Goal: Transaction & Acquisition: Purchase product/service

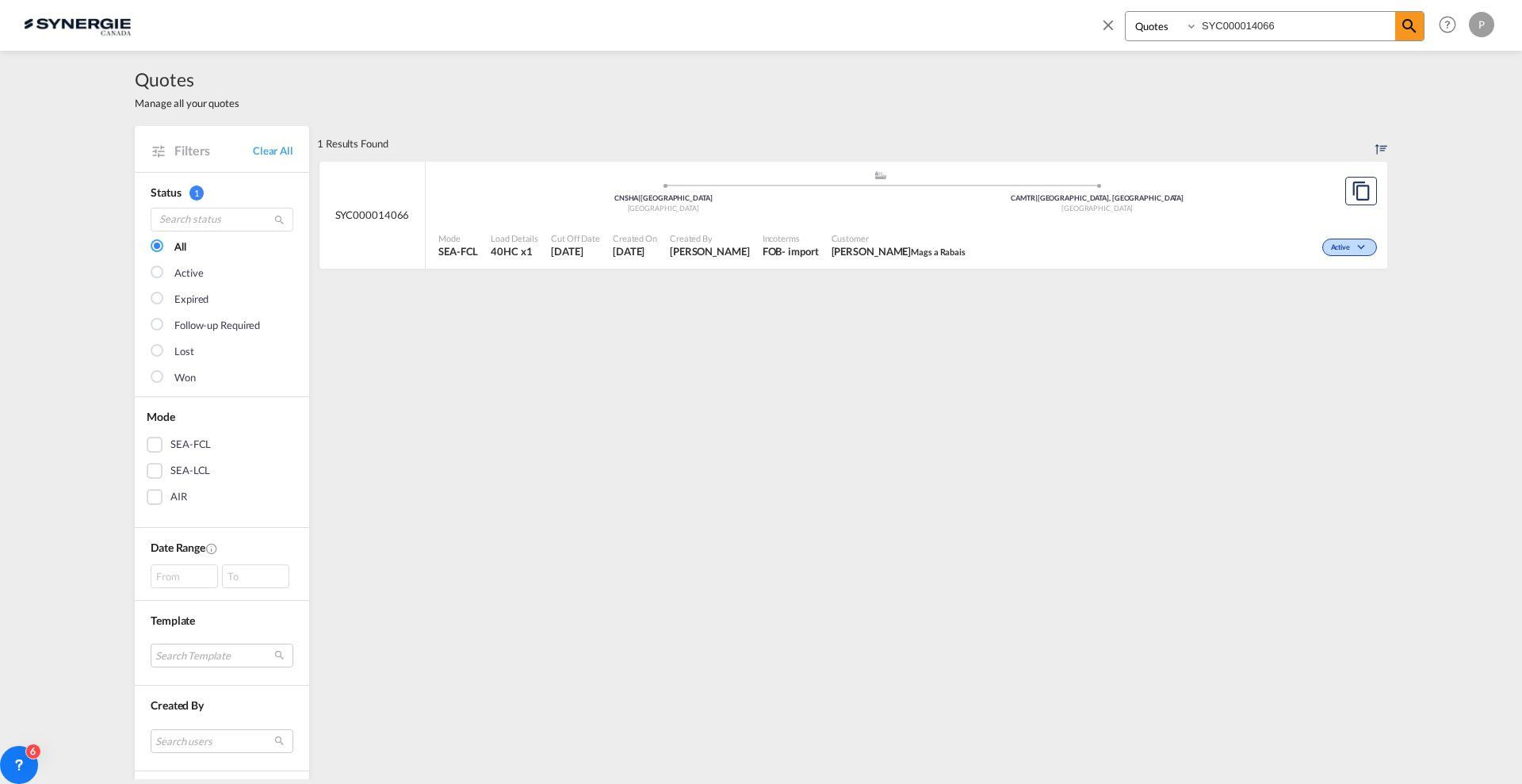
select select "Quotes"
click at [1108, 22] on md-icon "icon-close" at bounding box center [1108, 24] width 18 height 18
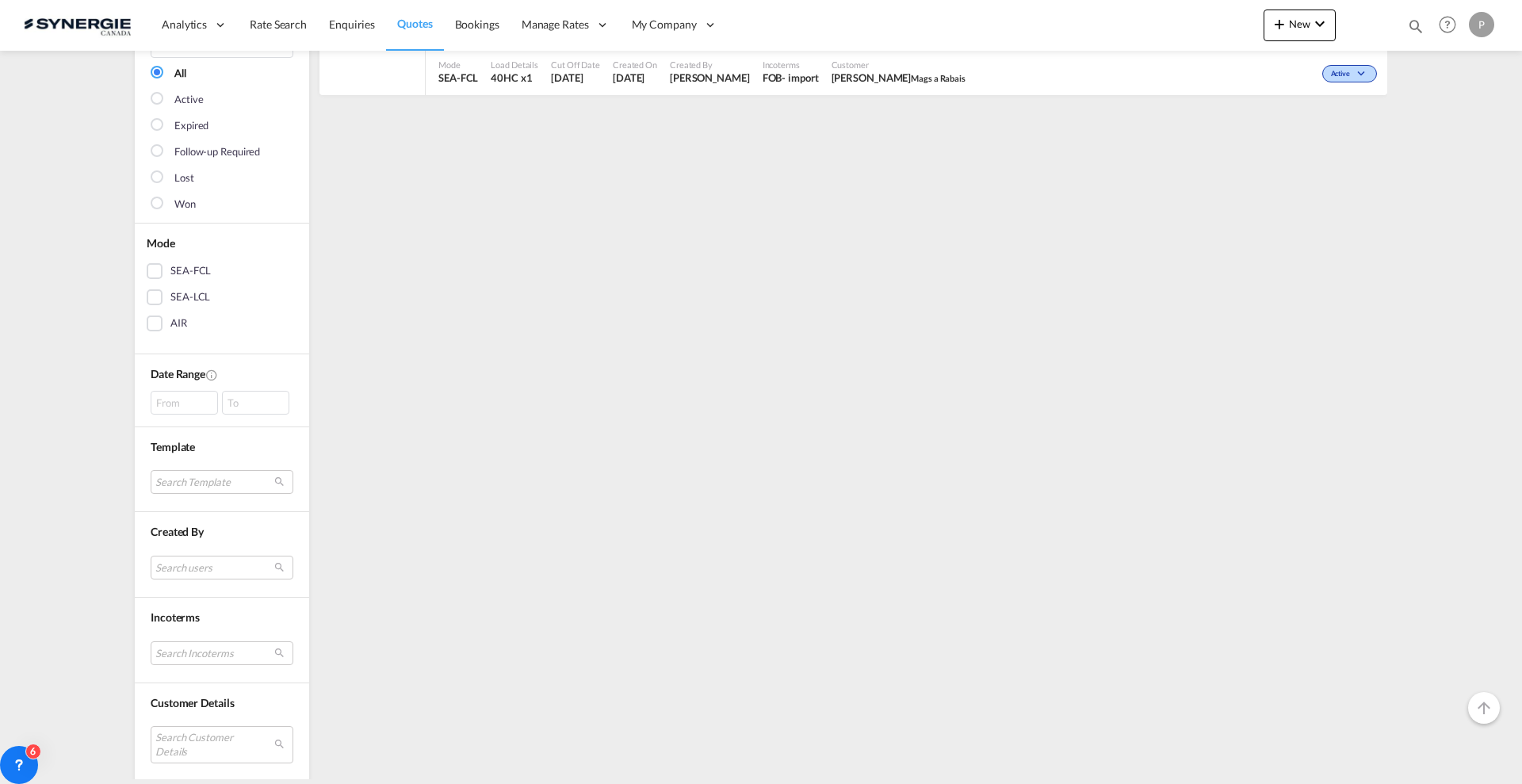
scroll to position [297, 0]
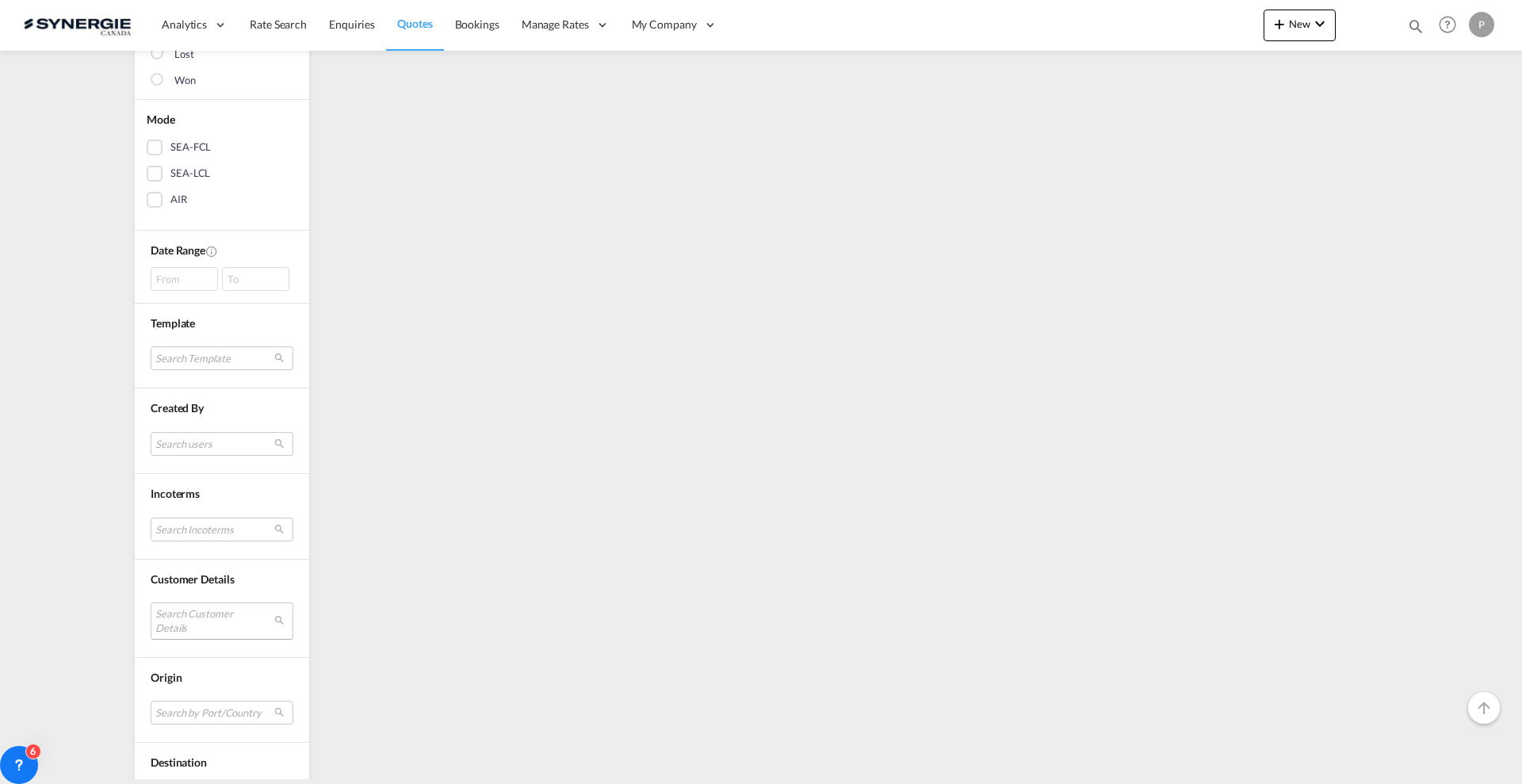
click at [222, 617] on md-select "Search Customer Details user name user juliusz Piotrowski – Cisło j.piotrowski@…" at bounding box center [222, 621] width 142 height 37
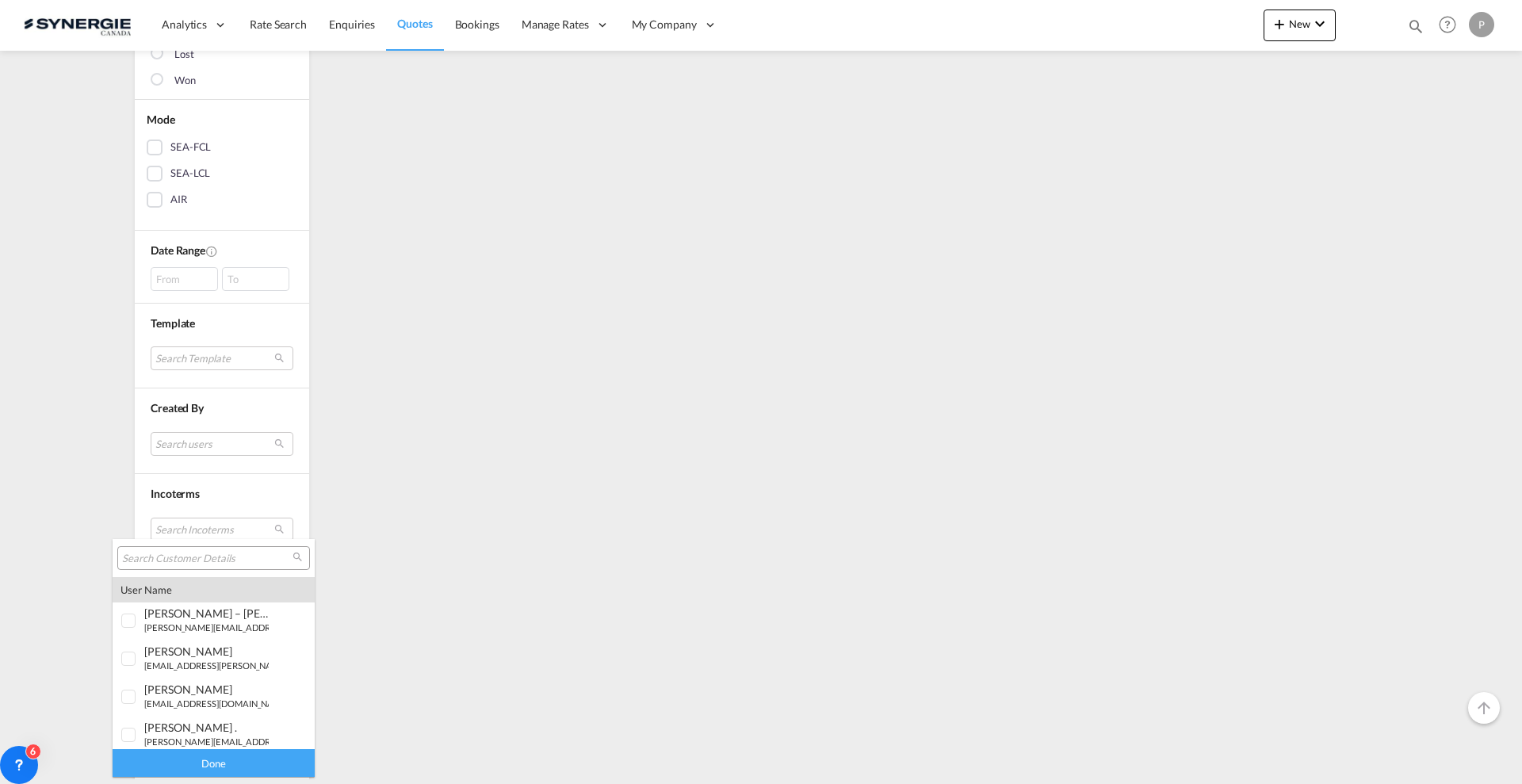
click at [208, 565] on div at bounding box center [213, 557] width 193 height 23
click at [206, 559] on input "search" at bounding box center [208, 558] width 171 height 14
type input "time"
click at [137, 649] on div at bounding box center [129, 653] width 16 height 16
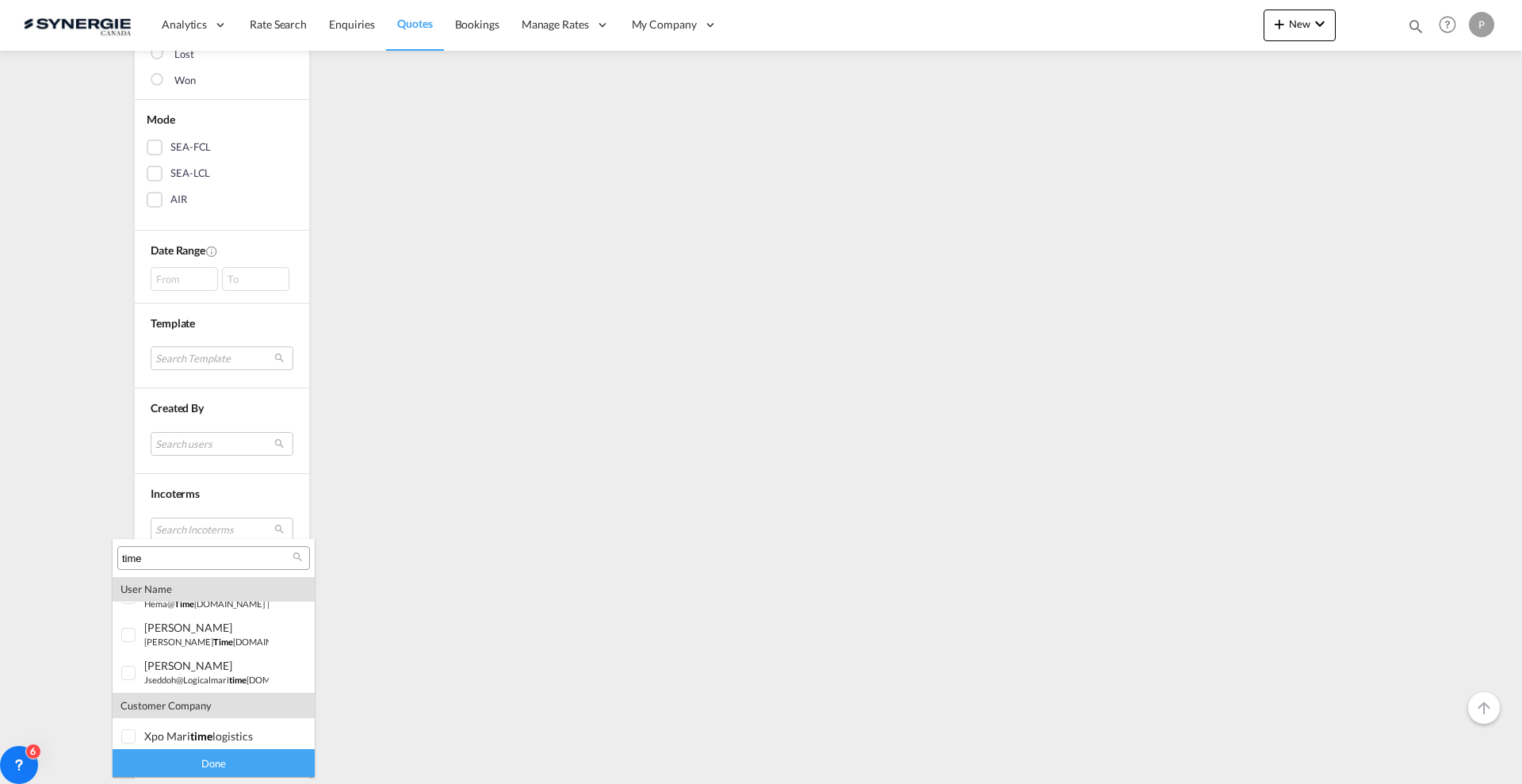
scroll to position [335, 0]
click at [213, 763] on div "Done" at bounding box center [213, 762] width 202 height 28
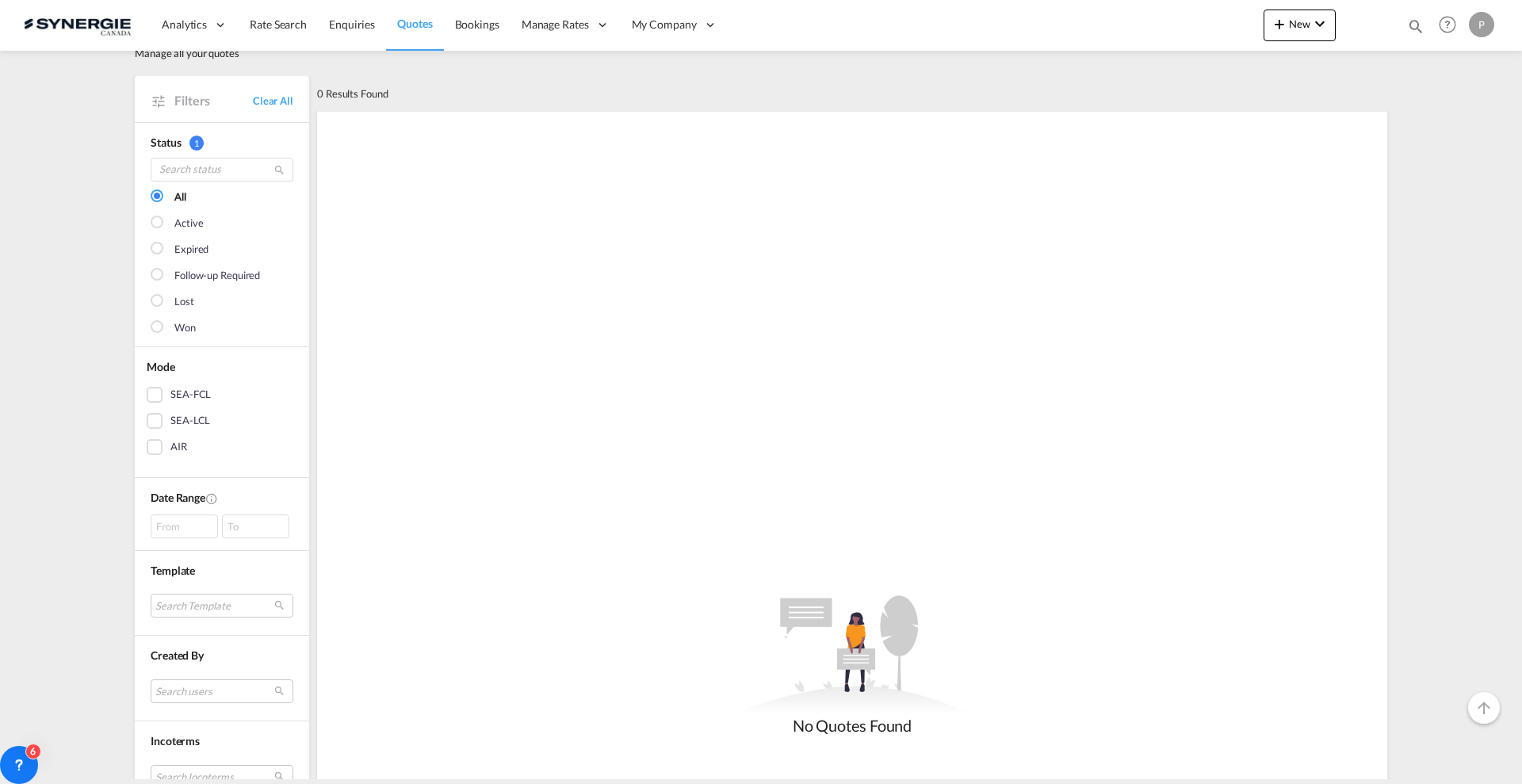
scroll to position [198, 0]
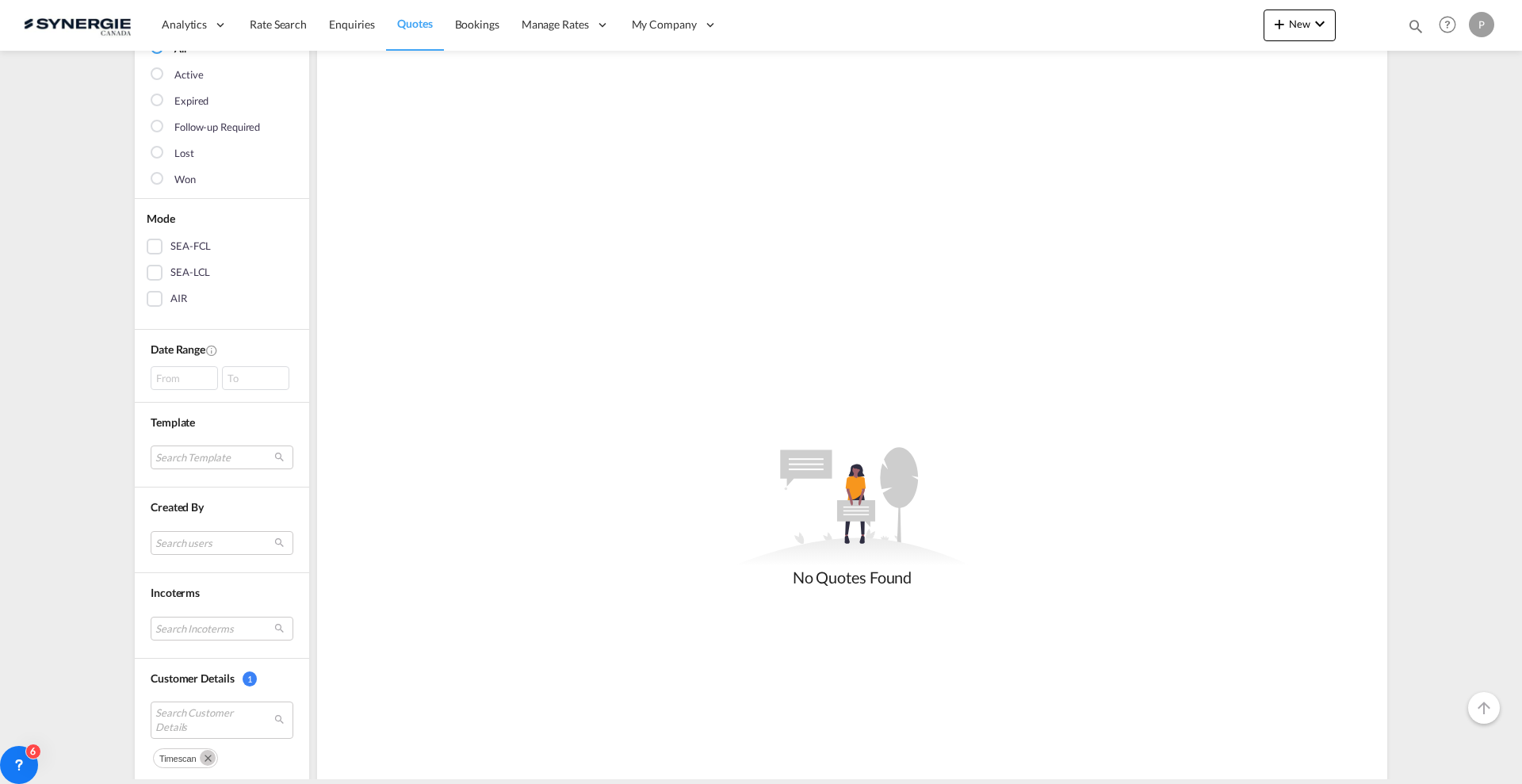
click at [177, 390] on div "Date Range From To August January February March April May June July August Sep…" at bounding box center [222, 366] width 174 height 73
click at [183, 370] on div "From" at bounding box center [184, 378] width 67 height 23
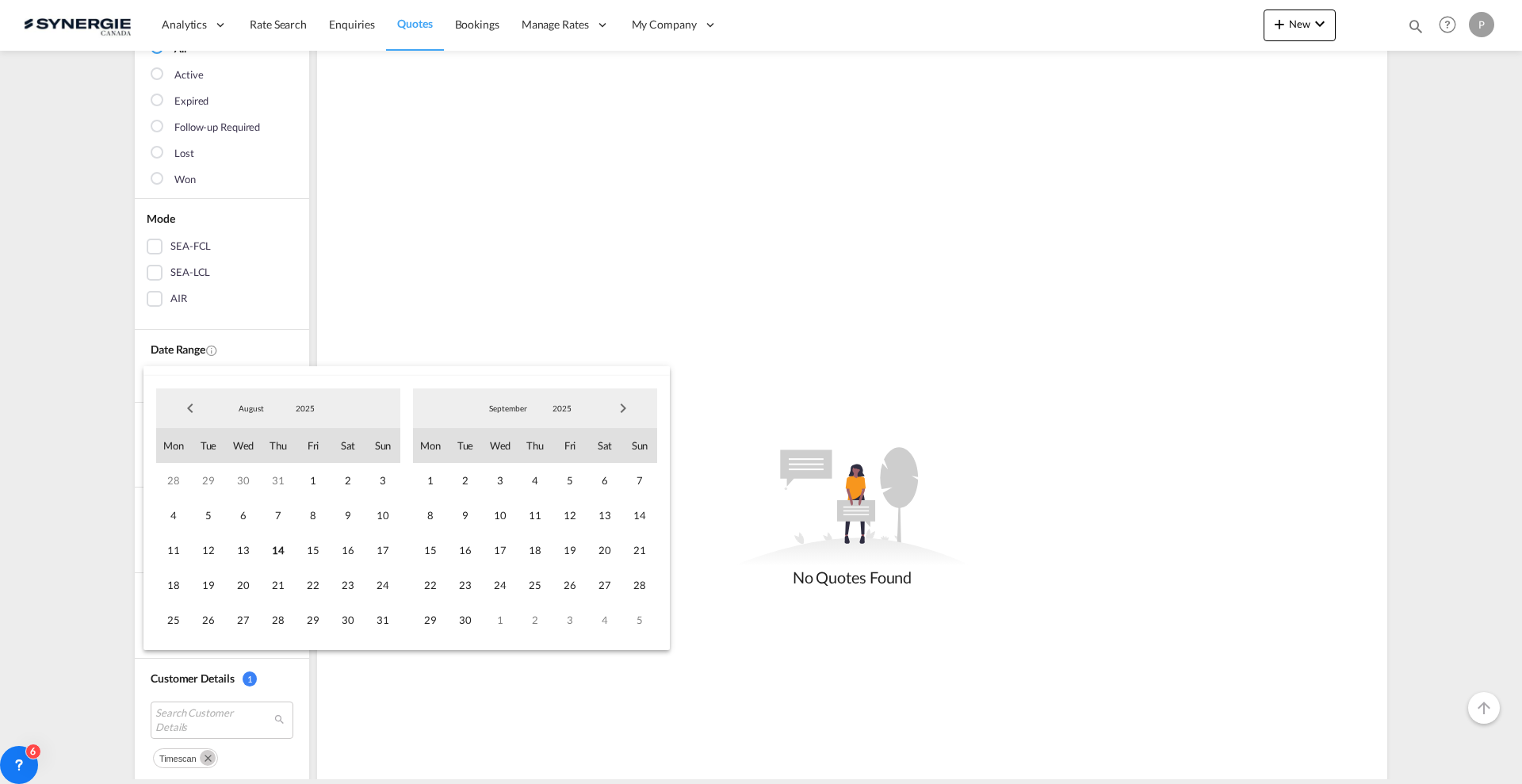
click at [199, 416] on span "Previous Month" at bounding box center [190, 408] width 32 height 32
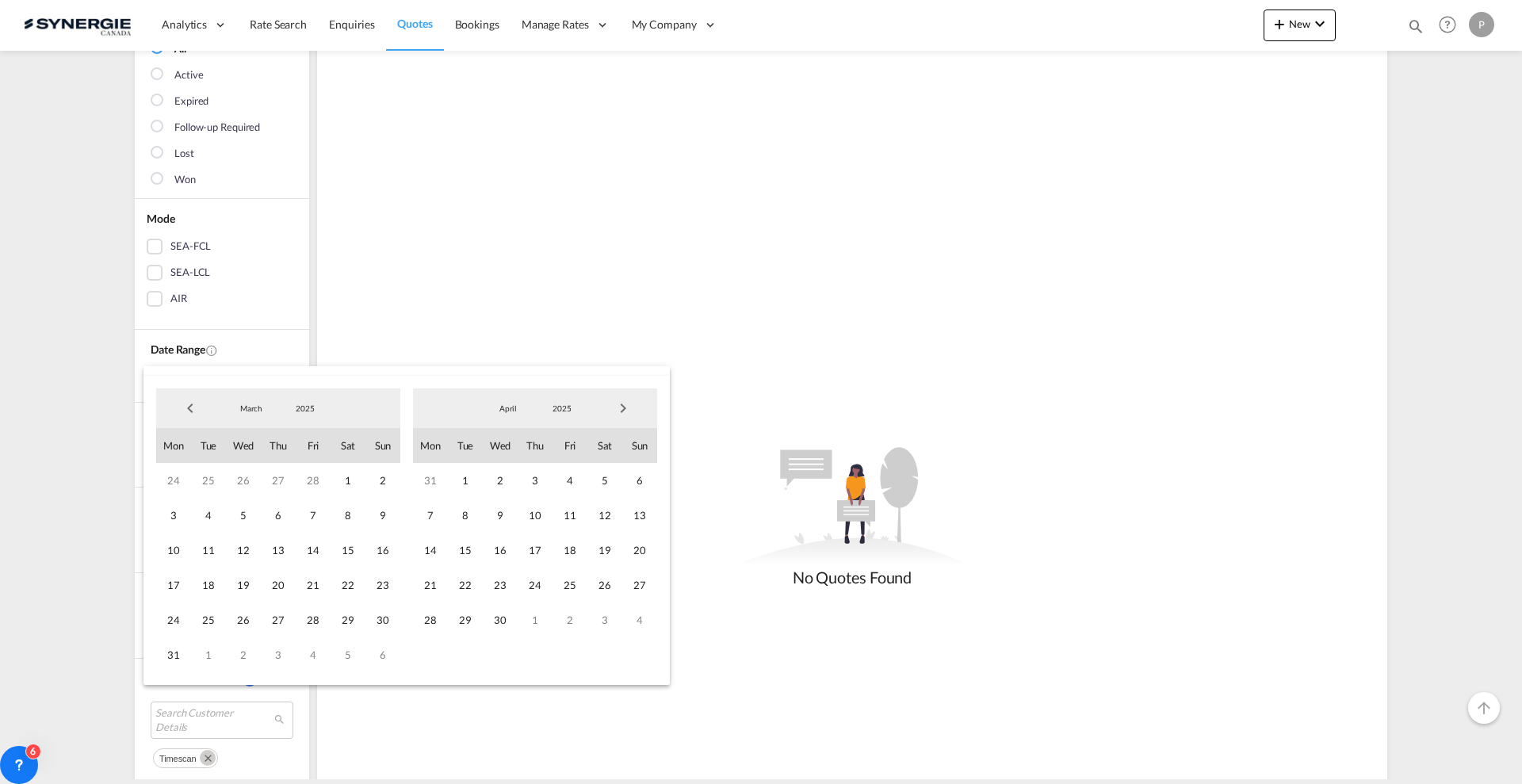
click at [199, 416] on span "Previous Month" at bounding box center [190, 408] width 32 height 32
click at [306, 475] on span "1" at bounding box center [313, 480] width 35 height 35
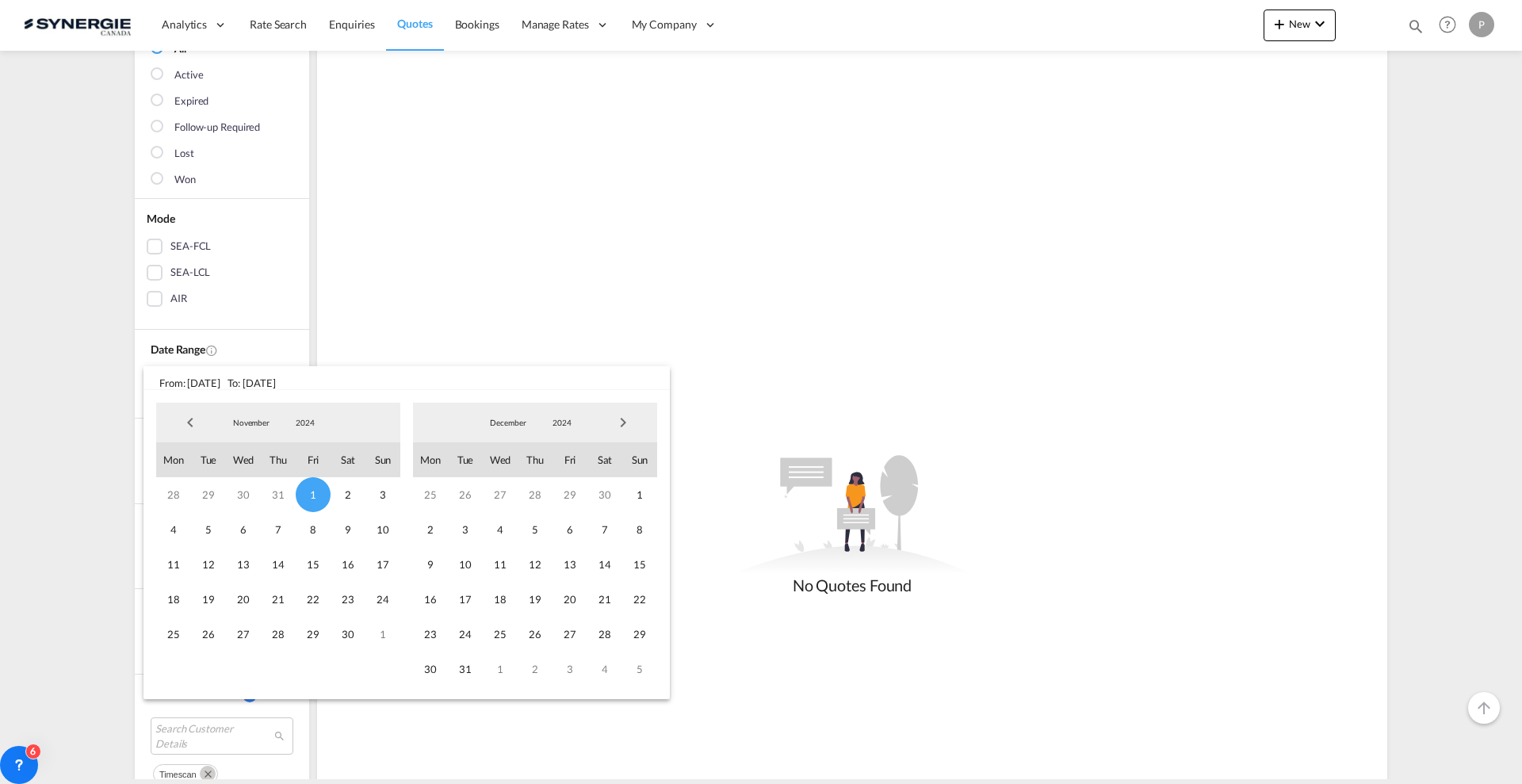
click at [599, 421] on div at bounding box center [623, 423] width 68 height 32
click at [625, 423] on span "Next Month" at bounding box center [623, 423] width 32 height 32
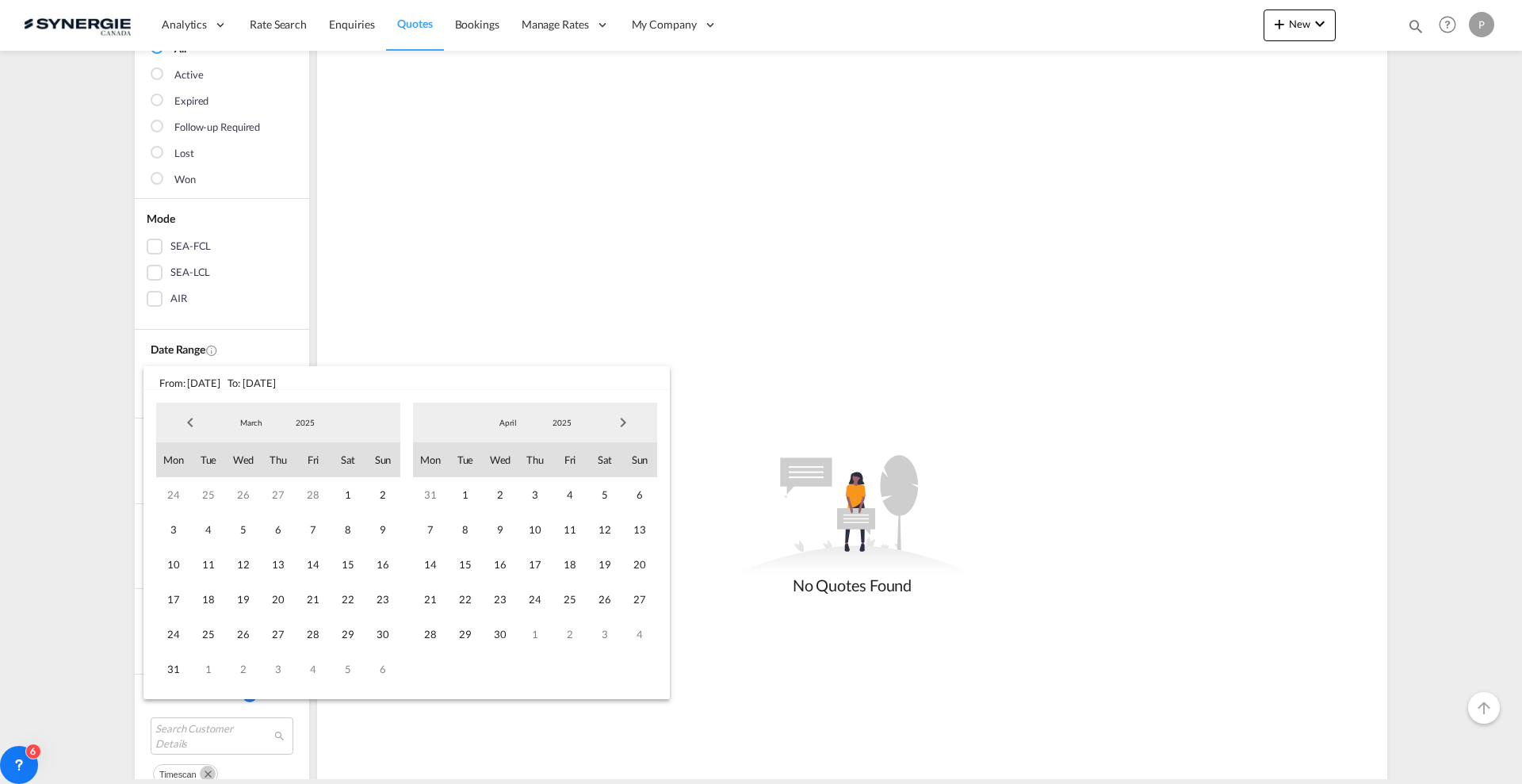
click at [625, 423] on span "Next Month" at bounding box center [623, 423] width 32 height 32
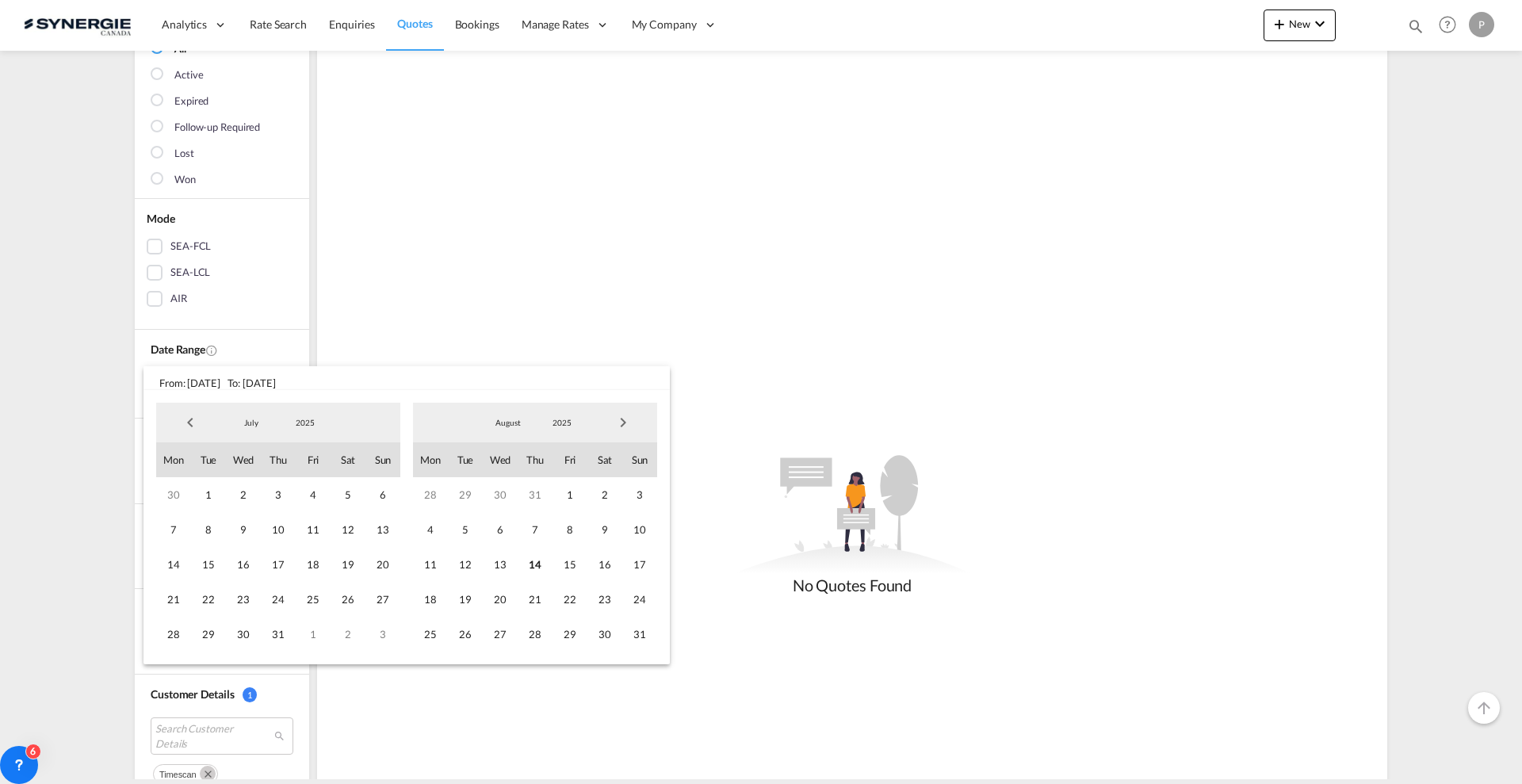
click at [625, 423] on span "Next Month" at bounding box center [623, 423] width 32 height 32
click at [506, 523] on span "8" at bounding box center [501, 530] width 35 height 35
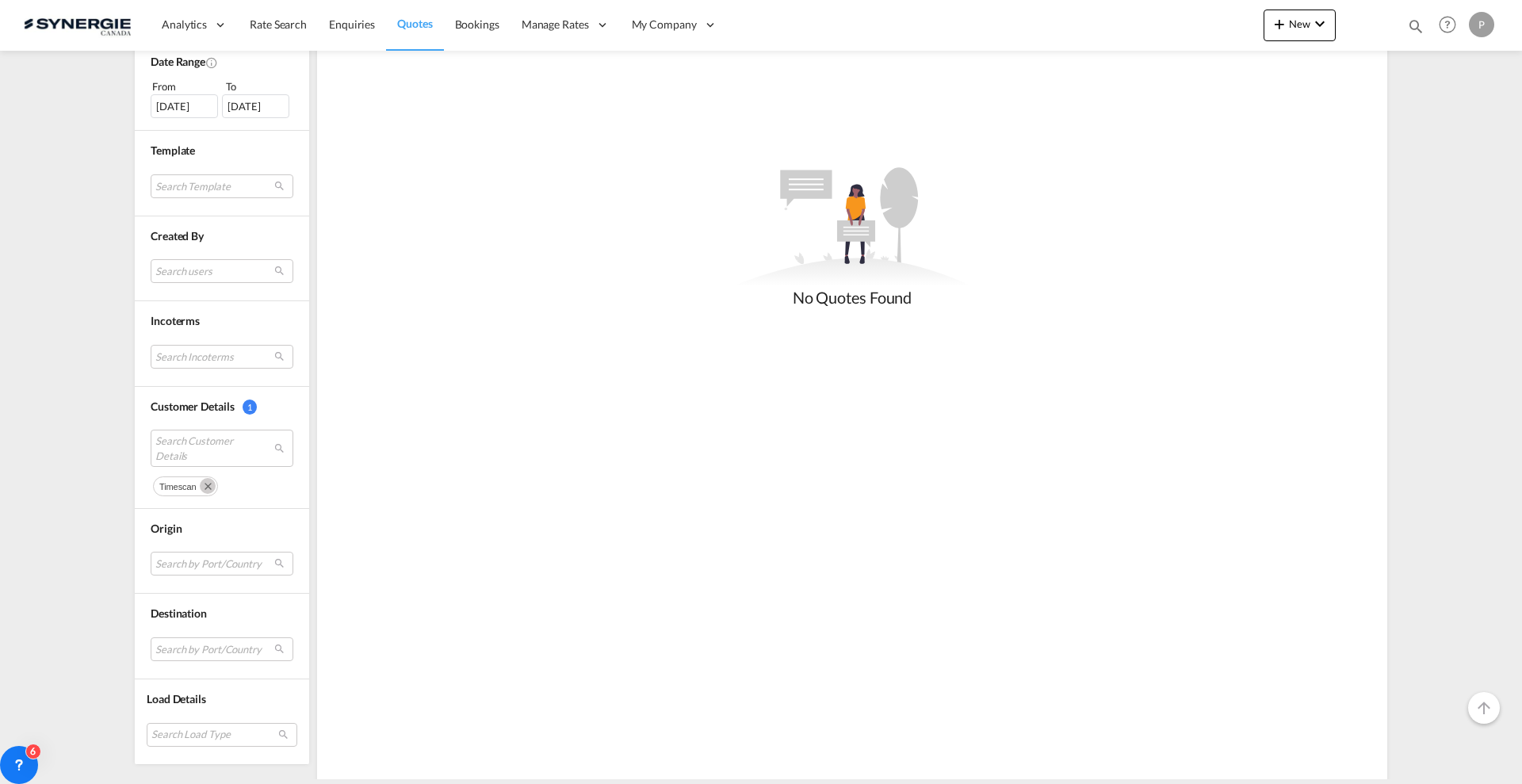
scroll to position [495, 0]
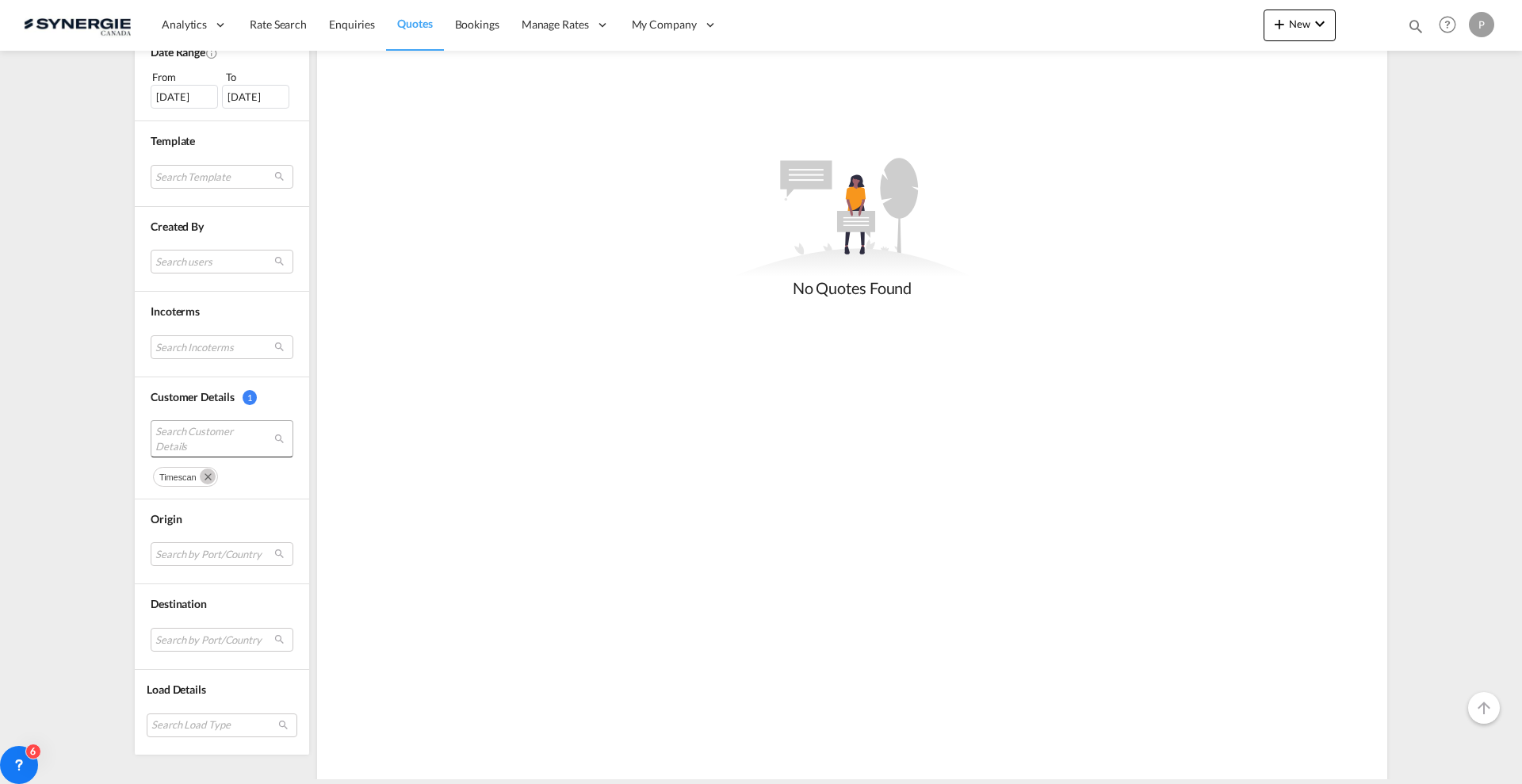
click at [205, 429] on span "Search Customer Details" at bounding box center [210, 438] width 109 height 28
type md-option "[object Object]"
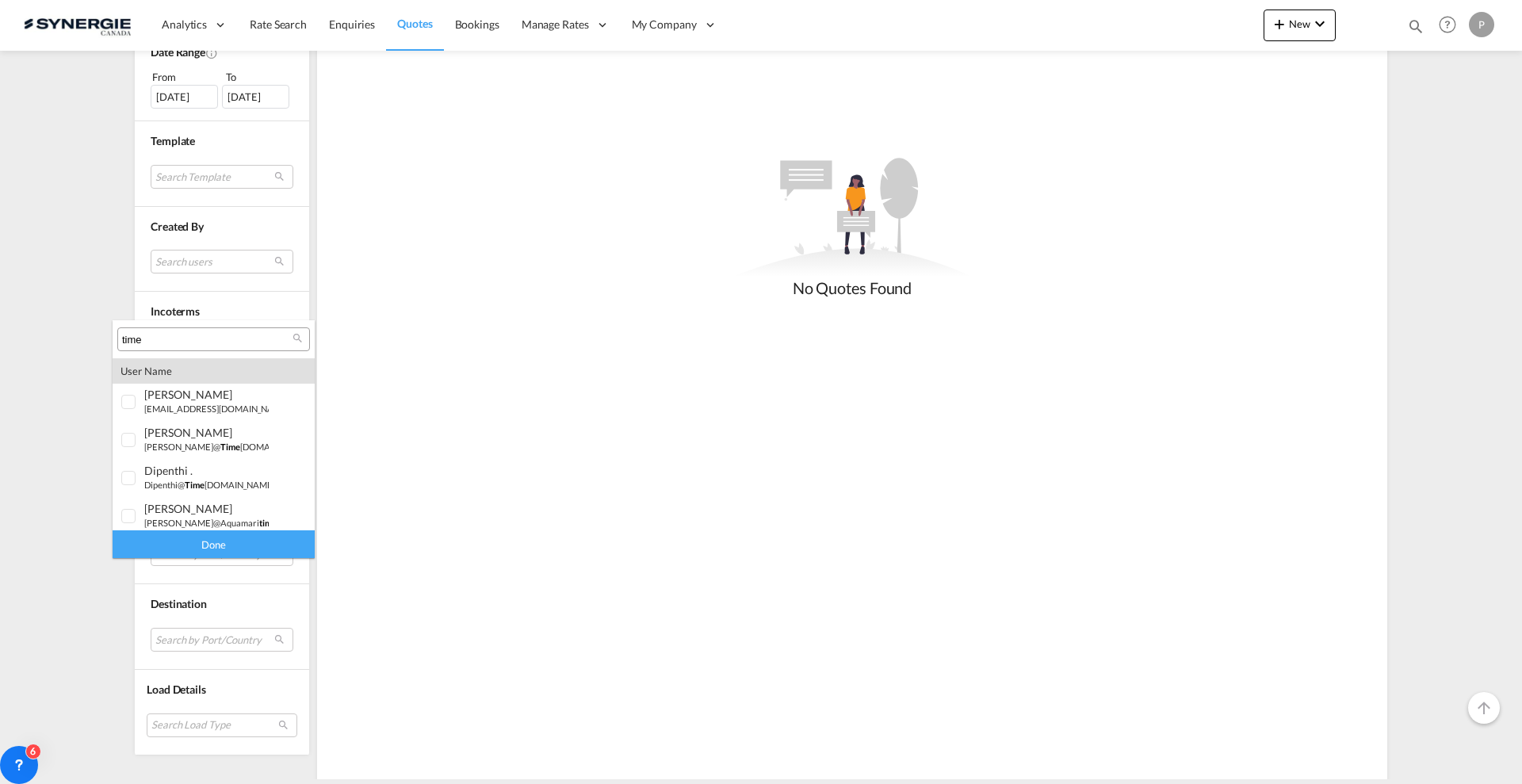
scroll to position [826, 0]
type md-option "[object Object]"
click at [223, 344] on input "time" at bounding box center [208, 340] width 171 height 14
paste input "hema@timescan.in"
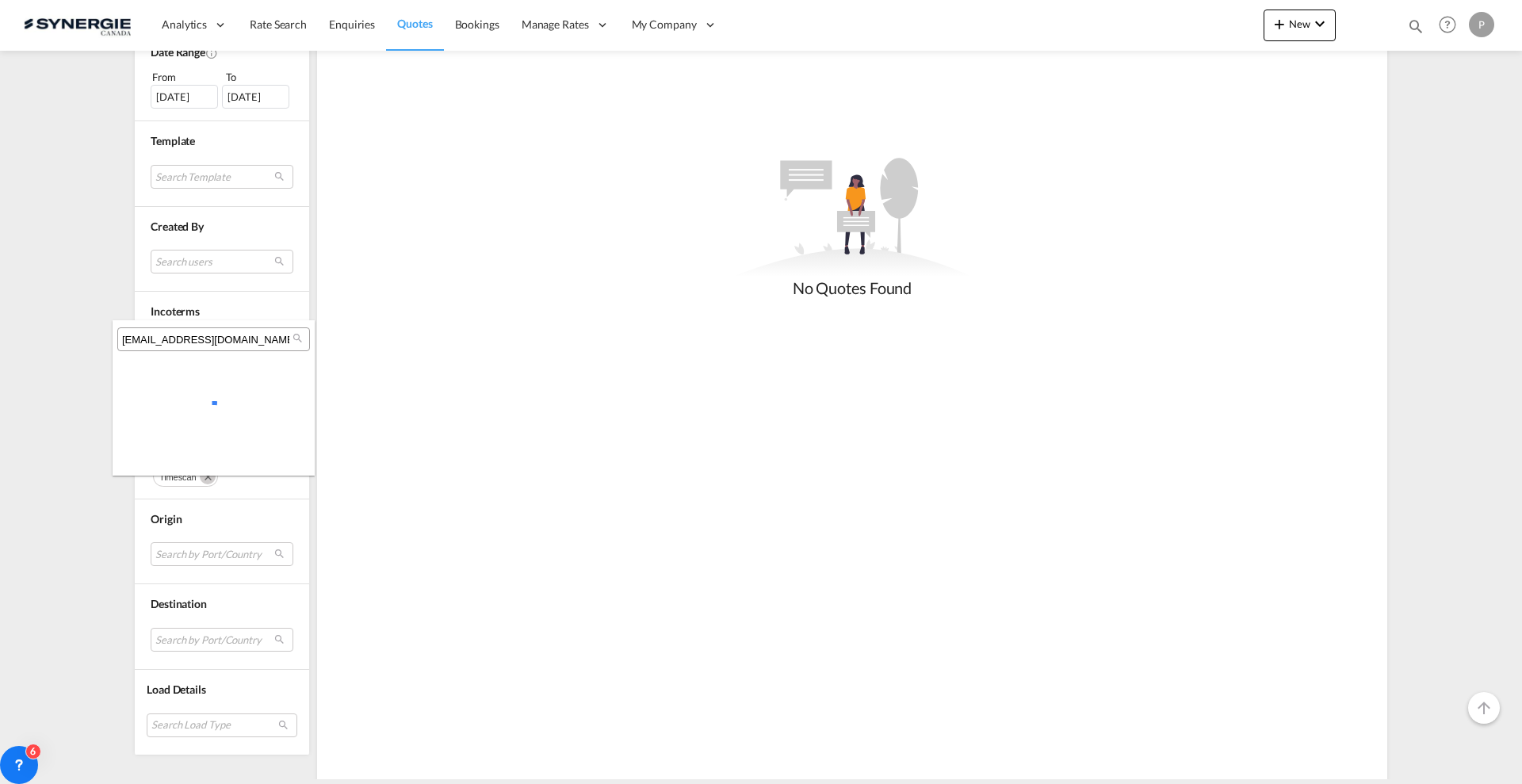
scroll to position [0, 0]
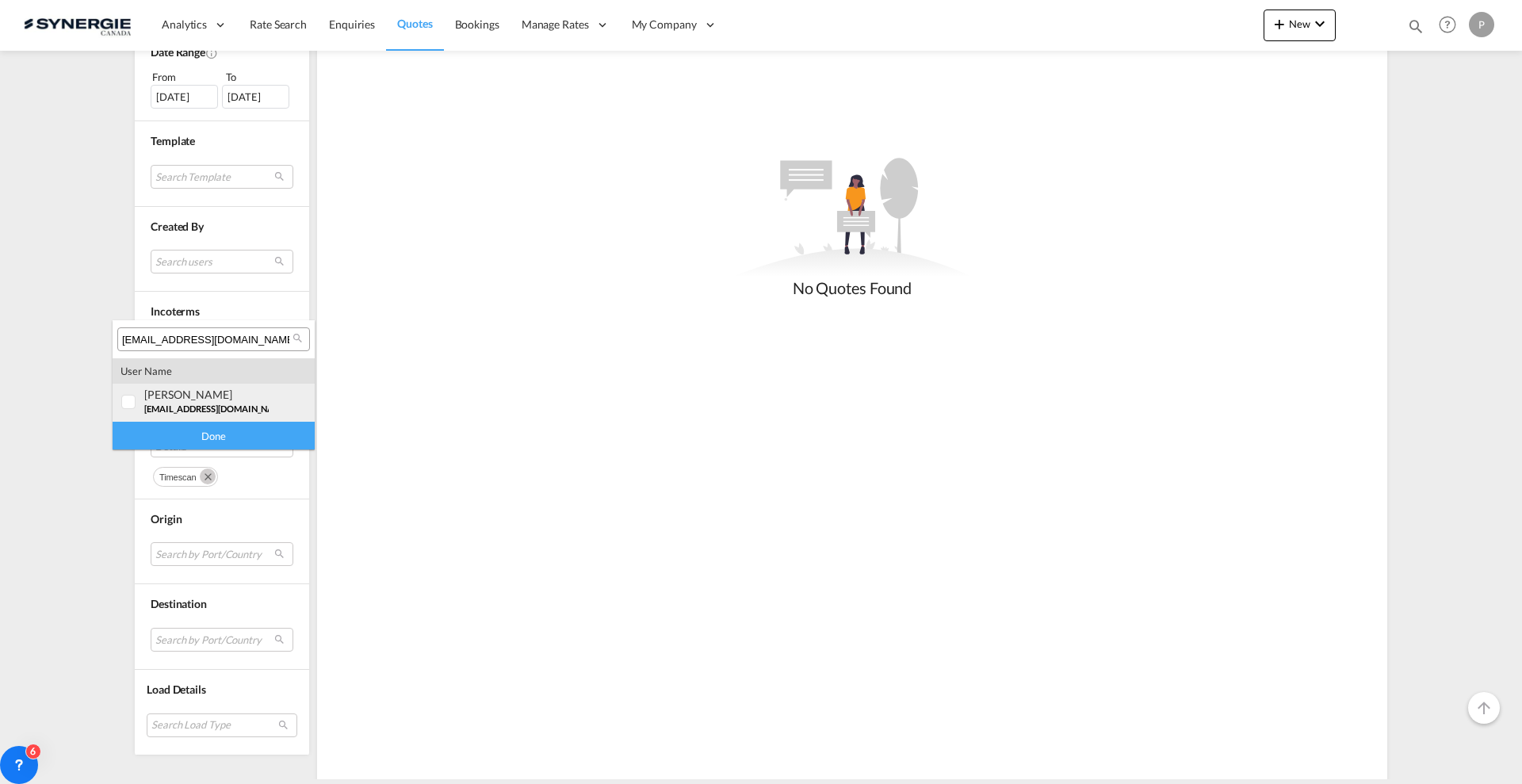
type input "hema@timescan.in"
click at [230, 397] on div "hema D." at bounding box center [206, 394] width 125 height 13
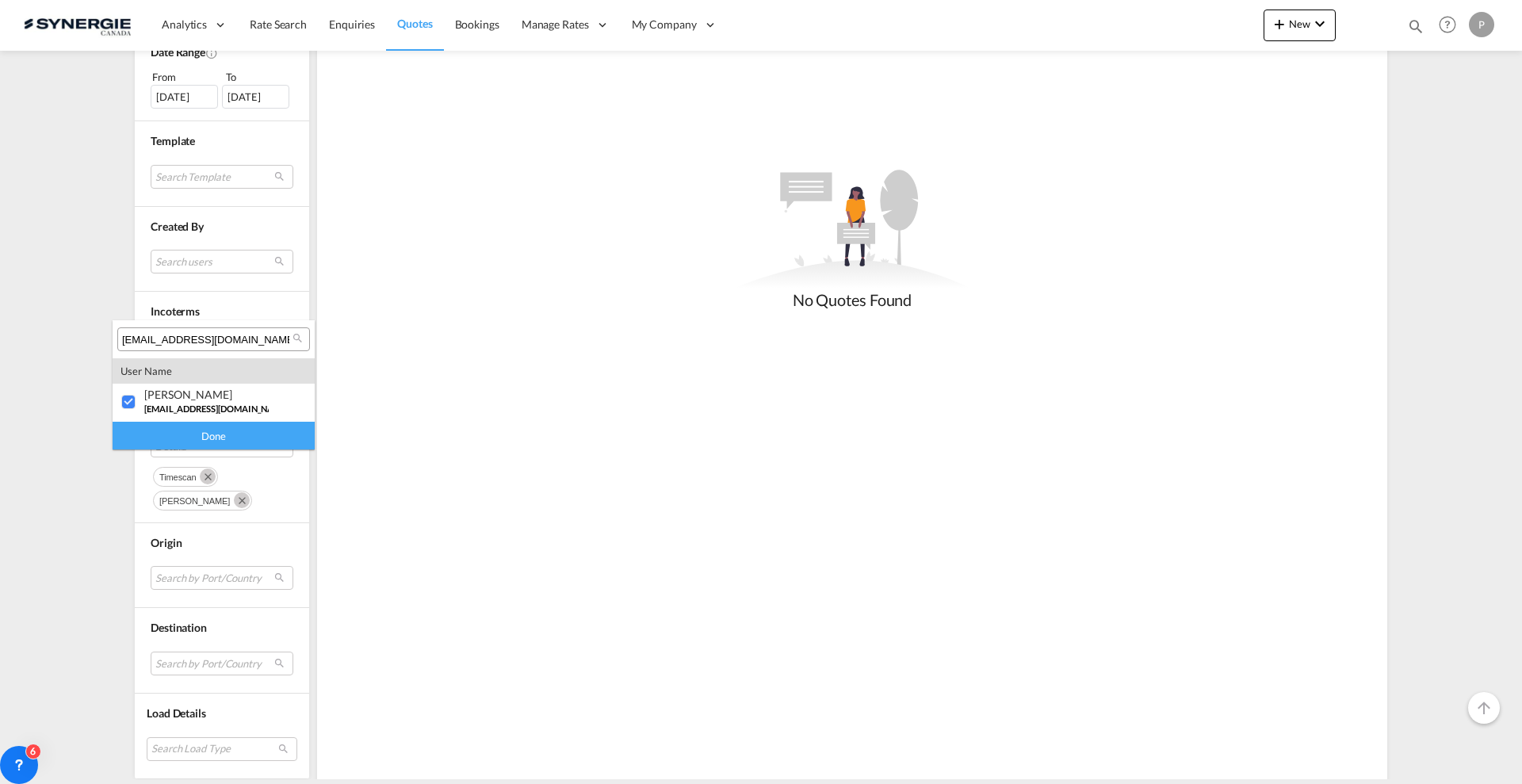
click at [239, 428] on div "Done" at bounding box center [213, 435] width 202 height 28
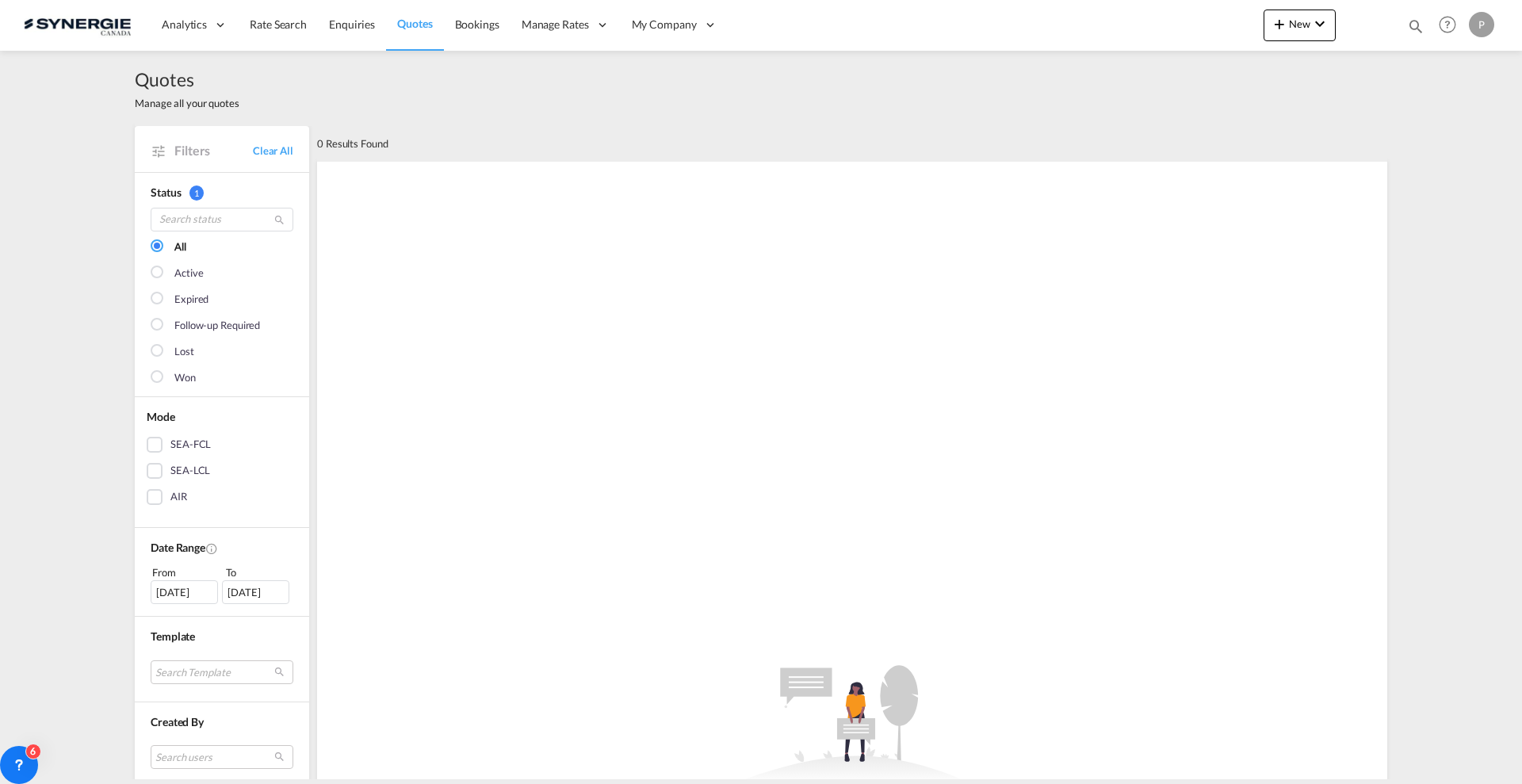
click at [165, 605] on div "Date Range From To 01 Nov 2024 08 Oct 2025" at bounding box center [222, 572] width 174 height 89
click at [167, 592] on div "01 Nov 2024" at bounding box center [184, 592] width 67 height 23
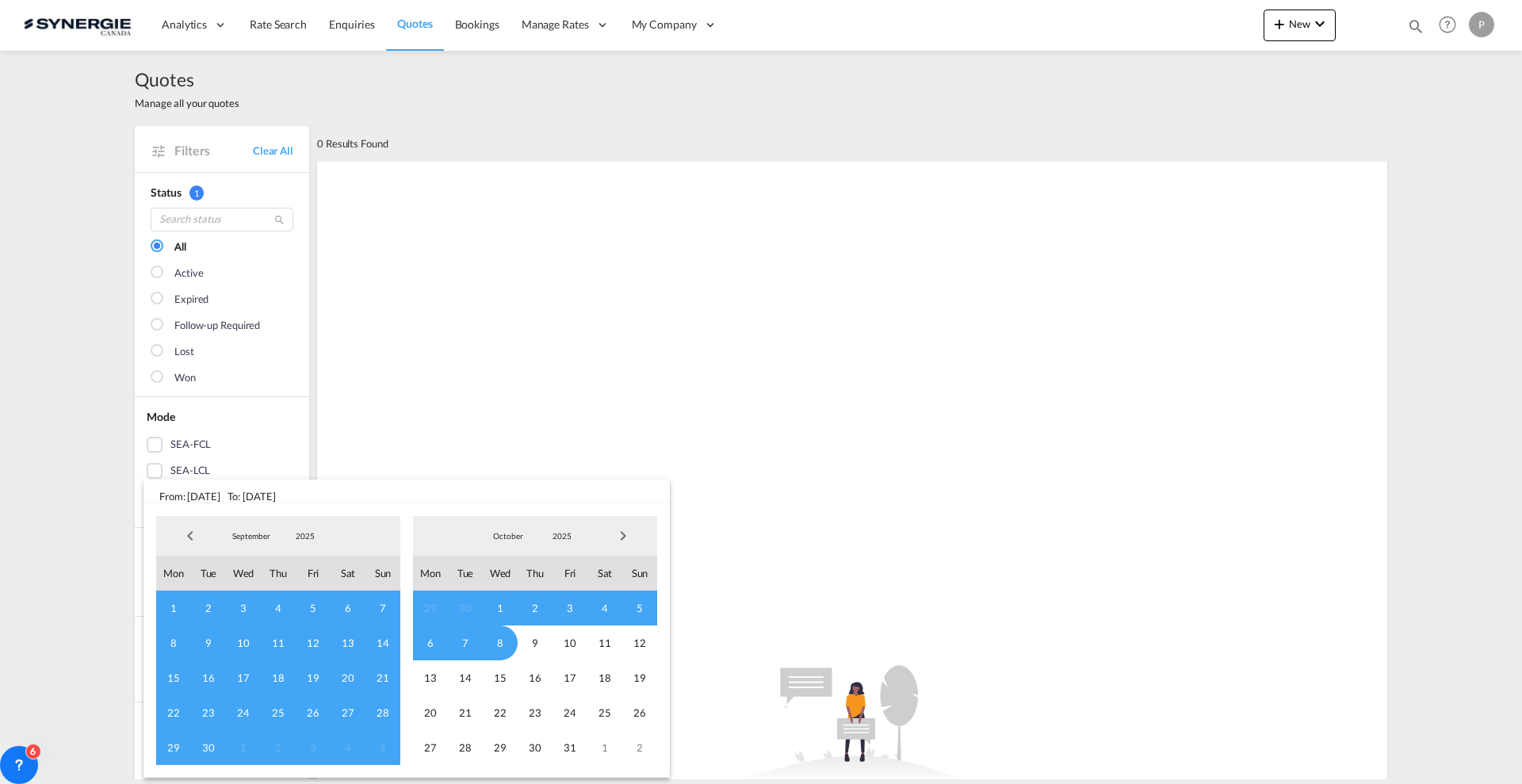
click at [167, 541] on div at bounding box center [190, 535] width 68 height 32
drag, startPoint x: 306, startPoint y: 527, endPoint x: 307, endPoint y: 540, distance: 13.0
click at [307, 527] on md-select-value "2025" at bounding box center [305, 535] width 54 height 23
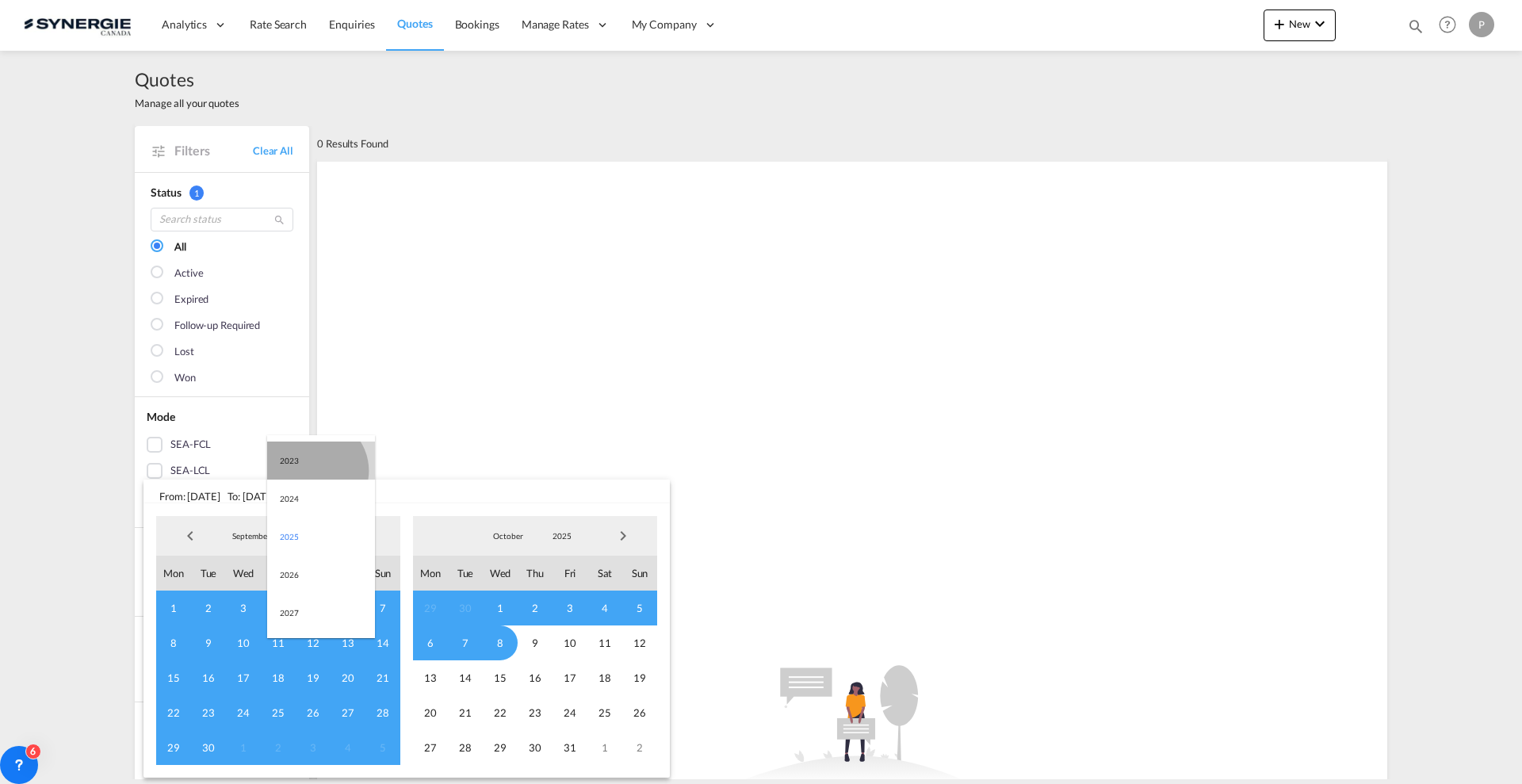
click at [314, 470] on md-option "2023" at bounding box center [321, 459] width 108 height 38
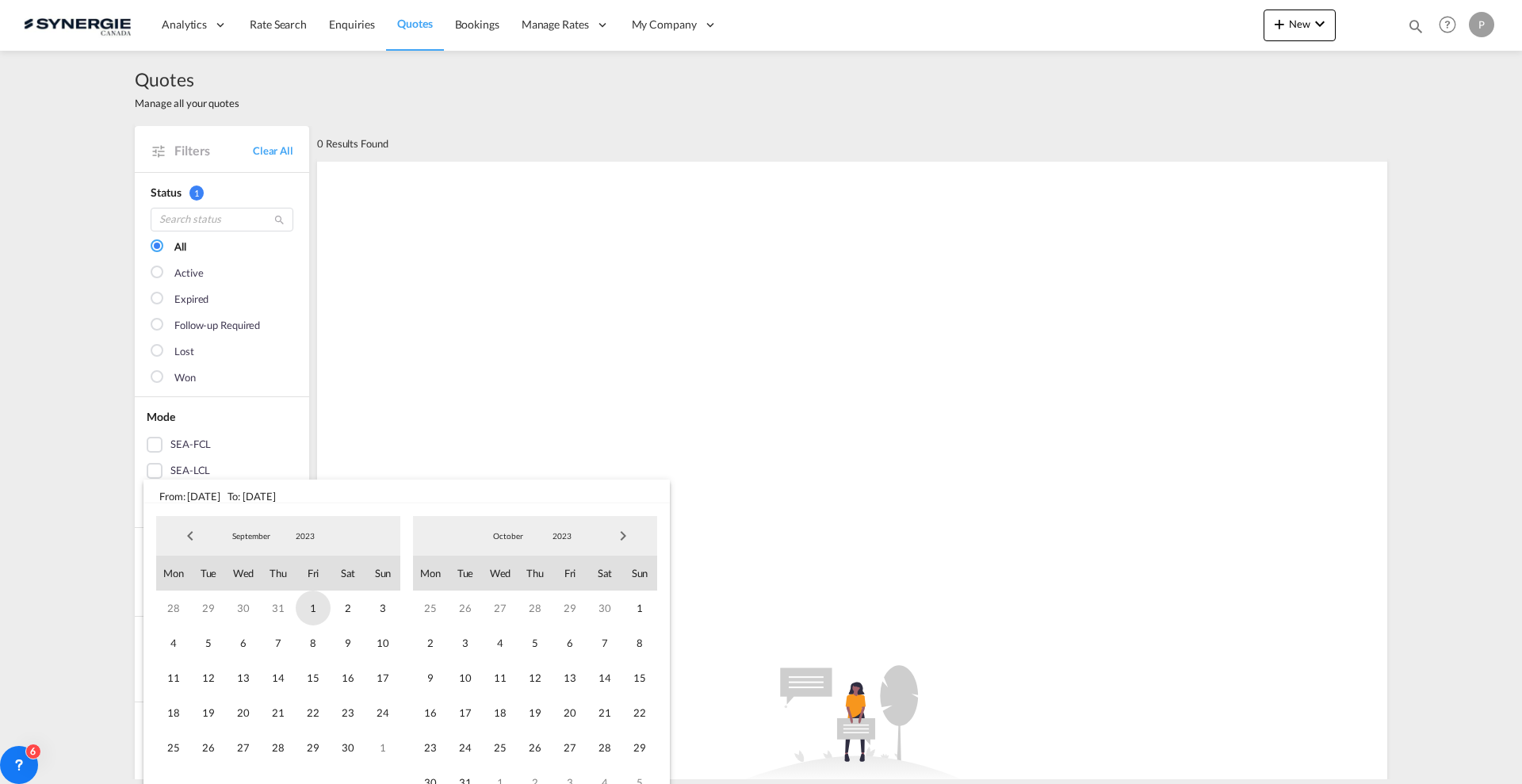
click at [306, 599] on span "1" at bounding box center [313, 608] width 35 height 35
click at [572, 533] on span "2023" at bounding box center [562, 535] width 51 height 11
click at [563, 607] on md-option "2025" at bounding box center [578, 612] width 108 height 38
click at [563, 607] on span "3" at bounding box center [570, 608] width 35 height 35
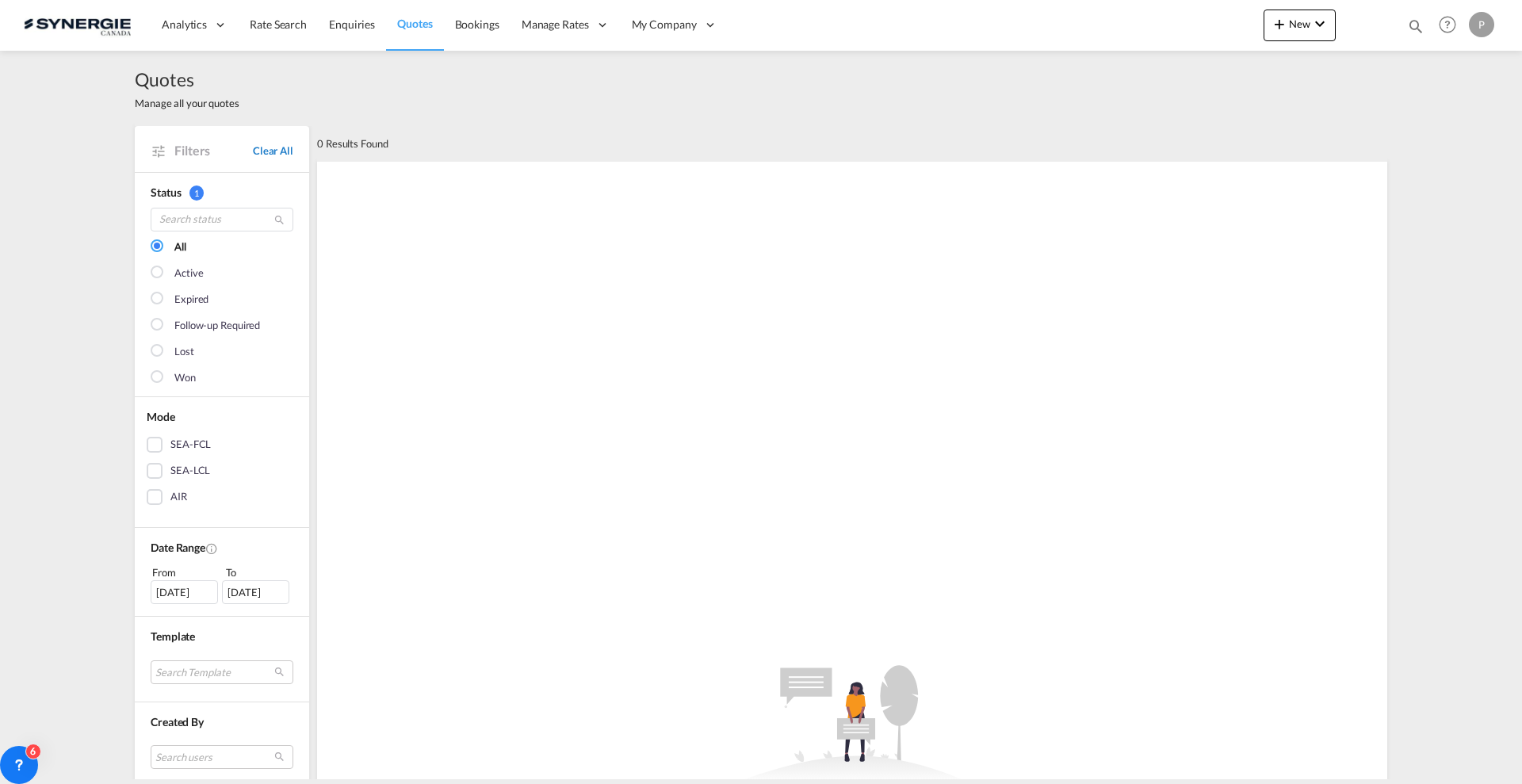
click at [281, 146] on link "Clear All" at bounding box center [273, 150] width 40 height 14
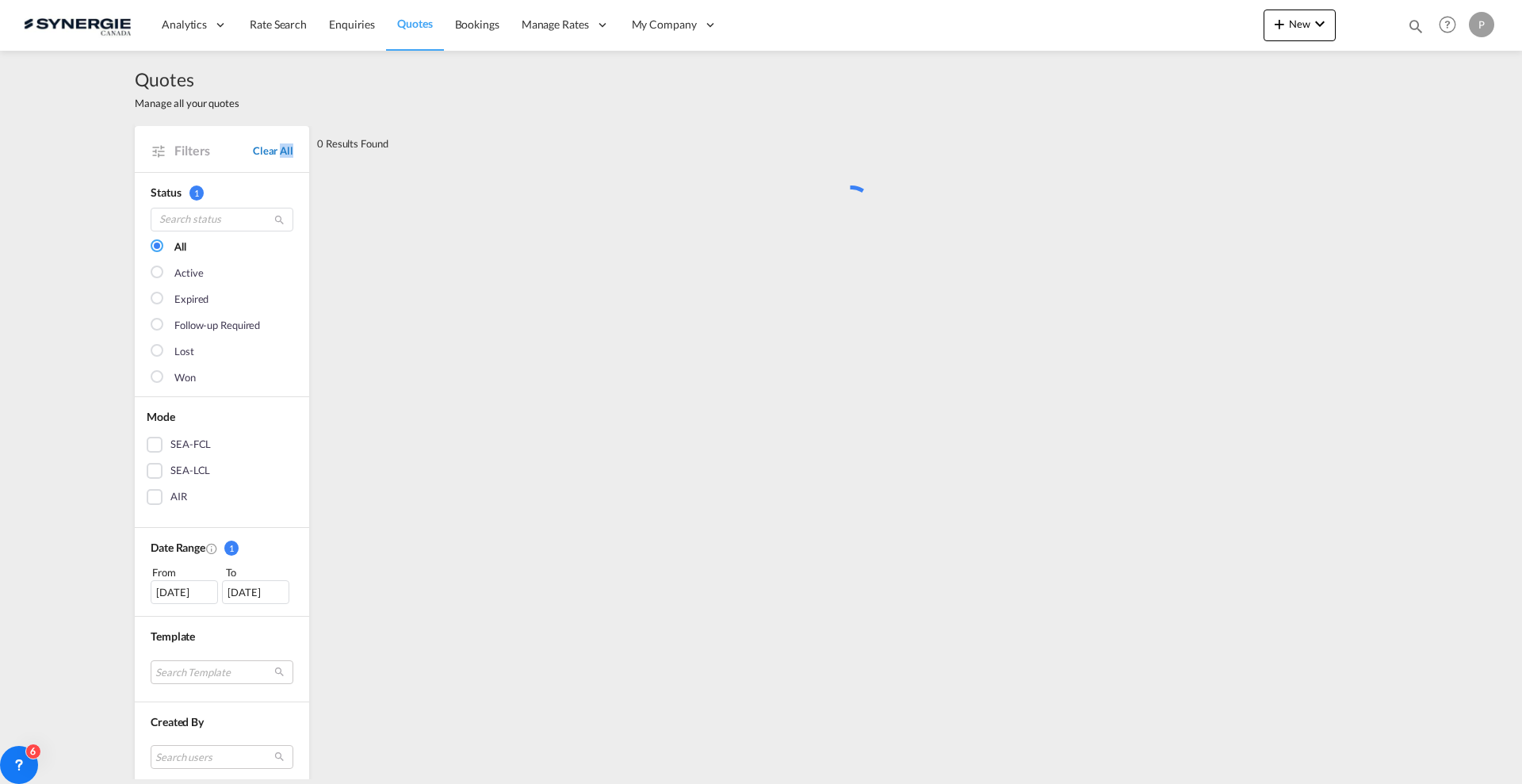
click at [280, 148] on link "Clear All" at bounding box center [273, 150] width 40 height 14
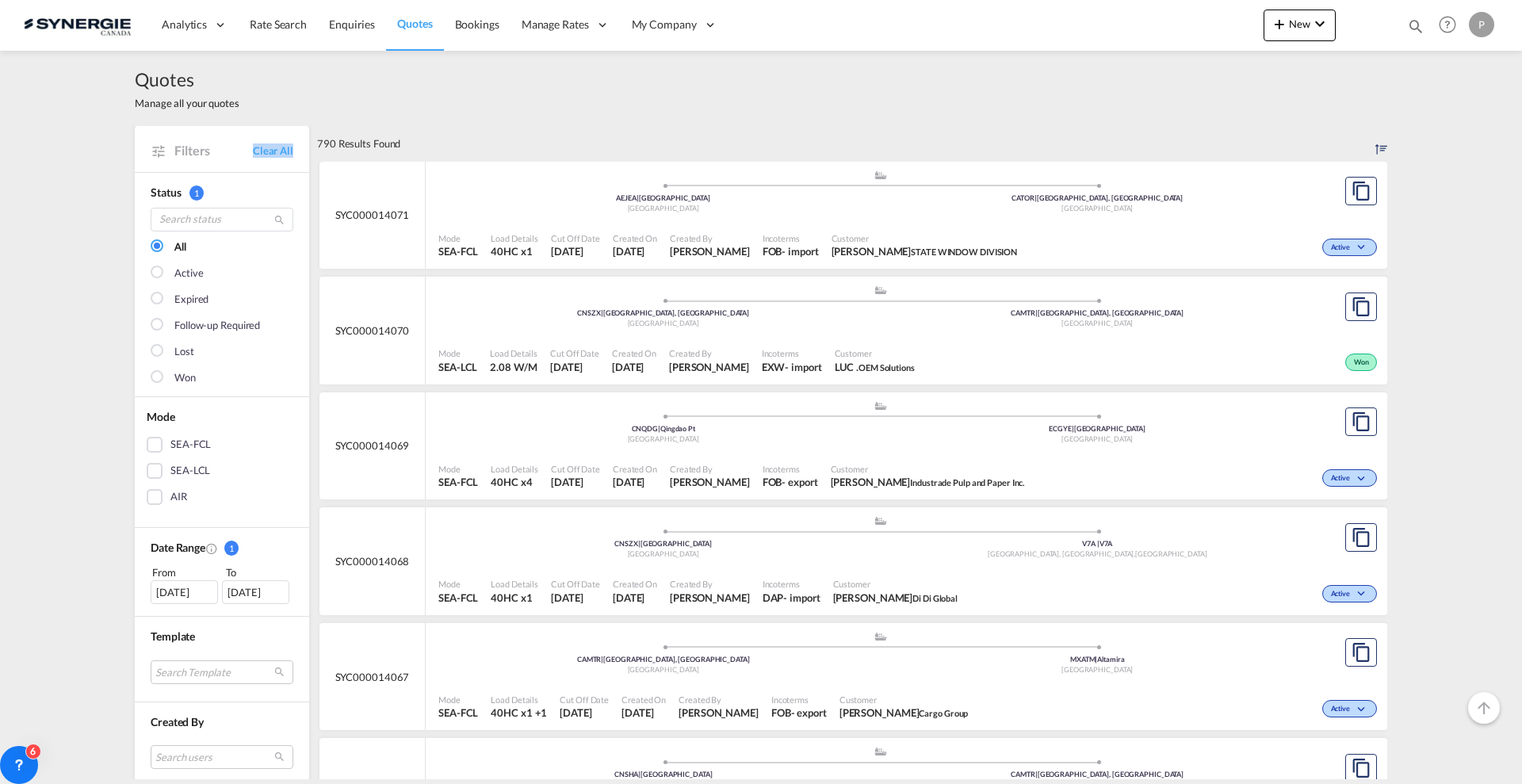
scroll to position [495, 0]
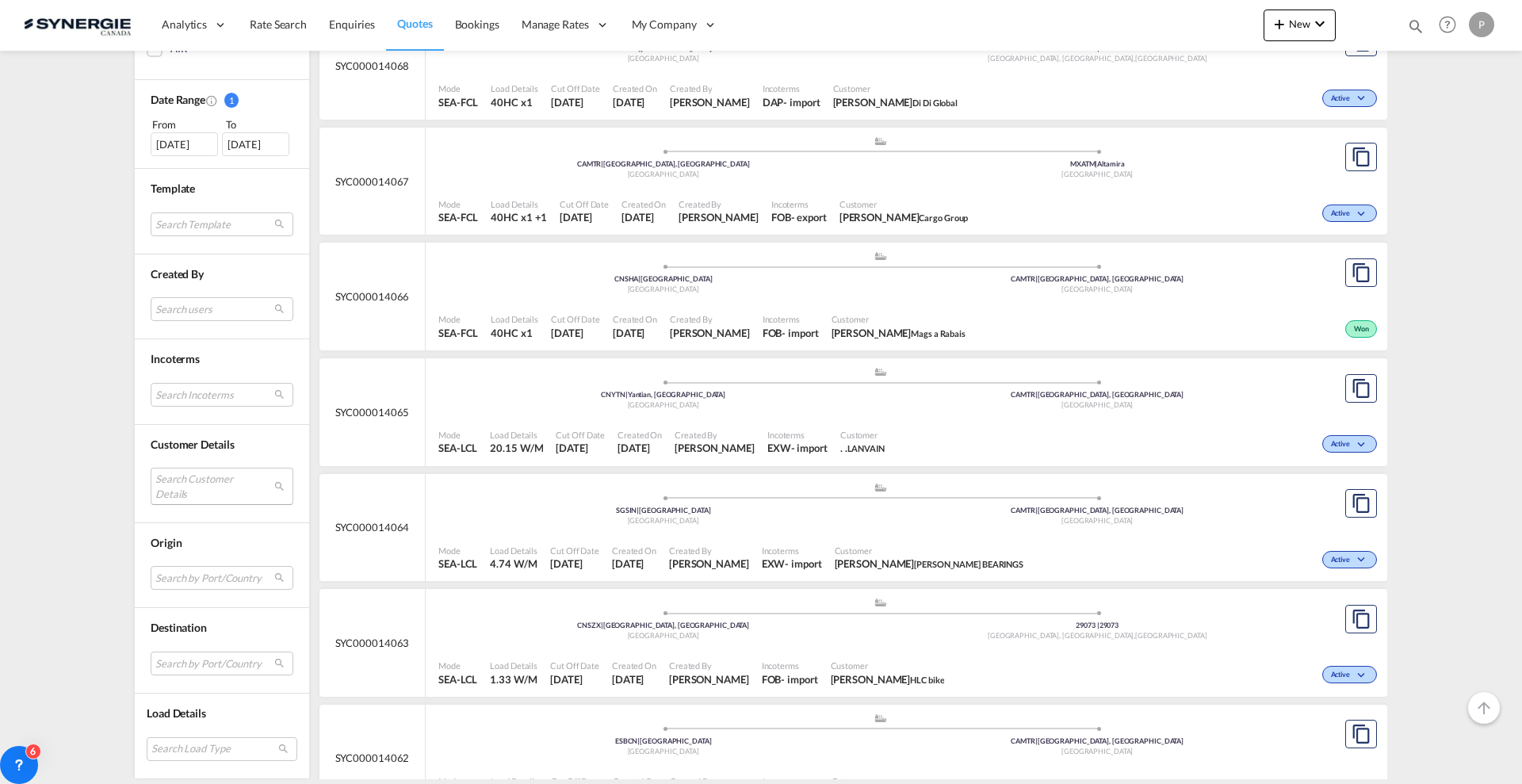
click at [217, 496] on md-select "Search Customer Details" at bounding box center [222, 487] width 142 height 37
click at [226, 489] on body "Analytics Reports Dashboard Rate Search Enquiries Quotes Bookings" at bounding box center [761, 392] width 1522 height 784
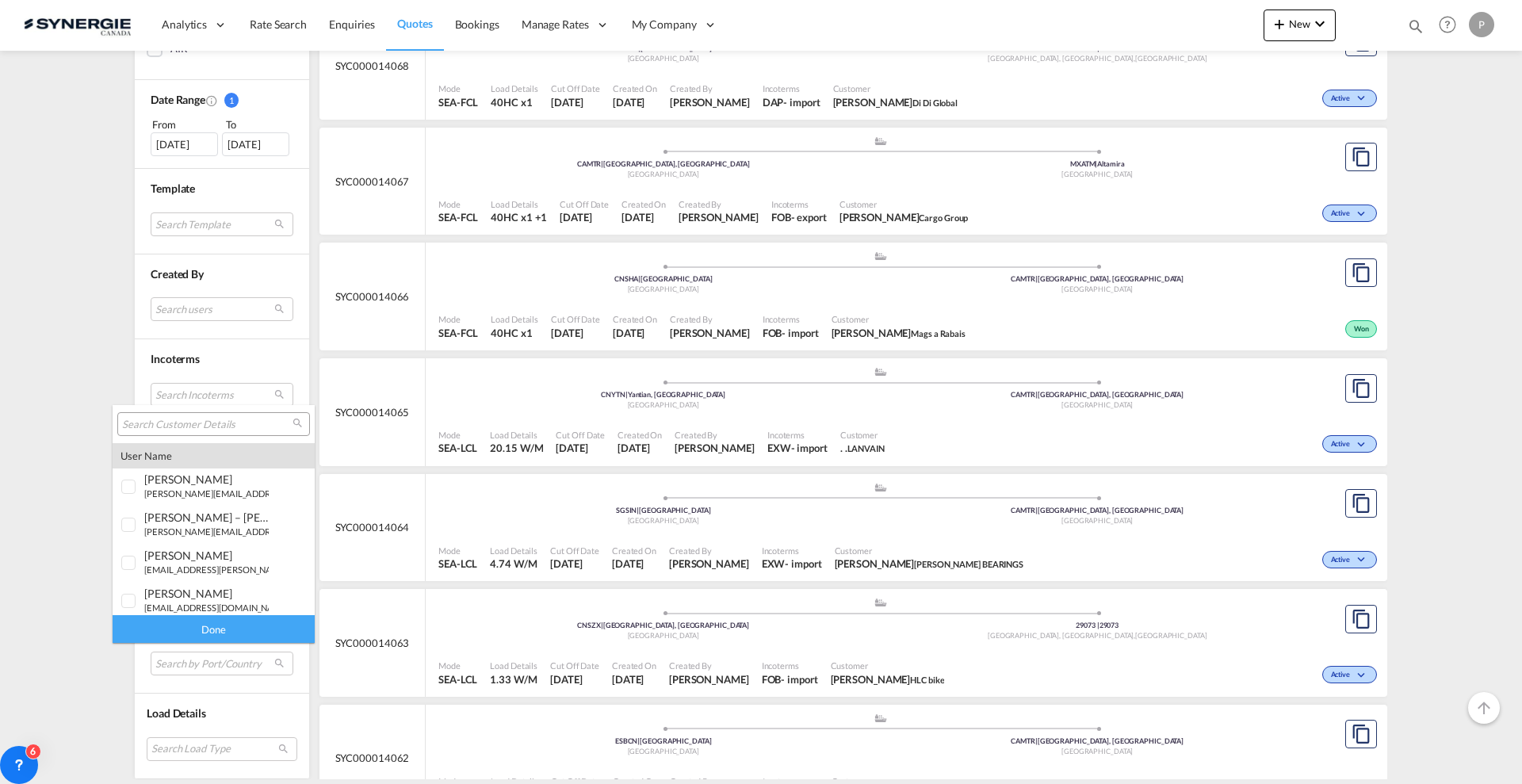
click at [241, 421] on div "user name user carlos Pichardo carlos.pichardo@cargogroup.mx | cargo group user…" at bounding box center [213, 524] width 202 height 238
click at [244, 423] on input "search" at bounding box center [208, 424] width 171 height 14
click at [213, 426] on input "search" at bounding box center [208, 424] width 171 height 14
click at [214, 420] on input "search" at bounding box center [208, 424] width 171 height 14
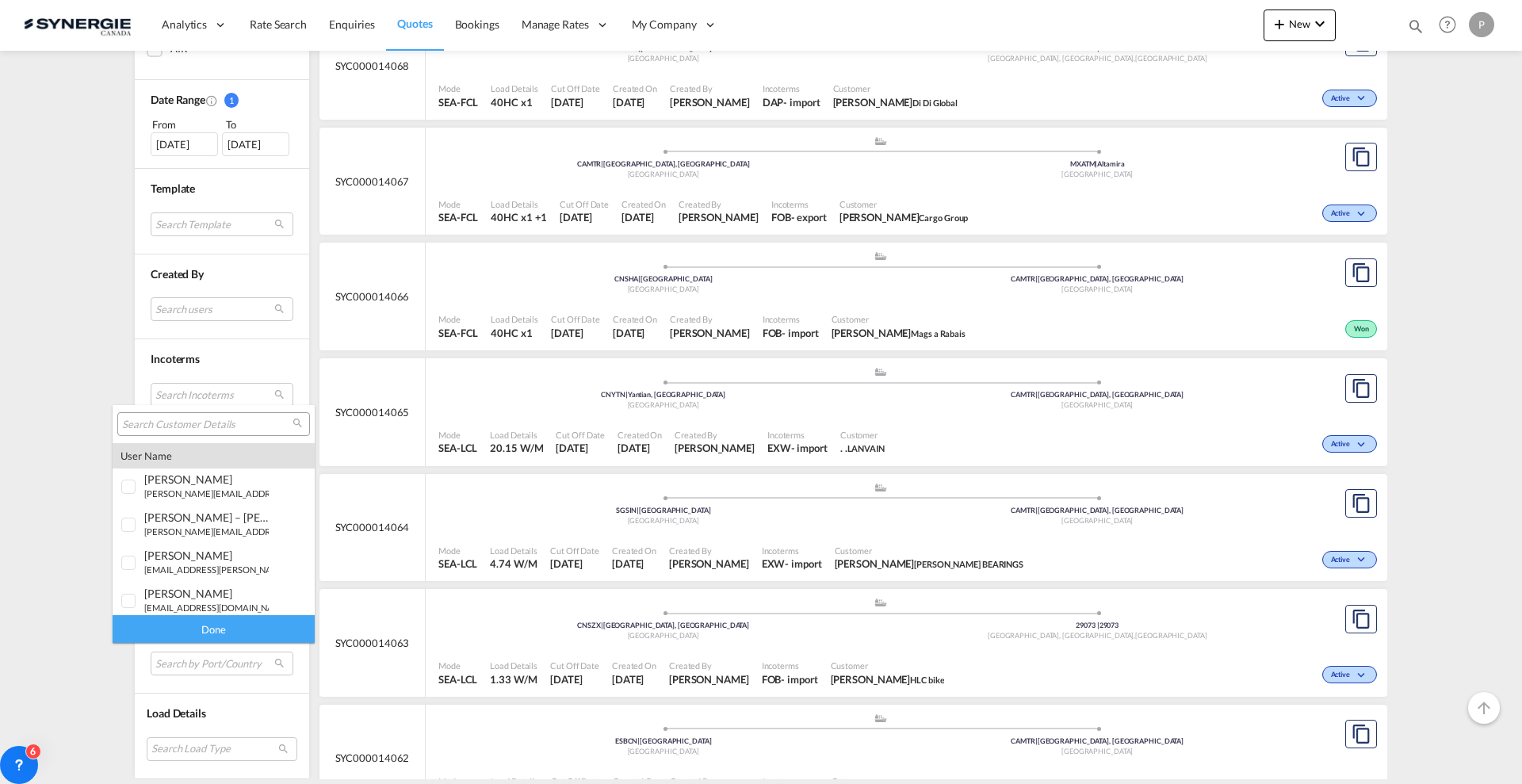
click at [105, 390] on md-backdrop at bounding box center [761, 392] width 1522 height 784
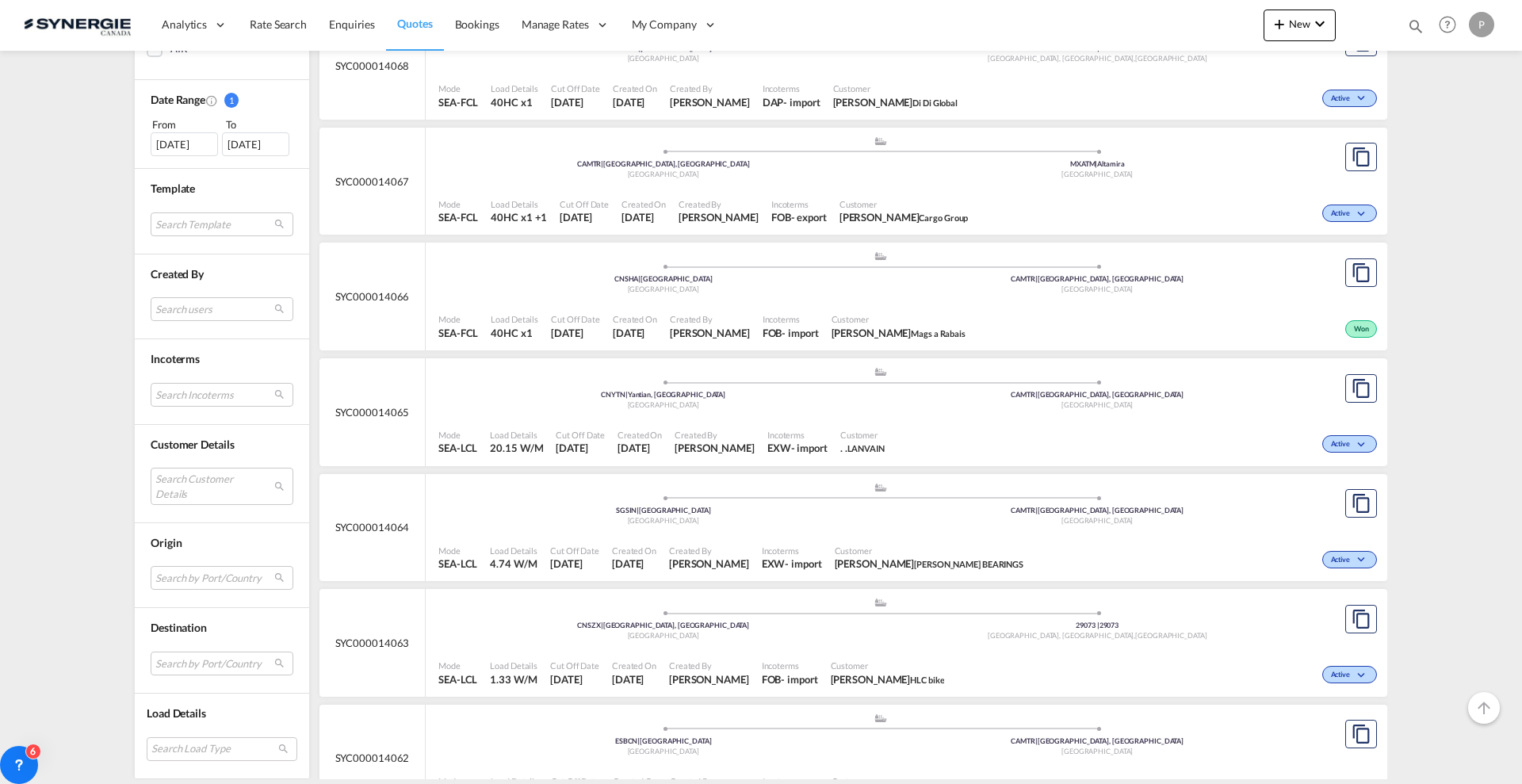
click at [88, 425] on div "Quotes Manage all your quotes Filters Clear All Status 1 All Active Expired Fol…" at bounding box center [761, 415] width 1522 height 728
click at [215, 511] on div "Customer Details Search Customer Details" at bounding box center [222, 474] width 174 height 98
click at [208, 490] on md-select "Search Customer Details" at bounding box center [222, 487] width 142 height 37
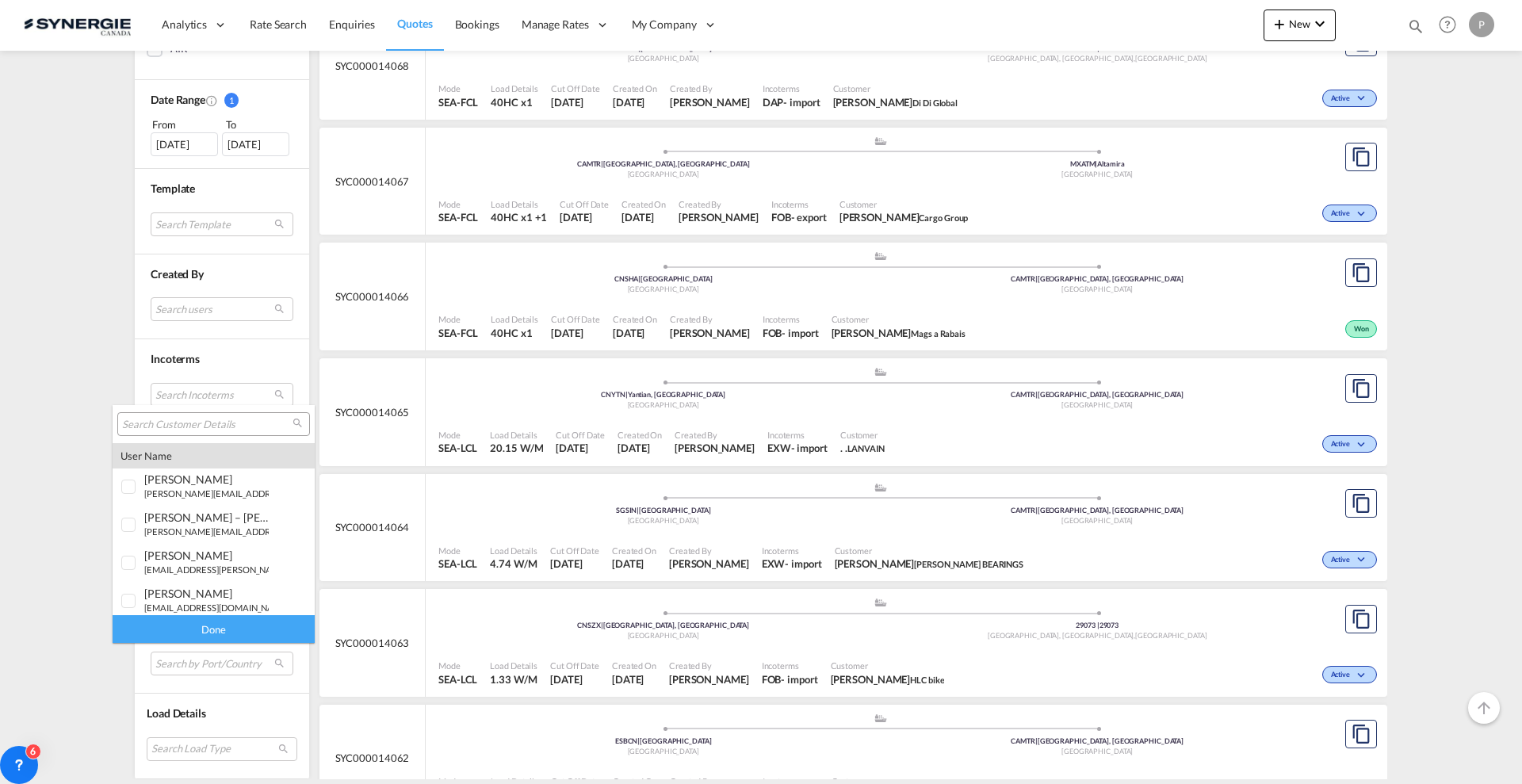
click at [193, 423] on input "search" at bounding box center [208, 424] width 171 height 14
type input "hema"
click at [251, 565] on small "| timescan" at bounding box center [267, 569] width 41 height 10
click at [240, 634] on div "Done" at bounding box center [213, 628] width 202 height 28
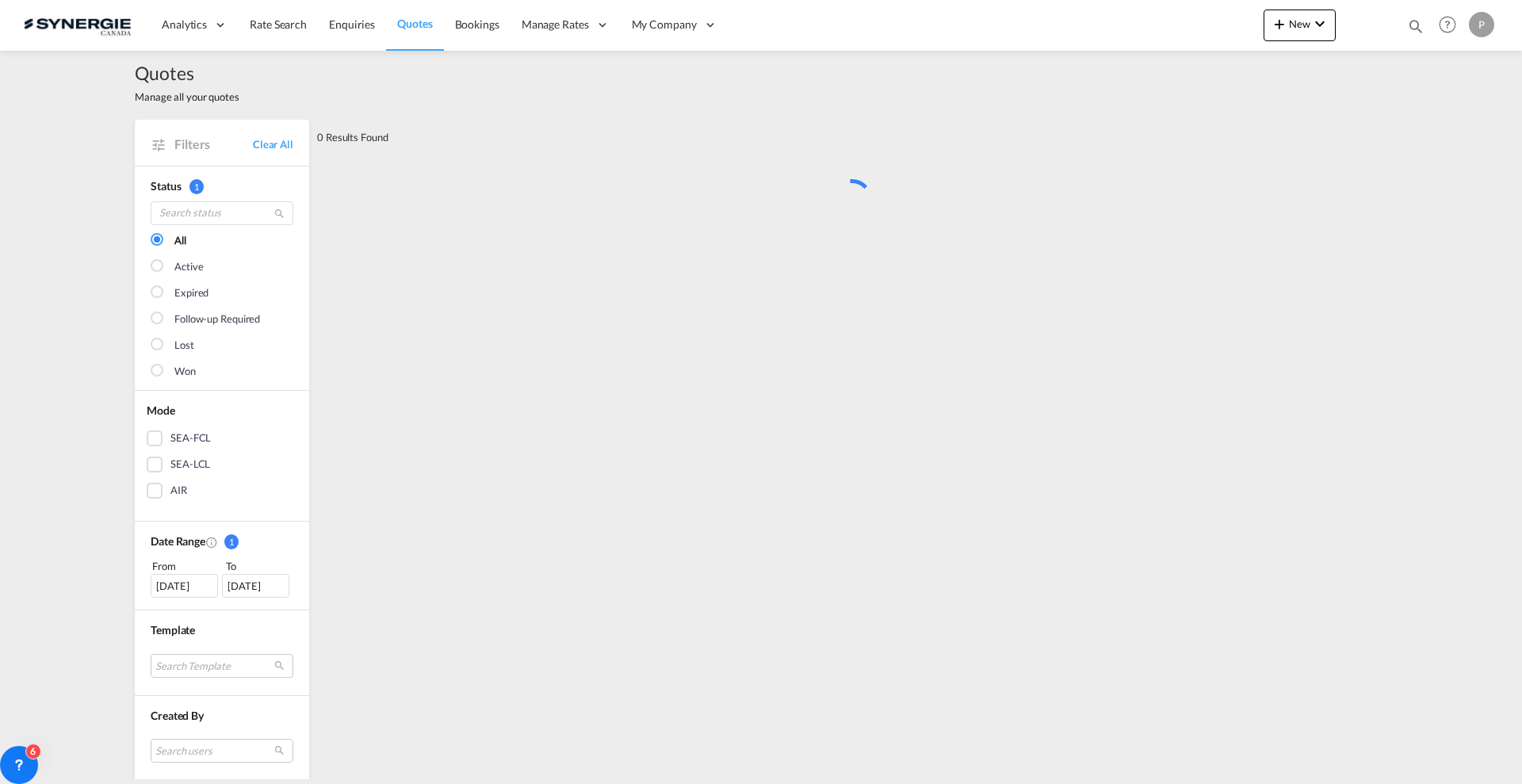
scroll to position [0, 0]
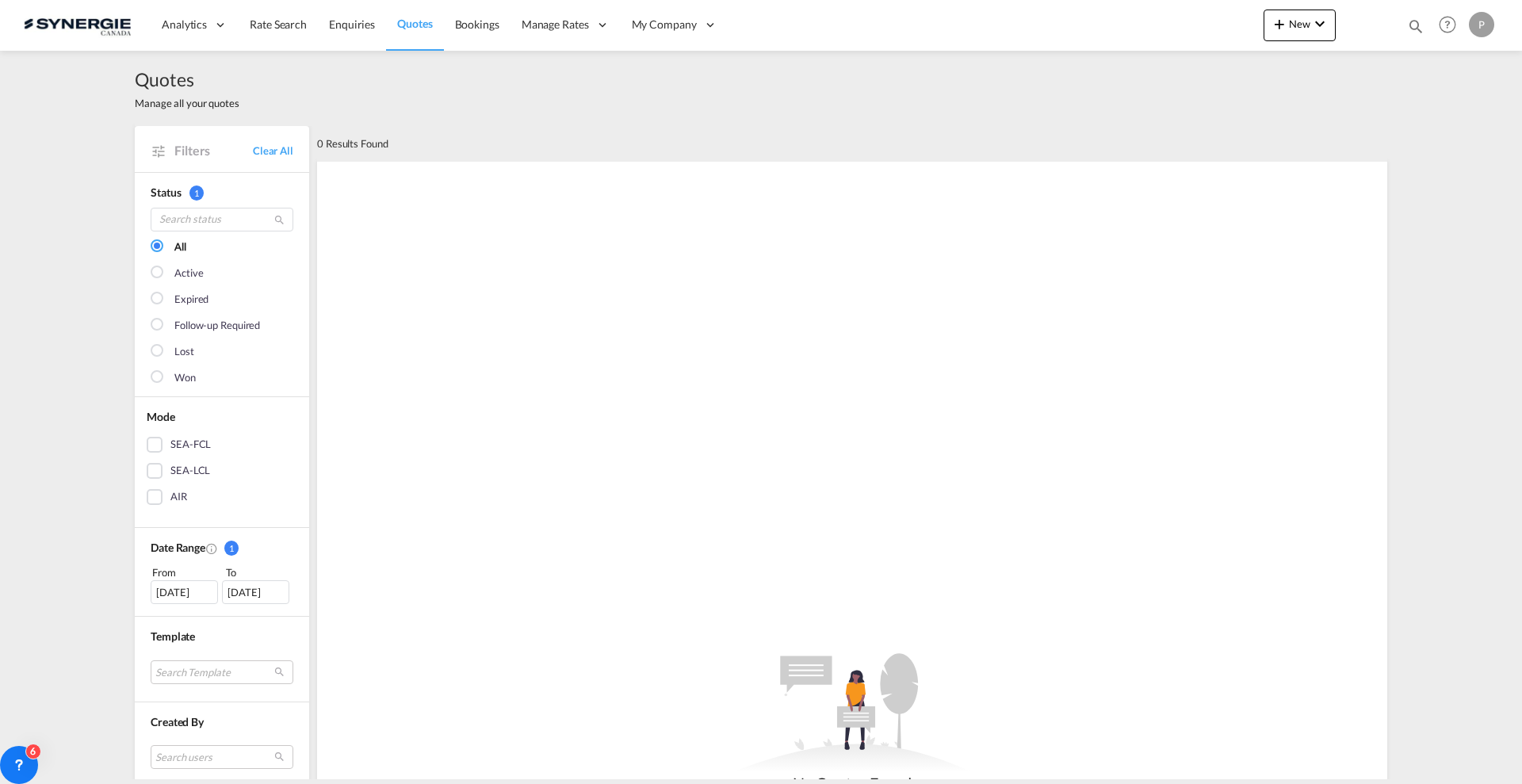
click at [167, 591] on div "15 Jul 2025" at bounding box center [184, 592] width 67 height 23
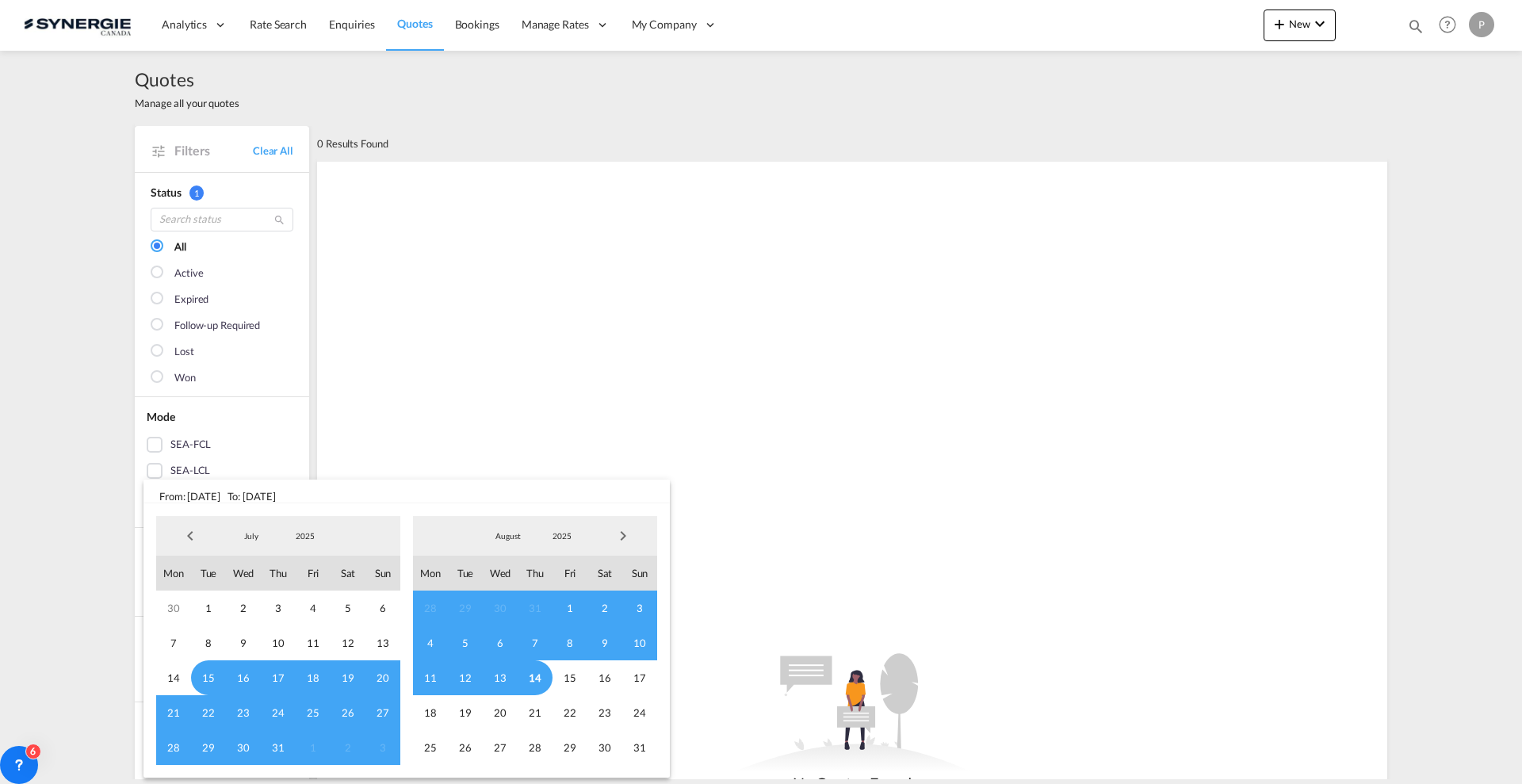
click at [296, 531] on span "2025" at bounding box center [305, 535] width 51 height 11
click at [296, 492] on md-option "2024" at bounding box center [321, 498] width 108 height 38
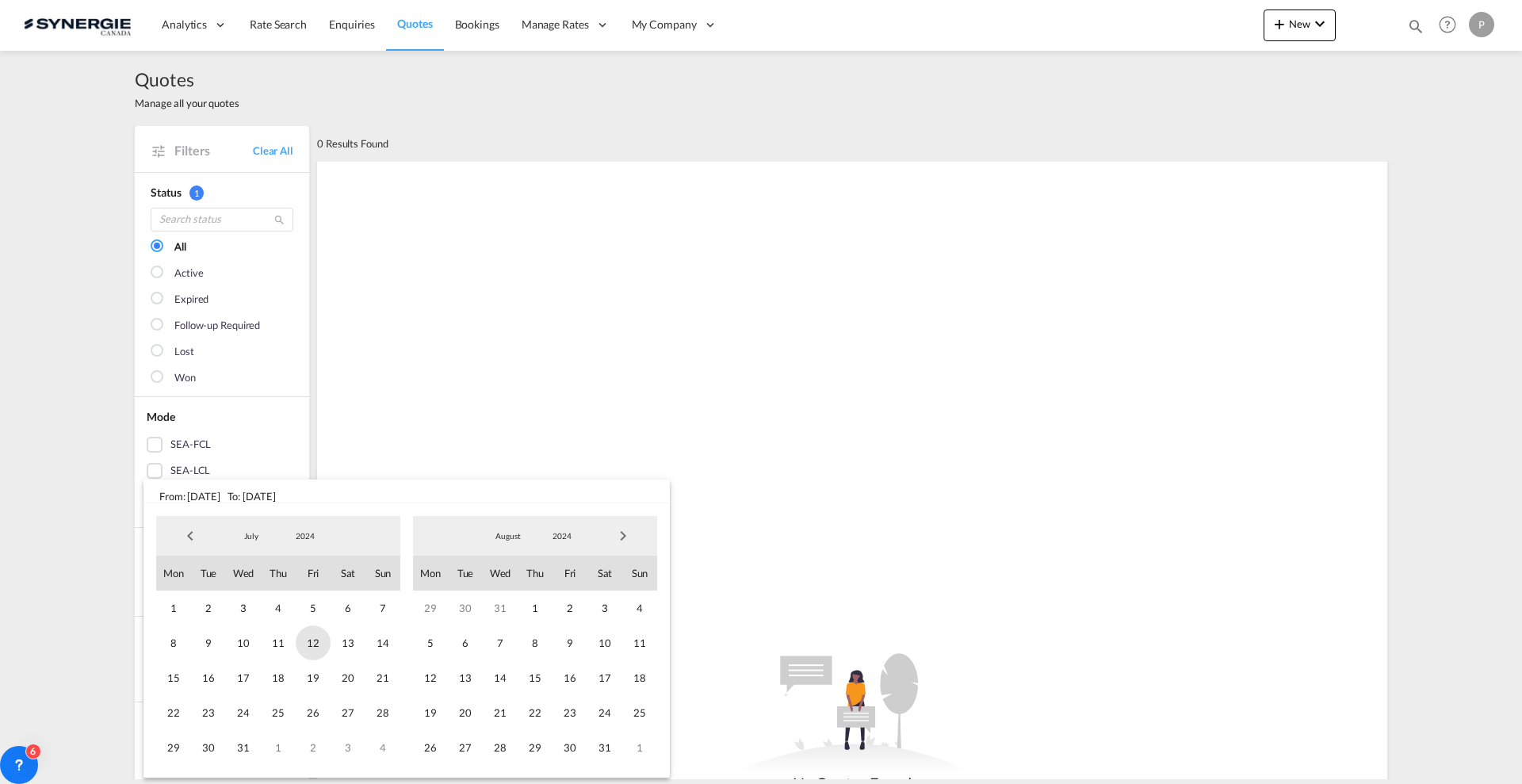
click at [313, 636] on span "12" at bounding box center [313, 643] width 35 height 35
click at [547, 536] on span "2024" at bounding box center [562, 535] width 51 height 11
click at [555, 574] on md-option "2025" at bounding box center [578, 574] width 108 height 38
click at [550, 669] on span "14" at bounding box center [535, 678] width 35 height 35
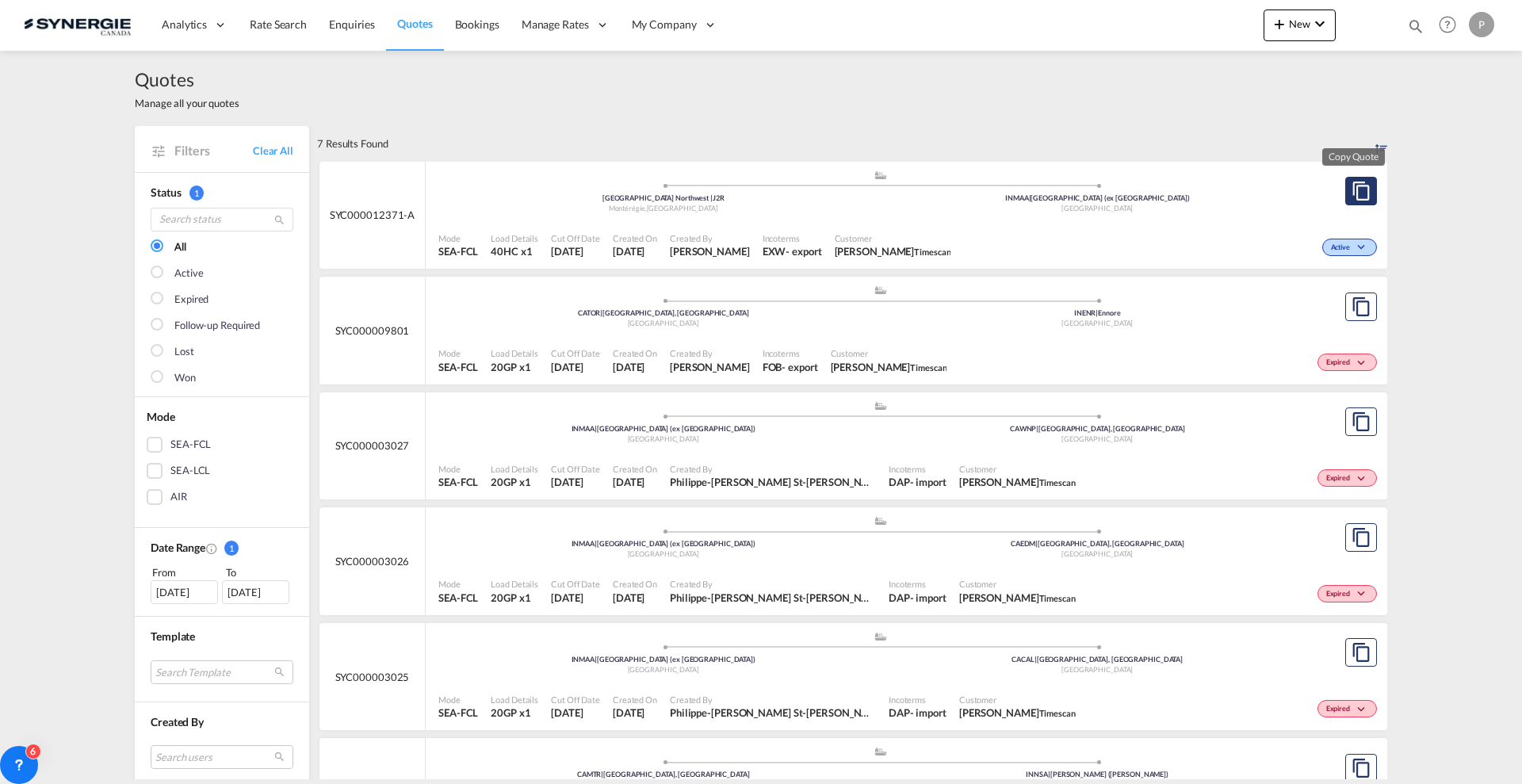
click at [1360, 191] on md-icon "assets/icons/custom/copyQuote.svg" at bounding box center [1361, 191] width 19 height 19
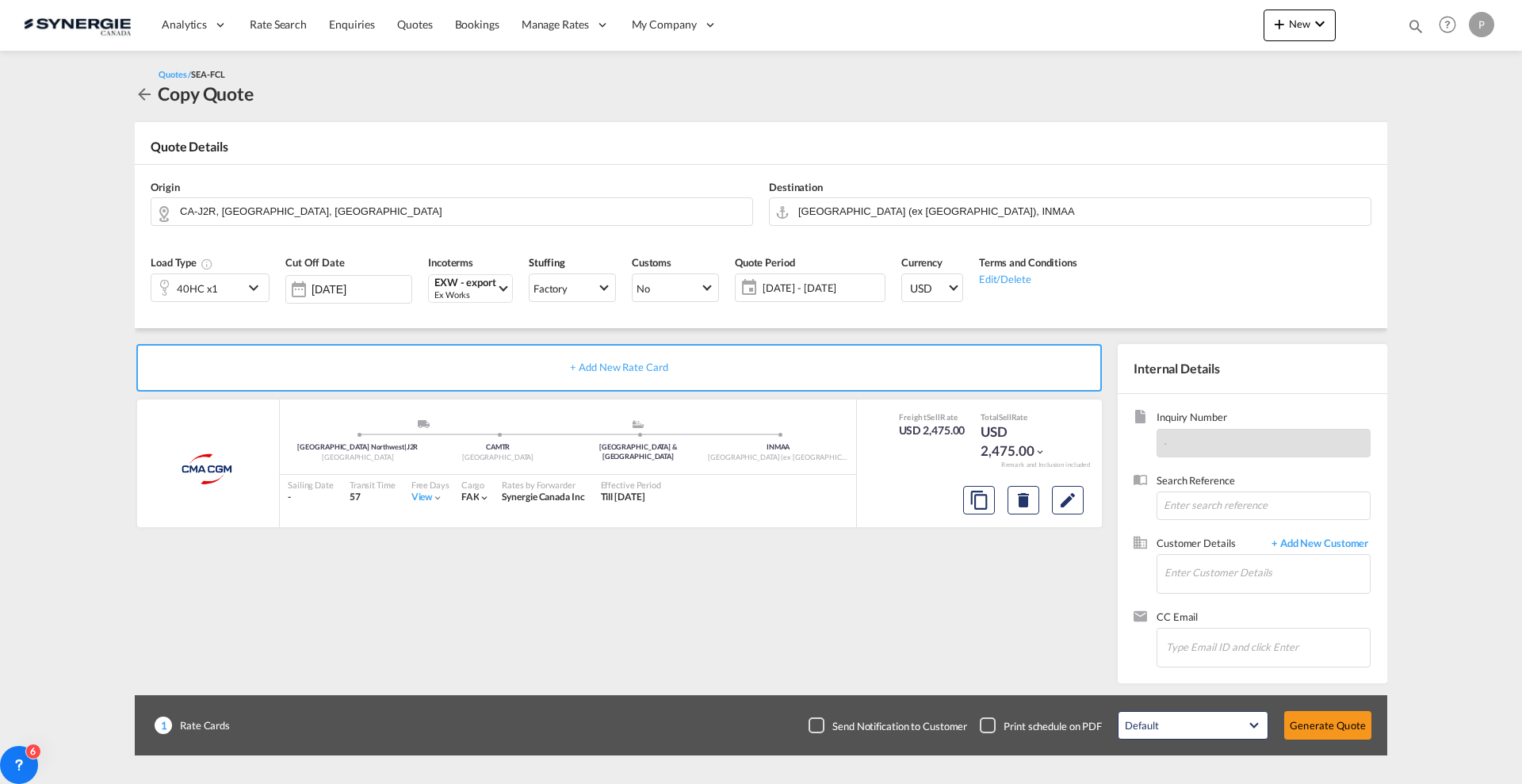
click at [789, 290] on span "01 Jul - 30 Sep 2025" at bounding box center [821, 287] width 118 height 14
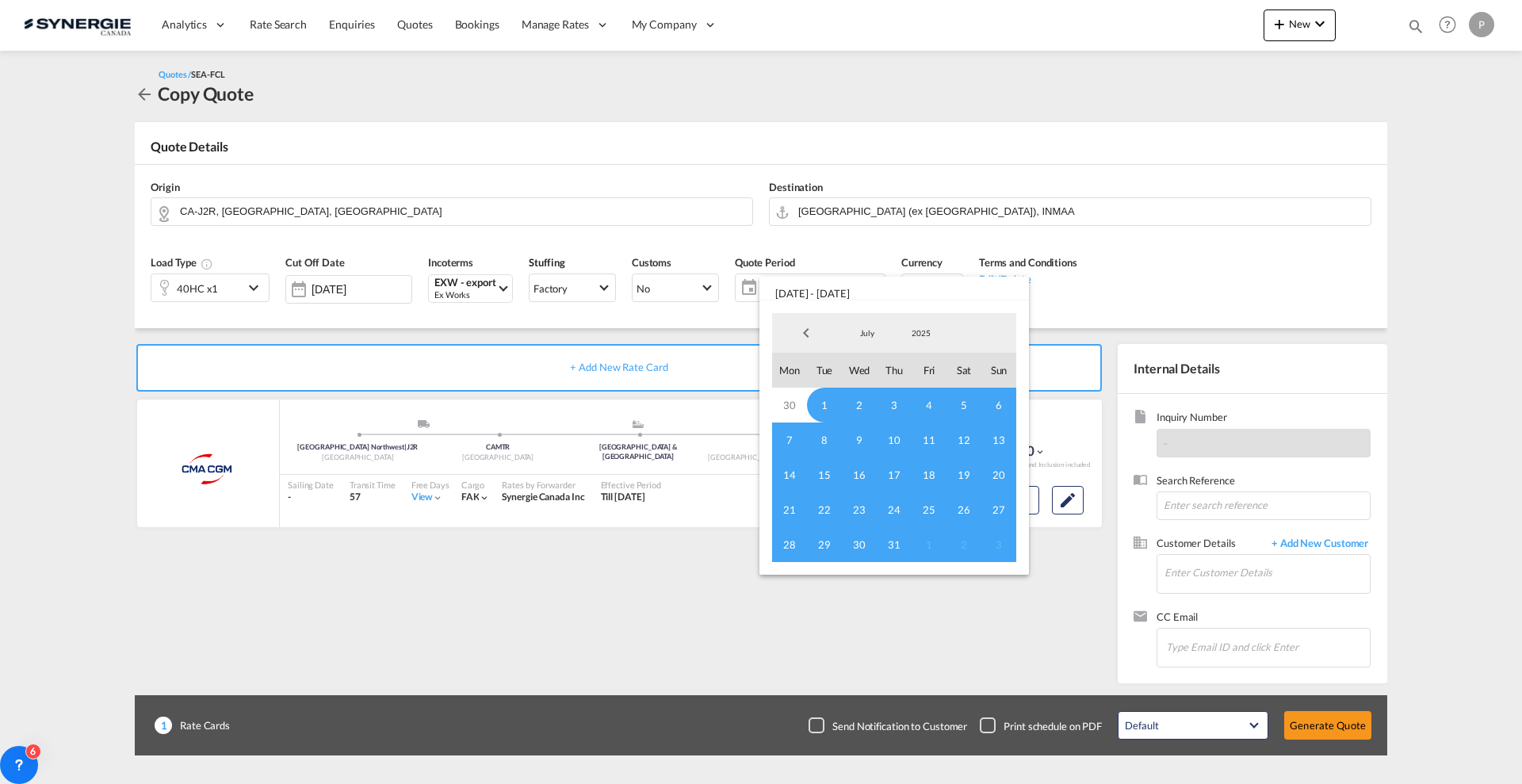
click at [789, 290] on span "01 Jul - 30 Sep 2025" at bounding box center [894, 289] width 270 height 23
click at [464, 573] on md-backdrop at bounding box center [761, 392] width 1522 height 784
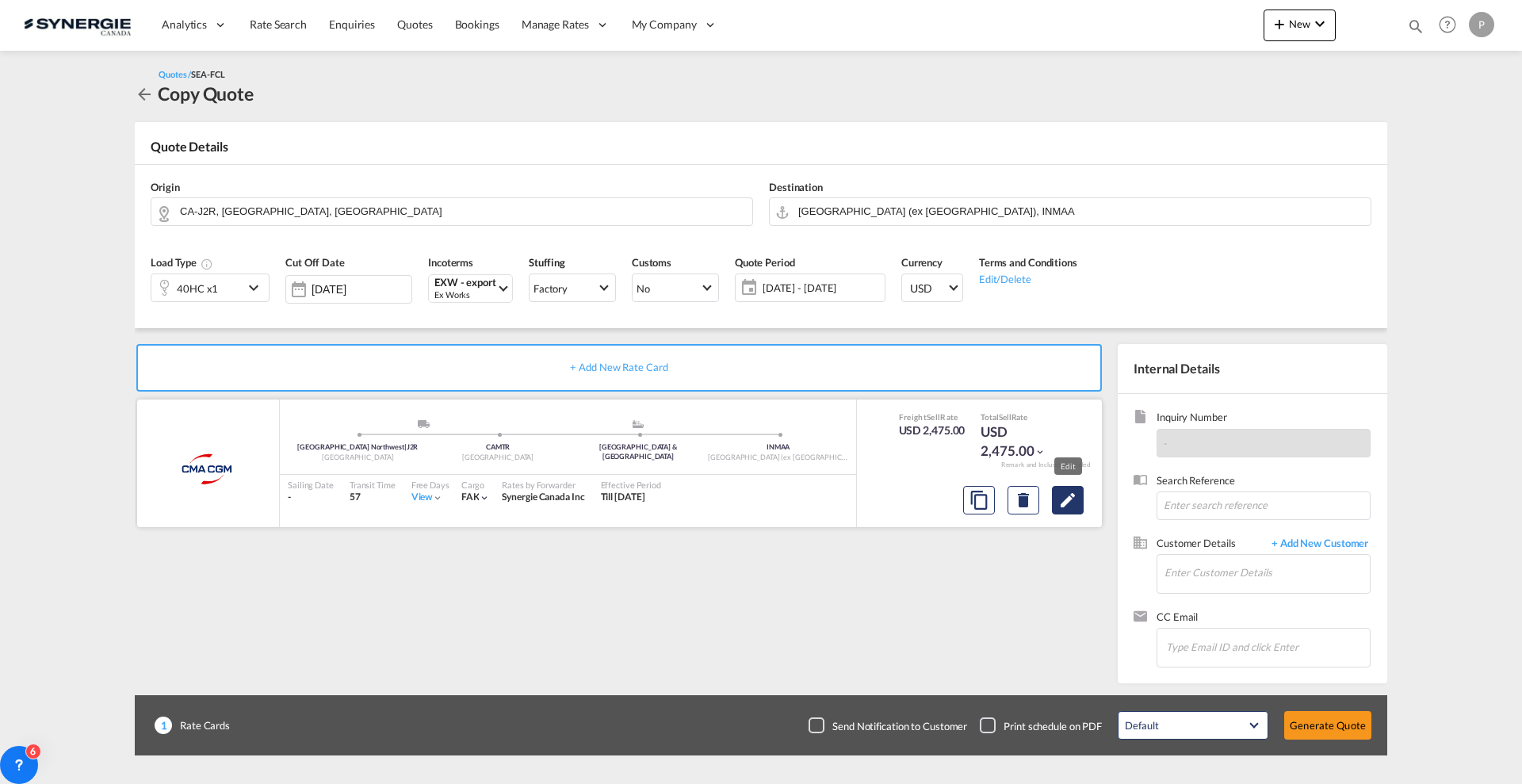
click at [1071, 508] on md-icon "Edit" at bounding box center [1067, 500] width 19 height 19
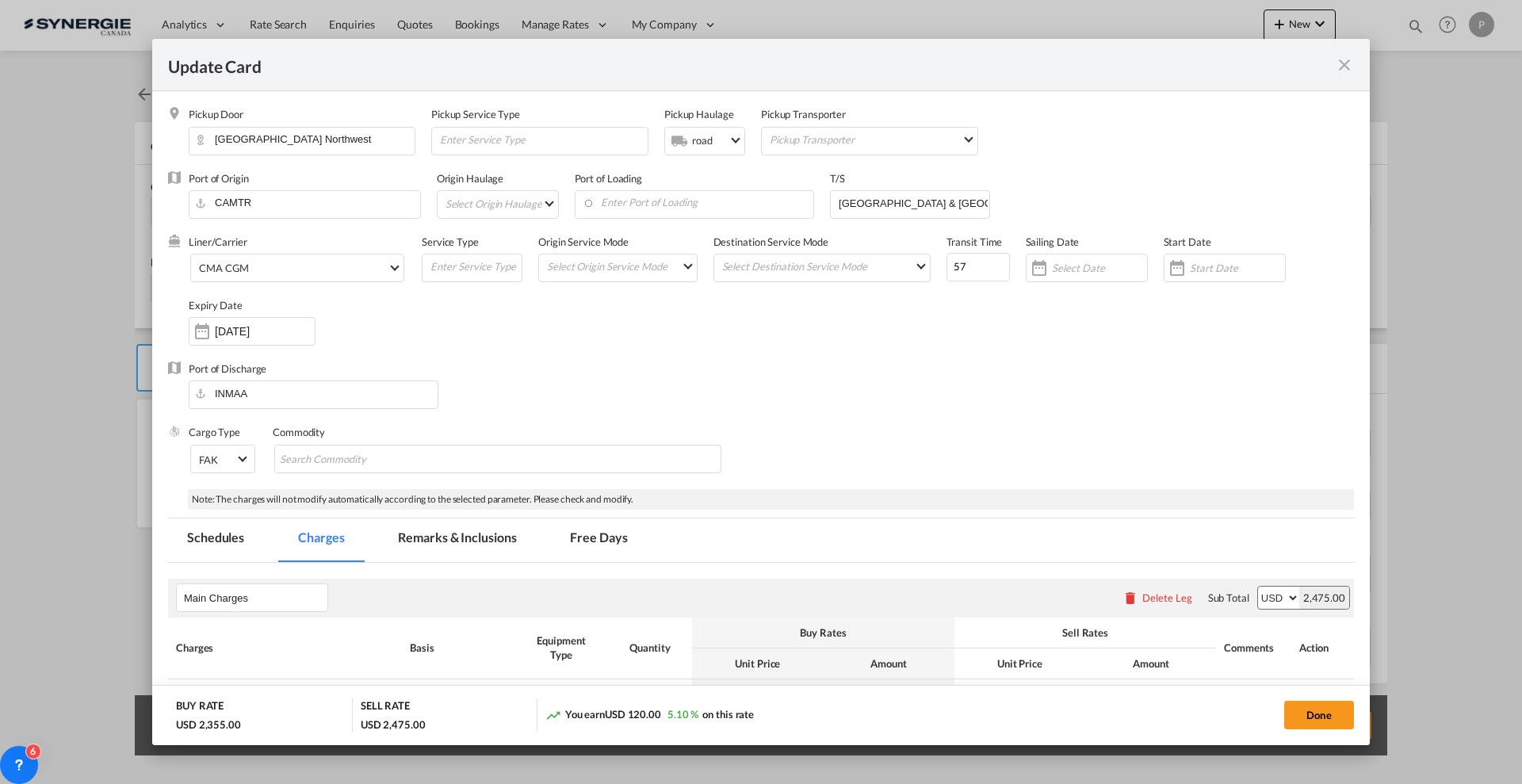
scroll to position [198, 0]
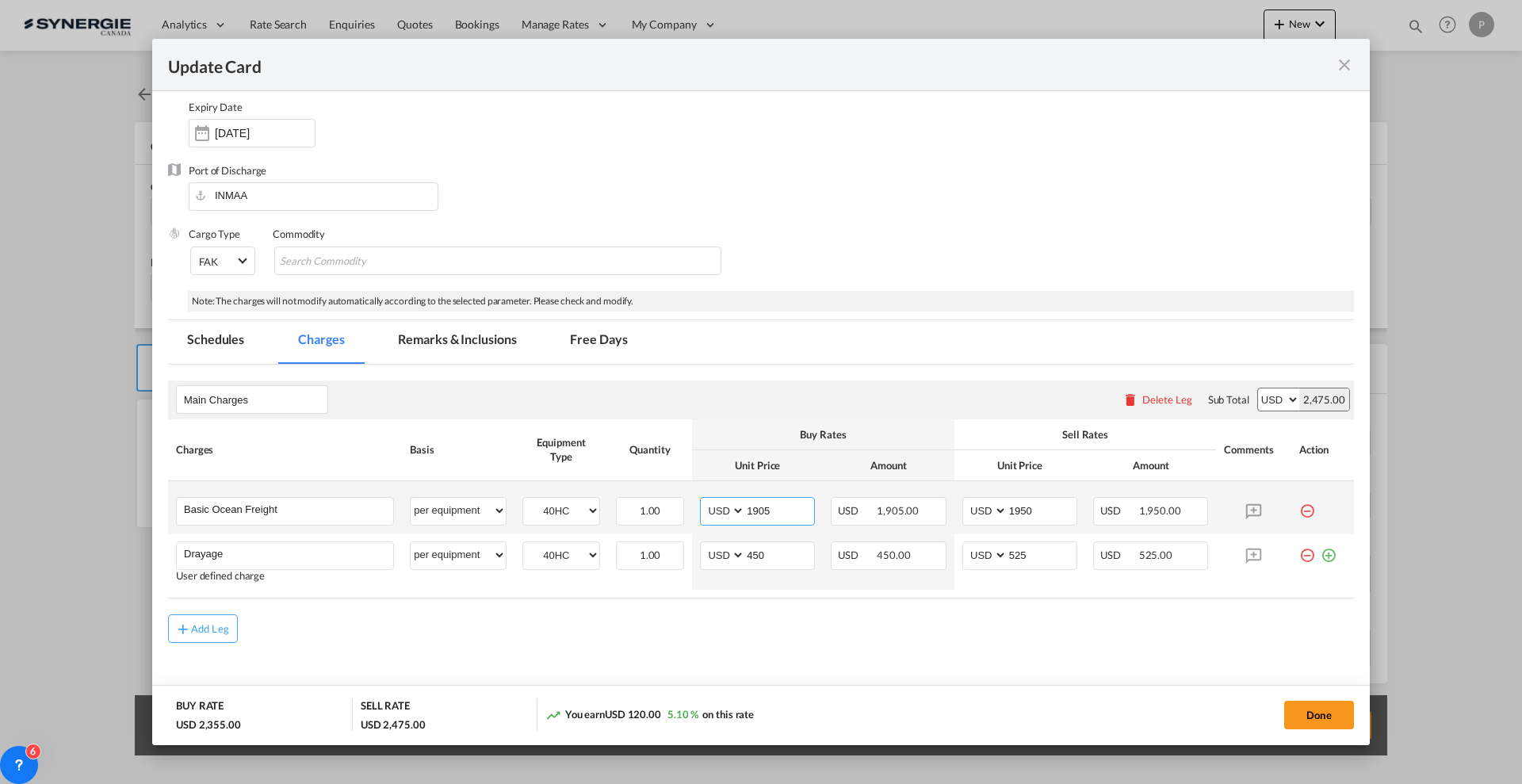
click at [750, 503] on input "1905" at bounding box center [779, 510] width 69 height 23
type input "1605"
click at [779, 337] on md-tabs-canvas "Schedules Charges Remarks & Inclusions Free Days Schedules Charges Remarks & In…" at bounding box center [761, 342] width 1186 height 44
click at [1010, 506] on input "1950" at bounding box center [1042, 510] width 69 height 23
type input "1705"
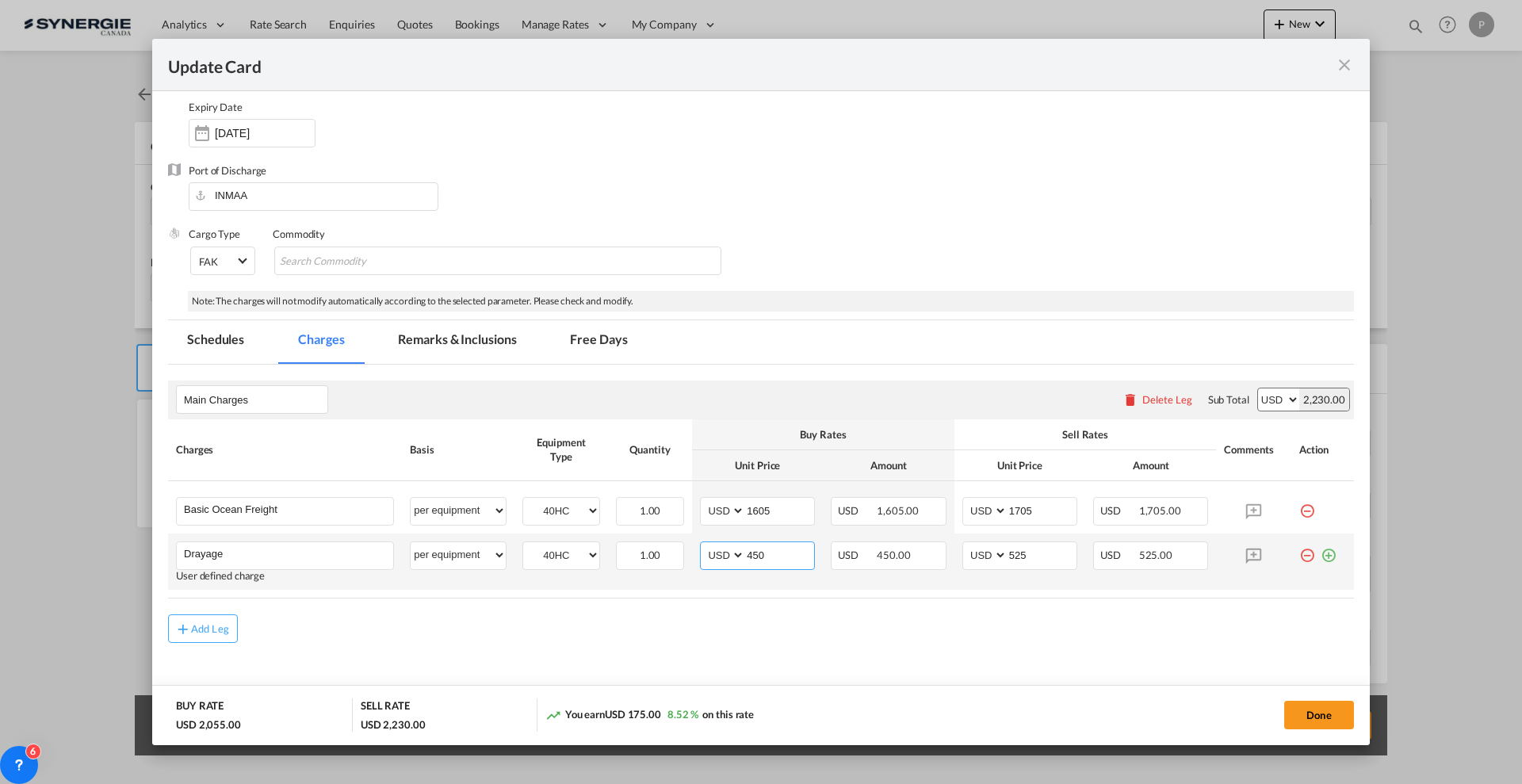
click at [802, 548] on input "450" at bounding box center [779, 554] width 69 height 23
click at [804, 576] on td "AED AFN ALL AMD ANG AOA ARS AUD AWG AZN BAM BBD BDT BGN BHD BIF BMD BND BOB BRL…" at bounding box center [758, 561] width 131 height 56
click at [784, 546] on input "475" at bounding box center [779, 554] width 69 height 23
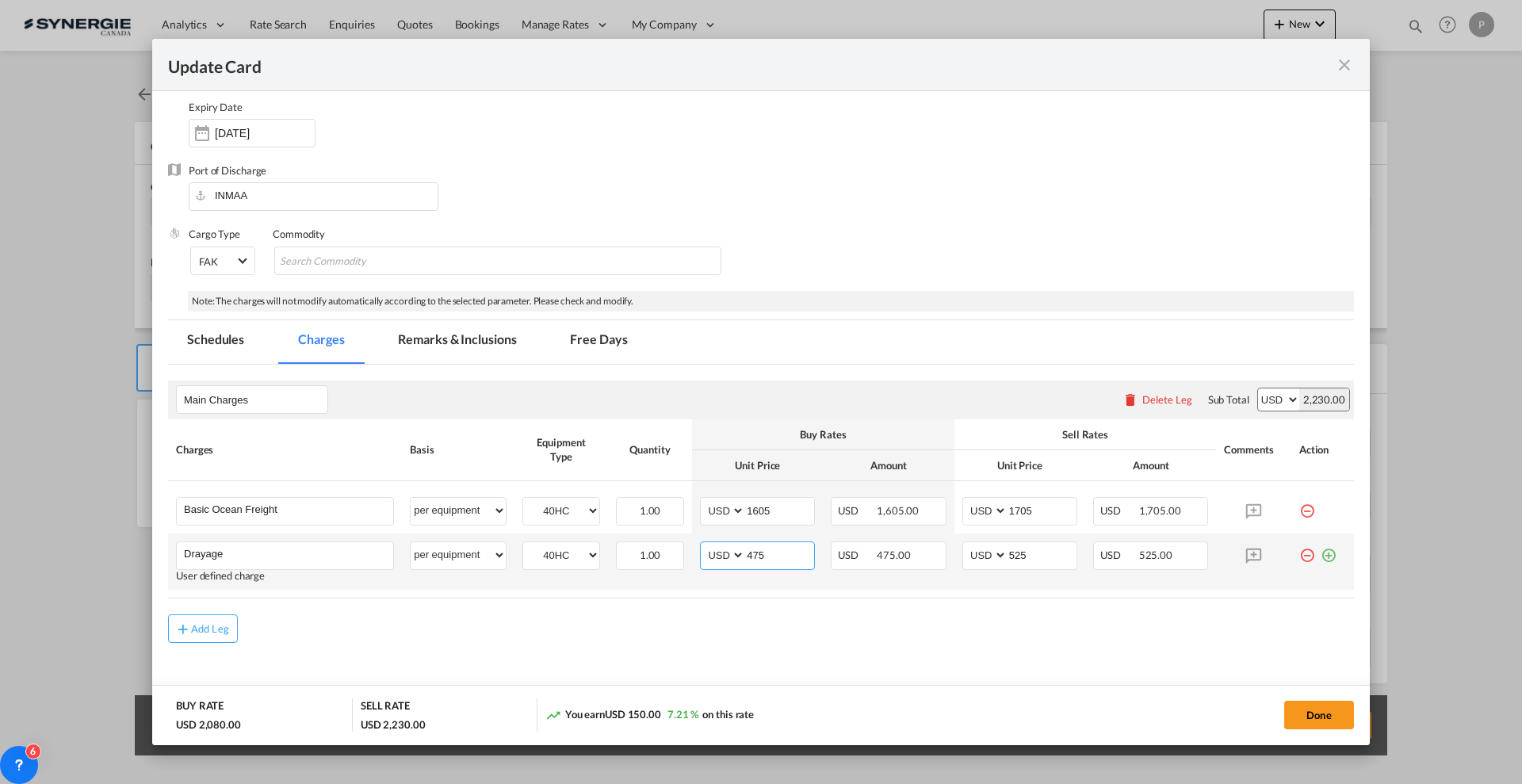
click at [784, 546] on input "475" at bounding box center [779, 554] width 69 height 23
type input "460"
click at [723, 610] on rate-modification "Main Charges Please enter leg name Leg Name Already Exists Delete Leg Sub Total…" at bounding box center [761, 504] width 1186 height 278
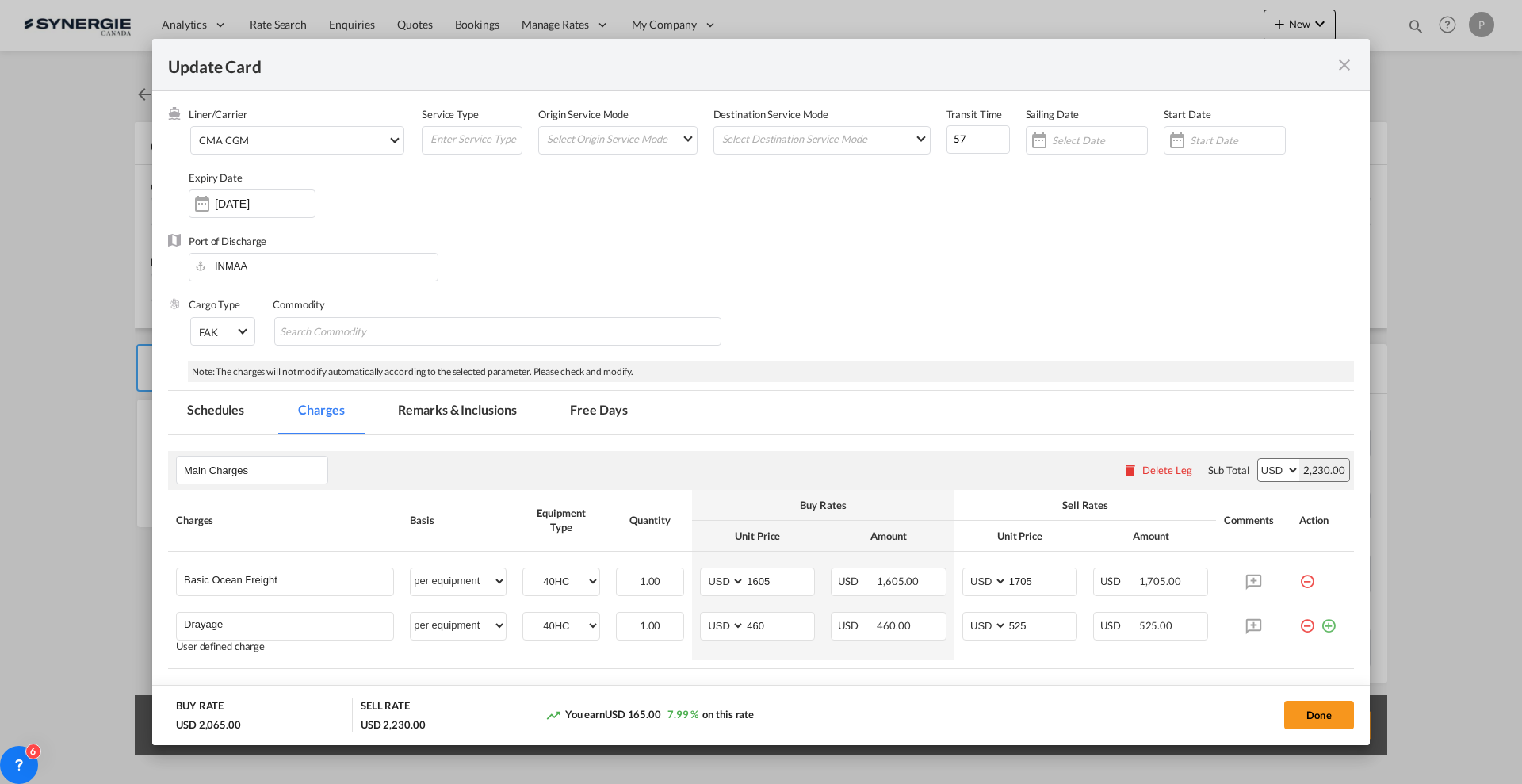
scroll to position [99, 0]
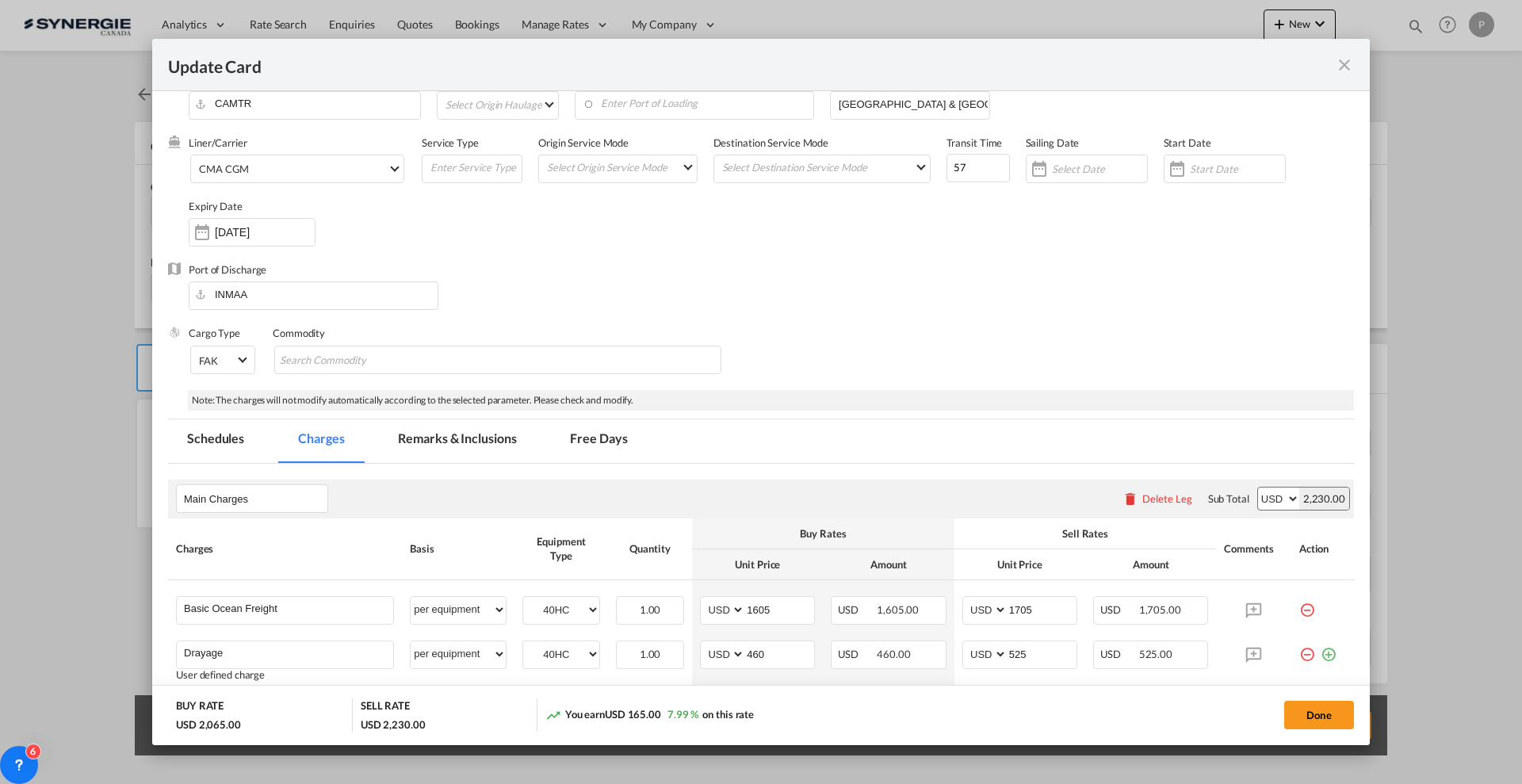
click at [479, 450] on md-tab-item "Remarks & Inclusions" at bounding box center [457, 441] width 157 height 44
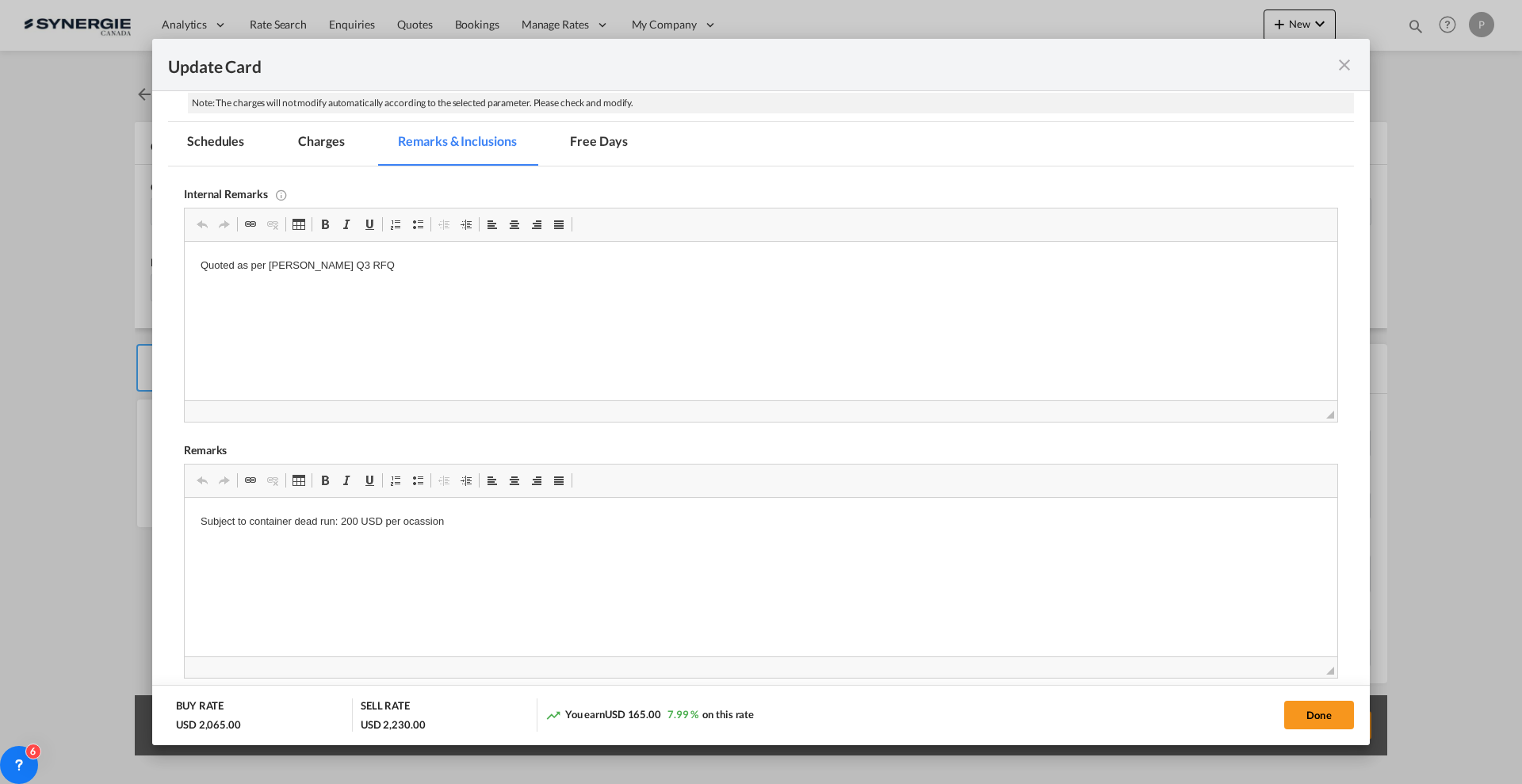
scroll to position [495, 0]
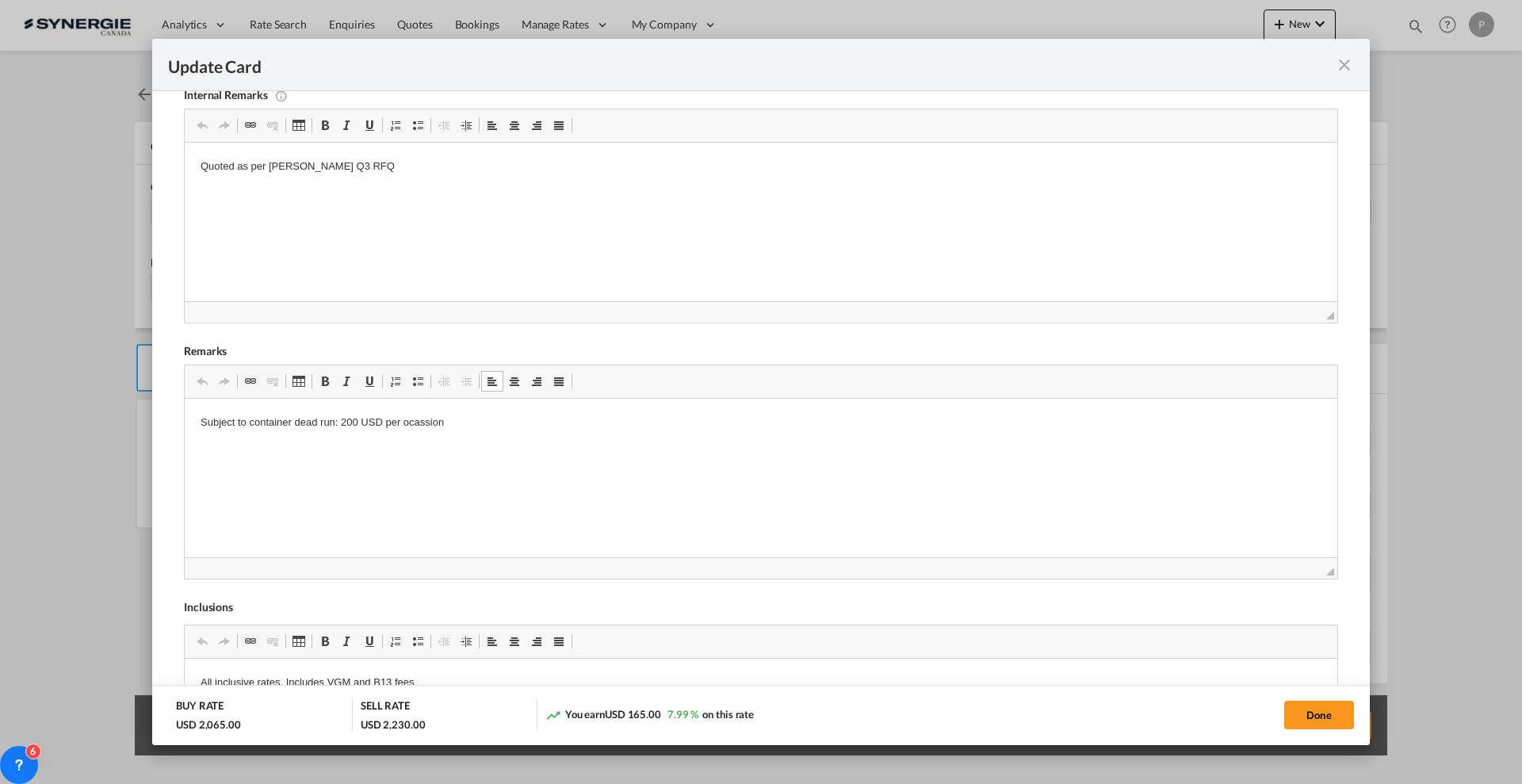
click at [472, 424] on p "Subject to container dead run: 200 USD per ocassion" at bounding box center [761, 423] width 1121 height 17
click at [471, 428] on p "Subject to container dead run: 200 USD per ocassion" at bounding box center [761, 423] width 1121 height 17
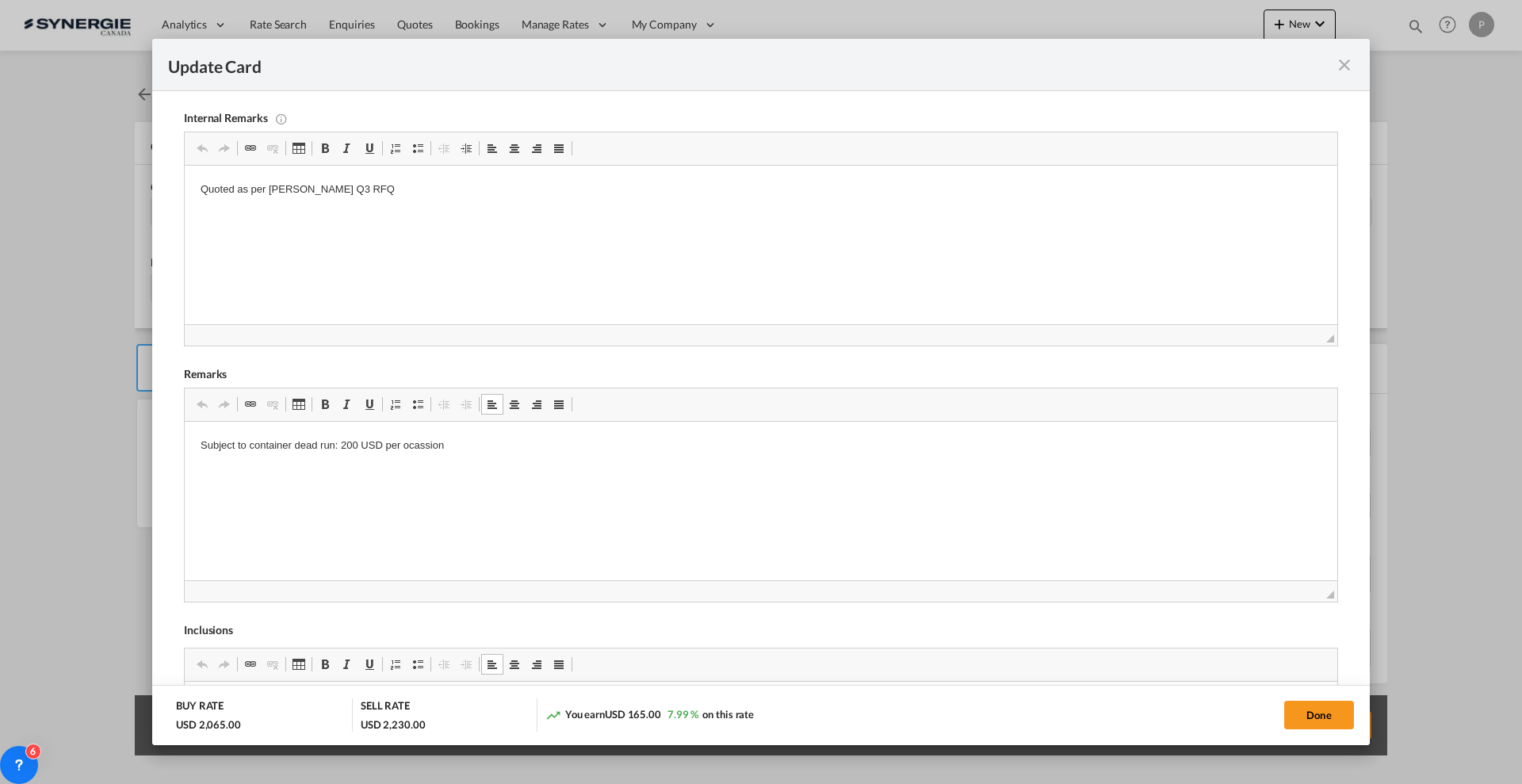
scroll to position [471, 0]
drag, startPoint x: 499, startPoint y: 449, endPoint x: 192, endPoint y: 447, distance: 307.0
click at [198, 444] on html "Subject to container dead run: 200 USD per ocassion" at bounding box center [761, 461] width 1153 height 75
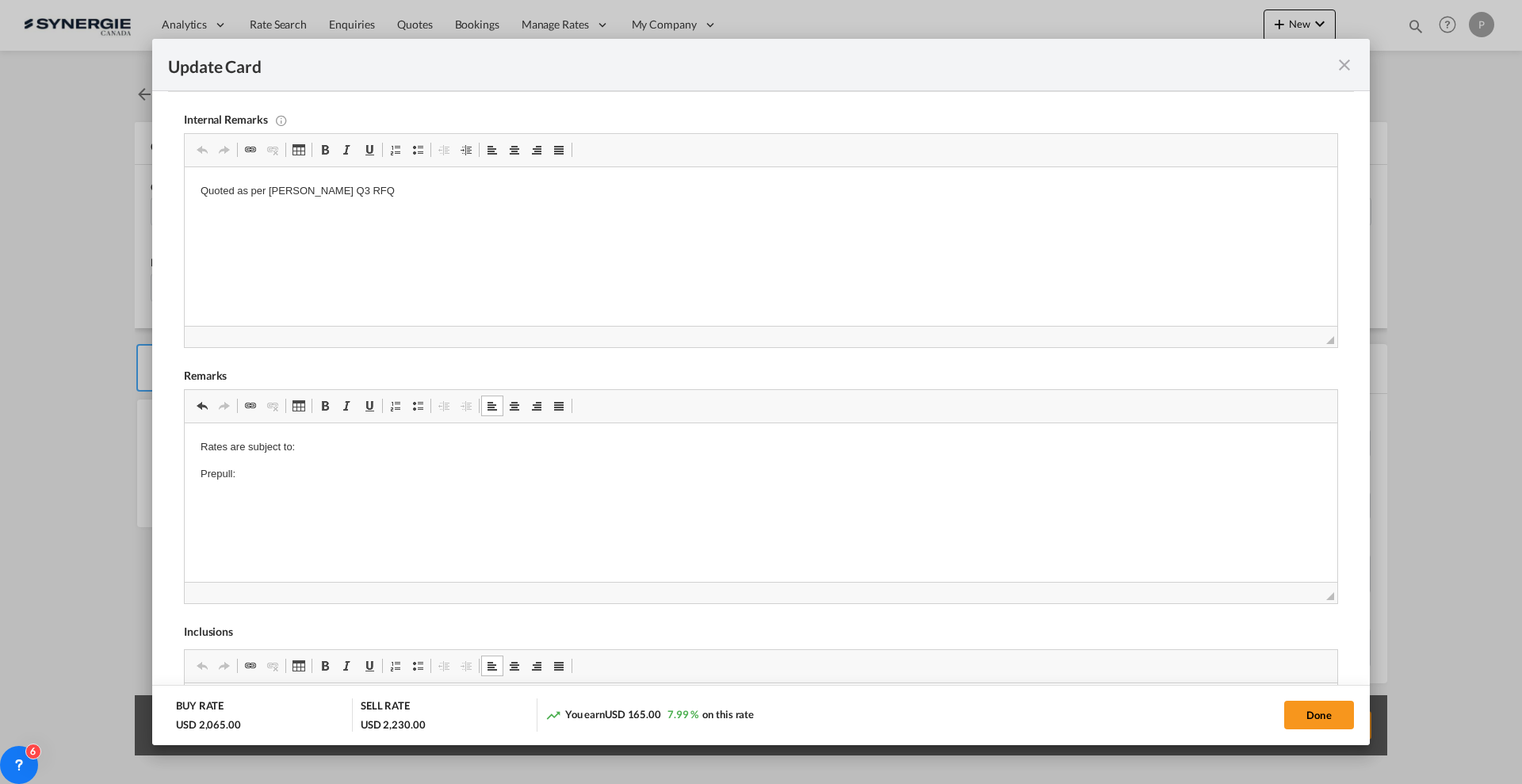
click at [270, 469] on p "Prepull:" at bounding box center [761, 474] width 1121 height 17
click at [259, 492] on p "Prepull: 165 usd per container ---> if empty equipment needs to be picked up th…" at bounding box center [761, 483] width 1121 height 33
drag, startPoint x: 321, startPoint y: 472, endPoint x: 357, endPoint y: 471, distance: 36.0
click at [357, 471] on p "Prepull: 165 usd per container ---> if empty equipment needs to be picked up th…" at bounding box center [761, 483] width 1121 height 33
click at [359, 471] on p "Prepull: 165 usd per container ---> if empty equipment needs to be picked up th…" at bounding box center [761, 483] width 1121 height 33
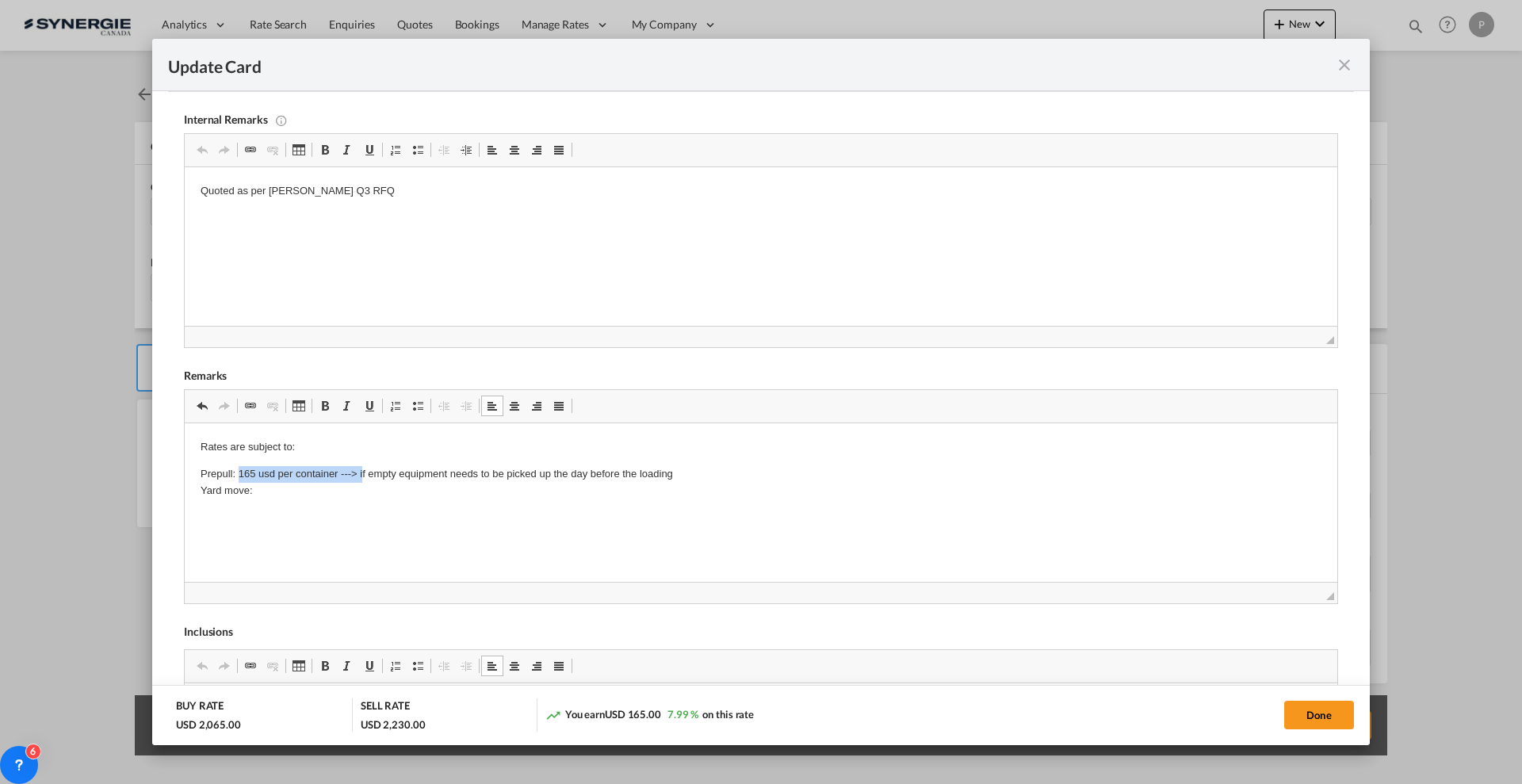
drag, startPoint x: 361, startPoint y: 471, endPoint x: 240, endPoint y: 471, distance: 121.0
click at [240, 471] on p "Prepull: 165 usd per container ---> if empty equipment needs to be picked up th…" at bounding box center [761, 483] width 1121 height 33
copy p "165 usd per container ---> i"
click at [289, 488] on p "Prepull: 165 usd per container ---> if empty equipment needs to be picked up th…" at bounding box center [761, 483] width 1121 height 33
click at [354, 504] on p "Prepull: 165 usd per container ---> if empty equipment needs to be picked up th…" at bounding box center [761, 490] width 1121 height 49
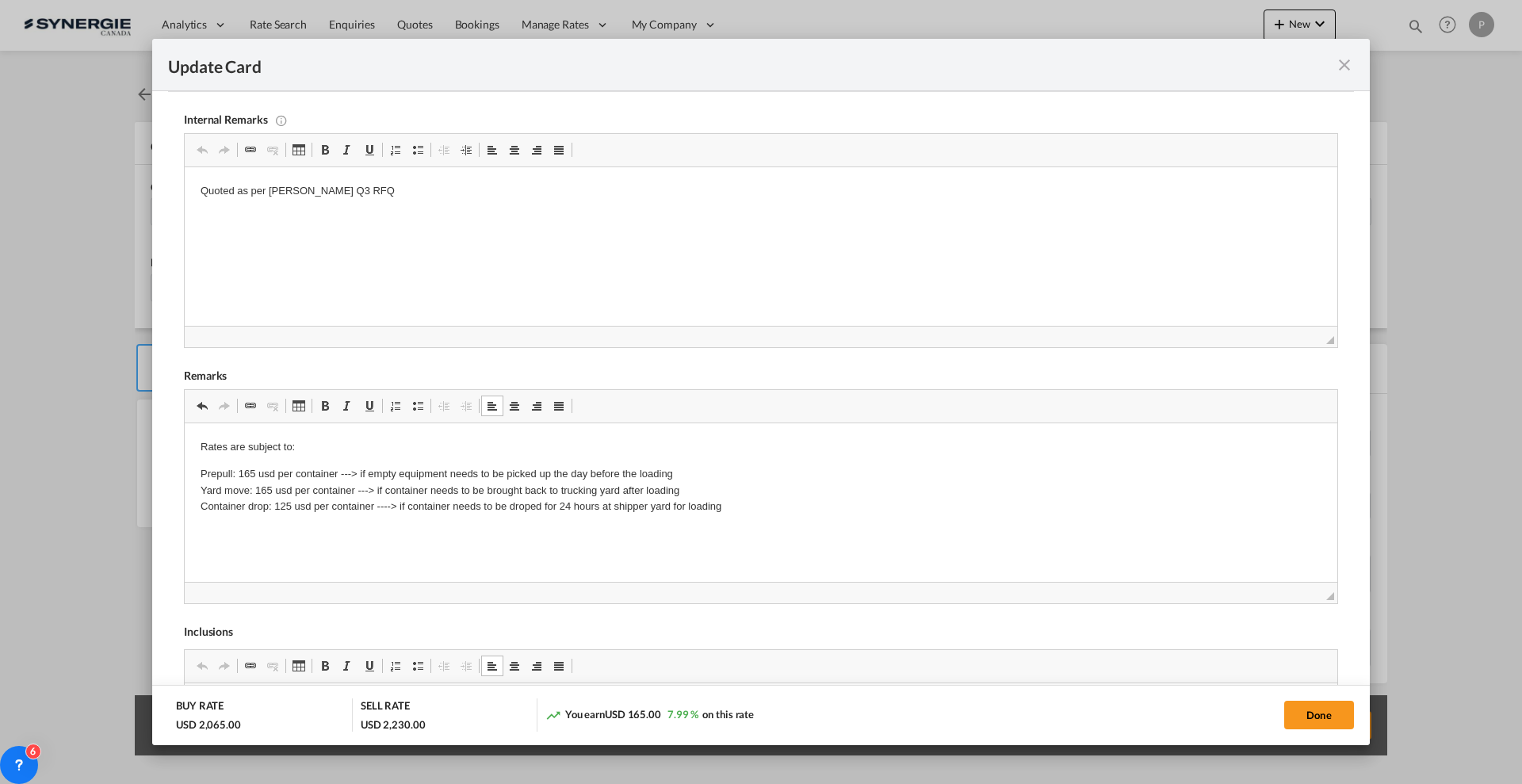
click at [395, 456] on body "Rates are subject to: Prepull: 165 usd per container ---> if empty equipment ne…" at bounding box center [761, 499] width 1121 height 120
click at [342, 466] on p "Prepull: 165 usd per container ---> if empty equipment needs to be picked up th…" at bounding box center [761, 507] width 1121 height 82
click at [532, 458] on body "Rates are subject to: Detention: 1 hour free for loading, additional time at Pr…" at bounding box center [761, 507] width 1121 height 136
drag, startPoint x: 193, startPoint y: 469, endPoint x: 177, endPoint y: 466, distance: 16.3
click at [185, 466] on html "Rates are subject to: Detention: 1 hour free for loading, additional time at 75…" at bounding box center [761, 507] width 1153 height 168
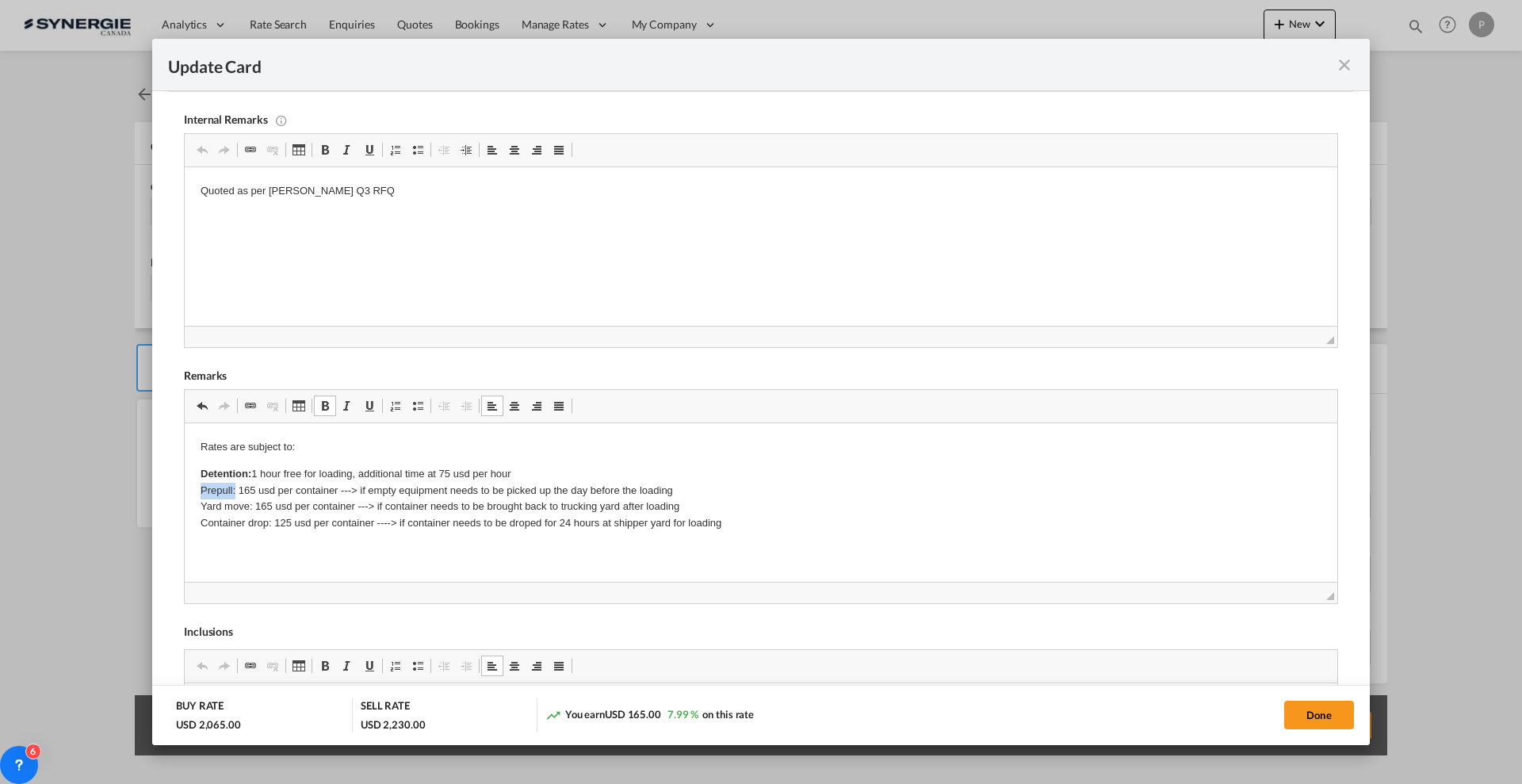
drag, startPoint x: 235, startPoint y: 486, endPoint x: 367, endPoint y: 911, distance: 445.0
click at [185, 488] on html "Rates are subject to: Detention: 1 hour free for loading, additional time at 75…" at bounding box center [761, 507] width 1153 height 168
drag, startPoint x: 251, startPoint y: 502, endPoint x: 169, endPoint y: 503, distance: 82.0
click at [185, 503] on html "Rates are subject to: Detention: 1 hour free for loading, additional time at 75…" at bounding box center [761, 507] width 1153 height 168
drag, startPoint x: 275, startPoint y: 518, endPoint x: 172, endPoint y: 524, distance: 103.2
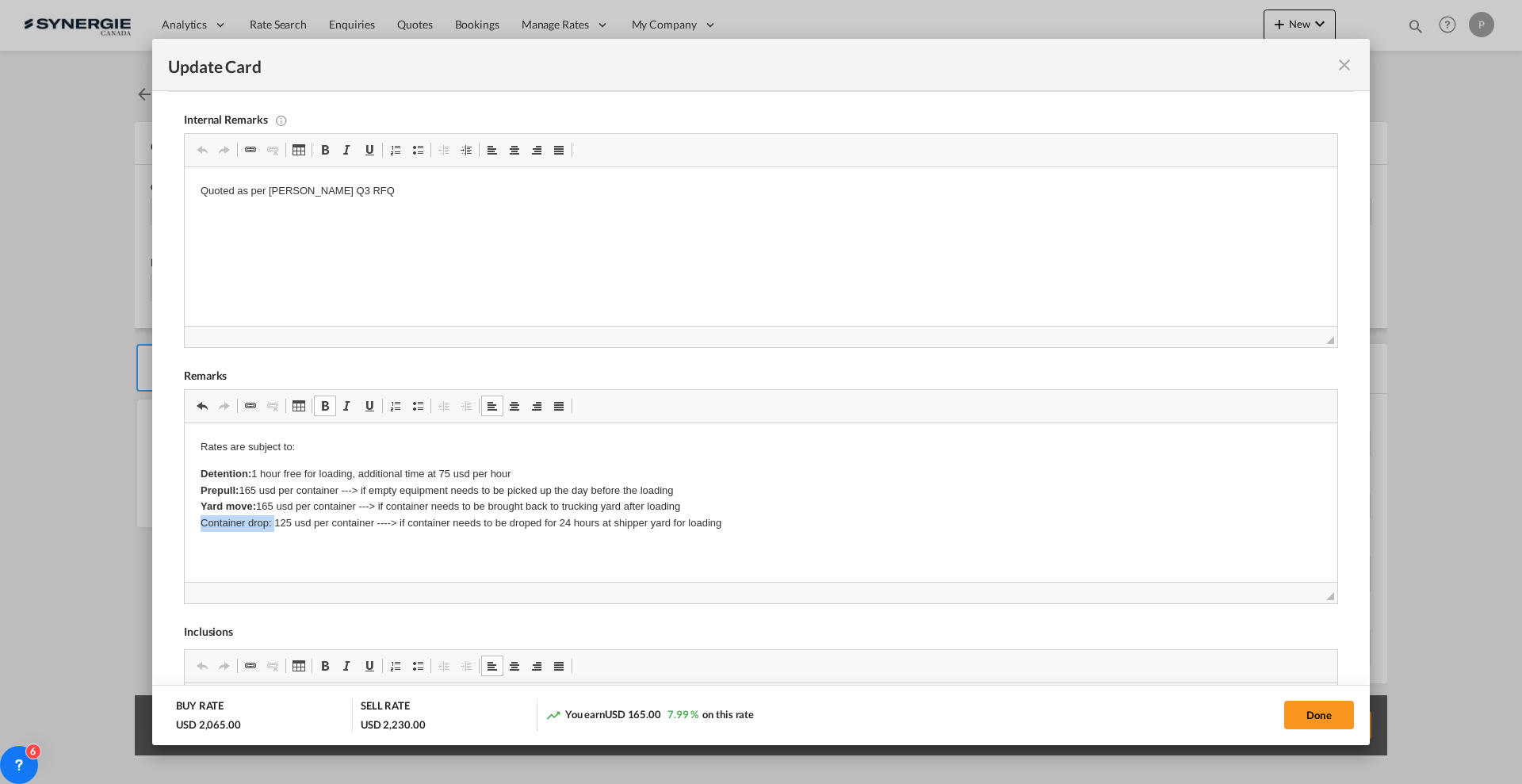
click at [185, 524] on html "Rates are subject to: Detention: 1 hour free for loading, additional time at 75…" at bounding box center [761, 507] width 1153 height 168
click at [744, 523] on p "Detention: 1 hour free for loading, additional time at 75 usd per hour Prepull:…" at bounding box center [761, 507] width 1121 height 82
click at [645, 539] on p "Detention: 1 hour free for loading, additional time at 75 usd per hour Prepull:…" at bounding box center [761, 515] width 1121 height 99
click at [771, 517] on p "Detention: 1 hour free for loading, additional time at 75 usd per hour Prepull:…" at bounding box center [761, 515] width 1121 height 99
drag, startPoint x: 878, startPoint y: 524, endPoint x: 550, endPoint y: 520, distance: 328.0
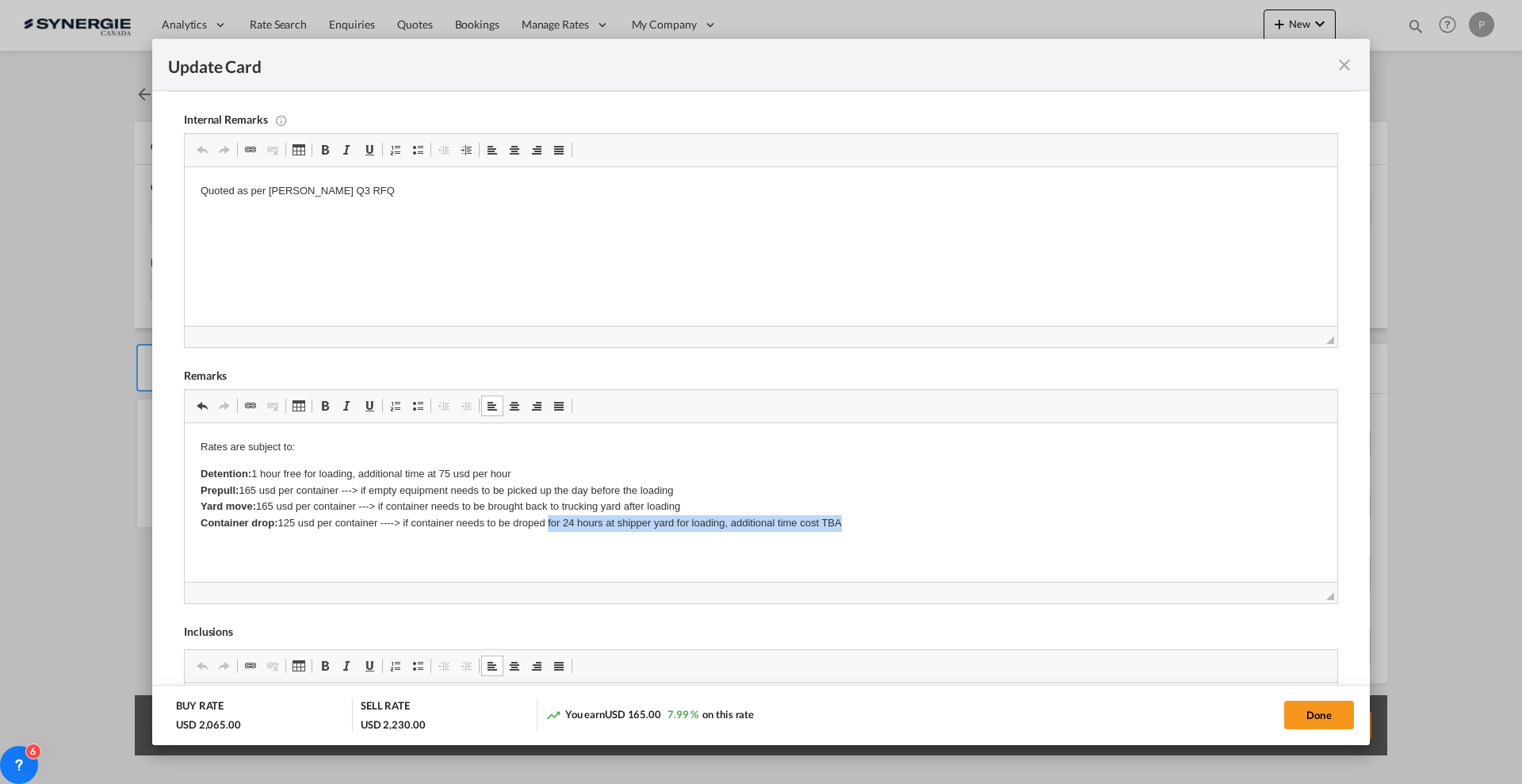
click at [550, 520] on p "Detention: 1 hour free for loading, additional time at 75 usd per hour Prepull:…" at bounding box center [761, 515] width 1121 height 99
copy p "for 24 hours at shipper yard for loading, additional time cost TBA"
click at [724, 503] on p "Detention: 1 hour free for loading, additional time at 75 usd per hour Prepull:…" at bounding box center [761, 515] width 1121 height 99
click at [950, 519] on p "Detention: 1 hour free for loading, additional time at 75 usd per hour Prepull:…" at bounding box center [761, 507] width 1121 height 82
drag, startPoint x: 244, startPoint y: 534, endPoint x: 332, endPoint y: 956, distance: 431.1
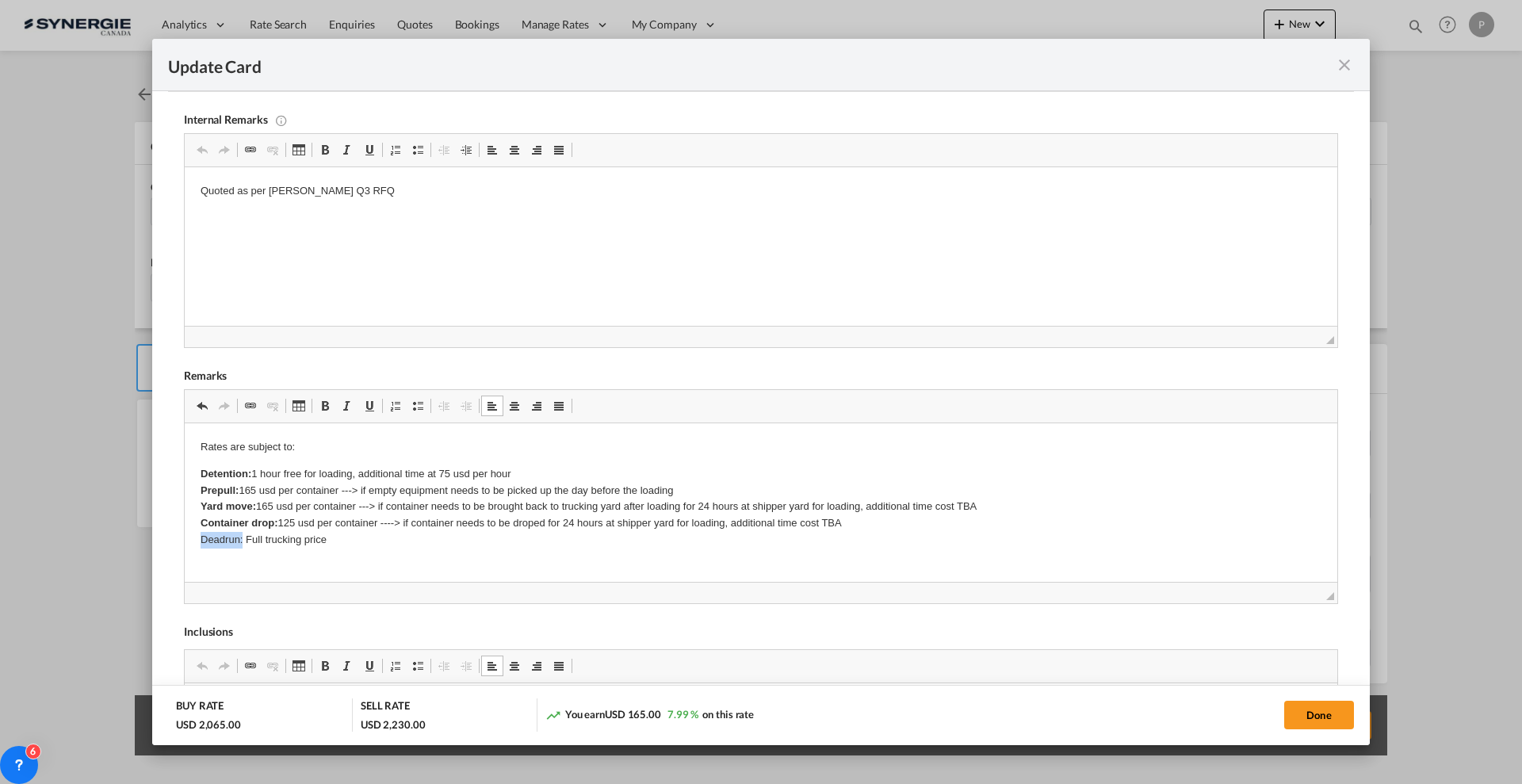
click at [185, 533] on html "Rates are subject to: Detention: 1 hour free for loading, additional time at 75…" at bounding box center [761, 515] width 1153 height 184
click at [345, 542] on p "Detention: 1 hour free for loading, additional time at 75 usd per hour Prepull:…" at bounding box center [761, 515] width 1121 height 99
click at [398, 192] on p "Quoted as per Saputo Q3 RFQ" at bounding box center [761, 192] width 1121 height 17
click at [398, 193] on p "Quoted as per Saputo Q3 RFQ" at bounding box center [761, 192] width 1121 height 17
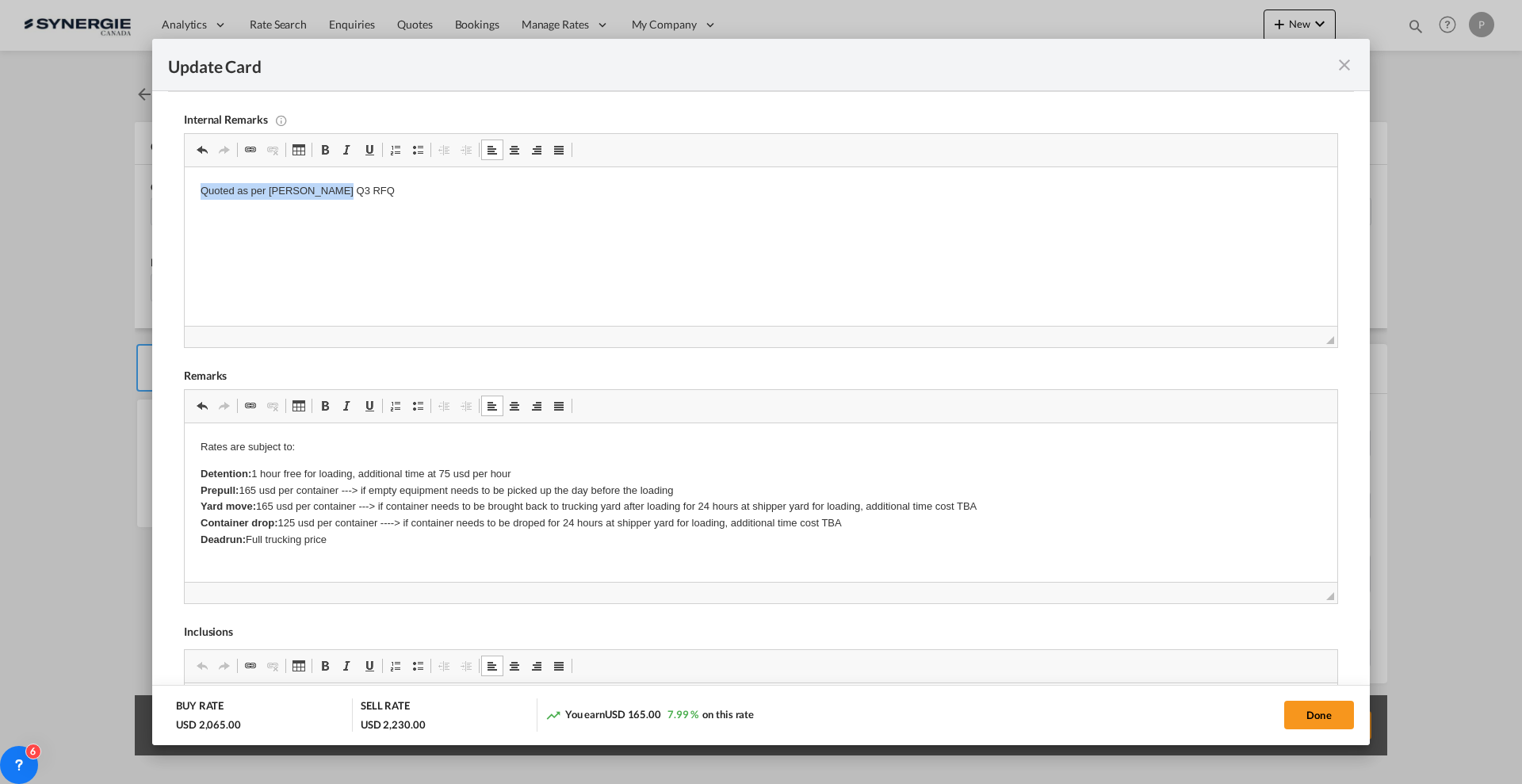
click at [398, 193] on p "Quoted as per Saputo Q3 RFQ" at bounding box center [761, 192] width 1121 height 17
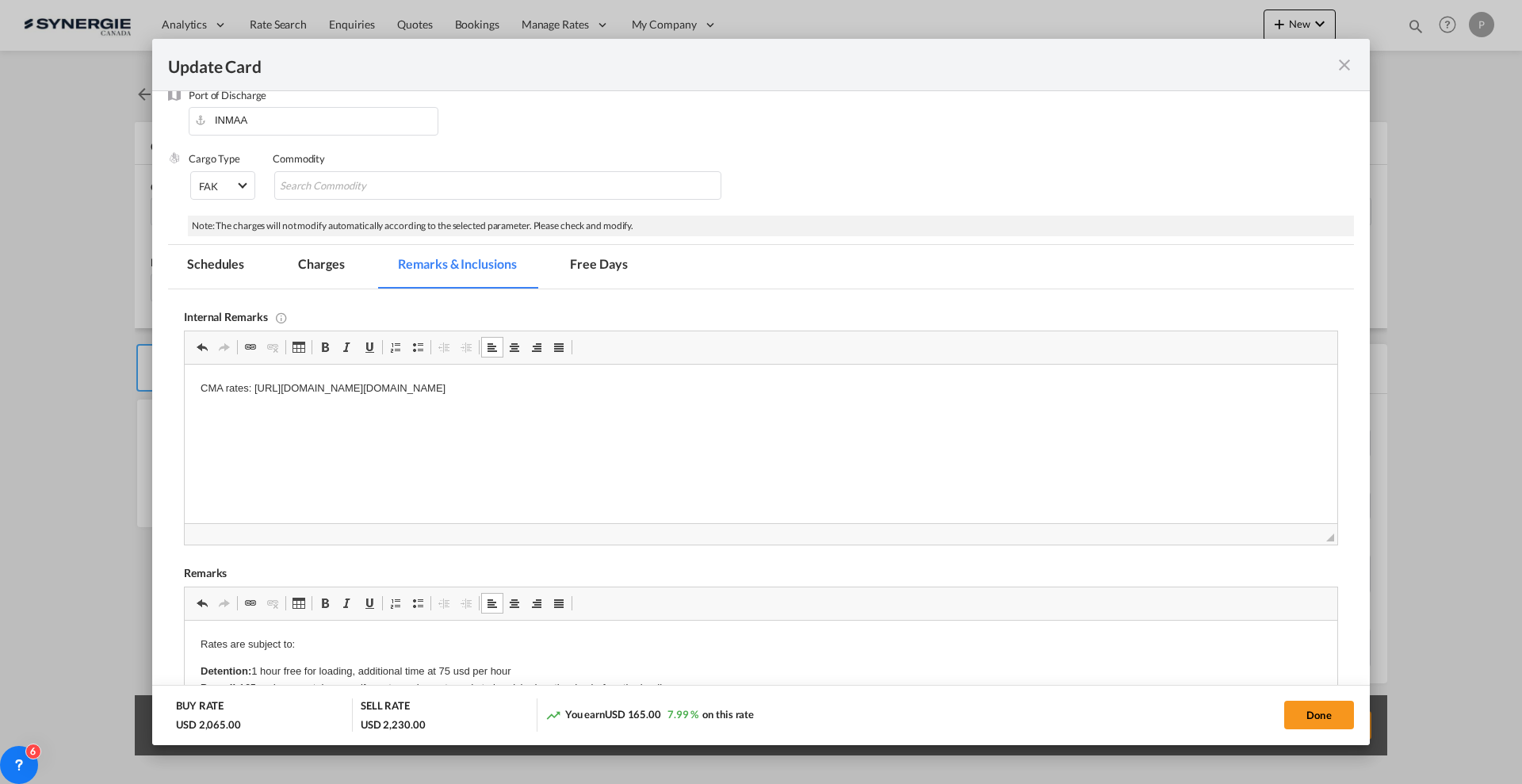
scroll to position [273, 0]
click at [359, 274] on md-tab-item "Charges" at bounding box center [321, 268] width 84 height 44
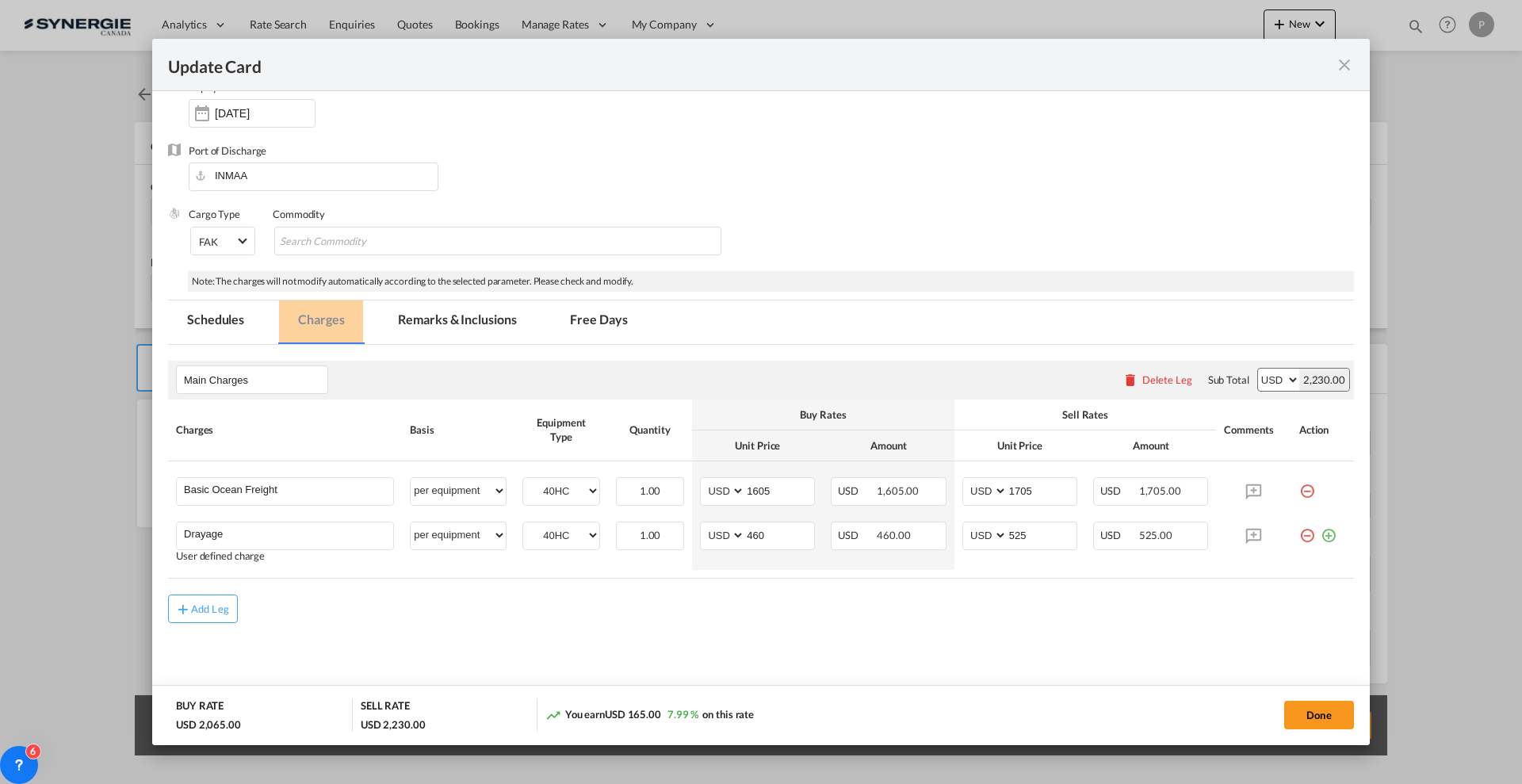
click at [306, 300] on md-tab-item "Charges" at bounding box center [321, 322] width 84 height 44
click at [772, 491] on input "1605" at bounding box center [779, 489] width 69 height 23
type input "1730"
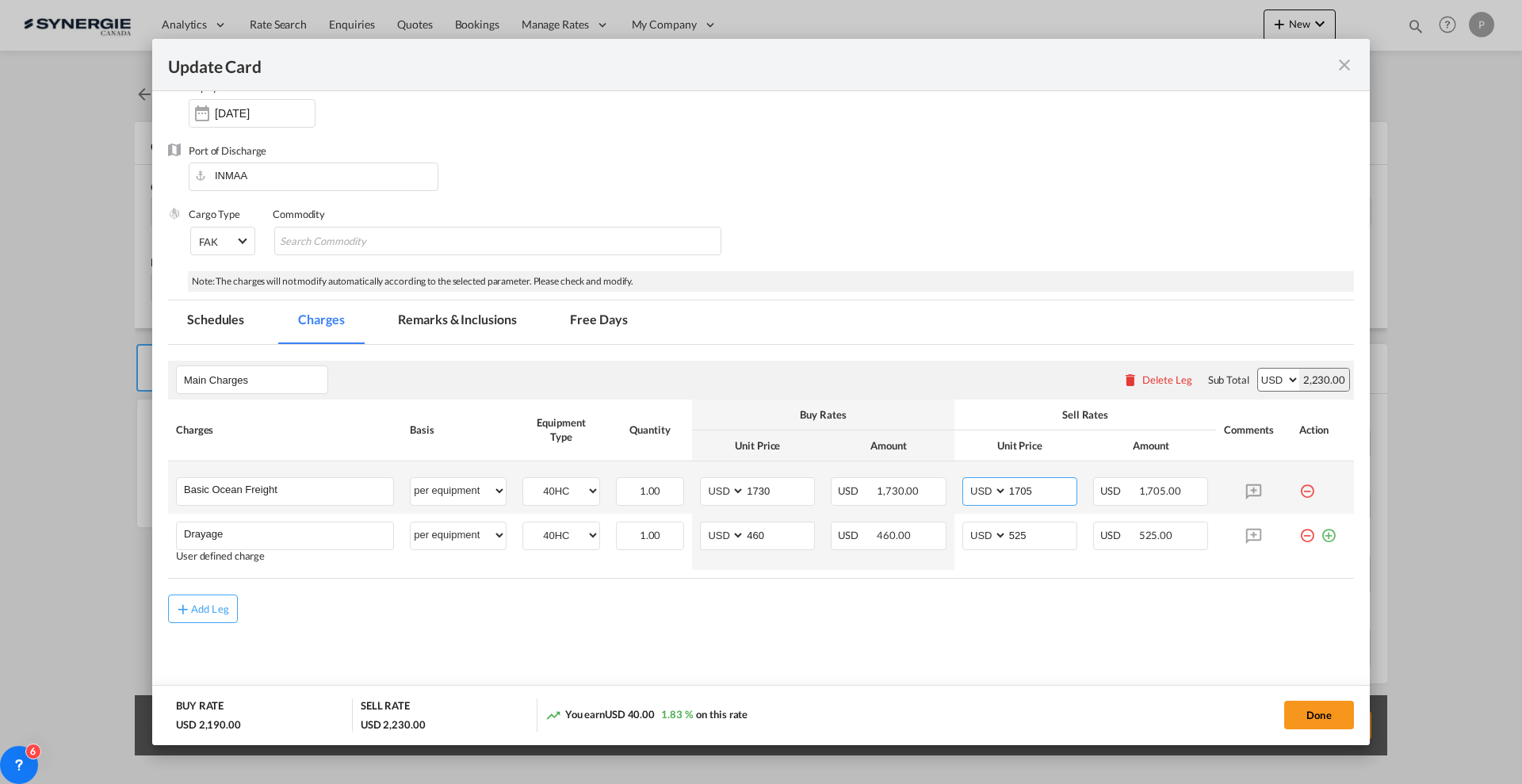
click at [1049, 499] on input "1705" at bounding box center [1042, 489] width 69 height 23
click at [1049, 498] on input "1705" at bounding box center [1042, 489] width 69 height 23
type input "1830"
click at [1046, 588] on rate-modification "Main Charges Please enter leg name Leg Name Already Exists Delete Leg Sub Total…" at bounding box center [761, 484] width 1186 height 278
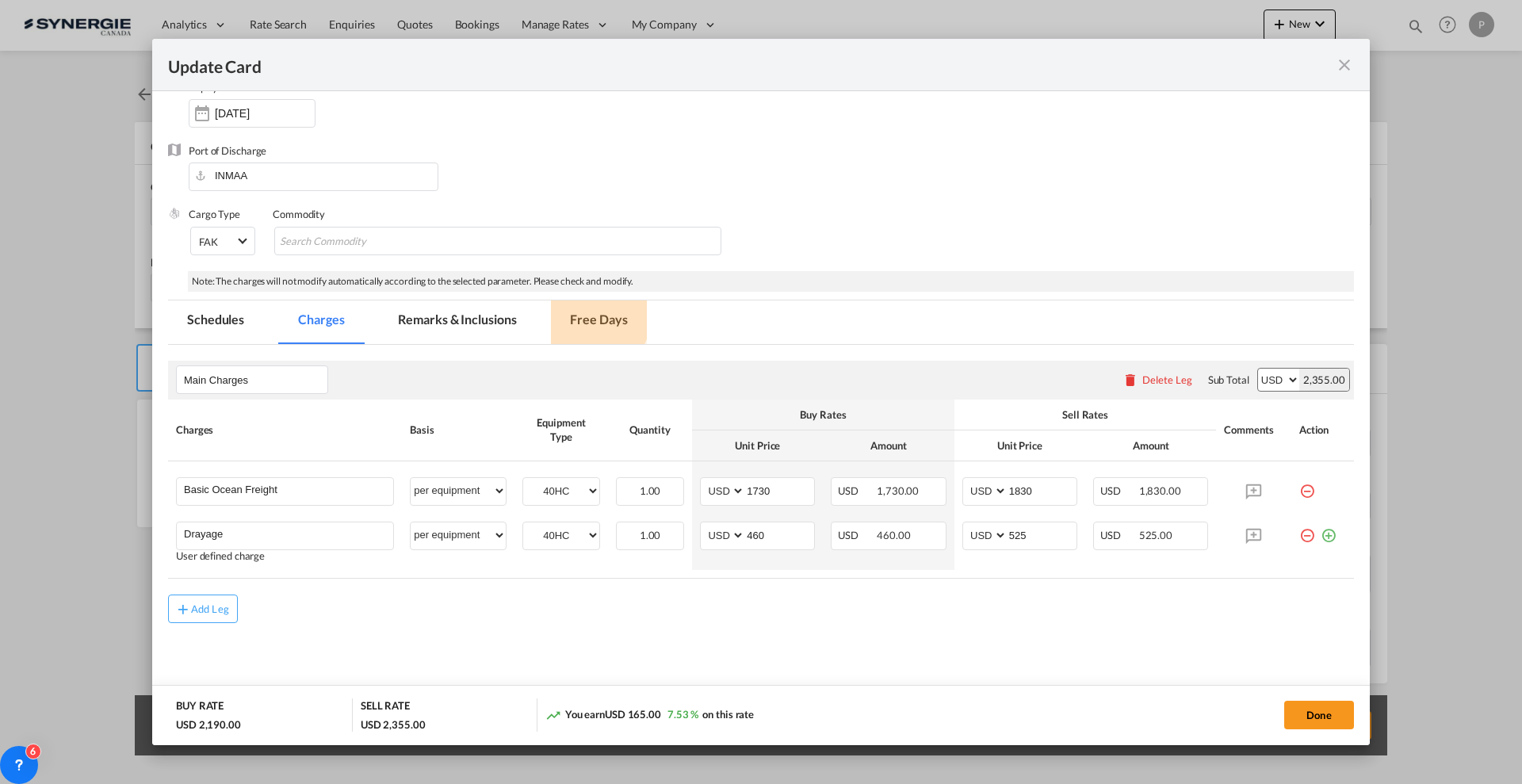
click at [592, 318] on md-tab-item "Free Days" at bounding box center [599, 322] width 95 height 44
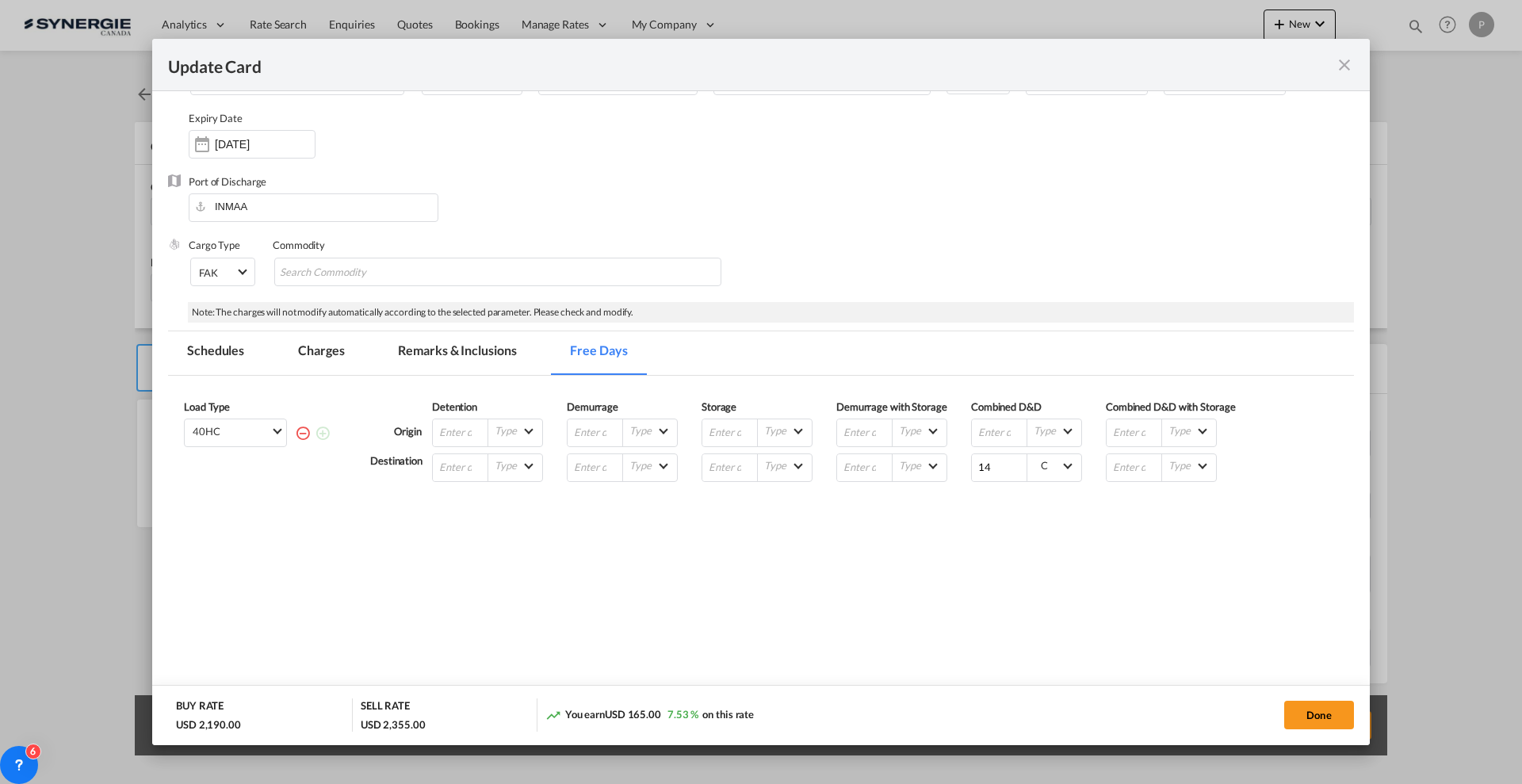
scroll to position [187, 0]
click at [408, 354] on md-tab-item "Remarks & Inclusions" at bounding box center [457, 353] width 157 height 44
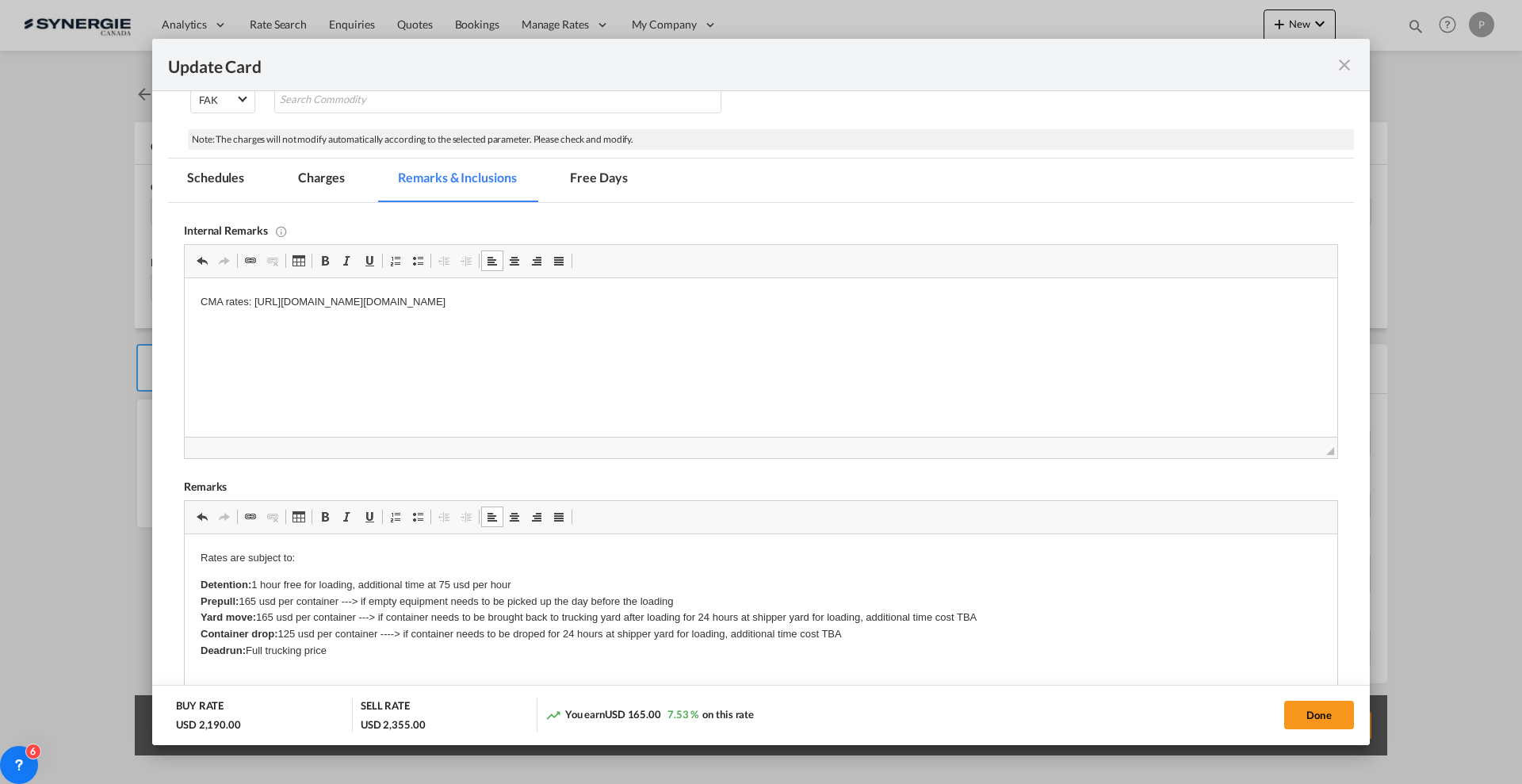
scroll to position [385, 0]
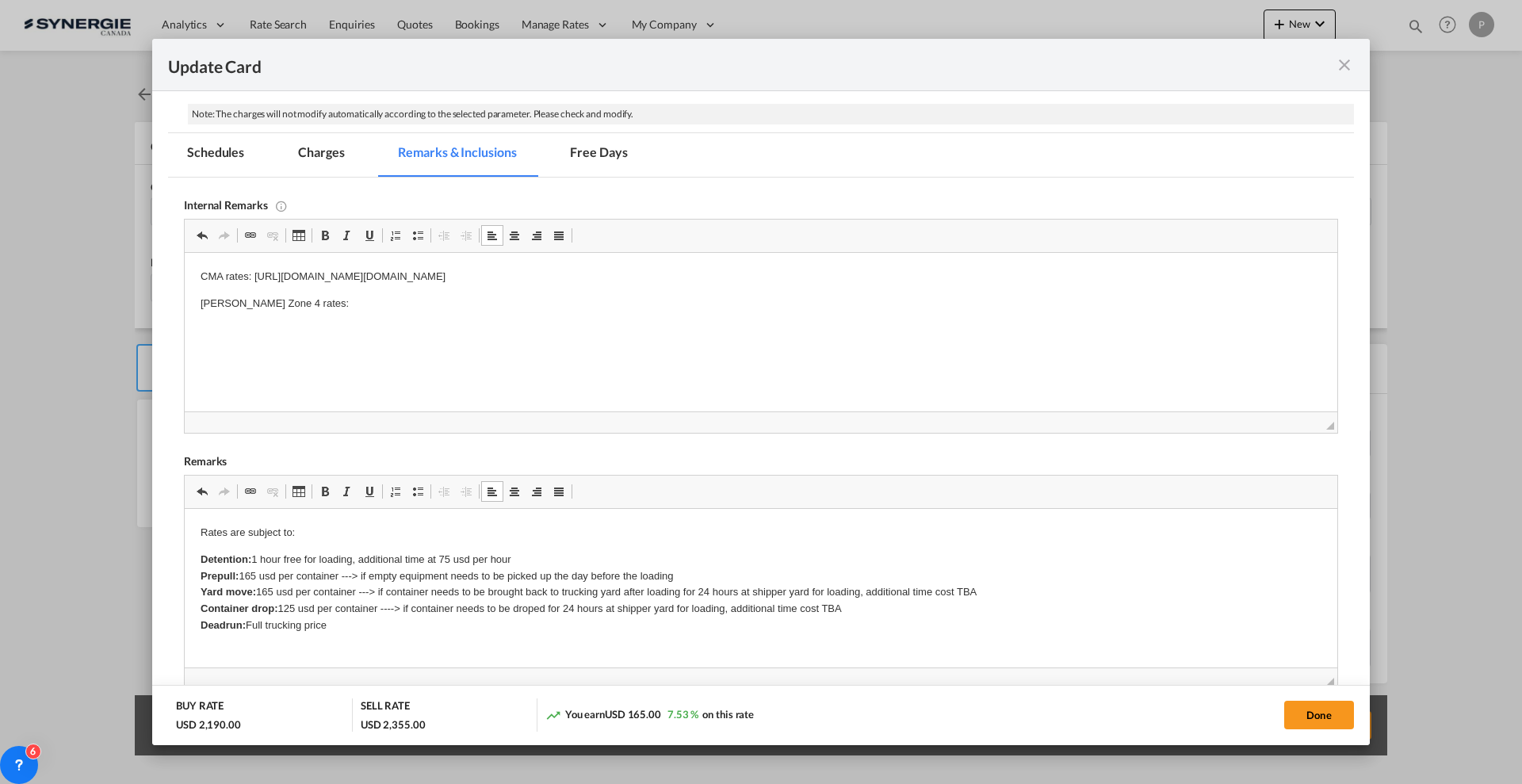
click at [371, 292] on body "CMA rates: https://app.frontapp.com/open/cnv_q5y93tb?key=oMB0xSQyjrCxq-LJ079wOm…" at bounding box center [761, 290] width 1121 height 44
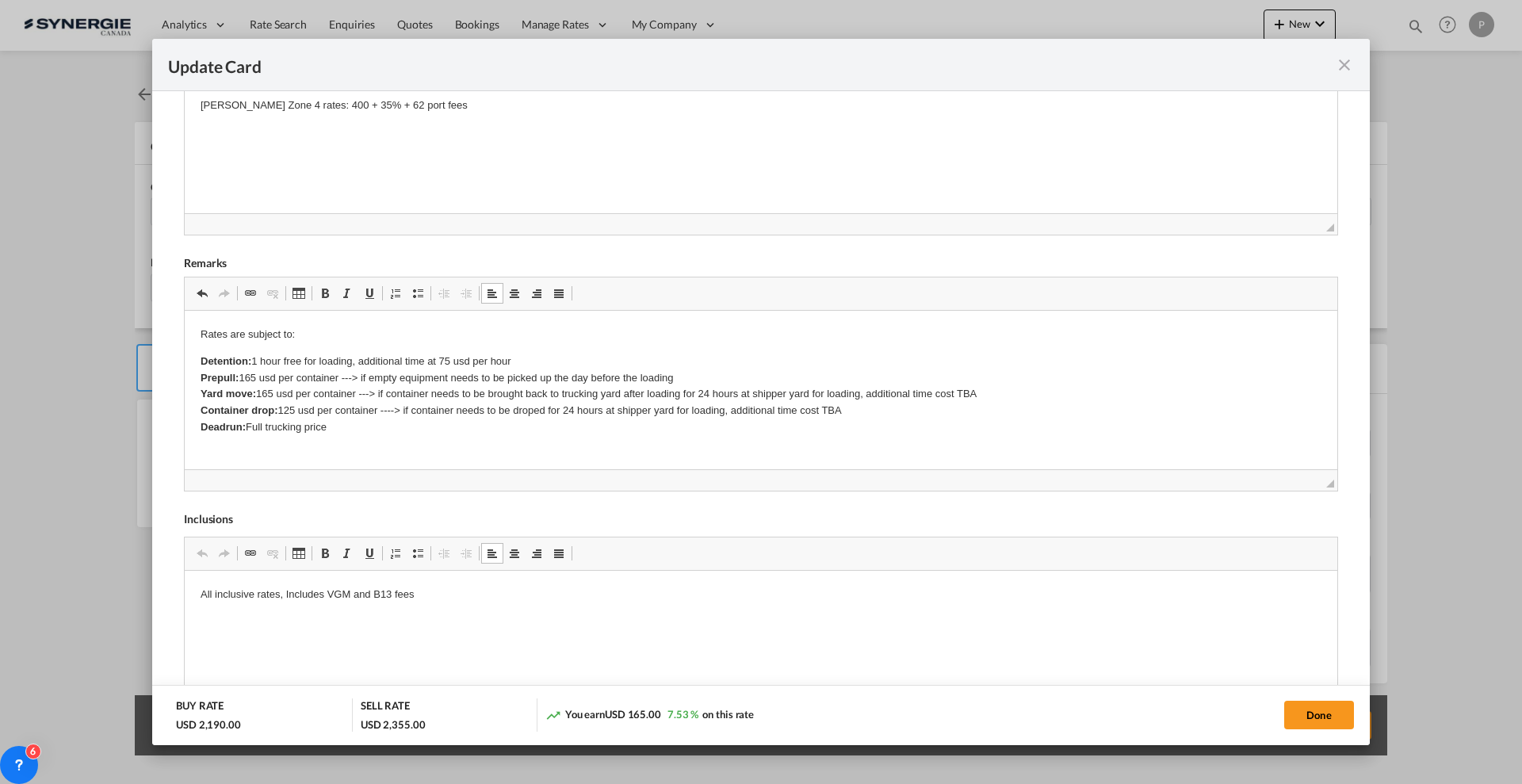
scroll to position [25, 0]
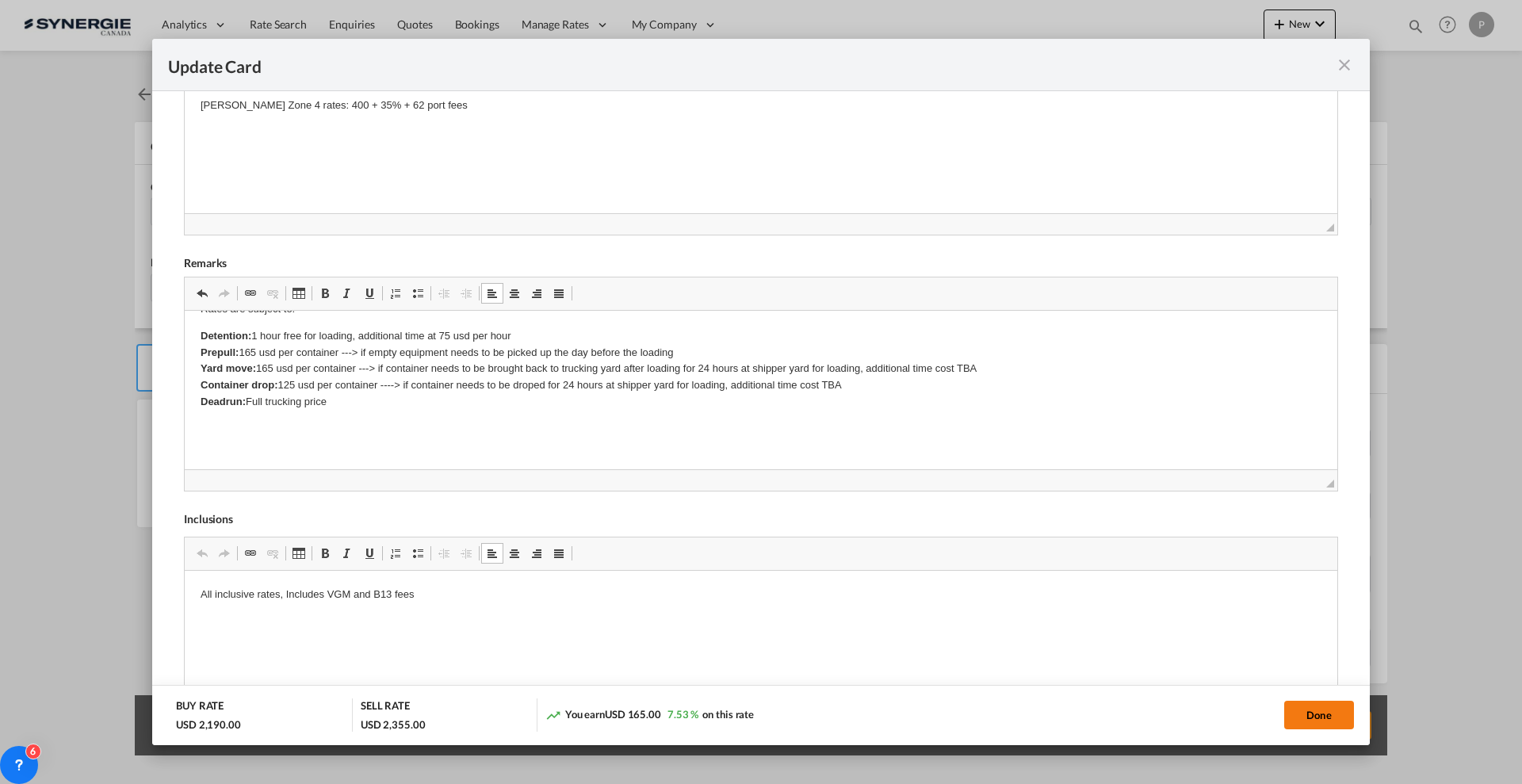
click at [1325, 720] on button "Done" at bounding box center [1319, 715] width 69 height 28
type input "28 Sep 2025"
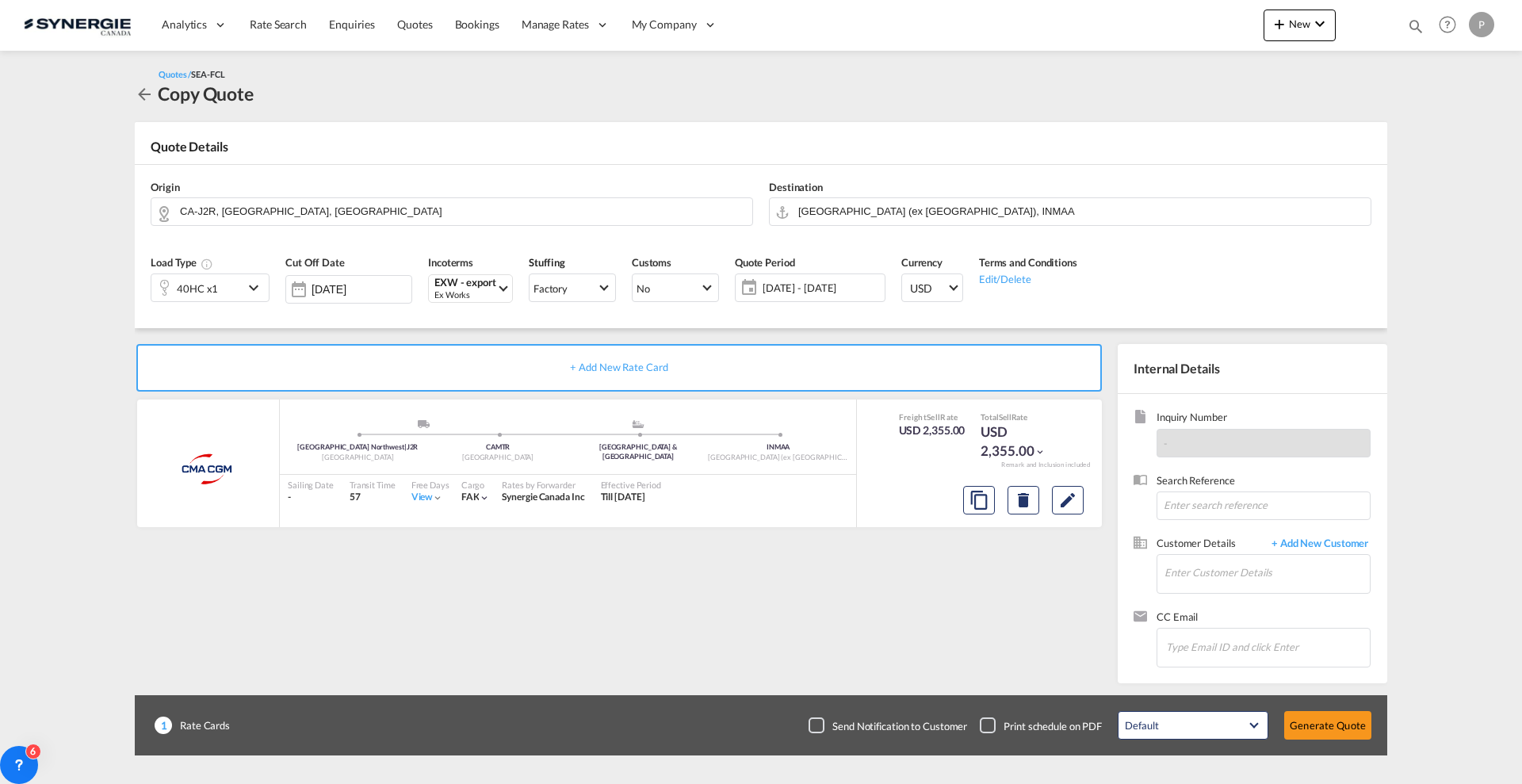
scroll to position [187, 0]
click at [1271, 585] on input "Enter Customer Details" at bounding box center [1267, 572] width 205 height 36
click at [1175, 586] on input "Enter Customer Details" at bounding box center [1267, 572] width 205 height 36
paste input "hema@timescan.in"
click at [1247, 602] on div "Hema D. hema@timescan.in | Timescan" at bounding box center [1267, 599] width 206 height 43
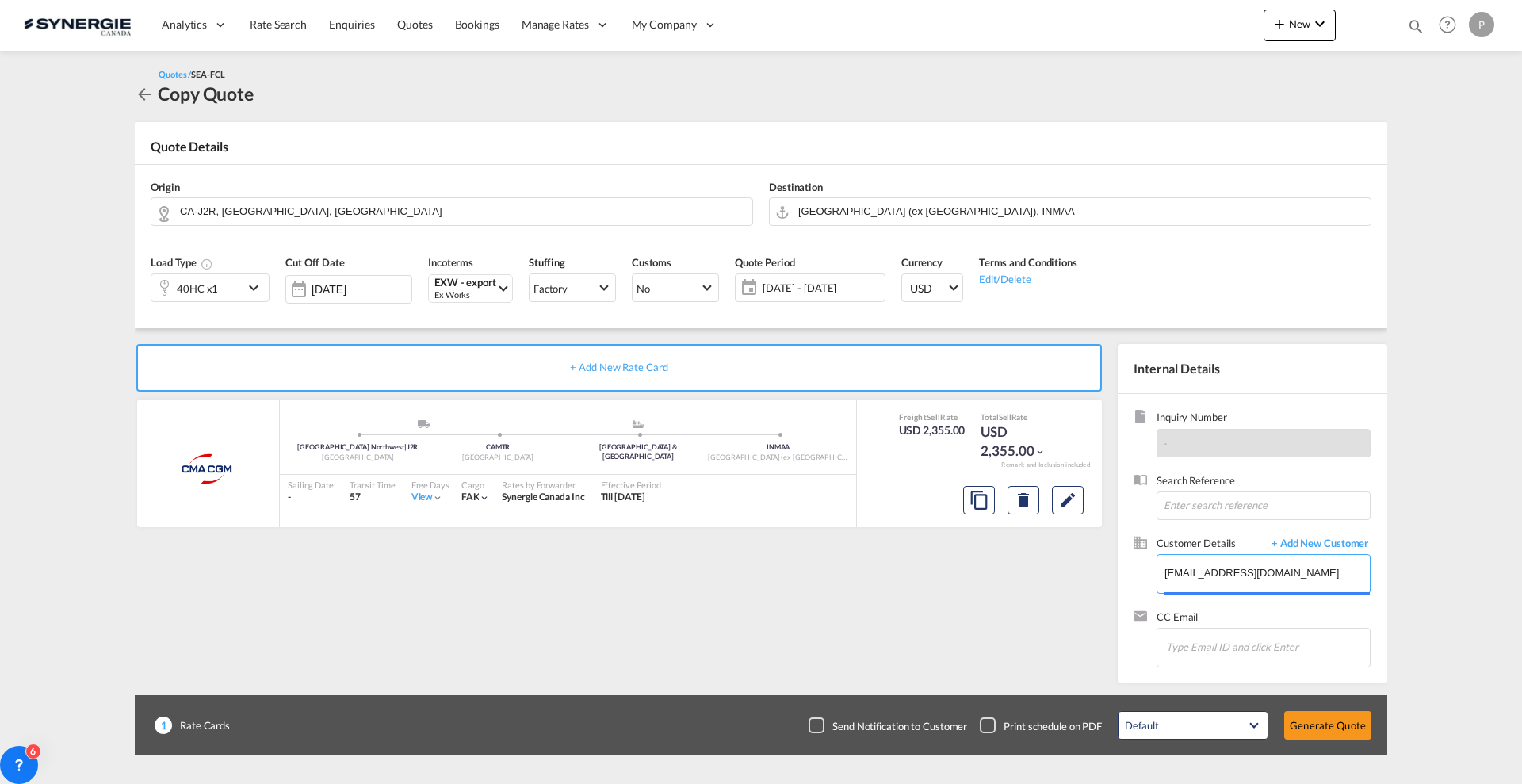
type input "Timescan, Hema D., hema@timescan.in"
click at [1323, 723] on button "Generate Quote" at bounding box center [1328, 725] width 87 height 28
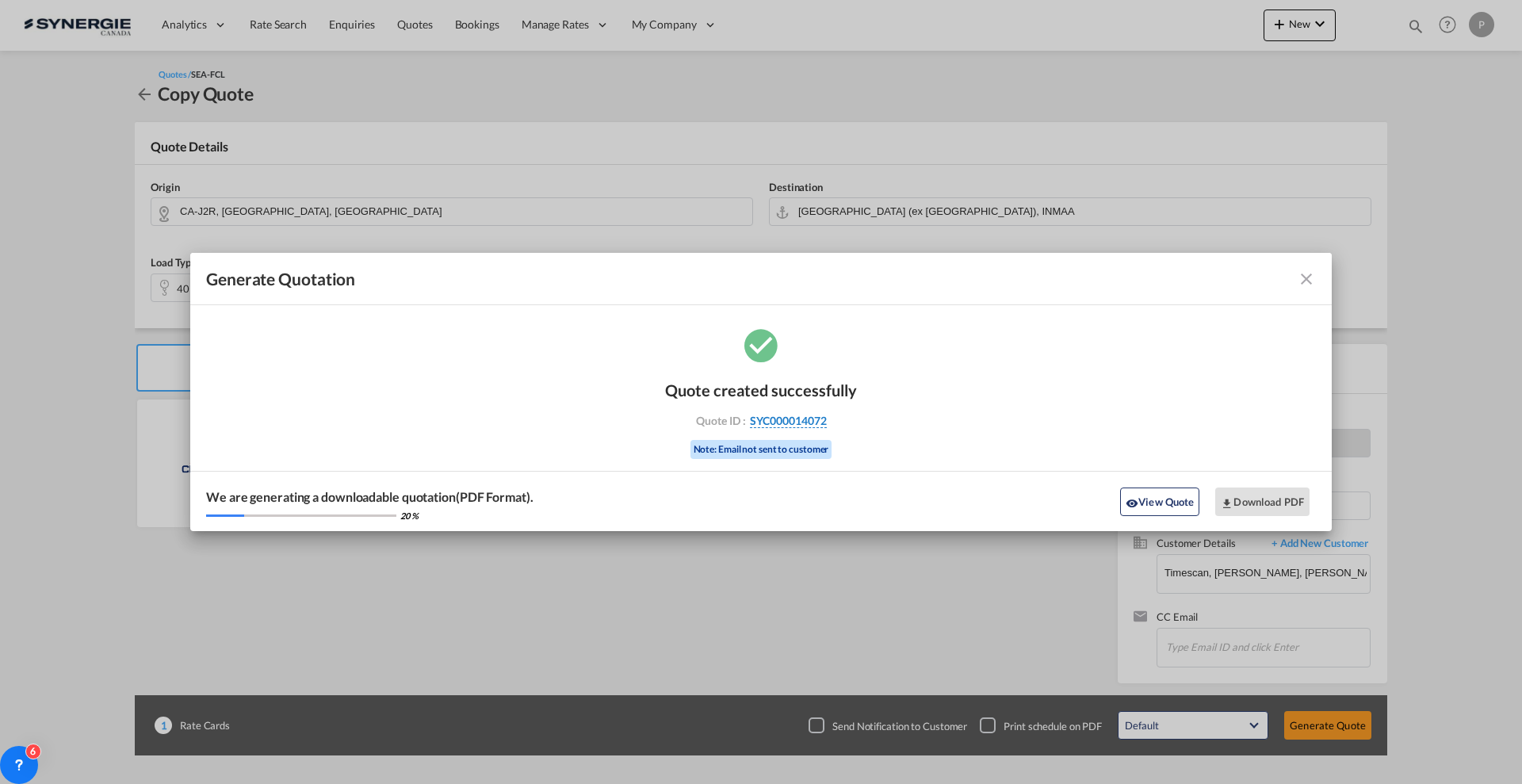
drag, startPoint x: 865, startPoint y: 423, endPoint x: 825, endPoint y: 423, distance: 40.0
click at [825, 423] on div "Quote created successfully Quote ID : SYC000014072 Note: Email not sent to cust…" at bounding box center [761, 428] width 1142 height 207
copy div "SYC000014072"
click at [1172, 503] on button "View Quote" at bounding box center [1159, 501] width 80 height 28
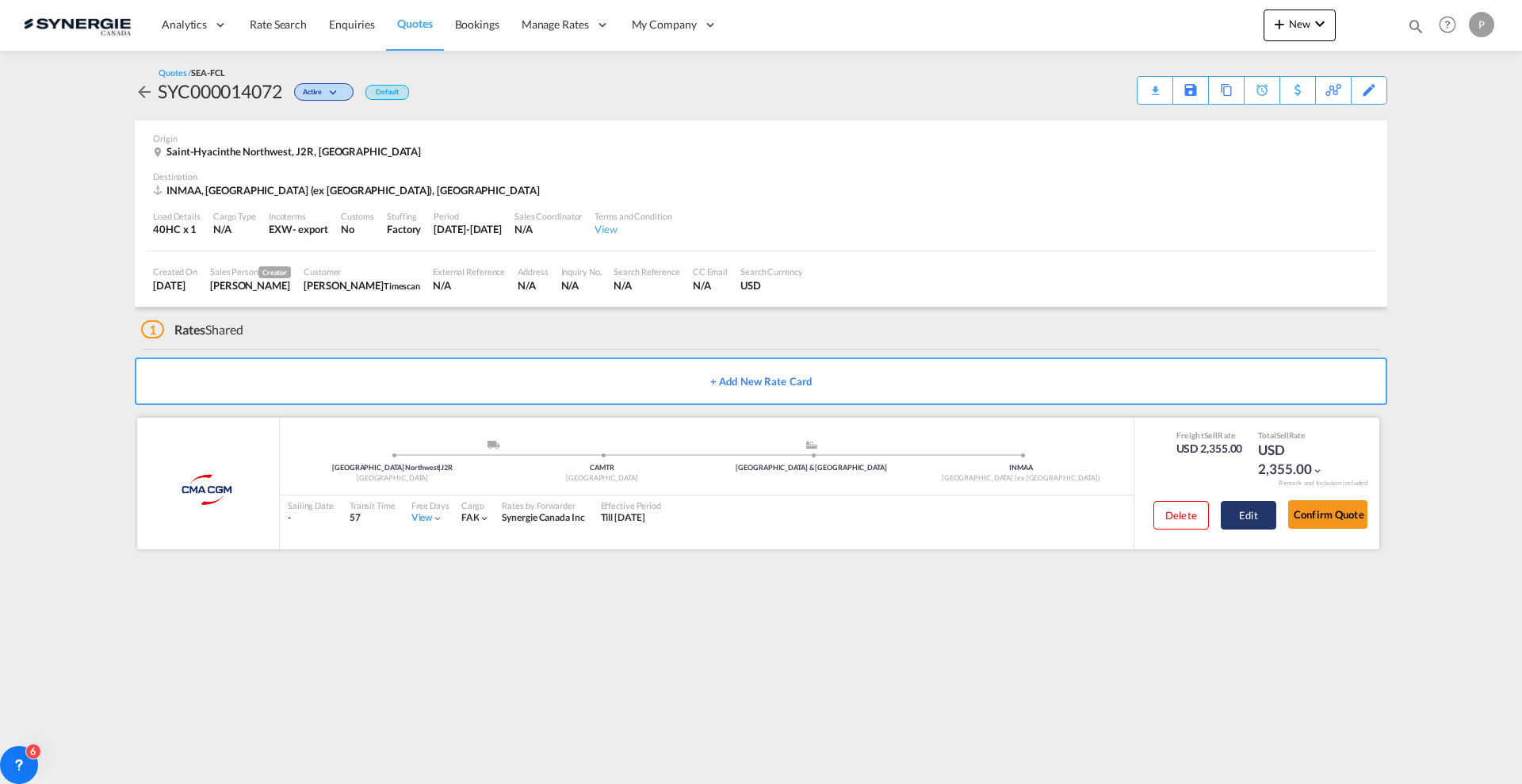
click at [1250, 506] on button "Edit" at bounding box center [1248, 515] width 55 height 28
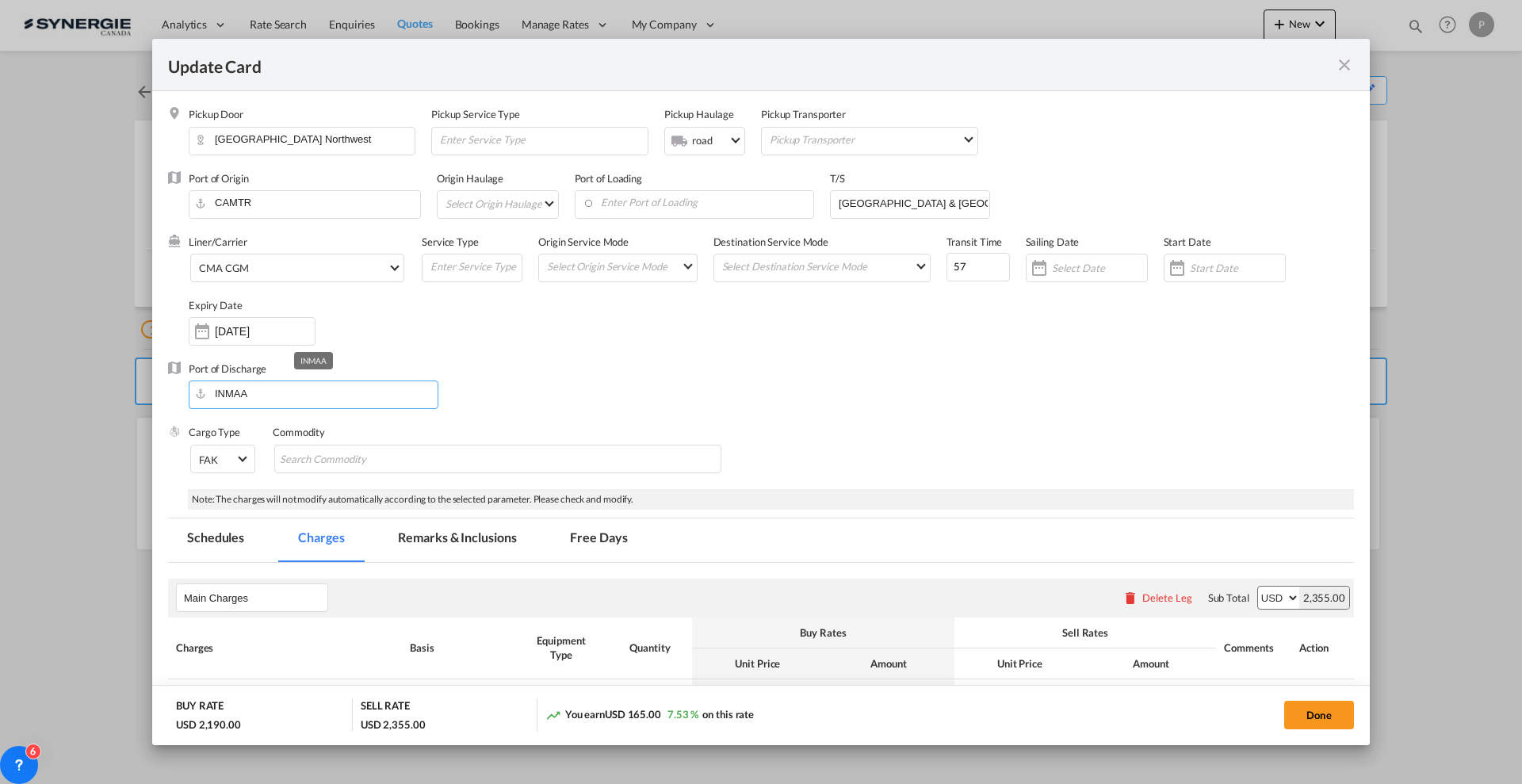
drag, startPoint x: 263, startPoint y: 400, endPoint x: 260, endPoint y: 386, distance: 14.3
click at [263, 400] on input "INMAA" at bounding box center [317, 393] width 241 height 23
click at [260, 383] on input "INMAA" at bounding box center [317, 393] width 241 height 23
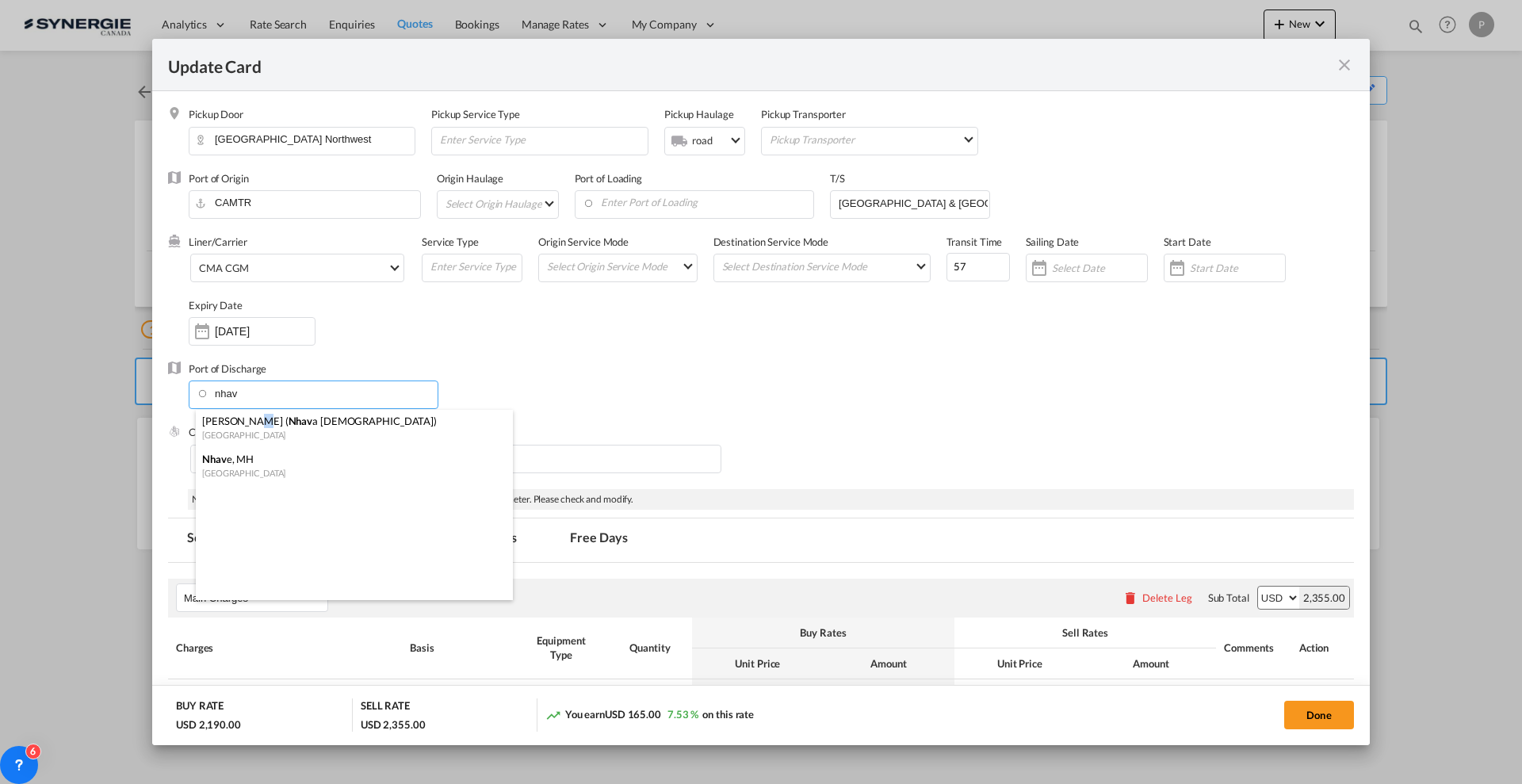
click at [251, 423] on div "Jawaharlal Nehru ( Nhav a Sheva)" at bounding box center [349, 420] width 295 height 14
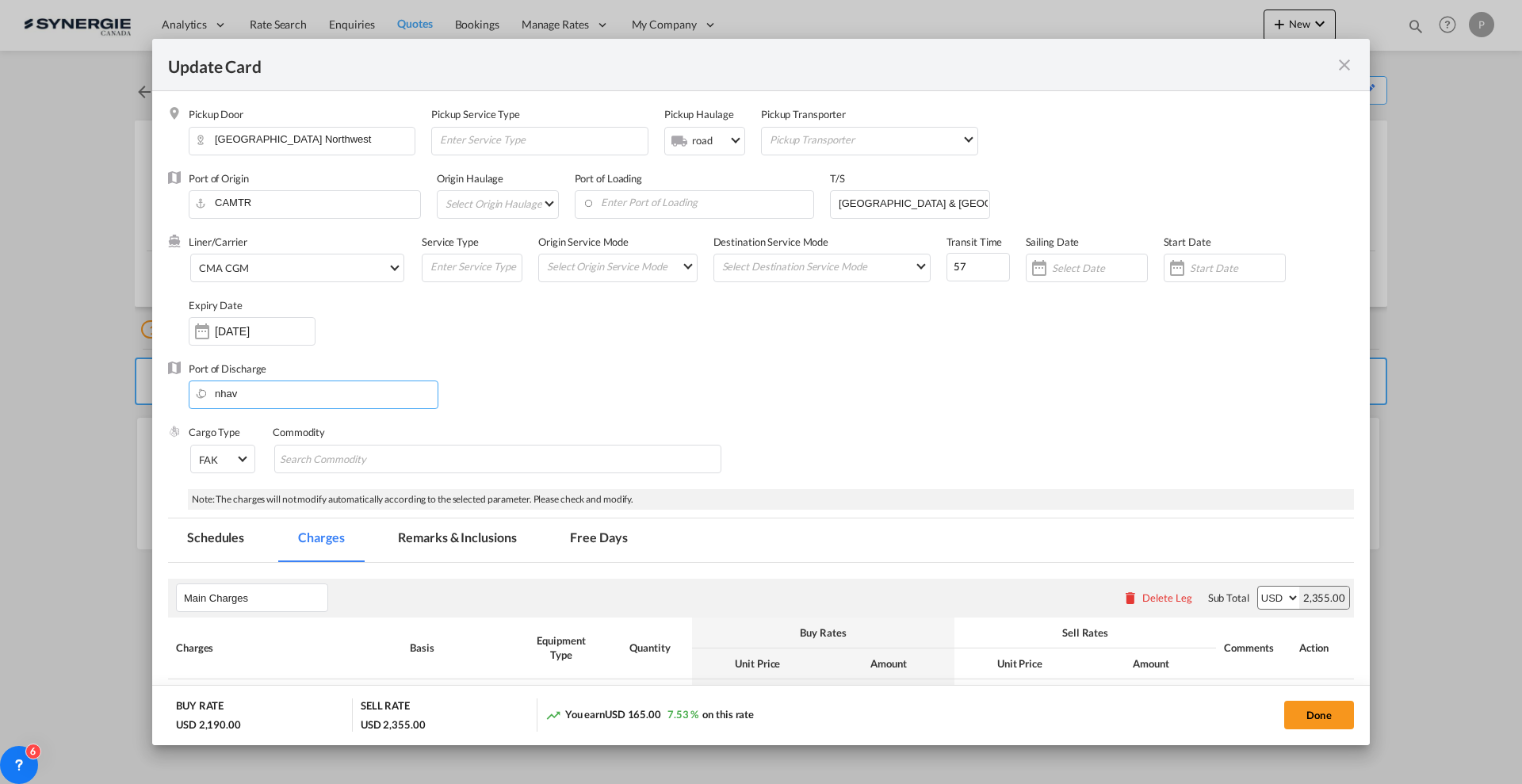
type input "Jawaharlal Nehru (Nhava Sheva), INNSA"
click at [948, 200] on input "Via Rotterdam & Colombo" at bounding box center [913, 202] width 152 height 23
type input "Via Rotterdam & Southampton"
click at [1110, 451] on div "Cargo Type FAK FAK GCR GDSM General Cargo Hazardous Cargo Ambient Foodstuff Chi…" at bounding box center [771, 457] width 1165 height 64
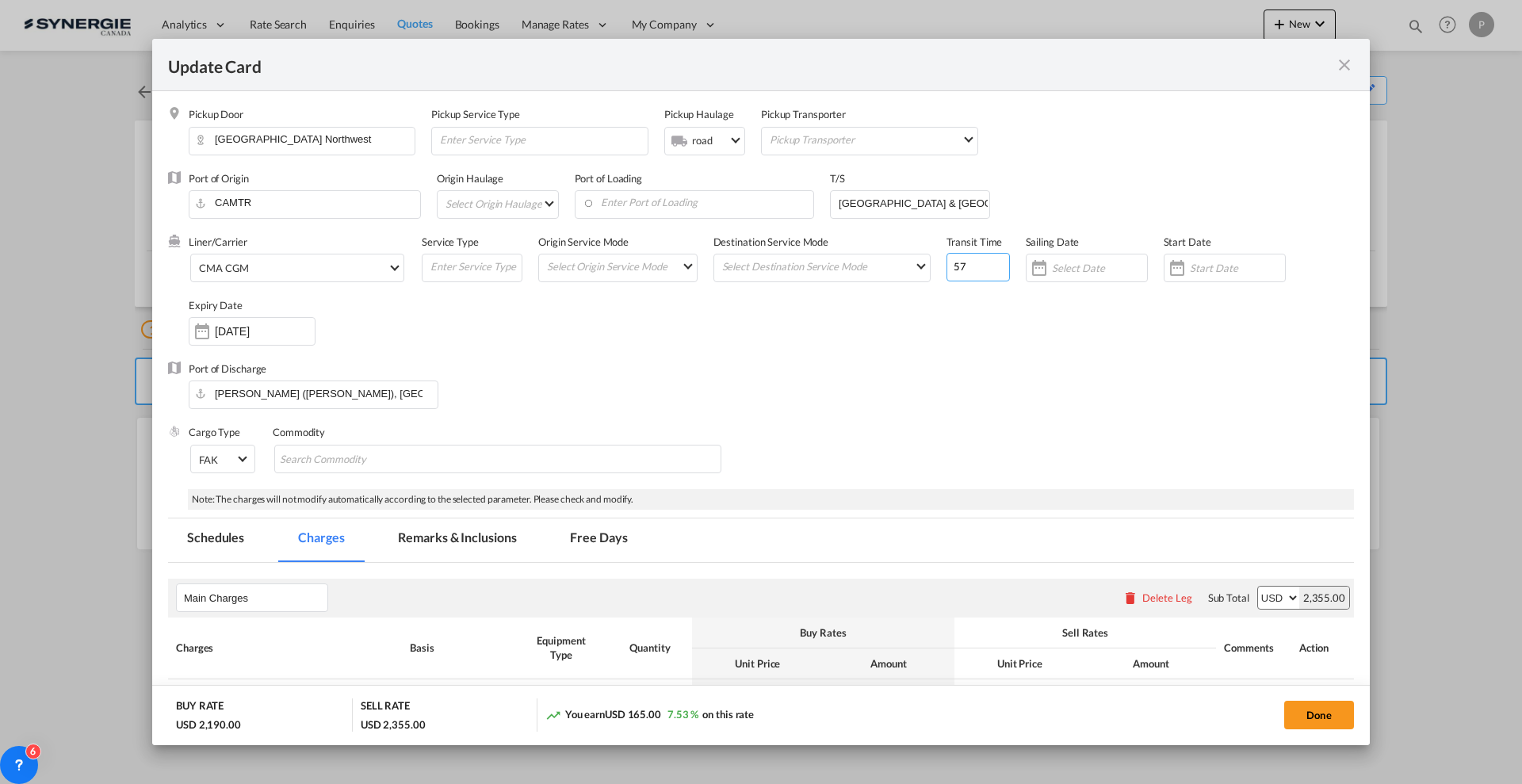
click at [961, 273] on input "57" at bounding box center [979, 267] width 64 height 28
click at [961, 272] on input "57" at bounding box center [979, 267] width 64 height 28
type input "80"
click at [980, 336] on div "Liner/Carrier CMA CGM 2HM LOGISTICS D.O.O AAXL GLOBAL SHIPPING LINES LLC ABDUL …" at bounding box center [771, 298] width 1165 height 127
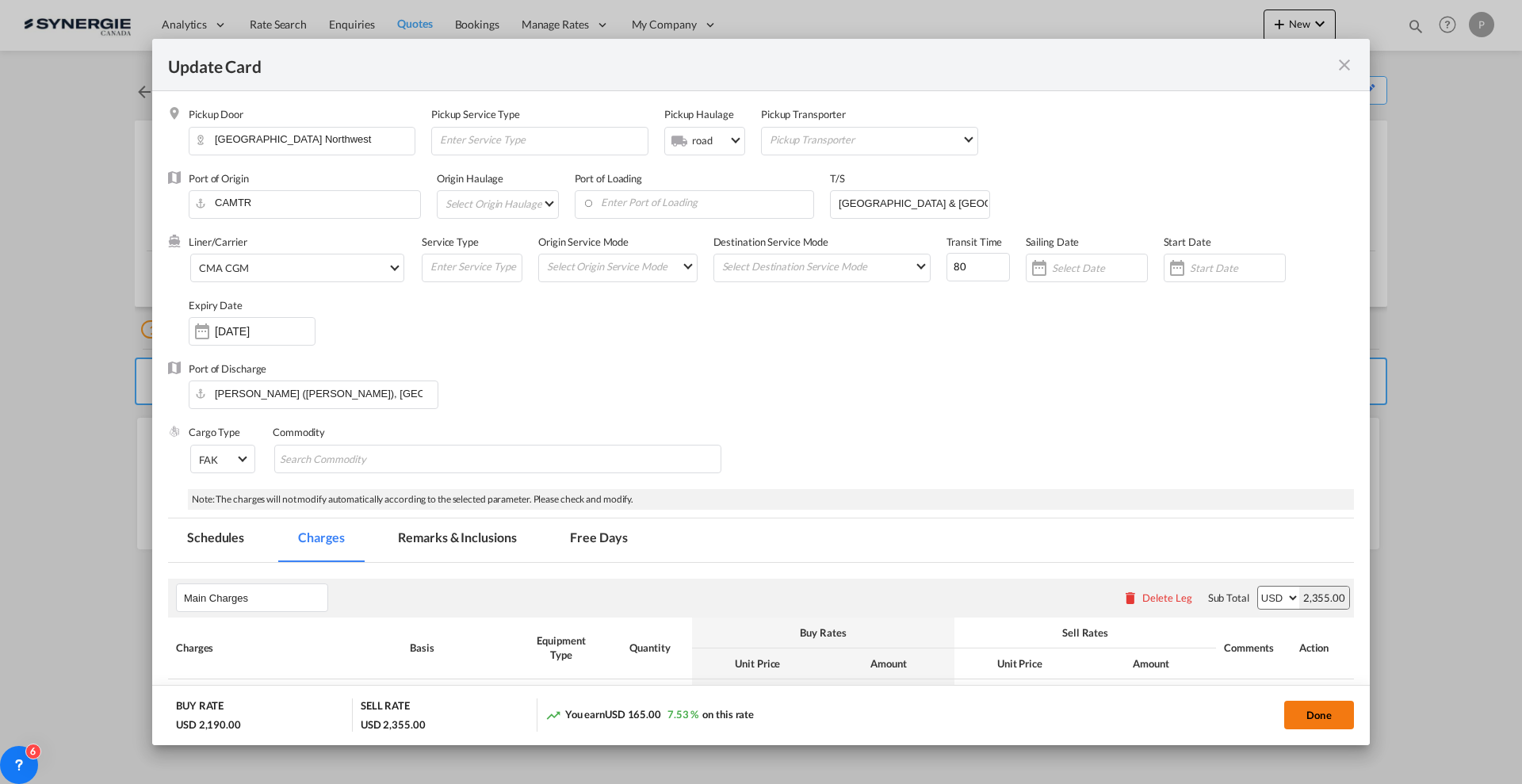
click at [1333, 705] on button "Done" at bounding box center [1319, 715] width 69 height 28
type input "28 Sep 2025"
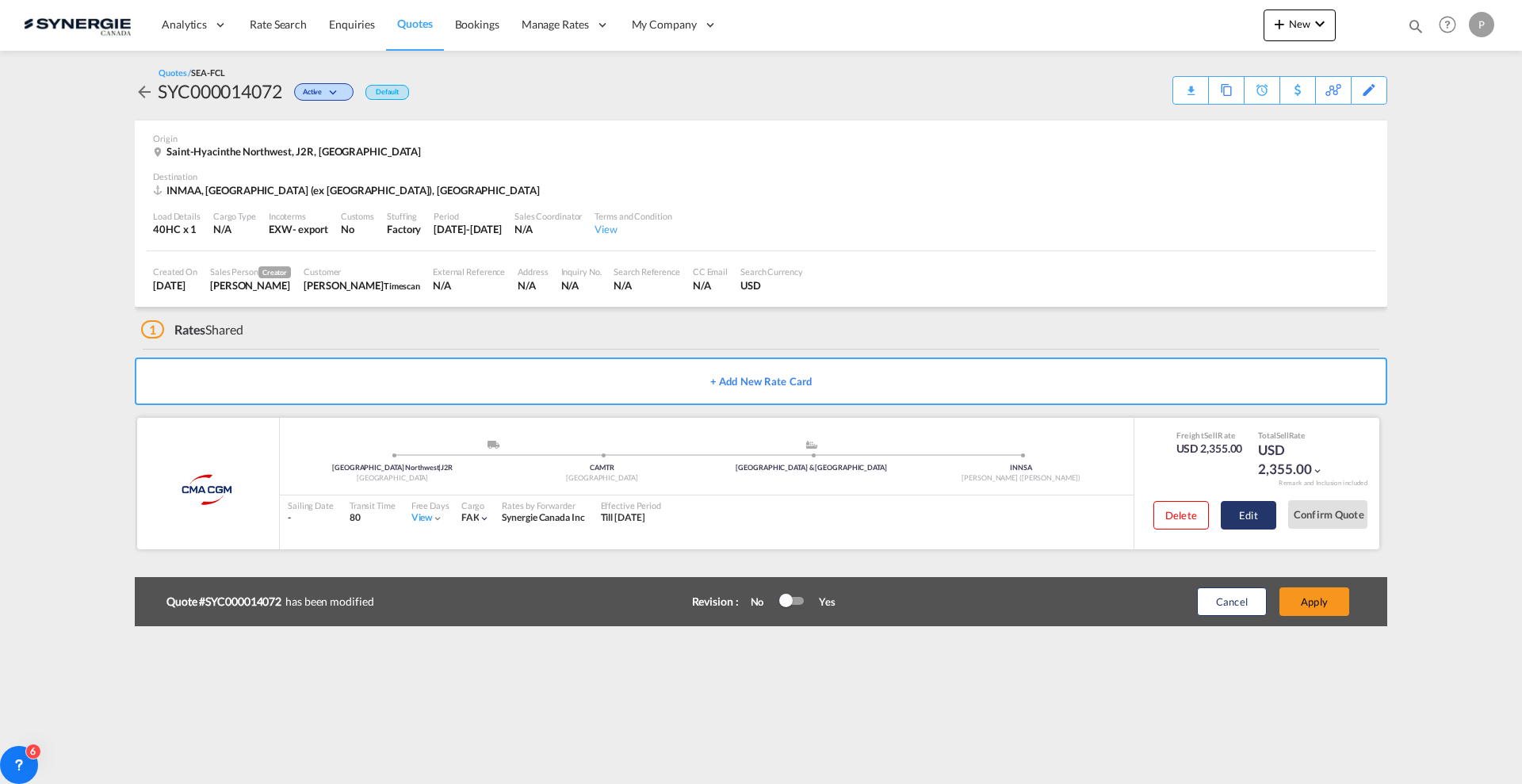
click at [1245, 519] on button "Edit" at bounding box center [1248, 515] width 55 height 28
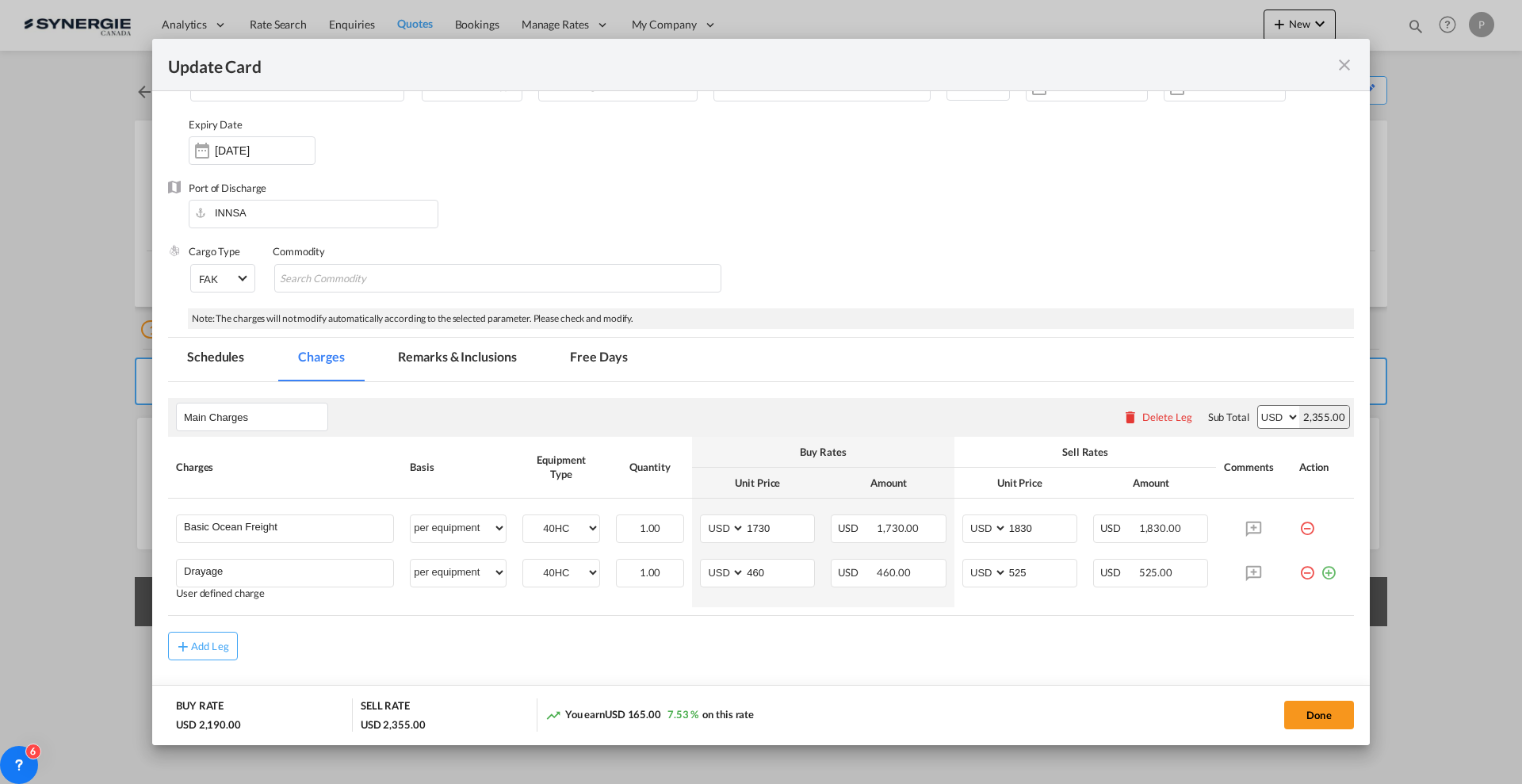
scroll to position [217, 0]
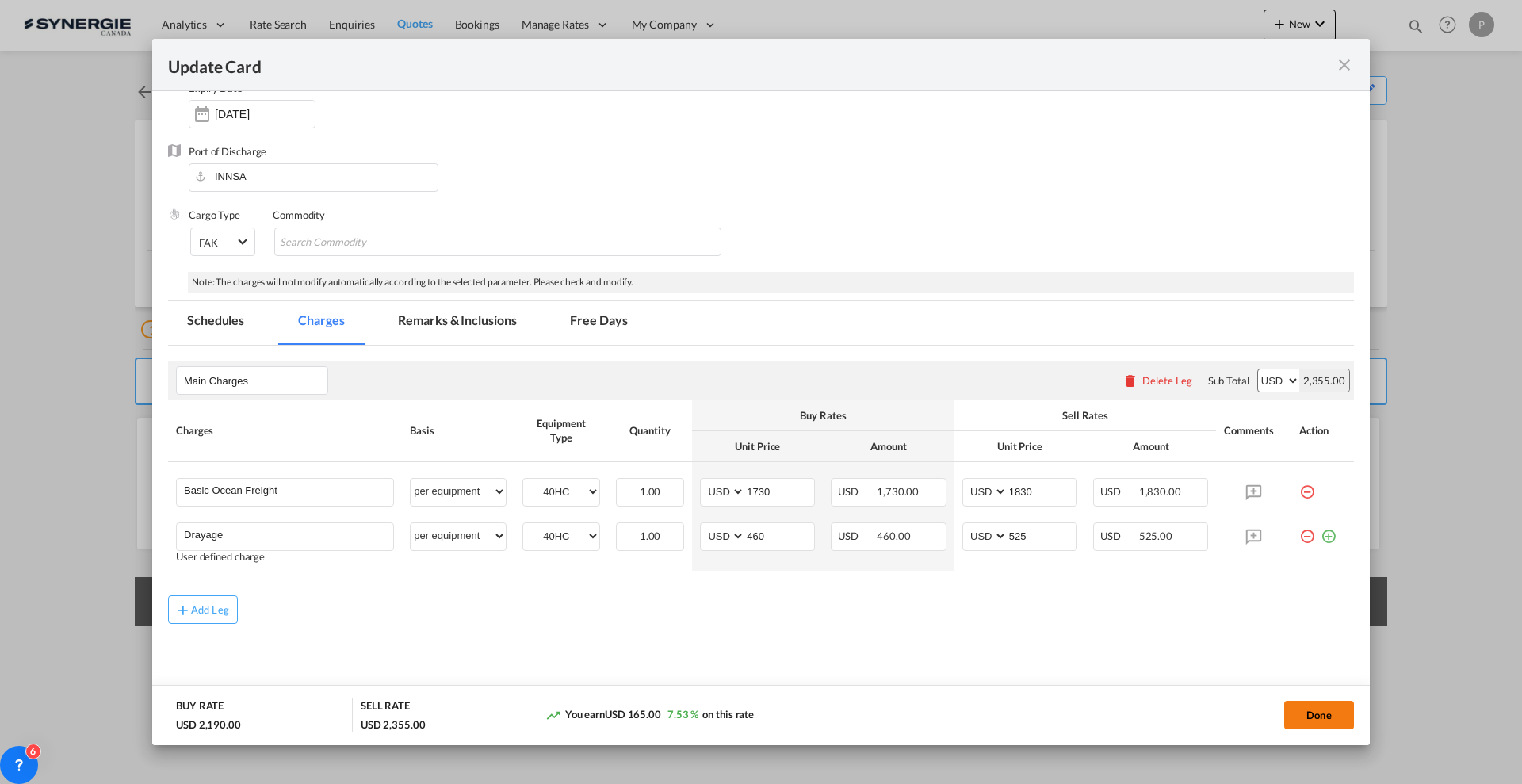
click at [1309, 719] on button "Done" at bounding box center [1319, 715] width 69 height 28
type input "28 Sep 2025"
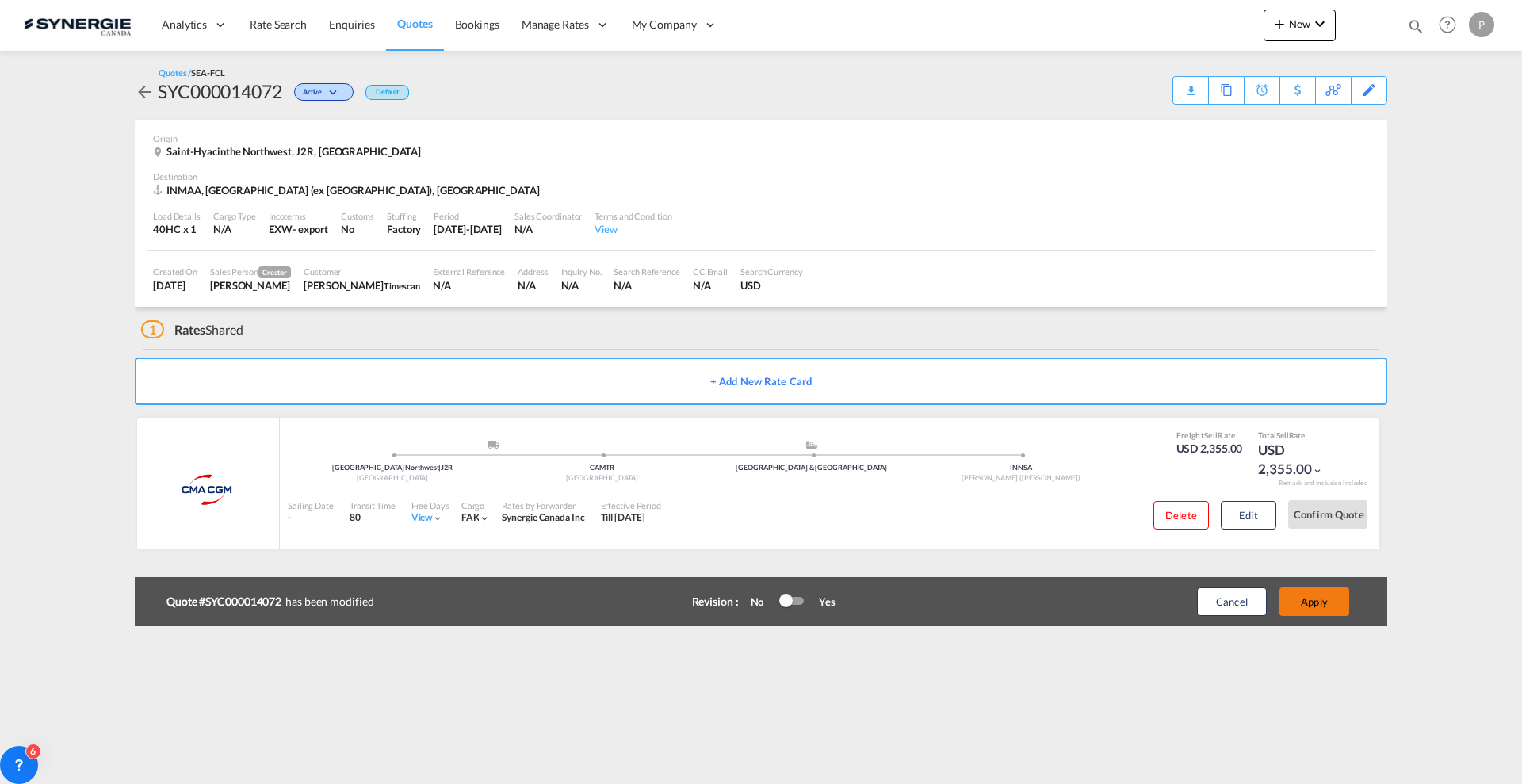
click at [1310, 592] on button "Apply" at bounding box center [1314, 602] width 69 height 28
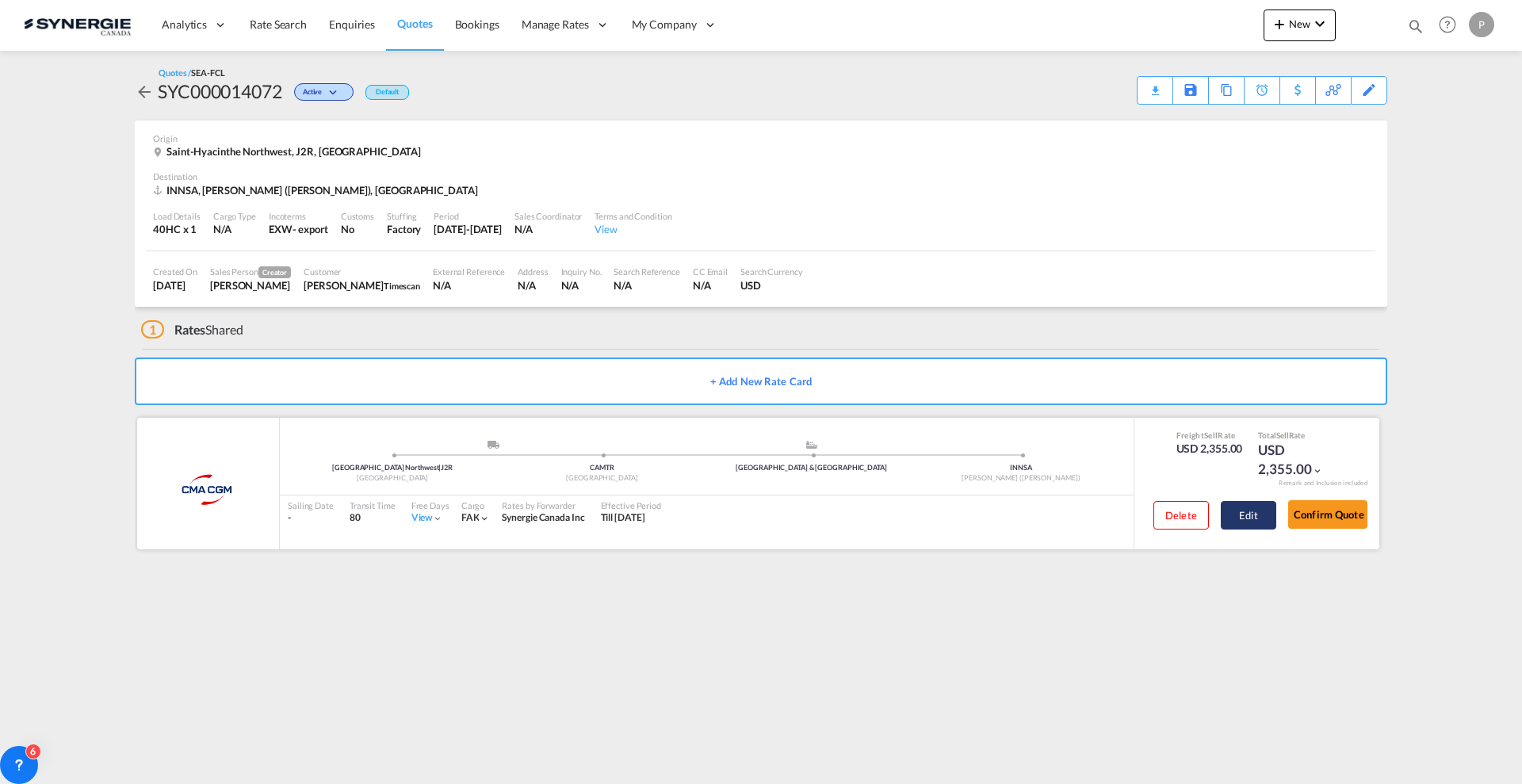
click at [1238, 514] on button "Edit" at bounding box center [1248, 515] width 55 height 28
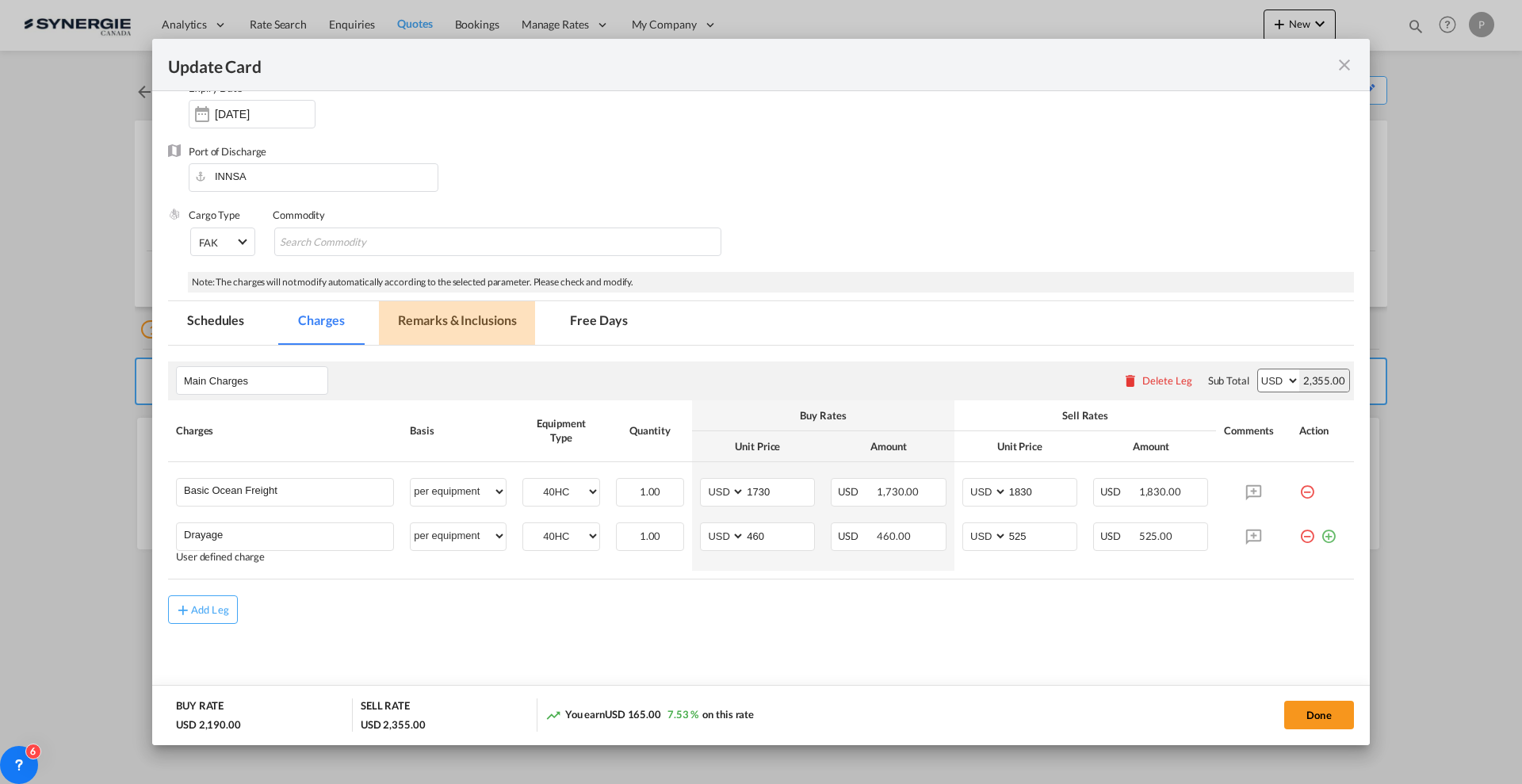
click at [476, 332] on md-tab-item "Remarks & Inclusions" at bounding box center [457, 323] width 157 height 44
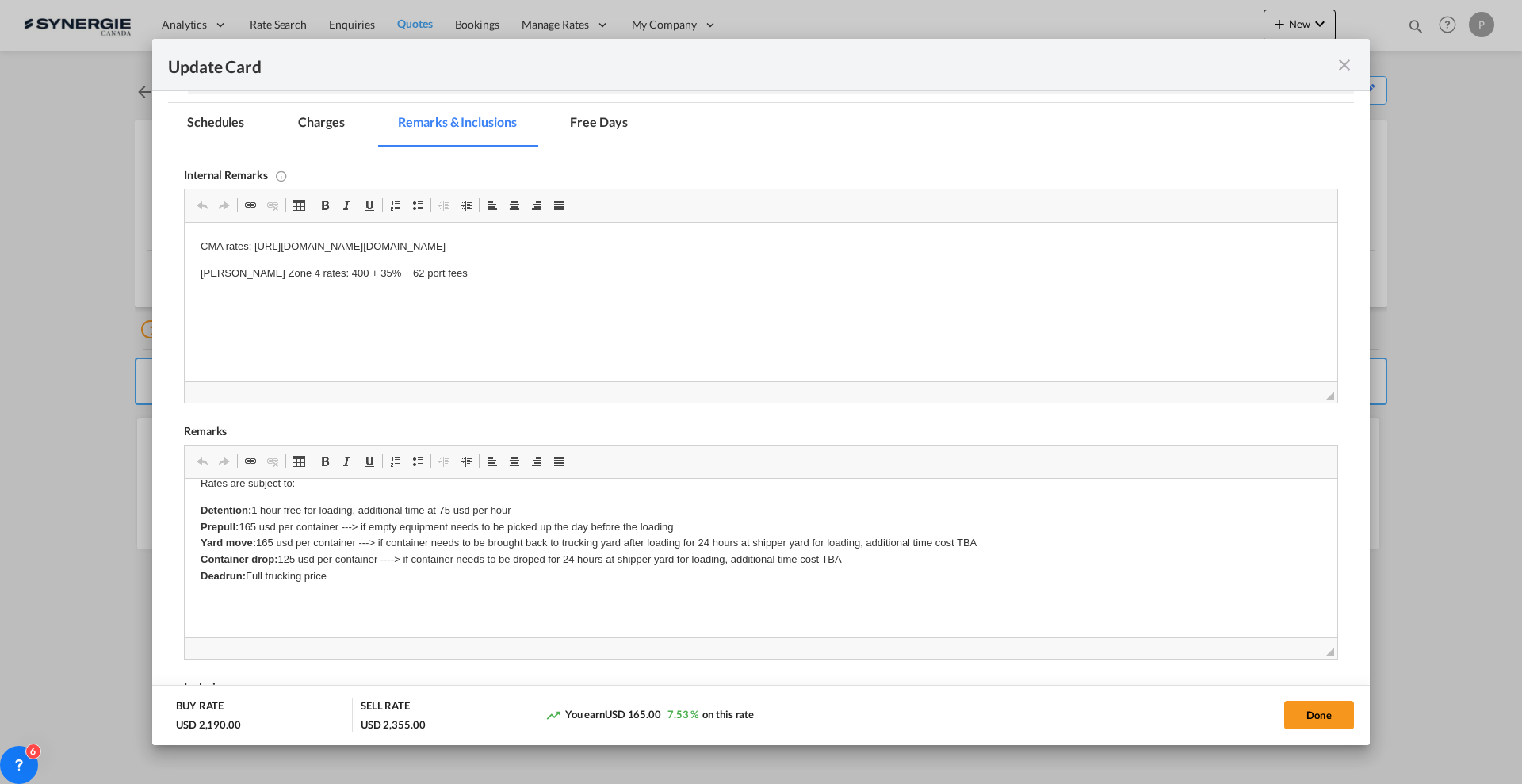
scroll to position [25, 0]
click at [247, 542] on strong "Yard move:" at bounding box center [229, 536] width 55 height 12
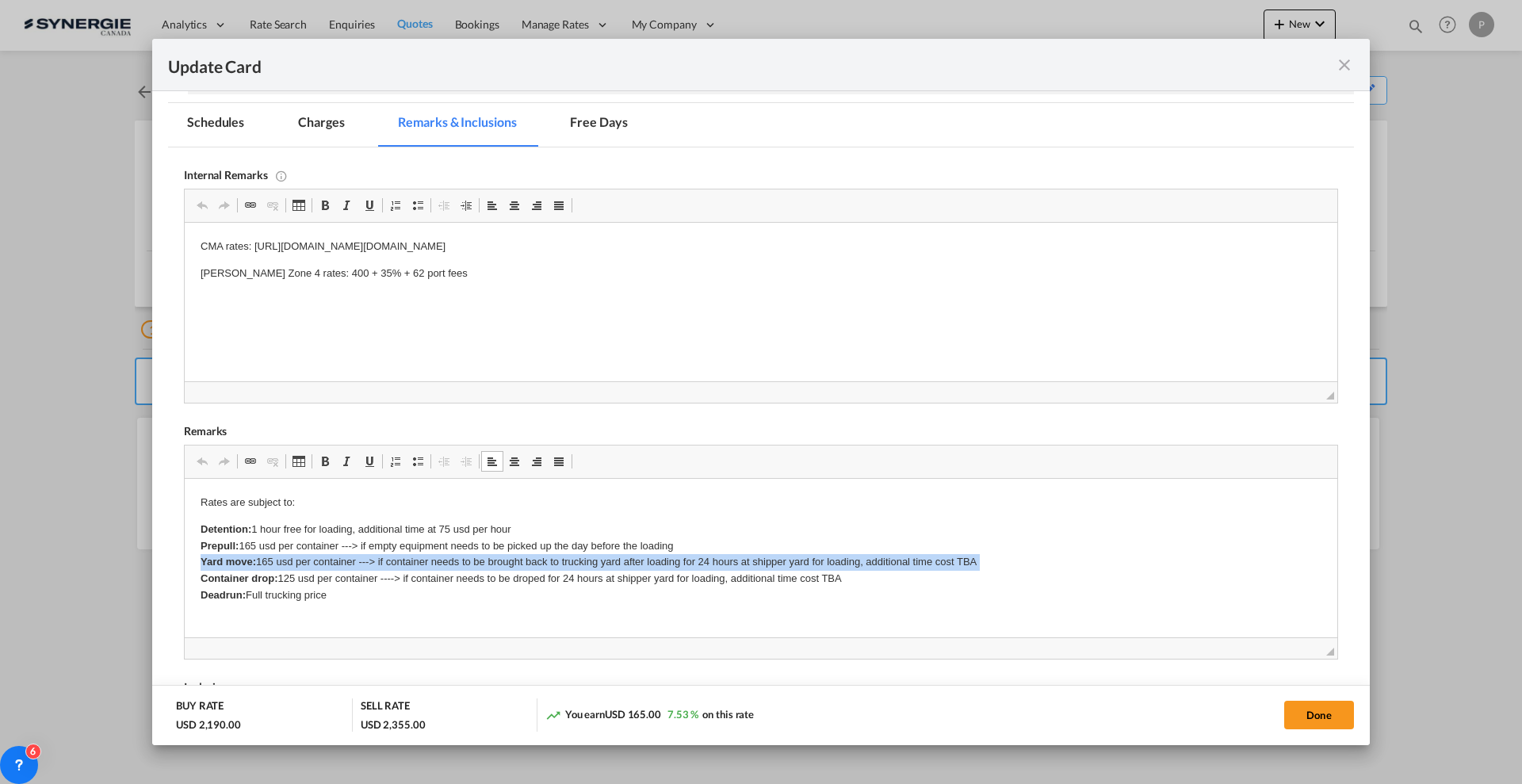
click at [247, 556] on strong "Yard move:" at bounding box center [229, 561] width 55 height 12
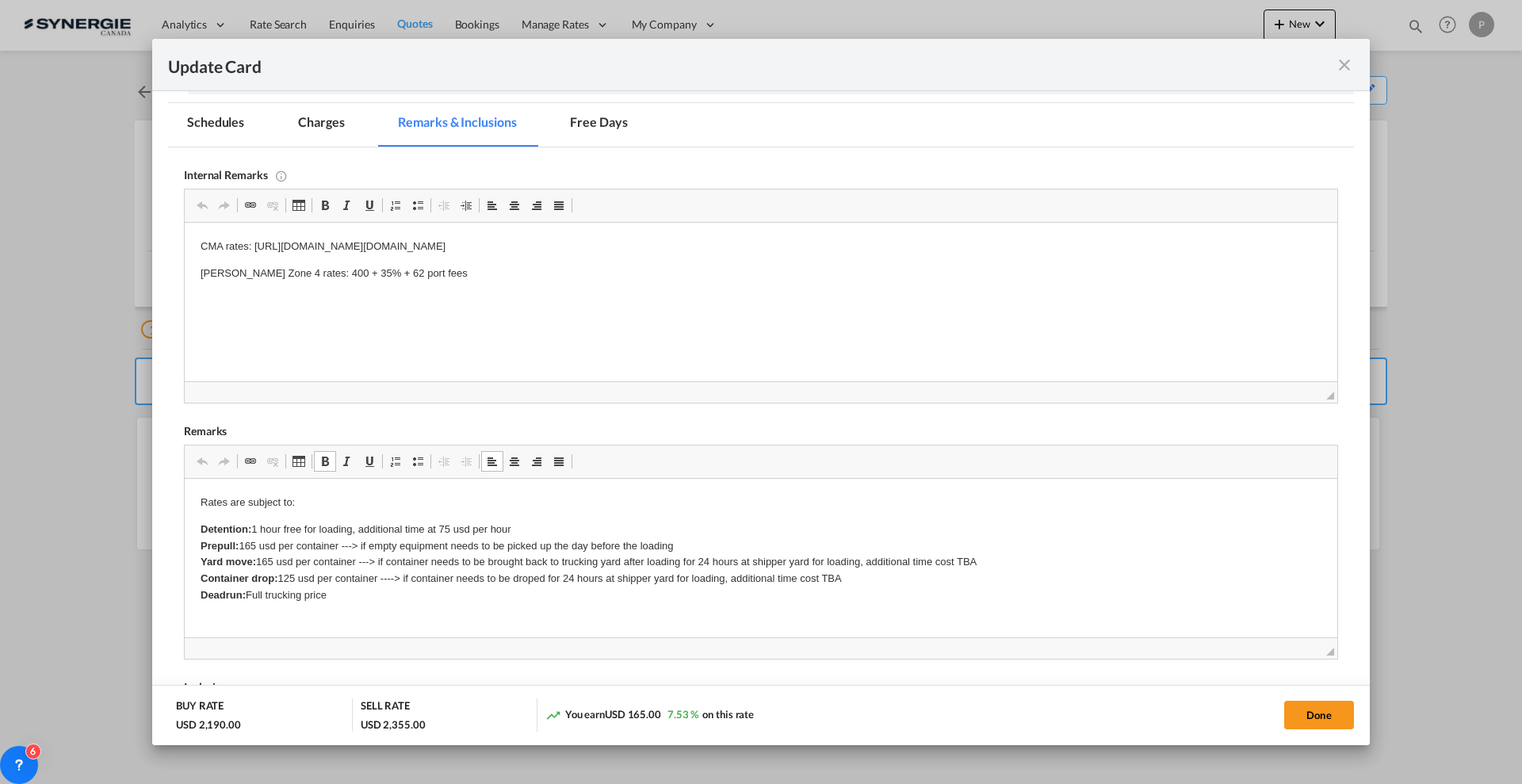
click at [250, 579] on strong "Container drop:" at bounding box center [239, 578] width 78 height 12
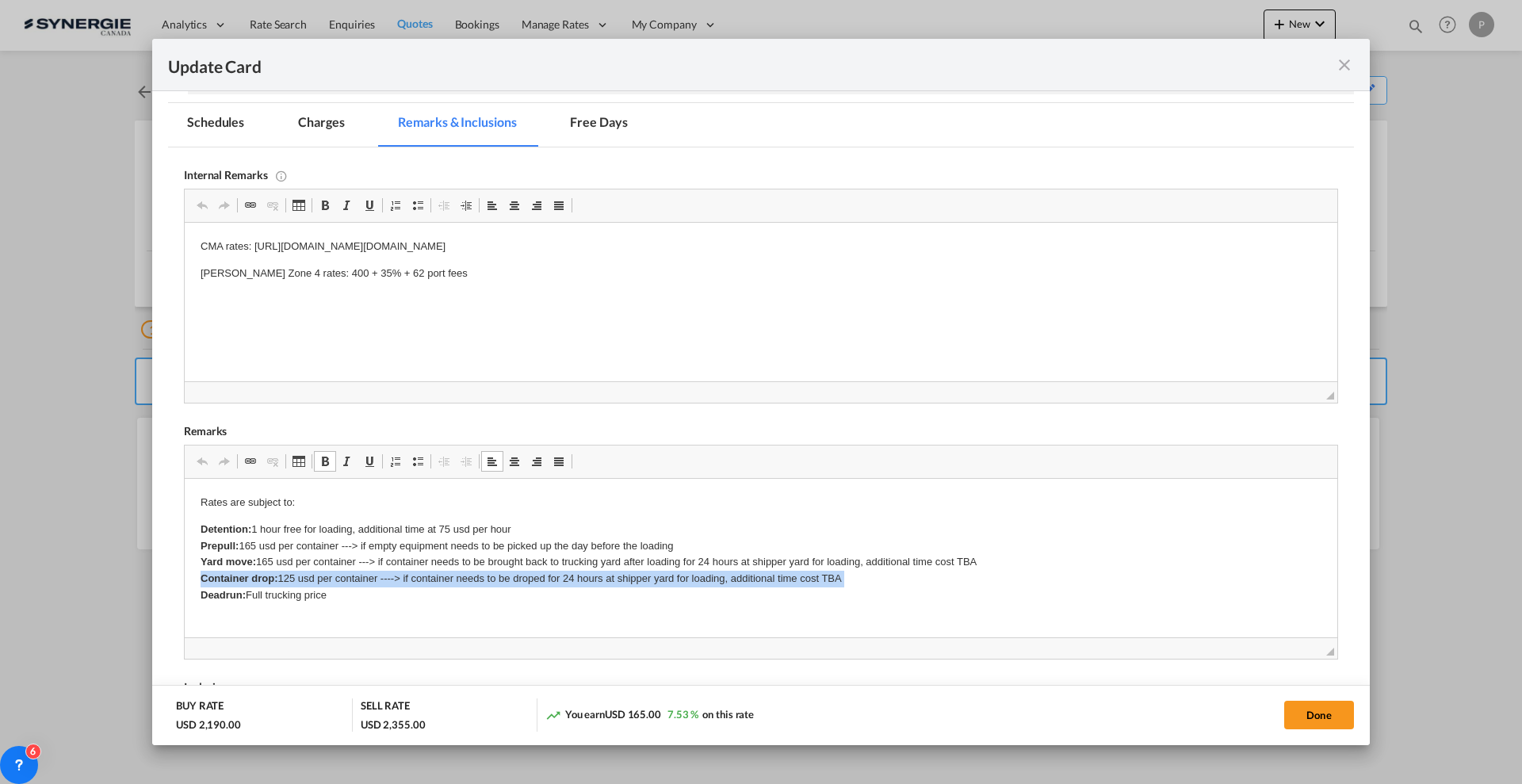
click at [250, 579] on strong "Container drop:" at bounding box center [239, 578] width 78 height 12
click at [250, 578] on strong "Container drop:" at bounding box center [239, 578] width 78 height 12
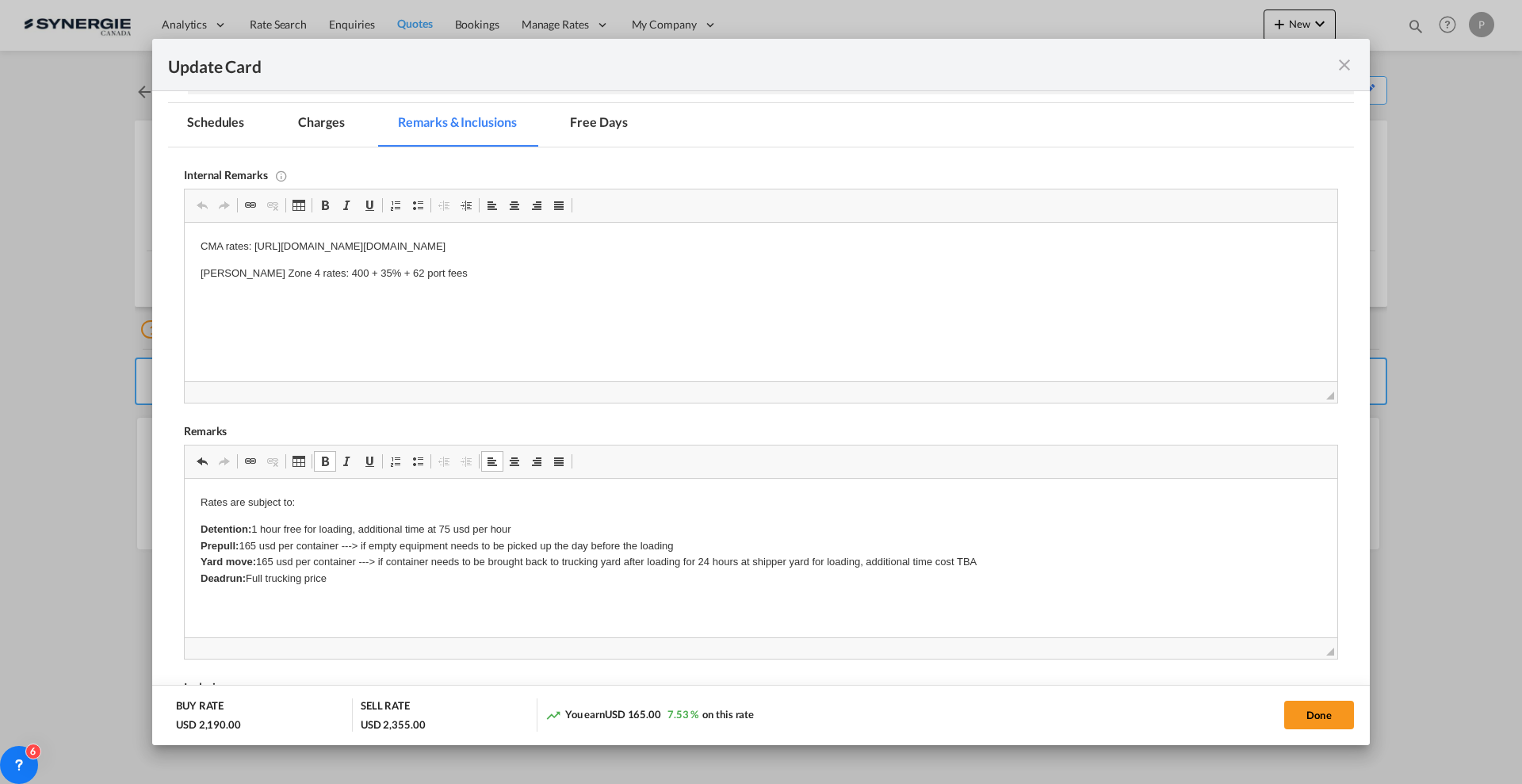
click at [322, 525] on p "Detention: 1 hour free for loading, additional time at 75 usd per hour Prepull:…" at bounding box center [761, 562] width 1121 height 82
click at [229, 528] on strong "Detention:" at bounding box center [226, 529] width 51 height 12
drag, startPoint x: 323, startPoint y: 527, endPoint x: 403, endPoint y: 523, distance: 80.1
click at [403, 523] on p "Waiting time: 1 hour free for pircking empty and 1 hour free for loading, addit…" at bounding box center [761, 562] width 1121 height 82
click at [513, 525] on p "Waiting time: 1 hour free at empty depot and 1 hour free for loading, additiona…" at bounding box center [761, 562] width 1121 height 82
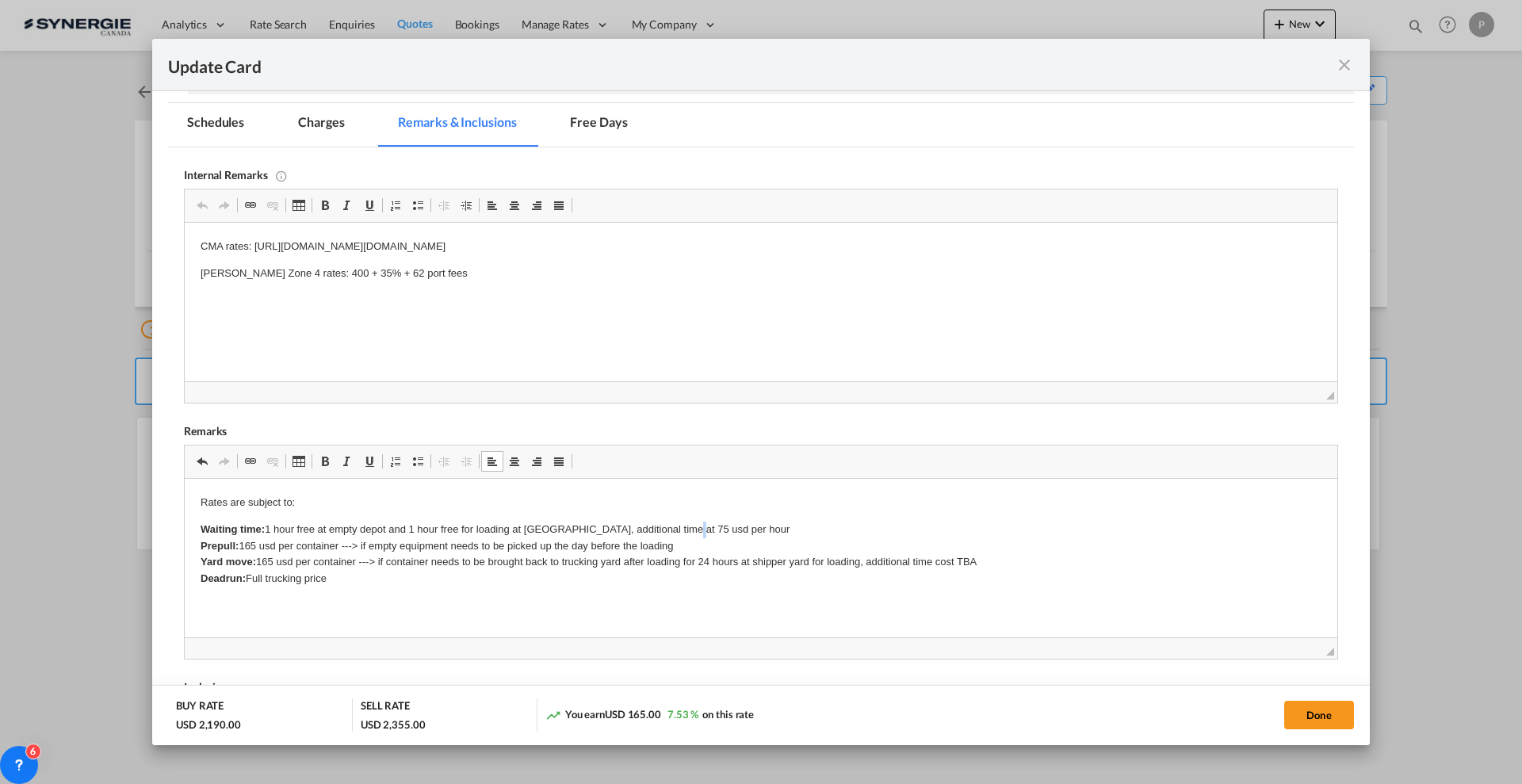
click at [672, 525] on p "Waiting time: 1 hour free at empty depot and 1 hour free for loading at shipper…" at bounding box center [761, 562] width 1121 height 82
drag, startPoint x: 339, startPoint y: 584, endPoint x: 352, endPoint y: 980, distance: 396.2
click at [185, 501] on html "Rates are subject to: Waiting time: 1 hour free at empty depot and 1 hour free …" at bounding box center [761, 562] width 1153 height 168
copy body "Rates are subject to: Waiting time: 1 hour free at empty depot and 1 hour free …"
click at [1330, 720] on button "Done" at bounding box center [1319, 715] width 69 height 28
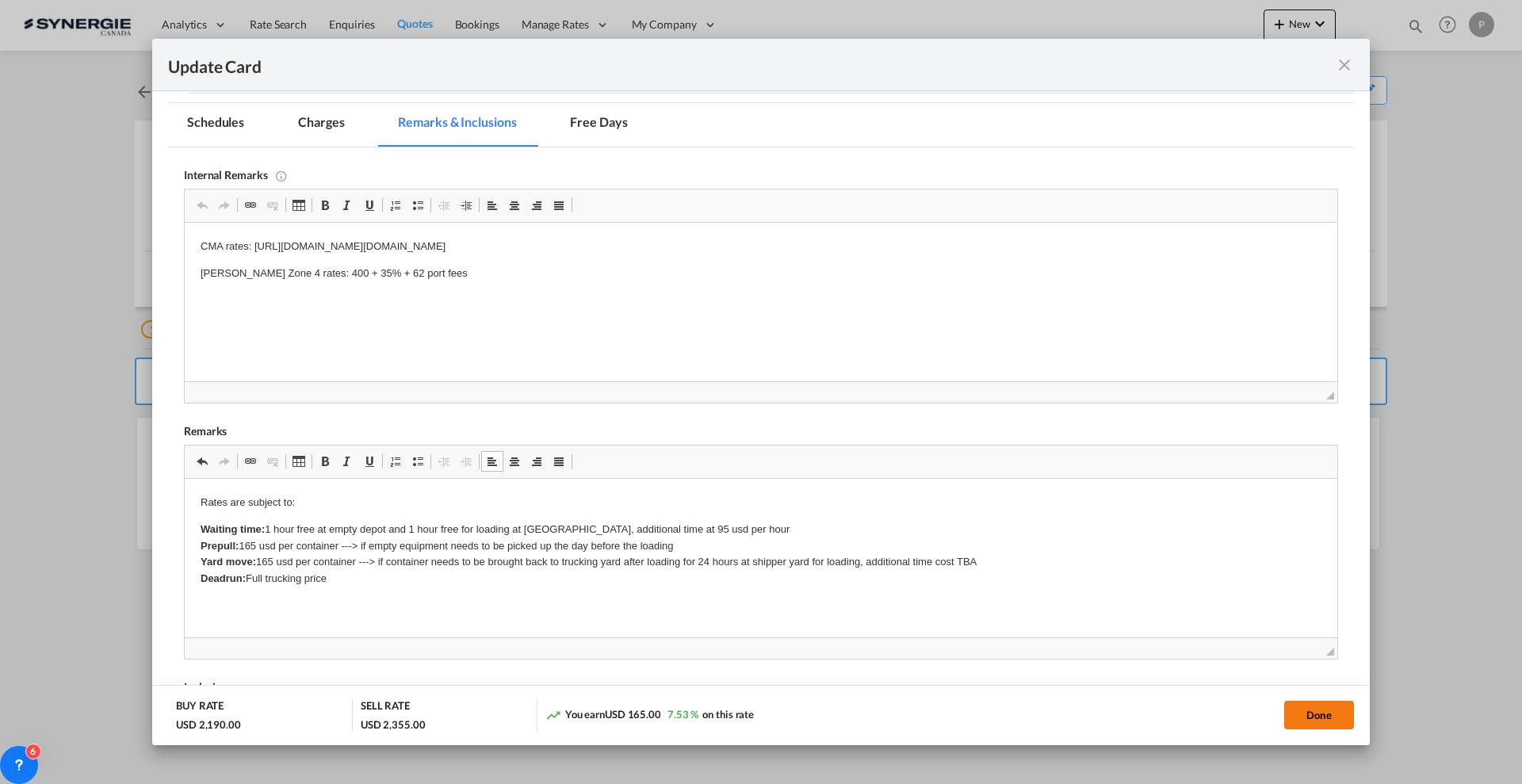
type input "28 Sep 2025"
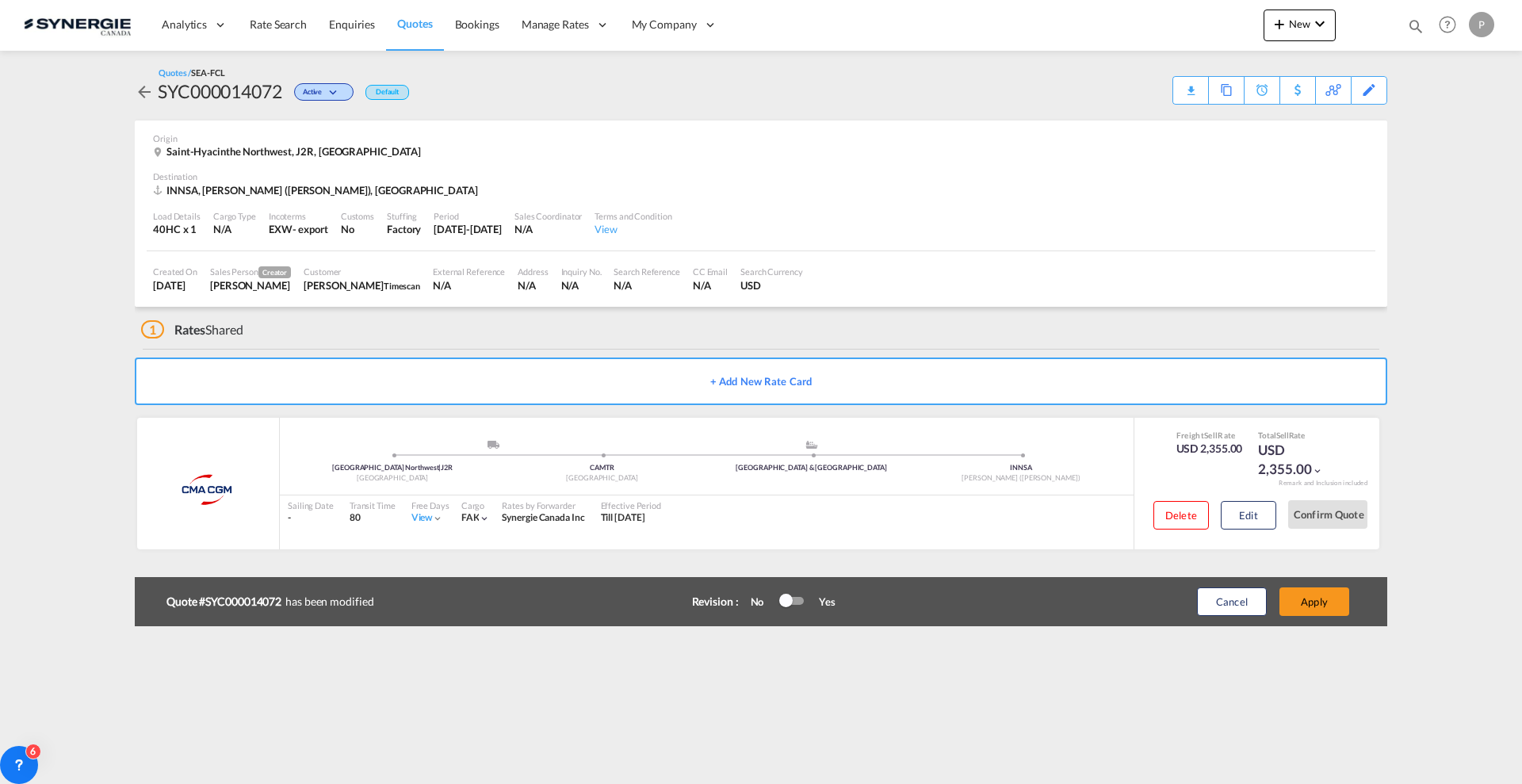
scroll to position [187, 0]
click at [1334, 602] on button "Apply" at bounding box center [1314, 602] width 69 height 28
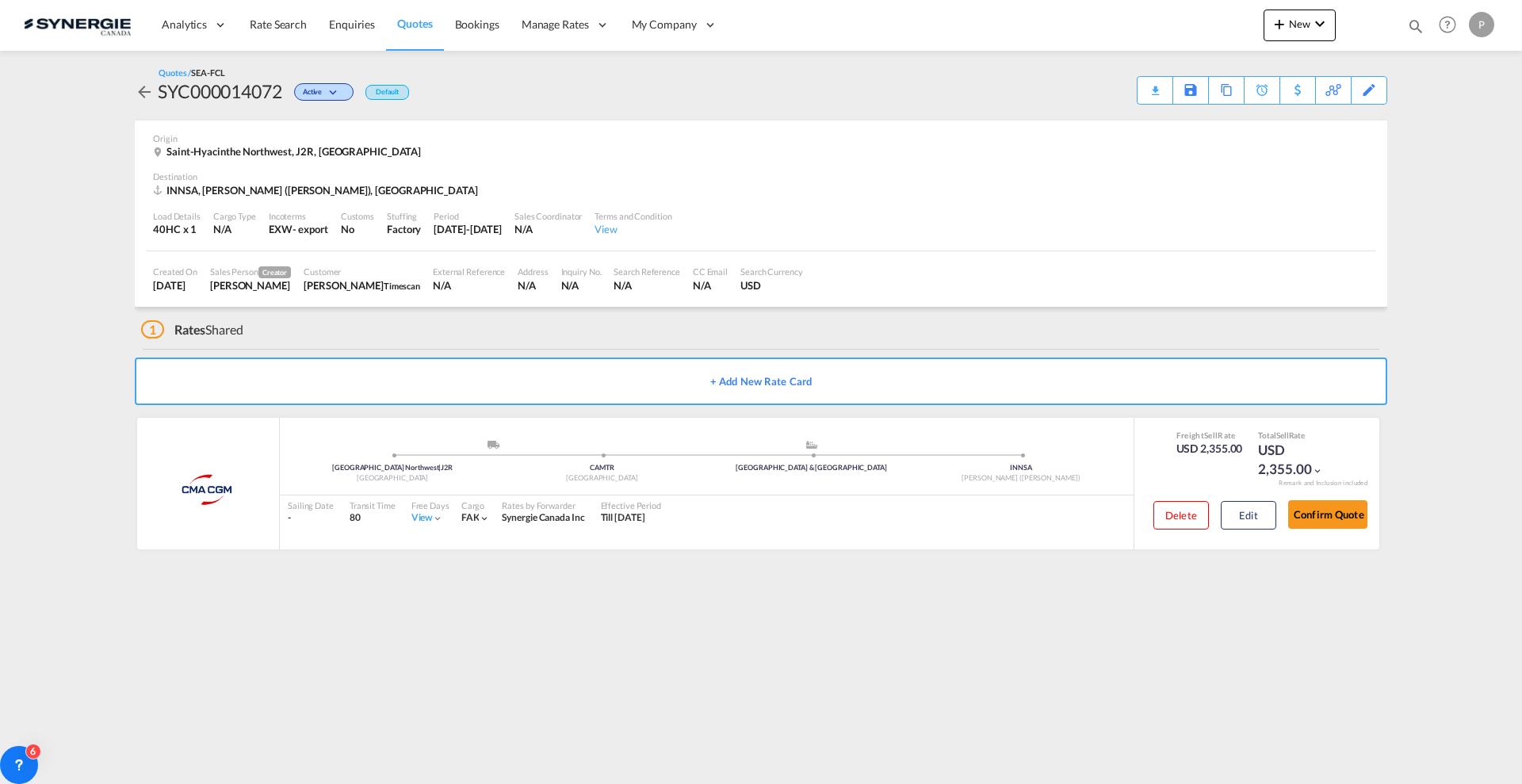
click at [252, 84] on div "SYC000014072" at bounding box center [219, 91] width 125 height 25
copy div "SYC000014072"
click at [1080, 91] on md-icon "icon-download" at bounding box center [1074, 85] width 19 height 12
click at [1300, 30] on button "New" at bounding box center [1300, 25] width 72 height 32
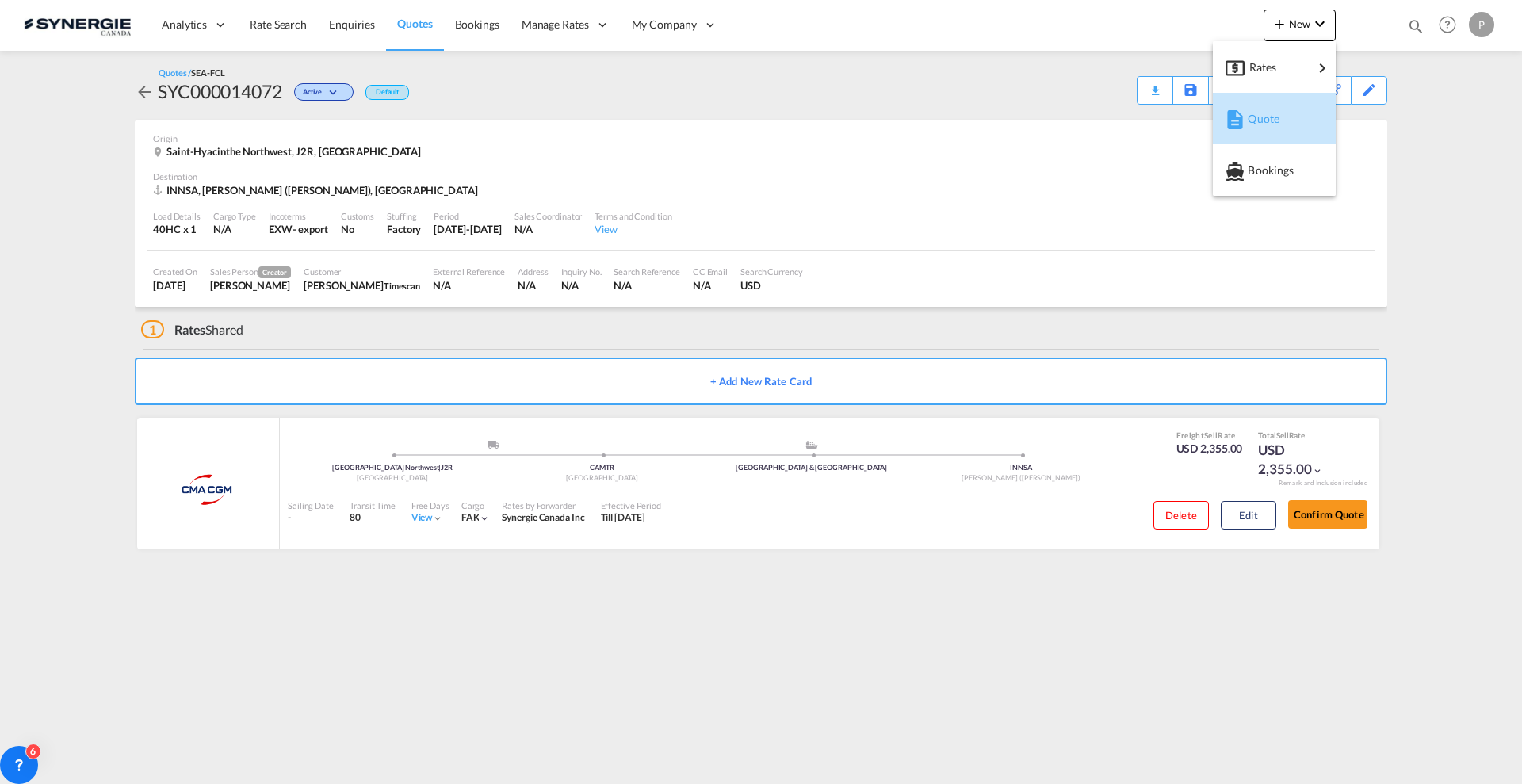
click at [1283, 119] on div "Quote" at bounding box center [1278, 118] width 59 height 39
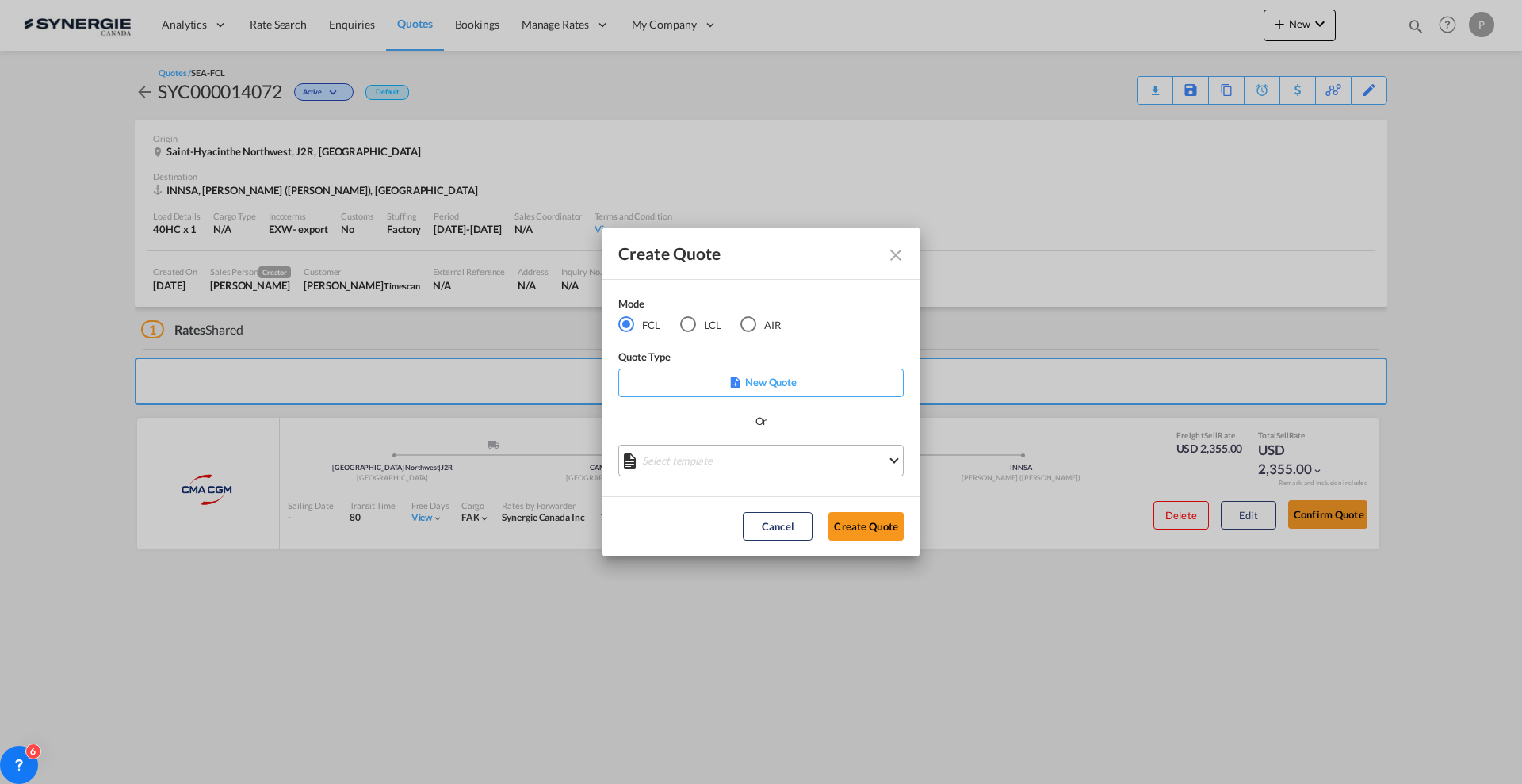
click at [739, 461] on md-select "Select template *NEW* FCL FREEHAND / DAP Pablo Gomez Saldarriaga | 10 Jul 2025 …" at bounding box center [761, 460] width 285 height 32
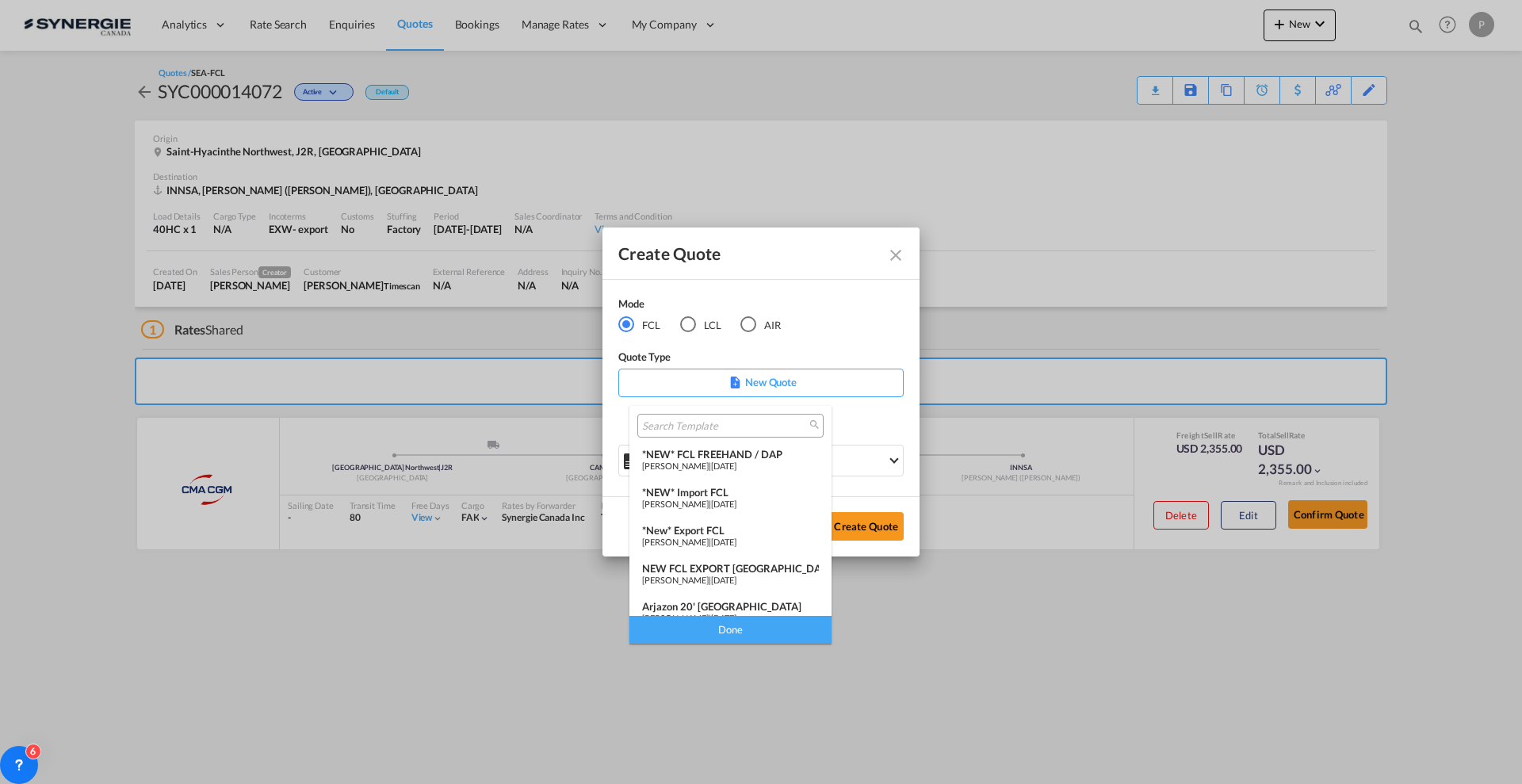
click at [737, 464] on span "10 Jul 2025" at bounding box center [723, 465] width 25 height 10
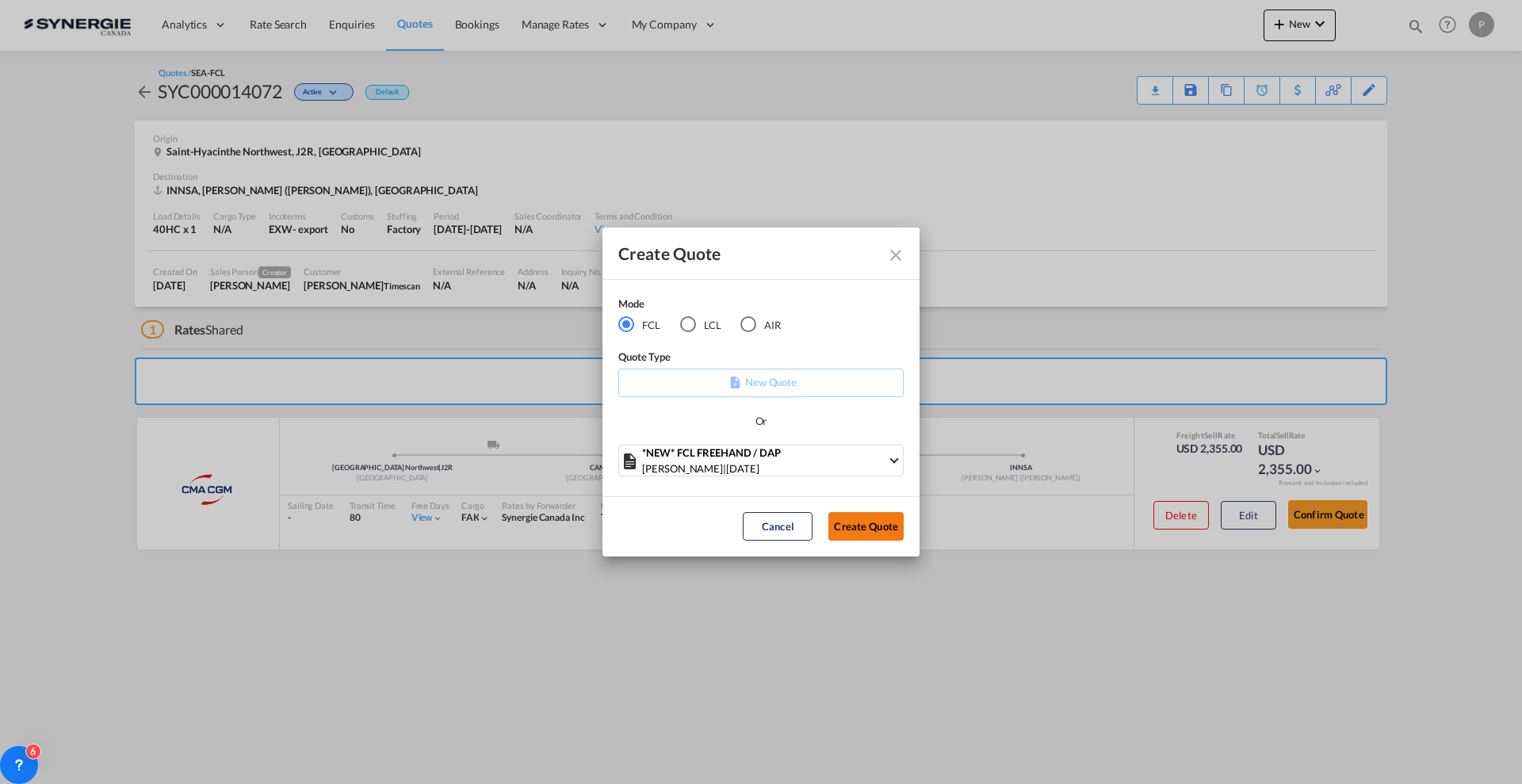
click at [872, 529] on button "Create Quote" at bounding box center [866, 526] width 75 height 28
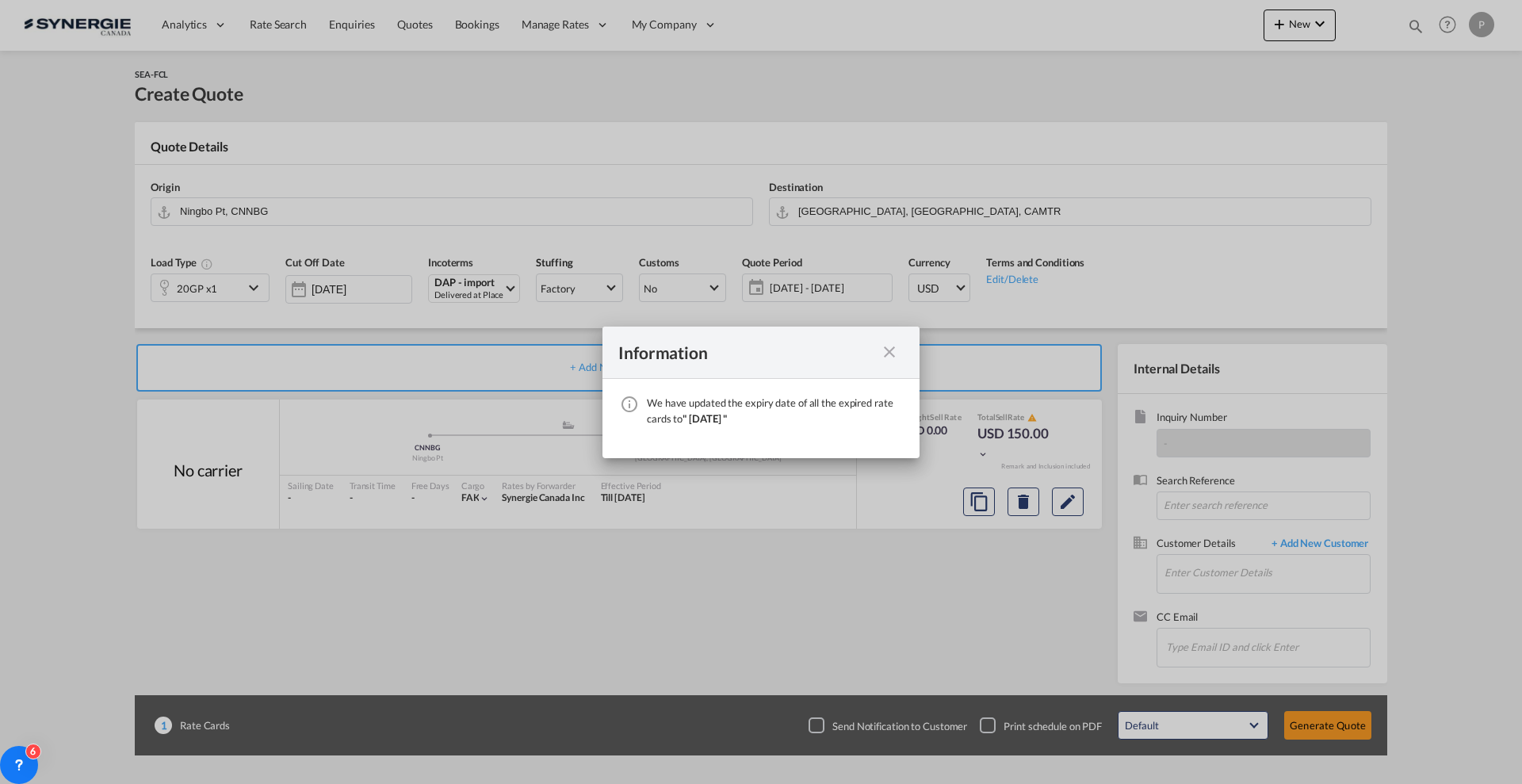
click at [894, 348] on md-icon "icon-close fg-AAA8AD cursor" at bounding box center [889, 351] width 19 height 19
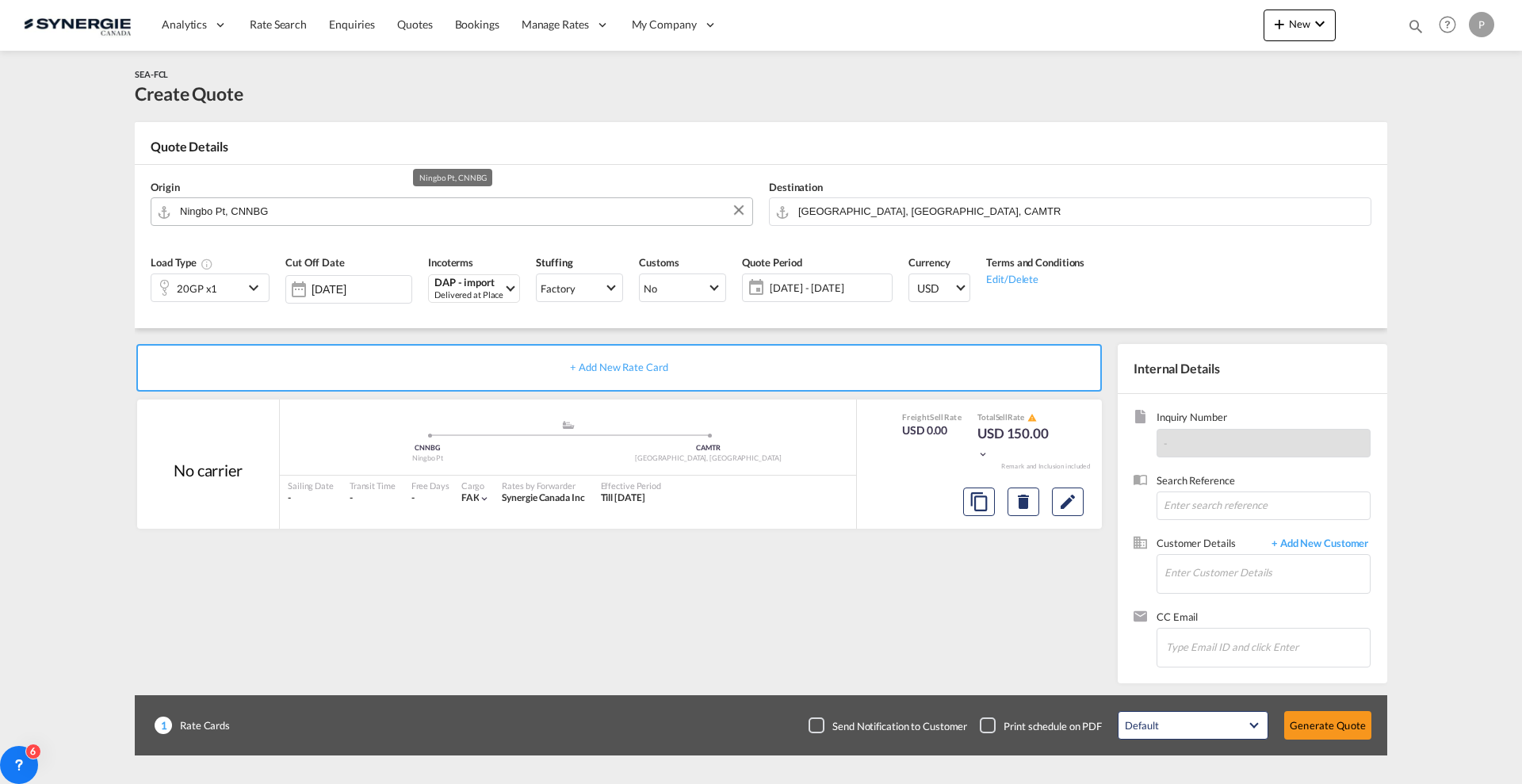
click at [265, 209] on input "Ningbo Pt, CNNBG" at bounding box center [462, 211] width 564 height 28
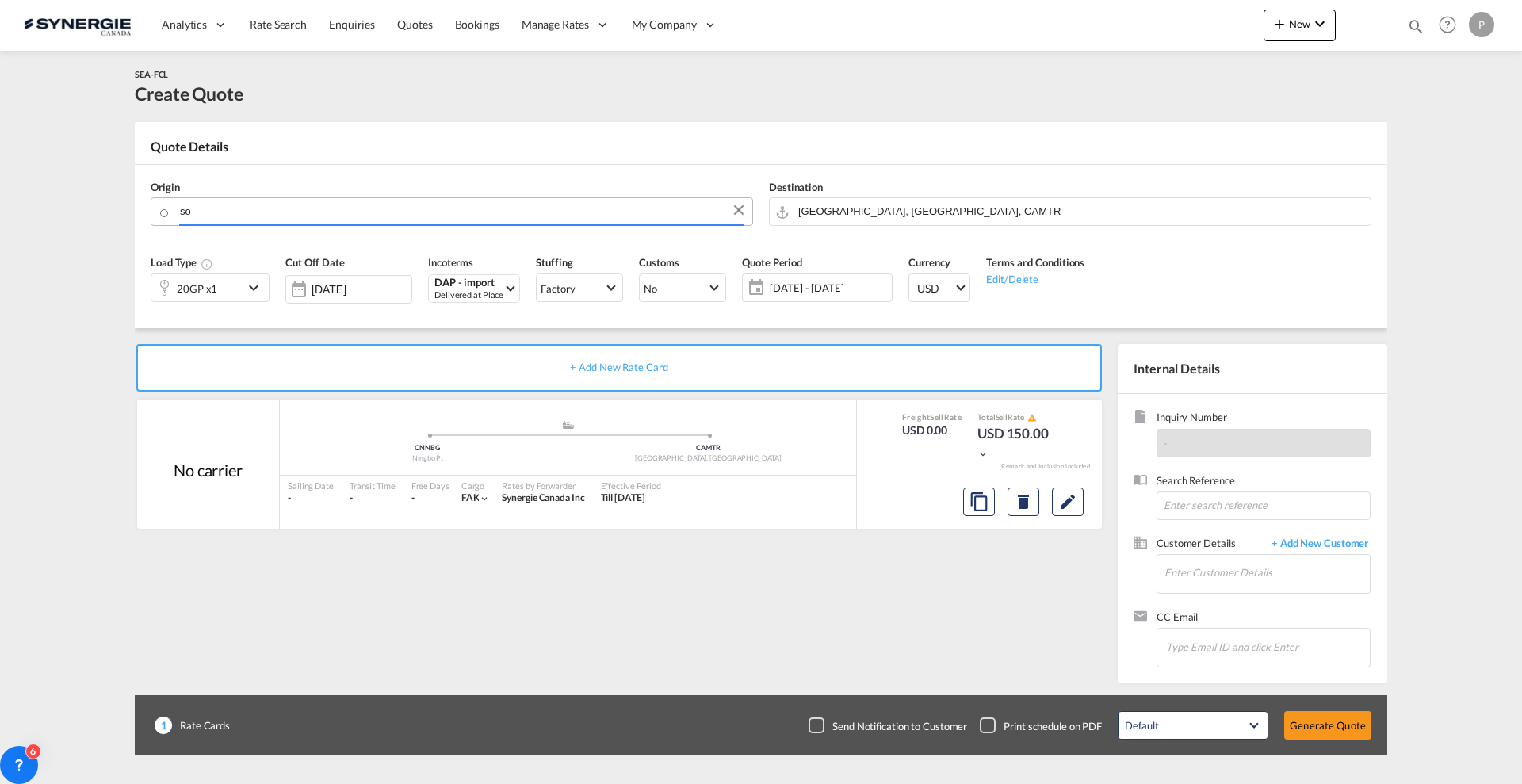
type input "s"
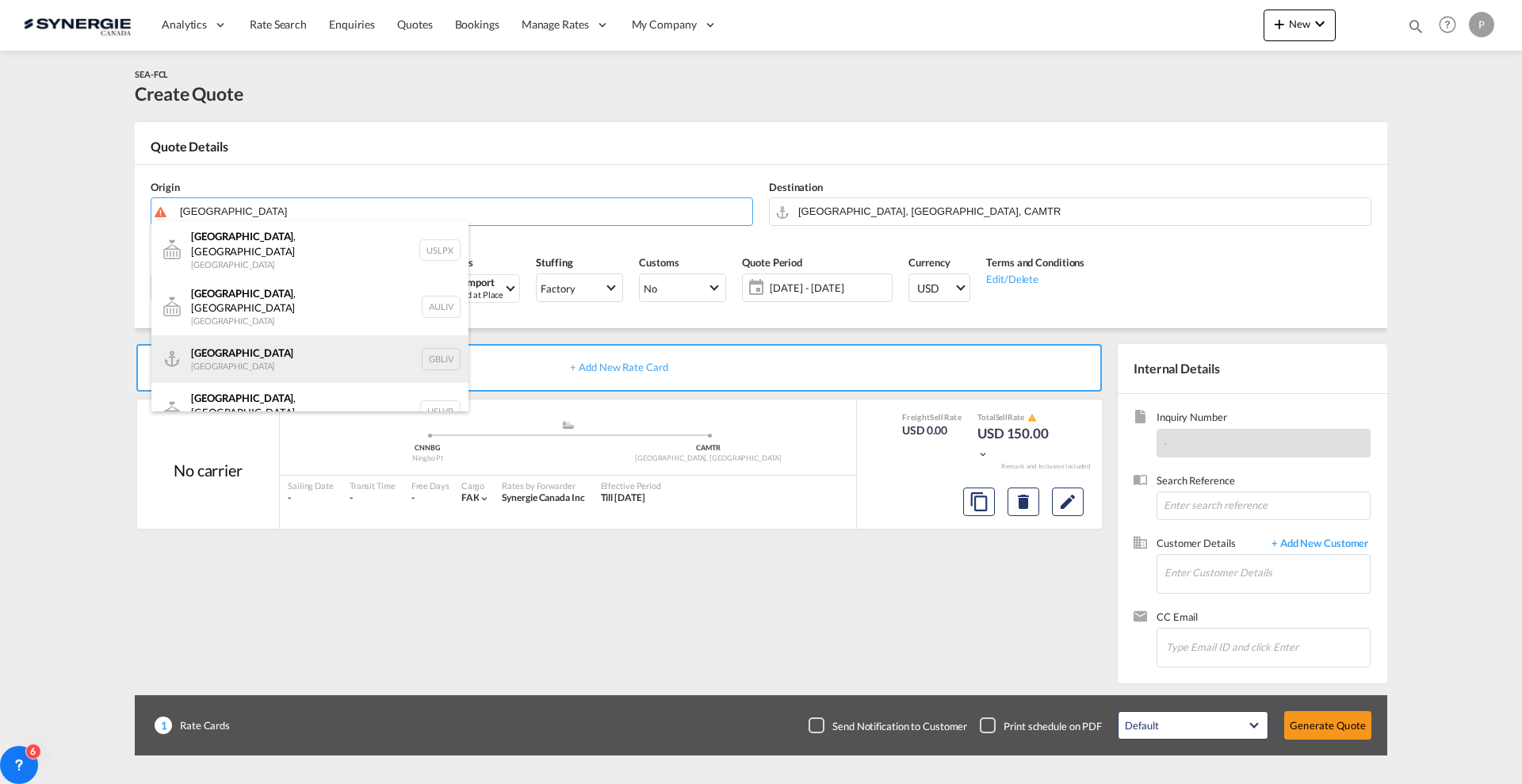
click at [246, 336] on div "Liverpool United Kingdom GBLIV" at bounding box center [310, 359] width 317 height 48
type input "Liverpool, GBLIV"
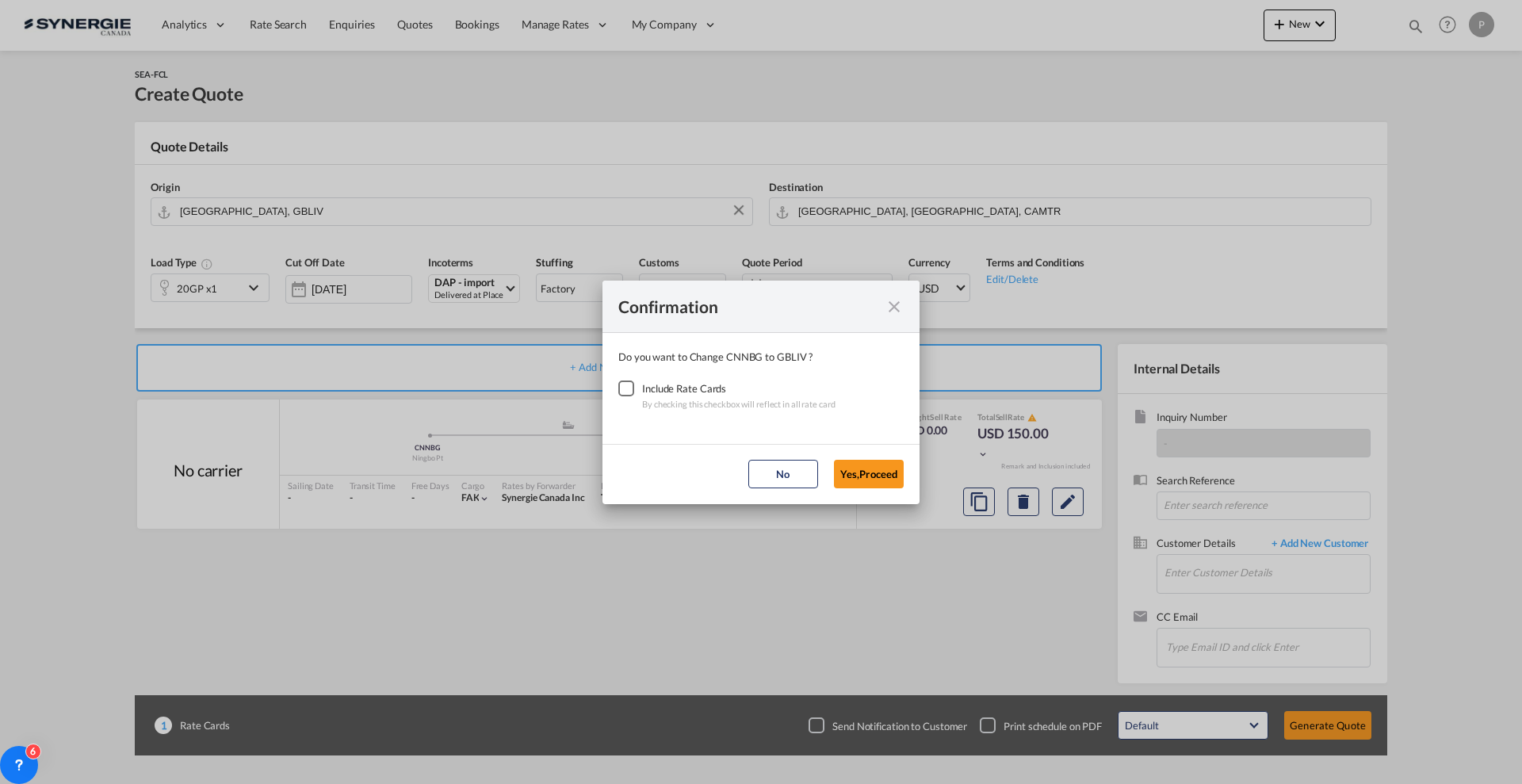
click at [635, 397] on div "Checkbox No Ink" at bounding box center [626, 388] width 16 height 16
click at [862, 482] on button "Yes,Proceed" at bounding box center [868, 474] width 69 height 28
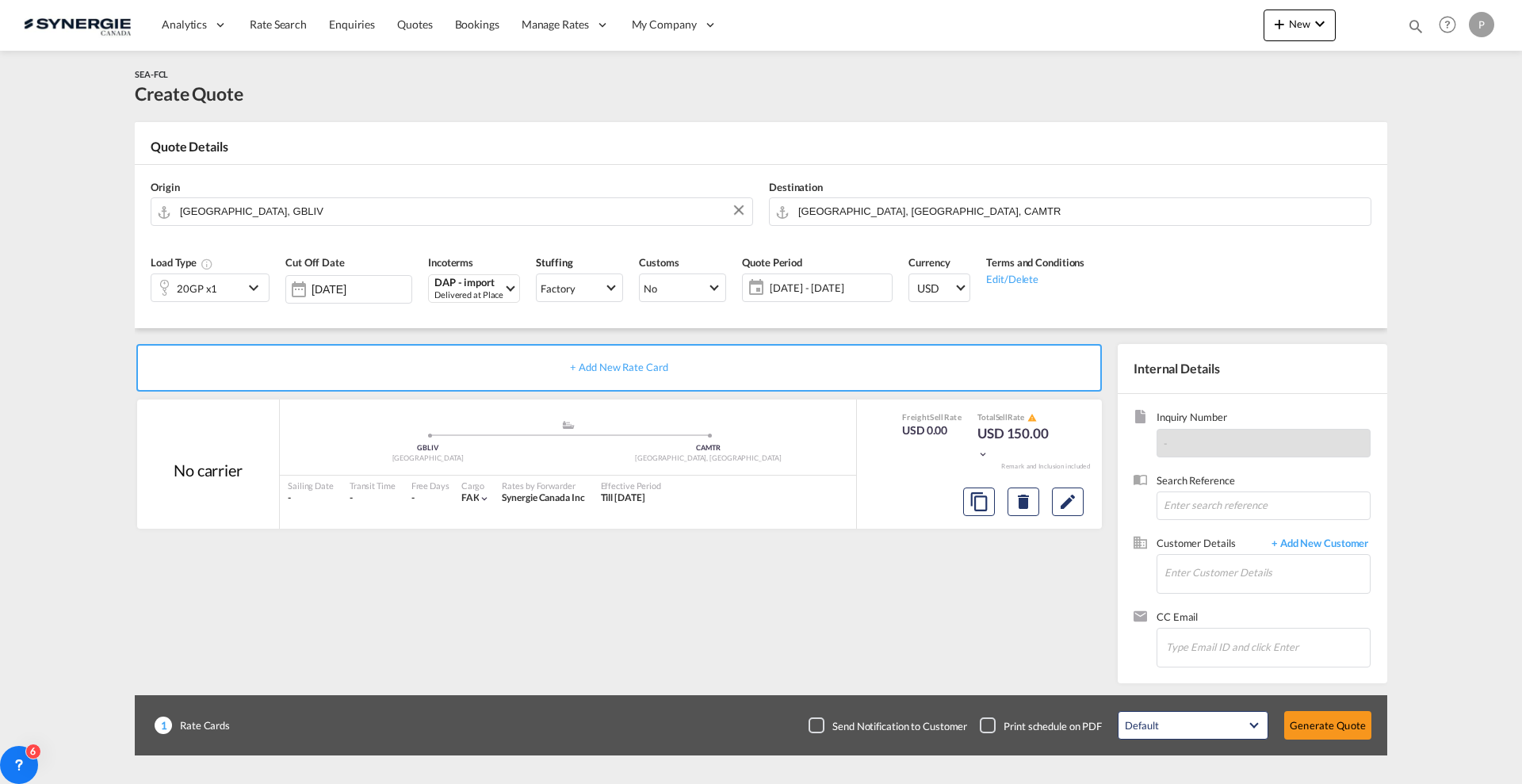
click at [238, 292] on div "20GP x1" at bounding box center [198, 288] width 92 height 27
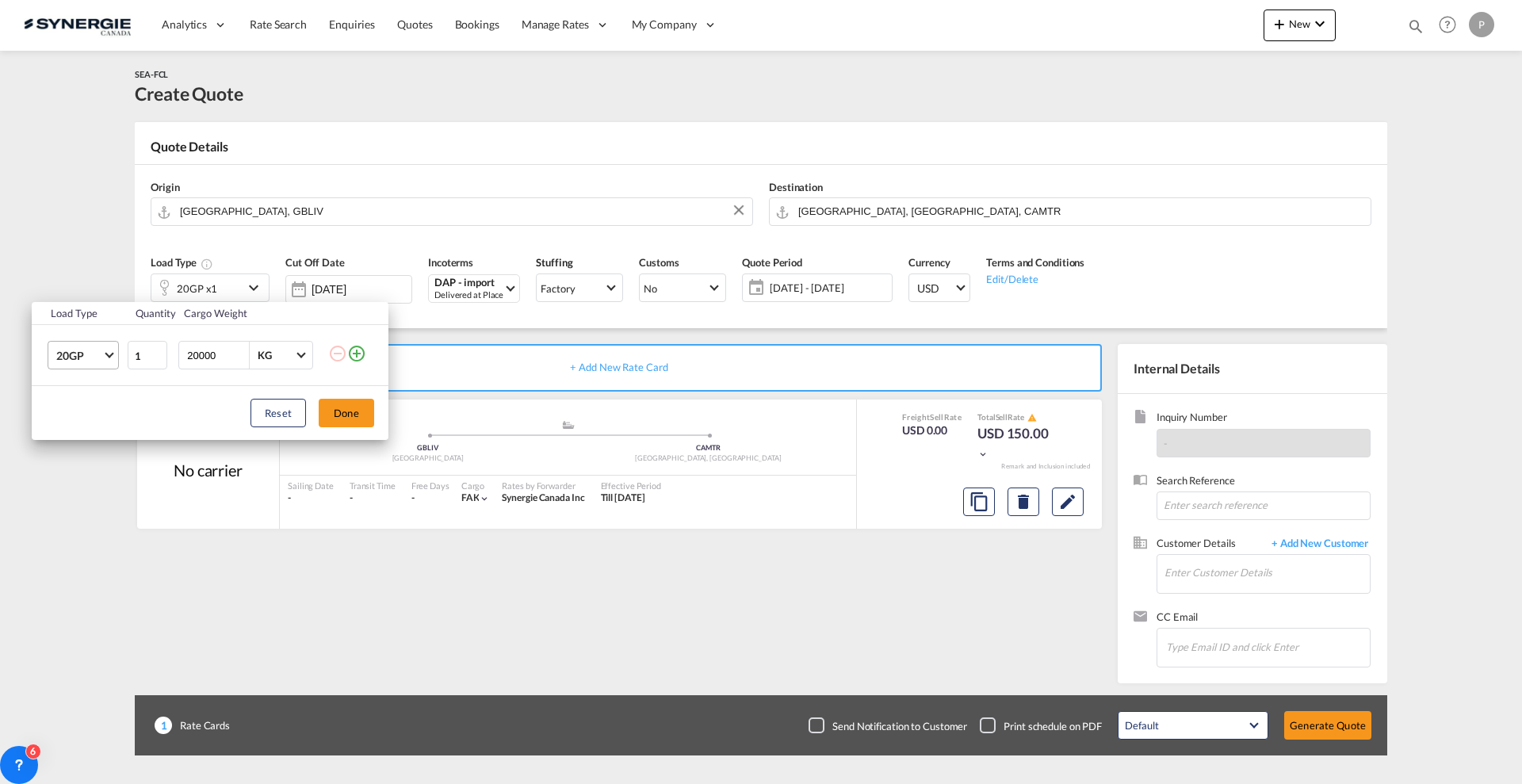
click at [93, 346] on md-select-value "20GP" at bounding box center [86, 355] width 64 height 27
click at [86, 530] on md-option "40FR" at bounding box center [97, 537] width 108 height 38
click at [342, 413] on button "Done" at bounding box center [347, 412] width 55 height 28
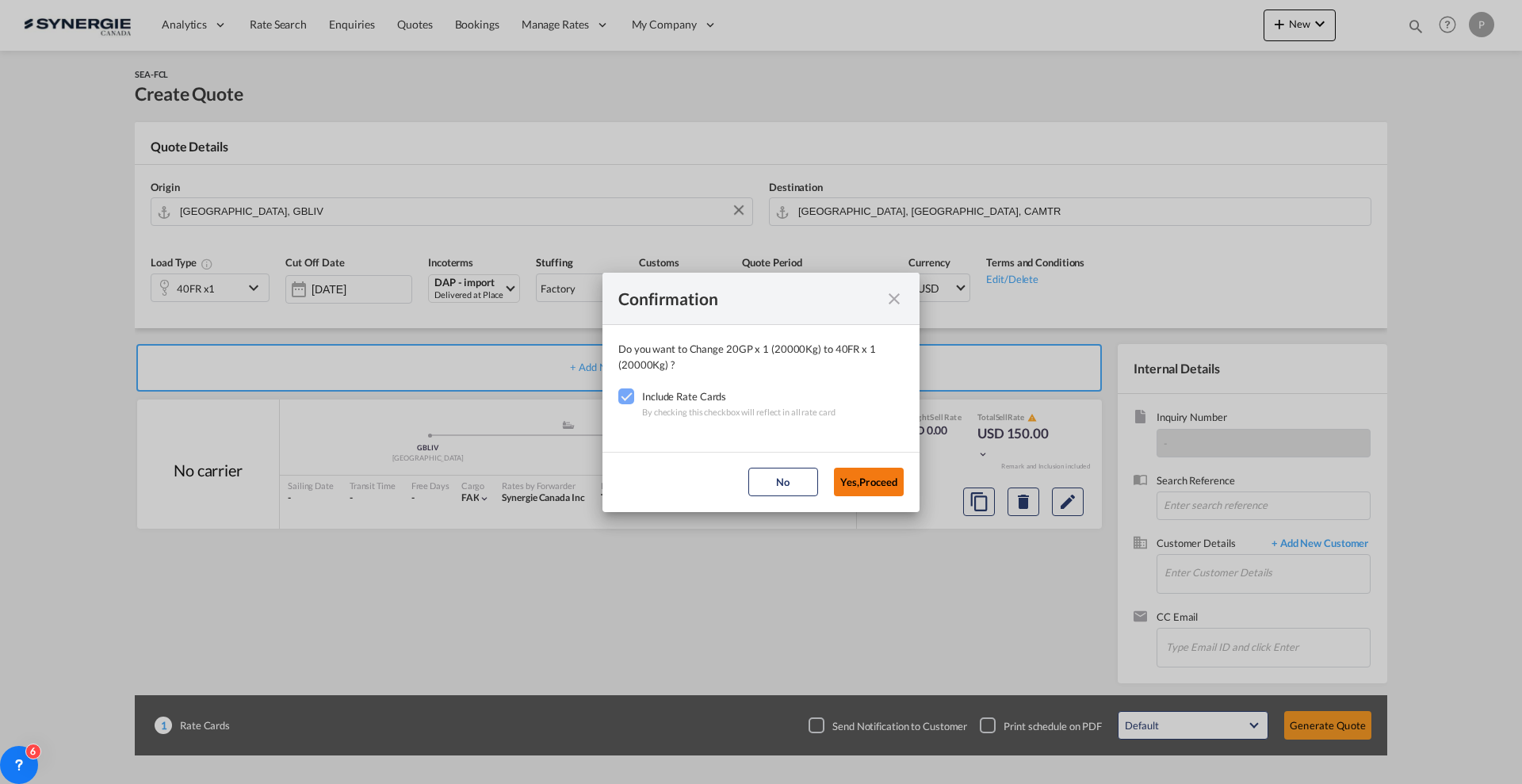
click at [872, 487] on button "Yes,Proceed" at bounding box center [868, 482] width 69 height 28
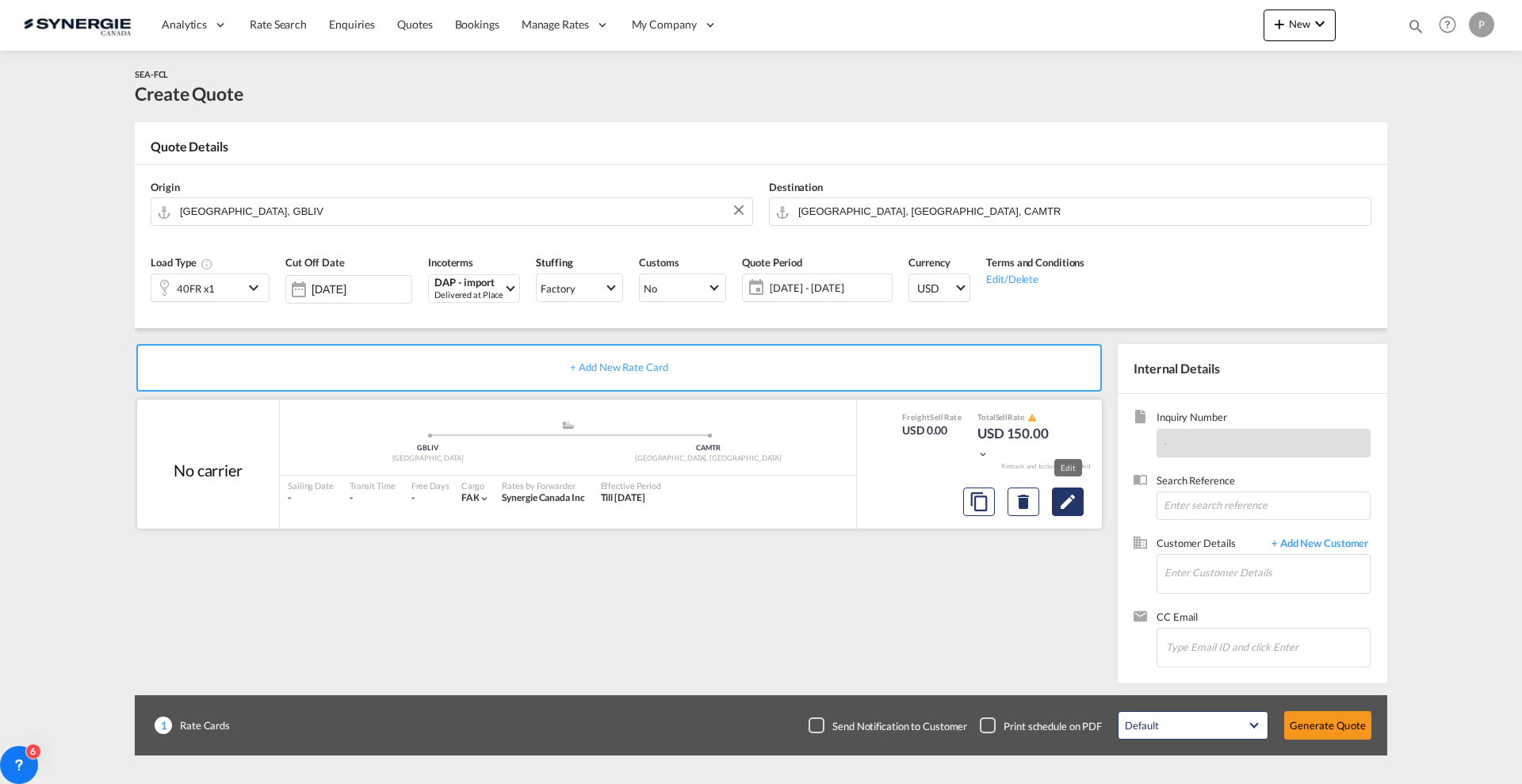
click at [1069, 505] on md-icon "Edit" at bounding box center [1067, 501] width 19 height 19
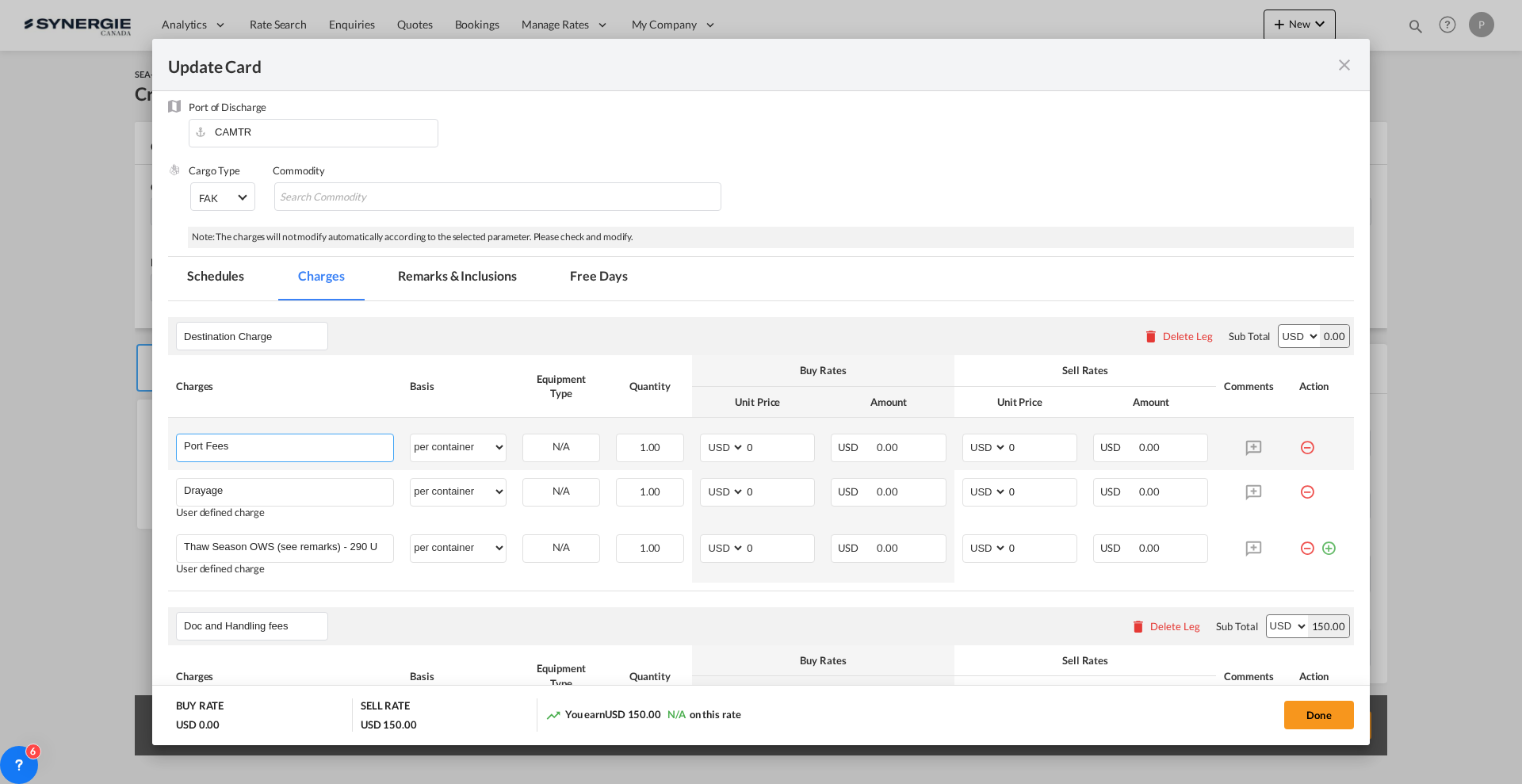
click at [255, 443] on input "Port Fees" at bounding box center [289, 446] width 209 height 23
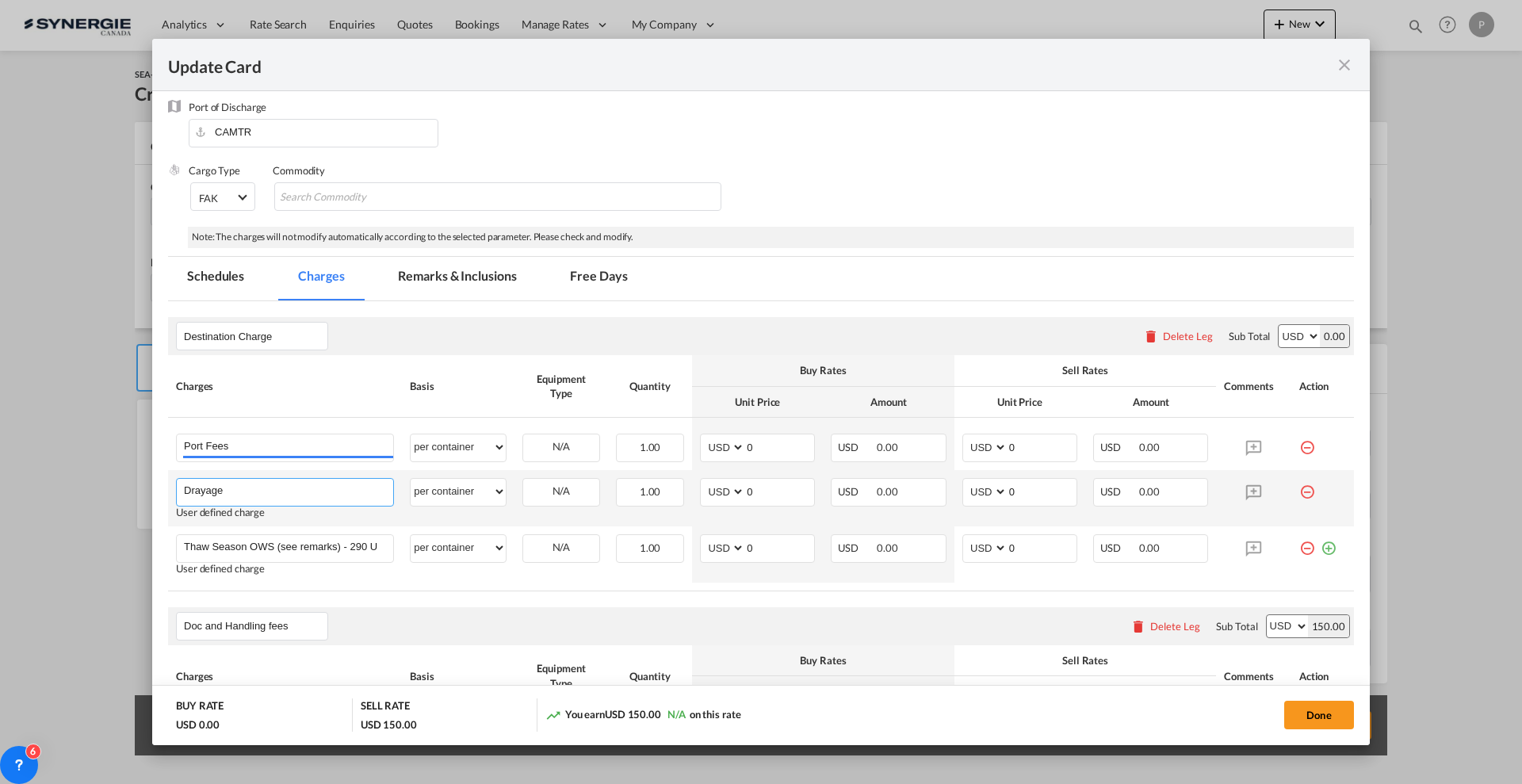
click at [254, 479] on input "Drayage" at bounding box center [289, 490] width 209 height 23
select select "per equipment"
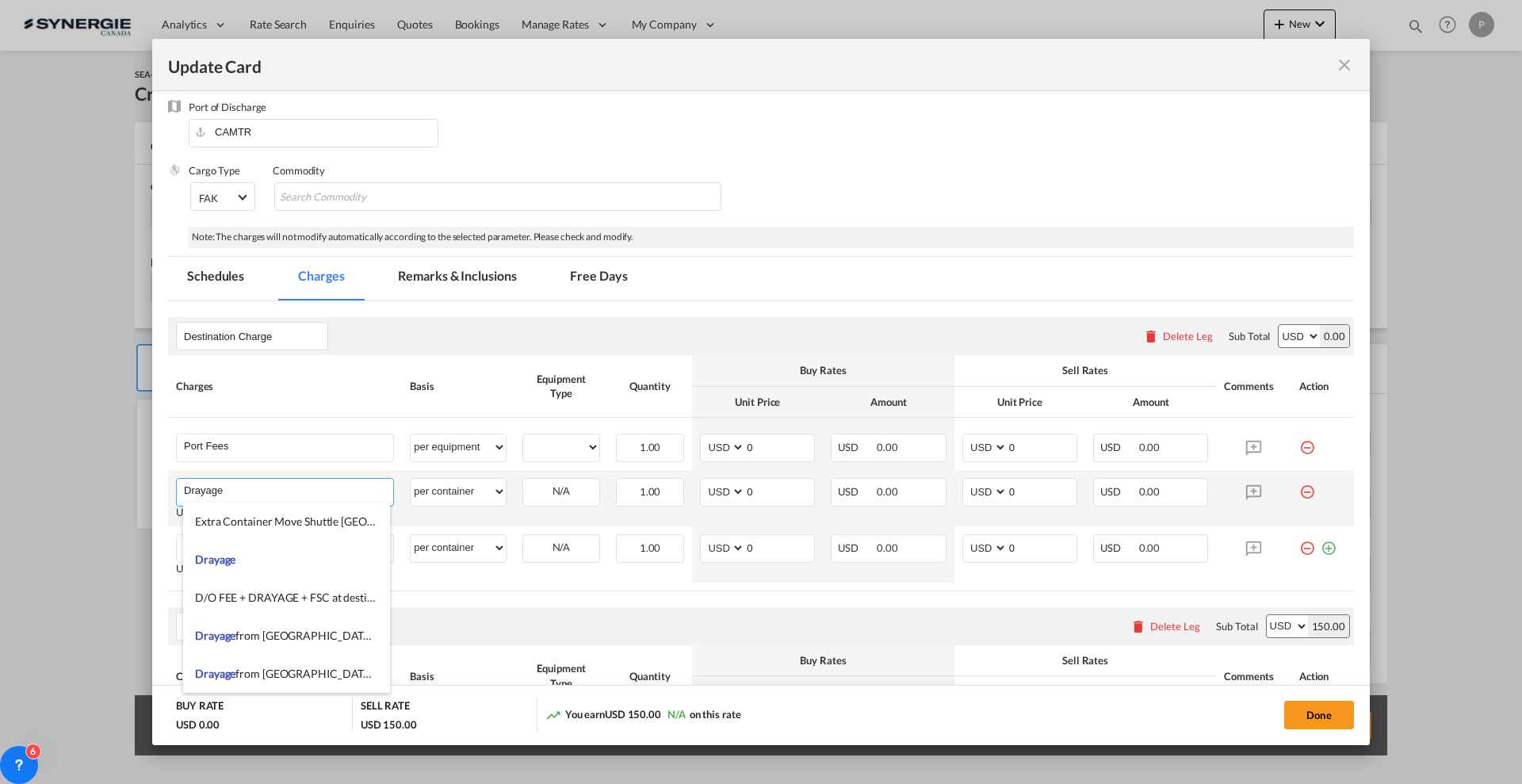
click at [330, 494] on input "Drayage" at bounding box center [289, 490] width 209 height 23
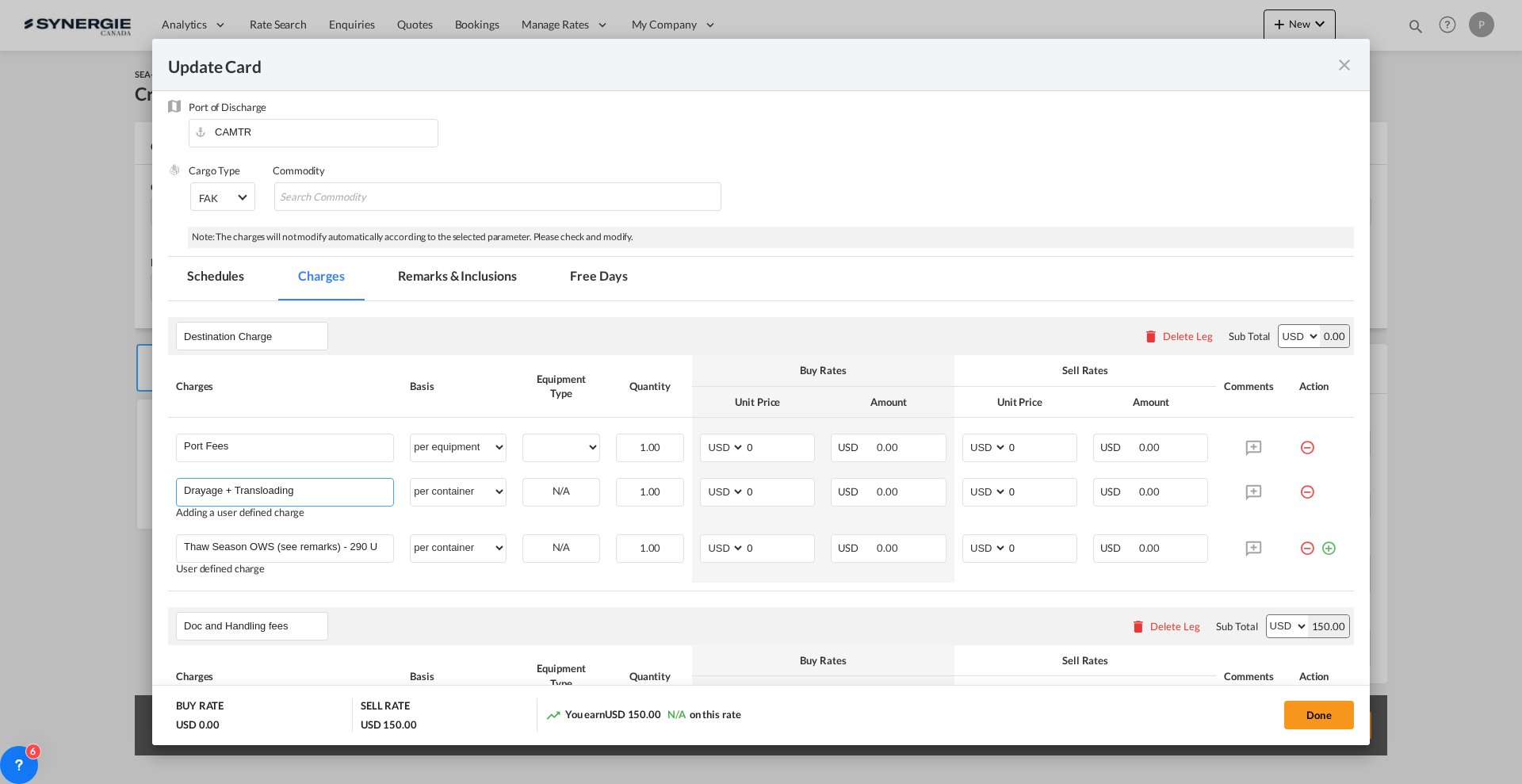
type input "Drayage + Transloading"
click at [350, 402] on th "Charges" at bounding box center [285, 386] width 234 height 62
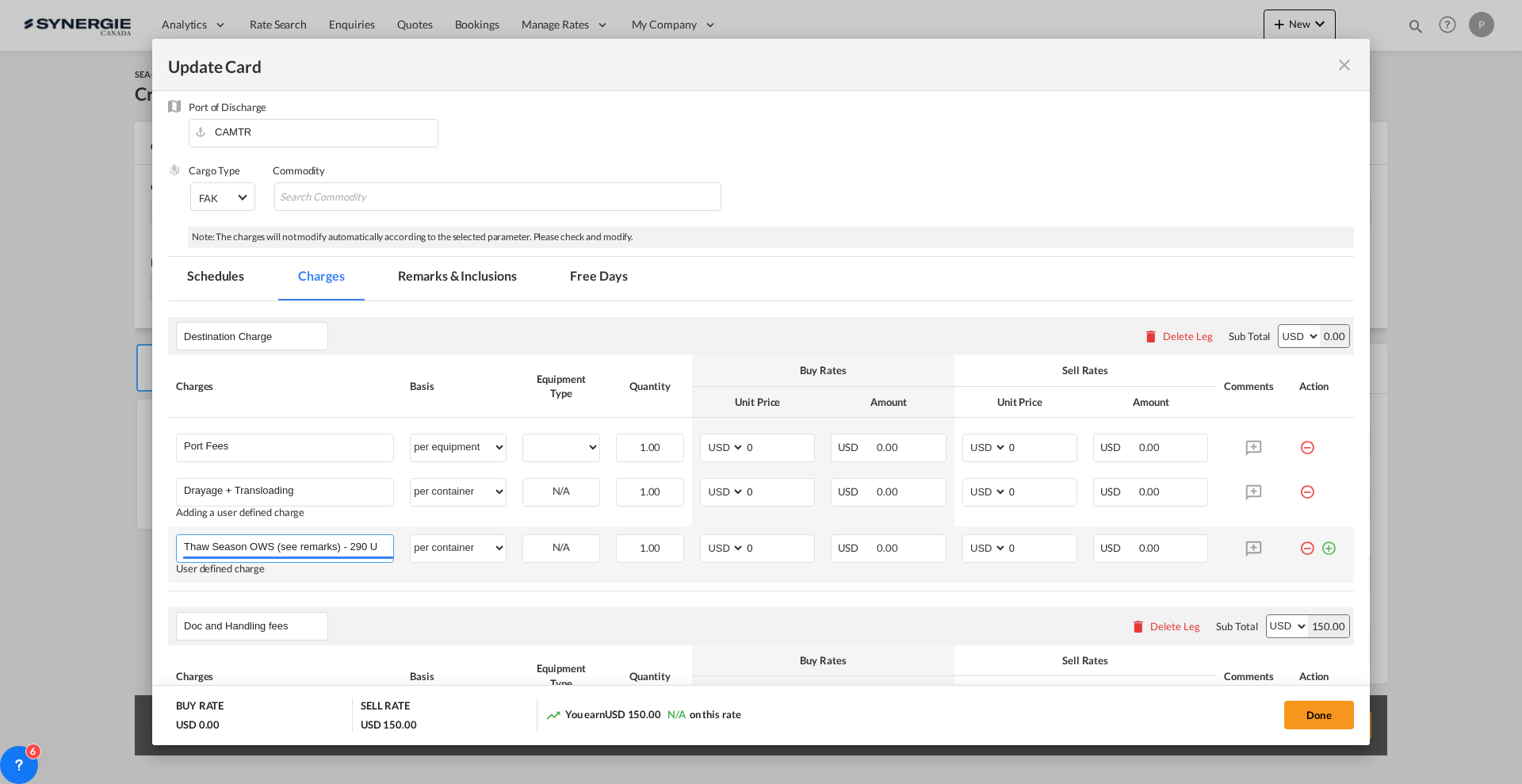
click at [297, 556] on md-autocomplete-wrap "Thaw Season OWS (see remarks) - 290 USD if applicable" at bounding box center [288, 546] width 210 height 23
click at [297, 556] on div "Update Card Port ..." at bounding box center [288, 557] width 210 height 3
click at [297, 556] on input "Thaw Season OWS (see remarks) - 290 USD if applicable" at bounding box center [289, 546] width 209 height 23
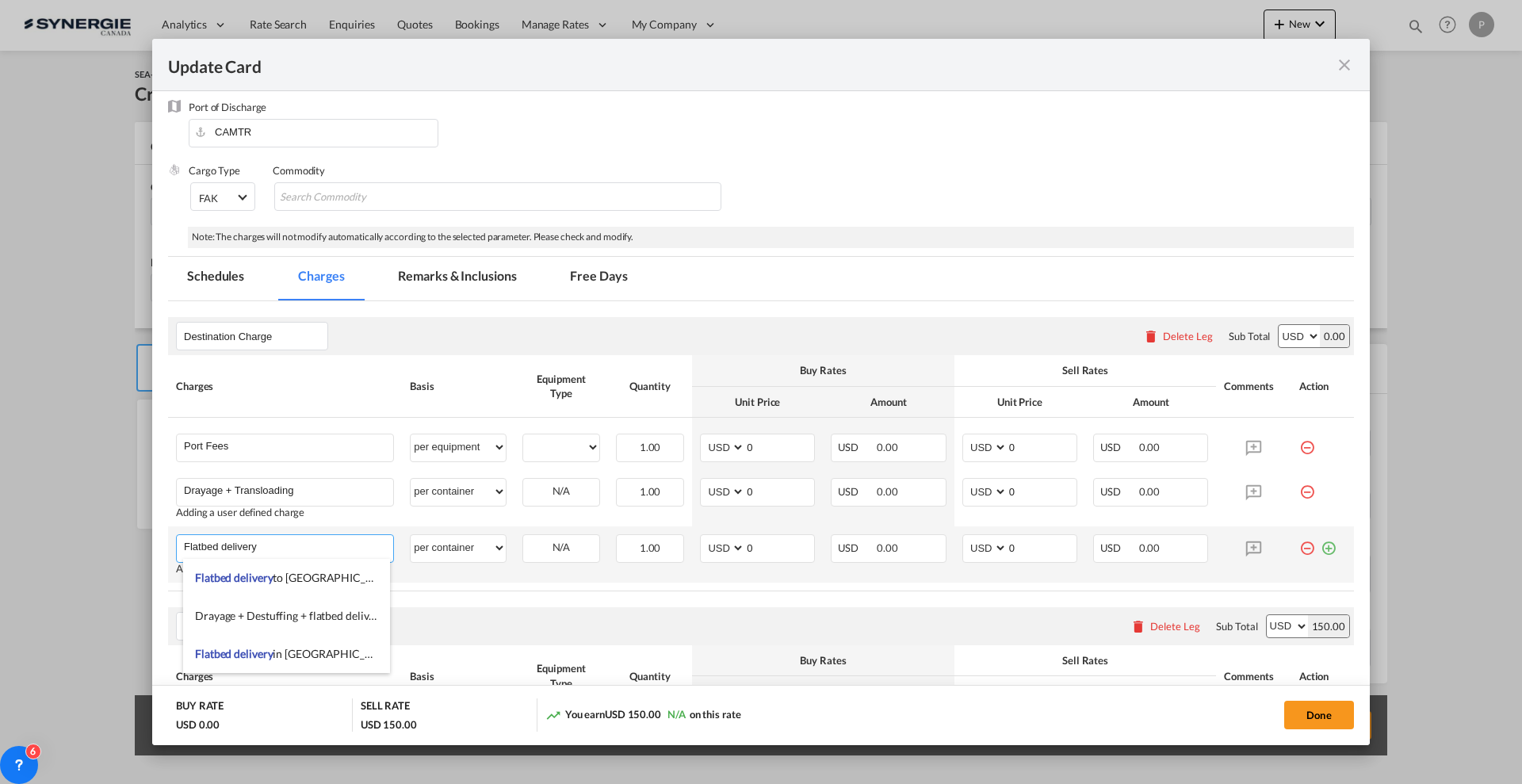
type input "Flatbed delivery"
click at [368, 414] on th "Charges" at bounding box center [285, 386] width 234 height 62
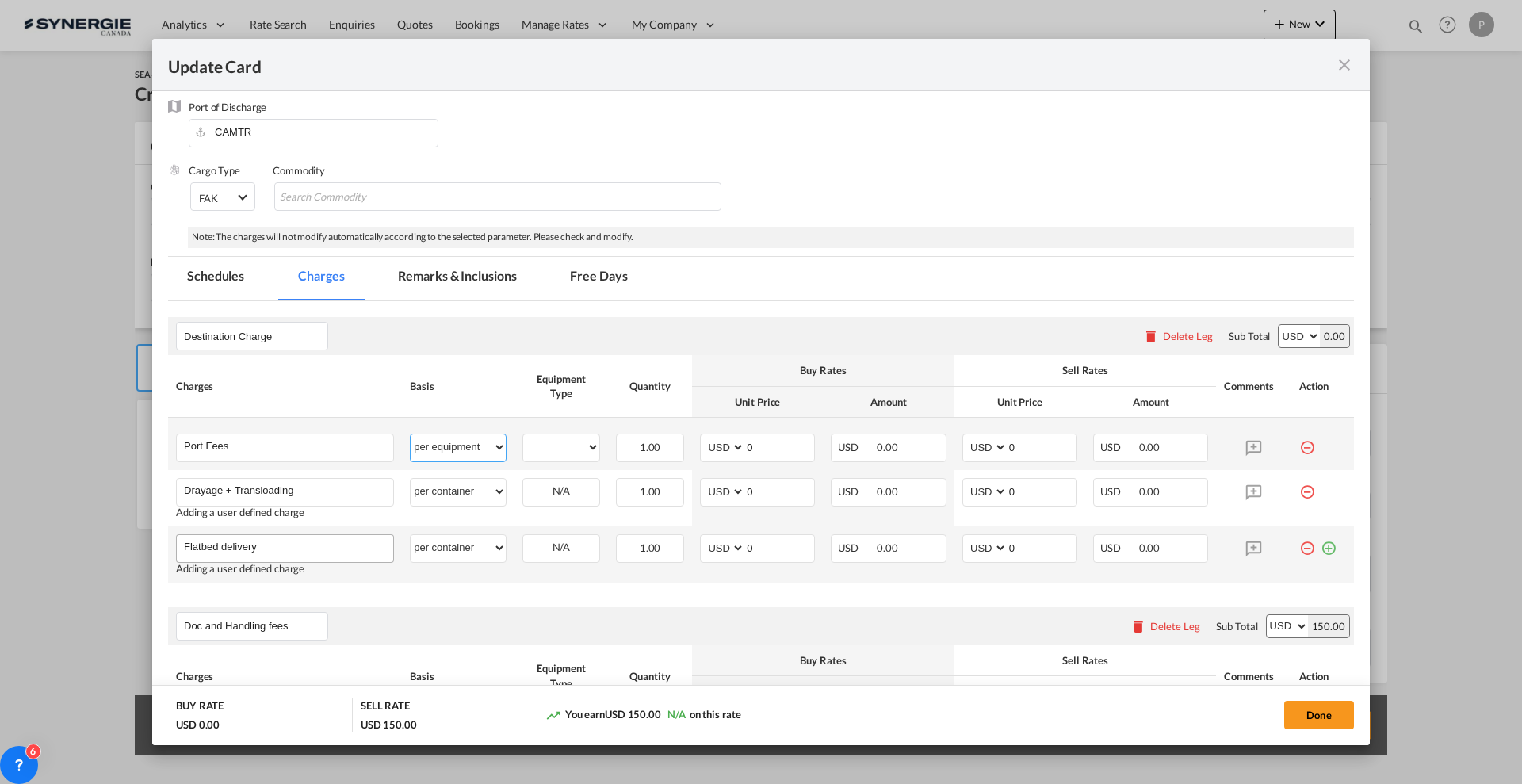
click at [477, 447] on select "per equipment per container per B/L per shipping bill per shipment per pallet p…" at bounding box center [459, 447] width 95 height 25
select select "per container"
click at [411, 434] on select "per equipment per container per B/L per shipping bill per shipment per pallet p…" at bounding box center [459, 447] width 95 height 25
click at [773, 462] on td "AED AFN ALL AMD ANG AOA ARS AUD AWG AZN BAM BBD BDT BGN BHD BIF BMD BND BOB BRL…" at bounding box center [758, 443] width 131 height 53
click at [771, 448] on input "0" at bounding box center [779, 446] width 69 height 23
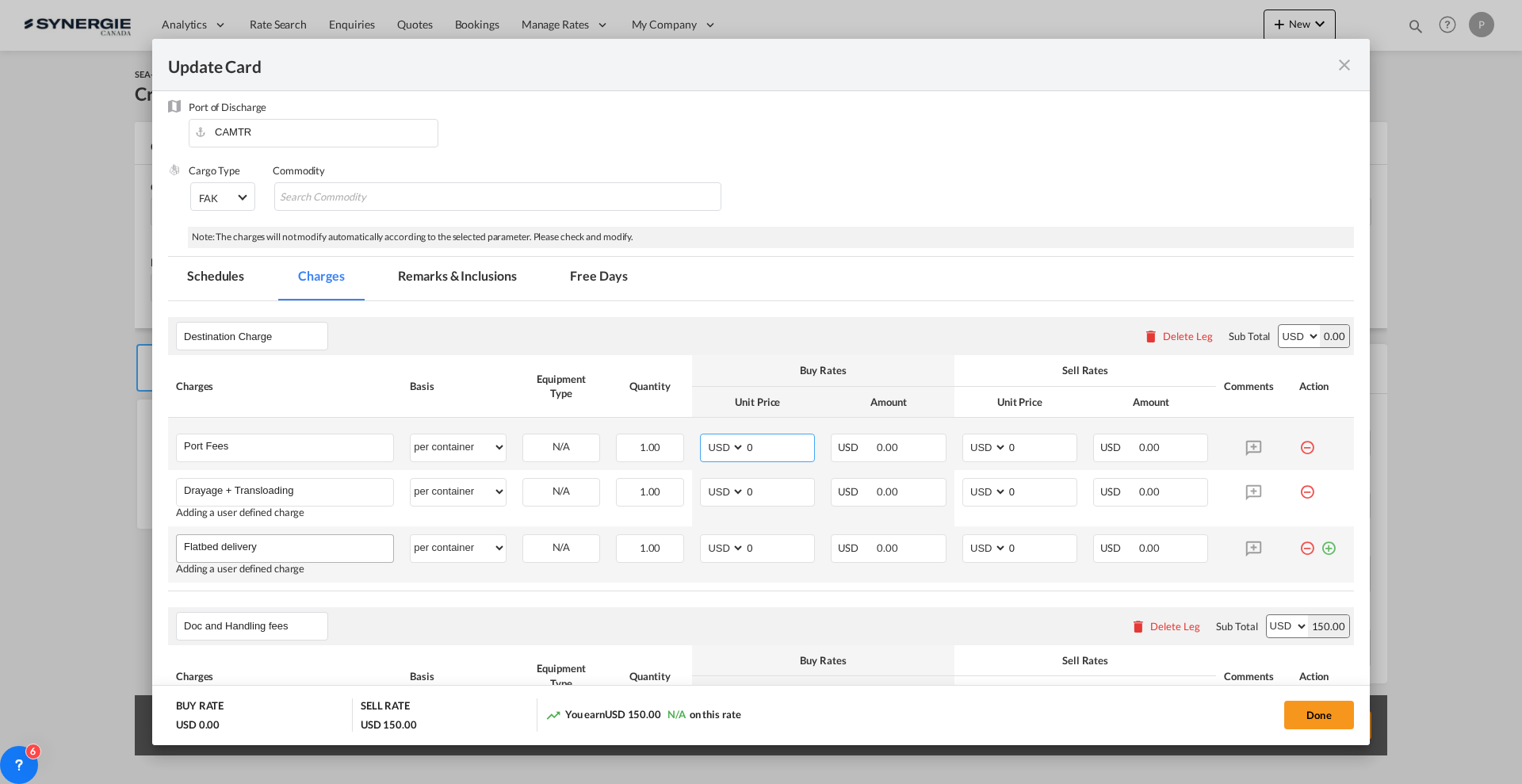
click at [771, 448] on input "0" at bounding box center [779, 446] width 69 height 23
type input "50"
type input "65"
click at [783, 486] on input "0" at bounding box center [779, 490] width 69 height 23
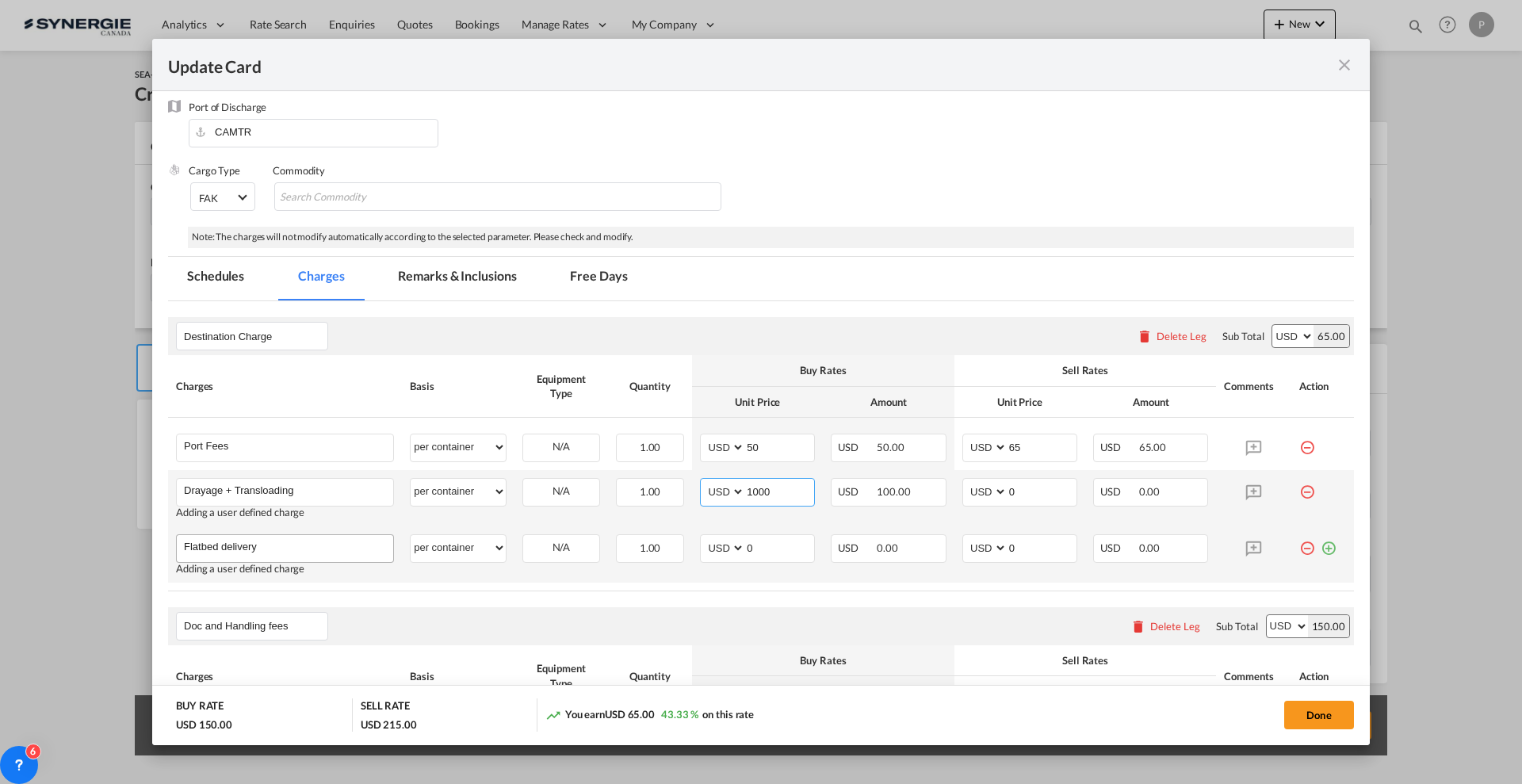
type input "1000"
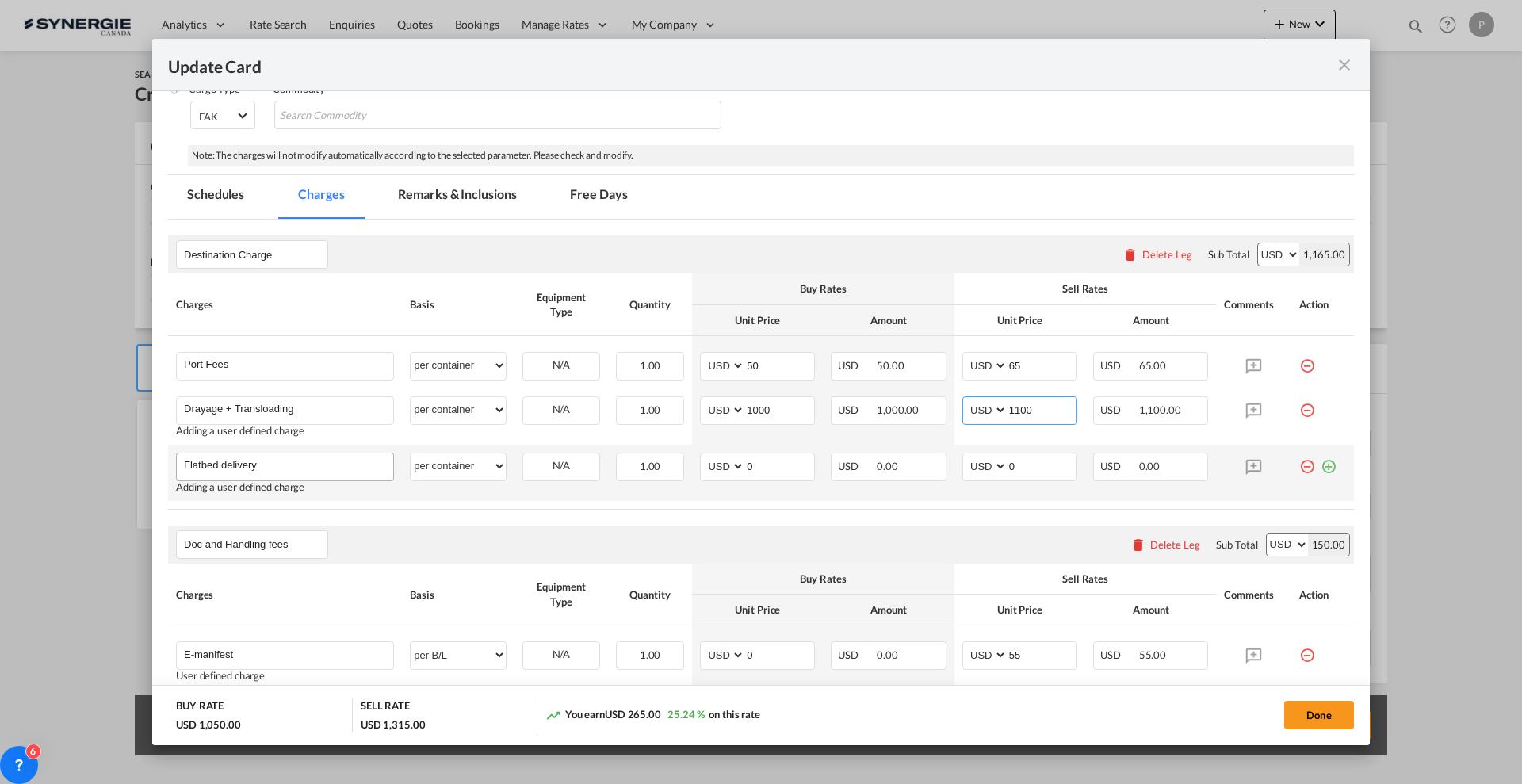
scroll to position [297, 0]
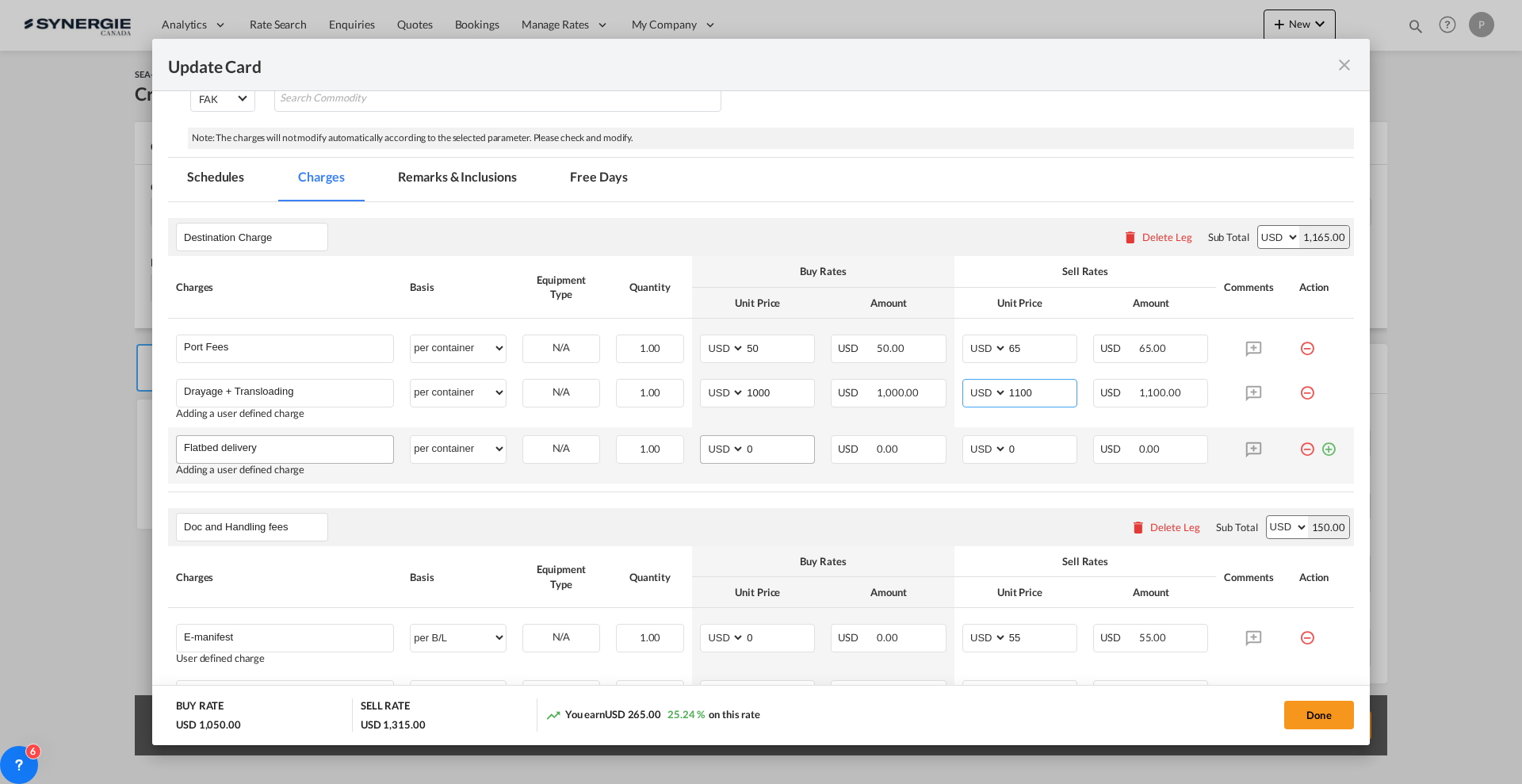
type input "1100"
click at [748, 448] on input "0" at bounding box center [779, 448] width 69 height 23
click at [756, 446] on input "0" at bounding box center [779, 448] width 69 height 23
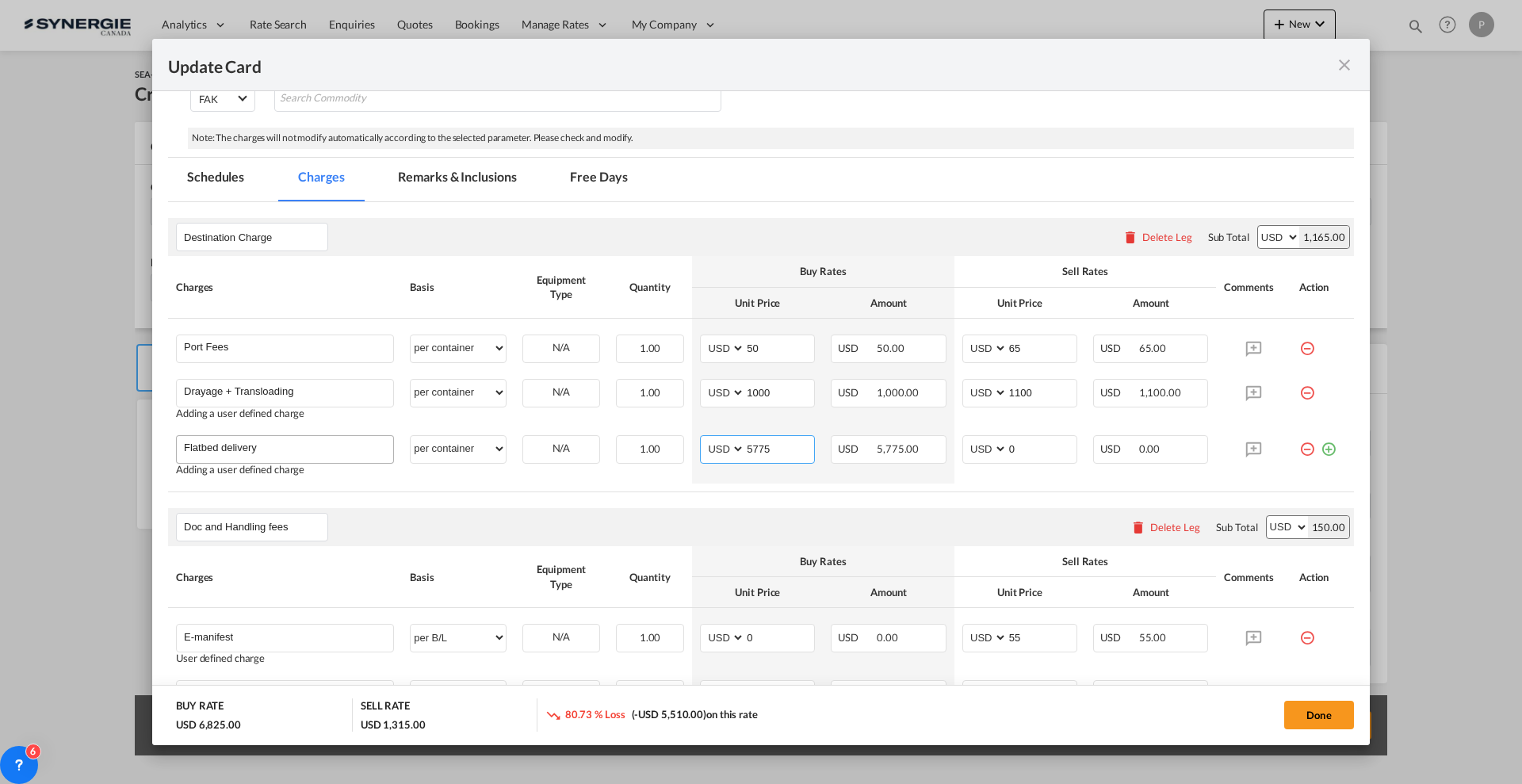
type input "5775"
click at [1010, 442] on input "0" at bounding box center [1042, 448] width 69 height 23
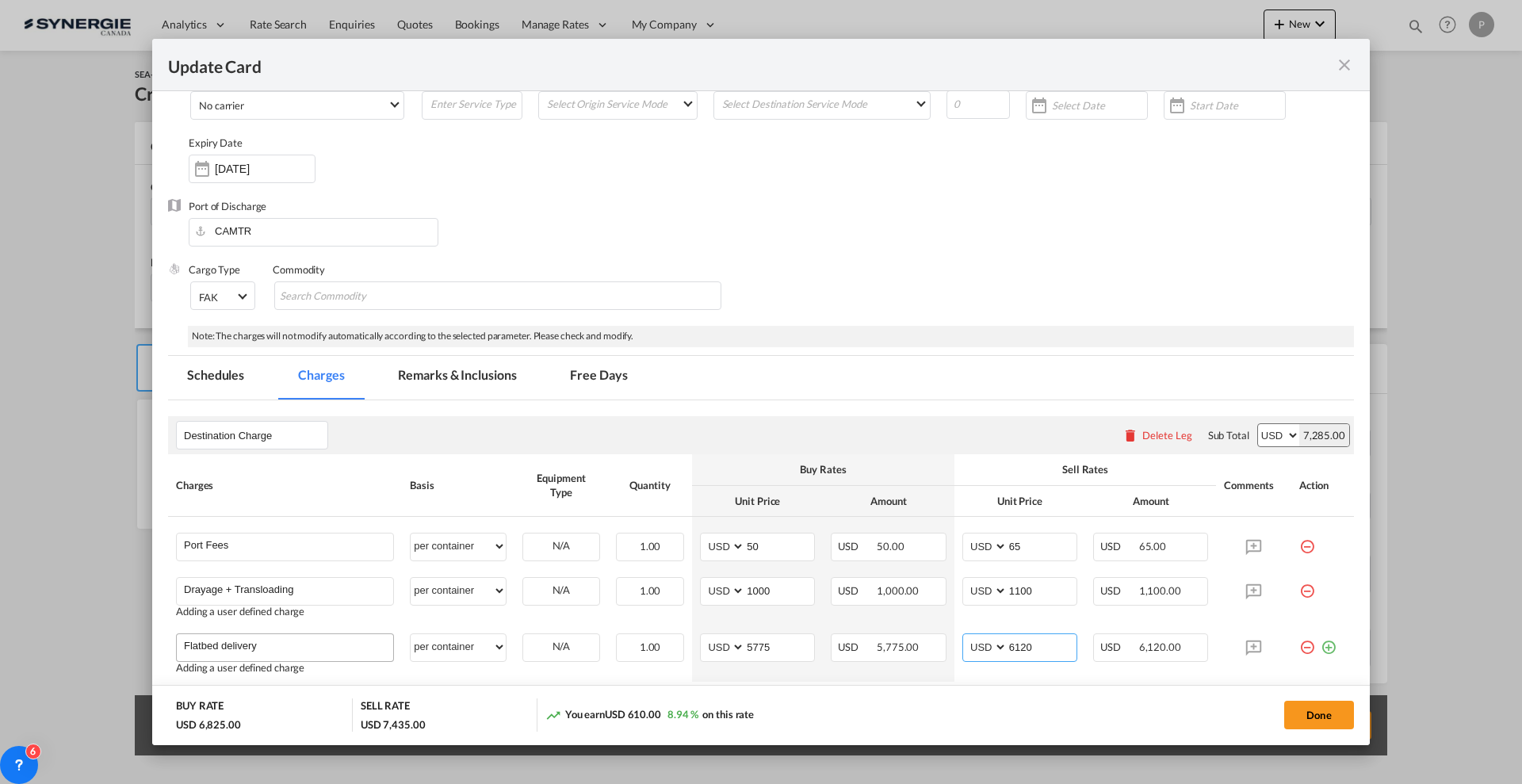
type input "6120"
click at [440, 372] on md-tab-item "Remarks & Inclusions" at bounding box center [457, 377] width 157 height 44
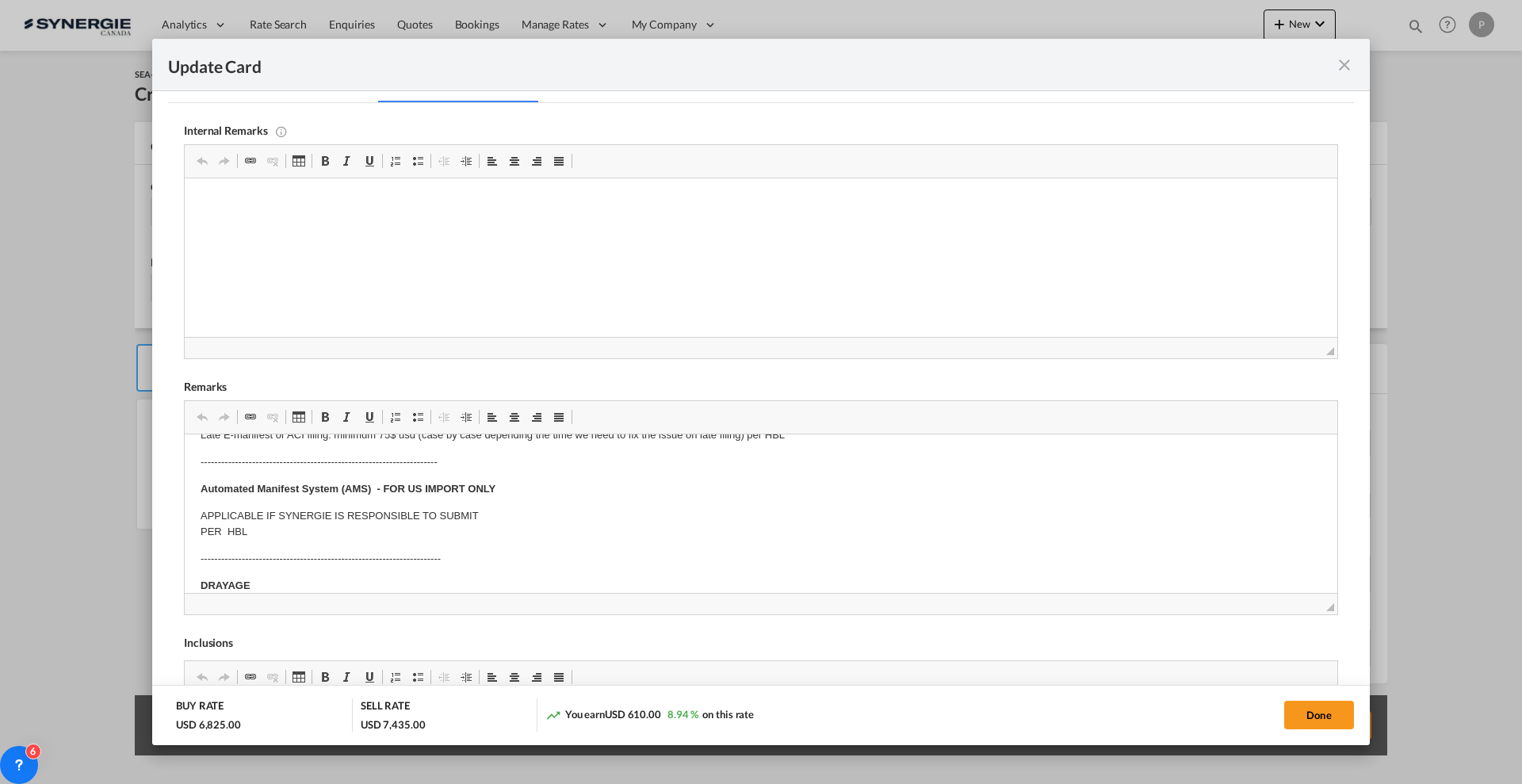
scroll to position [0, 0]
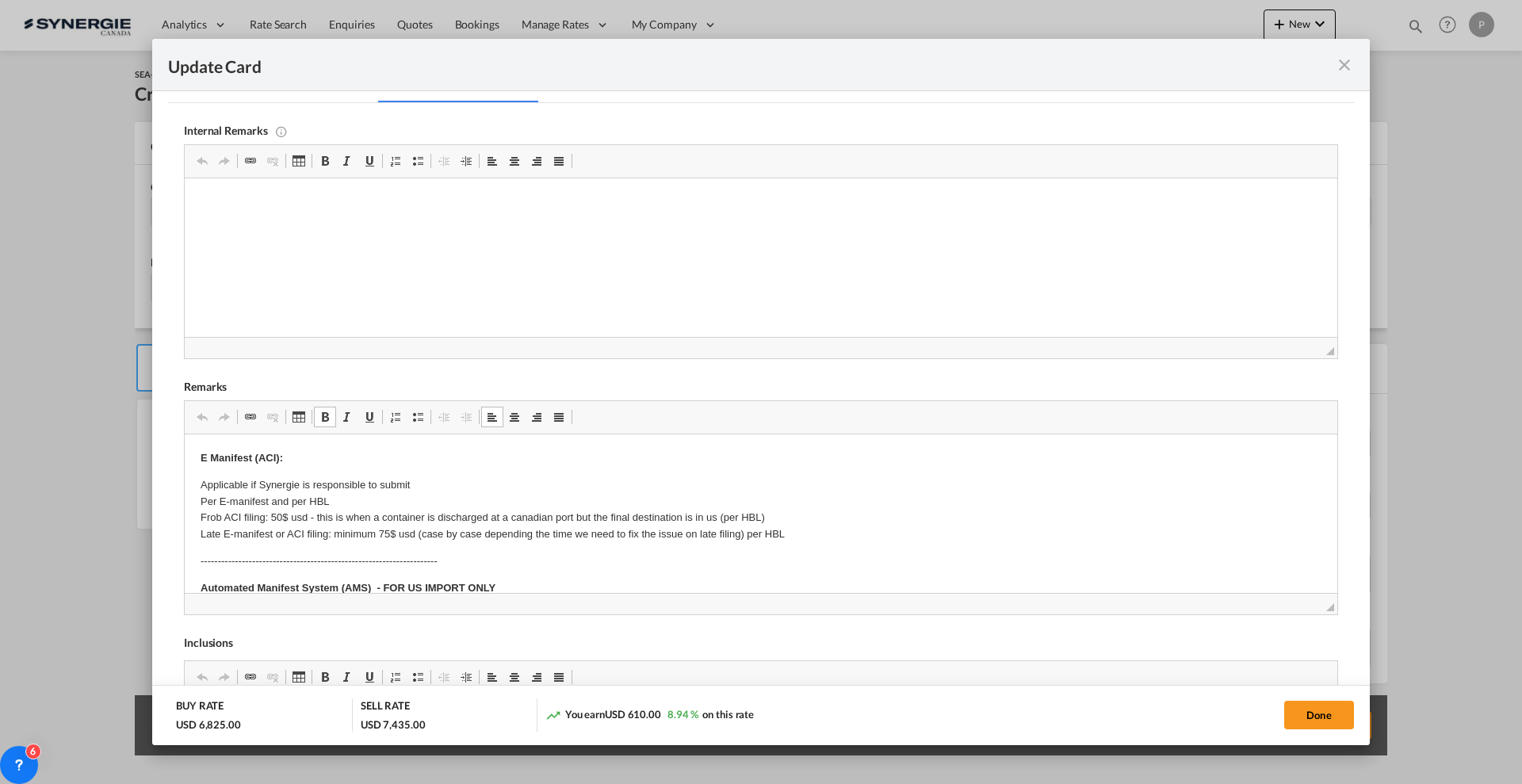
drag, startPoint x: 202, startPoint y: 484, endPoint x: 210, endPoint y: 486, distance: 8.2
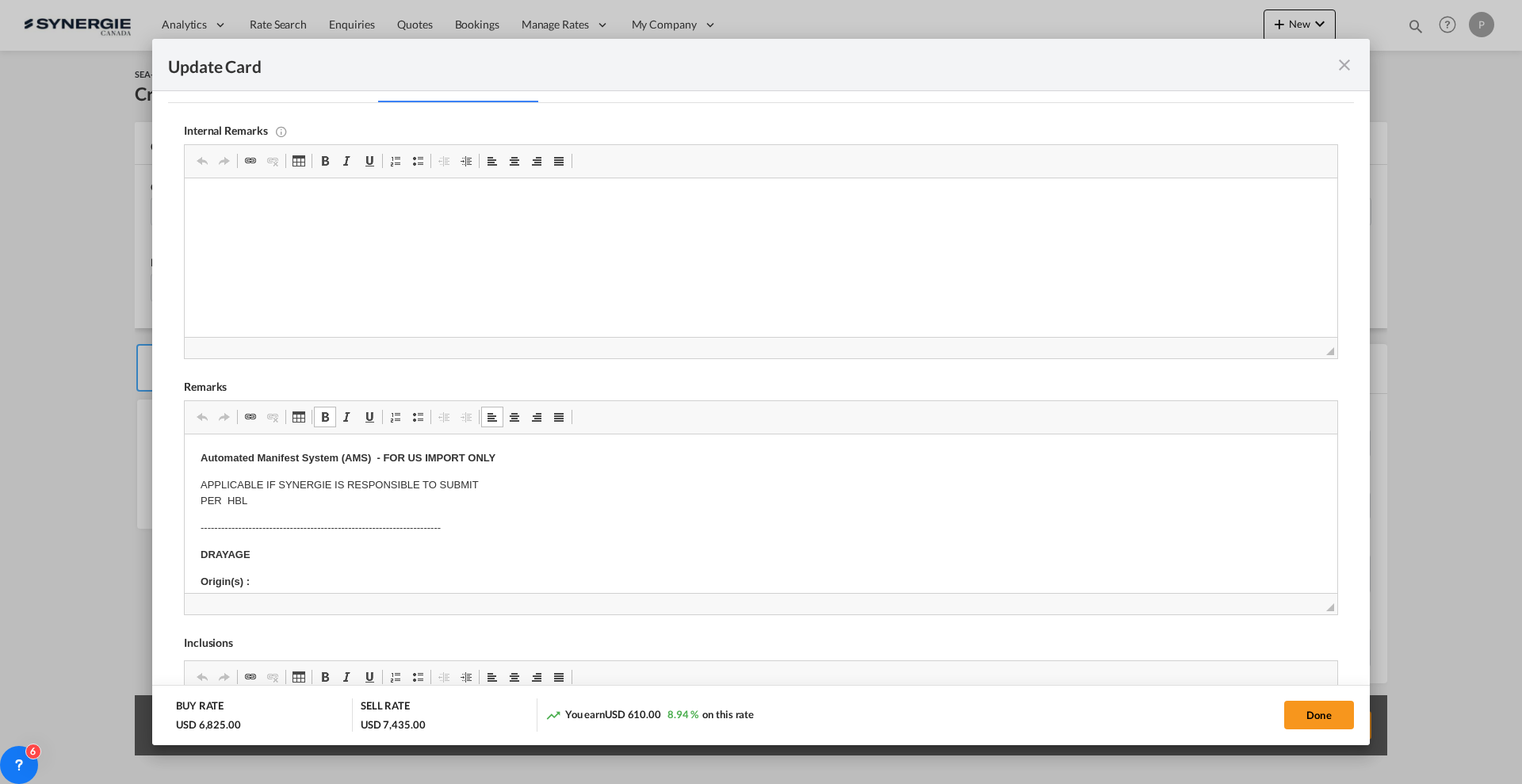
scroll to position [99, 0]
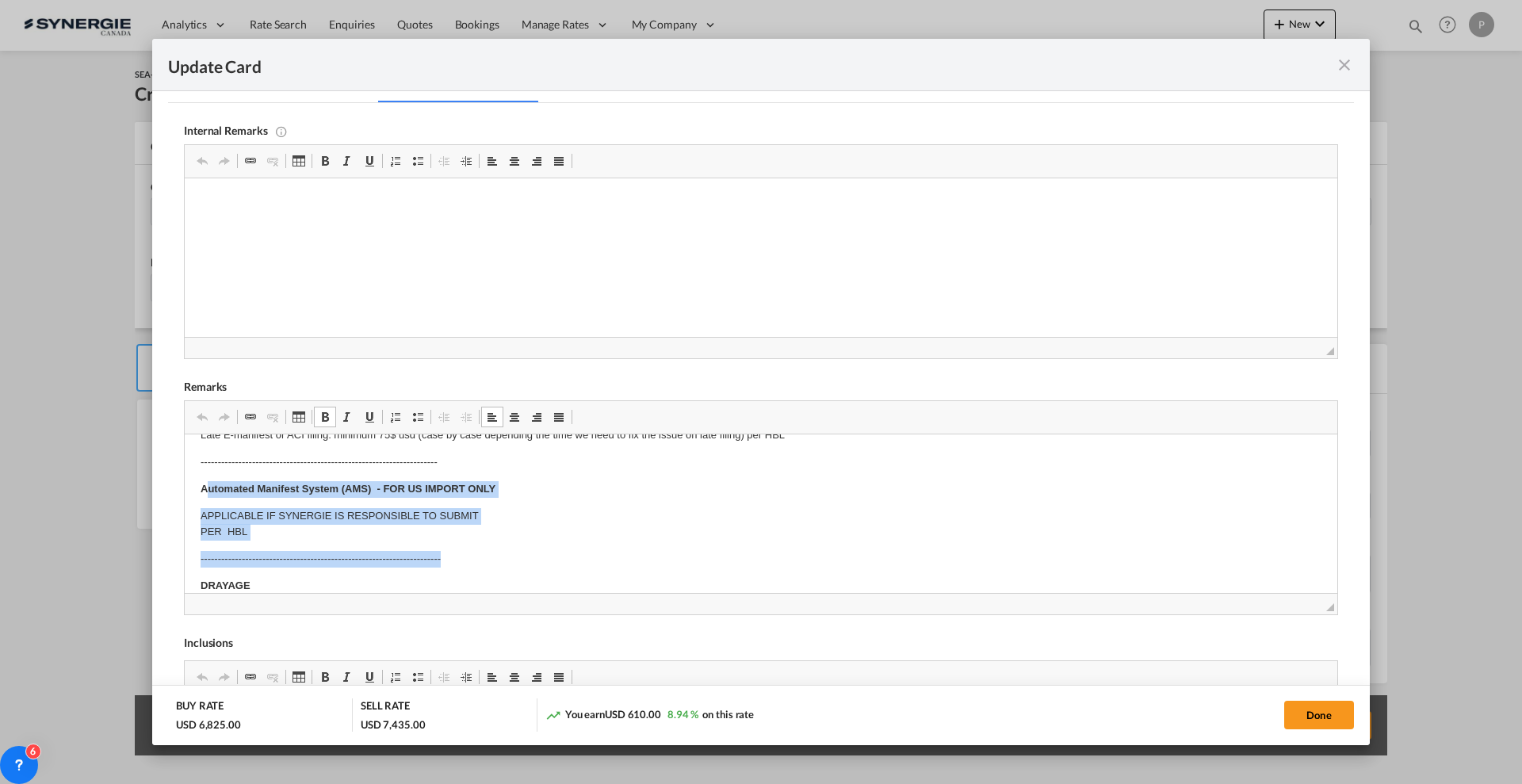
drag, startPoint x: 204, startPoint y: 488, endPoint x: 517, endPoint y: 554, distance: 319.9
click at [517, 554] on body "E Manifest (ACI): Applicable if Synergie is responsible to submit Per E-manifes…" at bounding box center [761, 762] width 1121 height 822
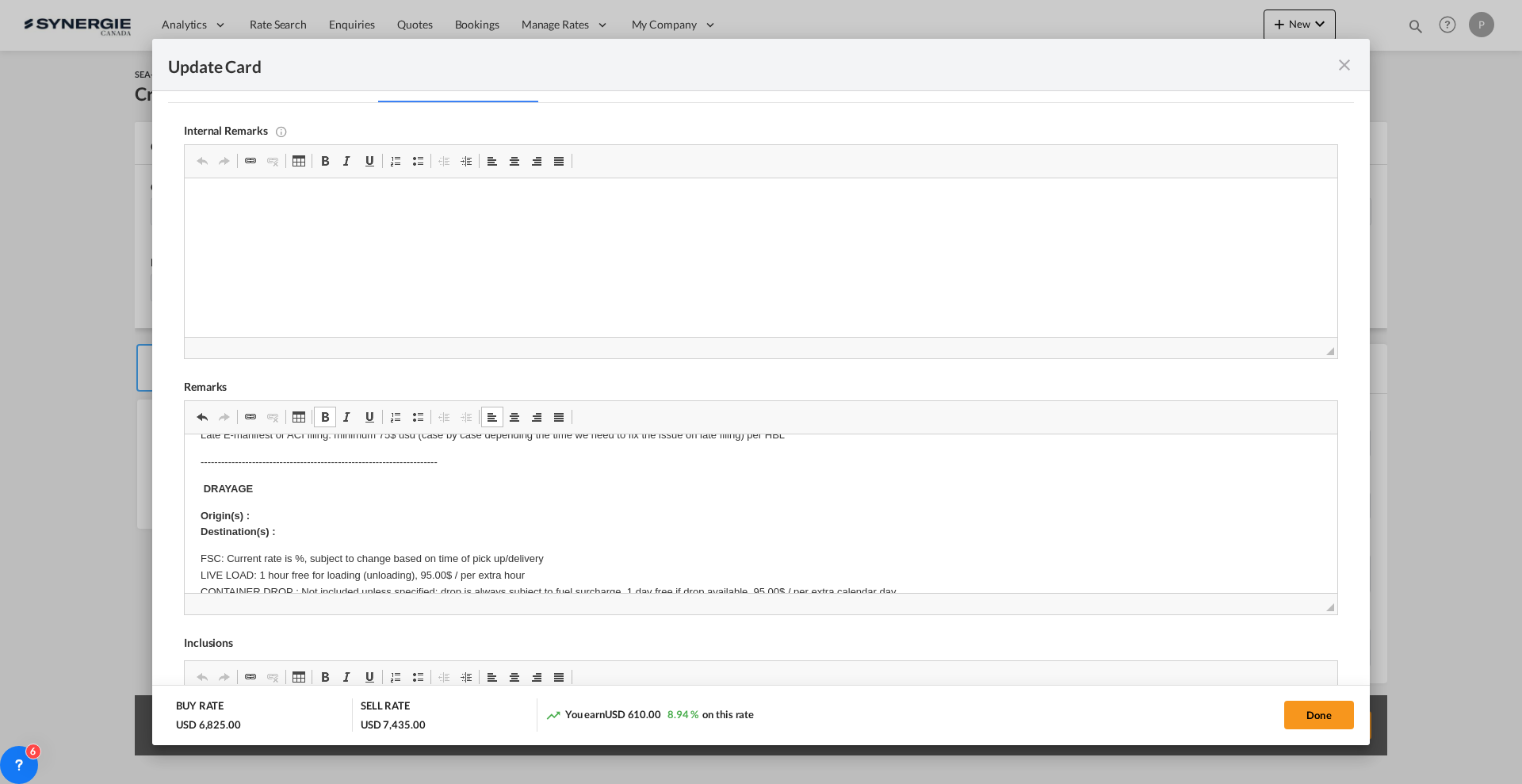
click at [290, 518] on p "Origin(s) : Destination(s) :" at bounding box center [761, 525] width 1121 height 33
click at [305, 527] on body "E Manifest (ACI): Applicable if Synergie is responsible to submit Per E-manifes…" at bounding box center [761, 714] width 1121 height 725
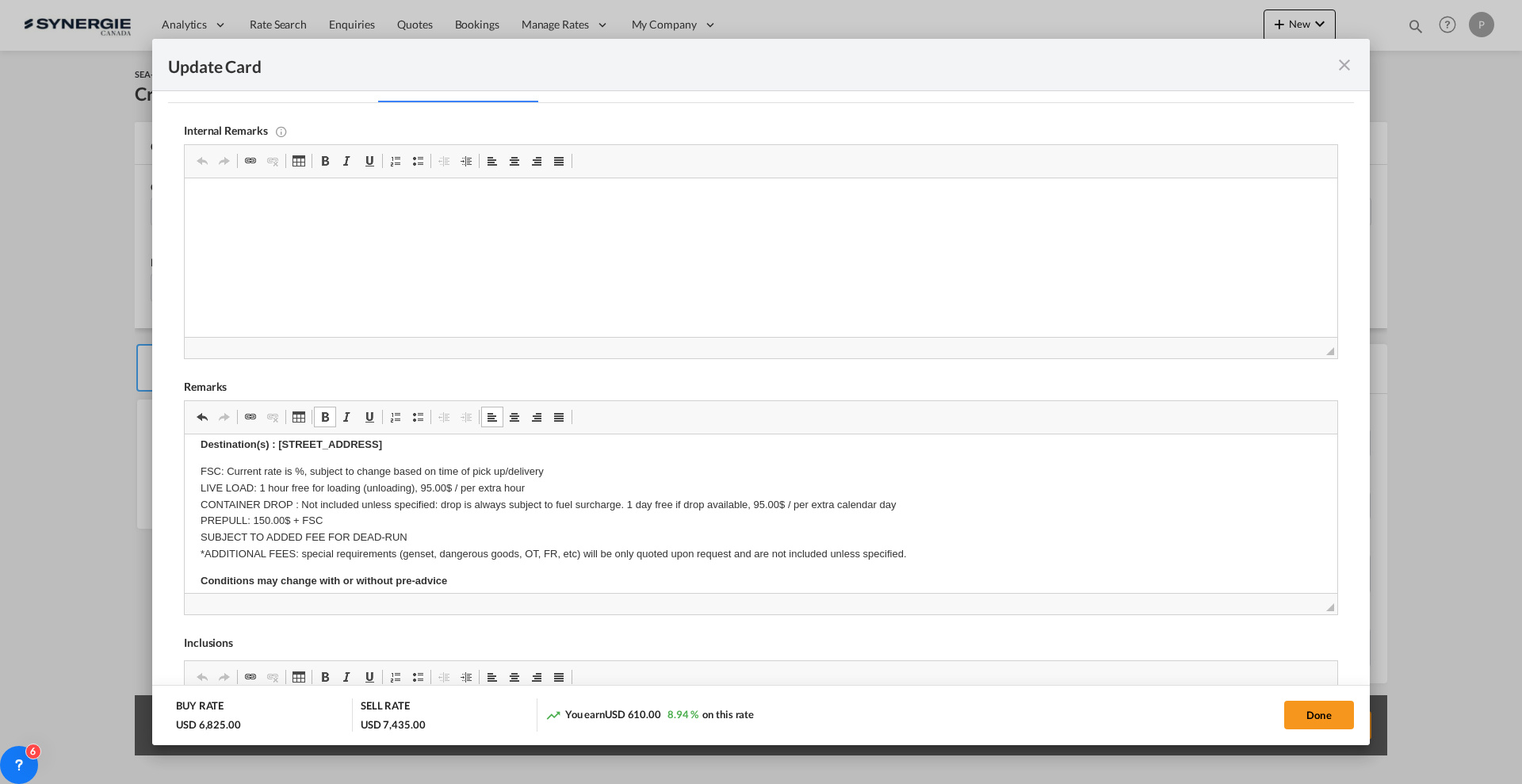
scroll to position [297, 0]
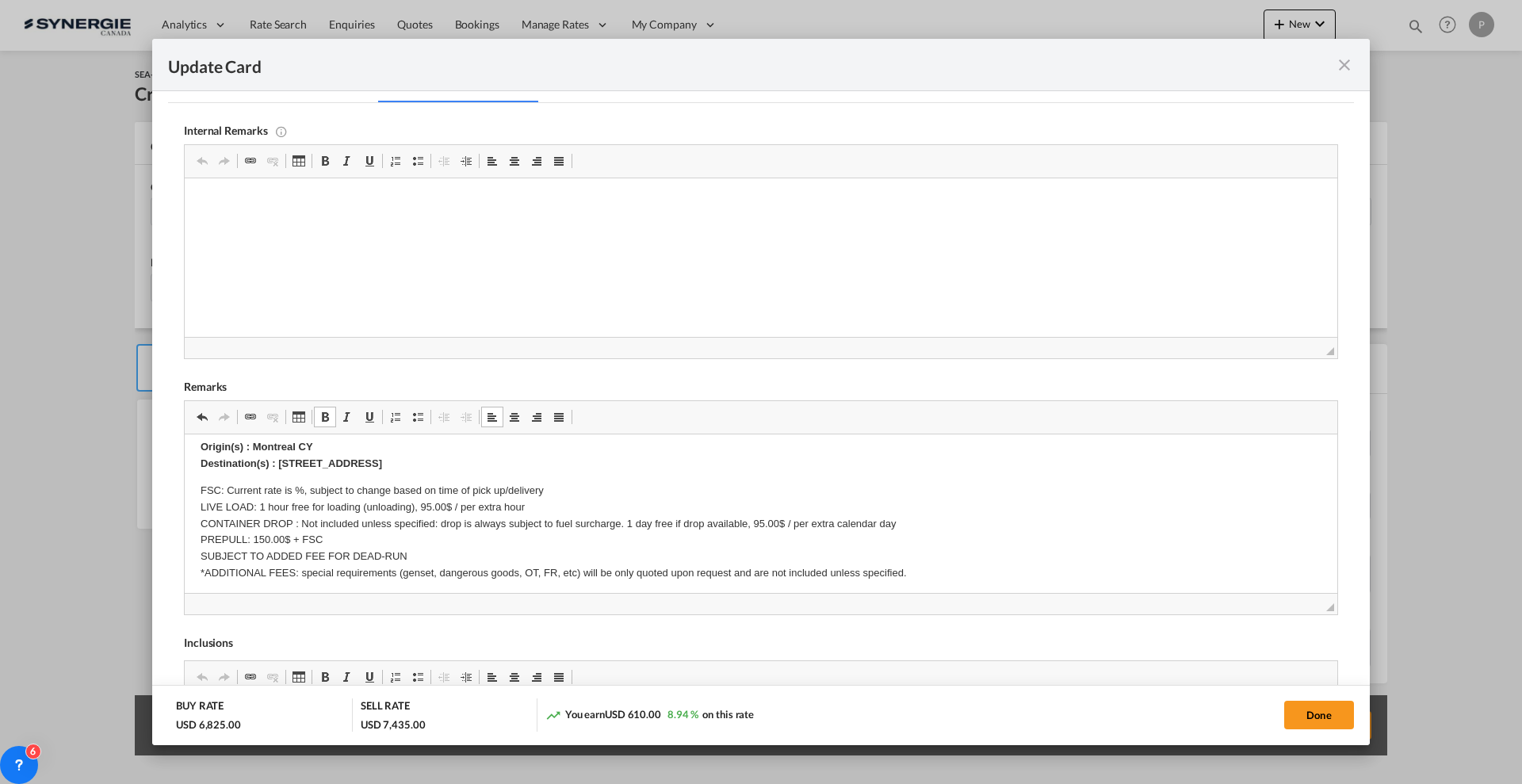
click at [489, 464] on p "Origin(s) : Montreal CY Destination(s) : 5707 3 St SE, Calgary, AB T2H 1K1" at bounding box center [761, 456] width 1121 height 33
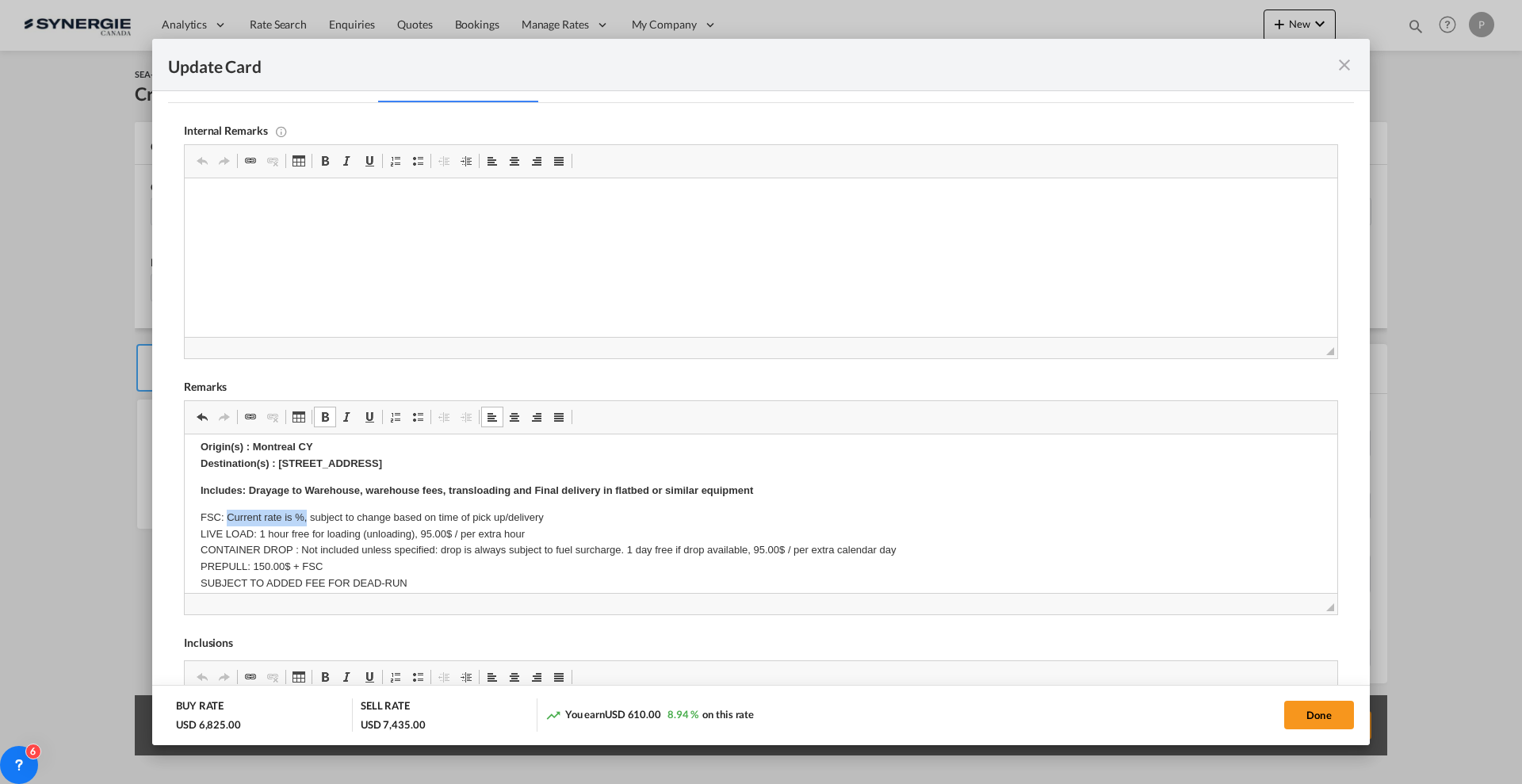
drag, startPoint x: 306, startPoint y: 515, endPoint x: 229, endPoint y: 514, distance: 77.0
click at [229, 514] on p "FSC: Current rate is %, subject to change based on time of pick up/delivery LIV…" at bounding box center [761, 559] width 1121 height 99
click at [262, 528] on p "FSC: Included, subject to change based on time of pick up/delivery LIVE LOAD: 1…" at bounding box center [761, 559] width 1121 height 99
click at [427, 526] on p "FSC: Included, subject to change based on time of pick up/delivery LIVE LOAD: 2…" at bounding box center [761, 559] width 1121 height 99
click at [370, 550] on p "FSC: Included, subject to change based on time of pick up/delivery LIVE LOAD: 2…" at bounding box center [761, 559] width 1121 height 99
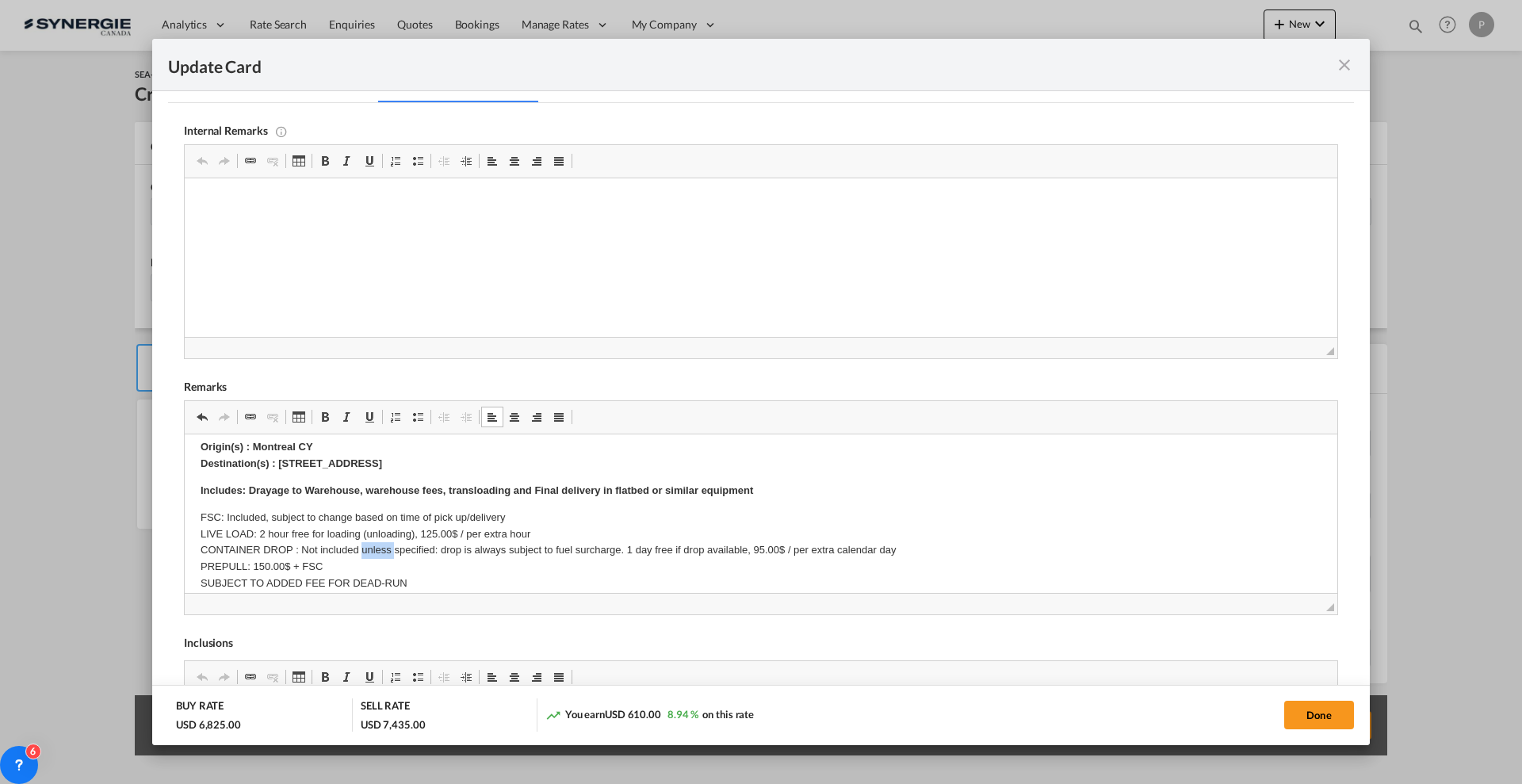
click at [370, 550] on p "FSC: Included, subject to change based on time of pick up/delivery LIVE LOAD: 2…" at bounding box center [761, 559] width 1121 height 99
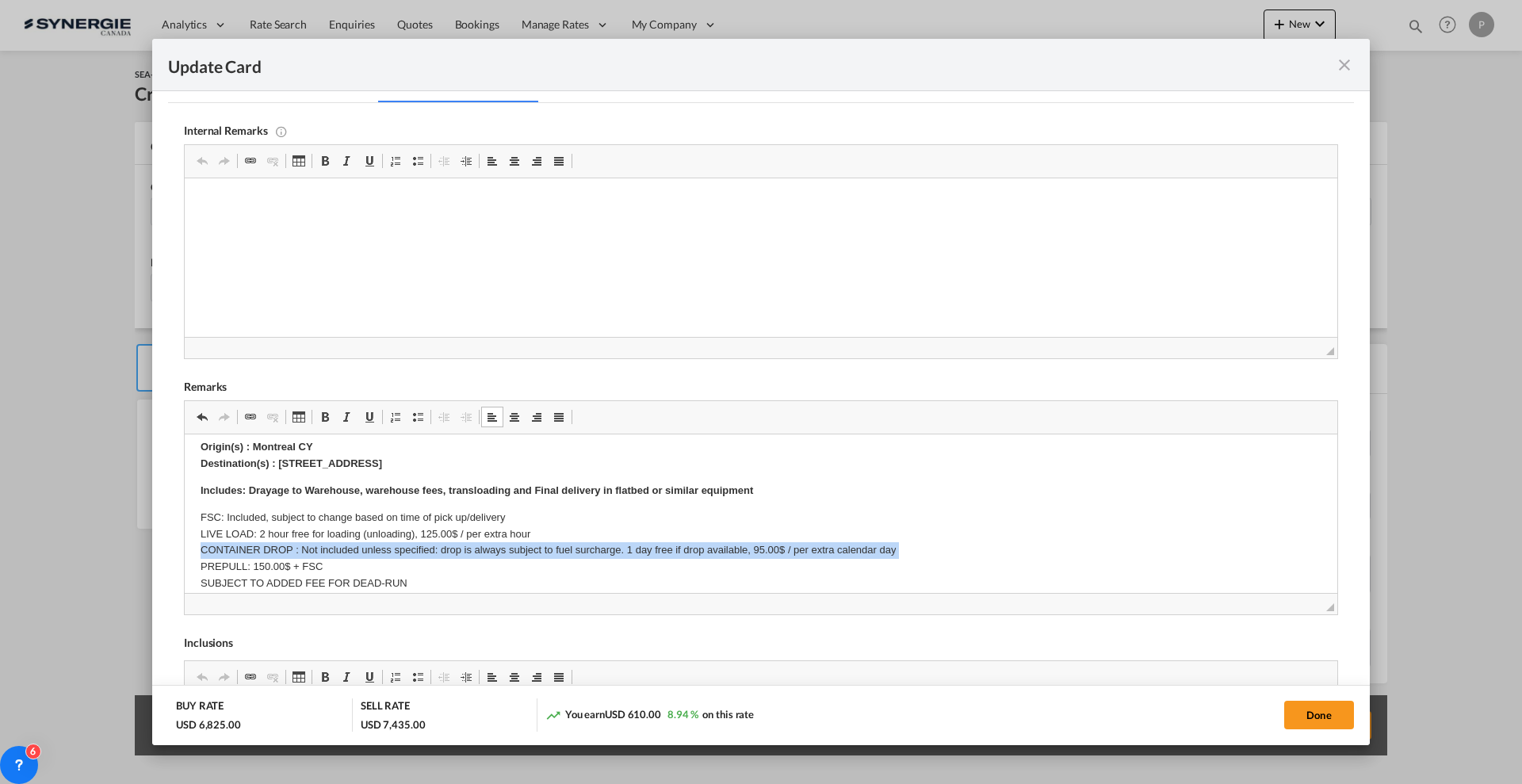
click at [370, 550] on p "FSC: Included, subject to change based on time of pick up/delivery LIVE LOAD: 2…" at bounding box center [761, 559] width 1121 height 99
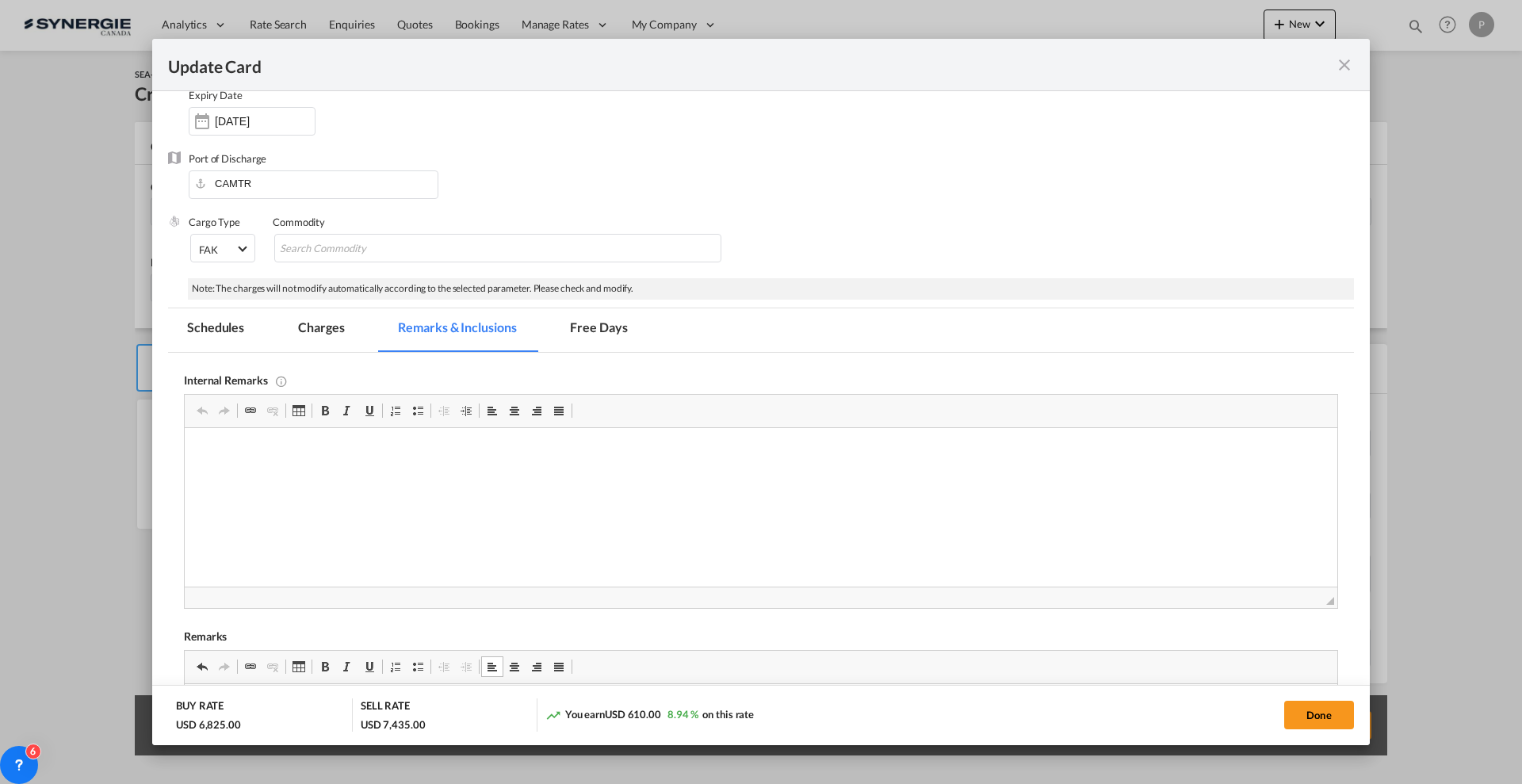
scroll to position [198, 0]
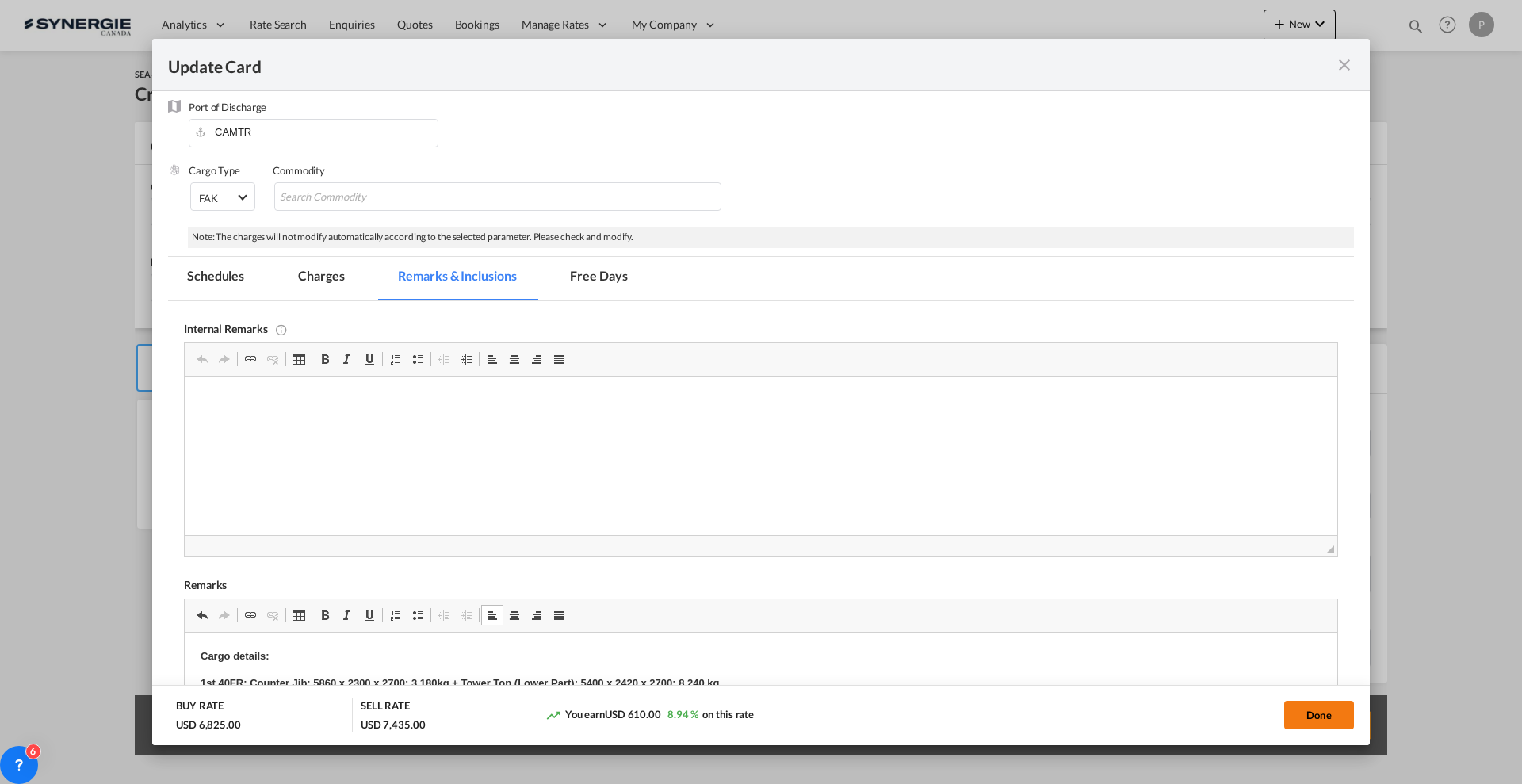
click at [1319, 715] on button "Done" at bounding box center [1319, 715] width 69 height 28
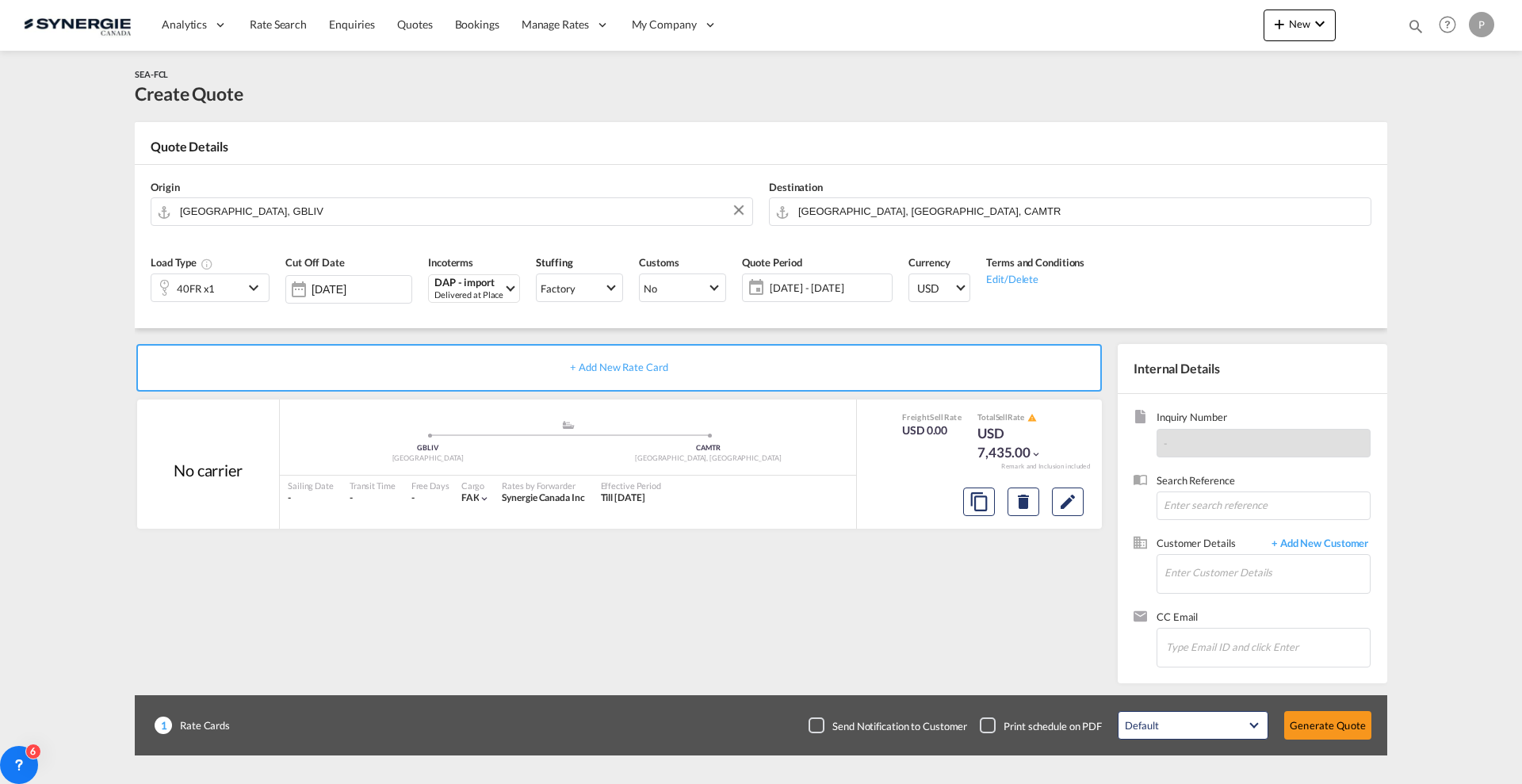
type input "12 Sep 2025"
click at [224, 294] on div "40FR x1" at bounding box center [198, 288] width 92 height 27
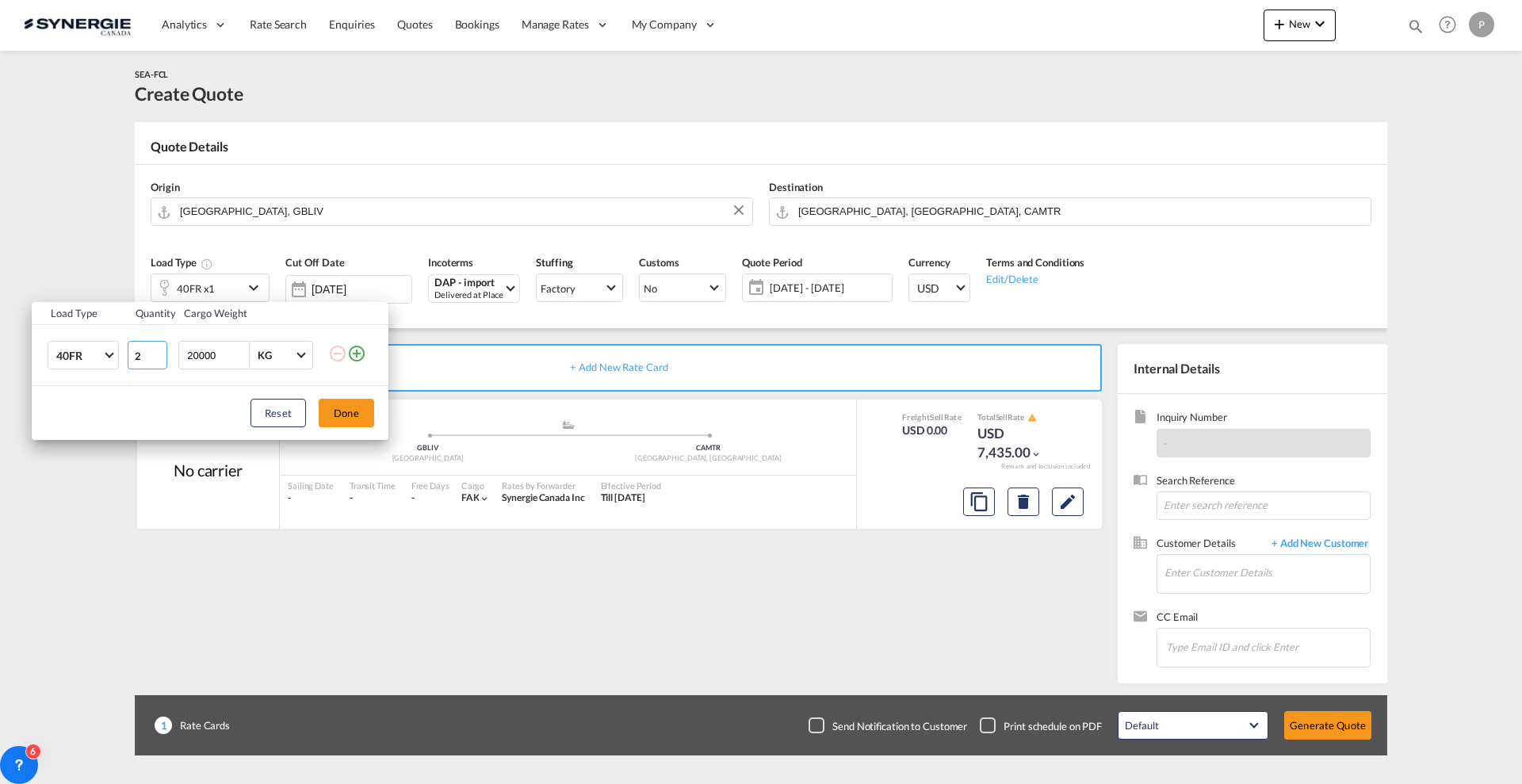
click at [161, 350] on input "2" at bounding box center [147, 355] width 39 height 28
click at [160, 350] on input "3" at bounding box center [147, 355] width 39 height 28
type input "4"
click at [160, 349] on input "4" at bounding box center [147, 355] width 39 height 28
click at [366, 417] on button "Done" at bounding box center [347, 412] width 55 height 28
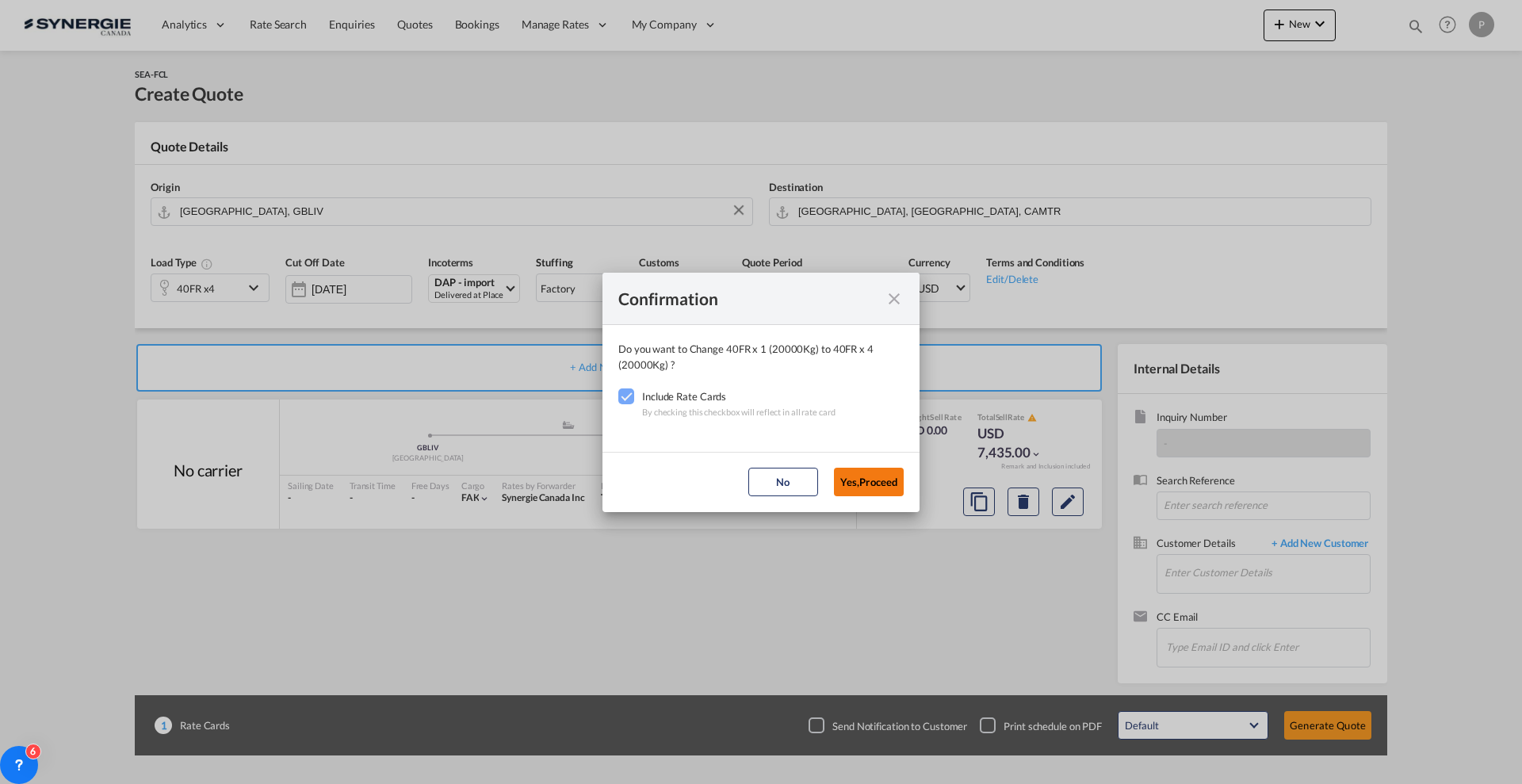
click at [871, 486] on button "Yes,Proceed" at bounding box center [868, 482] width 69 height 28
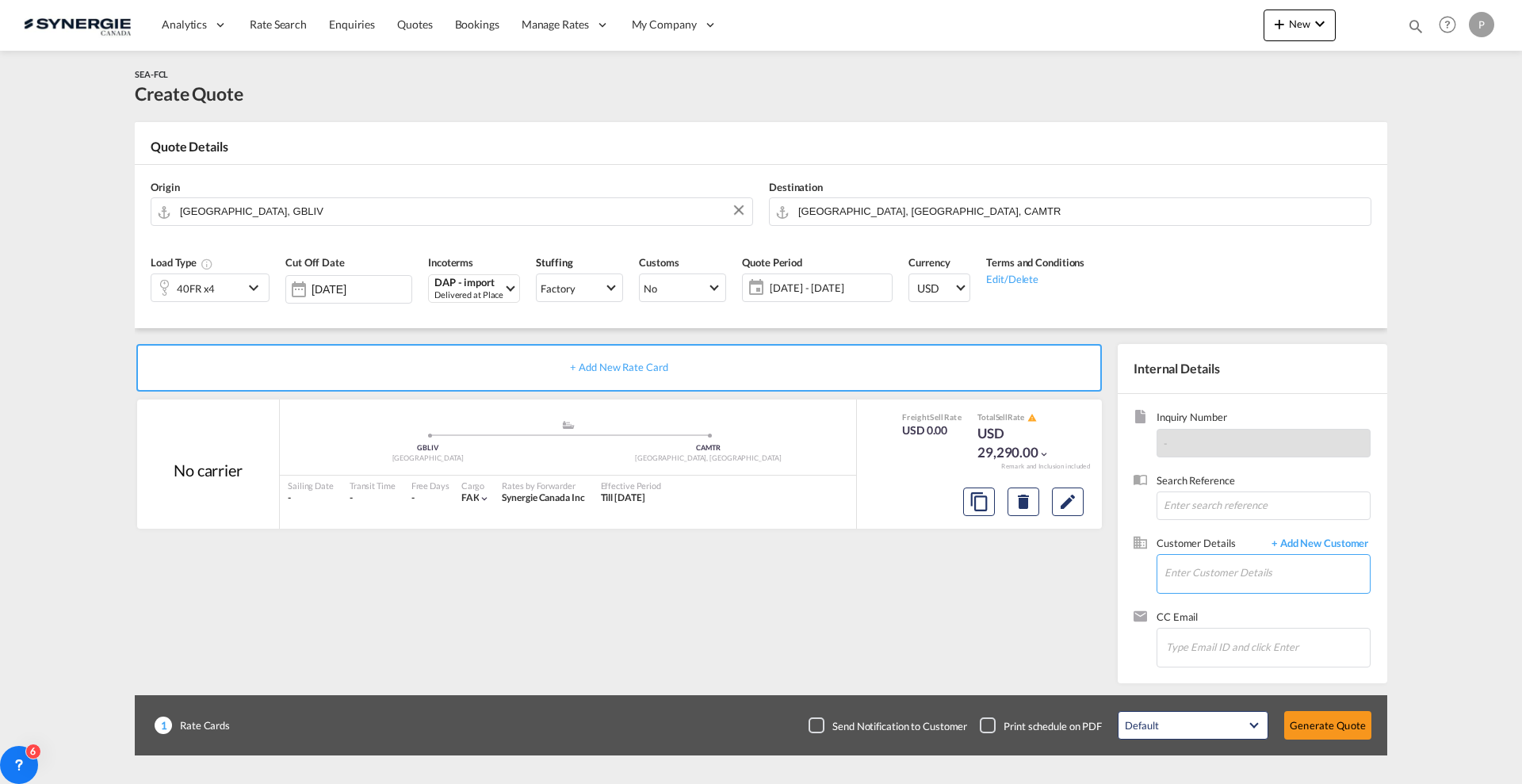
click at [1219, 587] on input "Enter Customer Details" at bounding box center [1267, 572] width 205 height 36
click at [1214, 561] on input "Enter Customer Details" at bounding box center [1267, 572] width 205 height 36
paste input "johna@malogistics.com"
type input "johna@malogistics.com"
click at [1348, 546] on span "+ Add New Customer" at bounding box center [1318, 545] width 107 height 18
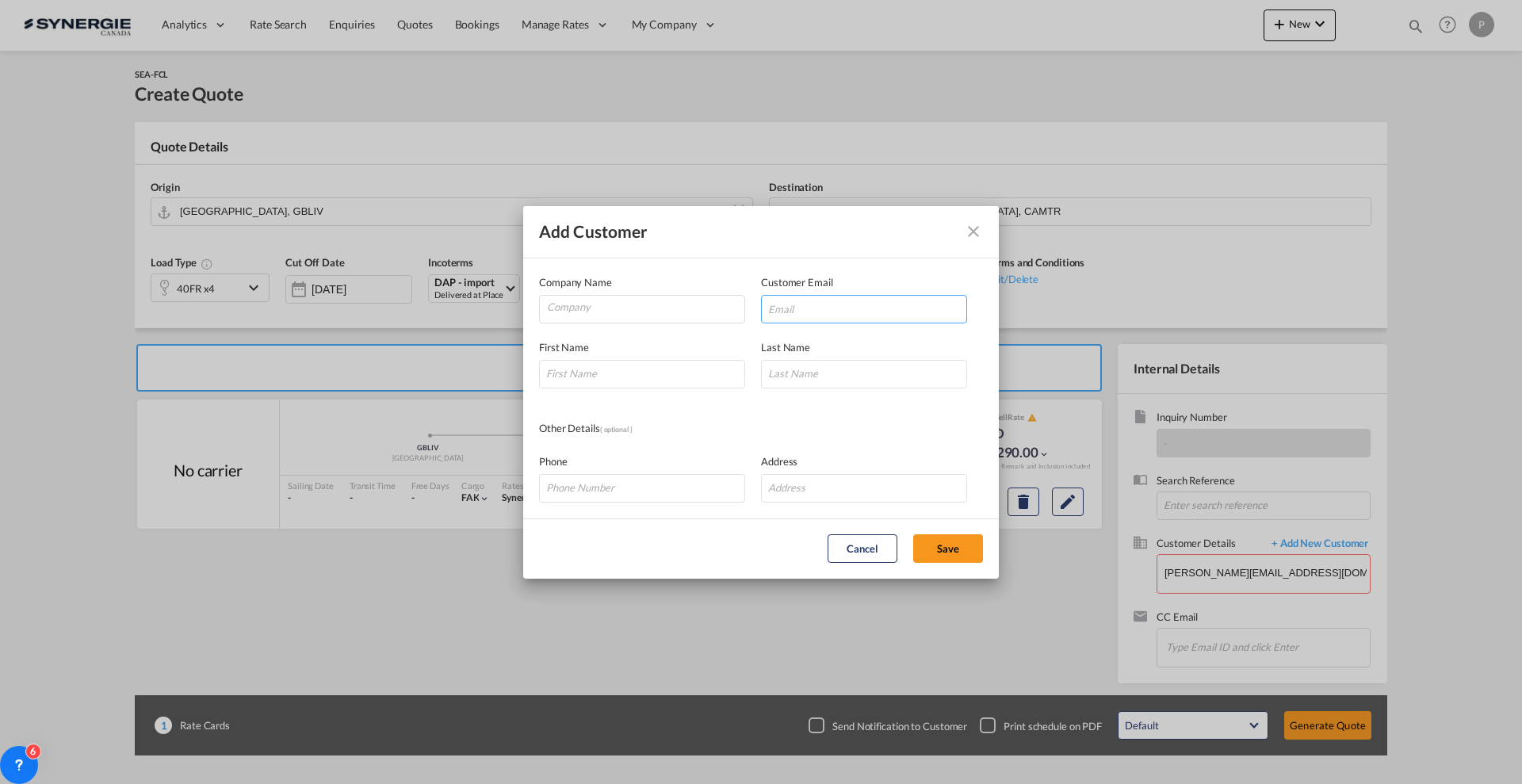
click at [914, 319] on input "Add Customer Company ..." at bounding box center [864, 309] width 206 height 28
paste input "johna@malogistics.com"
type input "johna@malogistics.com"
click at [640, 308] on input "Company" at bounding box center [645, 307] width 198 height 23
type input "MA Logistics"
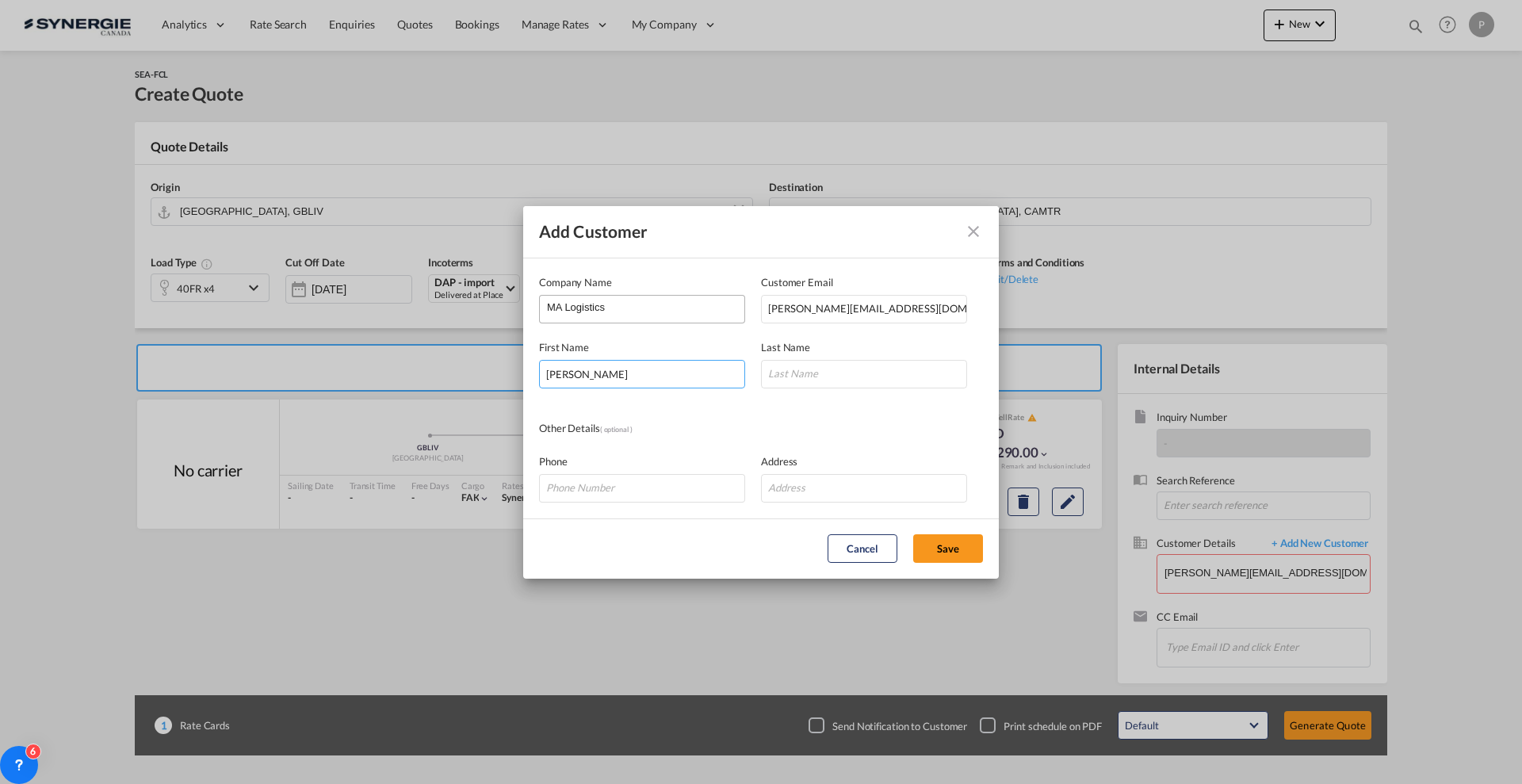
type input "John"
type input "Ashbrook"
click at [944, 551] on button "Save" at bounding box center [948, 548] width 69 height 28
type input "MA Logistics, John Ashbrook, johna@malogistics.com"
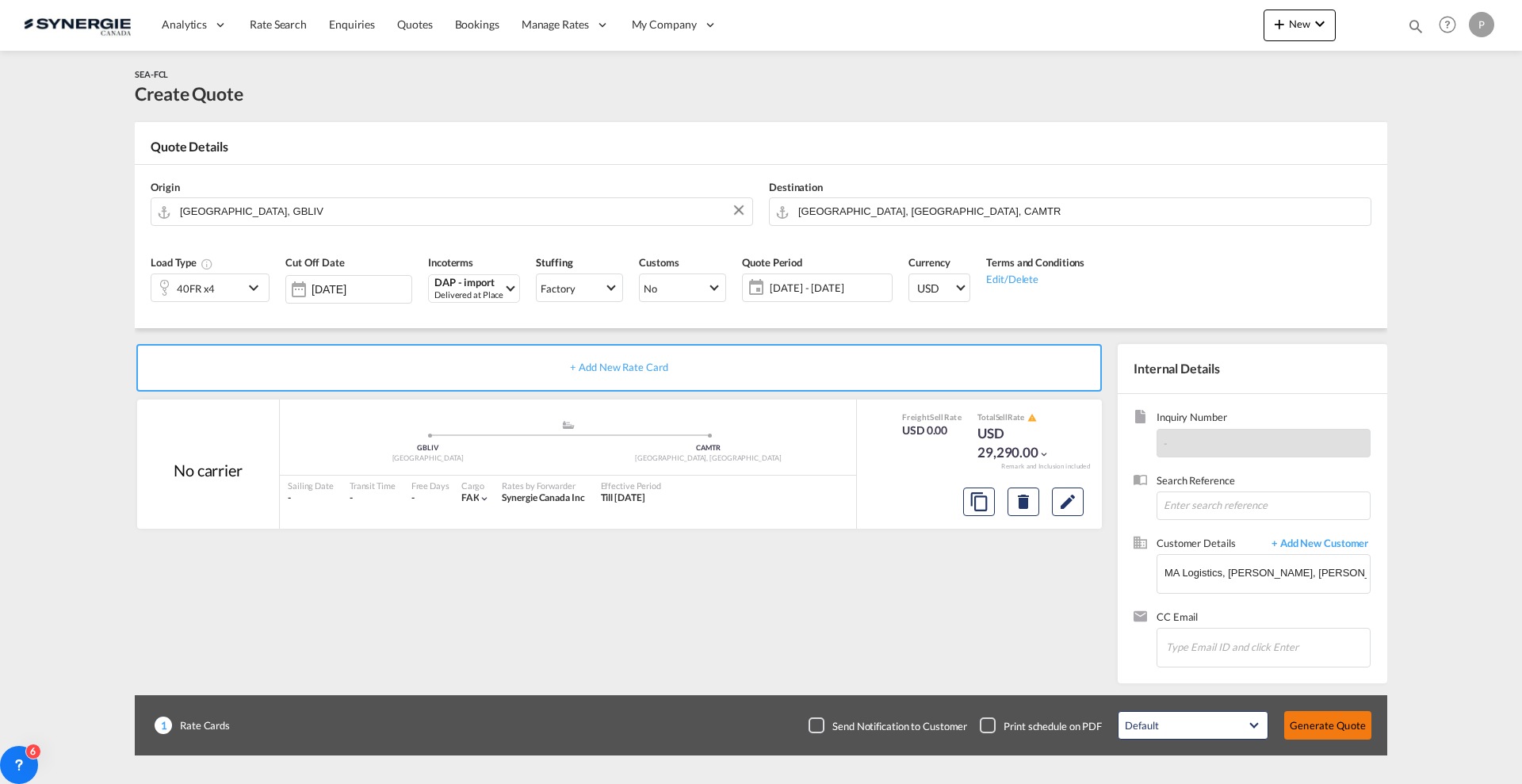
click at [1339, 716] on button "Generate Quote" at bounding box center [1328, 725] width 87 height 28
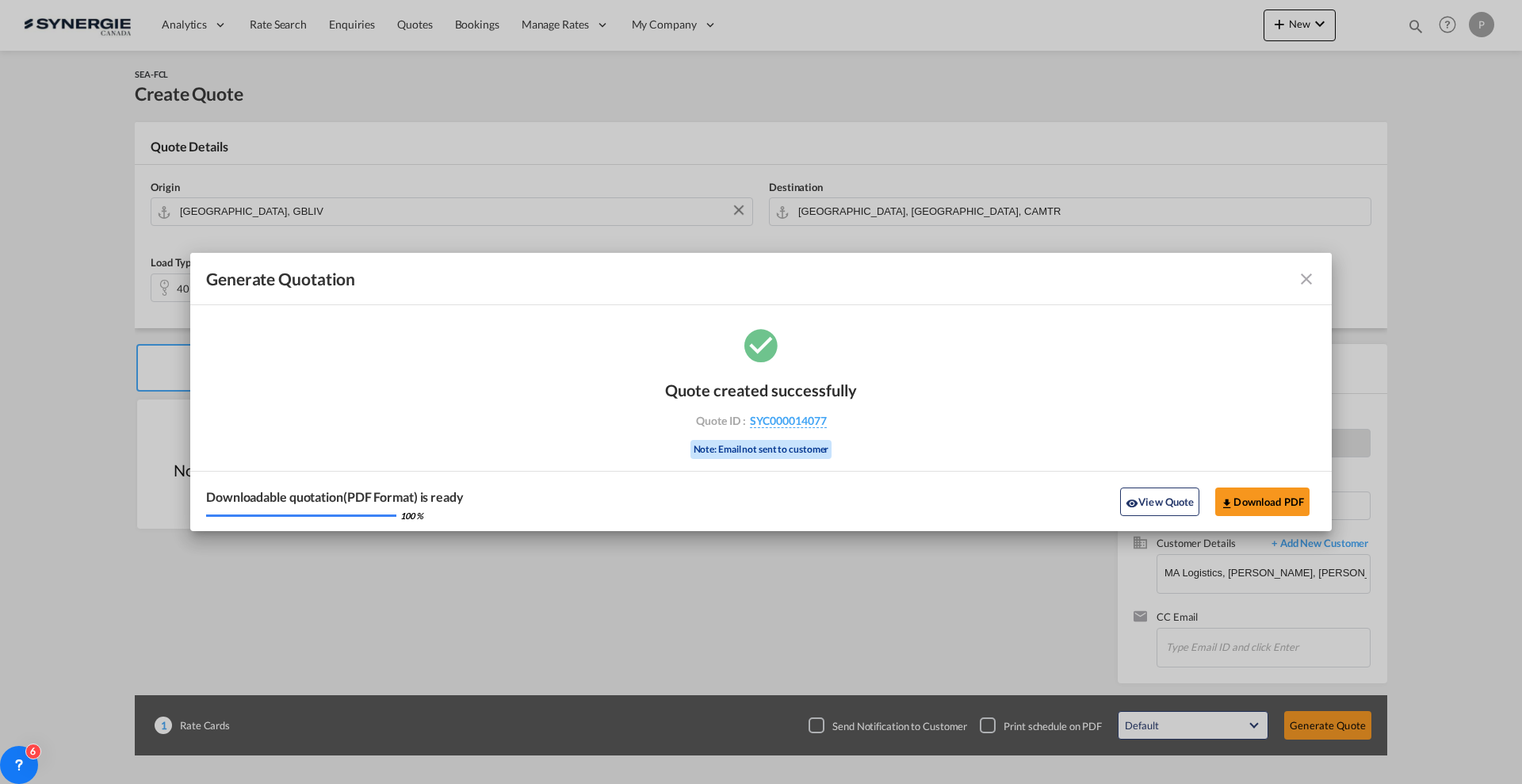
click at [1247, 485] on div "Downloadable quotation(PDF Format) is ready 100 % View Quote Download PDF" at bounding box center [761, 501] width 1142 height 60
click at [1261, 499] on button "Download PDF" at bounding box center [1262, 501] width 95 height 28
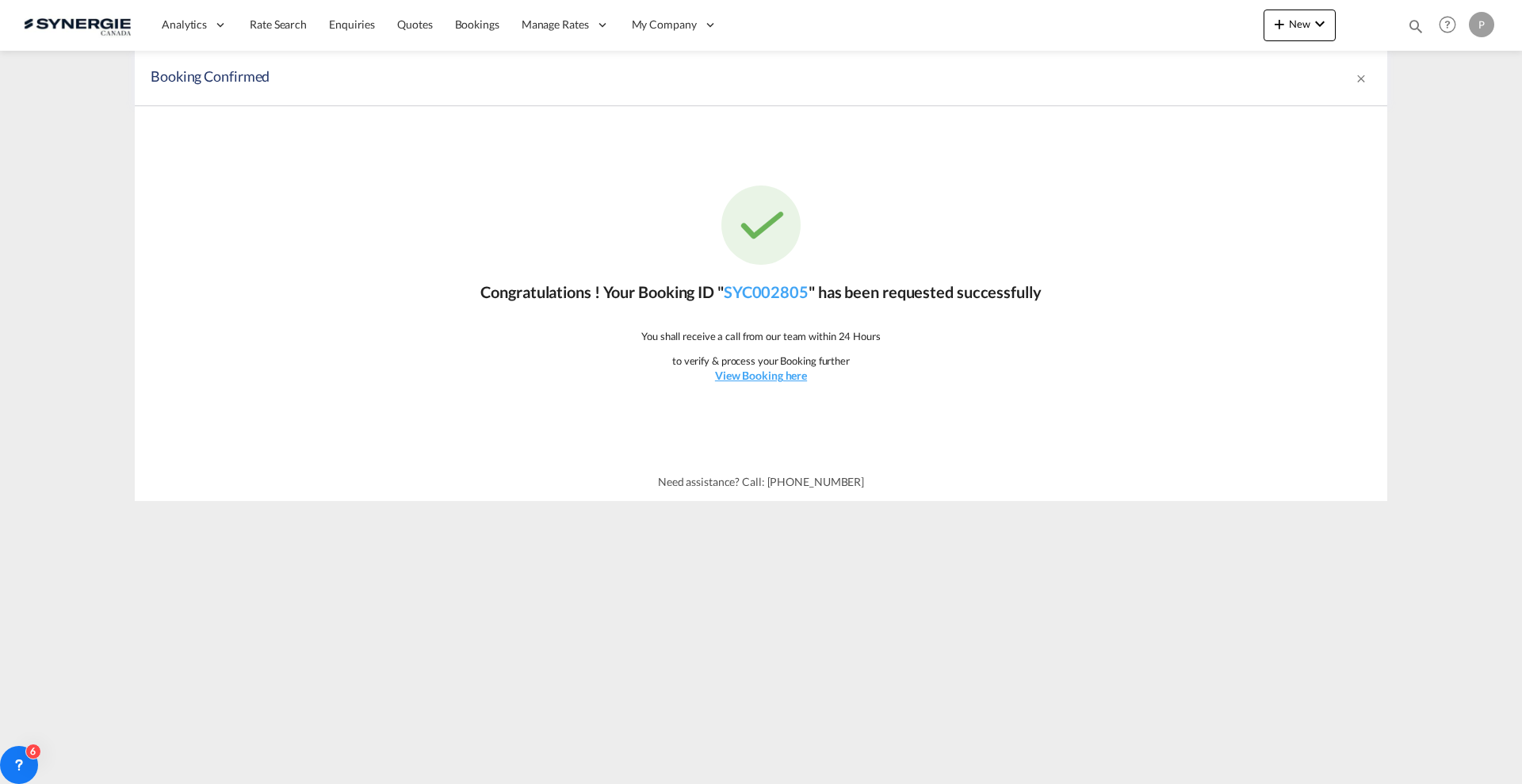
click at [1416, 23] on md-icon "icon-magnify" at bounding box center [1416, 26] width 18 height 18
click at [1232, 23] on input at bounding box center [1297, 25] width 198 height 28
paste input "SYC000014072"
type input "SYC000014072"
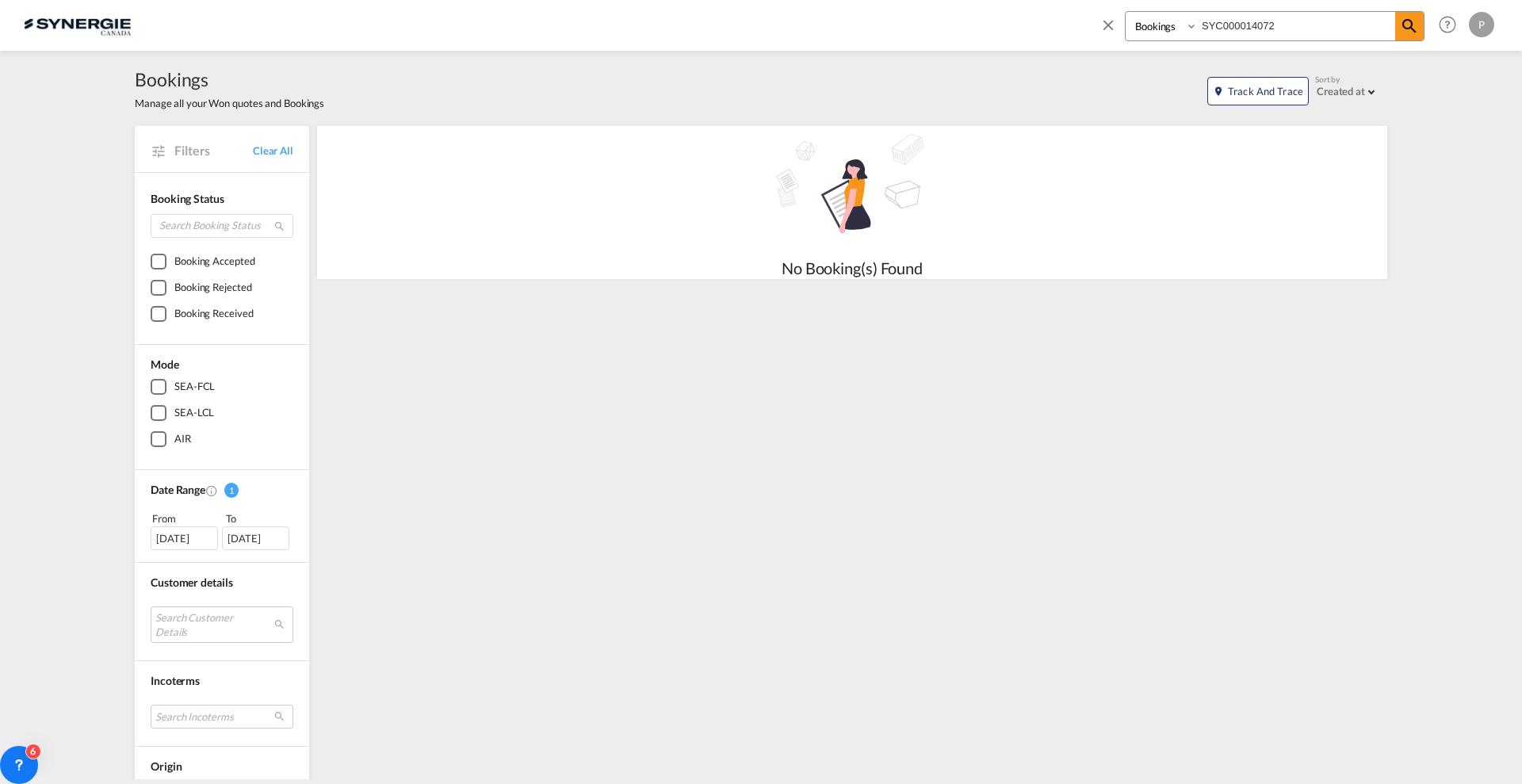
click at [1129, 33] on select "Bookings Quotes Enquiries" at bounding box center [1164, 26] width 75 height 28
select select "Quotes"
click at [1126, 12] on select "Bookings Quotes Enquiries" at bounding box center [1164, 26] width 75 height 28
click at [1405, 24] on md-icon "icon-magnify" at bounding box center [1409, 26] width 19 height 19
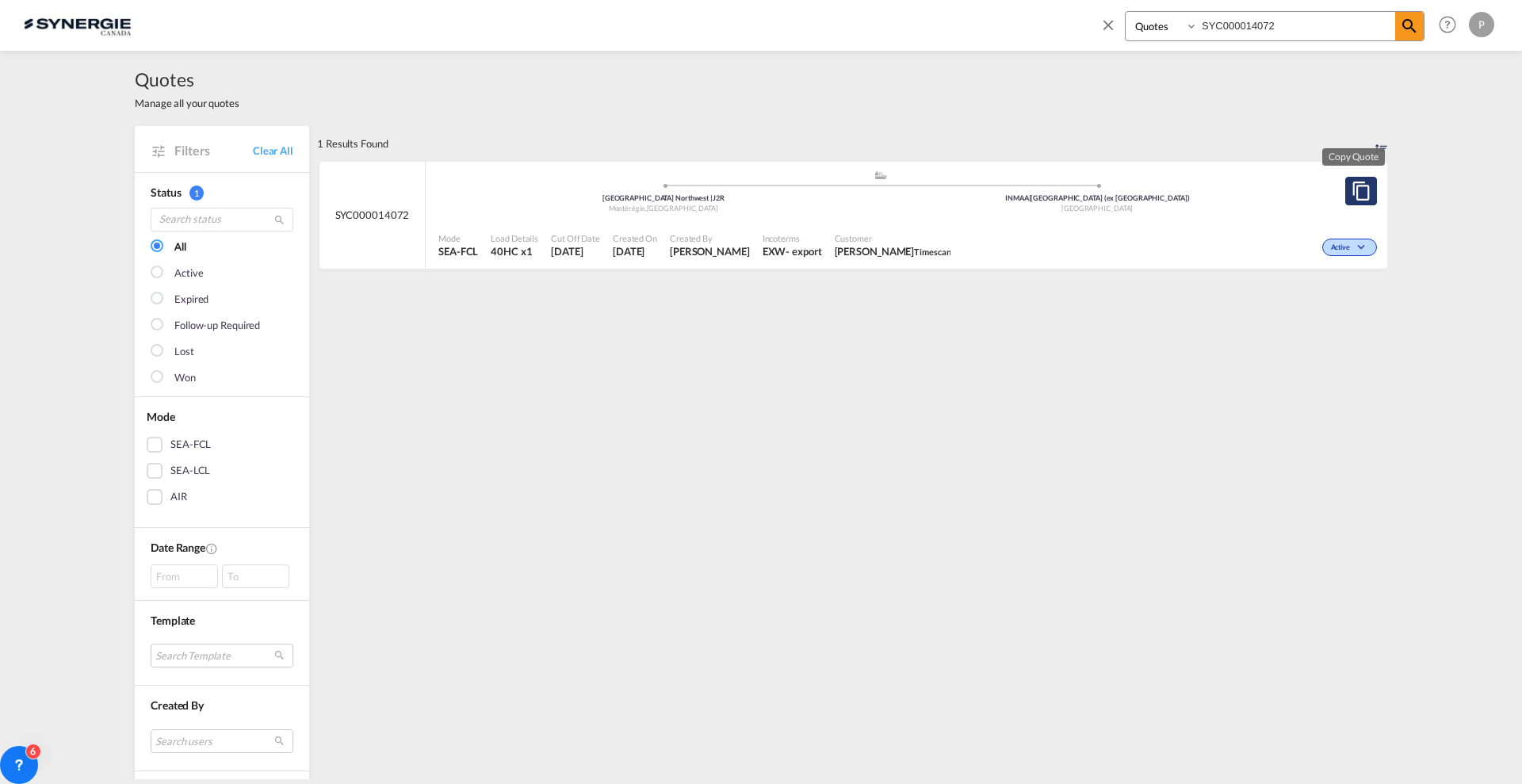
click at [1352, 182] on md-icon "assets/icons/custom/copyQuote.svg" at bounding box center [1361, 191] width 19 height 19
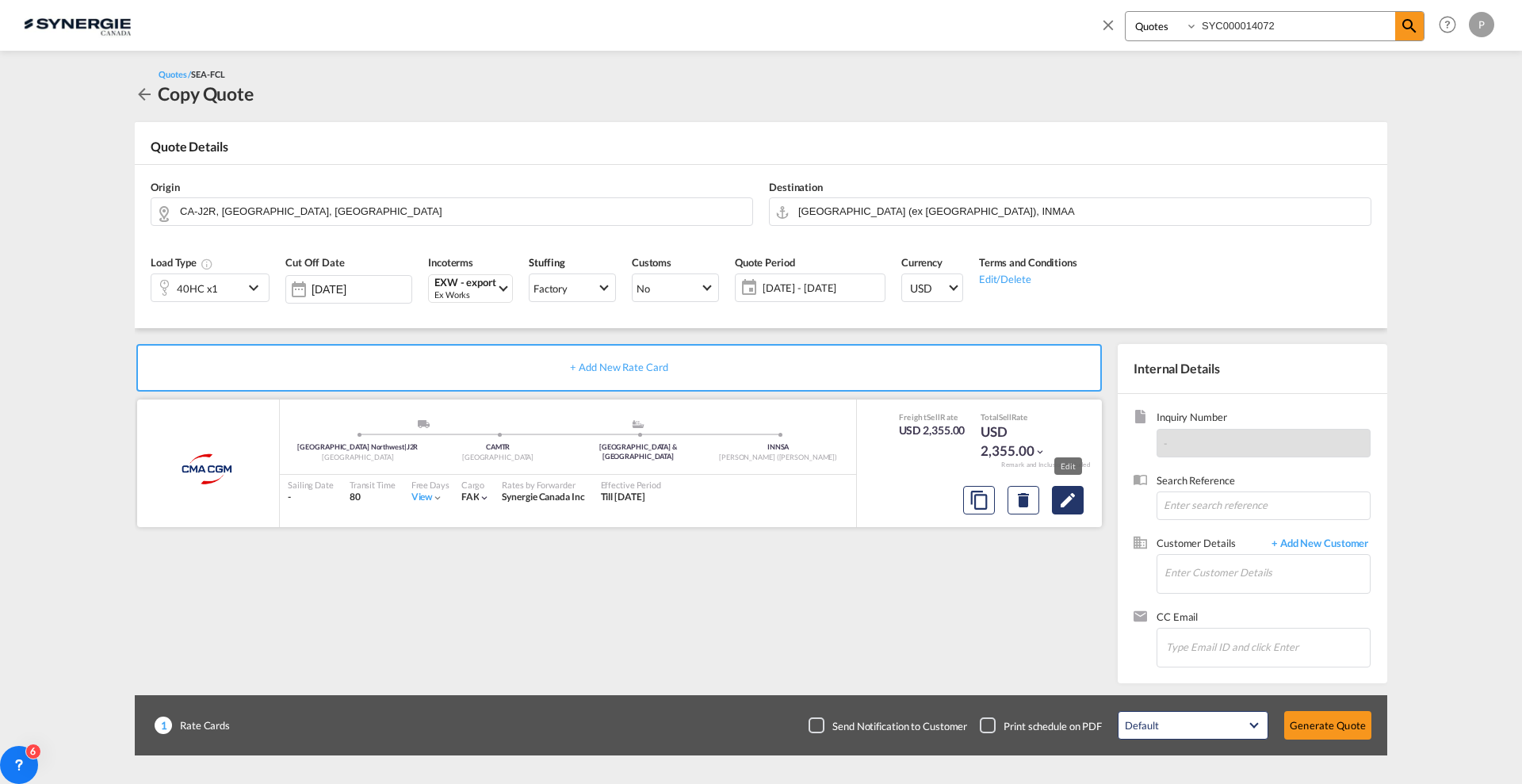
click at [1071, 492] on md-icon "Edit" at bounding box center [1067, 500] width 19 height 19
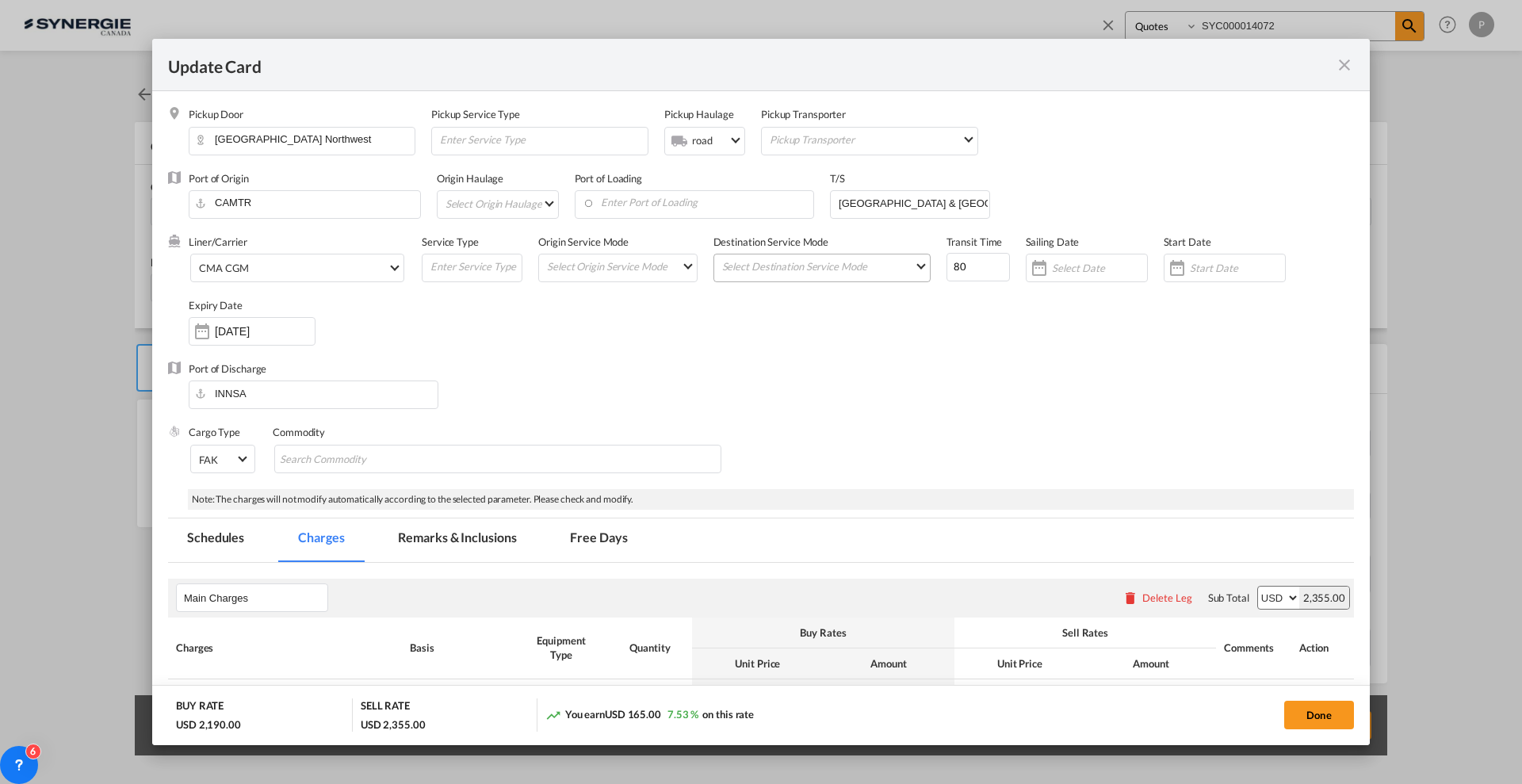
select select "per equipment"
click at [273, 397] on input "INNSA" at bounding box center [317, 393] width 241 height 23
click at [704, 395] on div "Port of Discharge INNSA" at bounding box center [761, 393] width 1186 height 64
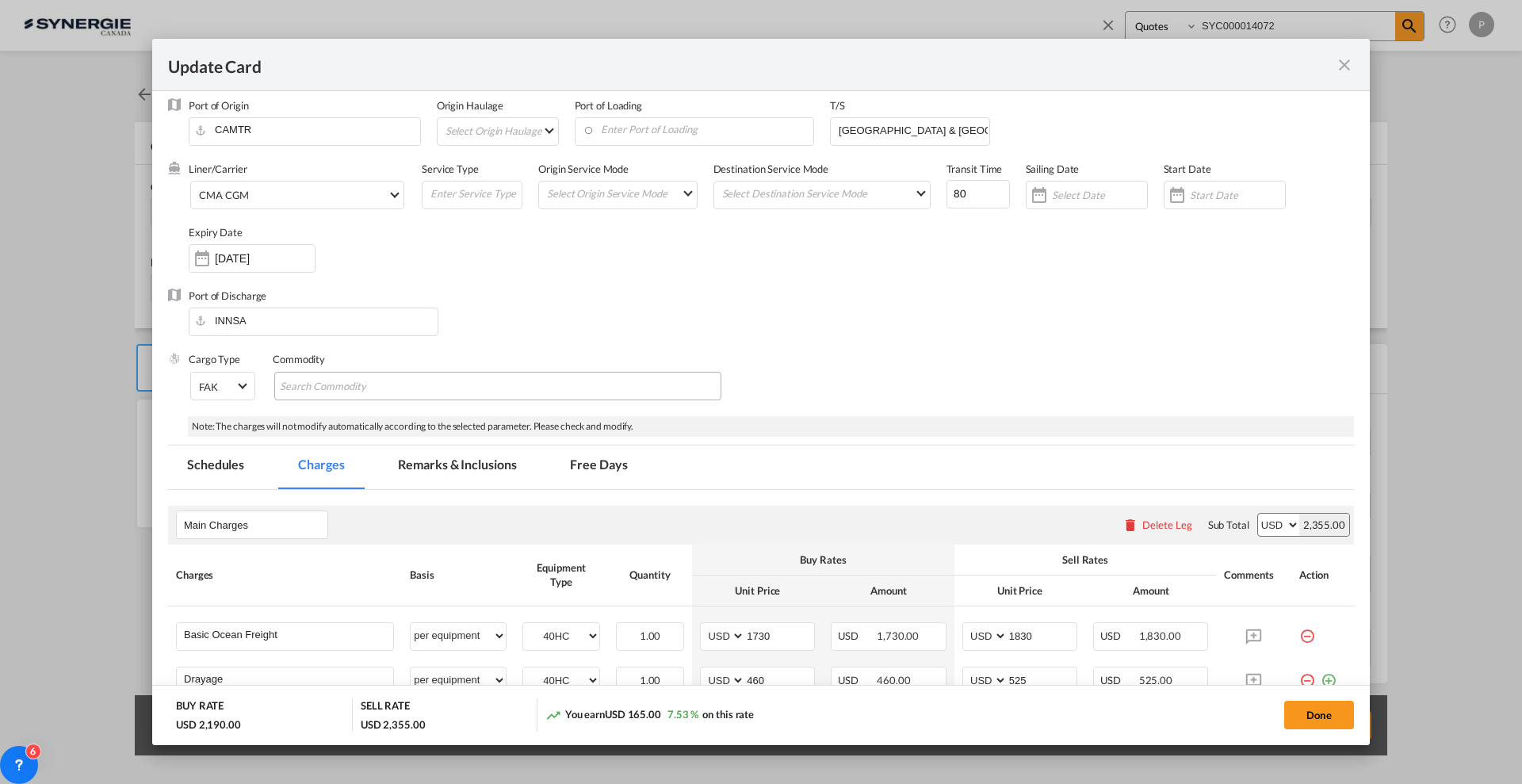
scroll to position [217, 0]
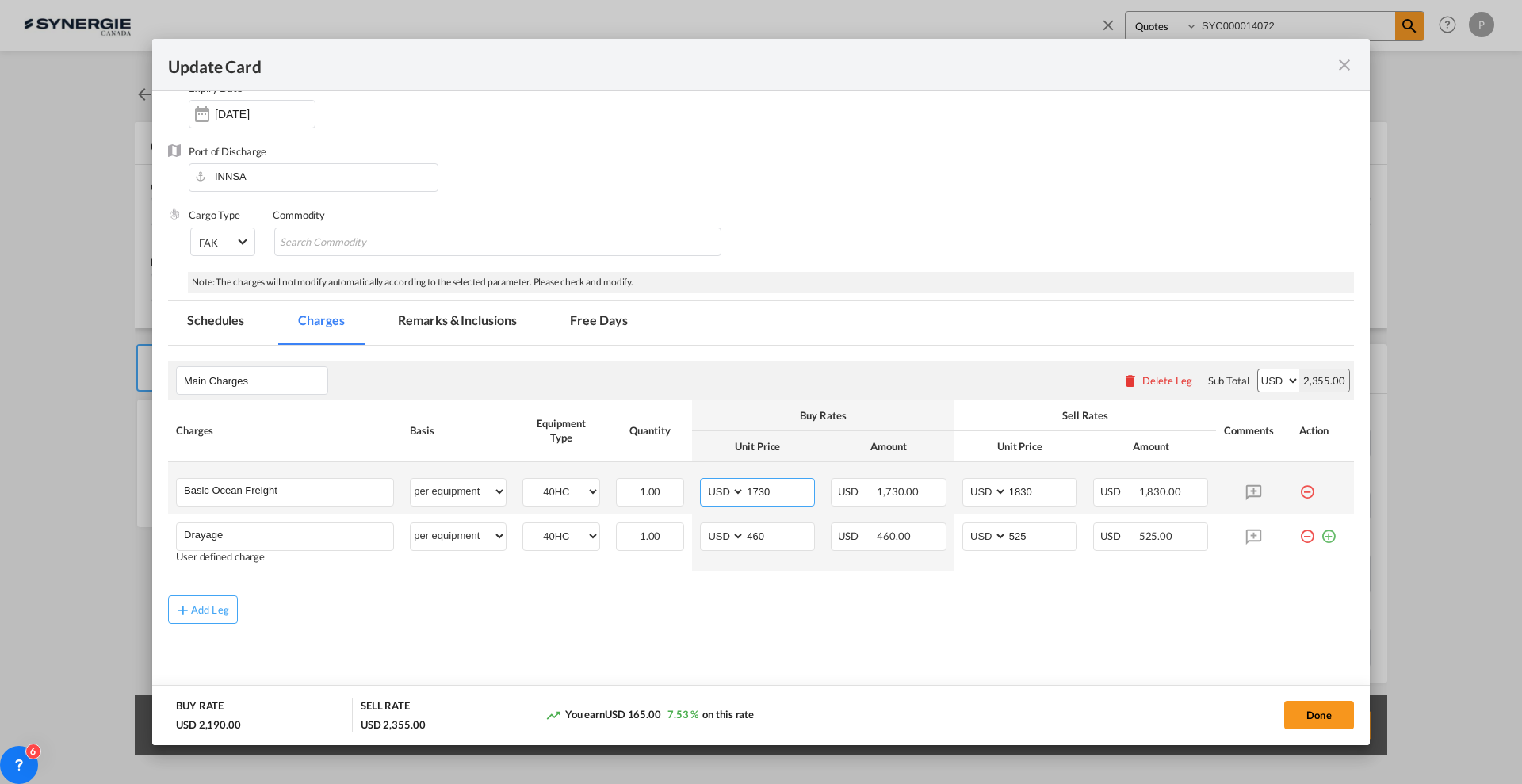
click at [763, 493] on input "1730" at bounding box center [779, 490] width 69 height 23
click at [763, 492] on input "1730" at bounding box center [779, 490] width 69 height 23
type input "1955"
click at [1031, 494] on input "1830" at bounding box center [1042, 490] width 69 height 23
click at [1031, 493] on input "1830" at bounding box center [1042, 490] width 69 height 23
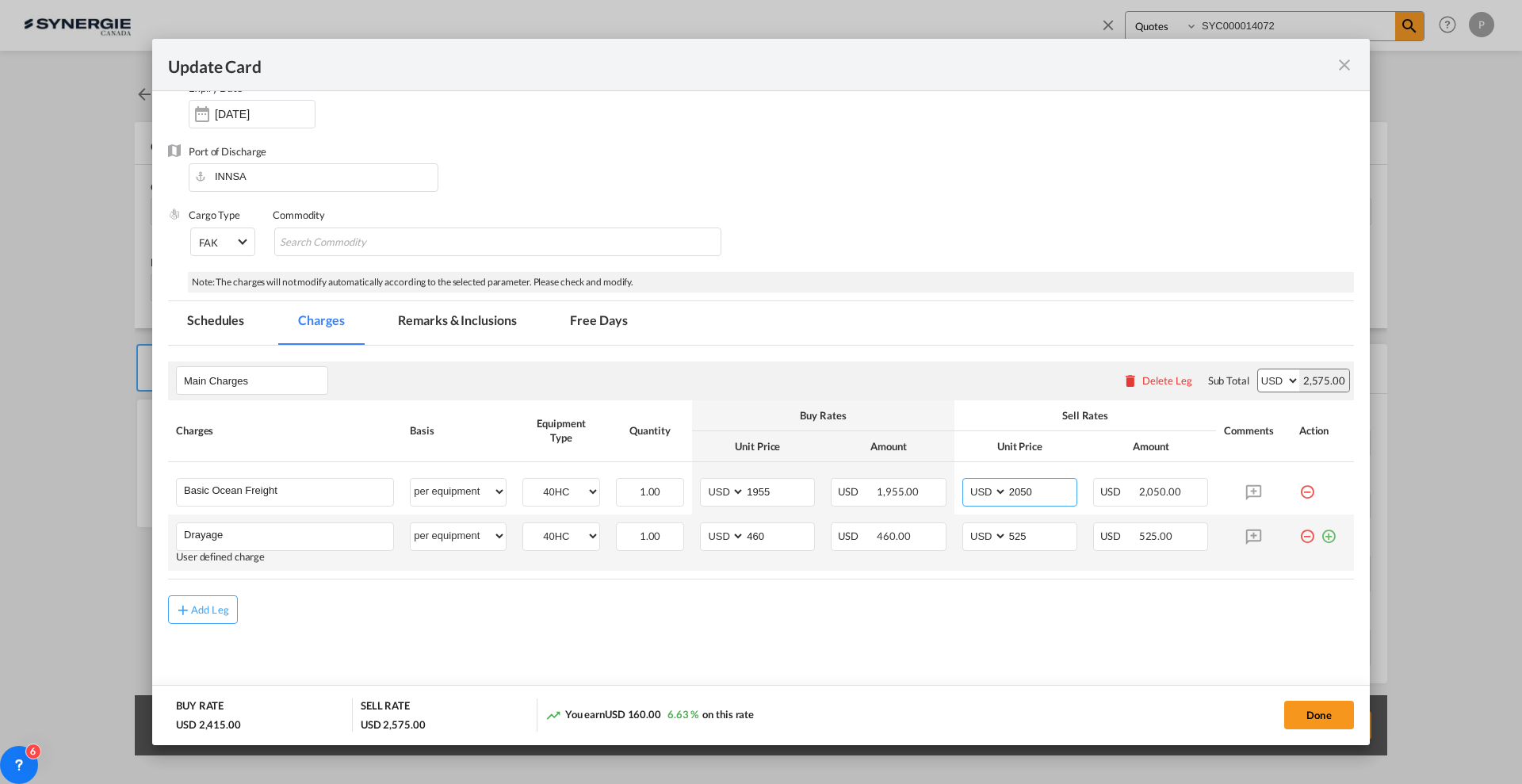
type input "2050"
click at [1040, 556] on td "AED AFN ALL AMD ANG AOA ARS AUD AWG AZN BAM BBD BDT BGN BHD BIF BMD BND BOB BRL…" at bounding box center [1020, 542] width 131 height 56
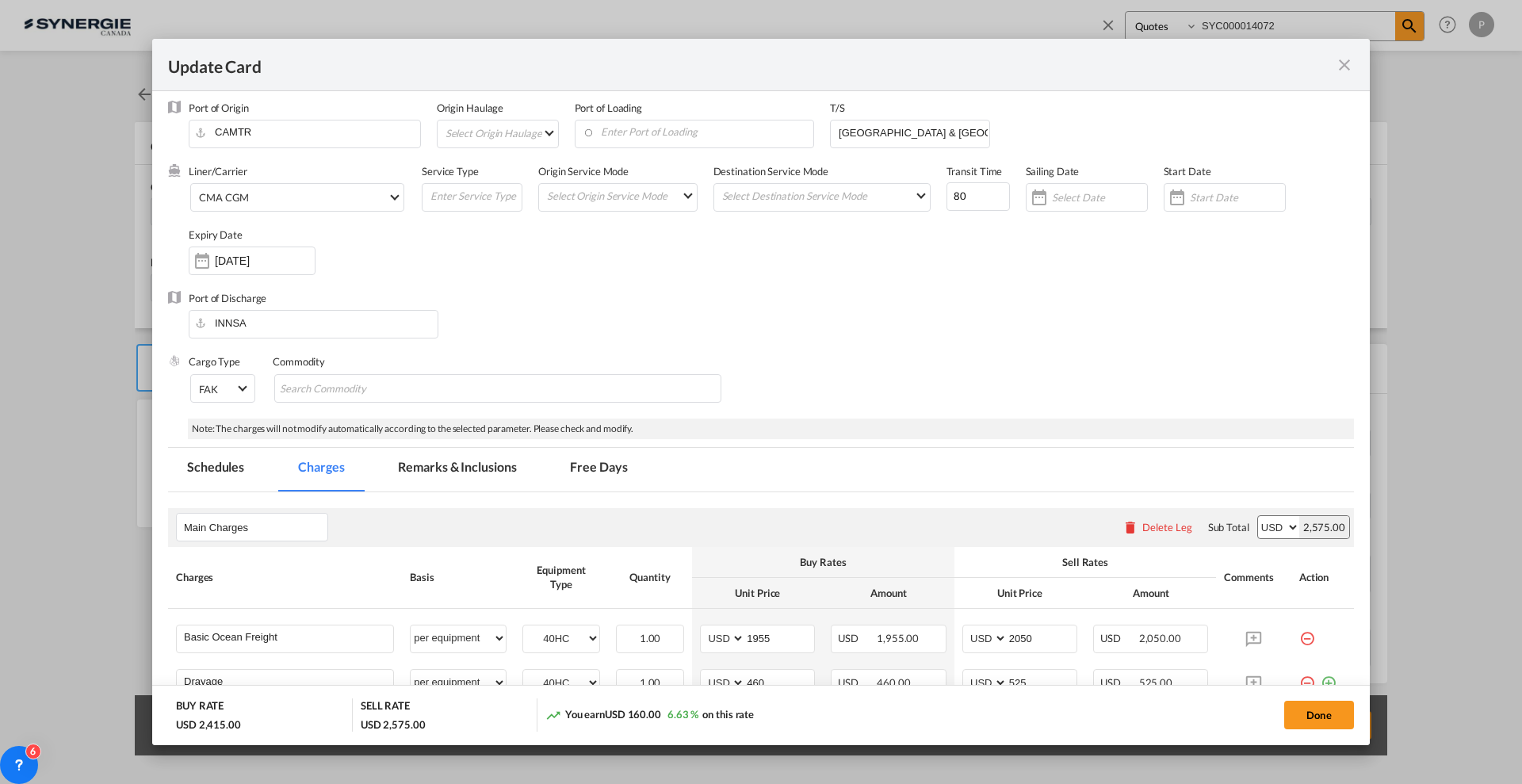
scroll to position [99, 0]
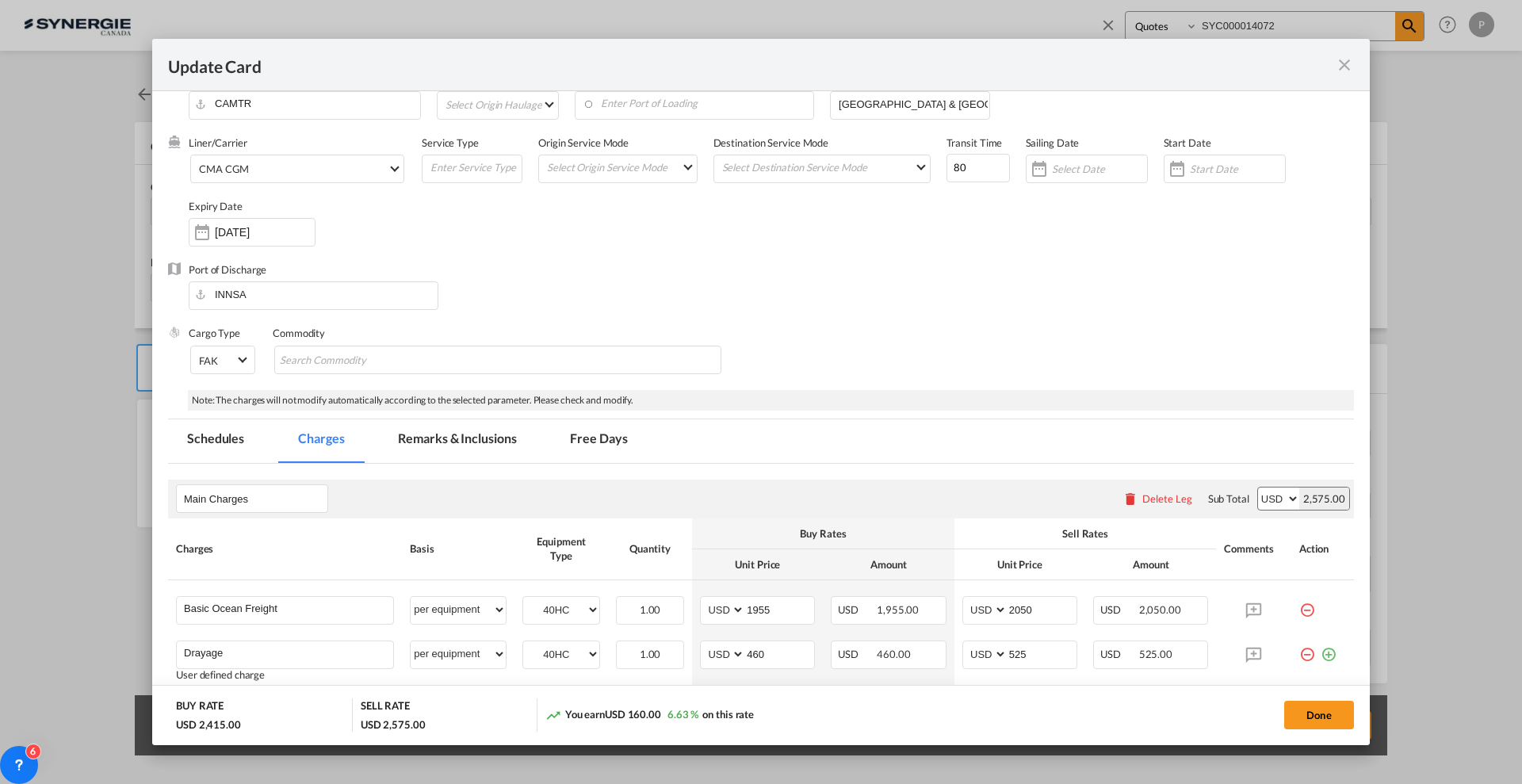
click at [491, 442] on md-tab-item "Remarks & Inclusions" at bounding box center [457, 441] width 157 height 44
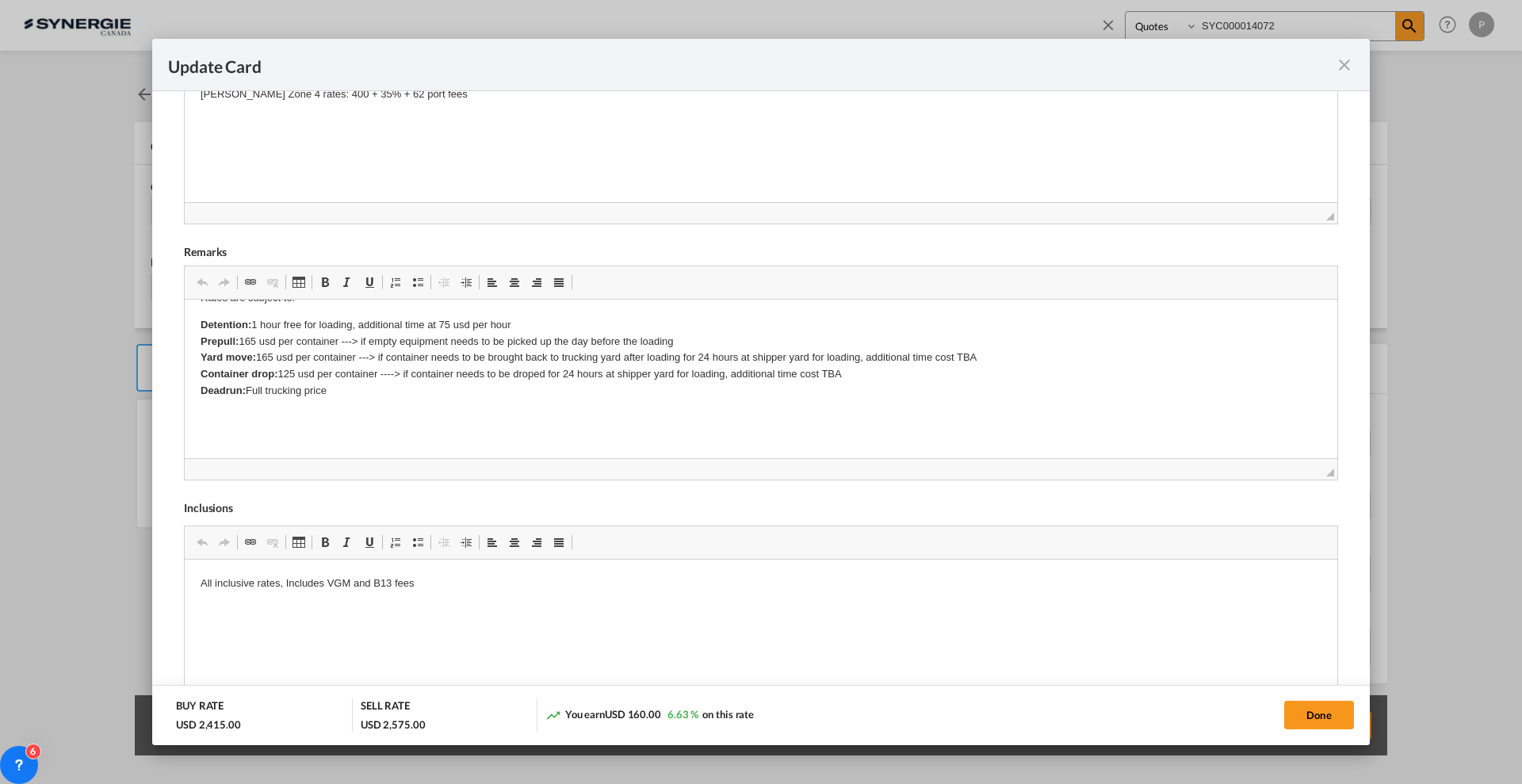
scroll to position [669, 0]
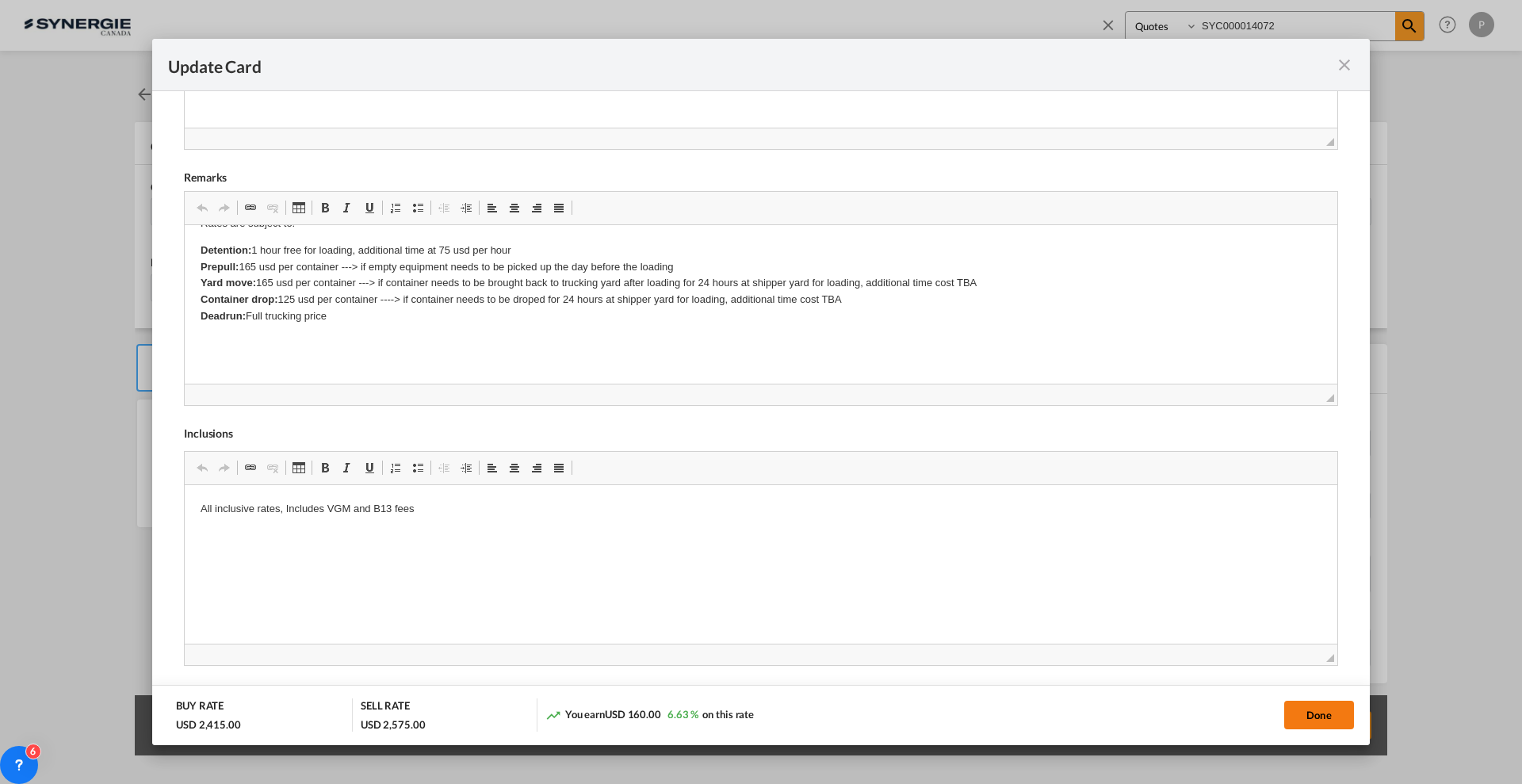
click at [1337, 709] on button "Done" at bounding box center [1319, 715] width 69 height 28
type input "28 Sep 2025"
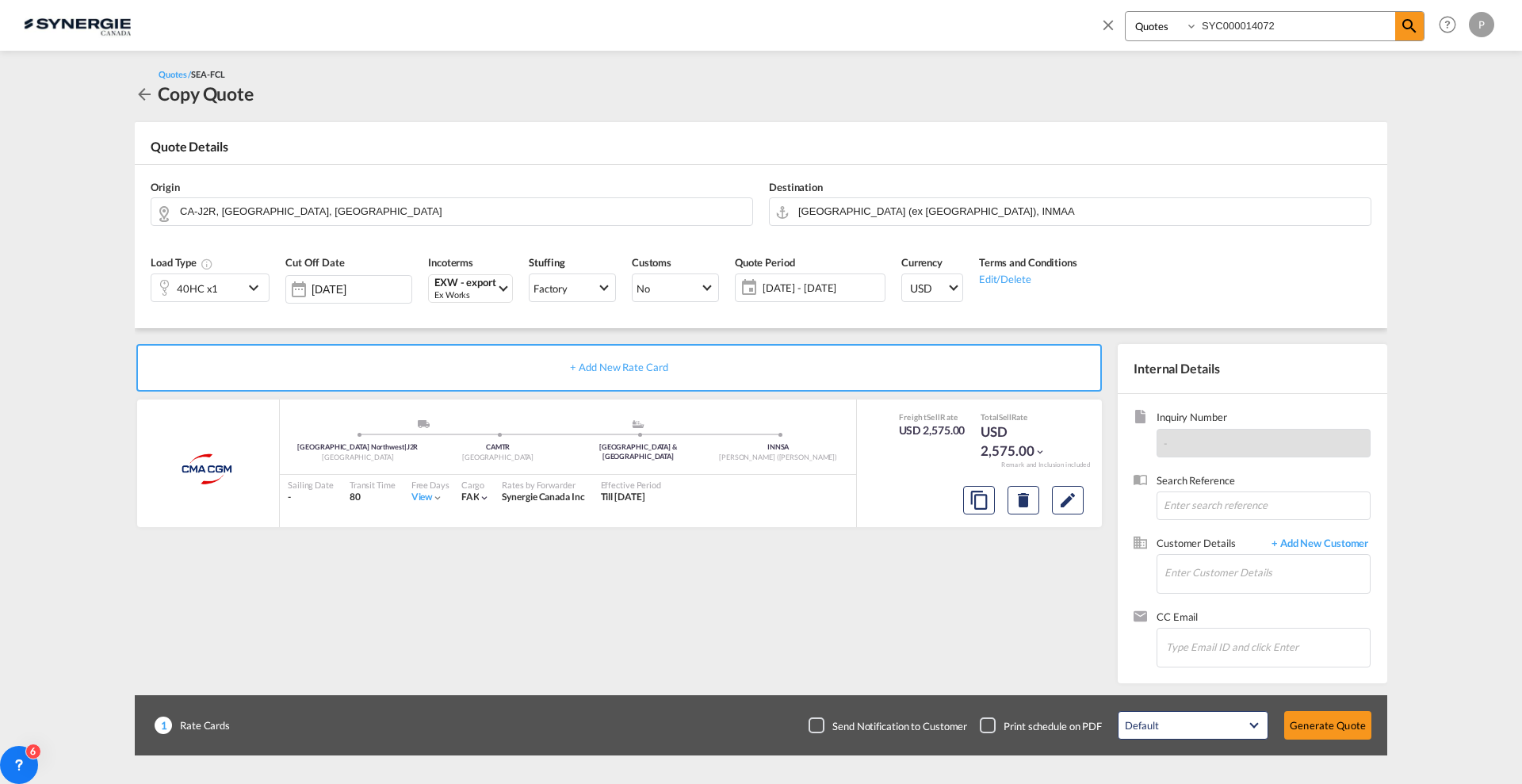
scroll to position [187, 0]
click at [1279, 568] on input "Enter Customer Details" at bounding box center [1267, 572] width 205 height 36
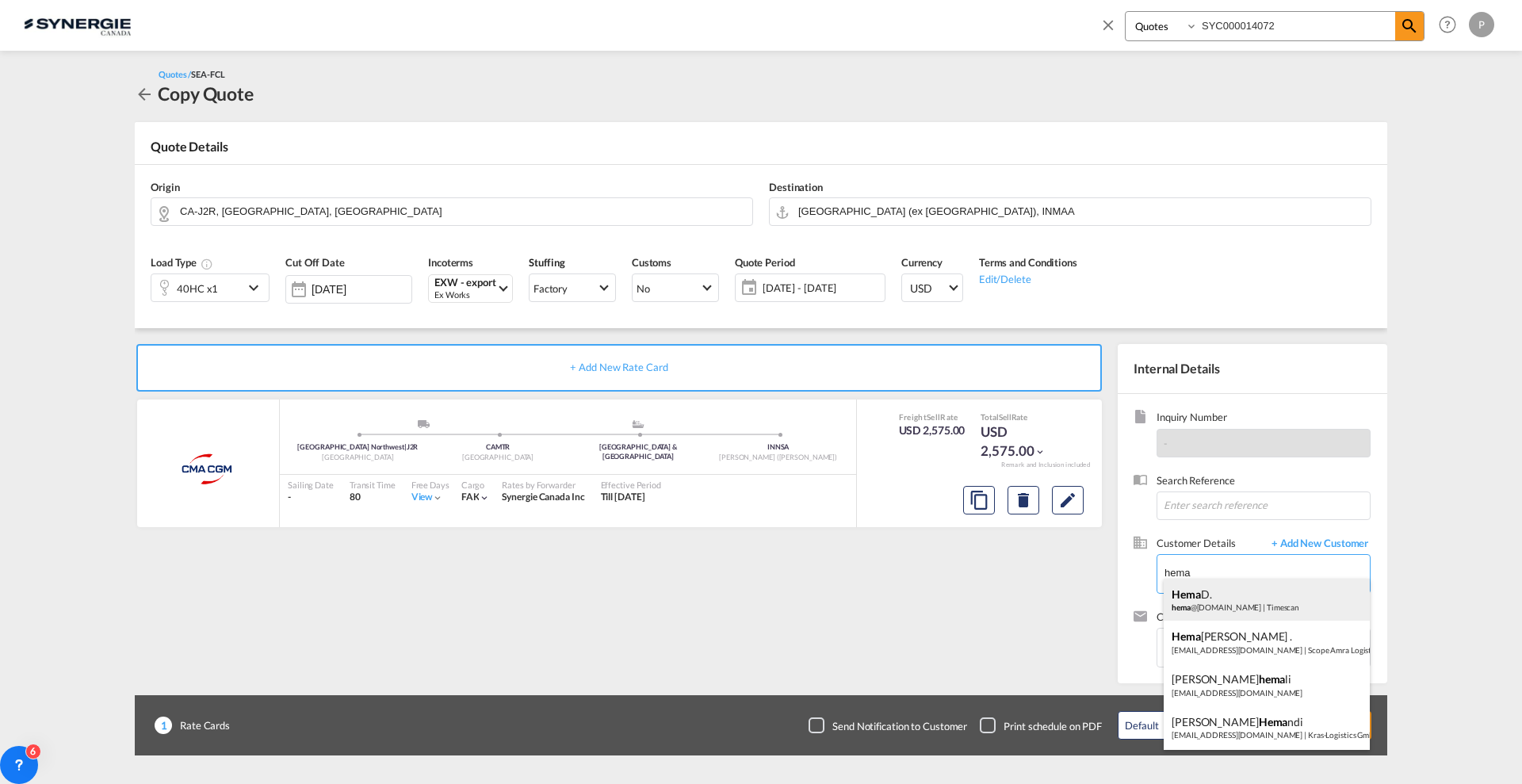
click at [1273, 593] on div "Hema D. hema @timescan.in | Timescan" at bounding box center [1267, 599] width 206 height 43
type input "Timescan, Hema D., hema@timescan.in"
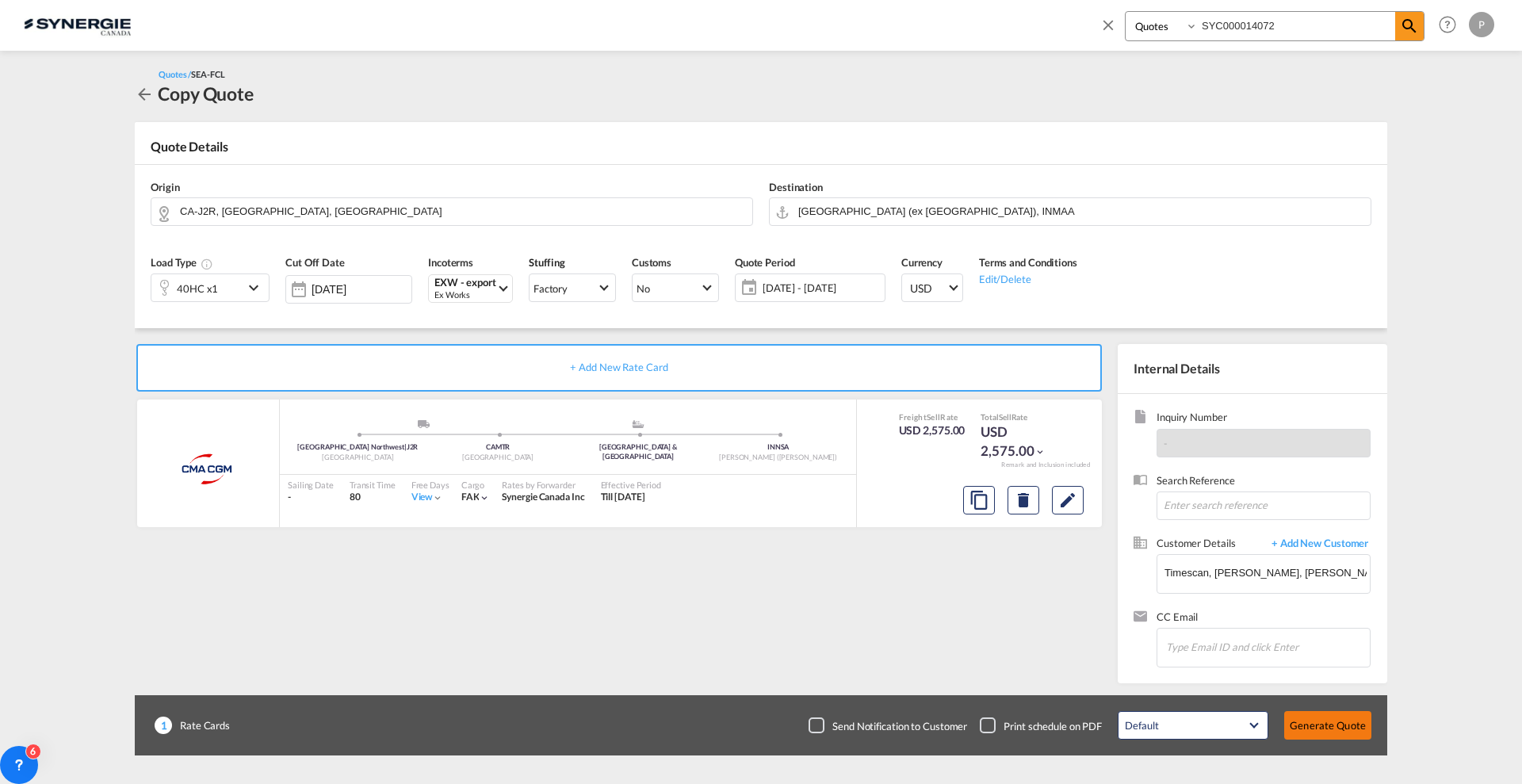
click at [1339, 717] on button "Generate Quote" at bounding box center [1328, 725] width 87 height 28
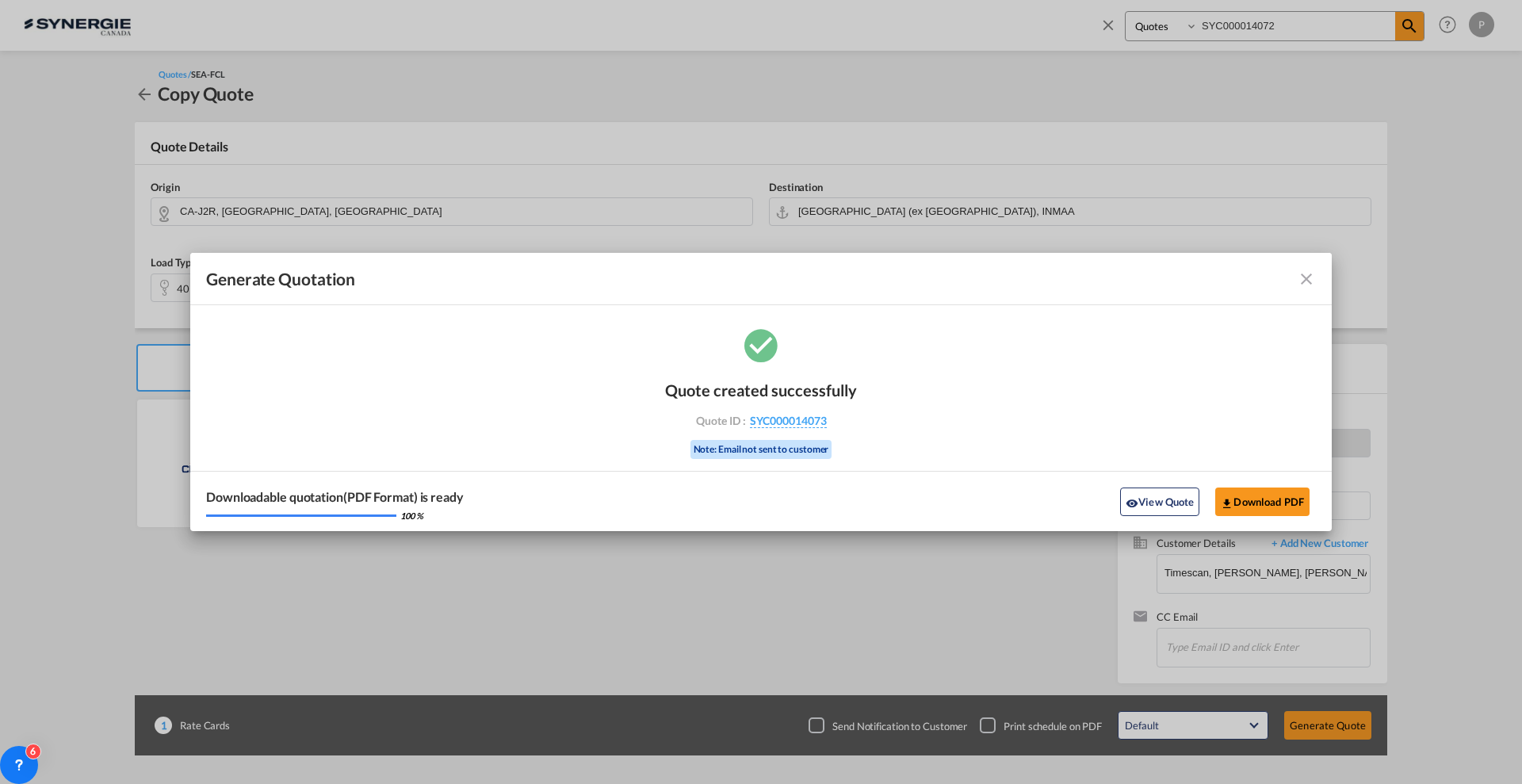
click at [1309, 277] on md-icon "icon-close fg-AAA8AD cursor m-0" at bounding box center [1306, 279] width 19 height 19
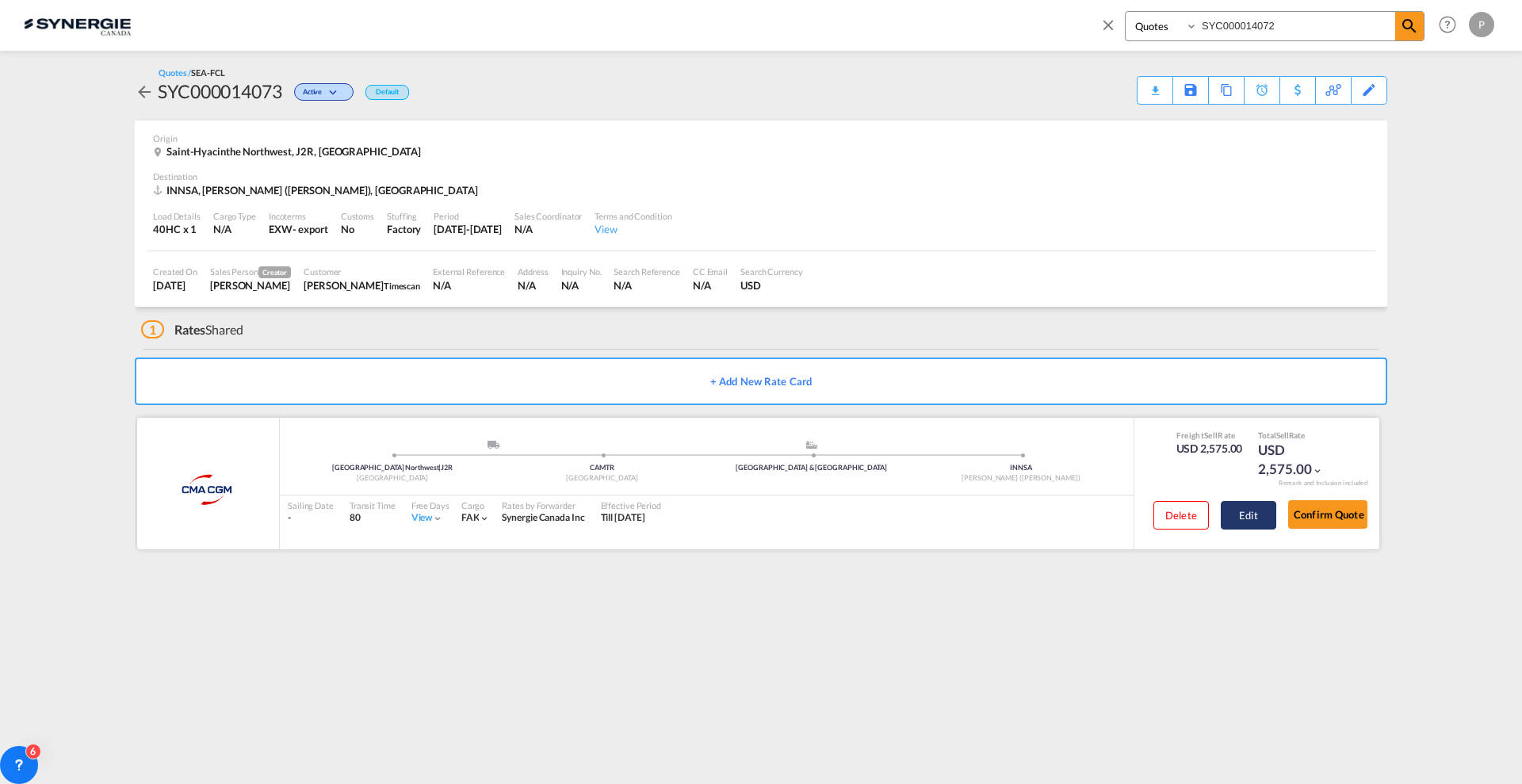
click at [1242, 516] on button "Edit" at bounding box center [1248, 515] width 55 height 28
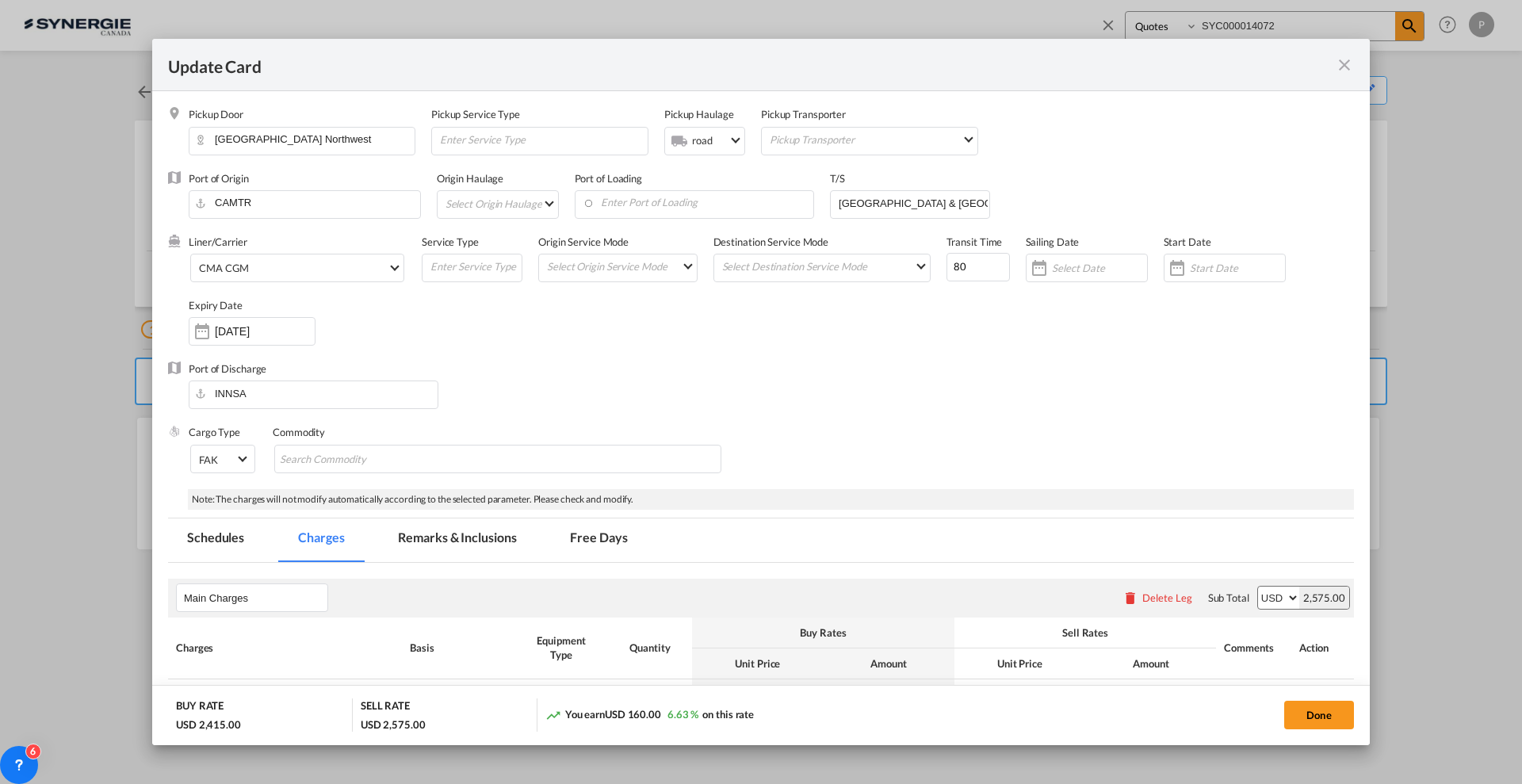
click at [502, 546] on div "Update Card Pickup Door Saint-Hyacinthe Northwest Pickup Service Type Pickup Ha…" at bounding box center [761, 392] width 1522 height 784
click at [489, 535] on div "Update Card Pickup Door Saint-Hyacinthe Northwest Pickup Service Type Pickup Ha…" at bounding box center [761, 392] width 1522 height 784
click at [433, 540] on div "Update Card Pickup Door Saint-Hyacinthe Northwest Pickup Service Type Pickup Ha…" at bounding box center [761, 392] width 1522 height 784
click at [1159, 162] on div "Update Card Pickup Door Saint-Hyacinthe Northwest Pickup Service Type Pickup Ha…" at bounding box center [761, 392] width 1522 height 784
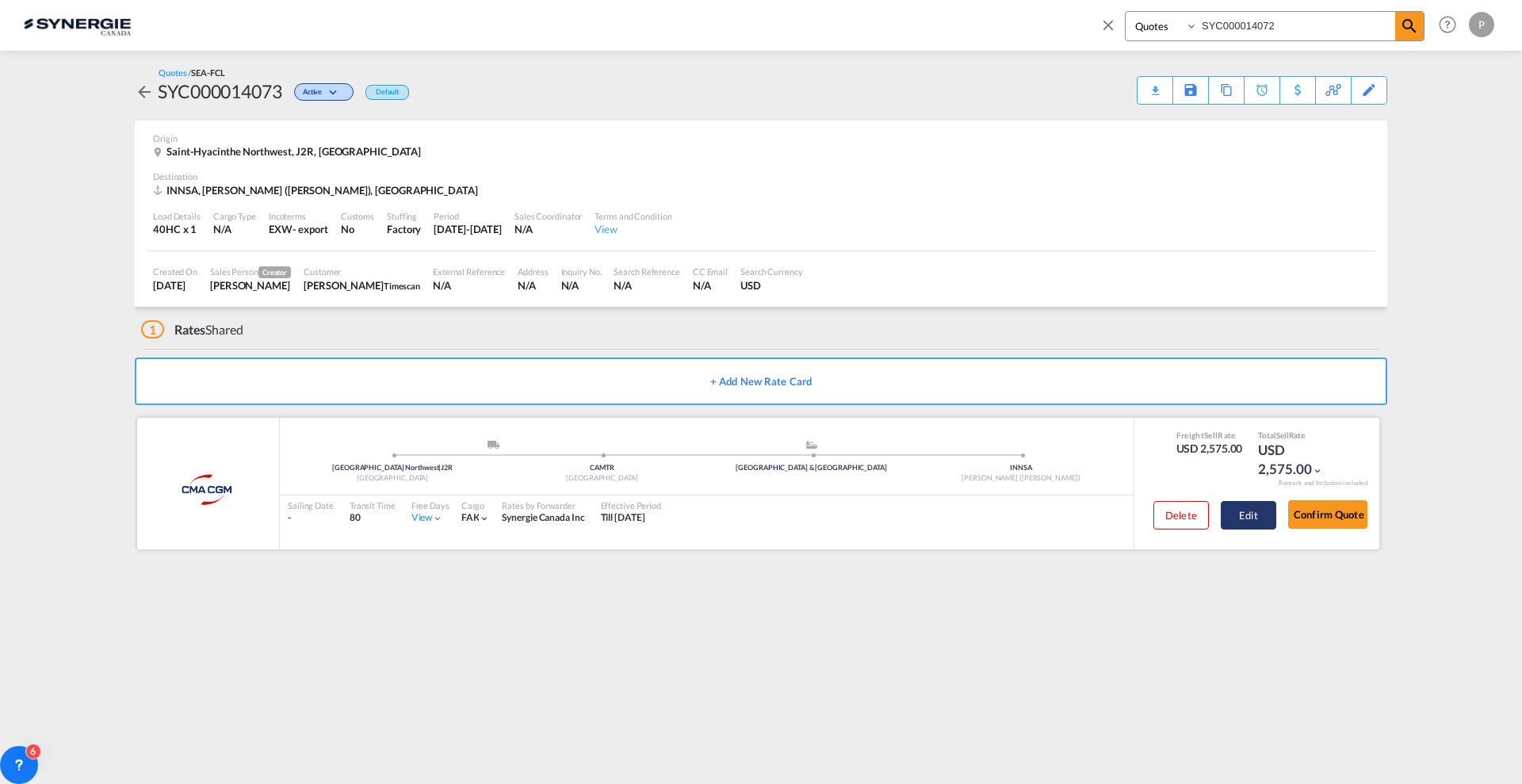
click at [1242, 509] on button "Edit" at bounding box center [1248, 515] width 55 height 28
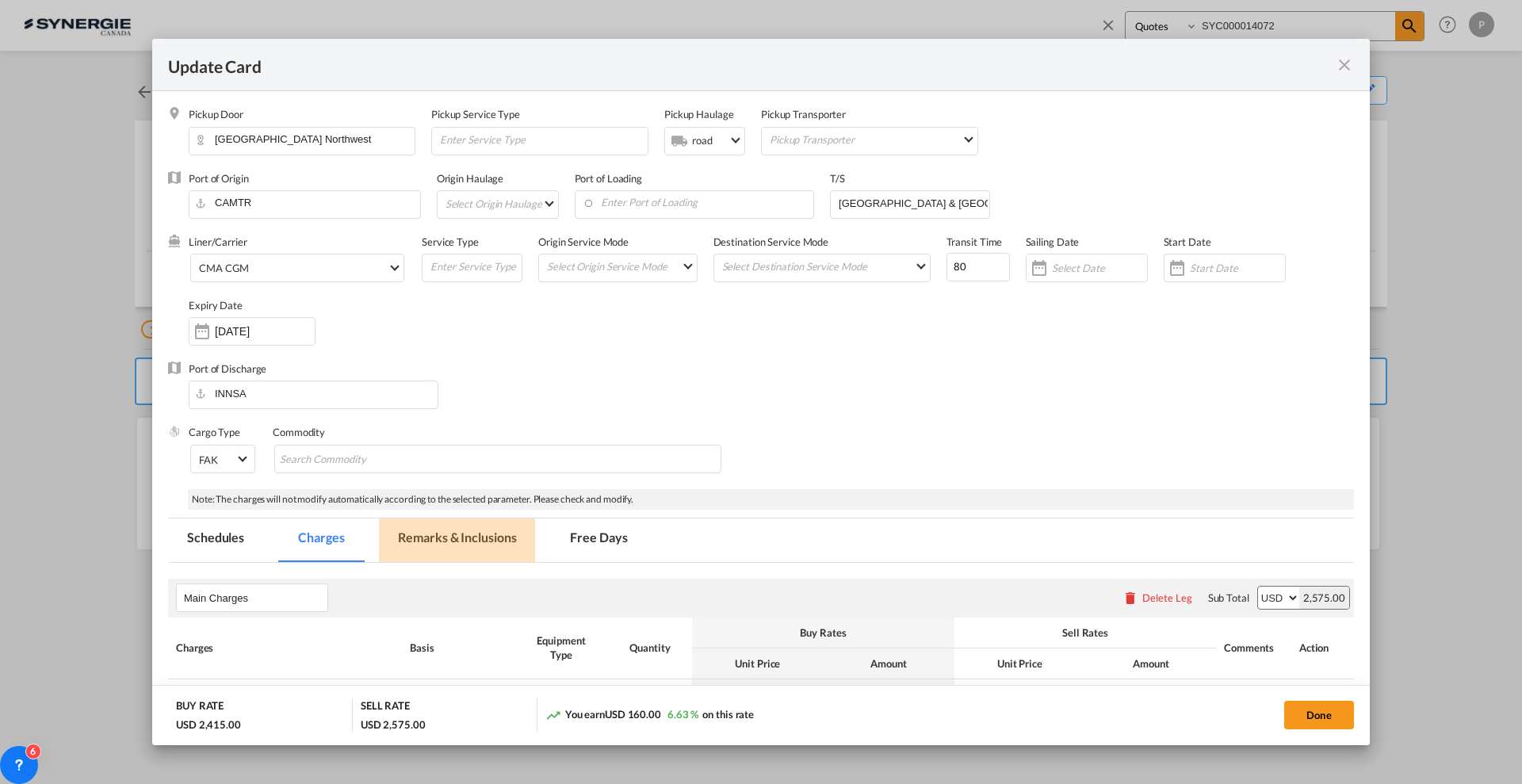
click at [419, 553] on md-tab-item "Remarks & Inclusions" at bounding box center [457, 540] width 157 height 44
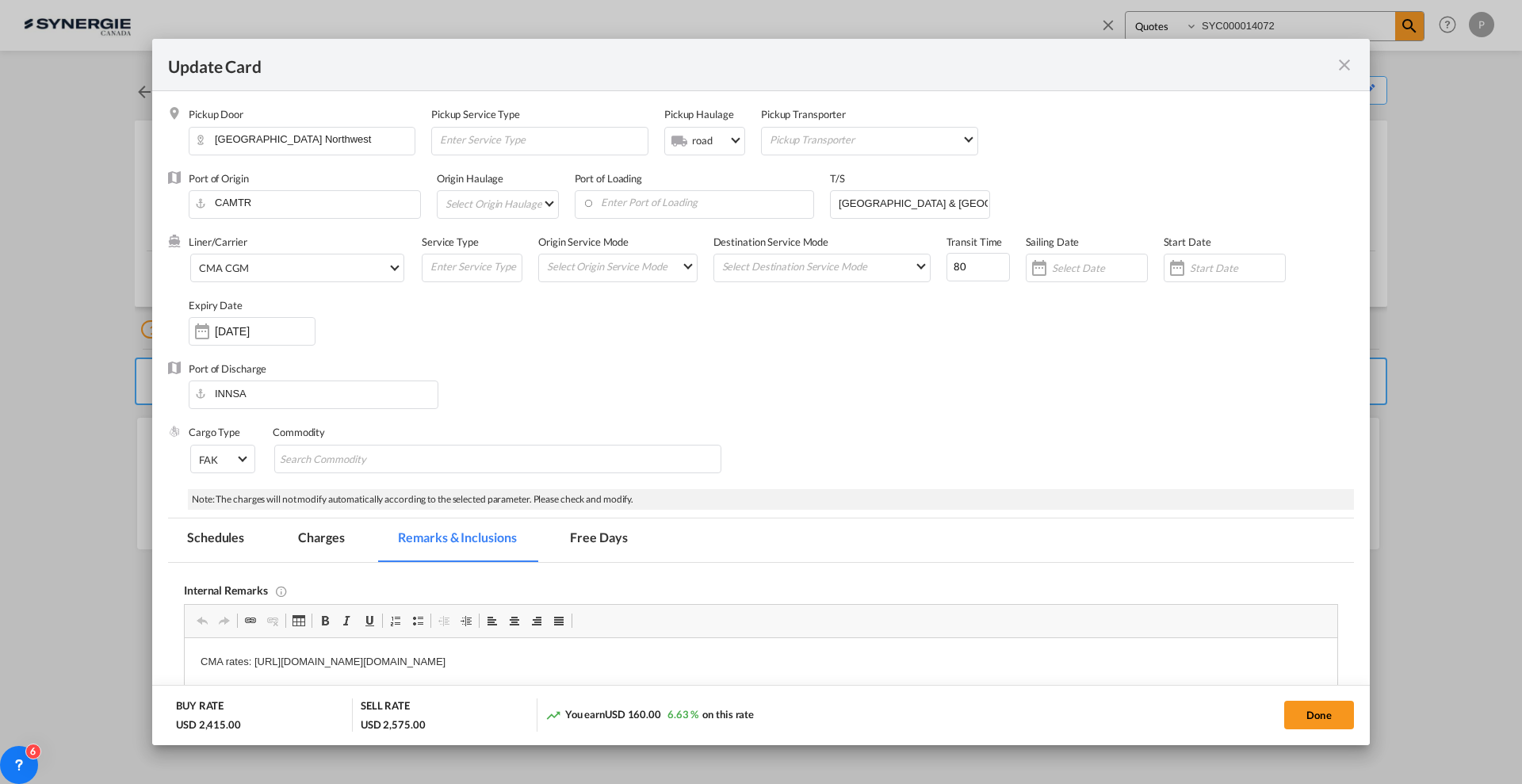
scroll to position [495, 0]
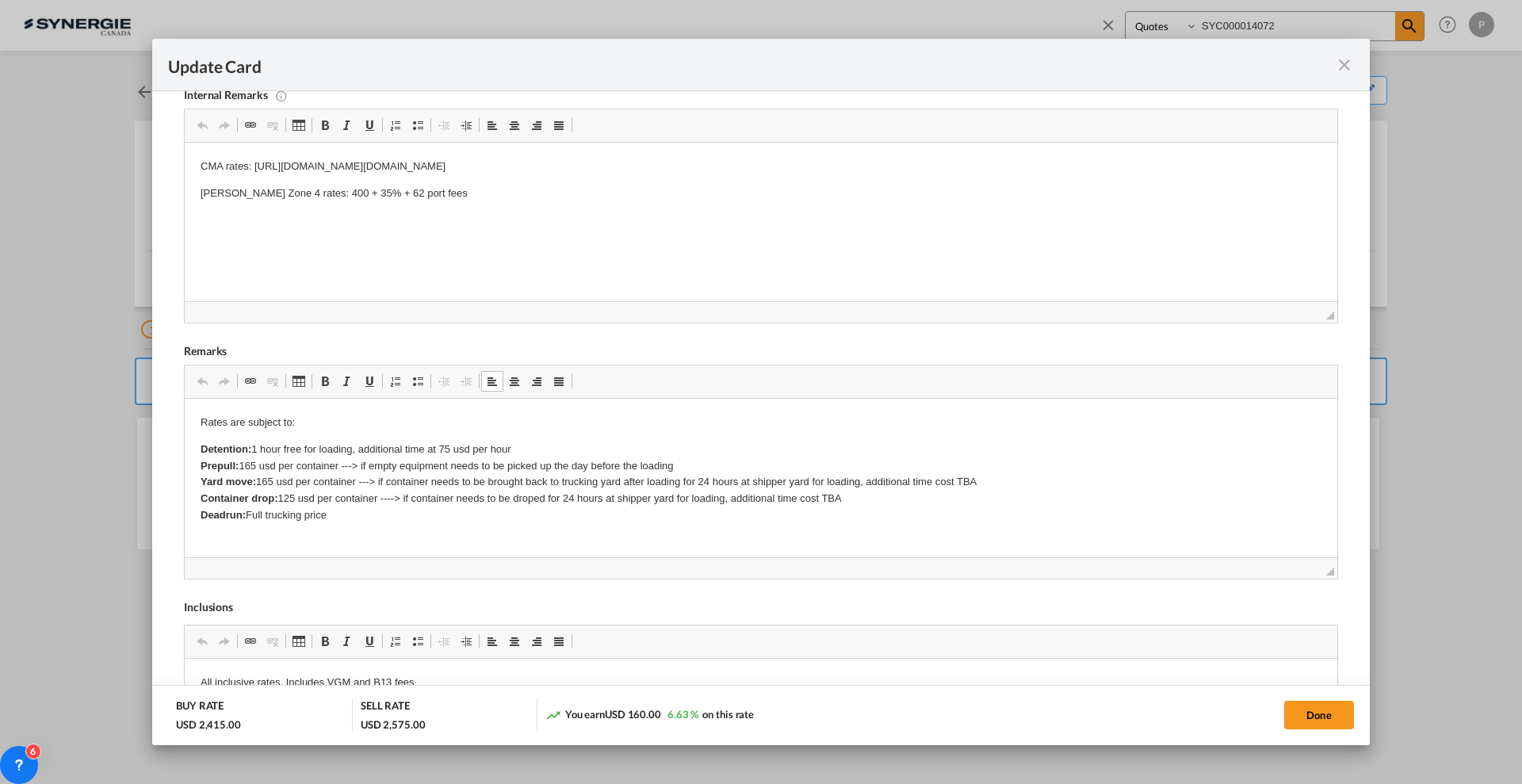
drag, startPoint x: 342, startPoint y: 515, endPoint x: 167, endPoint y: 451, distance: 186.3
drag, startPoint x: 367, startPoint y: 837, endPoint x: 190, endPoint y: 443, distance: 431.9
drag, startPoint x: 202, startPoint y: 448, endPoint x: 549, endPoint y: 531, distance: 356.8
click at [468, 532] on p "Detention: 1 hour free for loading, additional time at 75 usd per hour Prepull:…" at bounding box center [761, 490] width 1121 height 99
drag, startPoint x: 469, startPoint y: 532, endPoint x: 460, endPoint y: 531, distance: 9.1
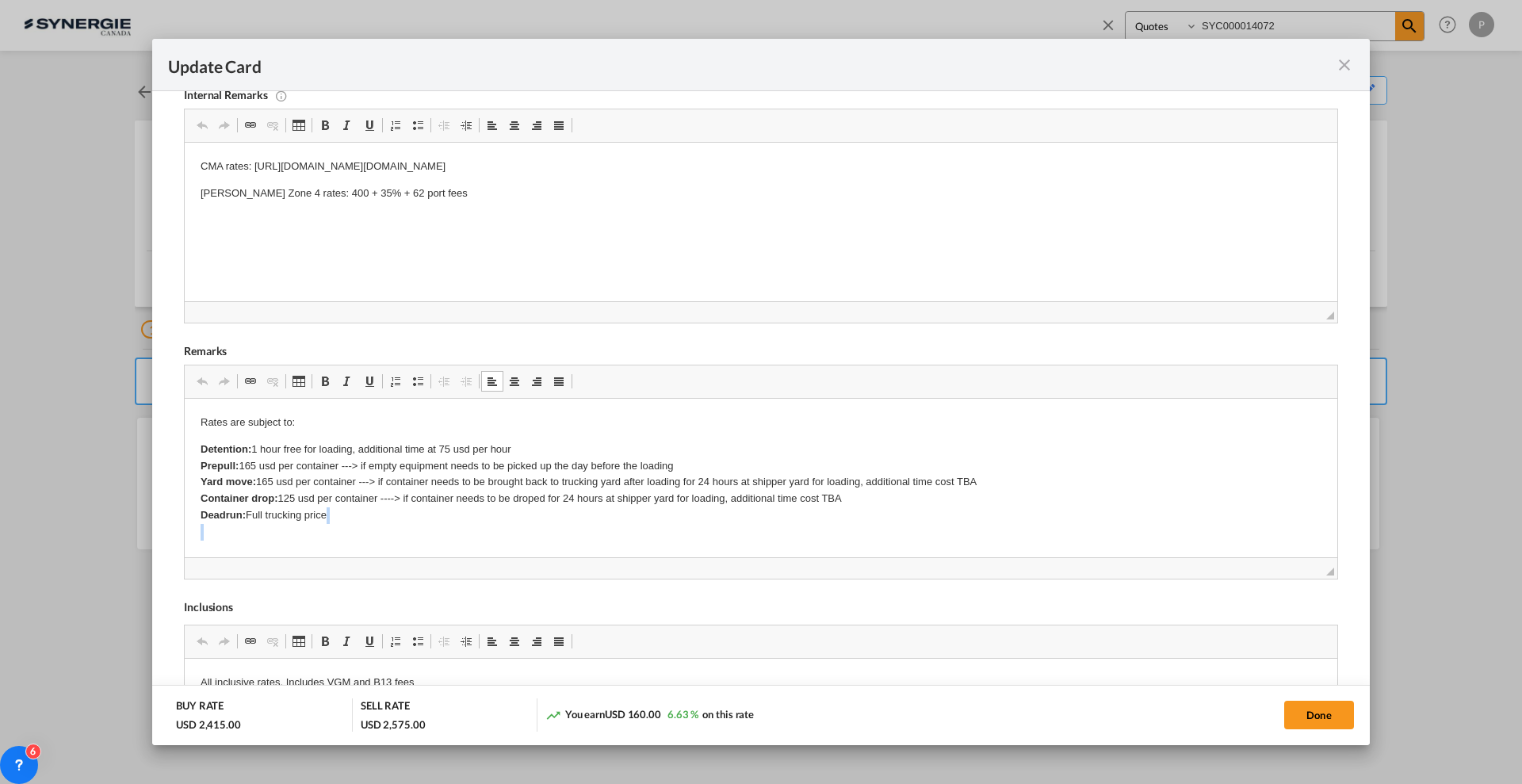
click at [460, 531] on p "Detention: 1 hour free for loading, additional time at 75 usd per hour Prepull:…" at bounding box center [761, 490] width 1121 height 99
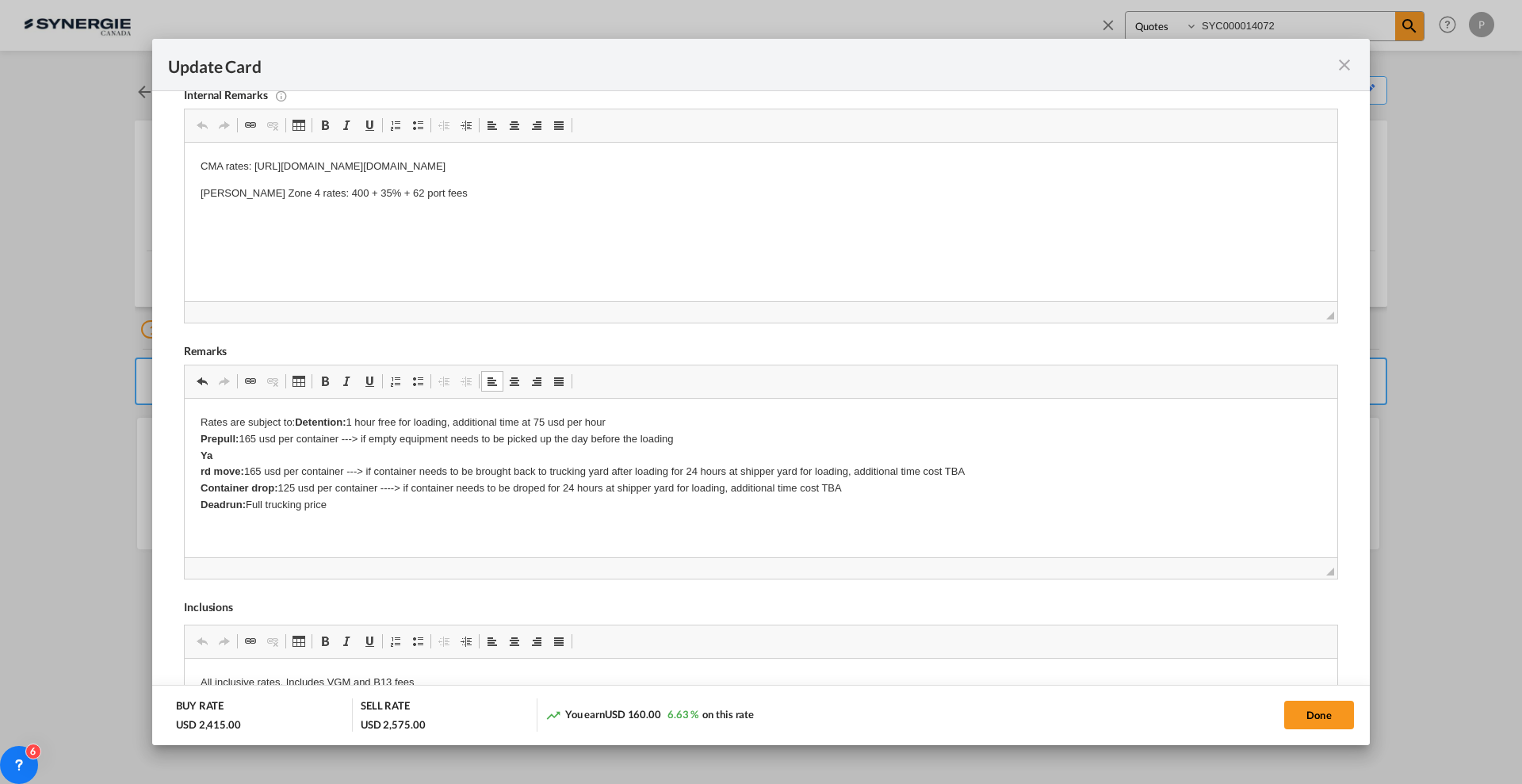
click at [290, 500] on p "Rates are subject to: Detention: 1 hour free for loading, additional time at 75…" at bounding box center [761, 464] width 1121 height 99
click at [342, 507] on p "Rates are subject to: Detention: 1 hour free for loading, additional time at 75…" at bounding box center [761, 464] width 1121 height 99
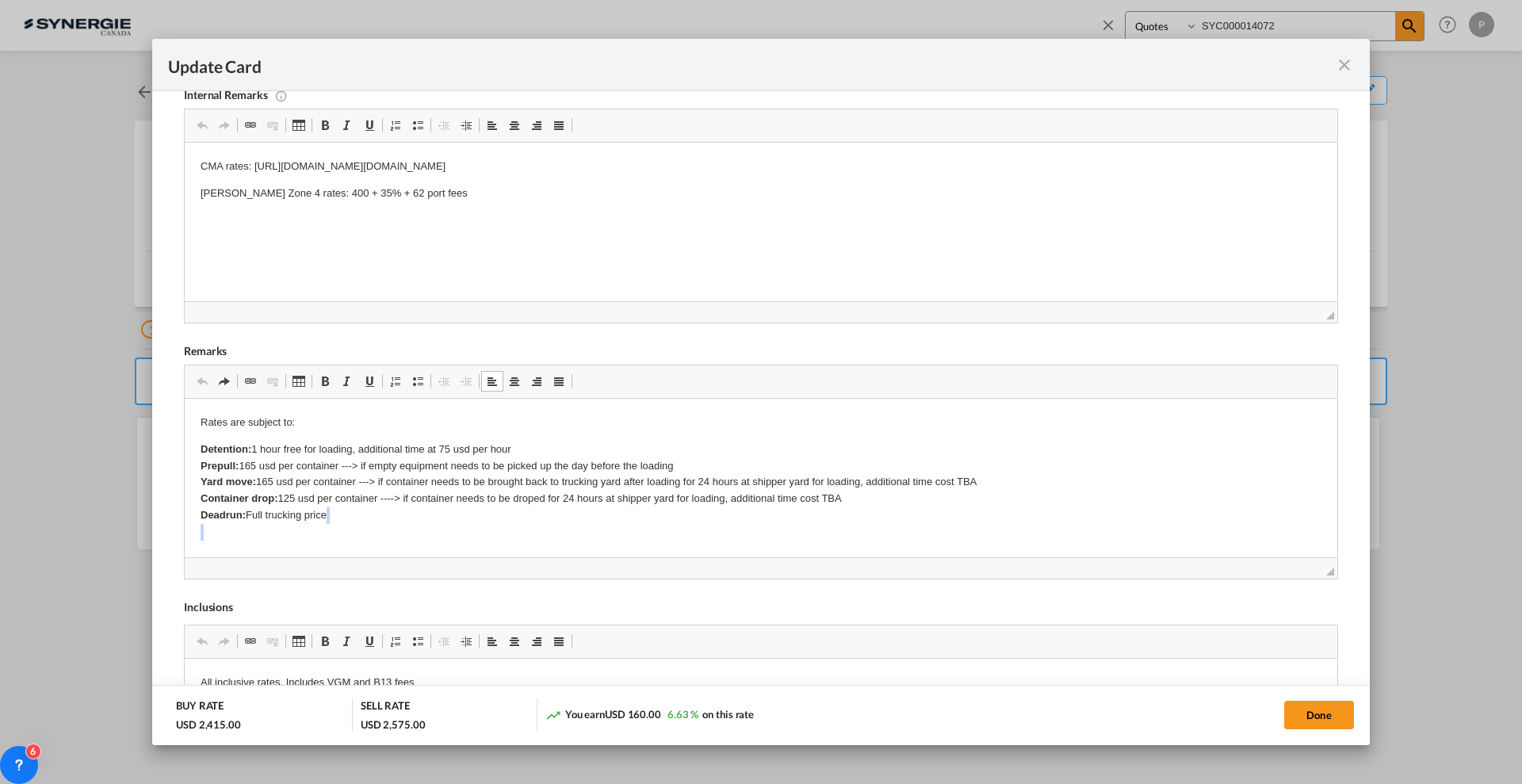
drag, startPoint x: 349, startPoint y: 515, endPoint x: 137, endPoint y: 438, distance: 225.6
click at [185, 438] on html "Rates are subject to: Detention: 1 hour free for loading, additional time at 75…" at bounding box center [761, 490] width 1153 height 184
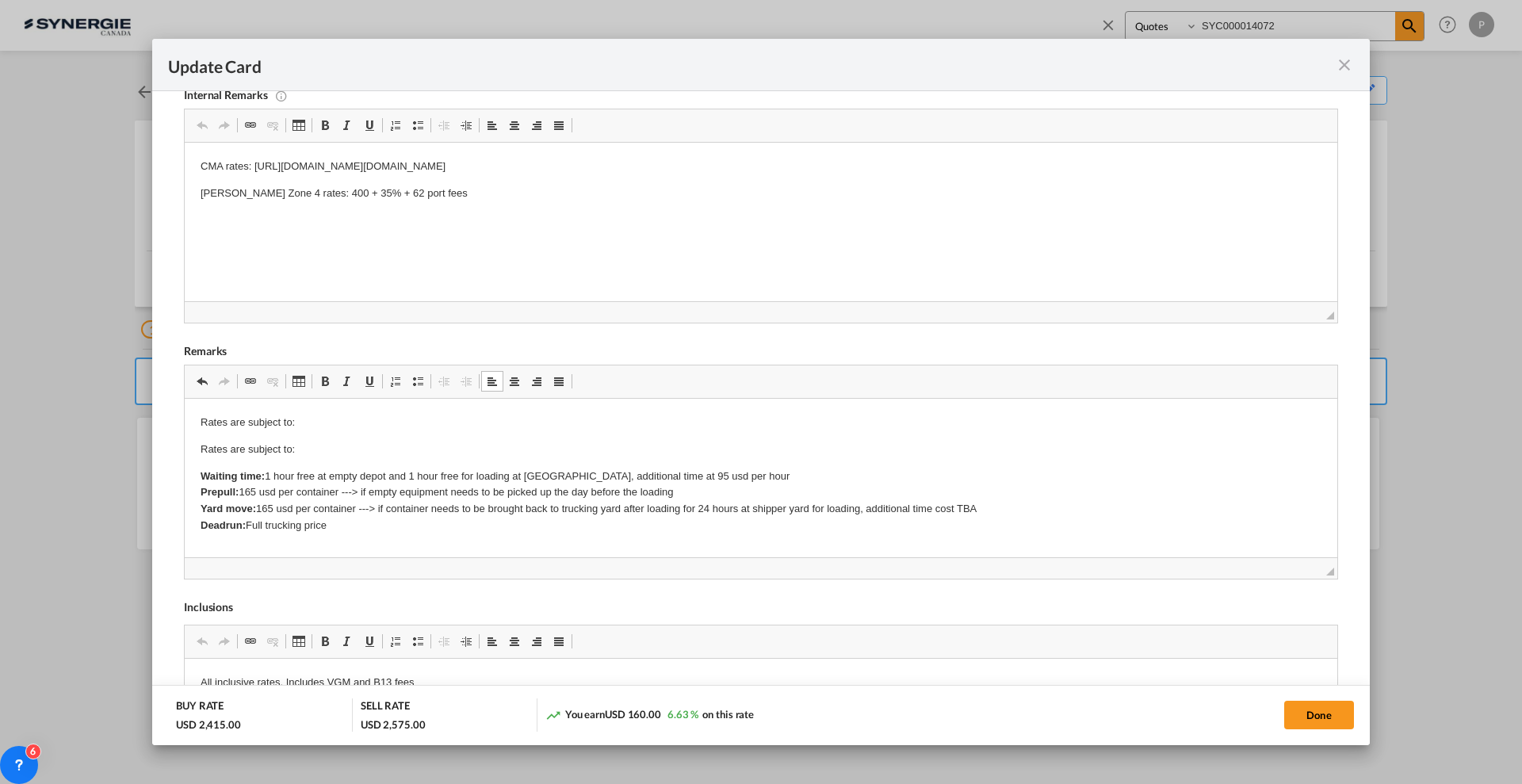
click at [305, 420] on p "Rates are subject to:" at bounding box center [761, 423] width 1121 height 17
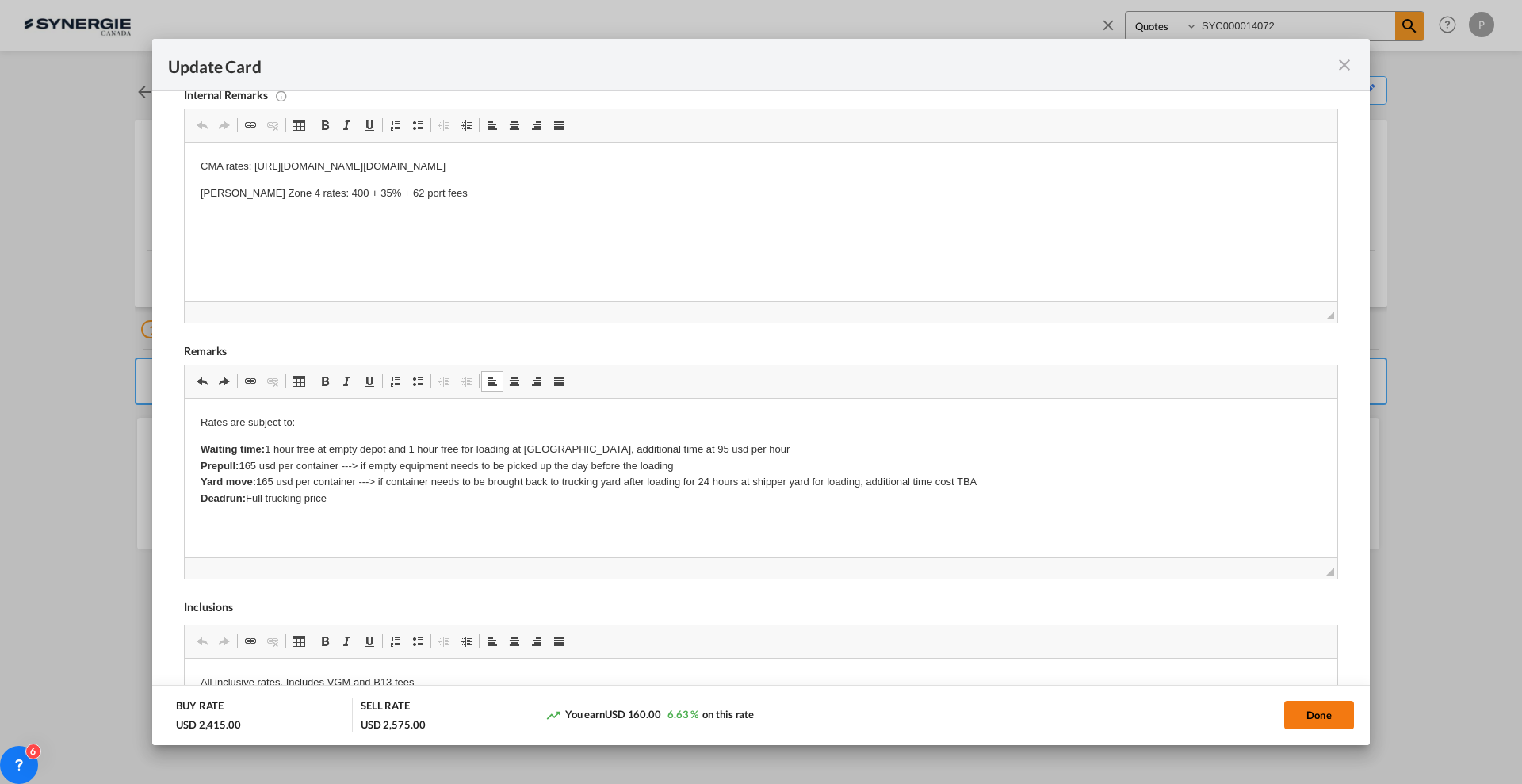
click at [1315, 706] on button "Done" at bounding box center [1319, 715] width 69 height 28
type input "28 Sep 2025"
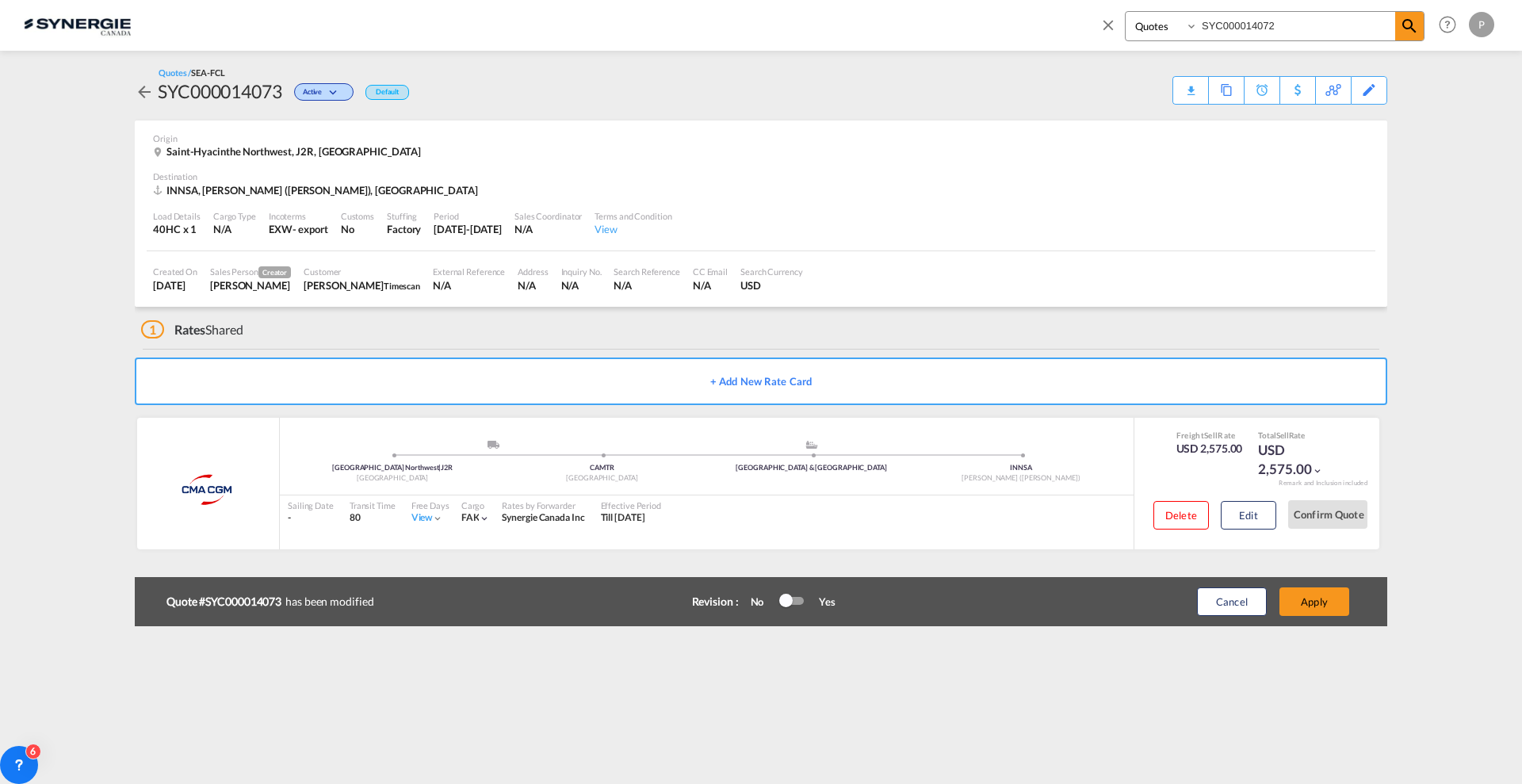
scroll to position [187, 0]
click at [1309, 599] on button "Apply" at bounding box center [1314, 602] width 69 height 28
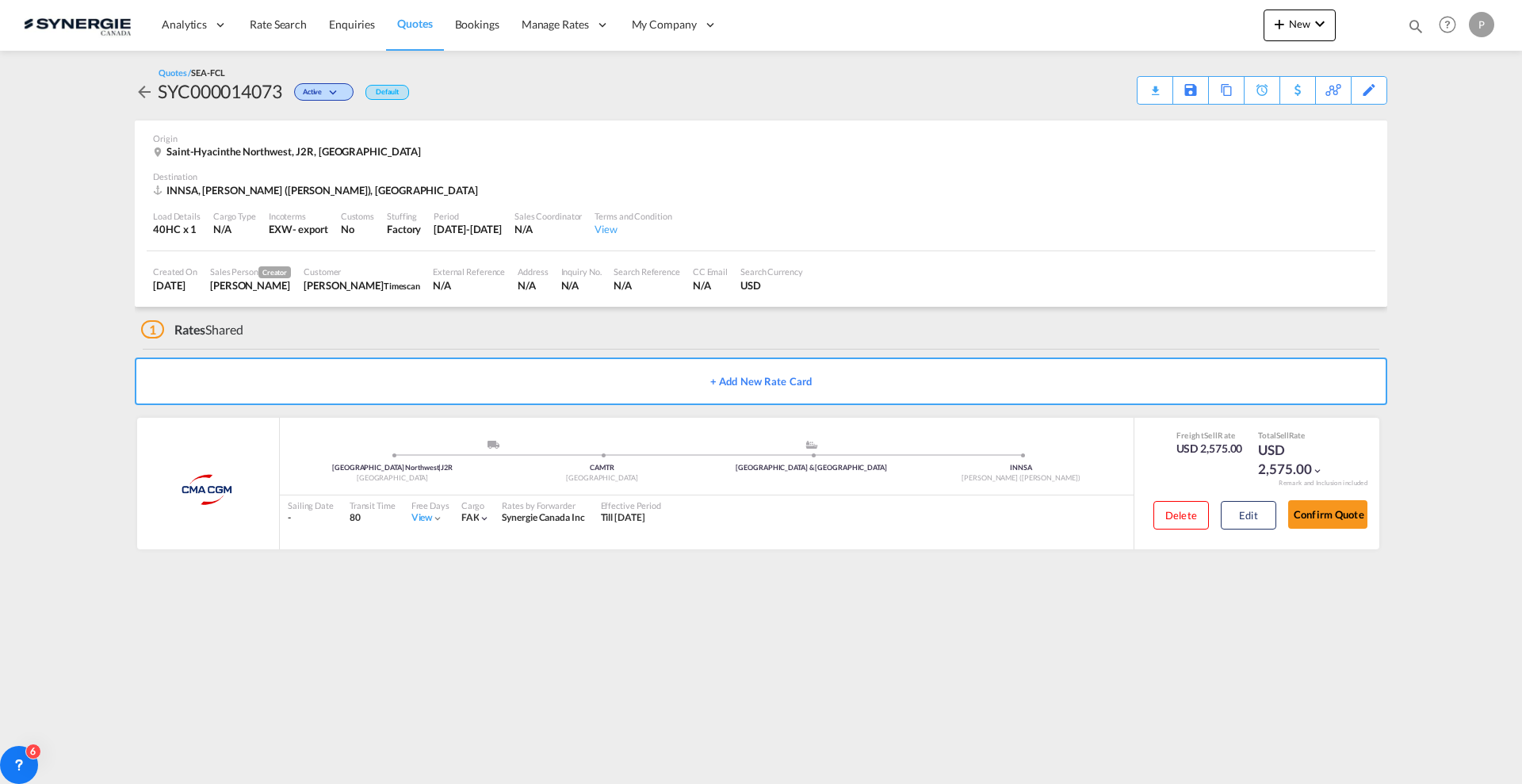
click at [265, 88] on div "SYC000014073" at bounding box center [219, 91] width 125 height 25
copy div "SYC000014073"
click at [1144, 86] on div "Download Quote" at bounding box center [1124, 90] width 81 height 25
drag, startPoint x: 0, startPoint y: 0, endPoint x: 1288, endPoint y: 28, distance: 1288.3
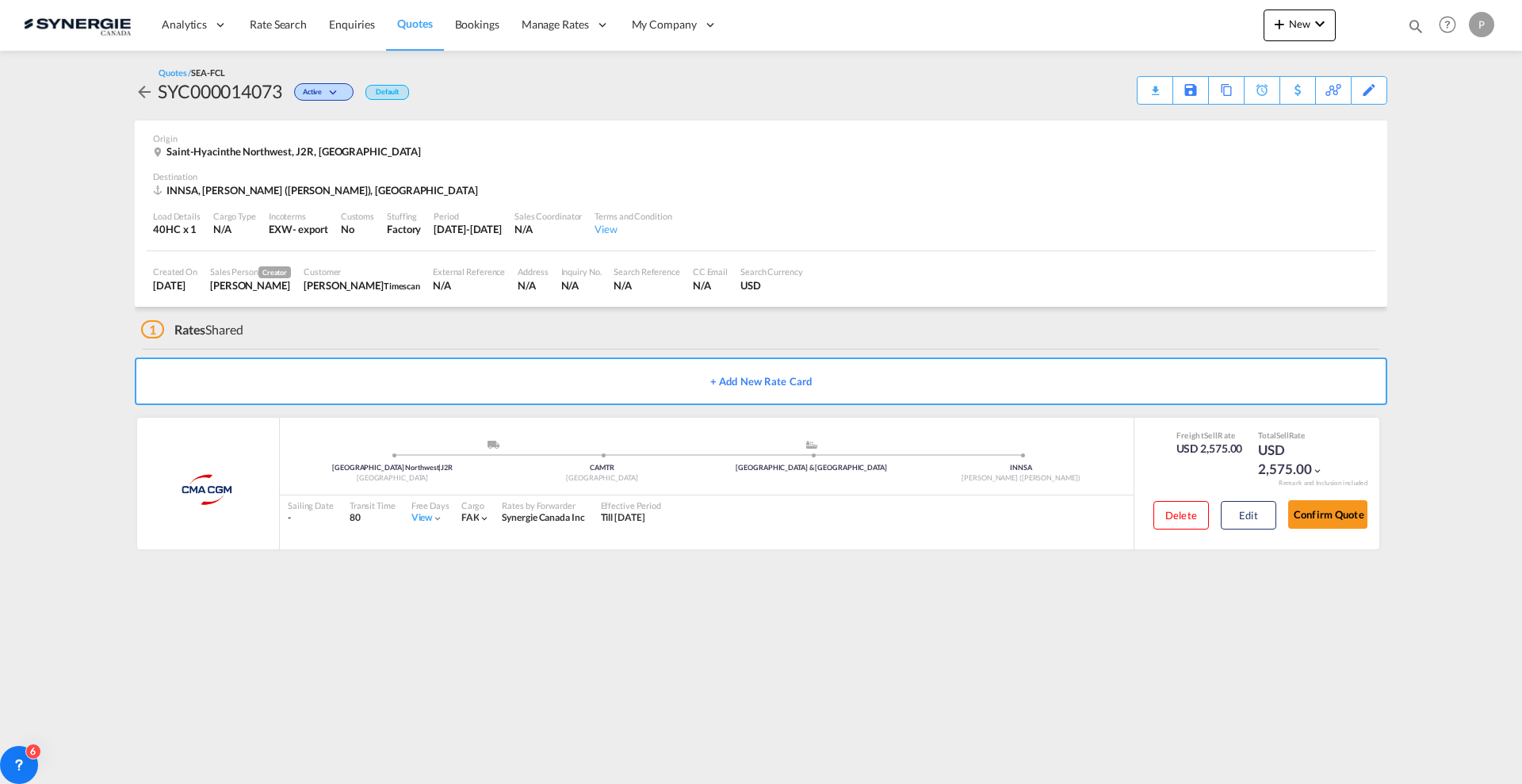
click at [1288, 28] on md-icon "icon-plus 400-fg" at bounding box center [1279, 23] width 19 height 19
click at [1246, 120] on div "Quote" at bounding box center [1274, 118] width 97 height 39
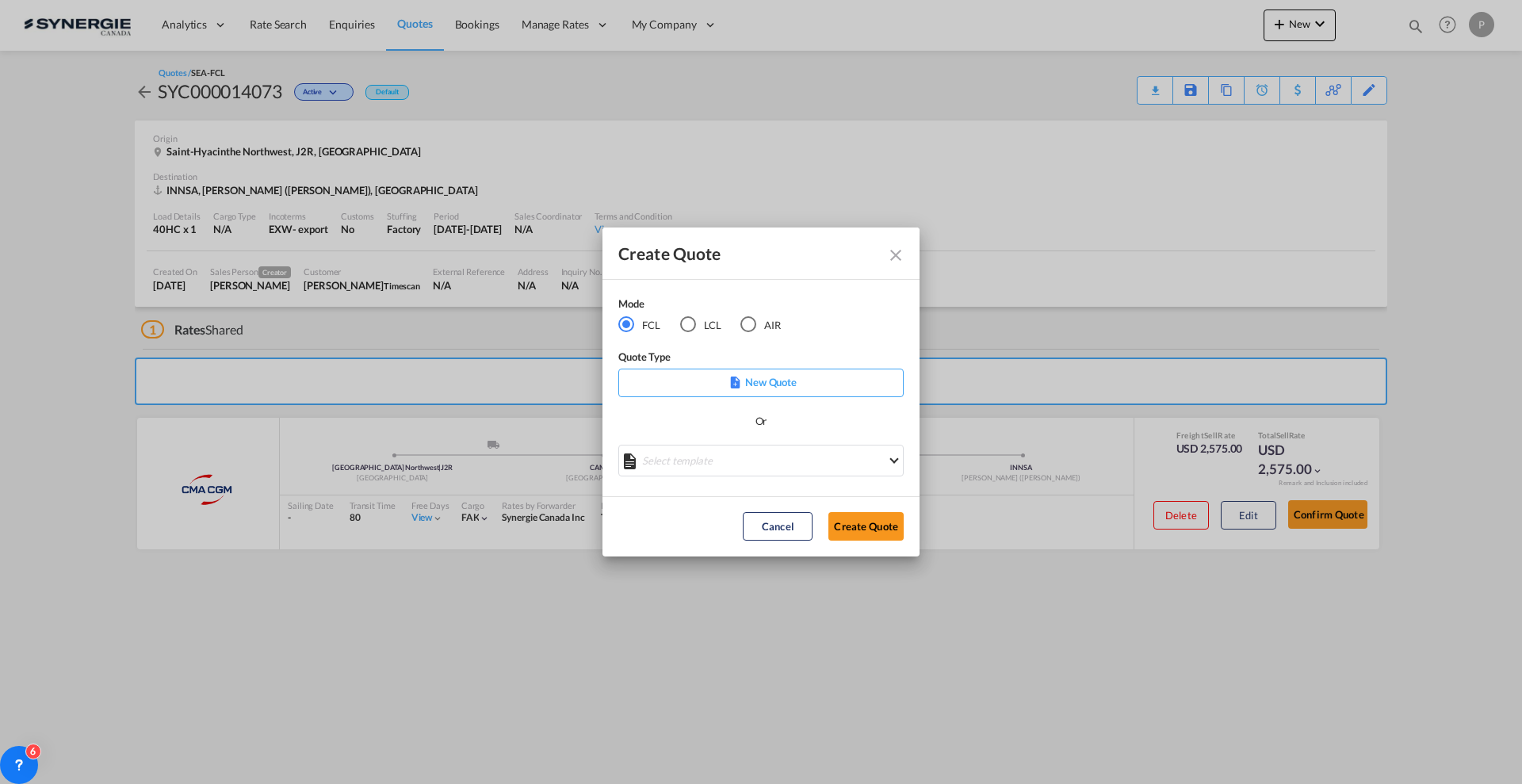
click at [681, 443] on div "Or" at bounding box center [761, 428] width 285 height 32
click at [688, 457] on md-select "Select template *NEW* FCL FREEHAND / DAP Pablo Gomez Saldarriaga | 10 Jul 2025 …" at bounding box center [761, 460] width 285 height 32
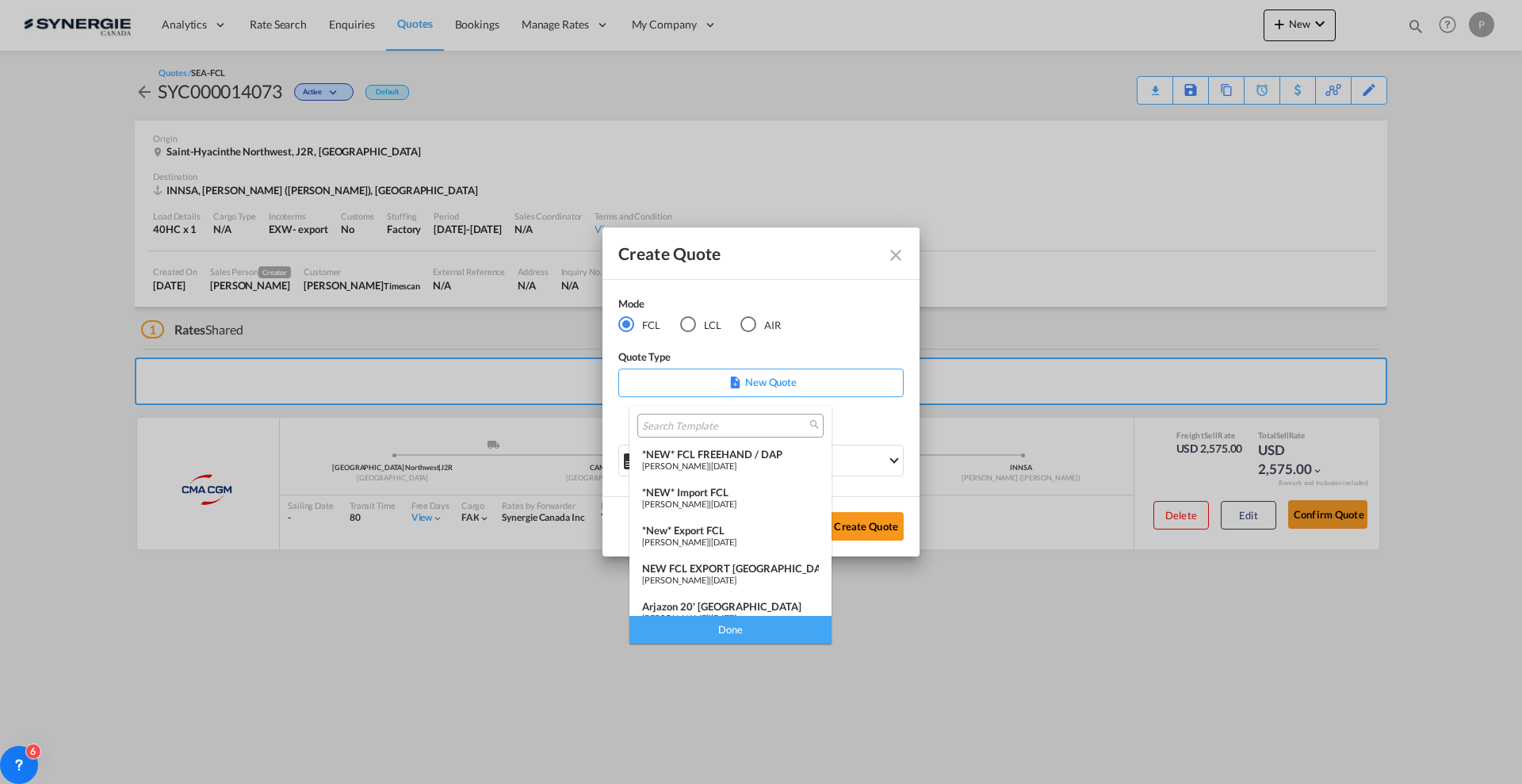
click at [693, 453] on div "*NEW* FCL FREEHAND / DAP" at bounding box center [730, 453] width 177 height 13
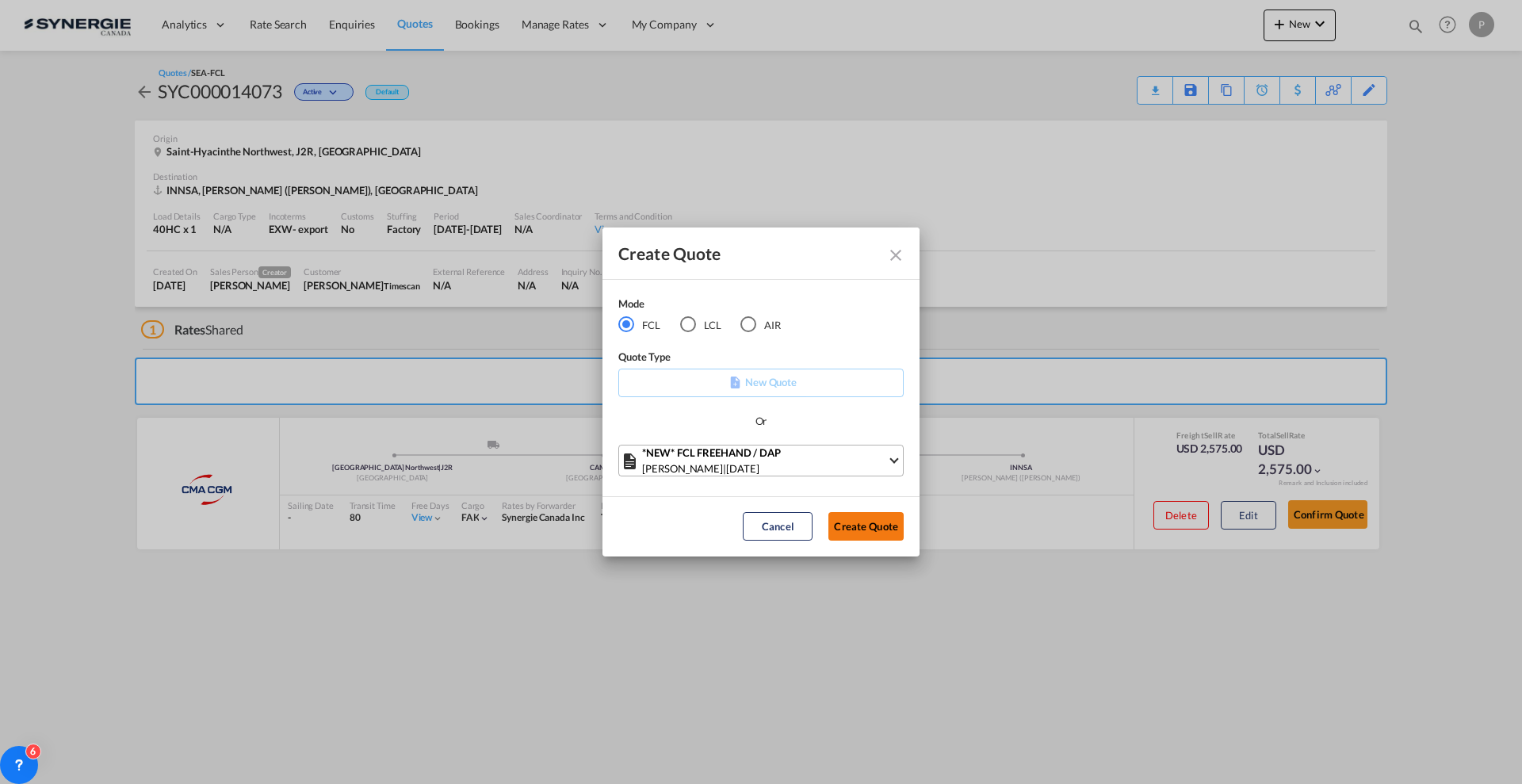
click at [887, 525] on button "Create Quote" at bounding box center [866, 526] width 75 height 28
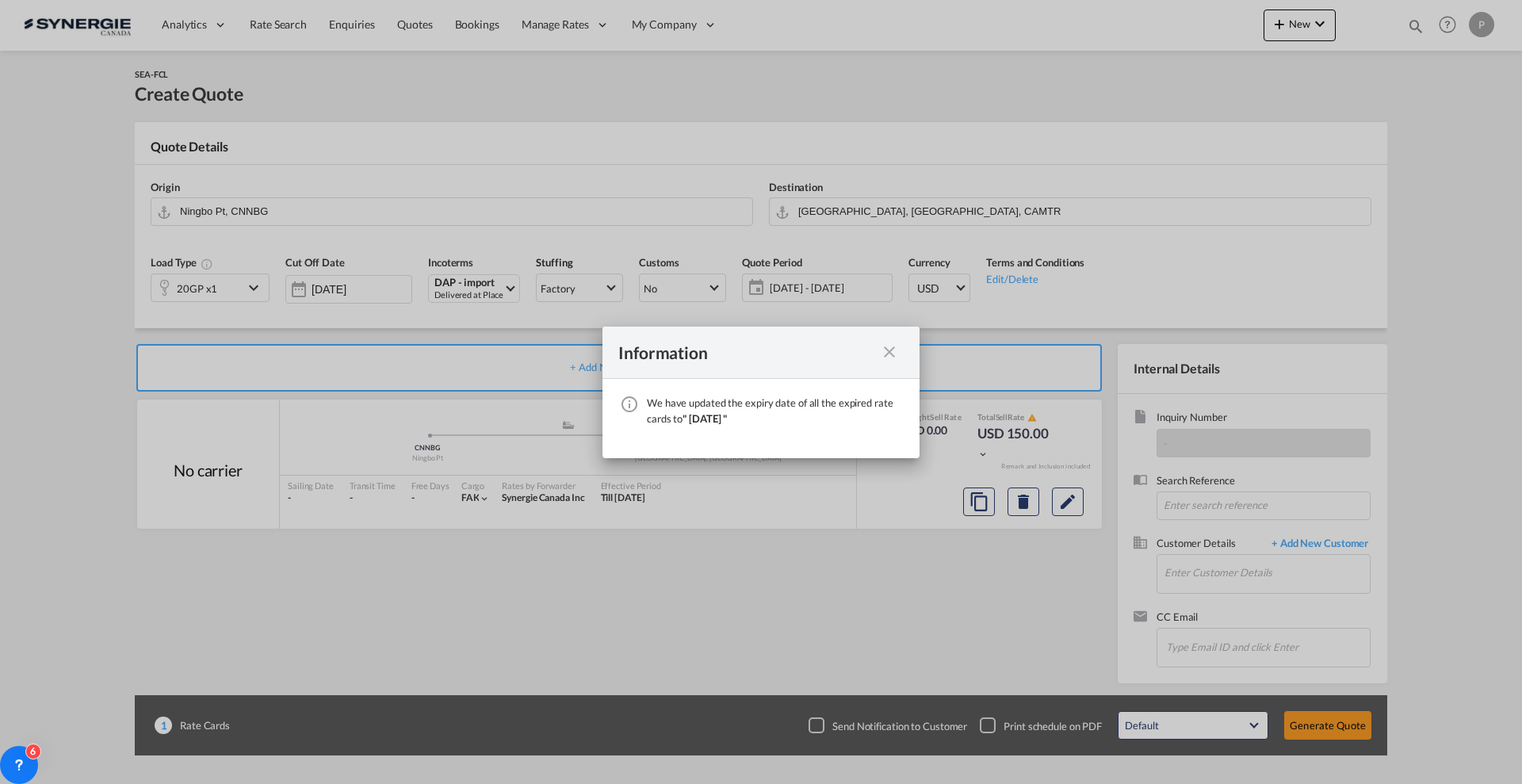
click at [895, 355] on md-icon "icon-close fg-AAA8AD cursor" at bounding box center [889, 351] width 19 height 19
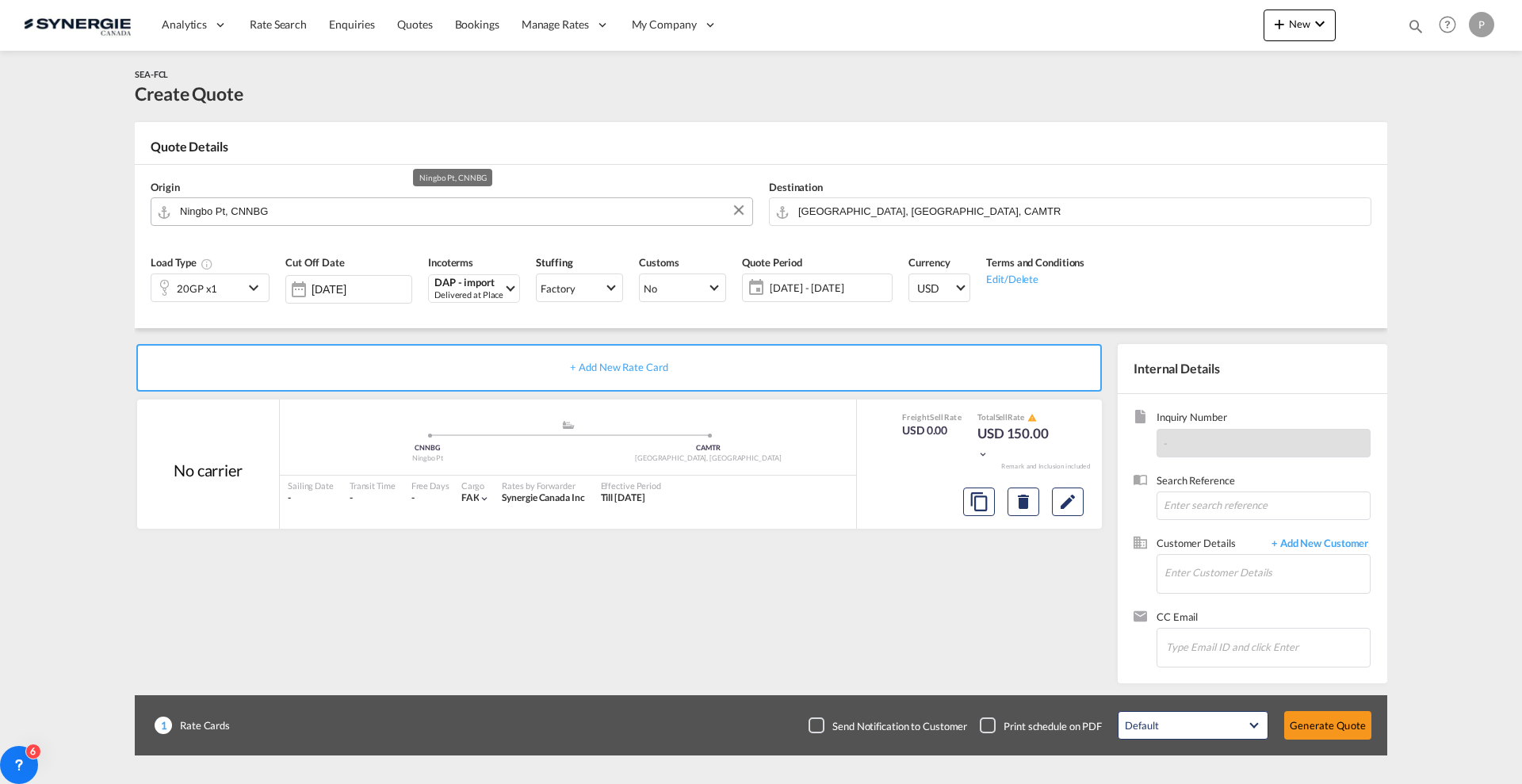
click at [328, 211] on input "Ningbo Pt, CNNBG" at bounding box center [462, 211] width 564 height 28
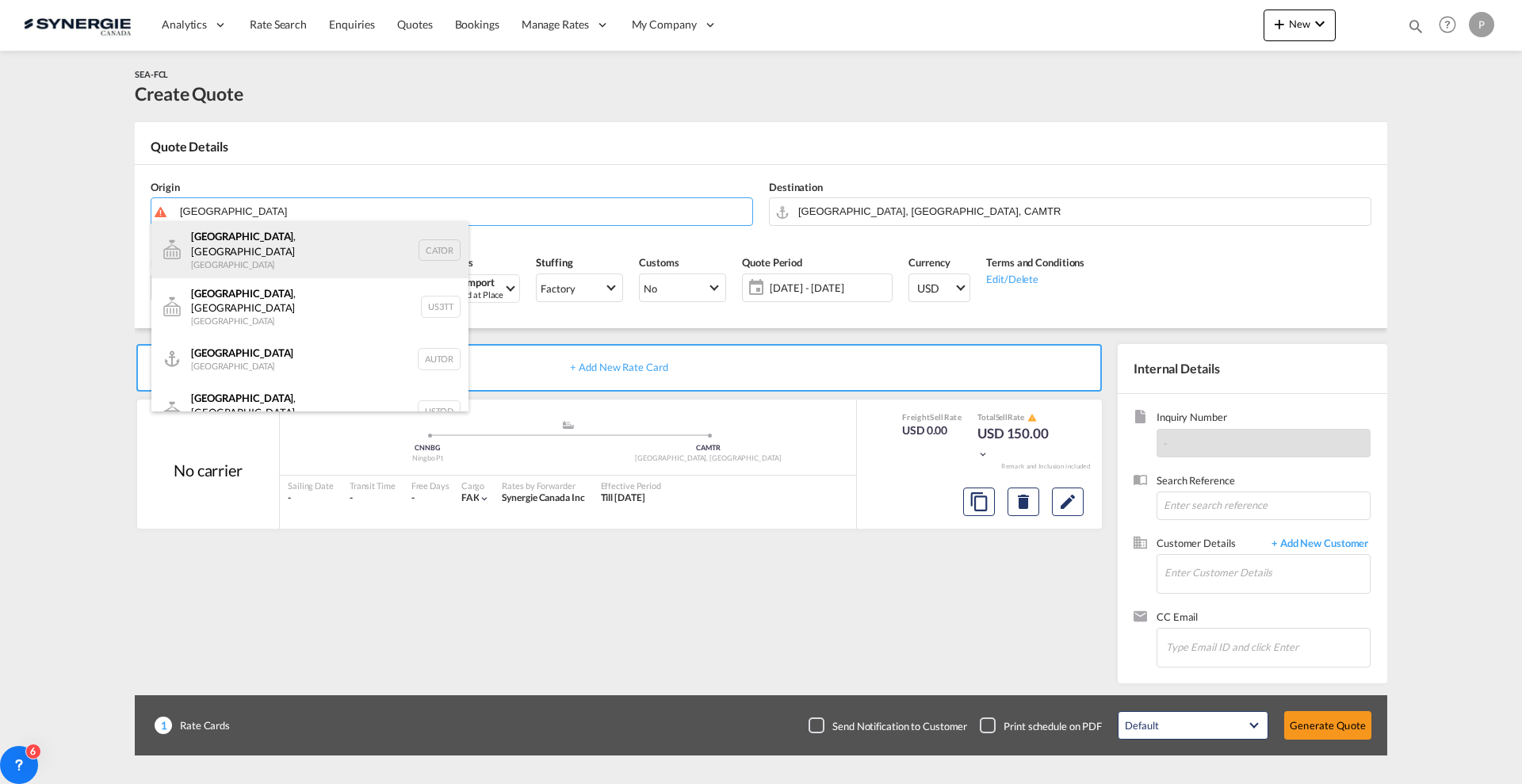
click at [291, 238] on div "Toronto , ON Canada CATOR" at bounding box center [310, 249] width 317 height 57
type input "Toronto, ON, CATOR"
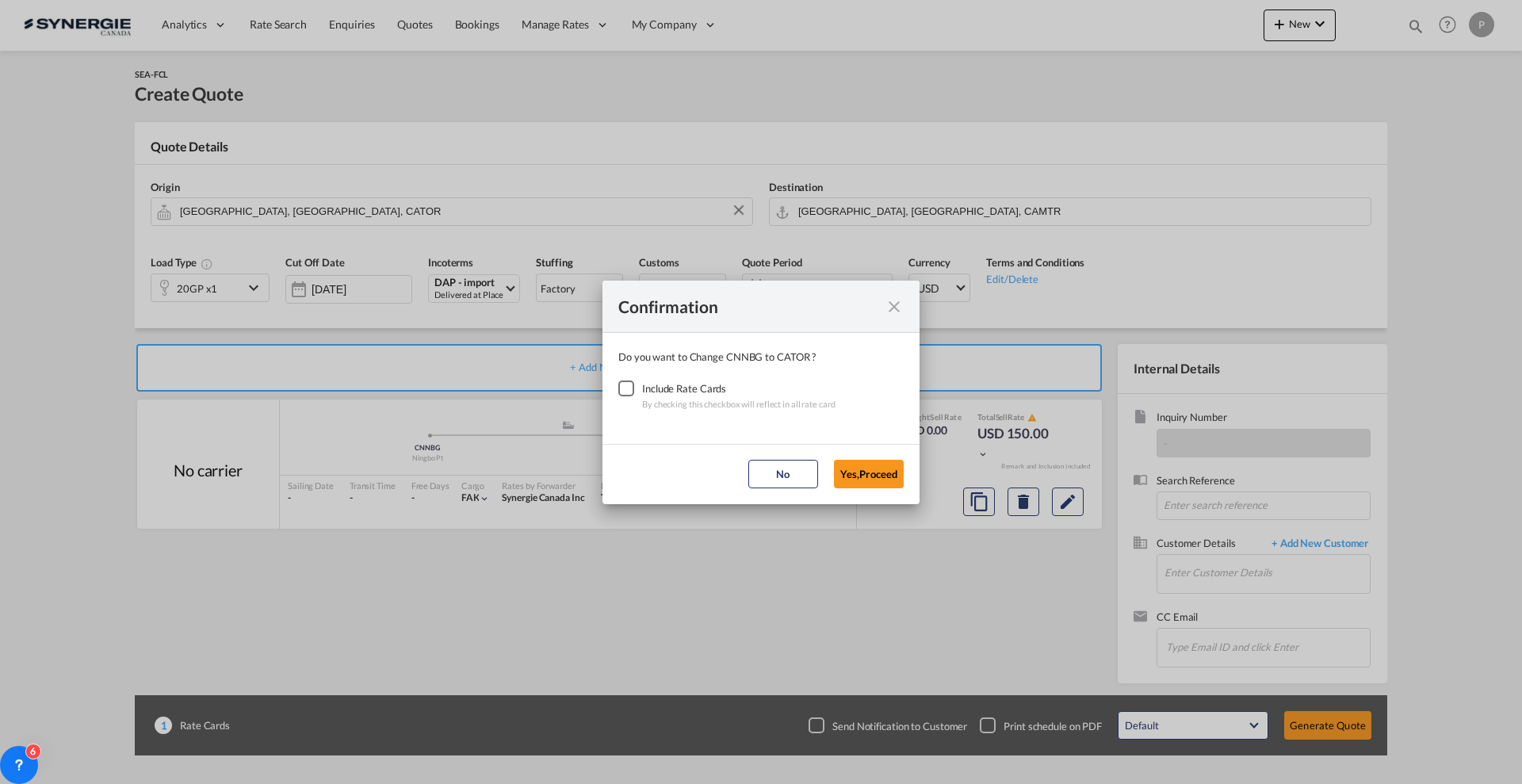
click at [625, 387] on div "Checkbox No Ink" at bounding box center [626, 388] width 16 height 16
click at [851, 464] on button "Yes,Proceed" at bounding box center [868, 474] width 69 height 28
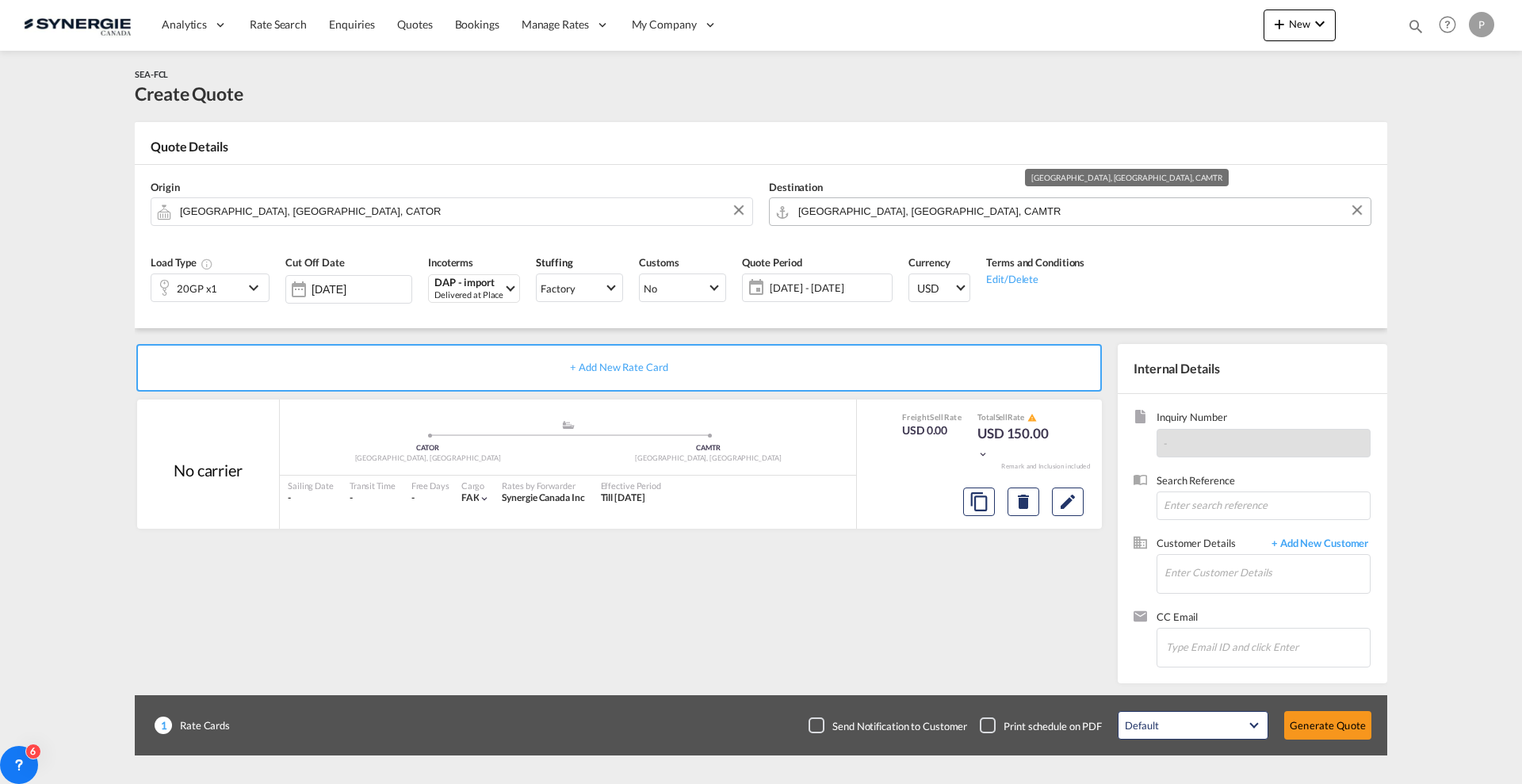
click at [883, 211] on input "Montreal, QC, CAMTR" at bounding box center [1081, 211] width 564 height 28
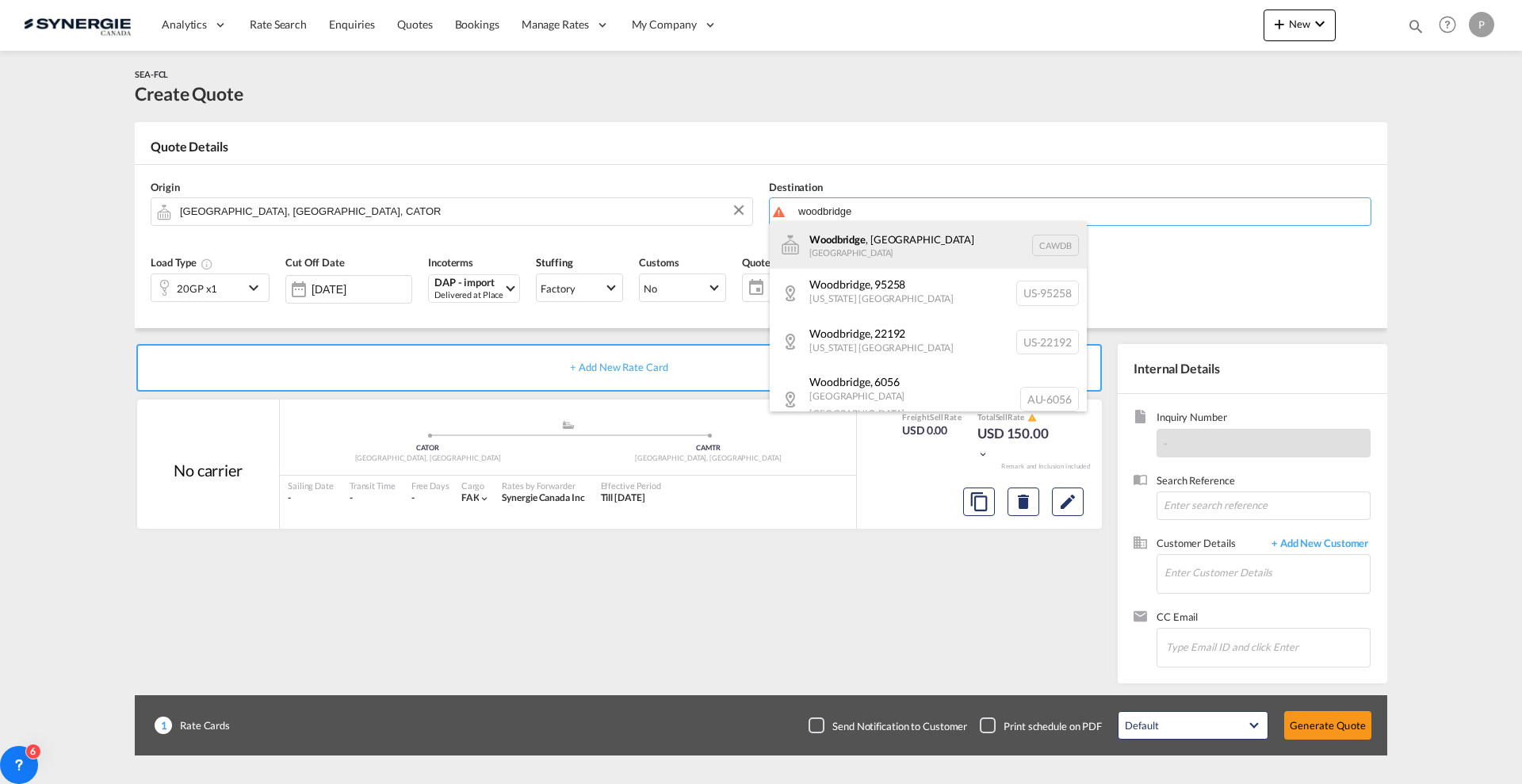
click at [892, 244] on div "Woodbridge , ON Canada CAWDB" at bounding box center [928, 244] width 317 height 48
type input "Woodbridge, ON, CAWDB"
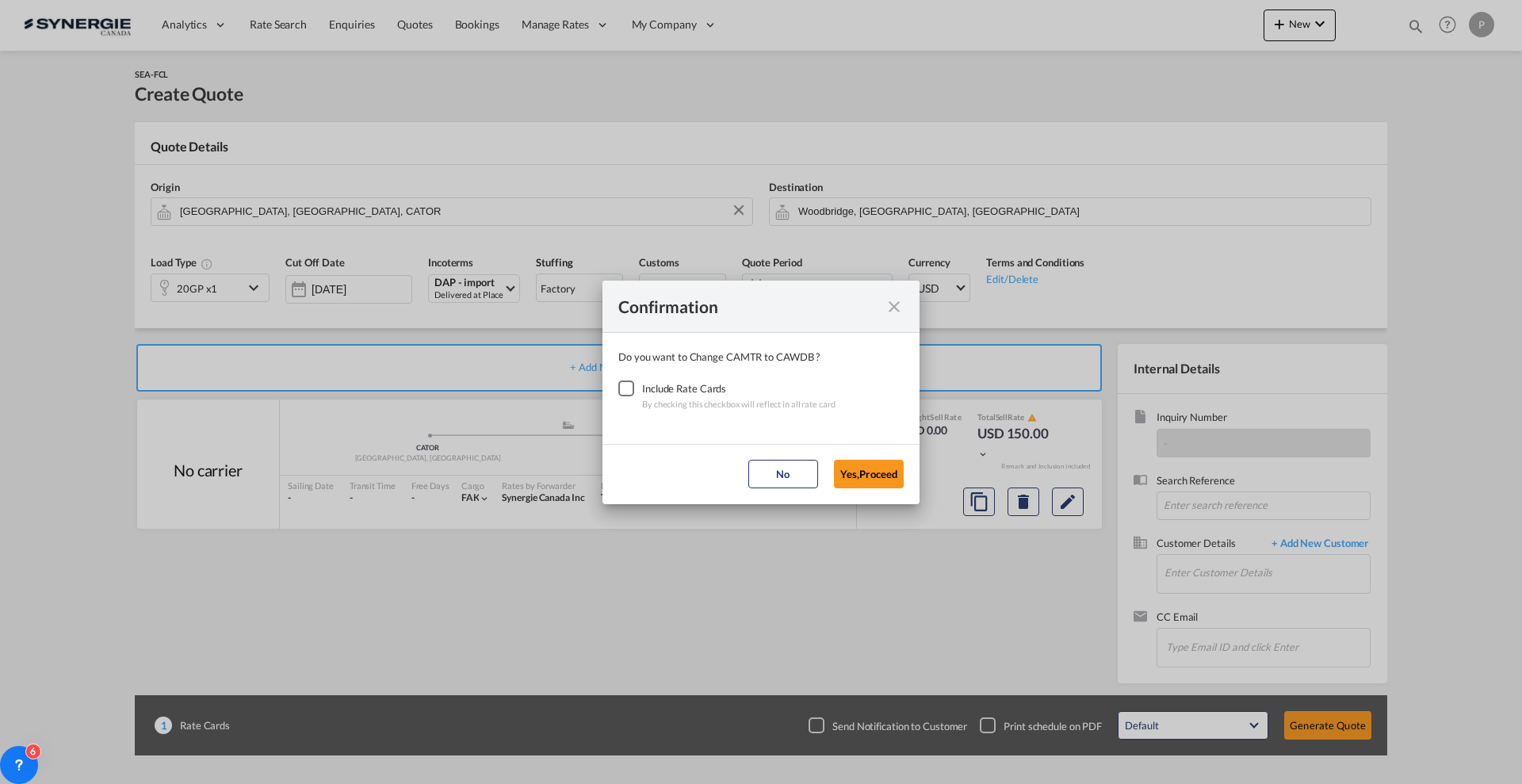
click at [625, 396] on div "Checkbox No Ink" at bounding box center [626, 388] width 16 height 16
click at [902, 490] on md-dialog-actions "No Yes,Proceed" at bounding box center [761, 474] width 317 height 60
click at [891, 479] on button "Yes,Proceed" at bounding box center [868, 474] width 69 height 28
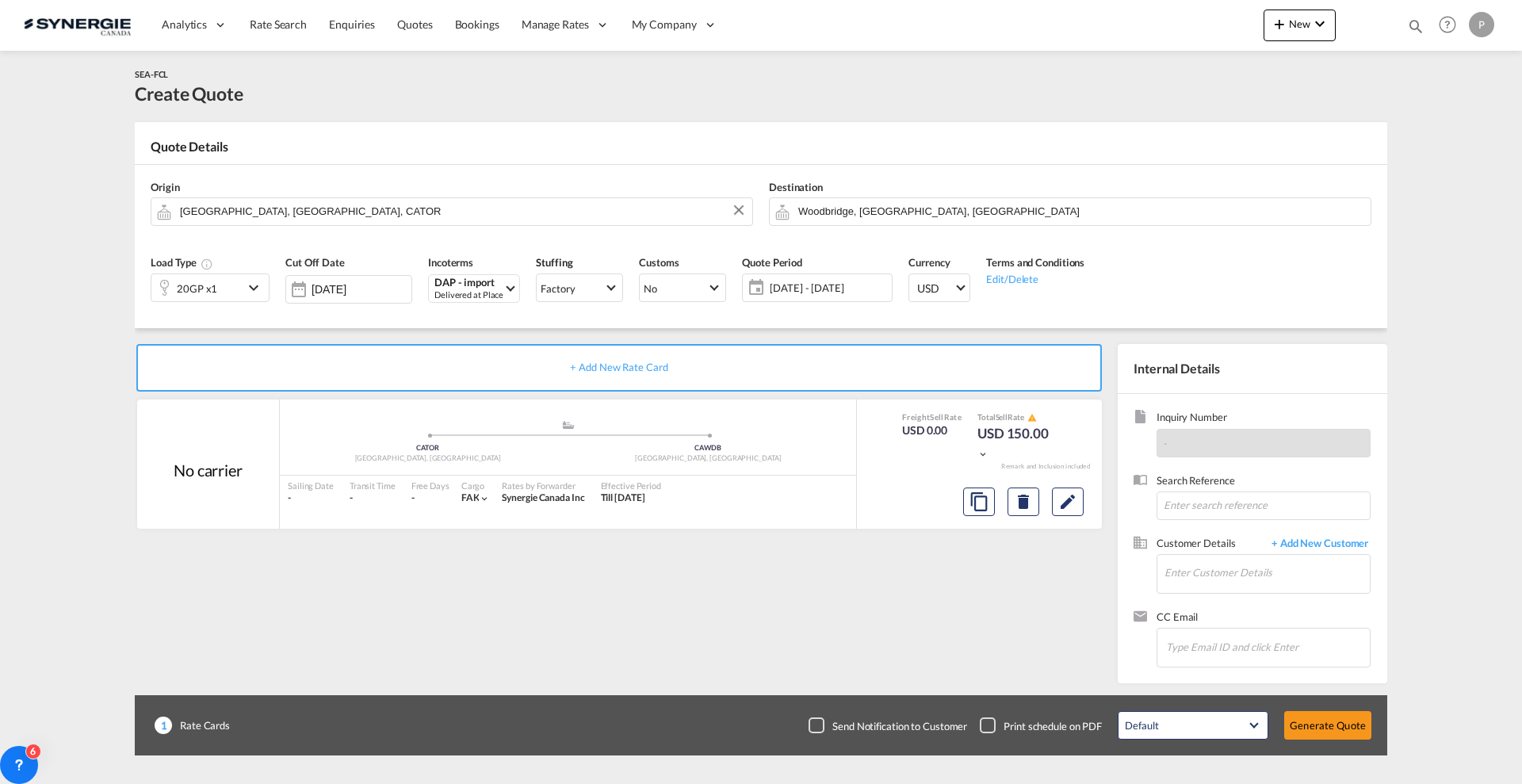
click at [241, 292] on div "20GP x1" at bounding box center [198, 288] width 92 height 27
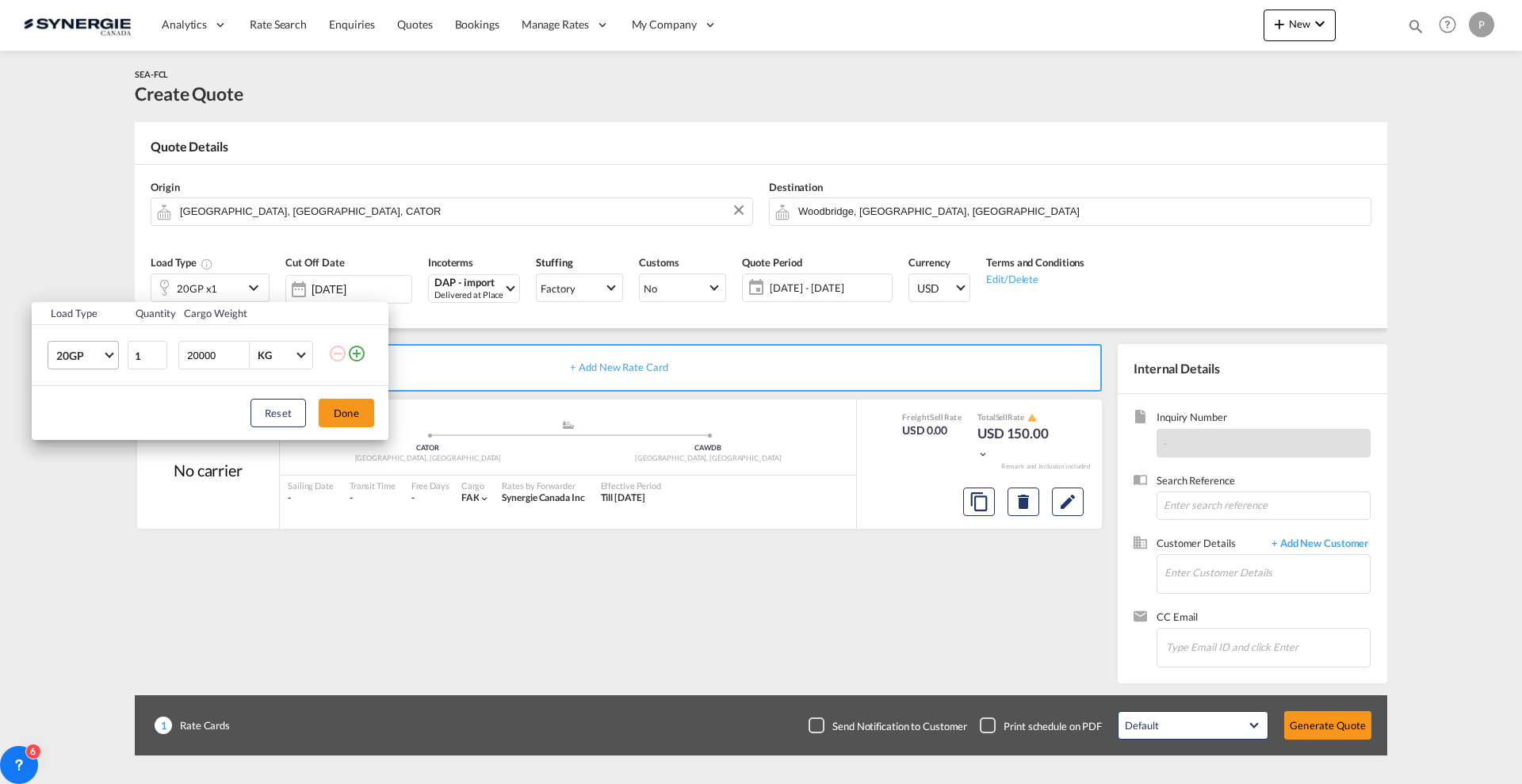
click at [72, 359] on span "20GP" at bounding box center [79, 356] width 46 height 16
click at [83, 418] on md-option "40HC" at bounding box center [97, 431] width 108 height 38
click at [343, 409] on button "Done" at bounding box center [347, 412] width 55 height 28
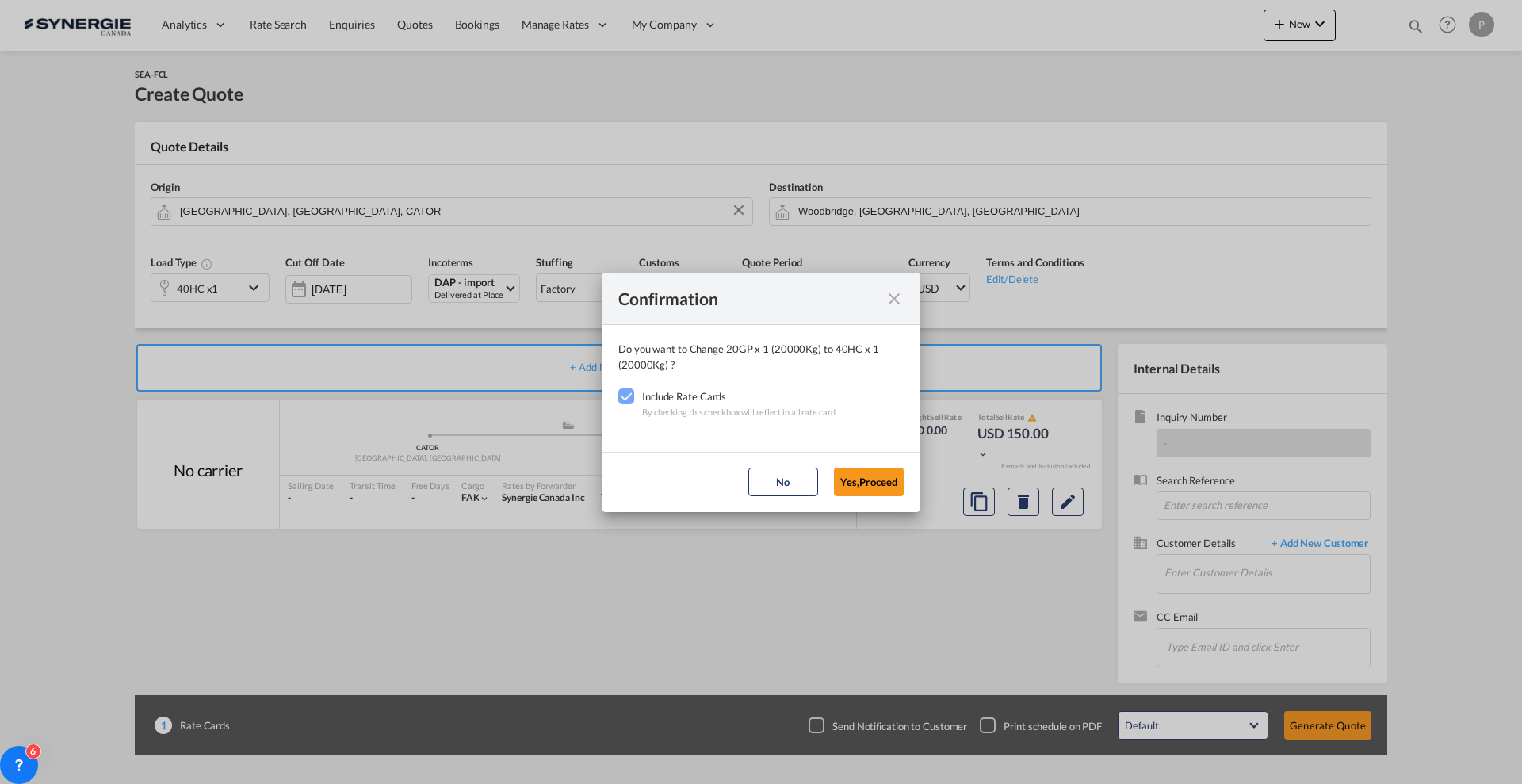
drag, startPoint x: 869, startPoint y: 474, endPoint x: 856, endPoint y: 444, distance: 32.7
click at [869, 474] on button "Yes,Proceed" at bounding box center [868, 482] width 69 height 28
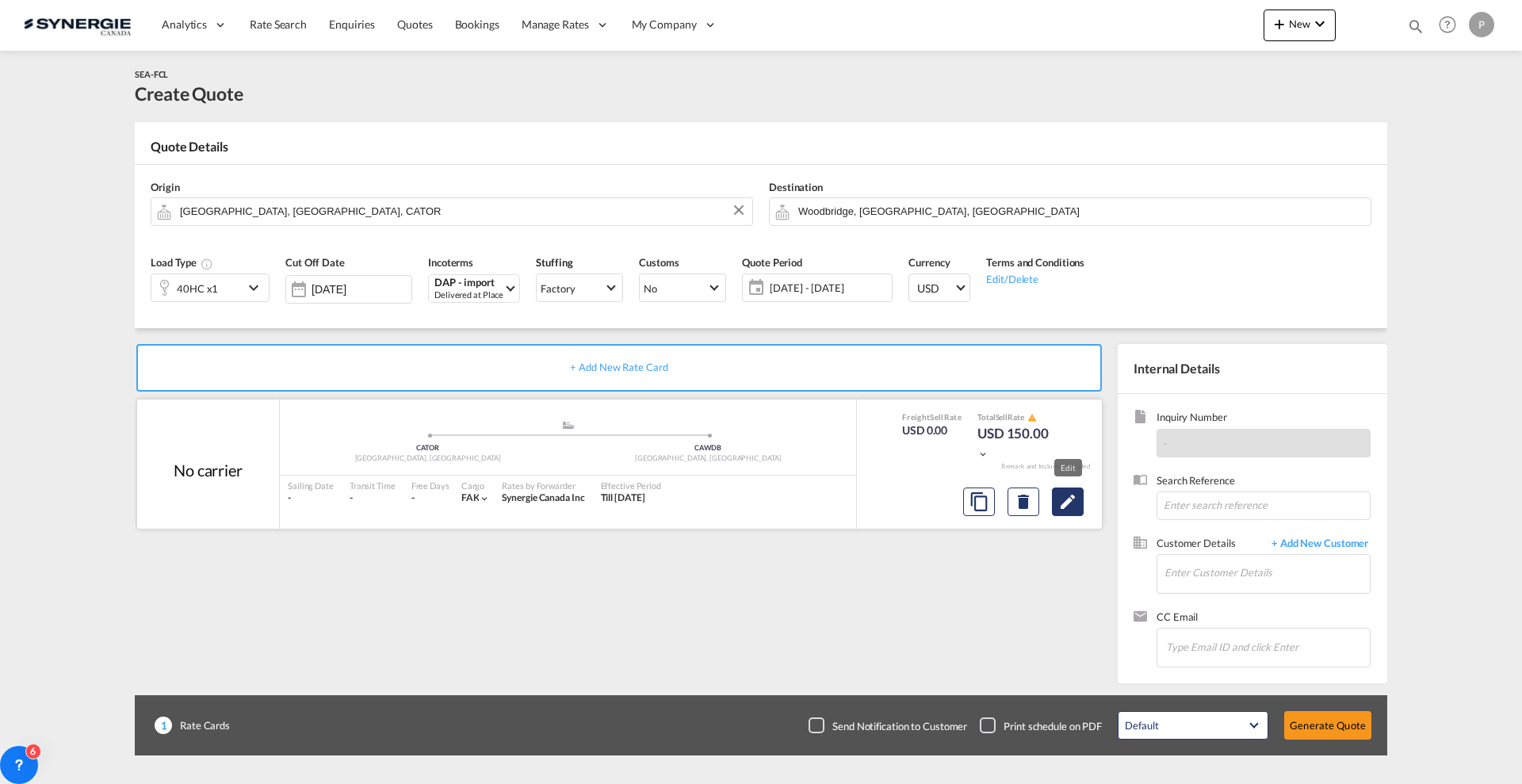
click at [1077, 501] on md-icon "Edit" at bounding box center [1067, 501] width 19 height 19
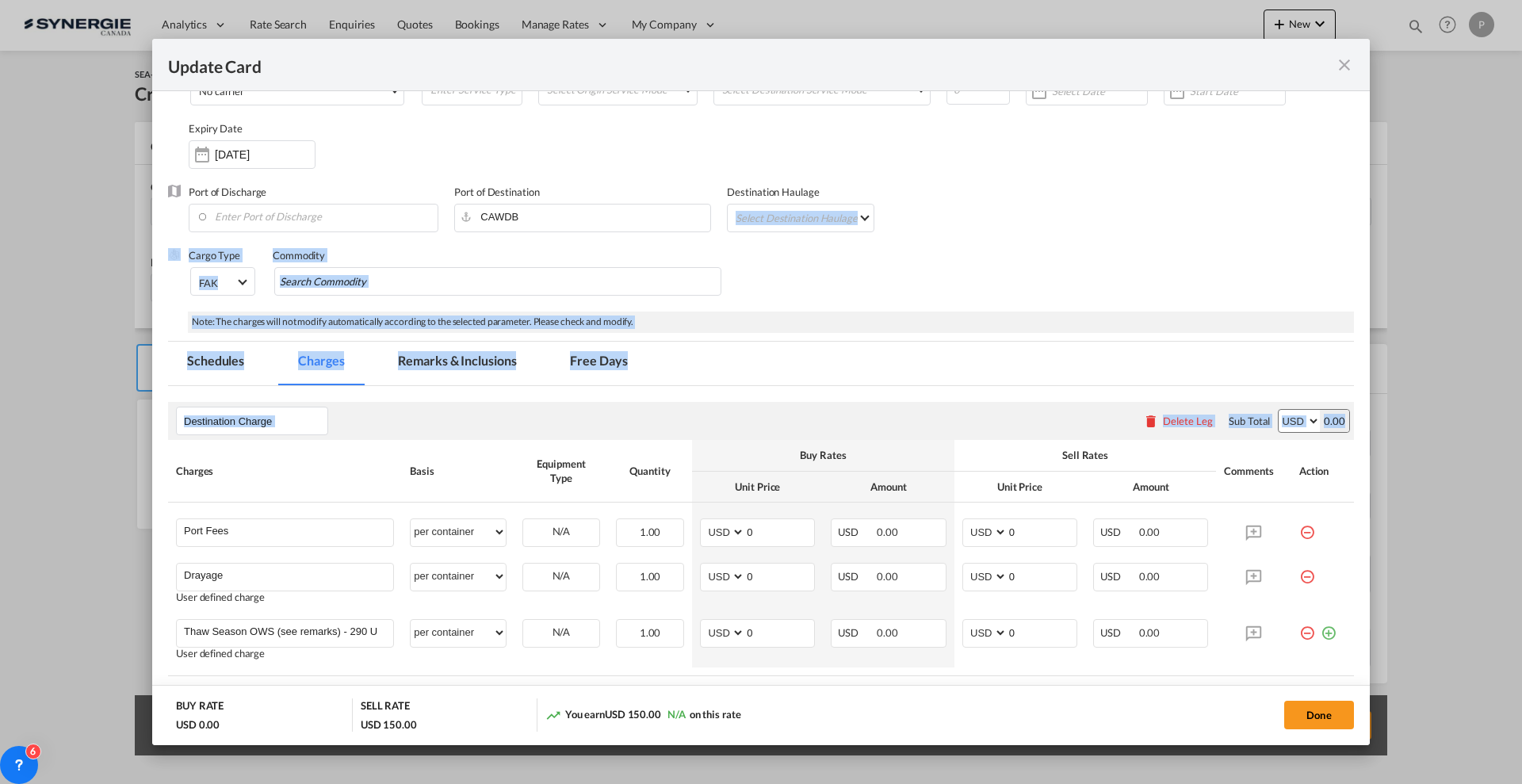
drag, startPoint x: 1365, startPoint y: 346, endPoint x: 1366, endPoint y: 371, distance: 25.0
click at [1366, 371] on div "Update Card Port of Origin CATOR Origin Haulage Select Origin Haulage rail road…" at bounding box center [761, 392] width 1522 height 784
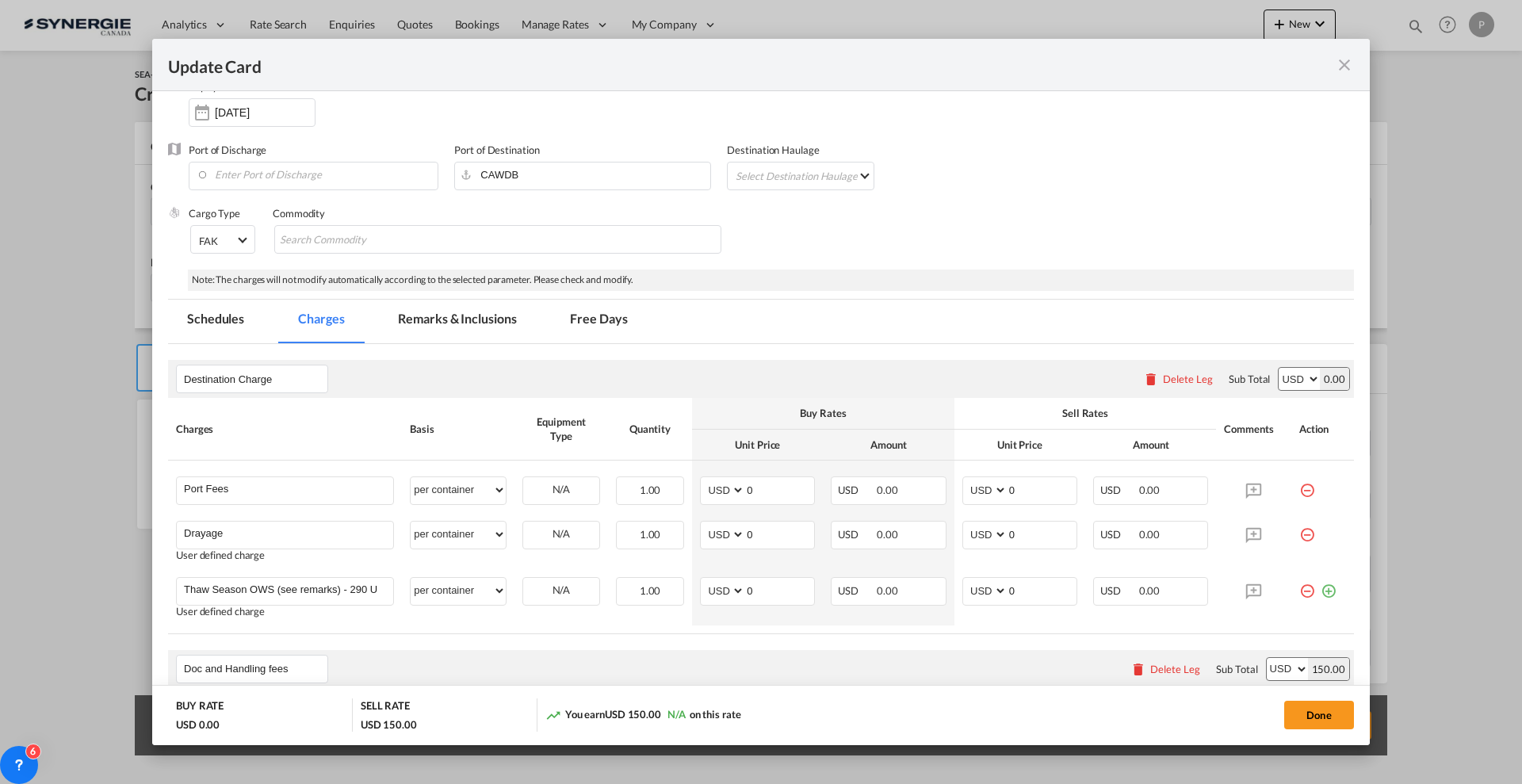
click at [1188, 438] on div "Update Card Port of Origin CATOR Origin Haulage Select Origin Haulage rail road…" at bounding box center [761, 392] width 1522 height 784
click at [1290, 483] on div "Update Card Port of Origin CATOR Origin Haulage Select Origin Haulage rail road…" at bounding box center [761, 392] width 1522 height 784
click at [1290, 489] on div "Update Card Port of Origin CATOR Origin Haulage Select Origin Haulage rail road…" at bounding box center [761, 392] width 1522 height 784
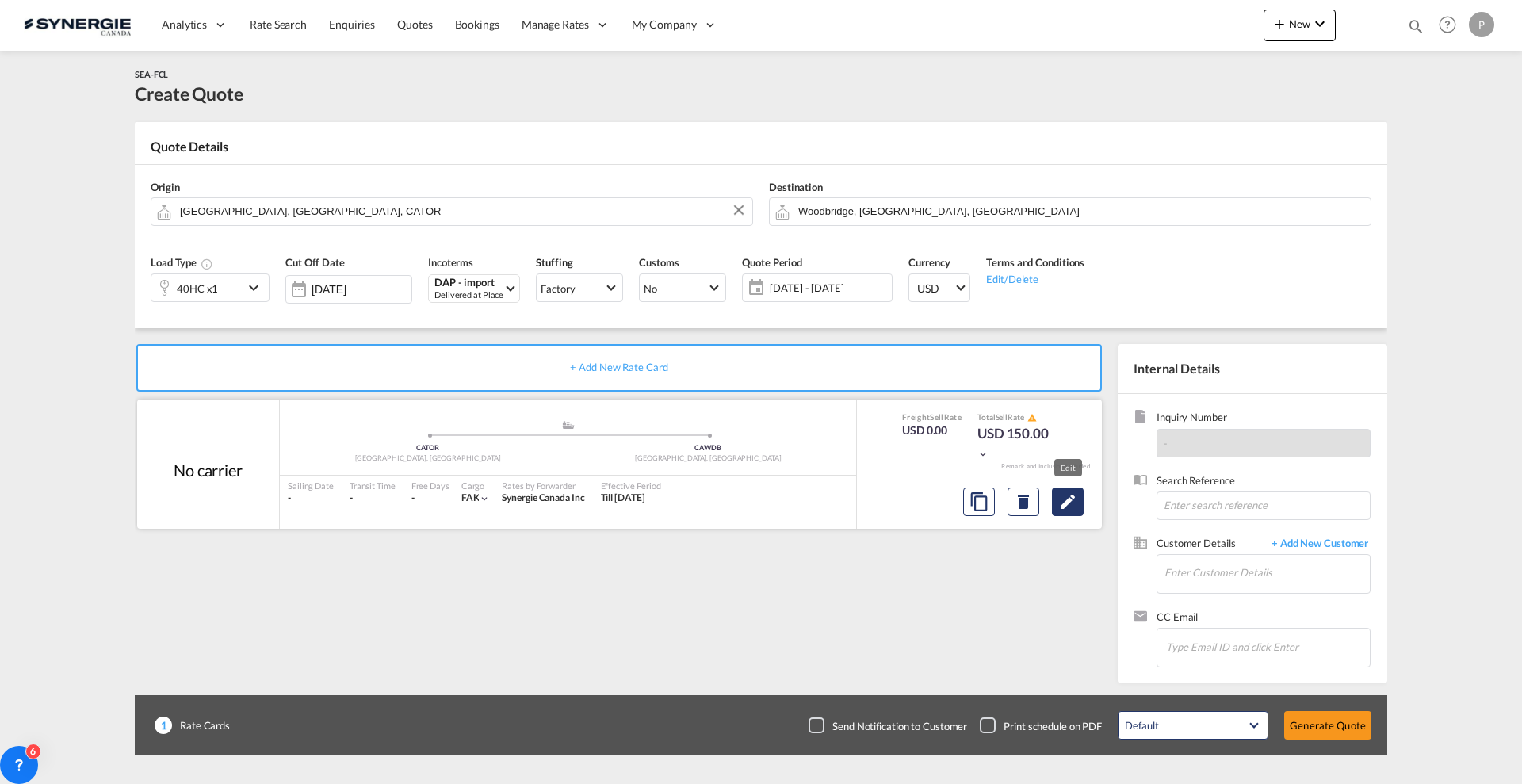
click at [1077, 498] on md-icon "Edit" at bounding box center [1067, 501] width 19 height 19
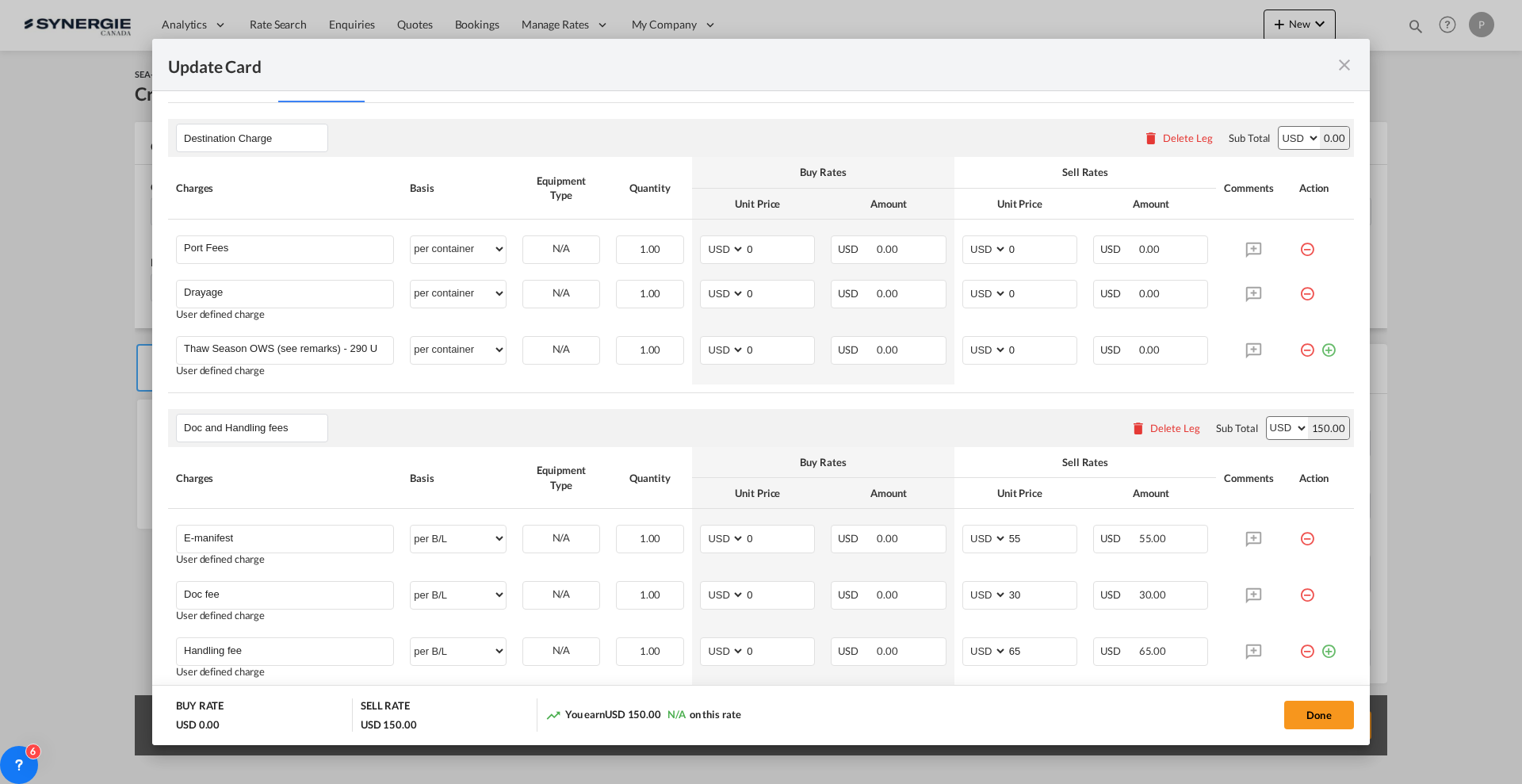
scroll to position [397, 0]
click at [1299, 246] on md-icon "icon-minus-circle-outline red-400-fg" at bounding box center [1307, 243] width 16 height 16
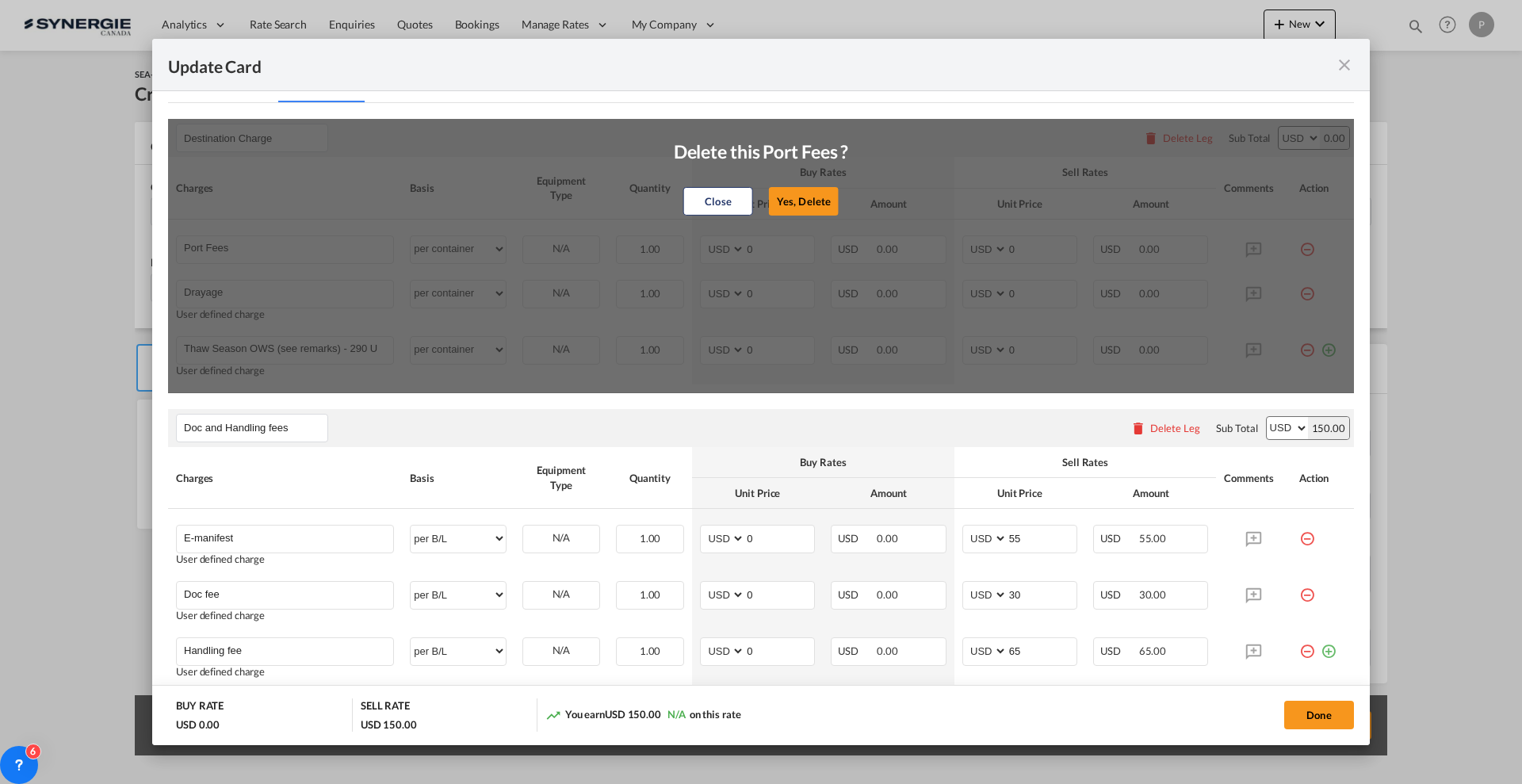
drag, startPoint x: 795, startPoint y: 202, endPoint x: 774, endPoint y: 200, distance: 21.1
click at [795, 202] on button "Yes, Delete" at bounding box center [804, 201] width 69 height 28
type input "Drayage"
type input "Thaw Season OWS (see remarks) - 290 USD if applicable"
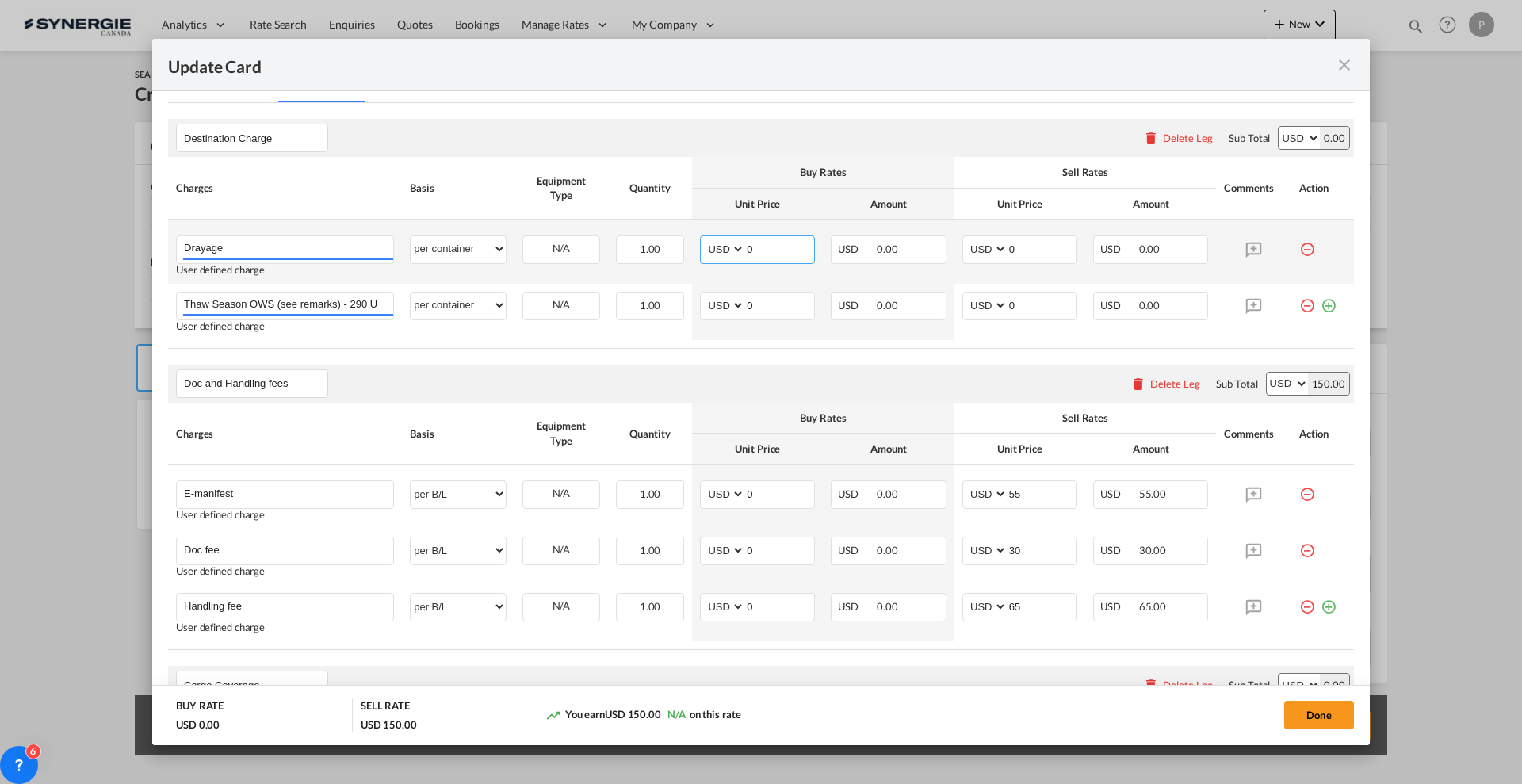
click at [759, 247] on input "0" at bounding box center [779, 248] width 69 height 23
type input "280"
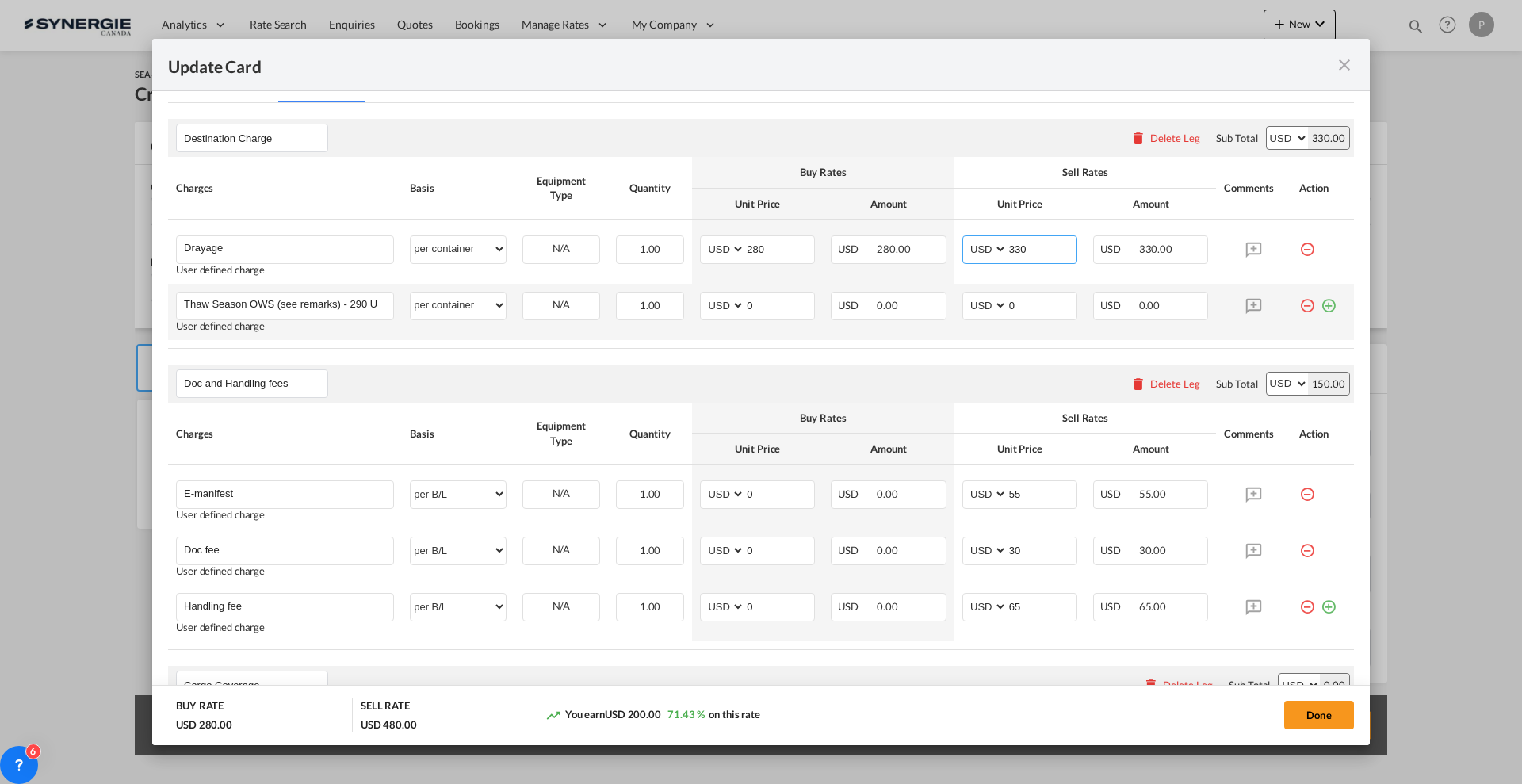
type input "330"
click at [1299, 306] on md-icon "icon-minus-circle-outline red-400-fg" at bounding box center [1307, 300] width 16 height 16
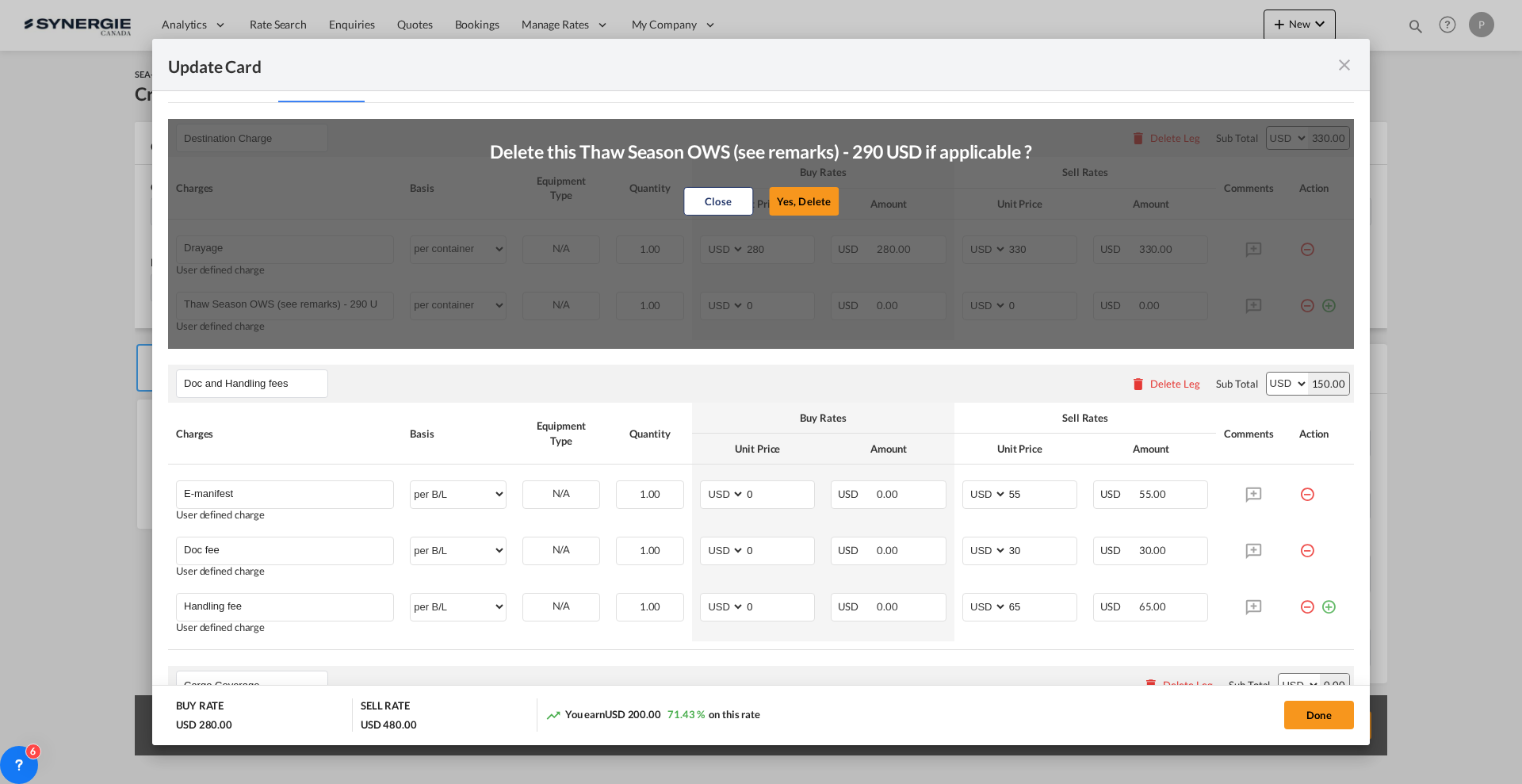
click at [808, 206] on button "Yes, Delete" at bounding box center [804, 201] width 69 height 28
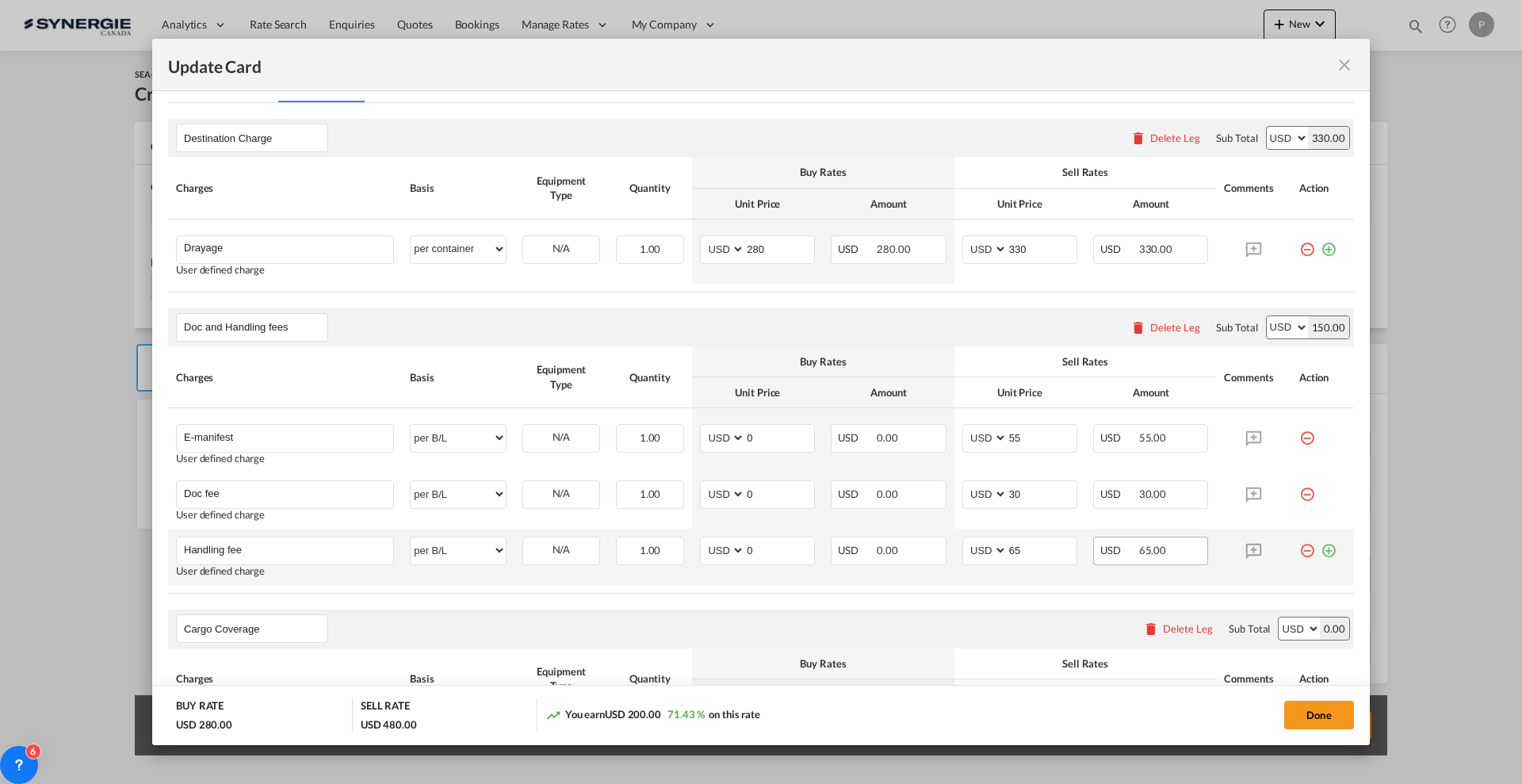
scroll to position [0, 0]
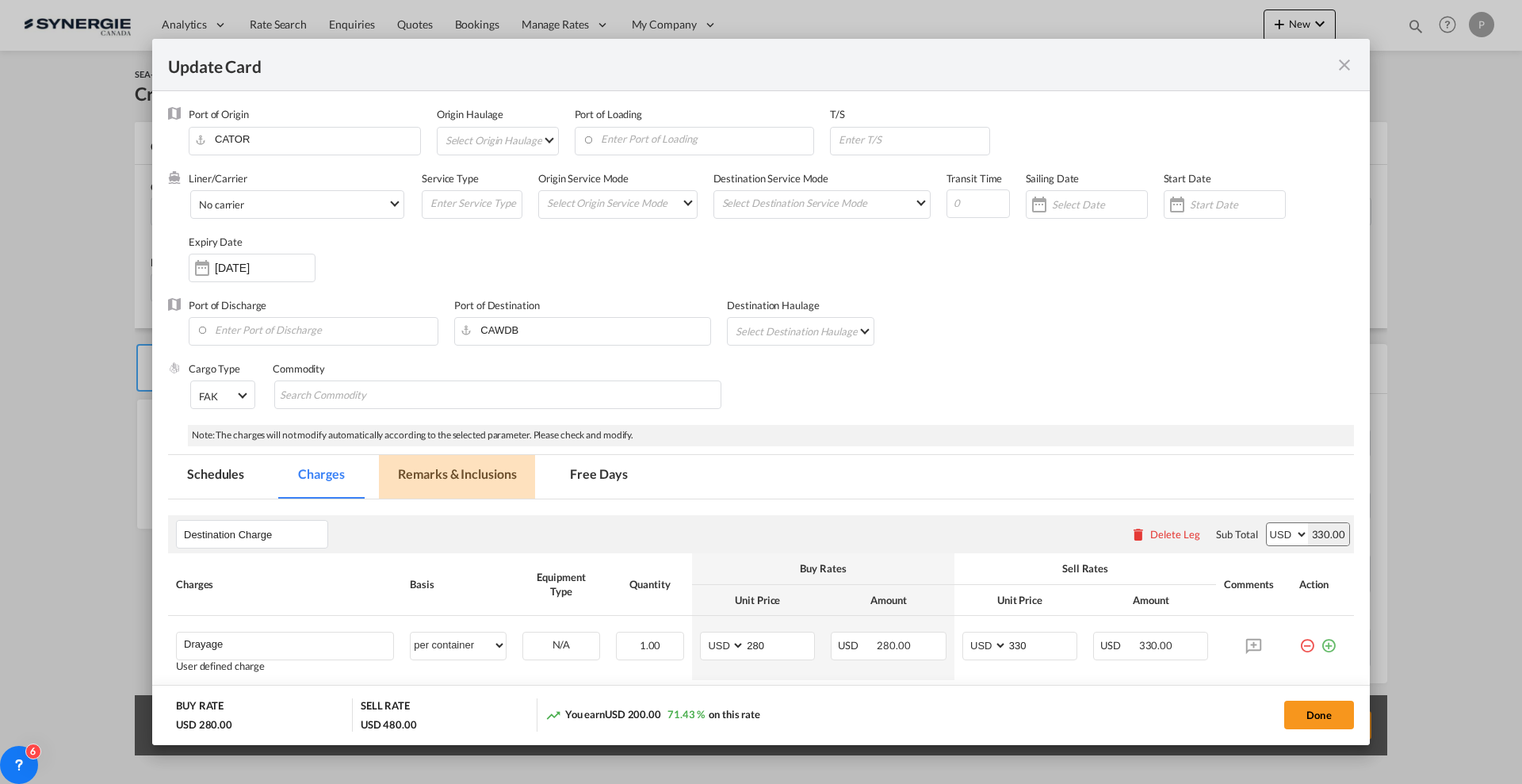
click at [490, 470] on md-tab-item "Remarks & Inclusions" at bounding box center [457, 477] width 157 height 44
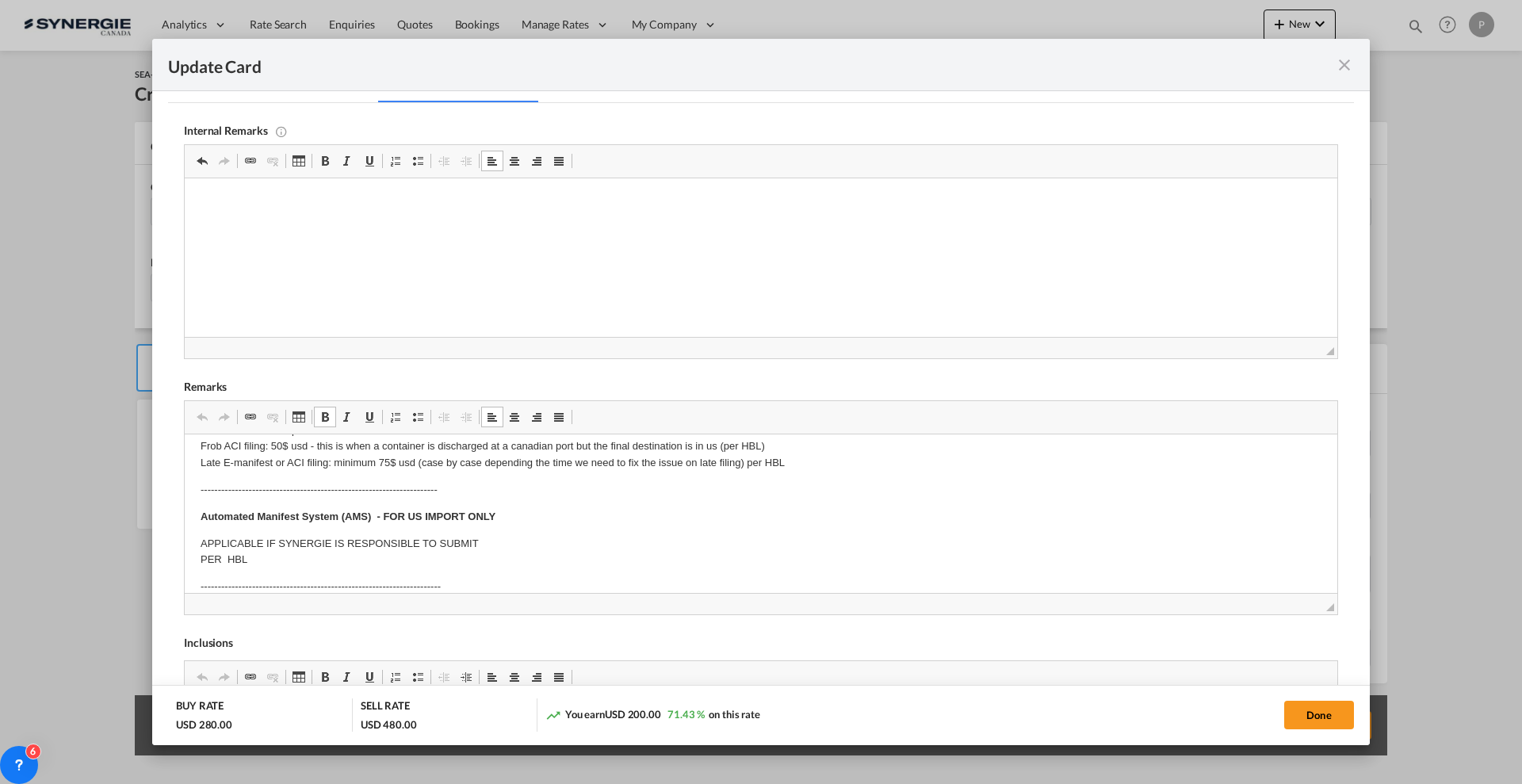
scroll to position [99, 0]
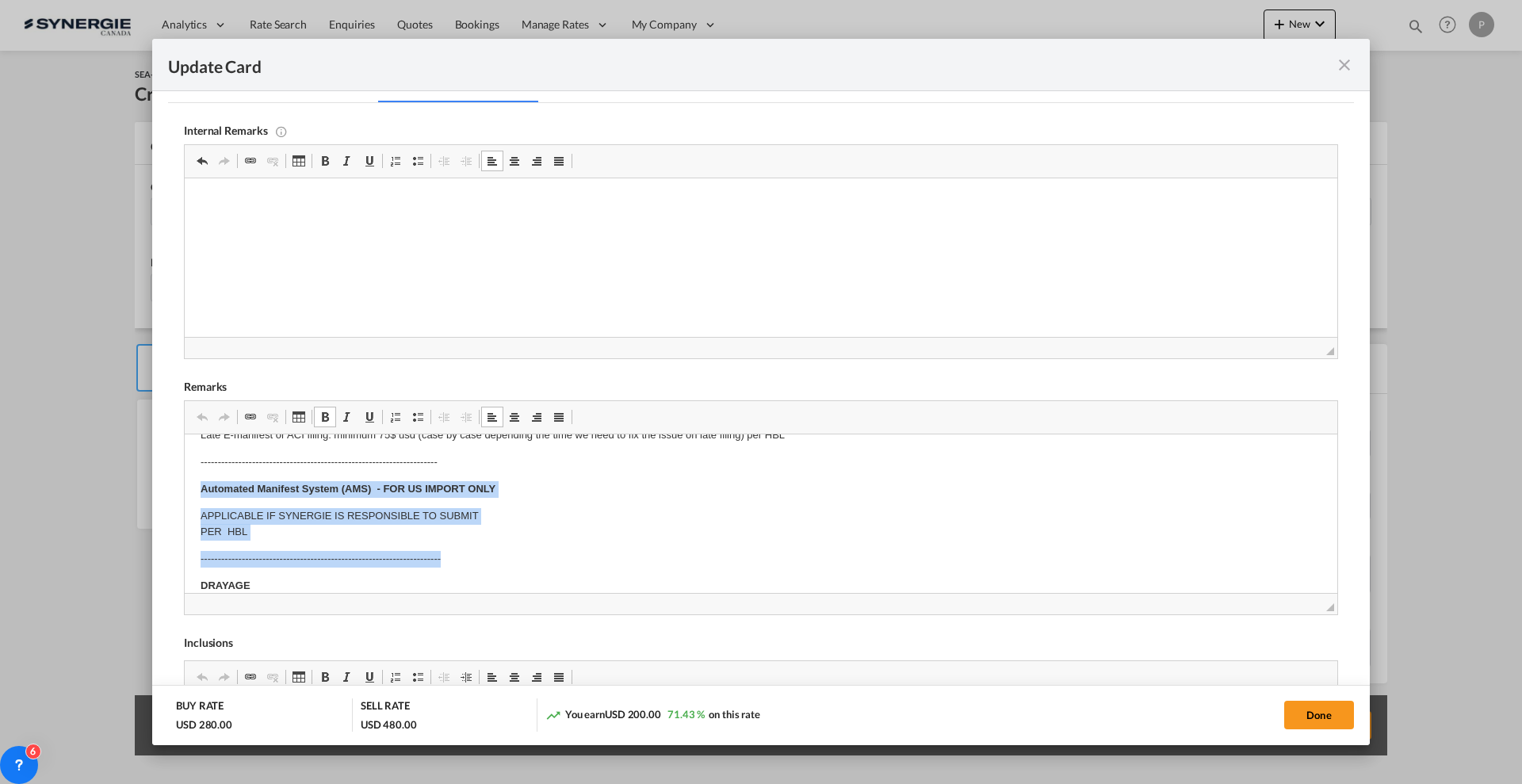
drag, startPoint x: 195, startPoint y: 496, endPoint x: 503, endPoint y: 546, distance: 312.0
click at [503, 546] on html "E Manifest (ACI): Applicable if Synergie is responsible to submit Per E-manifes…" at bounding box center [761, 762] width 1153 height 853
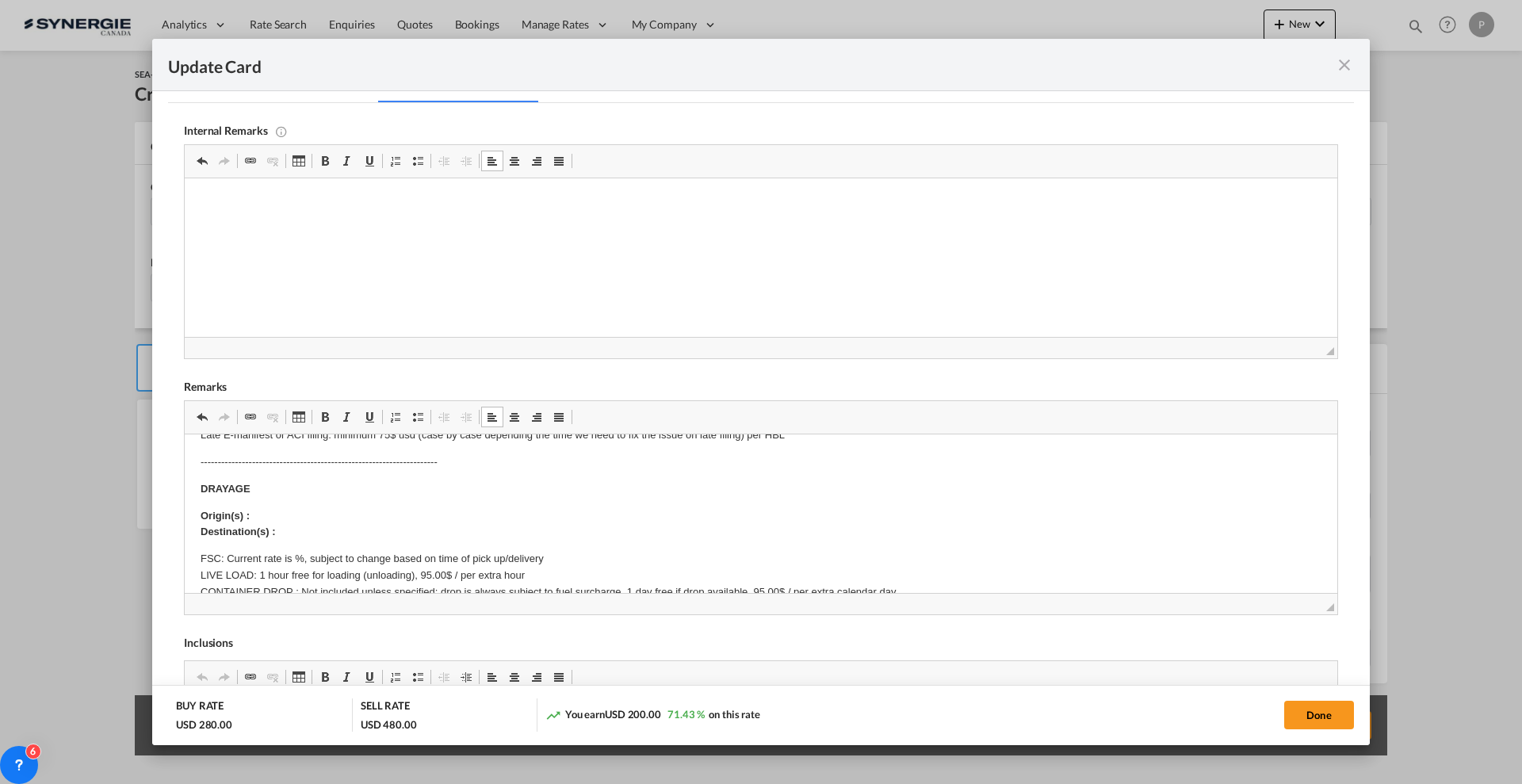
click at [301, 516] on p "Origin(s) : Destination(s) :" at bounding box center [761, 525] width 1121 height 33
click at [300, 554] on p "FSC: Current rate is %, subject to change based on time of pick up/delivery LIV…" at bounding box center [761, 600] width 1121 height 99
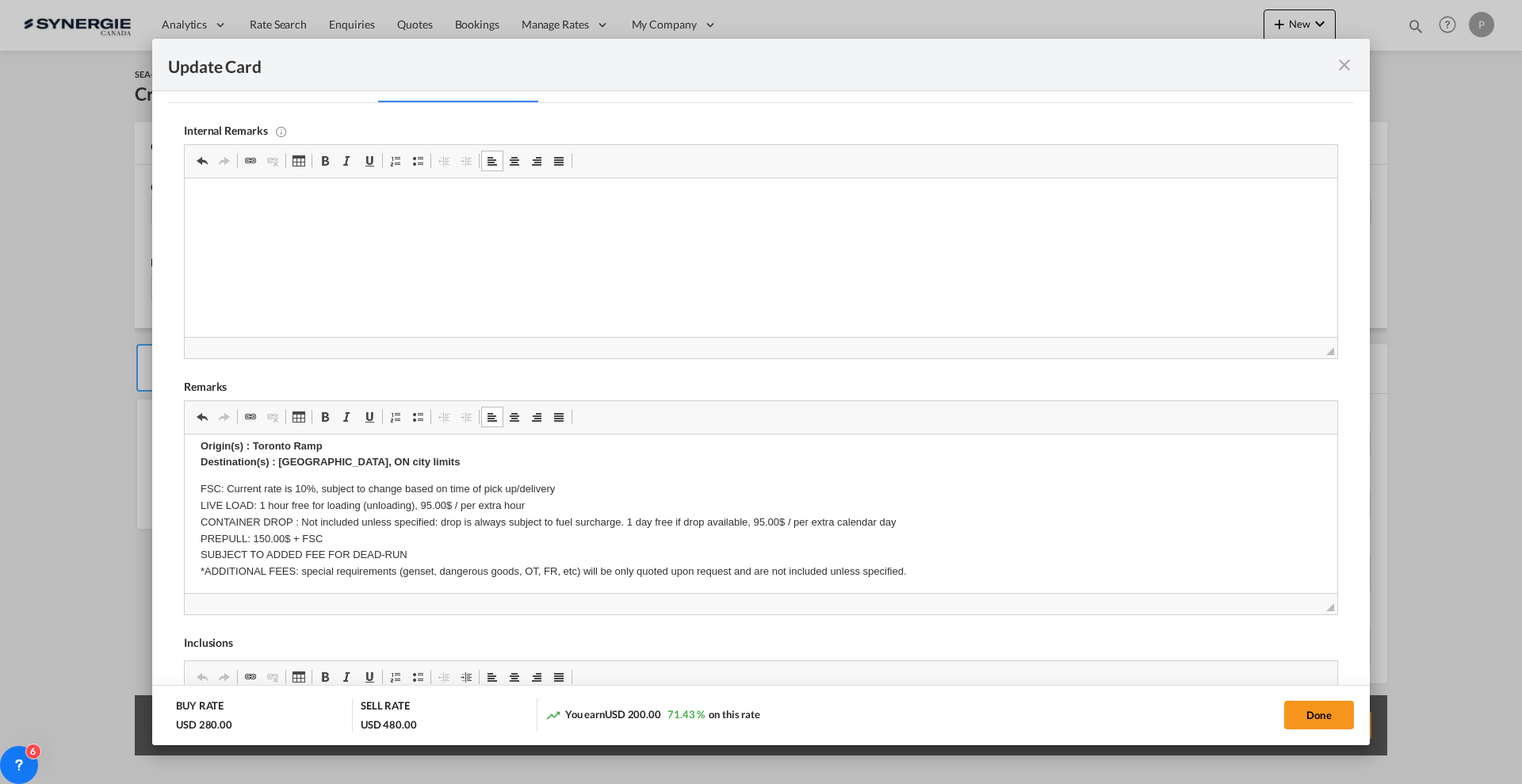
scroll to position [198, 0]
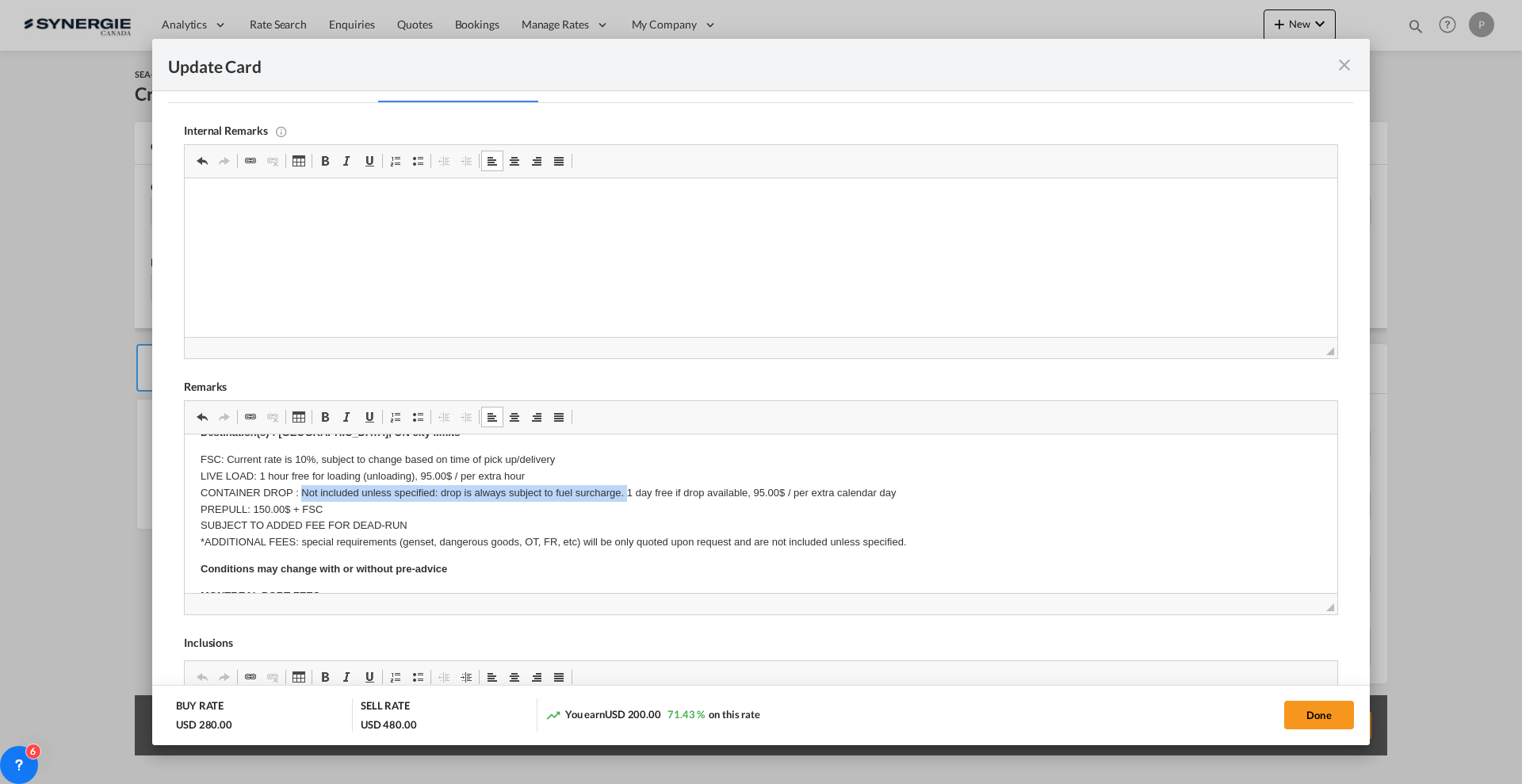
drag, startPoint x: 304, startPoint y: 490, endPoint x: 629, endPoint y: 491, distance: 325.0
click at [629, 491] on p "FSC: Current rate is 10%, subject to change based on time of pick up/delivery L…" at bounding box center [761, 501] width 1121 height 99
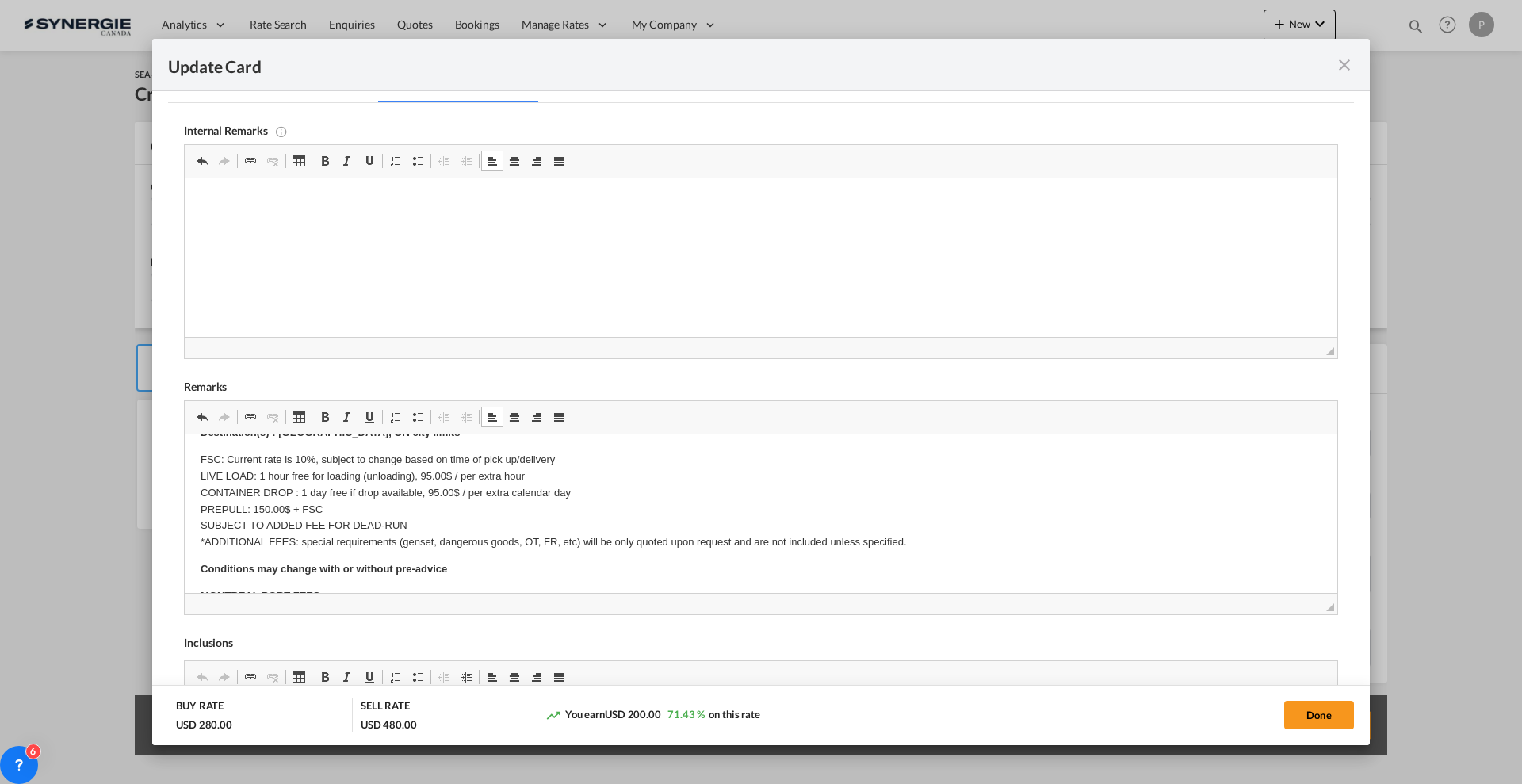
click at [353, 487] on p "FSC: Current rate is 10%, subject to change based on time of pick up/delivery L…" at bounding box center [761, 501] width 1121 height 99
click at [388, 518] on p "FSC: Current rate is 10%, subject to change based on time of pick up/delivery L…" at bounding box center [761, 501] width 1121 height 99
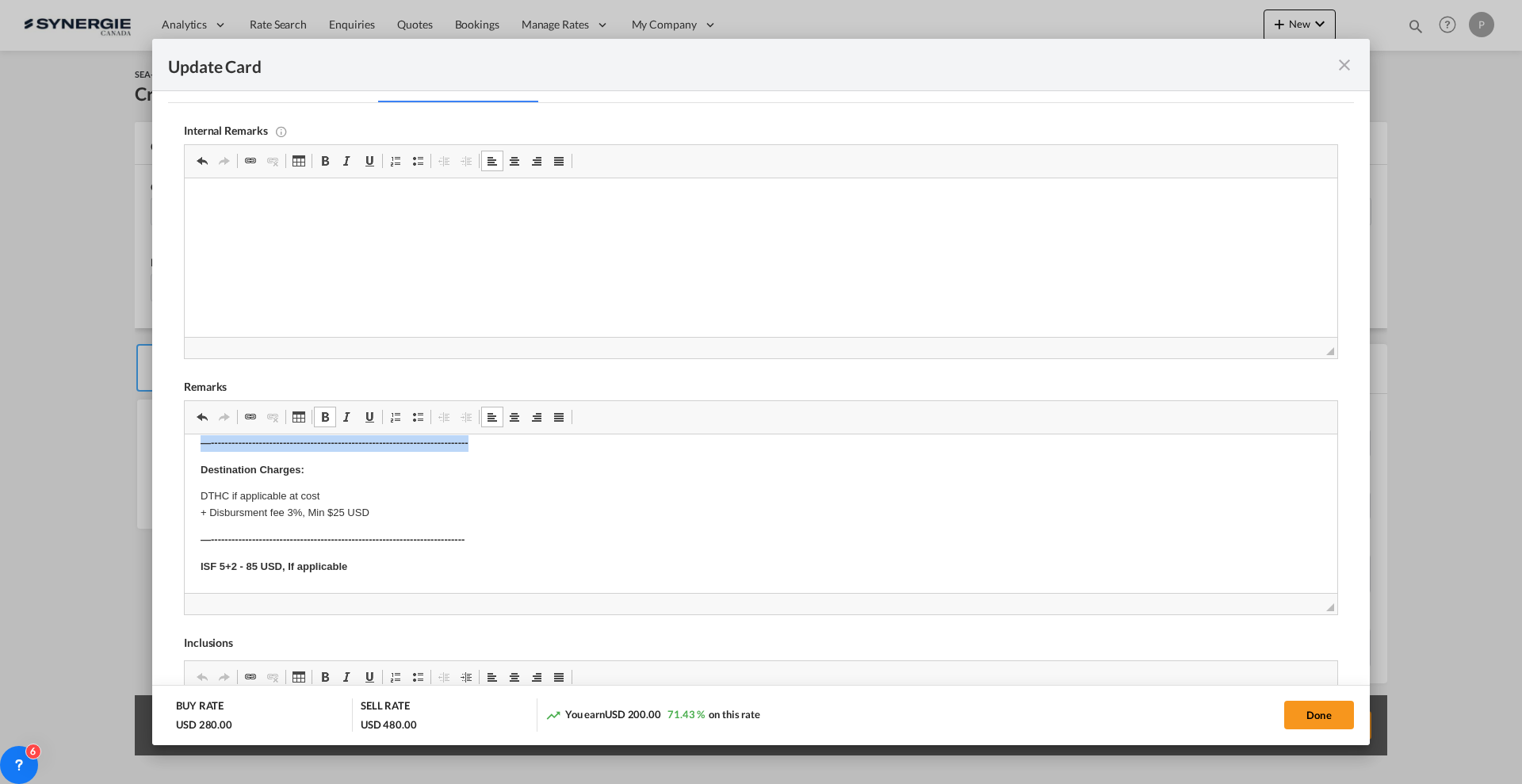
scroll to position [405, 0]
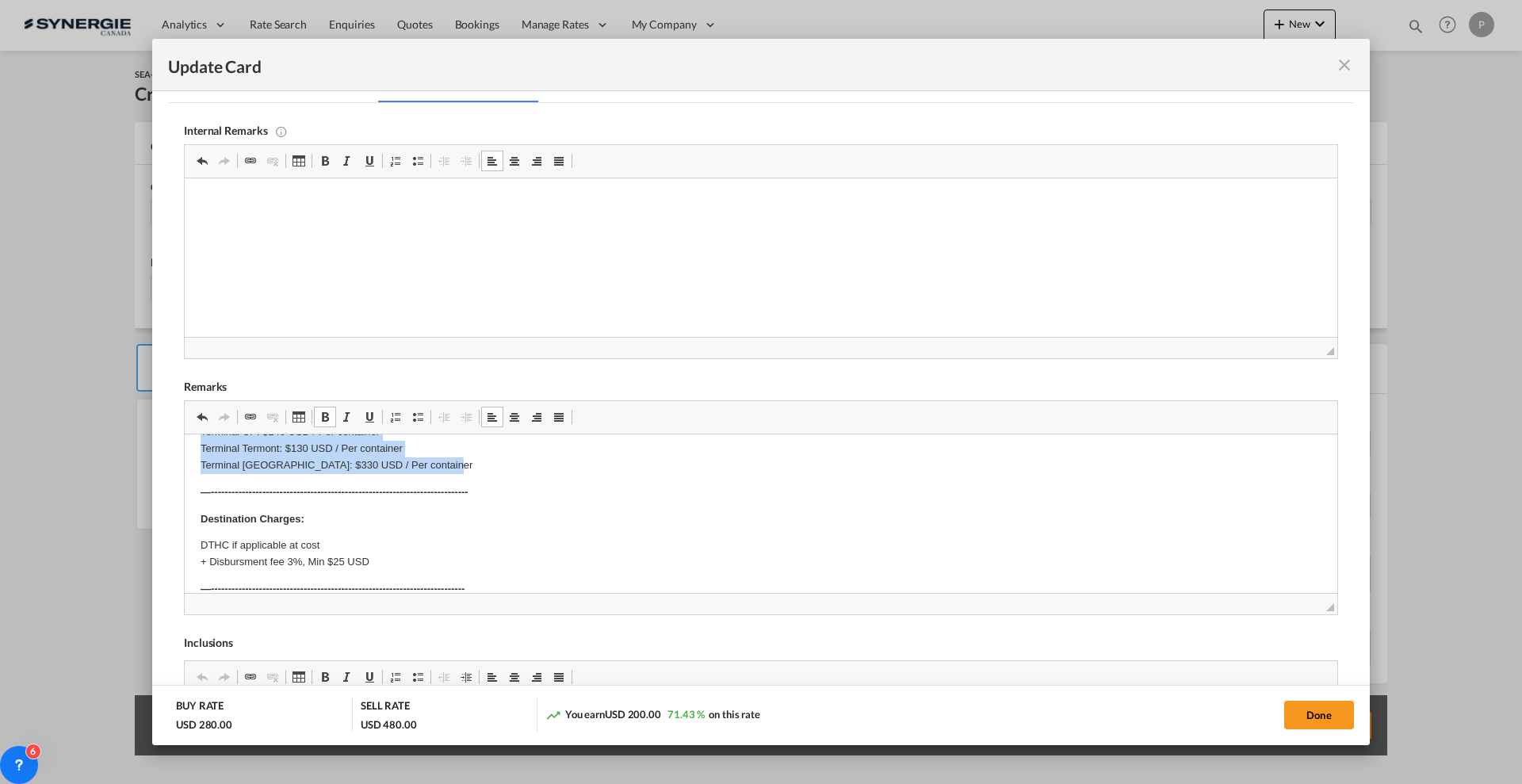
drag, startPoint x: 201, startPoint y: 499, endPoint x: 650, endPoint y: 461, distance: 450.6
click at [650, 461] on html "E Manifest (ACI): Applicable if Synergie is responsible to submit Per E-manifes…" at bounding box center [761, 407] width 1153 height 756
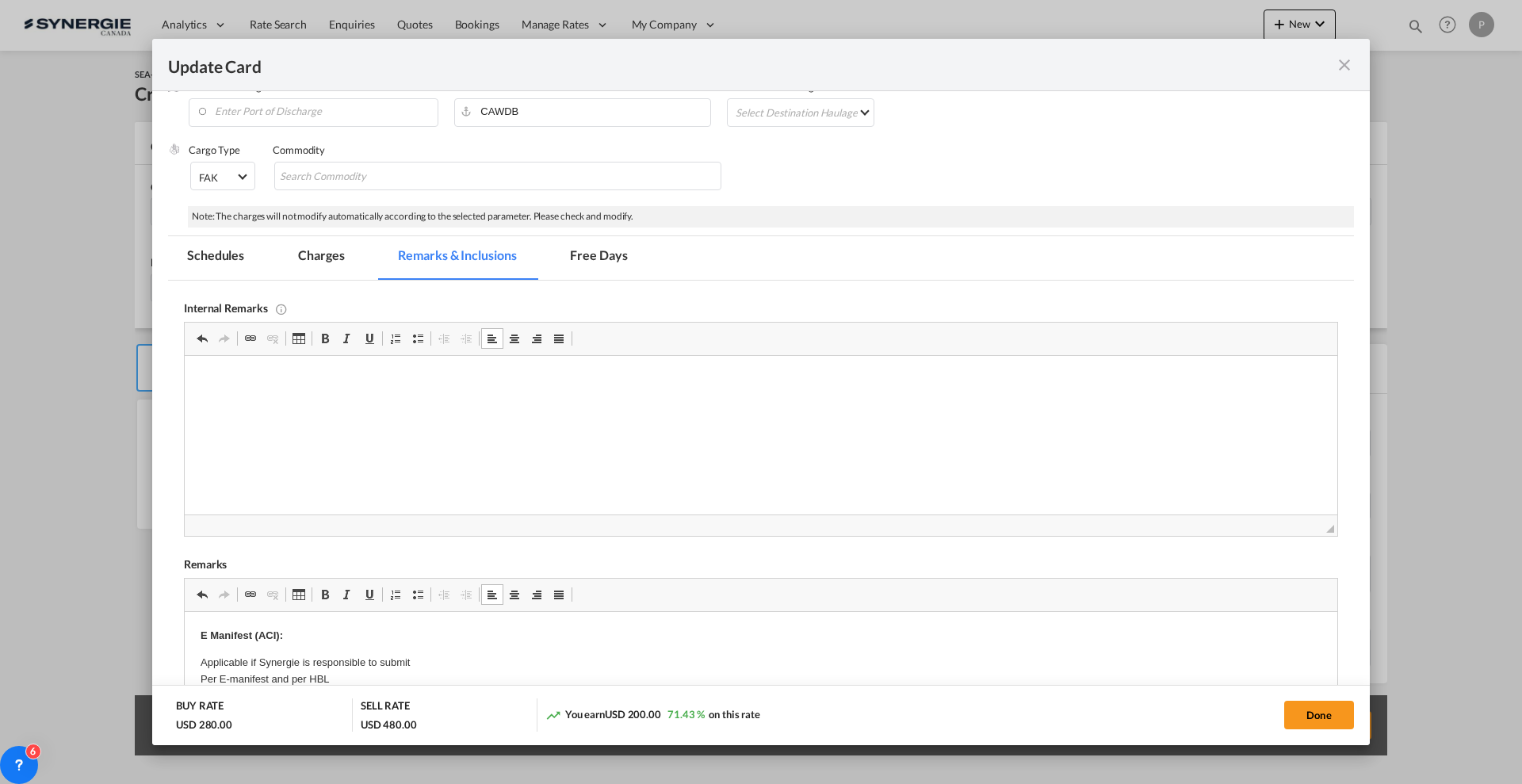
scroll to position [0, 0]
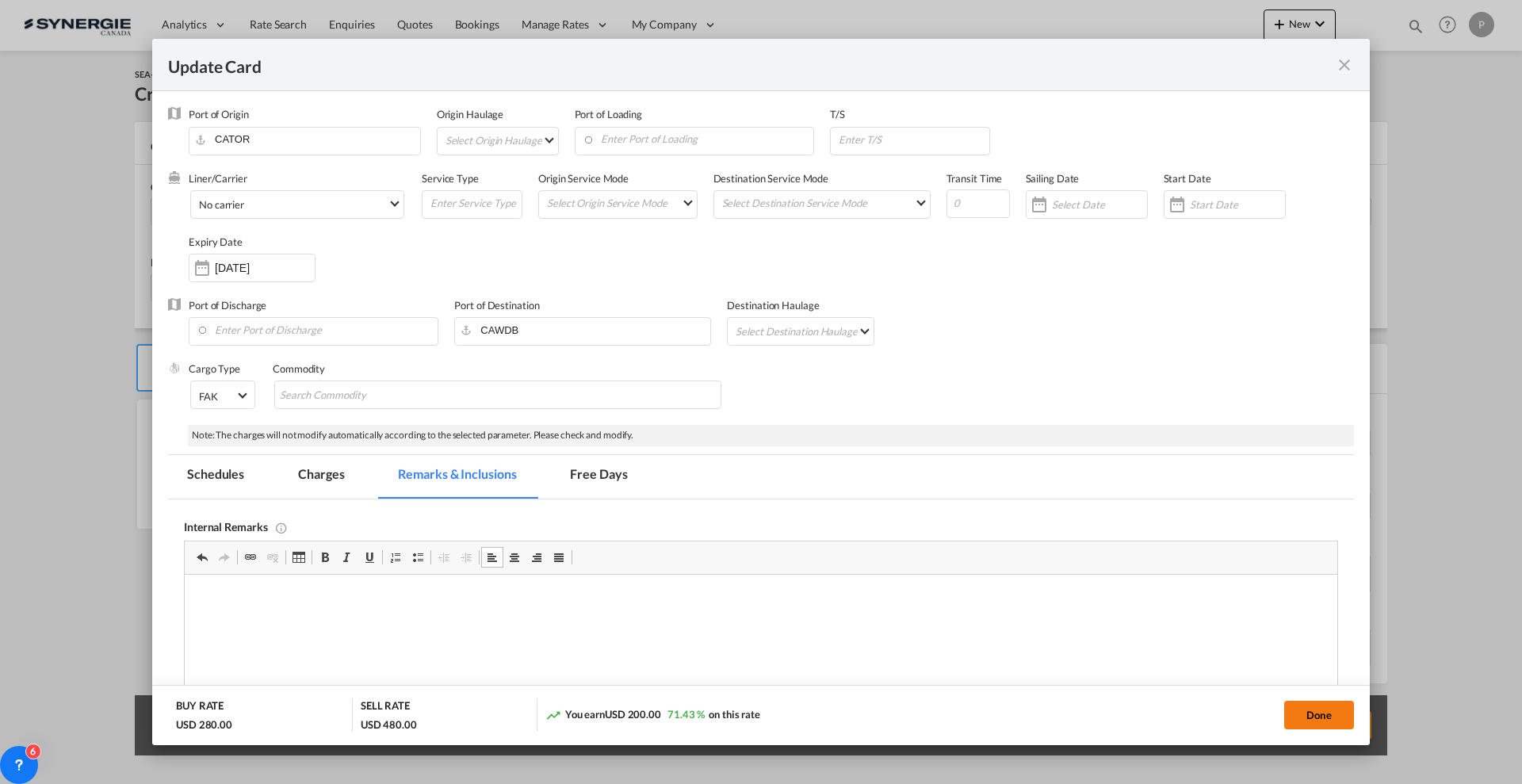
click at [1307, 709] on button "Done" at bounding box center [1319, 715] width 69 height 28
type input "12 Sep 2025"
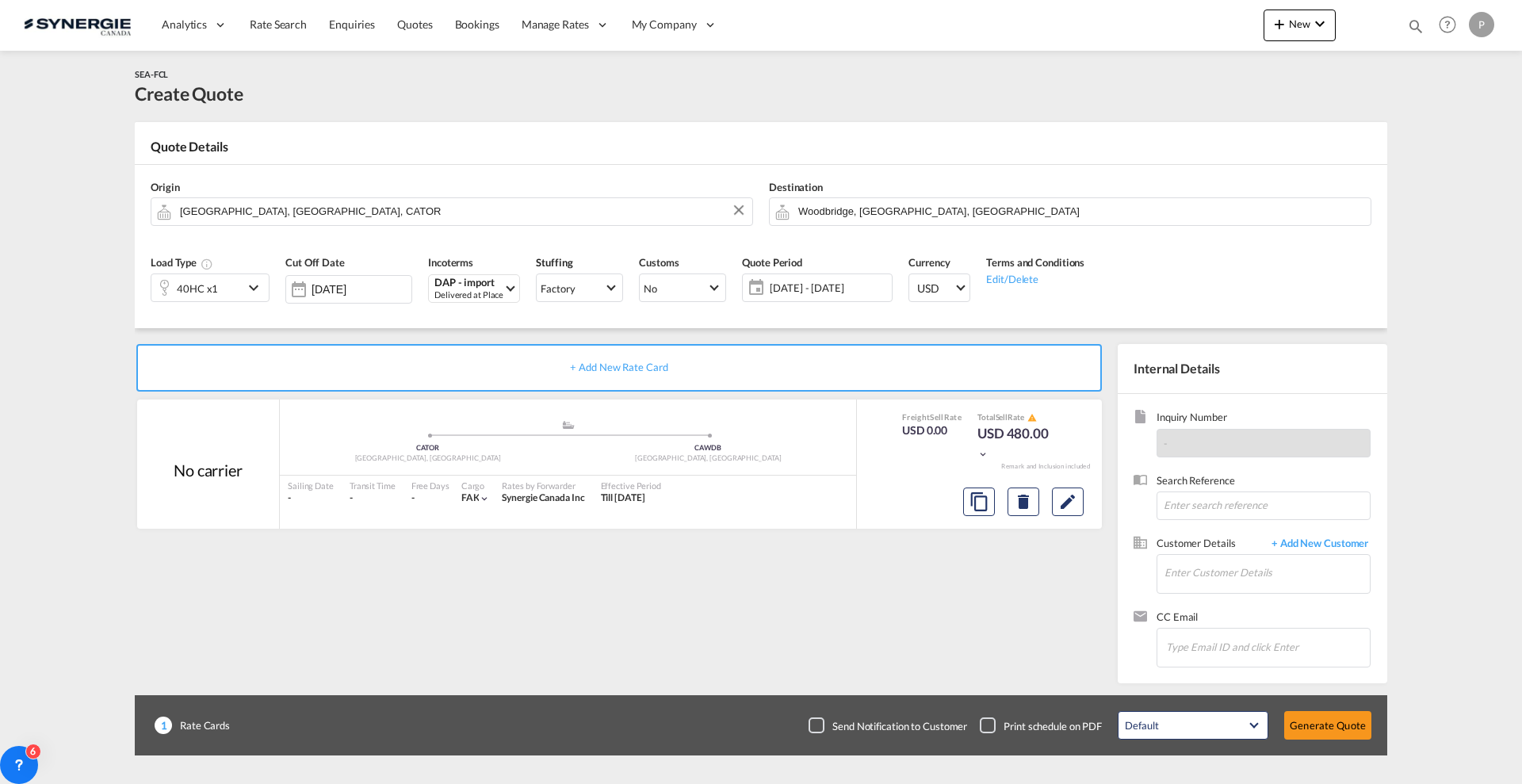
click at [1188, 546] on span "Customer Details" at bounding box center [1211, 545] width 107 height 18
click at [1192, 569] on input "Enter Customer Details" at bounding box center [1267, 572] width 205 height 36
paste input "gamze.kaygisiz@dbgroup.net"
click at [1242, 610] on div "Gamze Kaygisiz gamze.kaygisiz@dbgroup.net | DB Group" at bounding box center [1322, 599] width 317 height 43
type input "DB Group, Gamze Kaygisiz, gamze.kaygisiz@dbgroup.net"
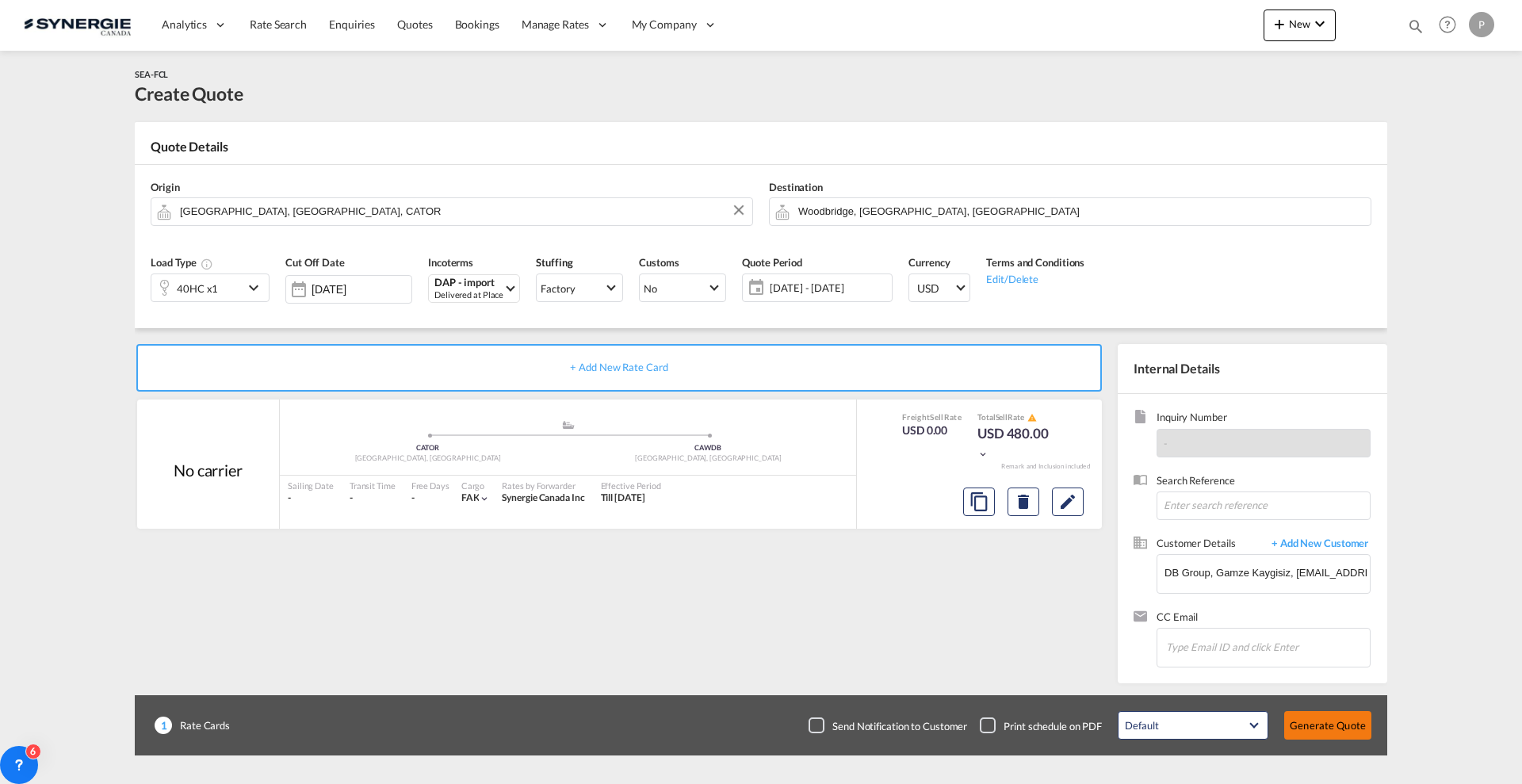
click at [1329, 728] on button "Generate Quote" at bounding box center [1328, 725] width 87 height 28
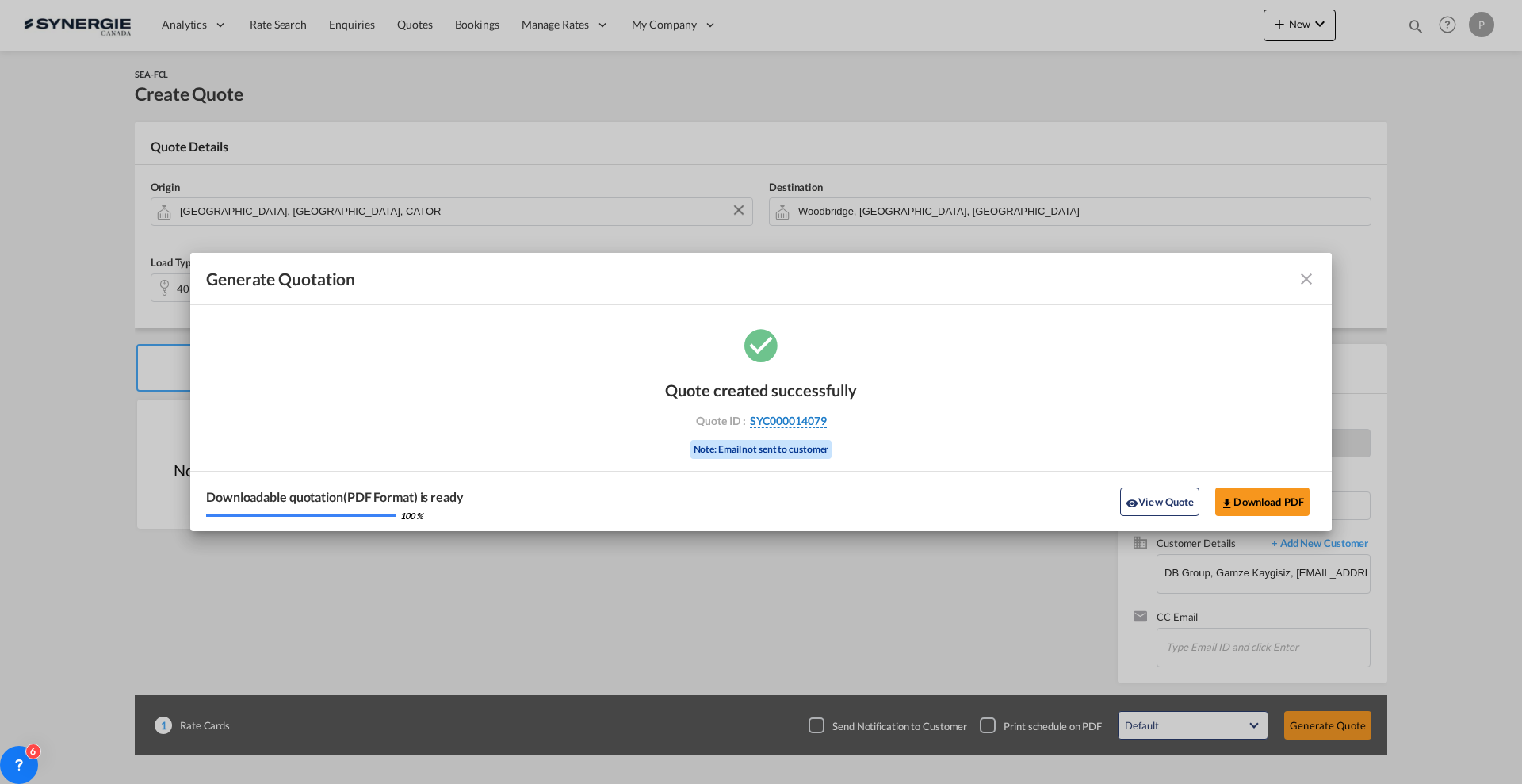
drag, startPoint x: 864, startPoint y: 425, endPoint x: 826, endPoint y: 424, distance: 38.0
click at [826, 424] on div "Quote created successfully Quote ID : SYC000014079 Note: Email not sent to cust…" at bounding box center [761, 428] width 1142 height 207
copy div "SYC000014079"
click at [1274, 503] on button "Download PDF" at bounding box center [1262, 501] width 95 height 28
click at [1312, 270] on md-icon "icon-close fg-AAA8AD cursor m-0" at bounding box center [1306, 279] width 19 height 19
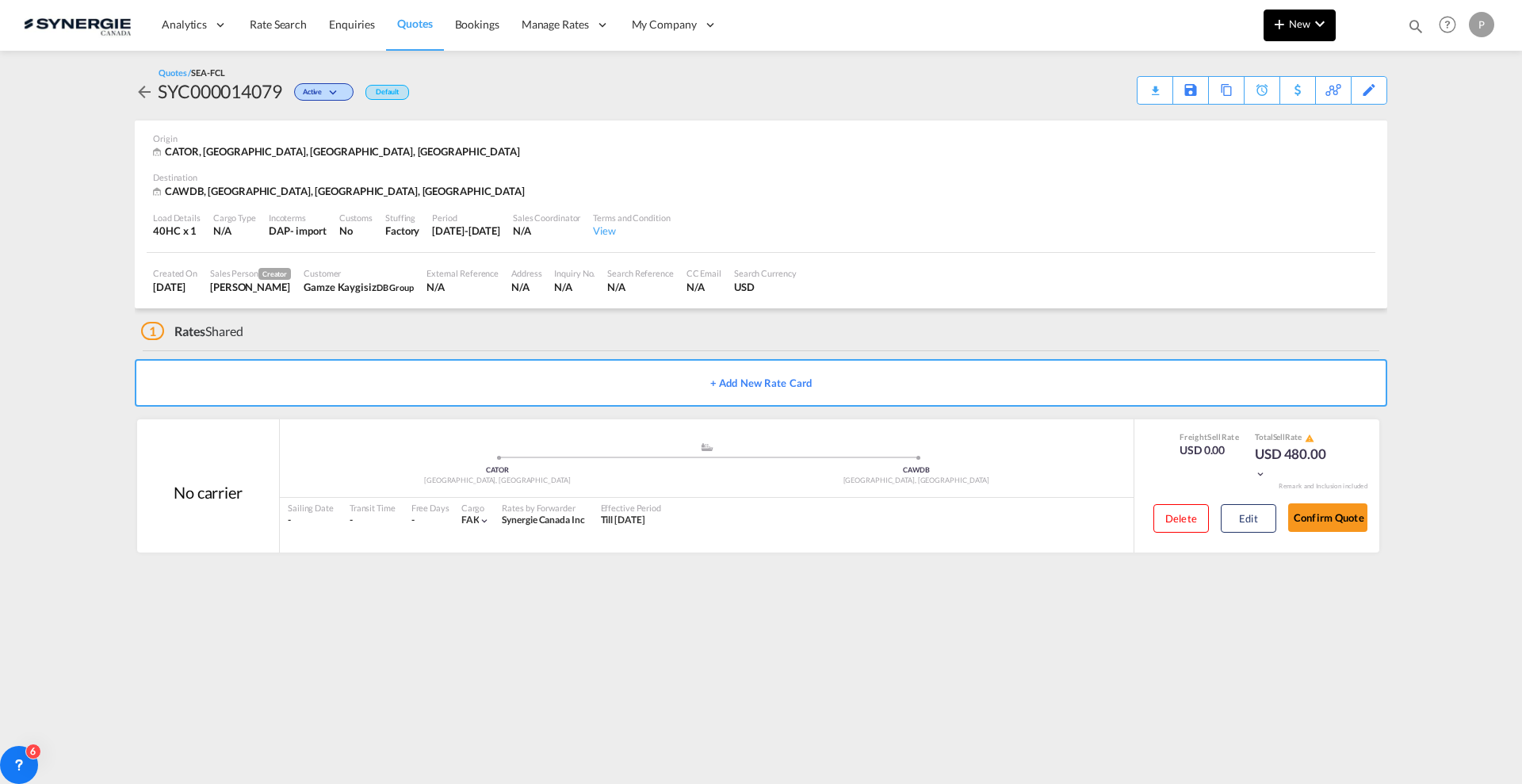
click at [1318, 31] on md-icon "icon-chevron-down" at bounding box center [1319, 23] width 19 height 19
click at [1285, 123] on div "Quote" at bounding box center [1278, 118] width 59 height 39
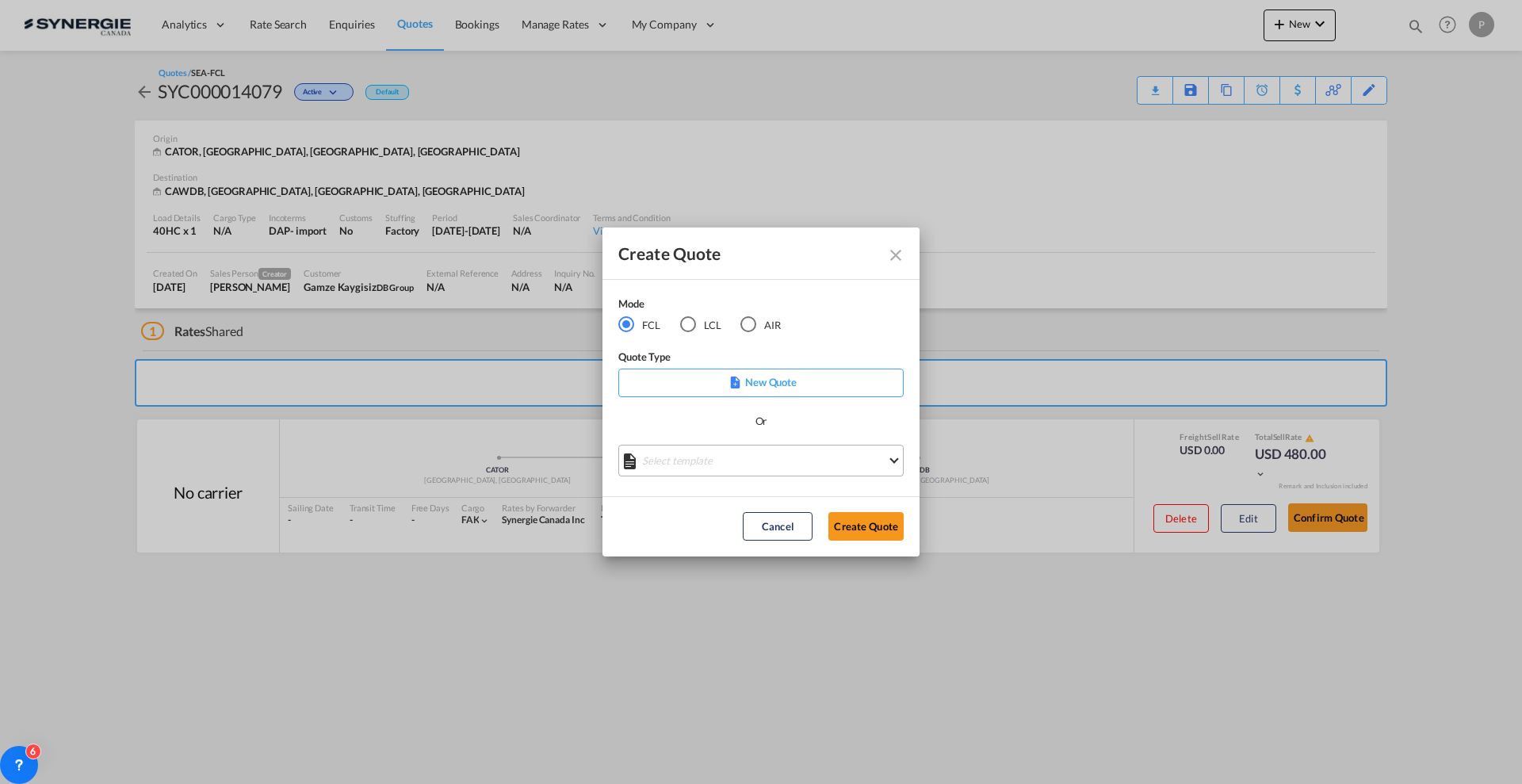
click at [701, 465] on md-select "Select template *NEW* FCL FREEHAND / DAP Pablo Gomez Saldarriaga | 10 Jul 2025 …" at bounding box center [761, 460] width 285 height 32
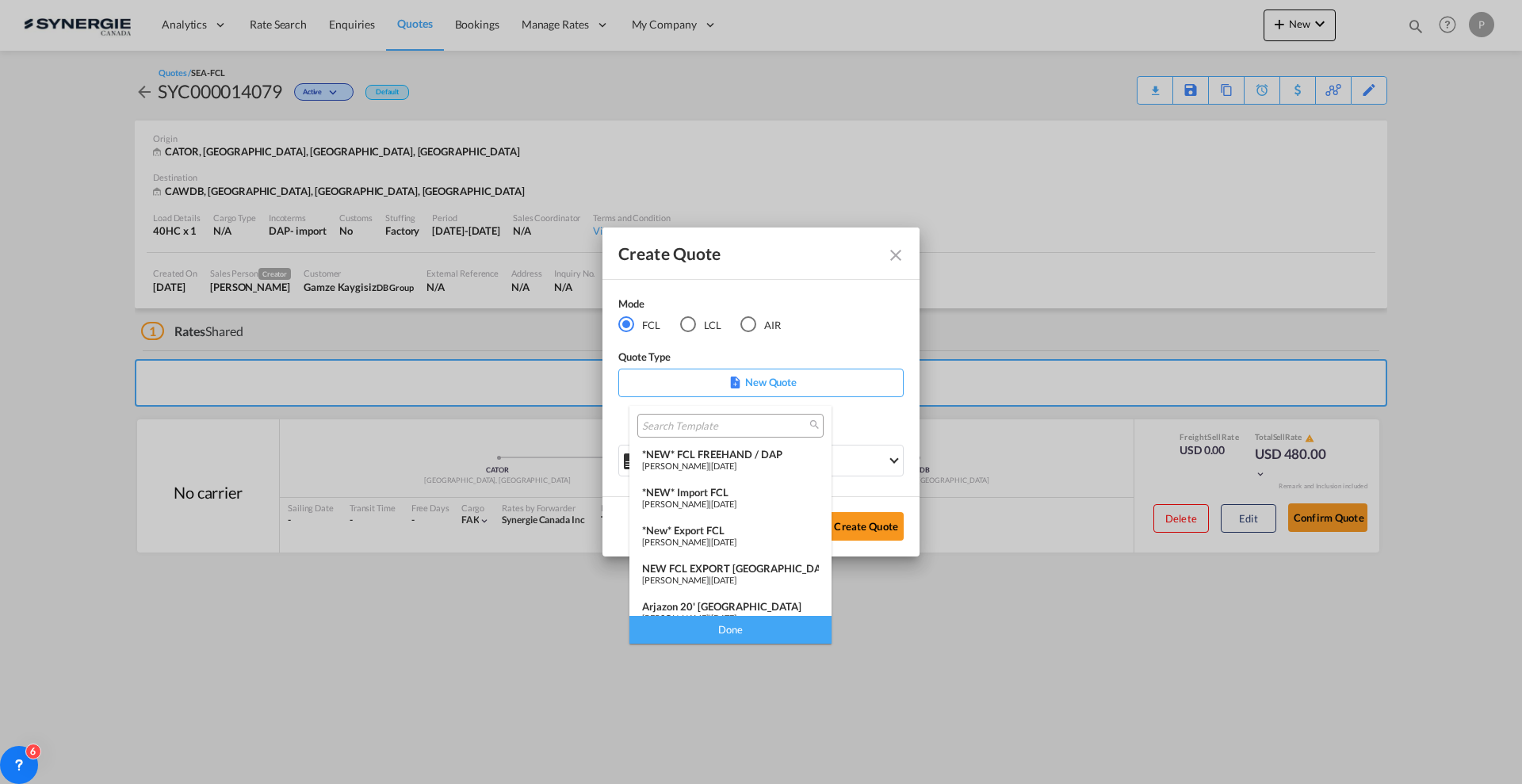
click at [712, 534] on div "*New* Export FCL" at bounding box center [730, 530] width 177 height 13
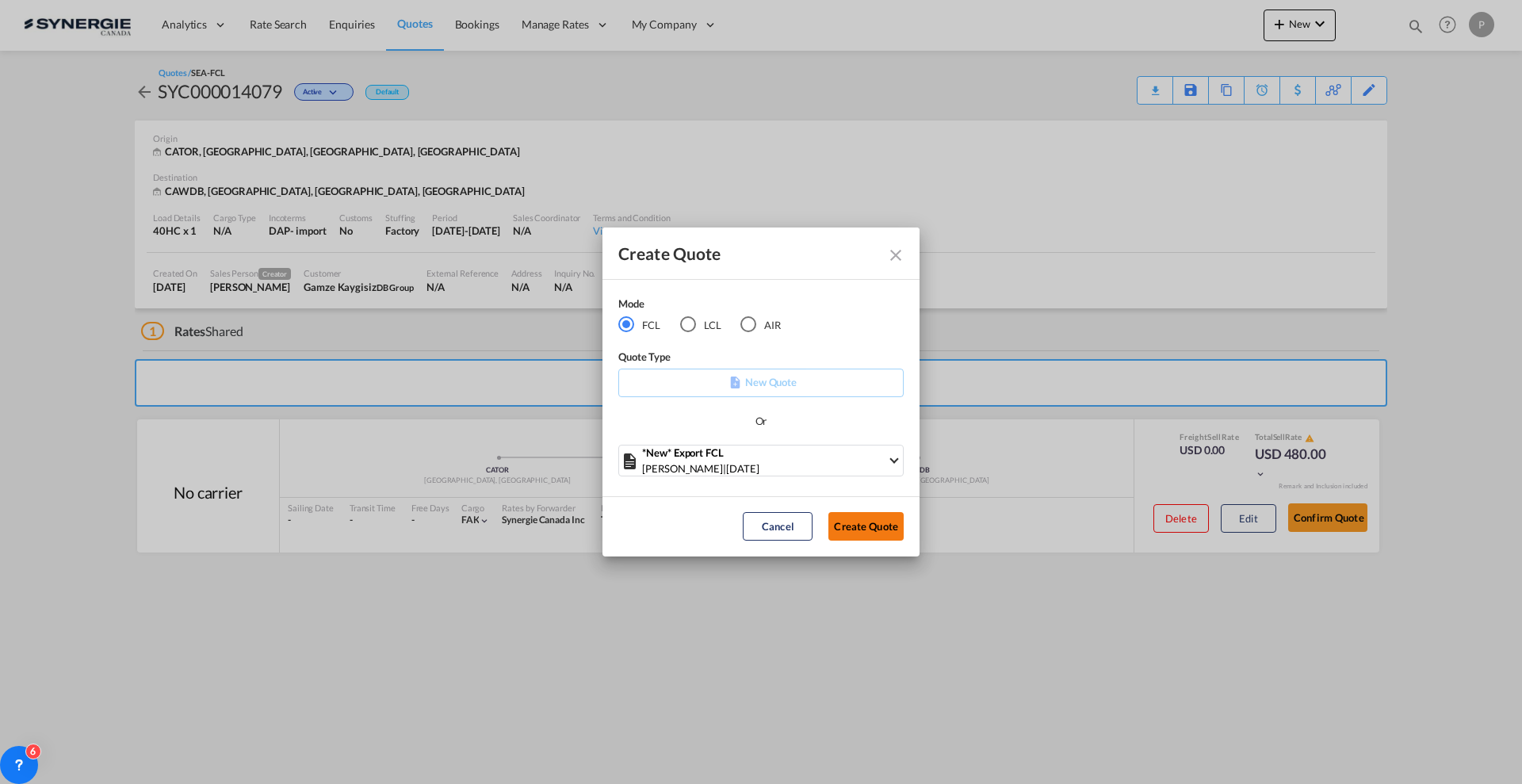
click at [888, 528] on button "Create Quote" at bounding box center [866, 526] width 75 height 28
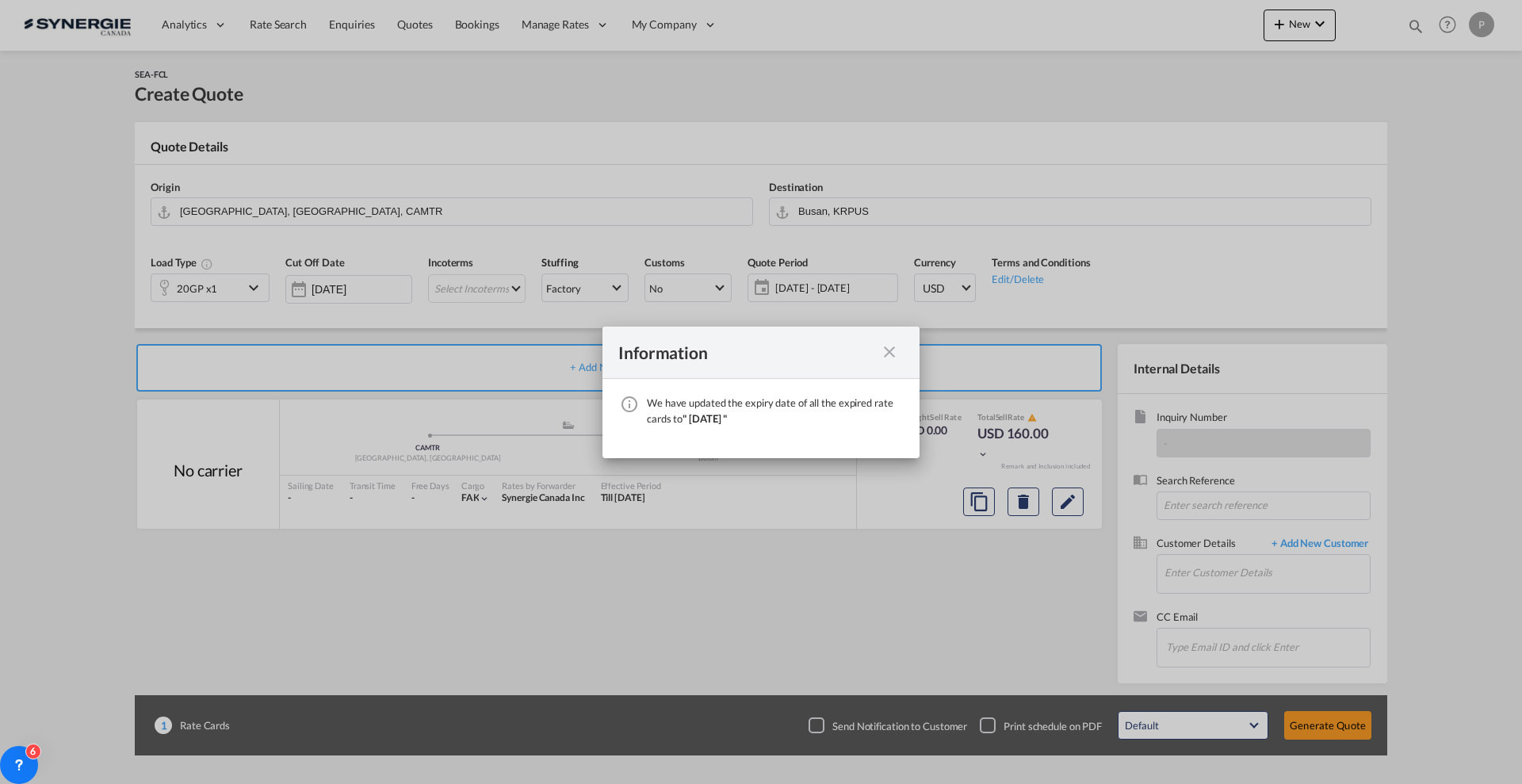
click at [888, 346] on md-icon "icon-close fg-AAA8AD cursor" at bounding box center [889, 351] width 19 height 19
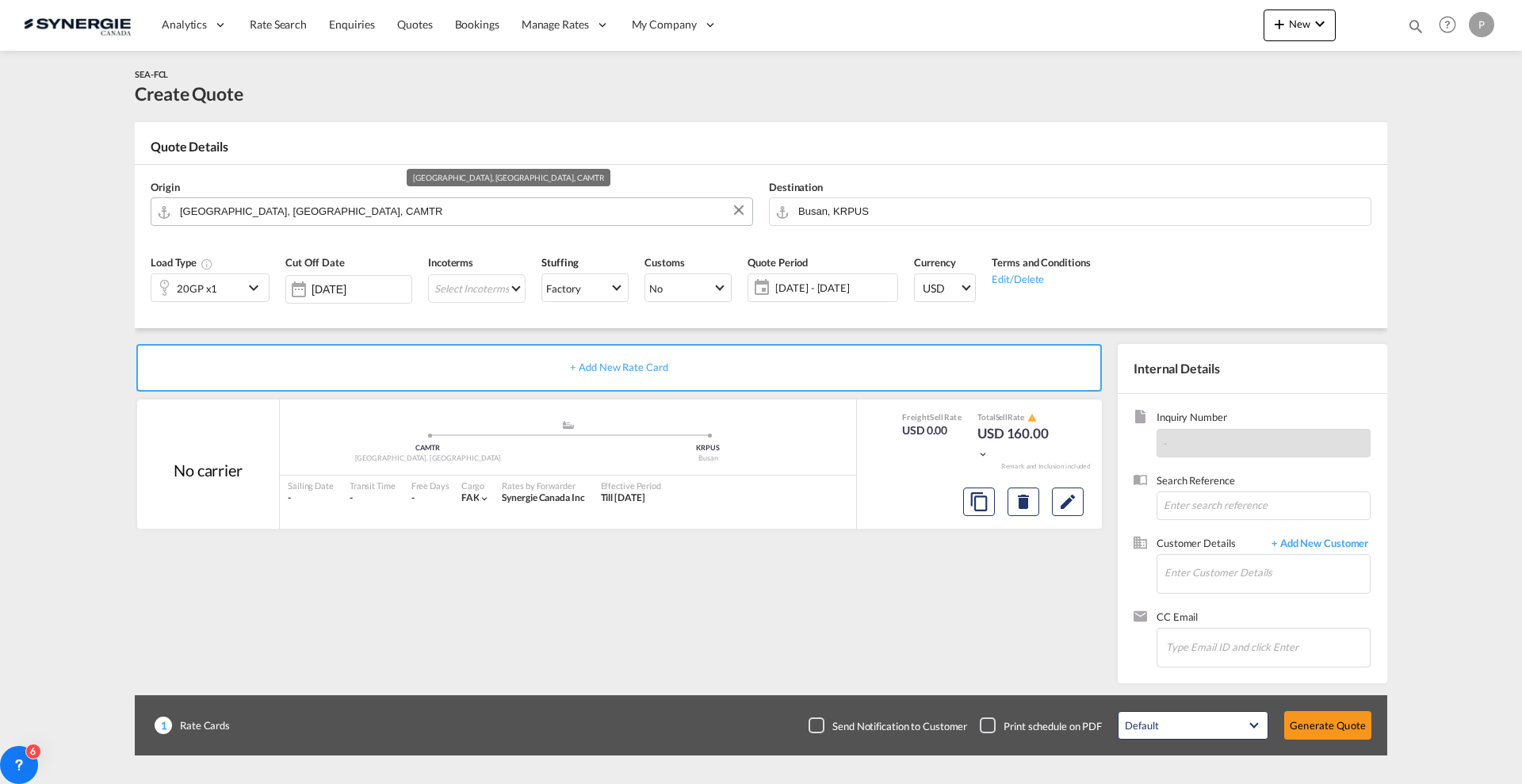
click at [569, 221] on md-autocomplete "Montreal, QC, CAMTR" at bounding box center [461, 212] width 565 height 28
click at [487, 192] on div "Origin Montreal, QC, CAMTR" at bounding box center [451, 203] width 619 height 64
click at [470, 208] on input "Montreal, QC, CAMTR" at bounding box center [462, 211] width 564 height 28
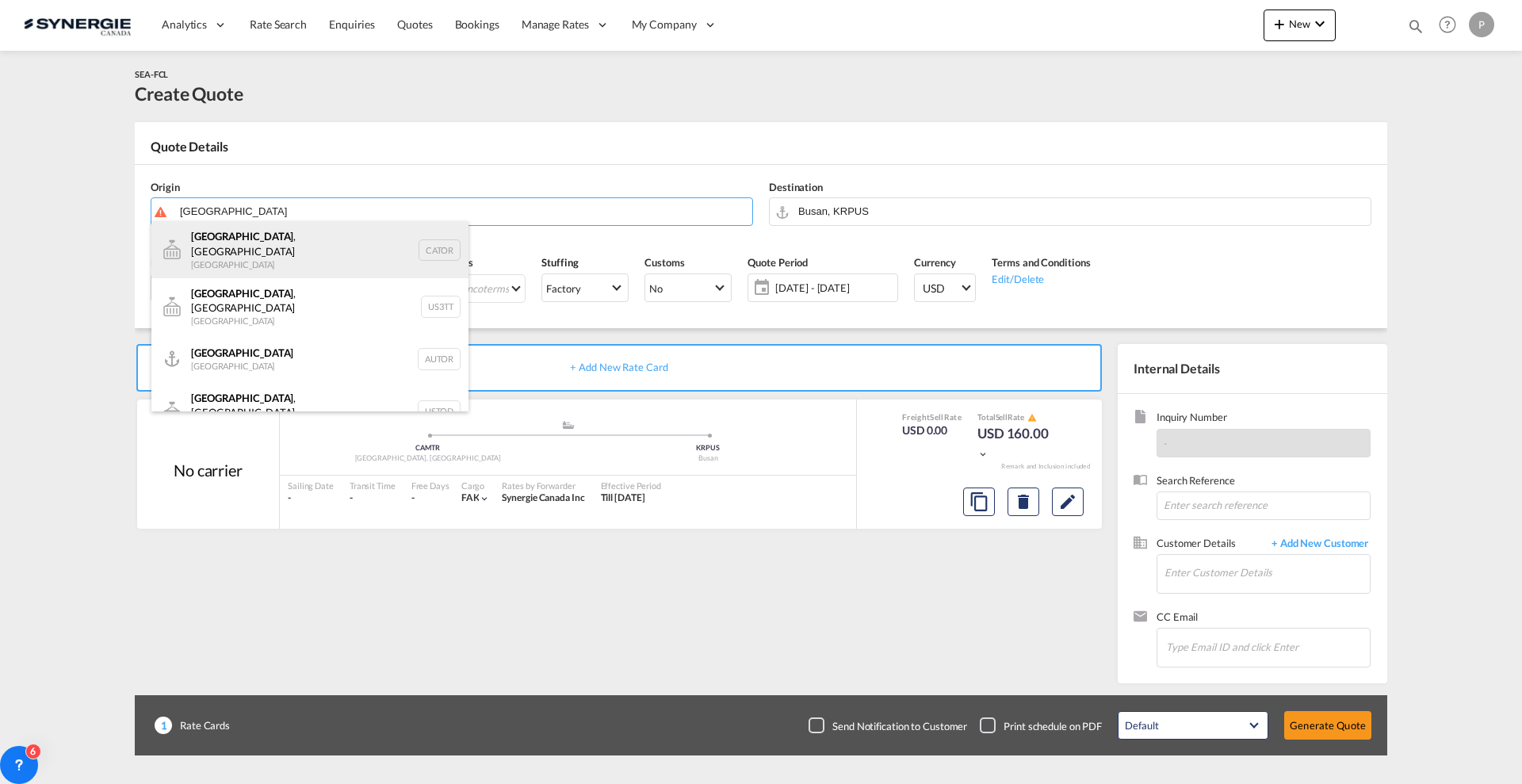
click at [310, 257] on div "Toronto , ON Canada CATOR" at bounding box center [310, 249] width 317 height 57
type input "Toronto, ON, CATOR"
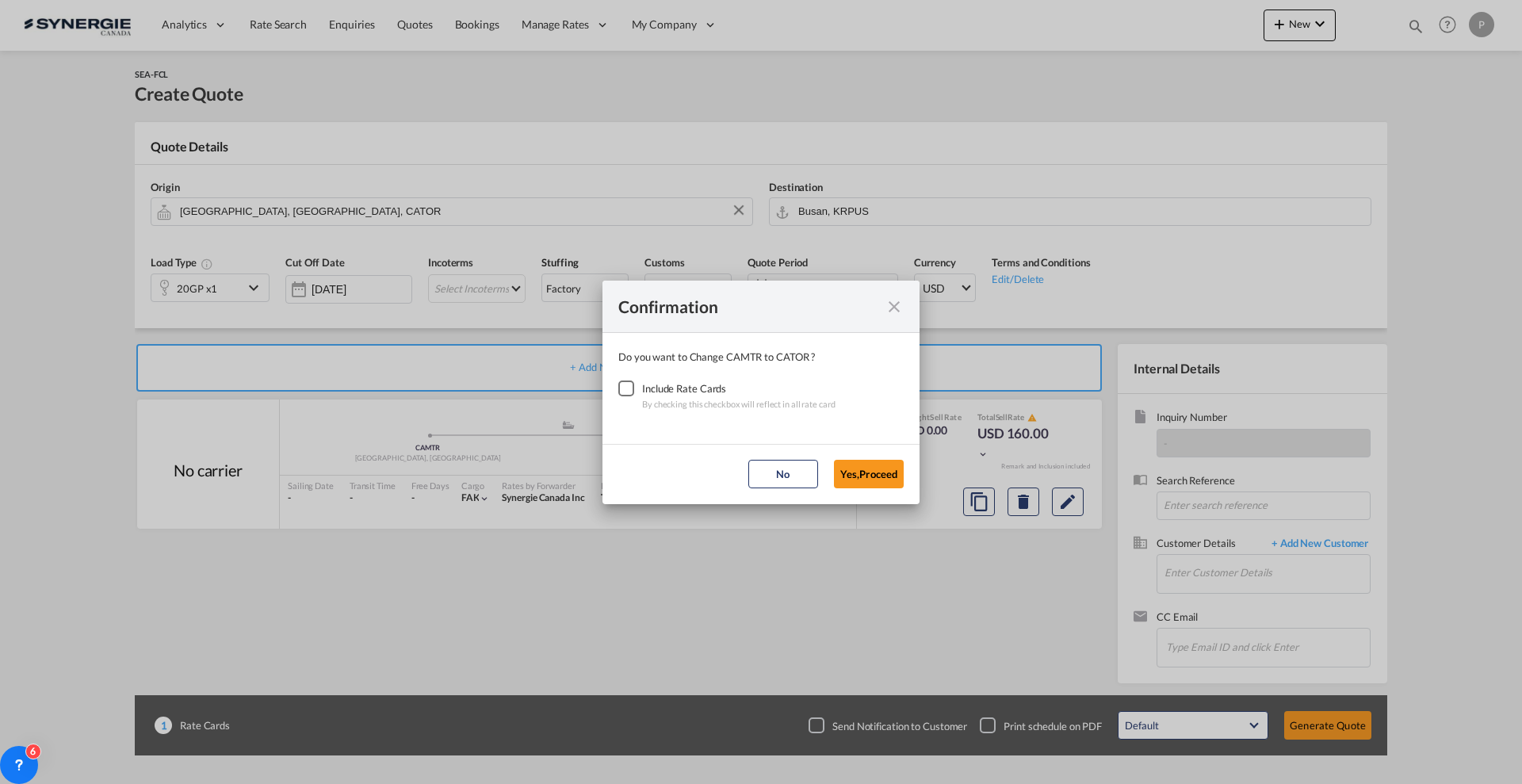
click at [631, 386] on div "Checkbox No Ink" at bounding box center [626, 388] width 16 height 16
click at [871, 468] on button "Yes,Proceed" at bounding box center [868, 474] width 69 height 28
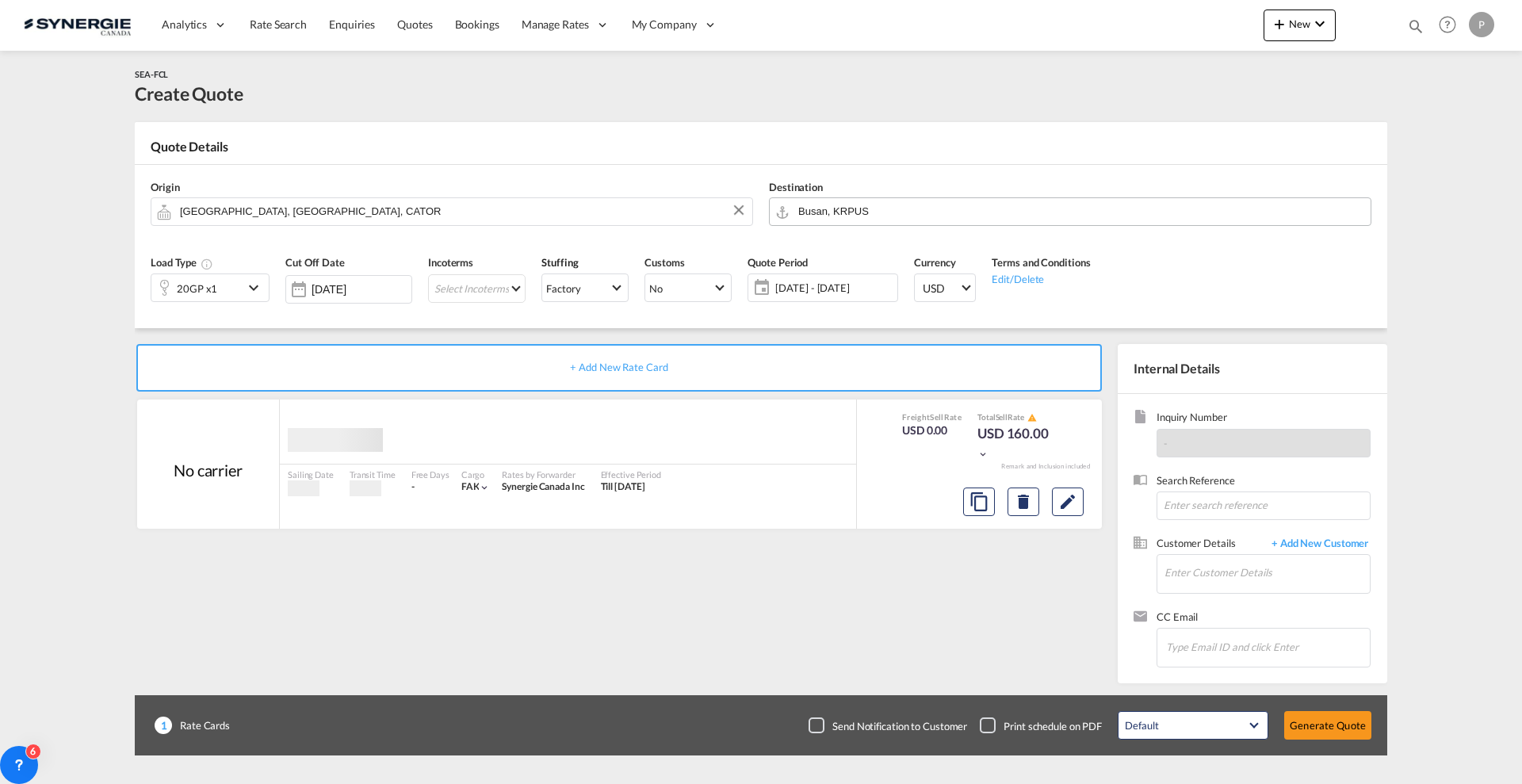
click at [832, 214] on input "Busan, KRPUS" at bounding box center [1081, 211] width 564 height 28
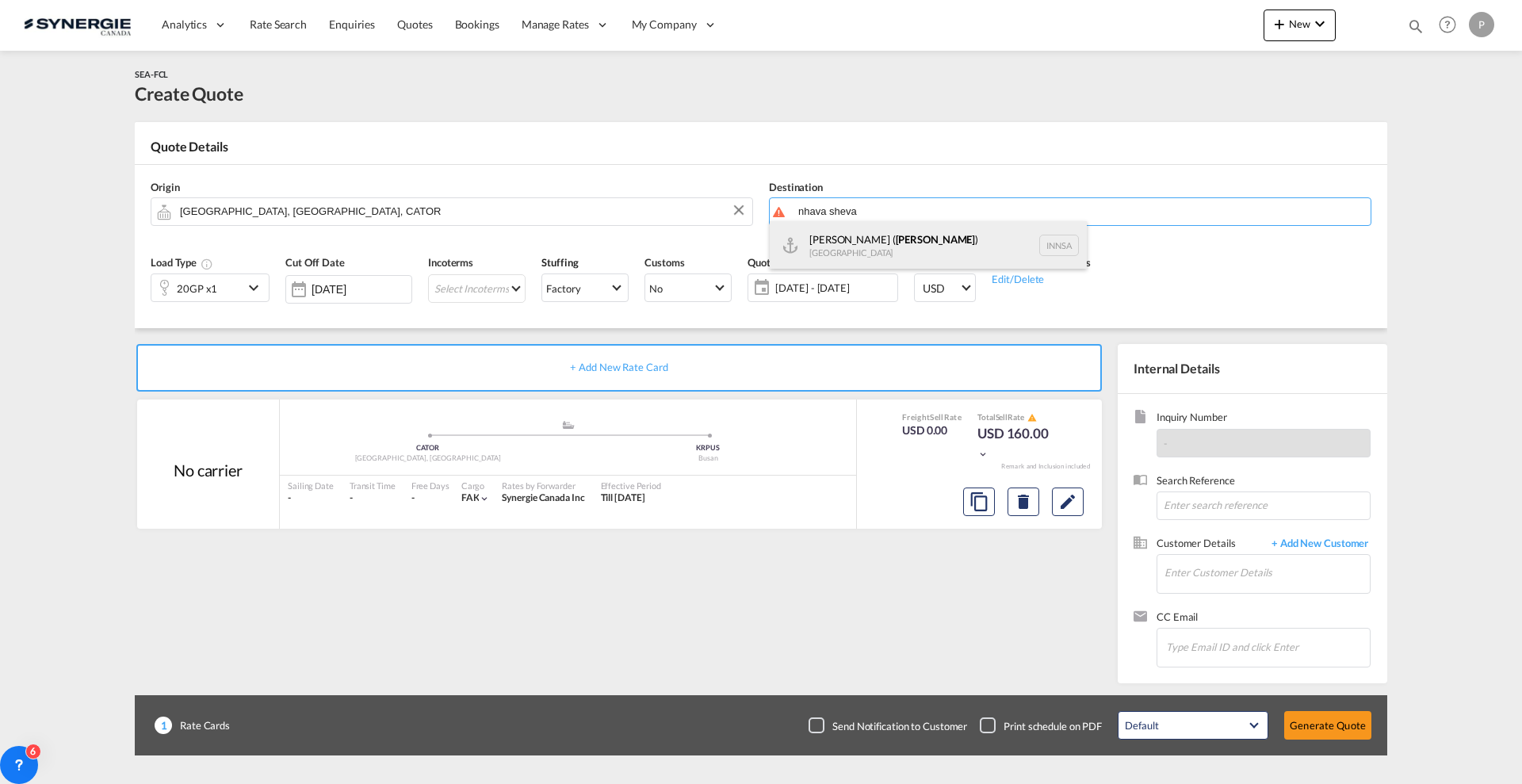
click at [857, 249] on div "Jawaharlal Nehru ( Nhava Sheva ) India INNSA" at bounding box center [928, 244] width 317 height 48
type input "Jawaharlal Nehru (Nhava Sheva), INNSA"
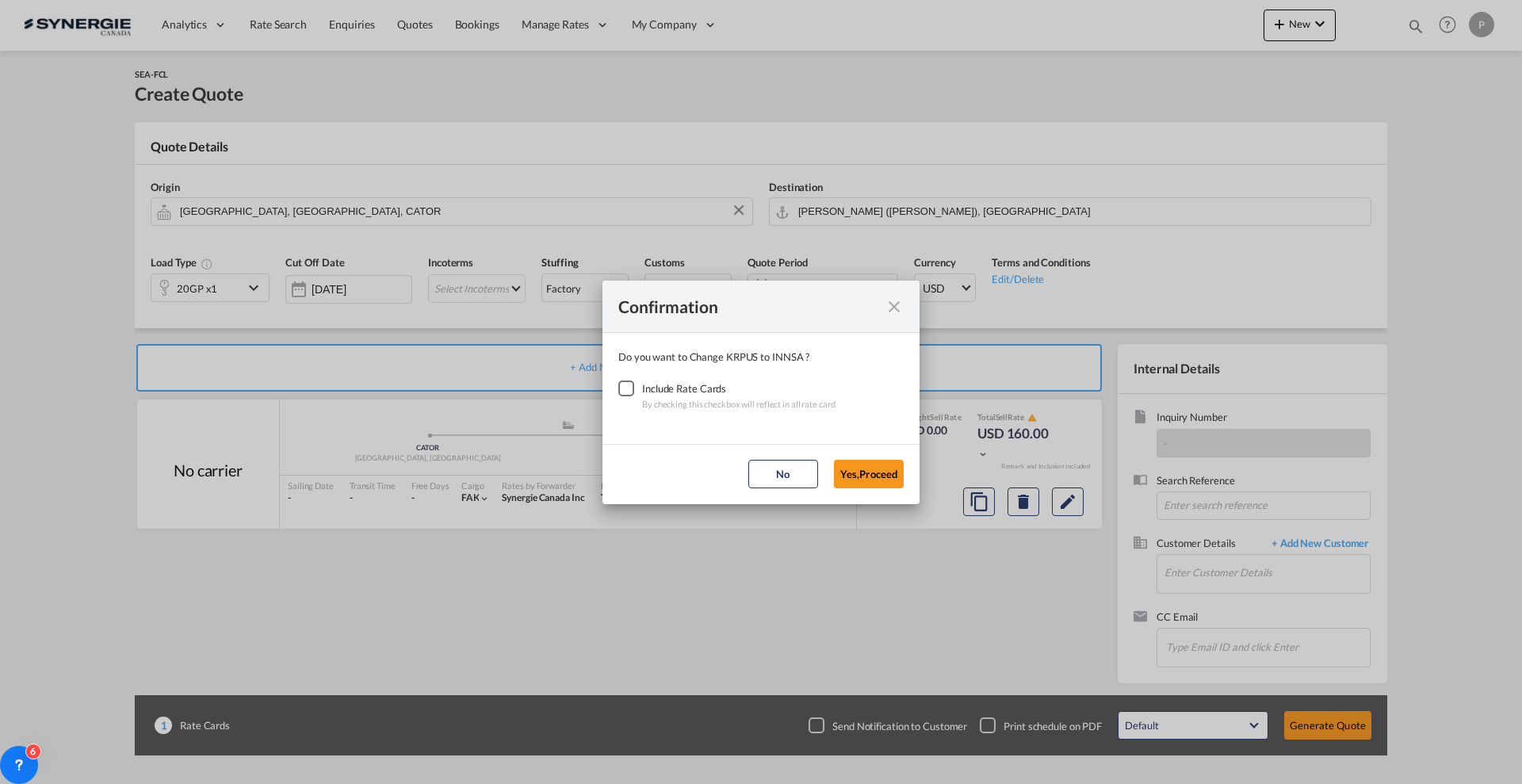
click at [624, 403] on div "Confirmation Do you ..." at bounding box center [630, 397] width 23 height 32
click at [630, 385] on div "Checkbox No Ink" at bounding box center [626, 388] width 16 height 16
click at [864, 472] on button "Yes,Proceed" at bounding box center [868, 474] width 69 height 28
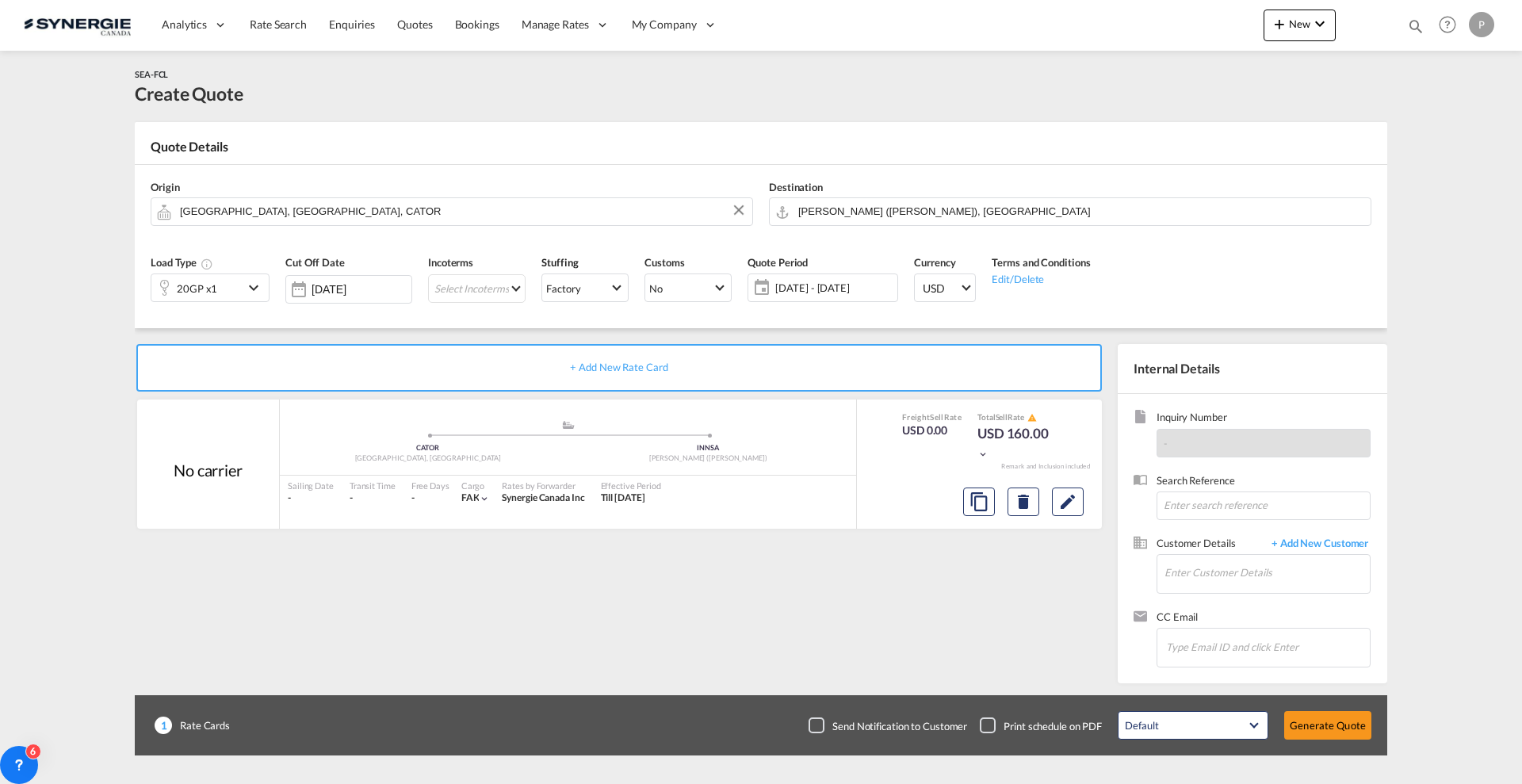
click at [238, 279] on div "20GP x1" at bounding box center [198, 288] width 92 height 27
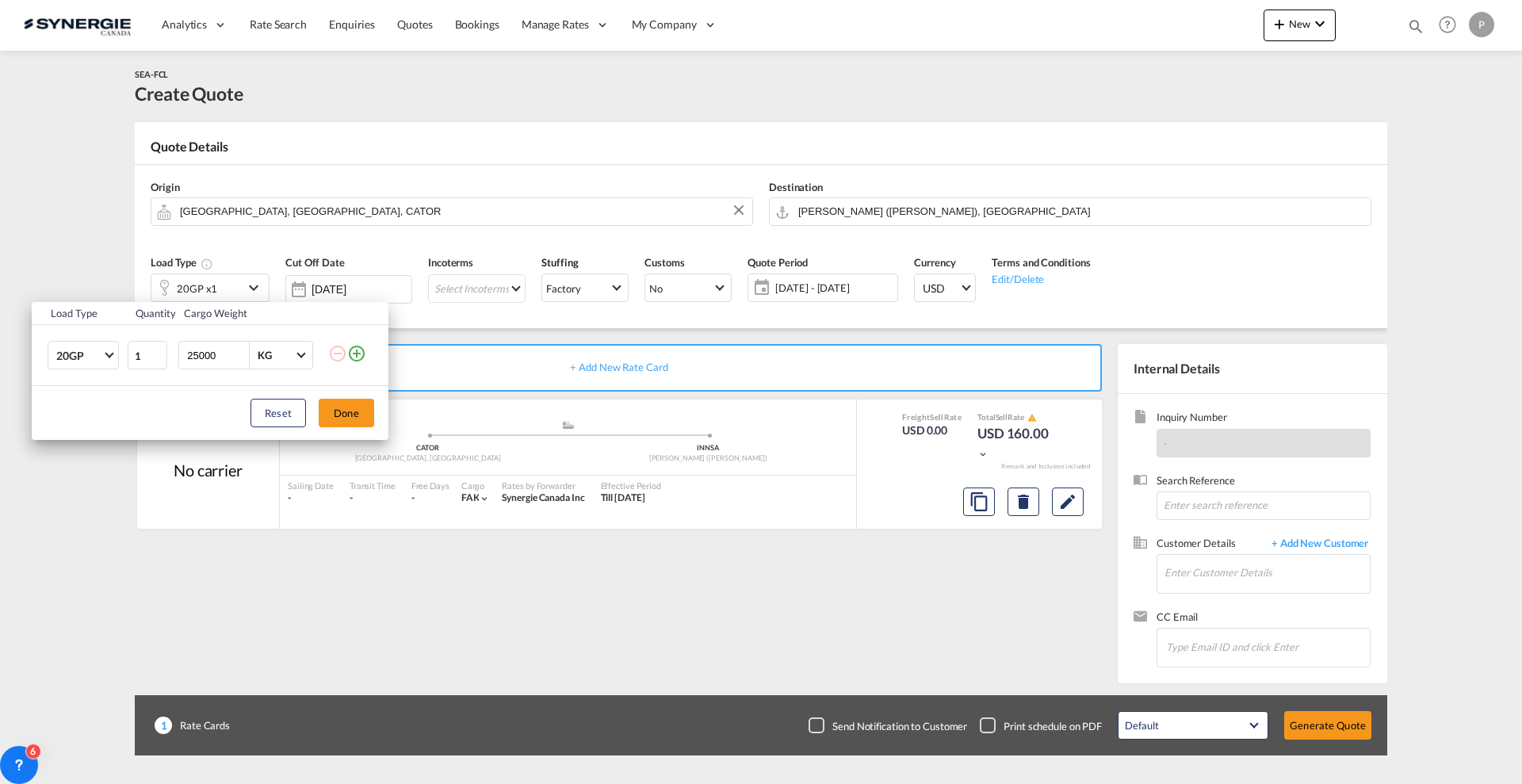
click at [357, 353] on md-icon "icon-plus-circle-outline" at bounding box center [357, 353] width 19 height 19
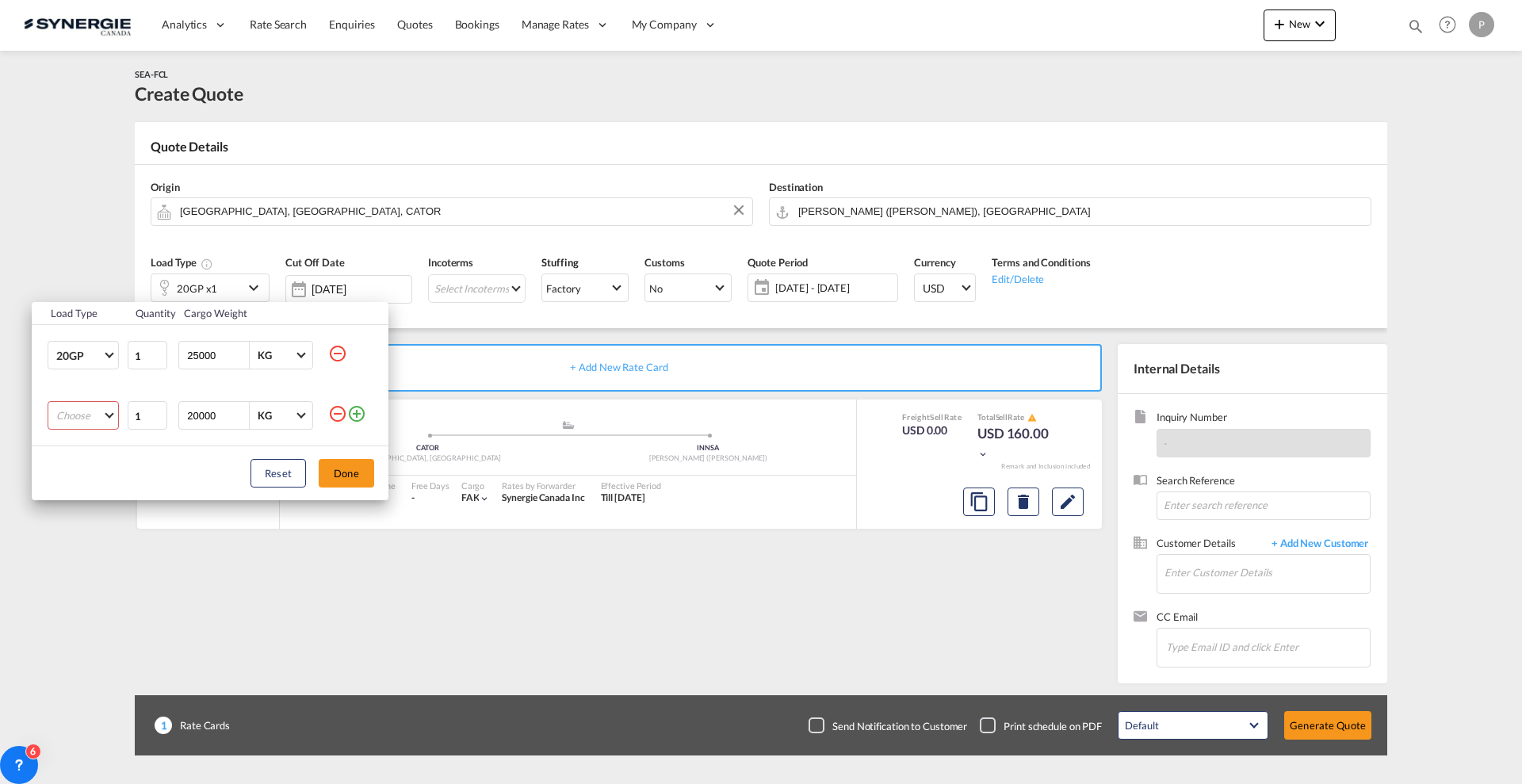
click at [64, 412] on md-select "Choose 20GP 40GP 40HC 45HC 20RE 40RE 40HR 20OT 40OT 20FR 40FR 40NR 20NR 45S 20T…" at bounding box center [83, 415] width 71 height 28
click at [70, 494] on div "40HC" at bounding box center [69, 492] width 28 height 14
click at [343, 476] on button "Done" at bounding box center [347, 473] width 55 height 28
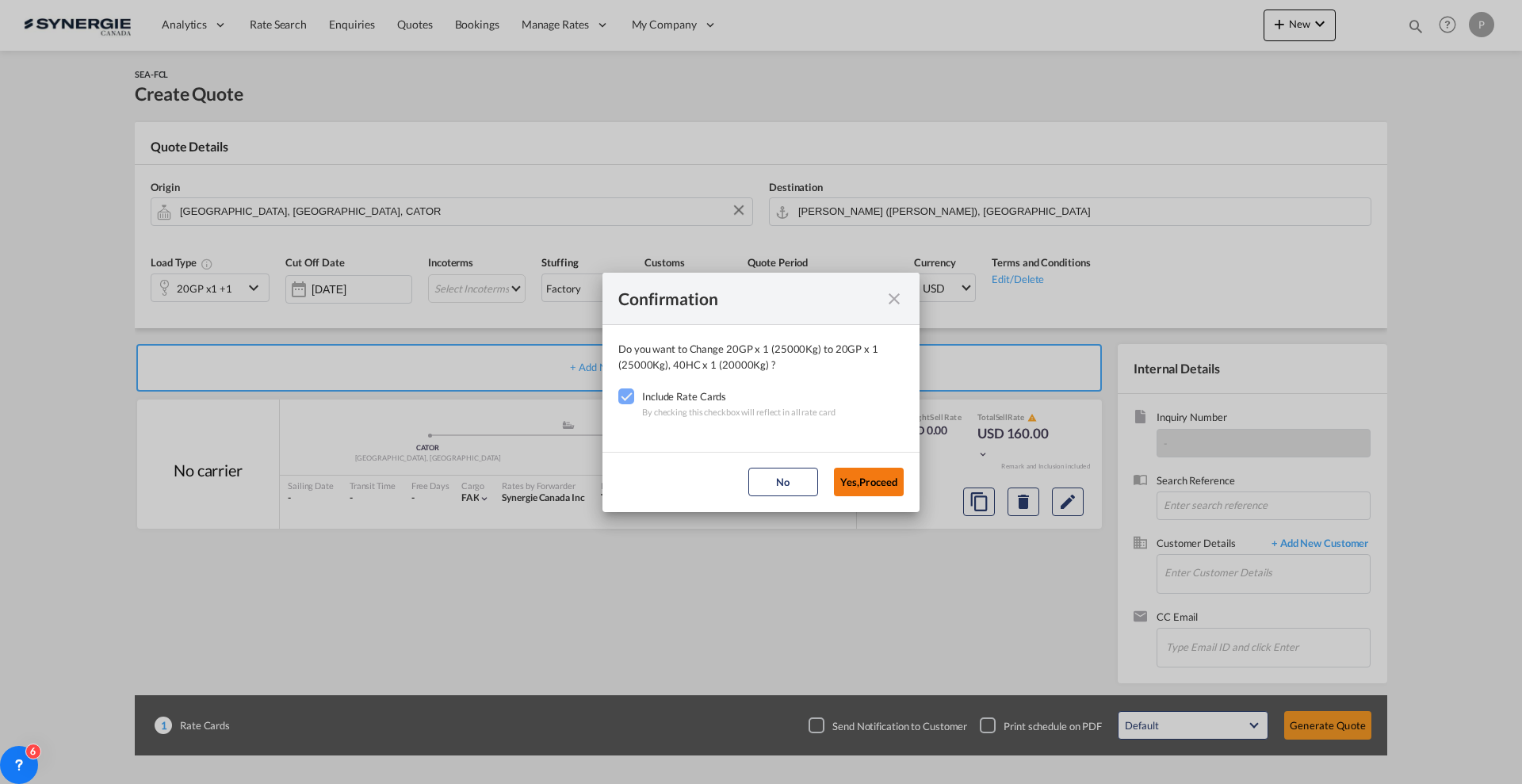
click at [856, 482] on button "Yes,Proceed" at bounding box center [868, 482] width 69 height 28
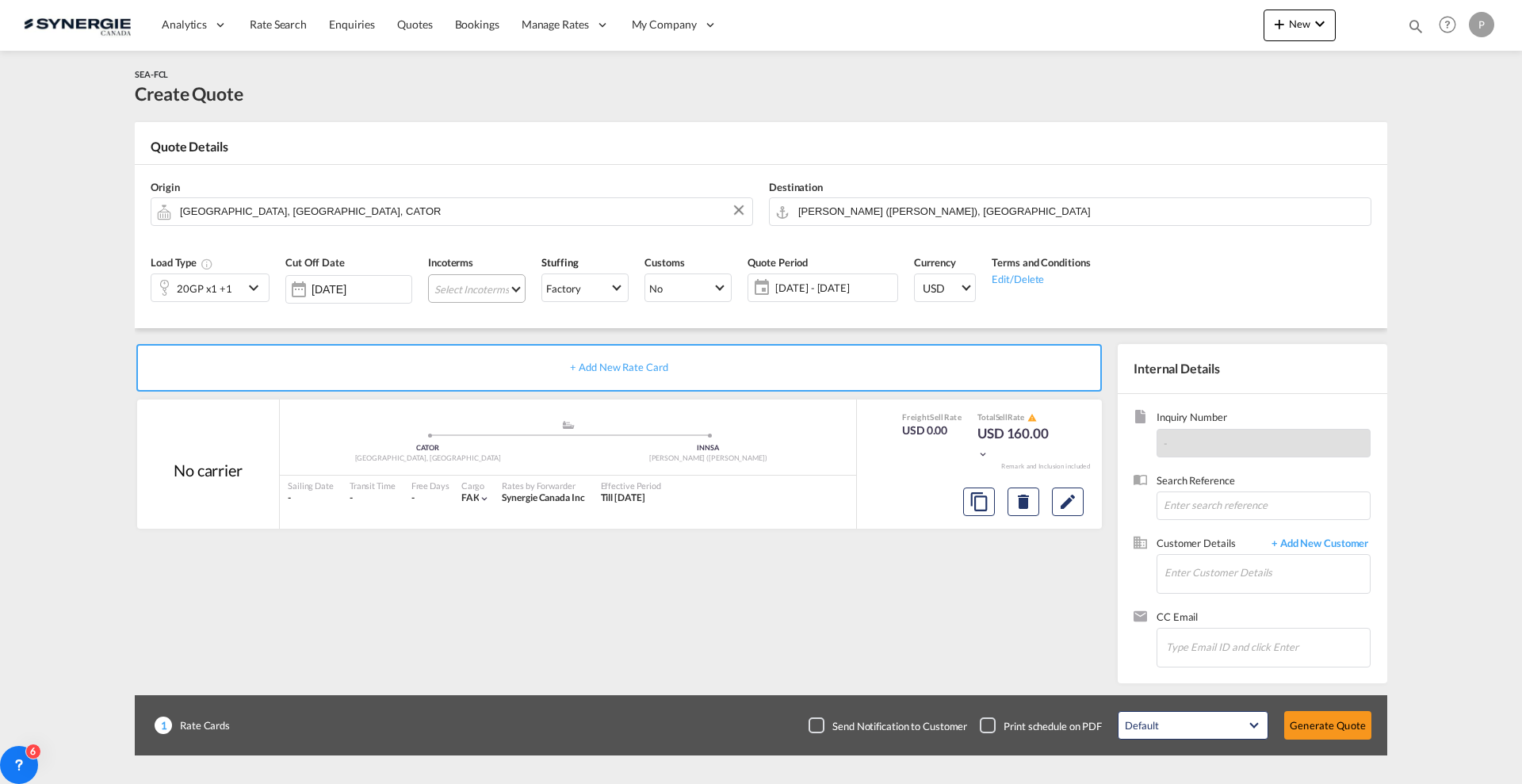
drag, startPoint x: 510, startPoint y: 285, endPoint x: 504, endPoint y: 299, distance: 15.2
click at [510, 284] on md-select "Select Incoterms FOB - export Free on Board FOB - import Free on Board DPU - ex…" at bounding box center [476, 289] width 97 height 28
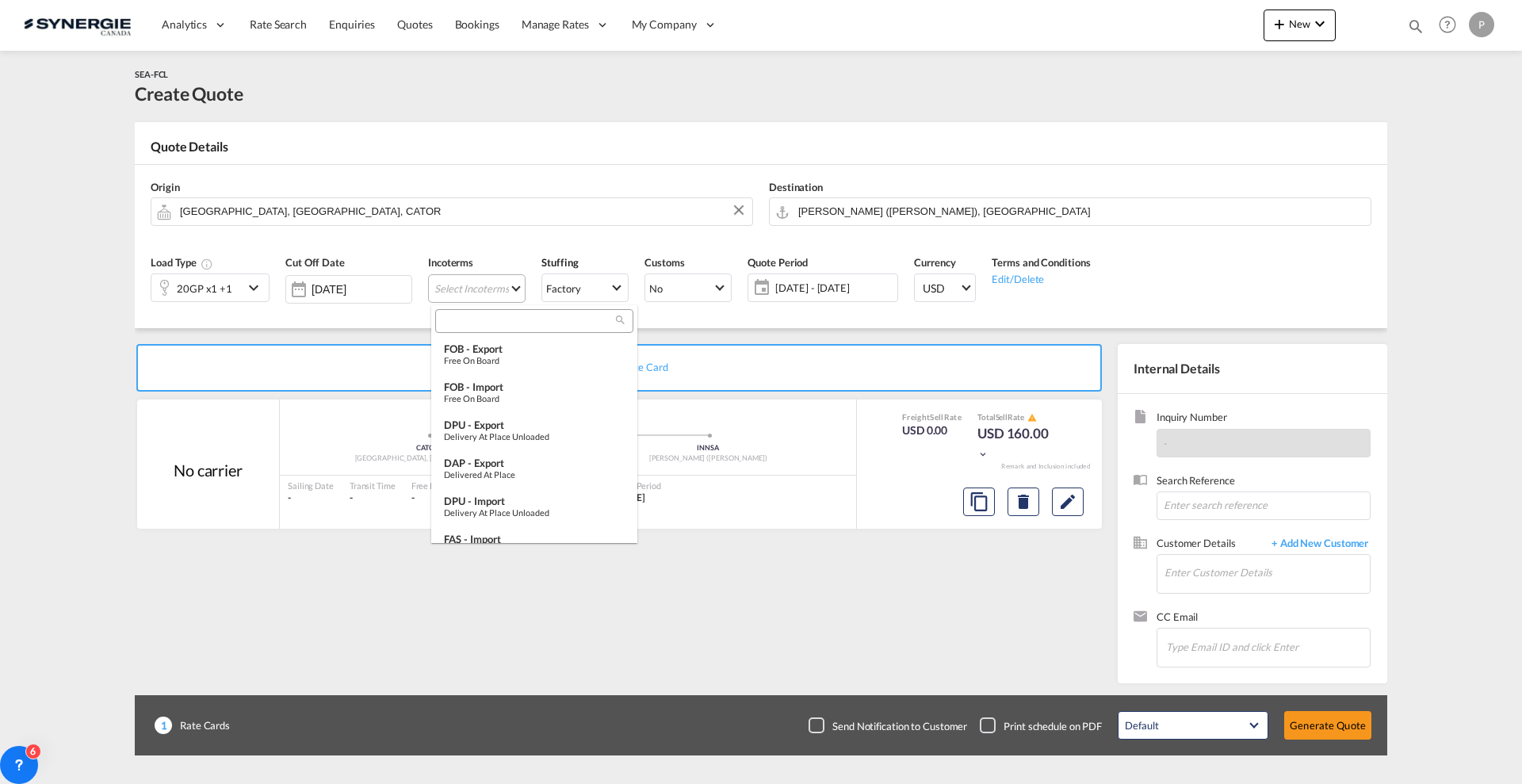
click at [506, 313] on md-select-header at bounding box center [534, 321] width 206 height 32
click at [507, 310] on div at bounding box center [534, 320] width 198 height 23
click at [508, 316] on input "search" at bounding box center [528, 320] width 176 height 14
click at [517, 320] on input "search" at bounding box center [528, 320] width 176 height 14
click at [517, 321] on input "search" at bounding box center [528, 320] width 176 height 14
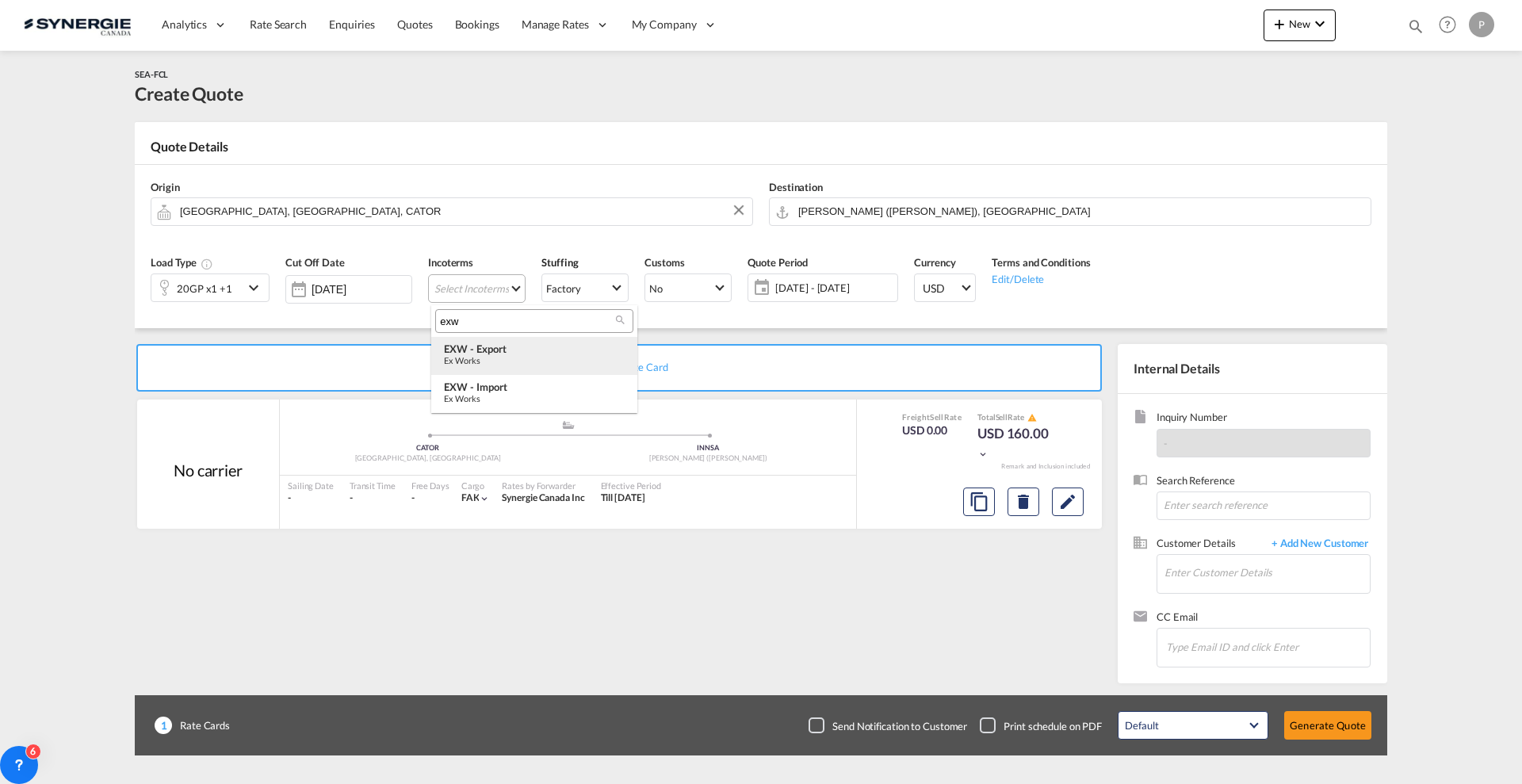
type input "exw"
click at [521, 361] on div "Ex Works" at bounding box center [534, 360] width 181 height 10
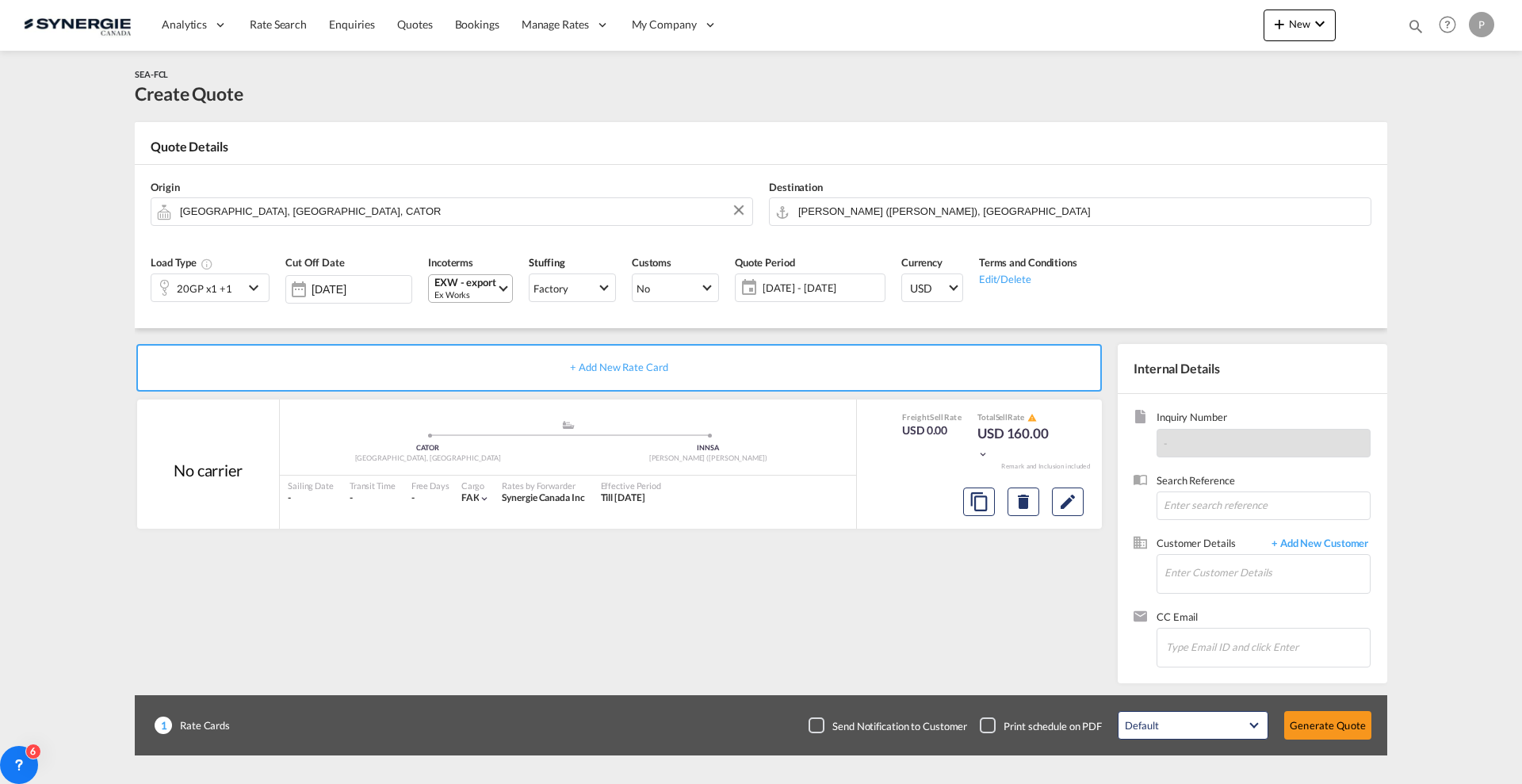
click at [784, 288] on span "14 Aug - 13 Sep 2025" at bounding box center [821, 287] width 118 height 14
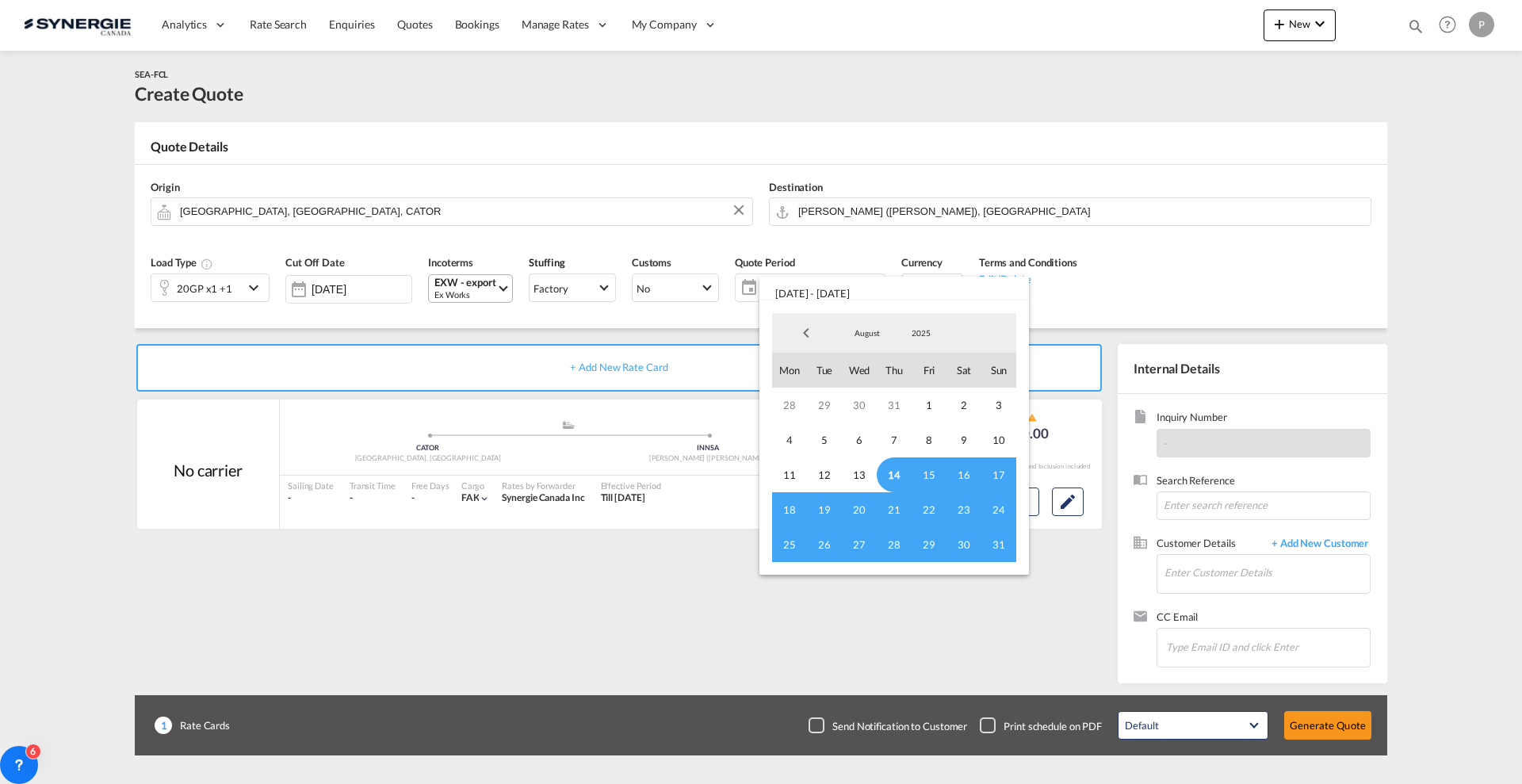
click at [887, 481] on span "14" at bounding box center [894, 474] width 35 height 35
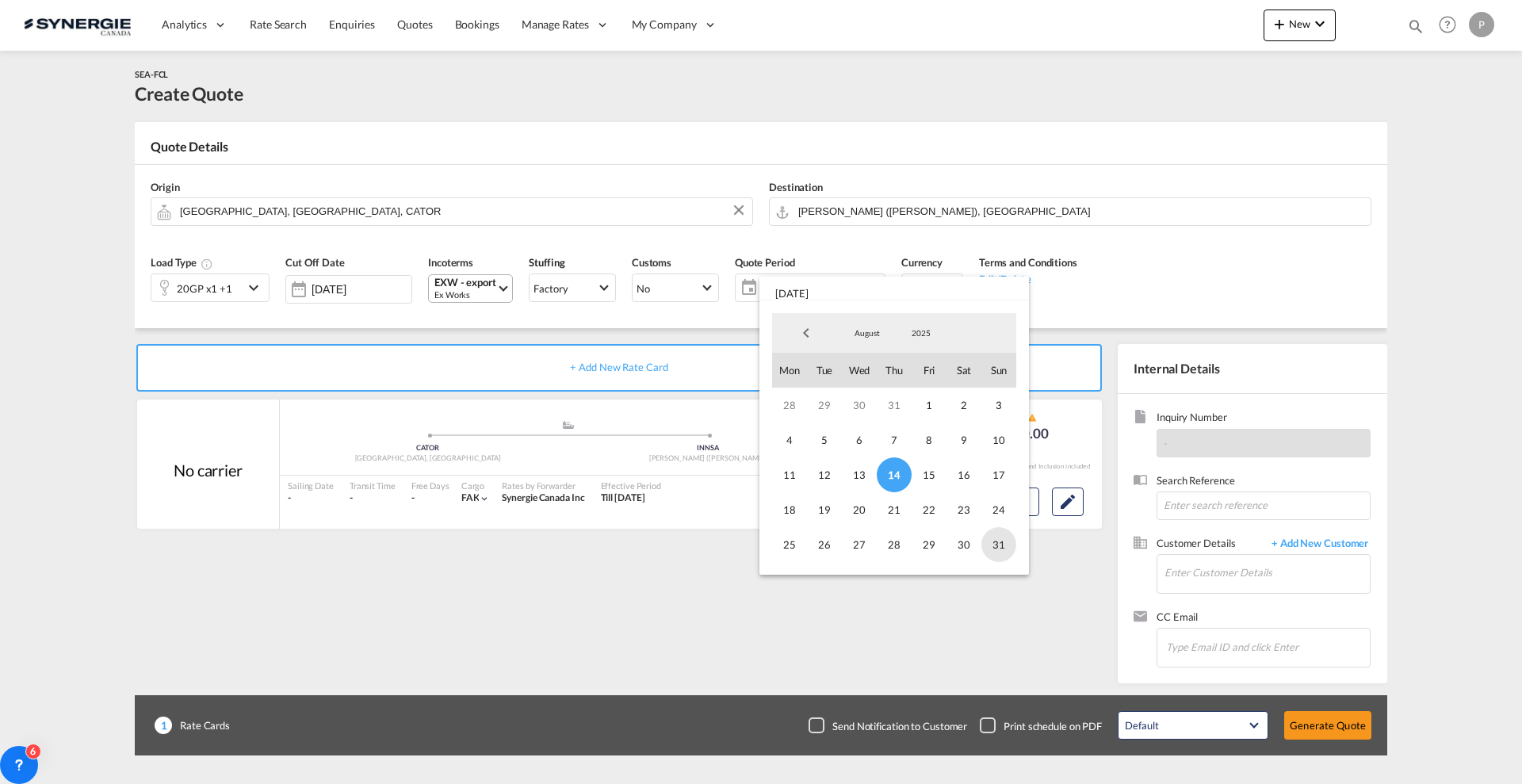
click at [1012, 551] on span "31" at bounding box center [999, 545] width 35 height 35
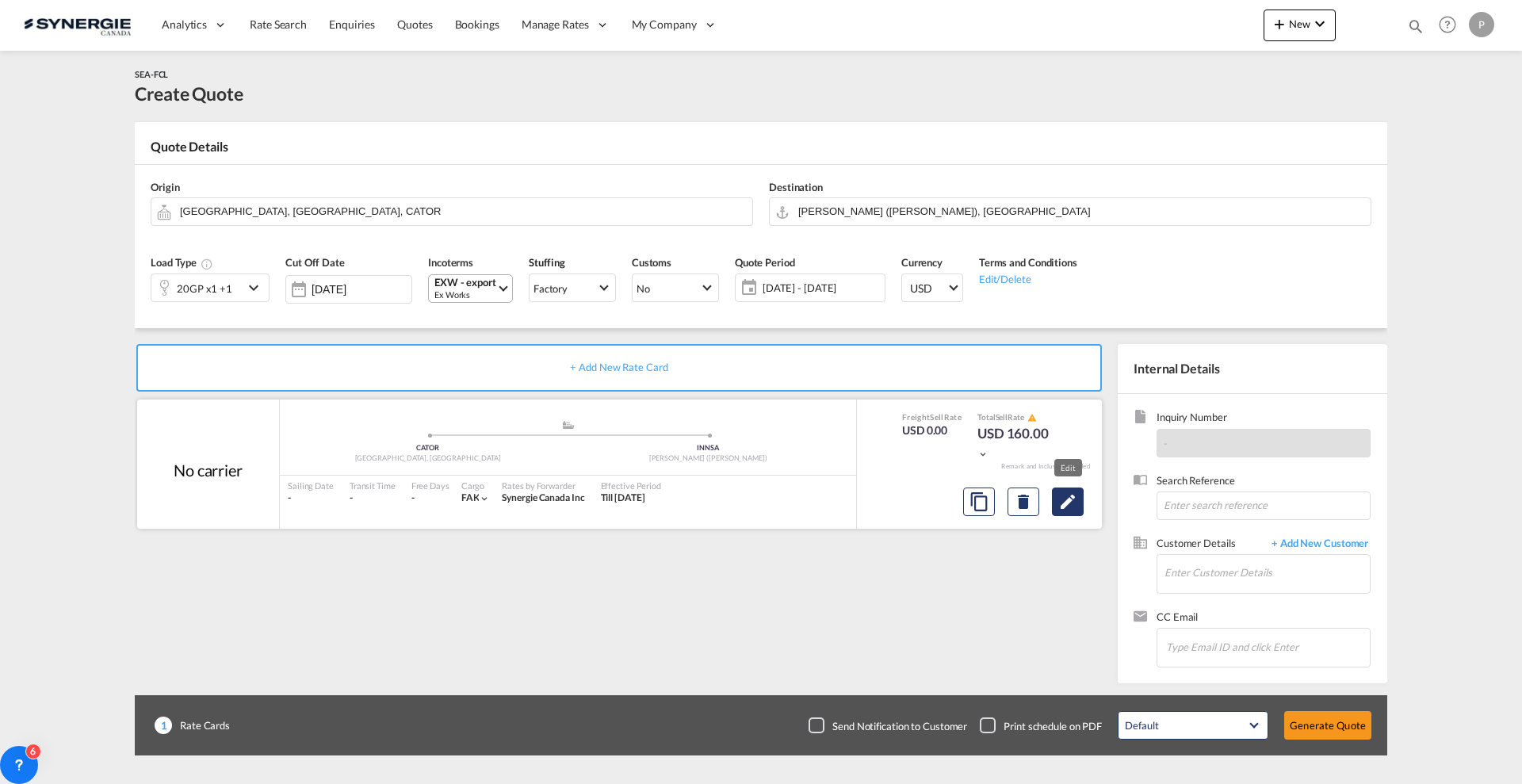
click at [1063, 492] on md-icon "Edit" at bounding box center [1067, 501] width 19 height 19
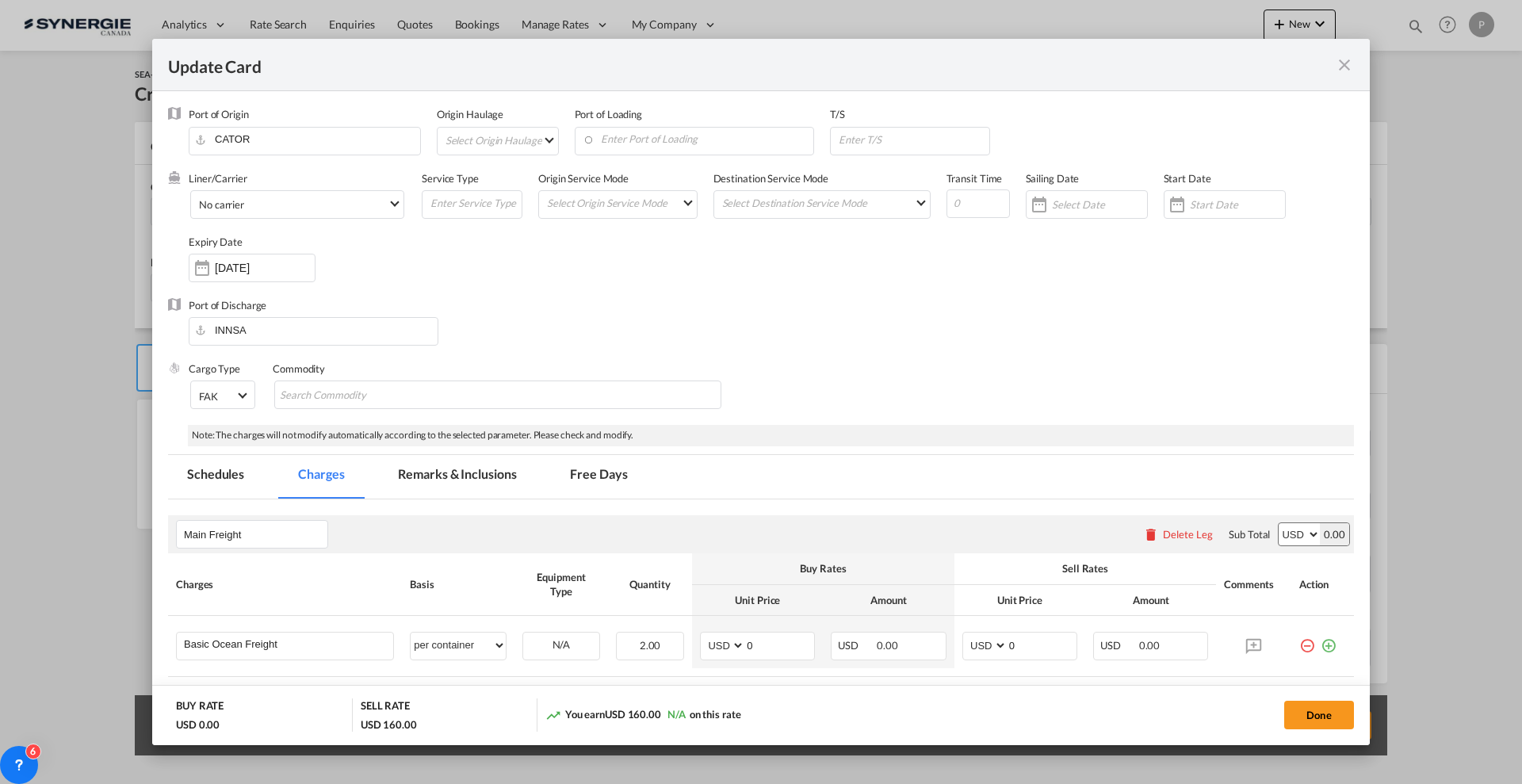
scroll to position [297, 0]
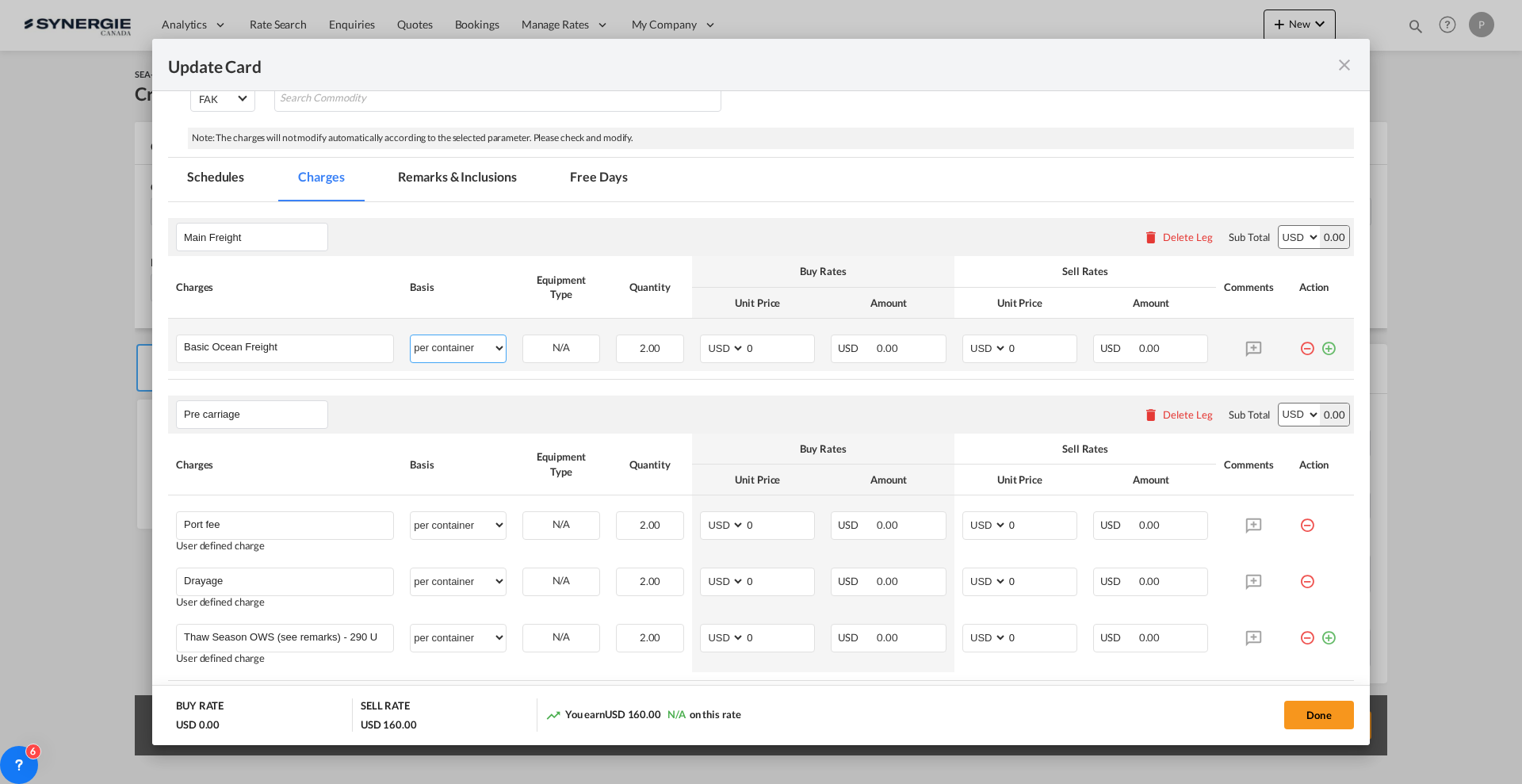
click at [487, 348] on select "per equipment per container per B/L per shipping bill per shipment % on freight…" at bounding box center [459, 348] width 95 height 25
select select "per equipment"
click at [411, 336] on select "per equipment per container per B/L per shipping bill per shipment % on freight…" at bounding box center [459, 348] width 95 height 25
click at [576, 351] on select "20GP 40HC" at bounding box center [561, 348] width 76 height 22
select select "20GP"
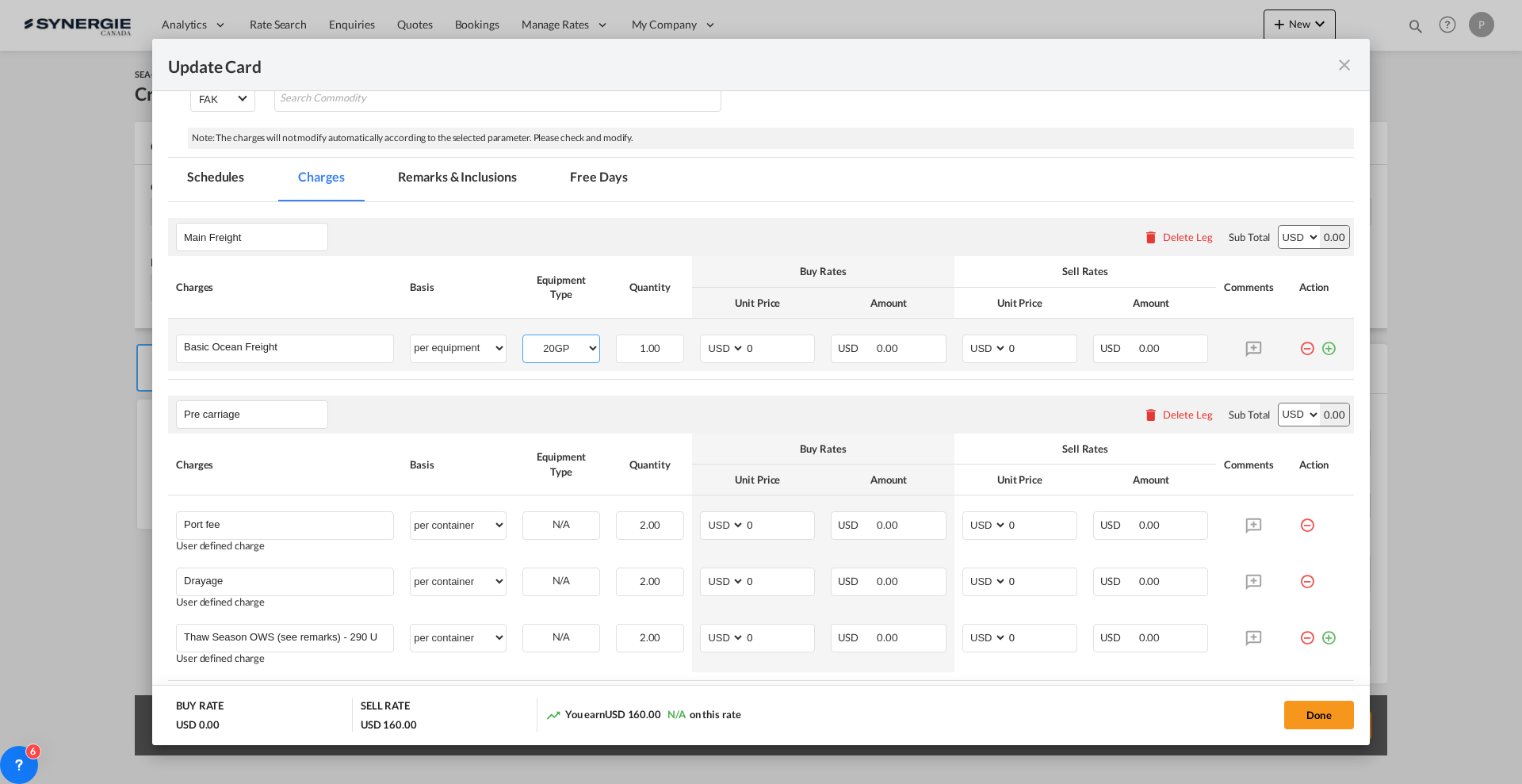
click at [523, 337] on select "20GP 40HC" at bounding box center [561, 348] width 76 height 22
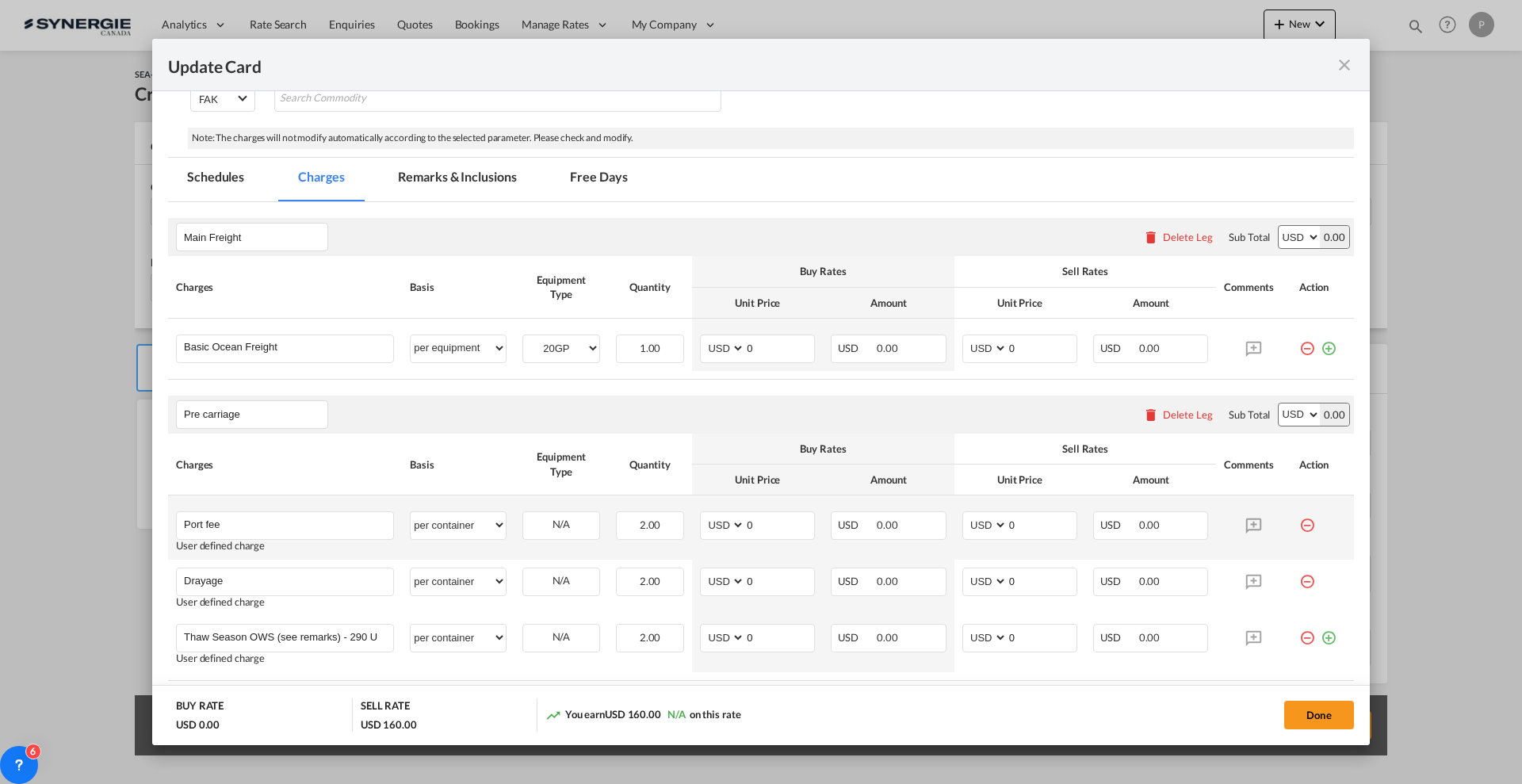
click at [1301, 525] on td "Update Card Port ..." at bounding box center [1323, 527] width 63 height 64
click at [1299, 523] on md-icon "icon-minus-circle-outline red-400-fg" at bounding box center [1307, 519] width 16 height 16
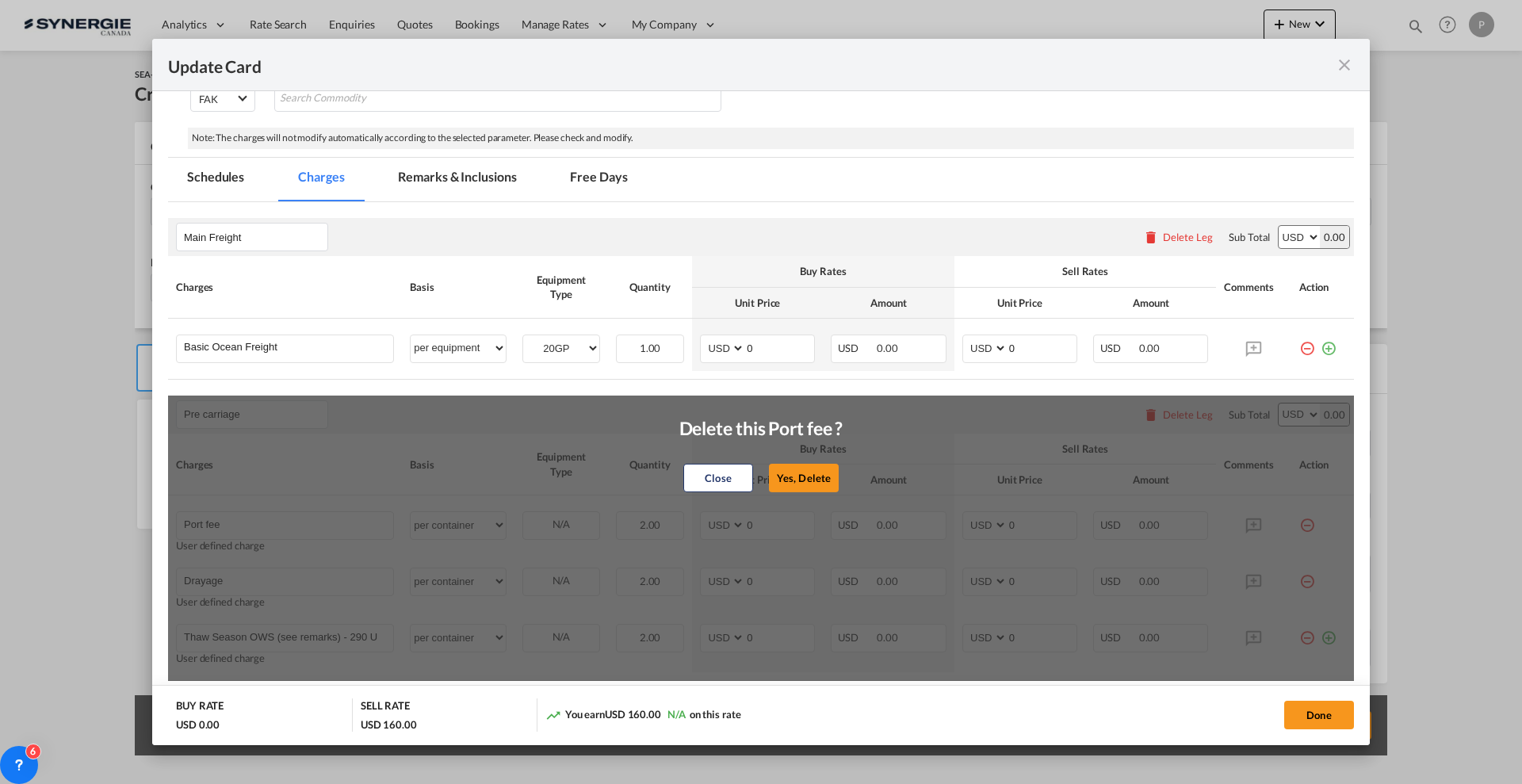
drag, startPoint x: 785, startPoint y: 477, endPoint x: 811, endPoint y: 472, distance: 26.5
click at [785, 476] on button "Yes, Delete" at bounding box center [804, 478] width 69 height 28
type input "Drayage"
type input "Thaw Season OWS (see remarks) - 290 USD if applicable"
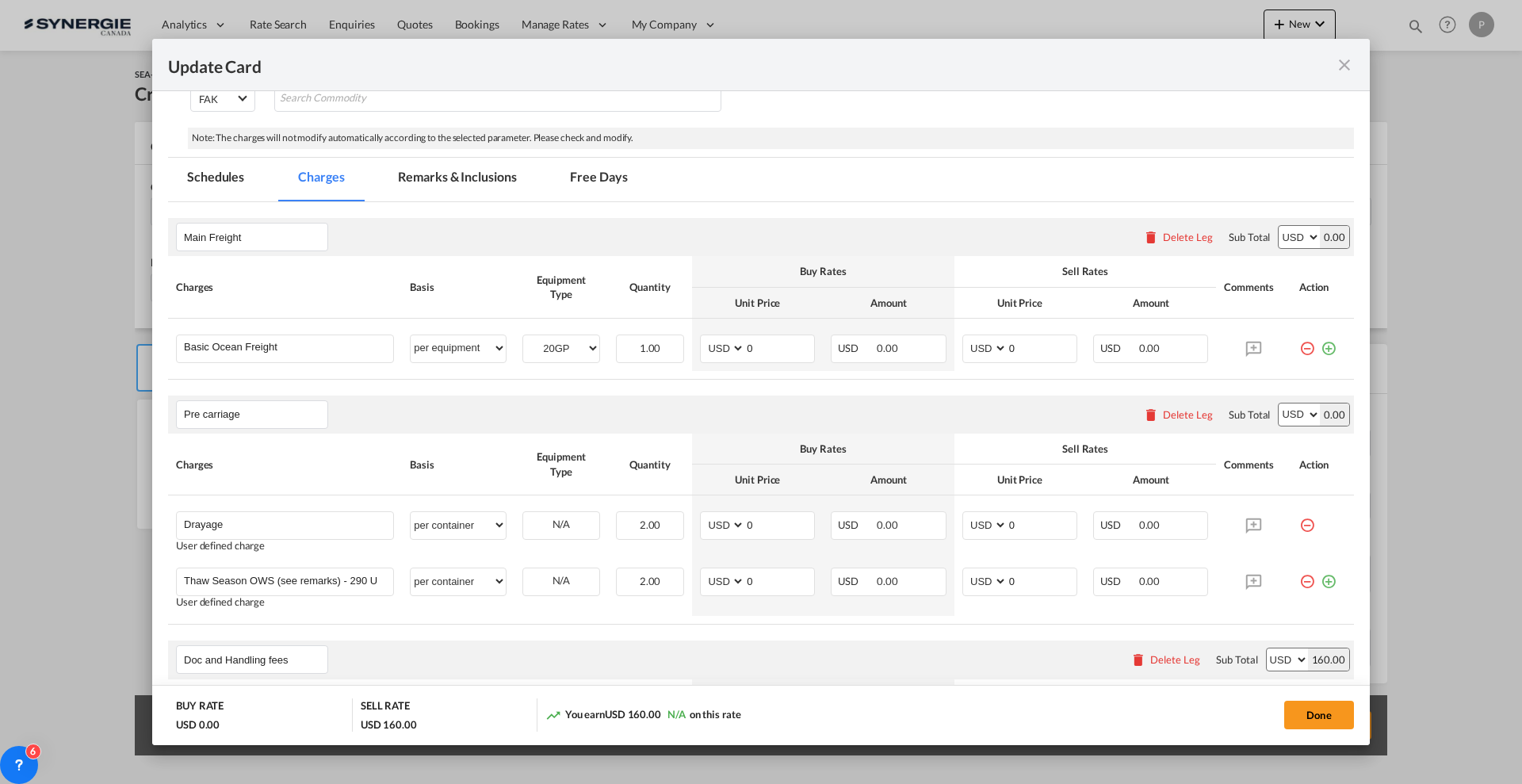
click at [1299, 576] on md-icon "icon-minus-circle-outline red-400-fg" at bounding box center [1307, 575] width 16 height 16
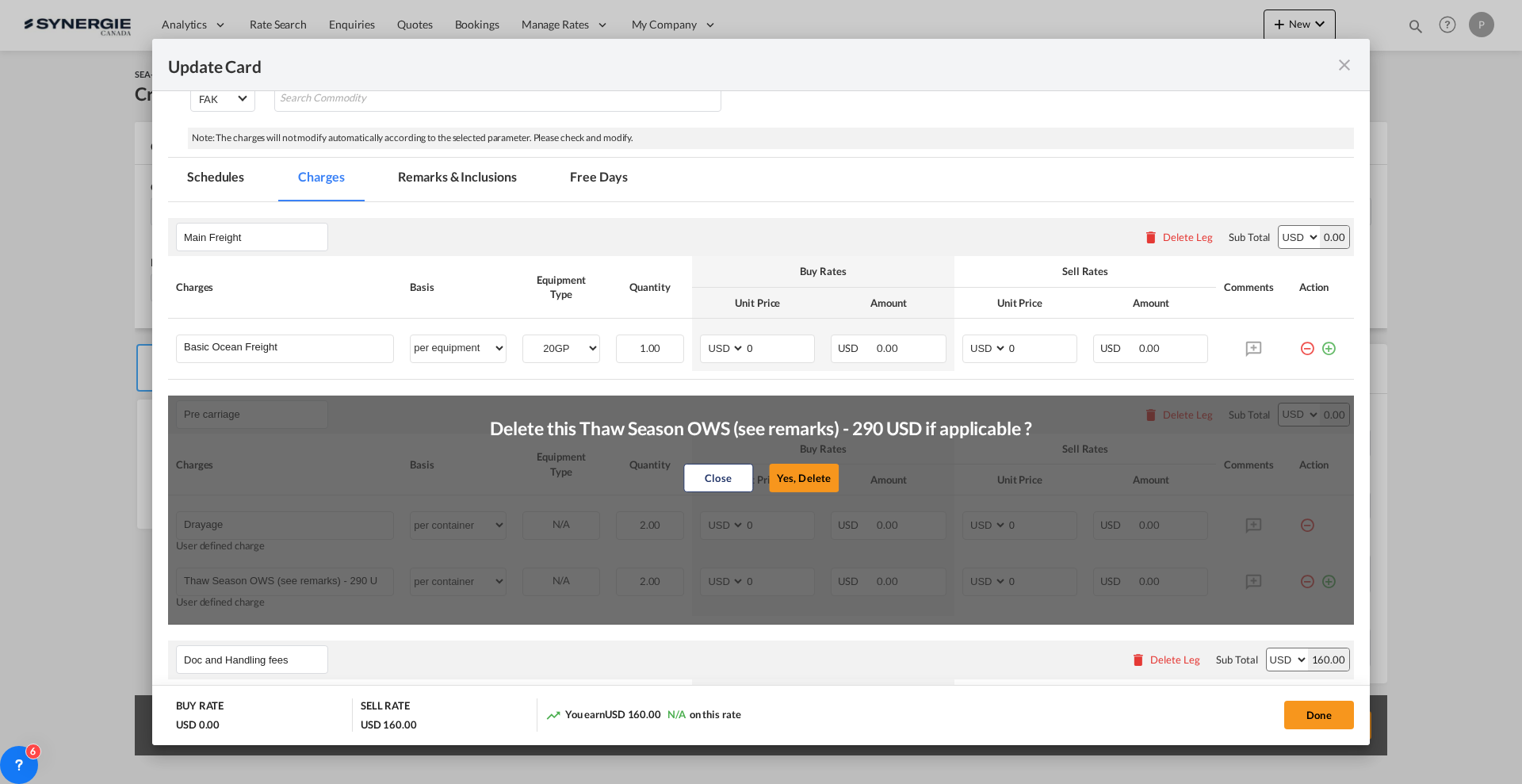
click at [813, 464] on button "Yes, Delete" at bounding box center [804, 478] width 69 height 28
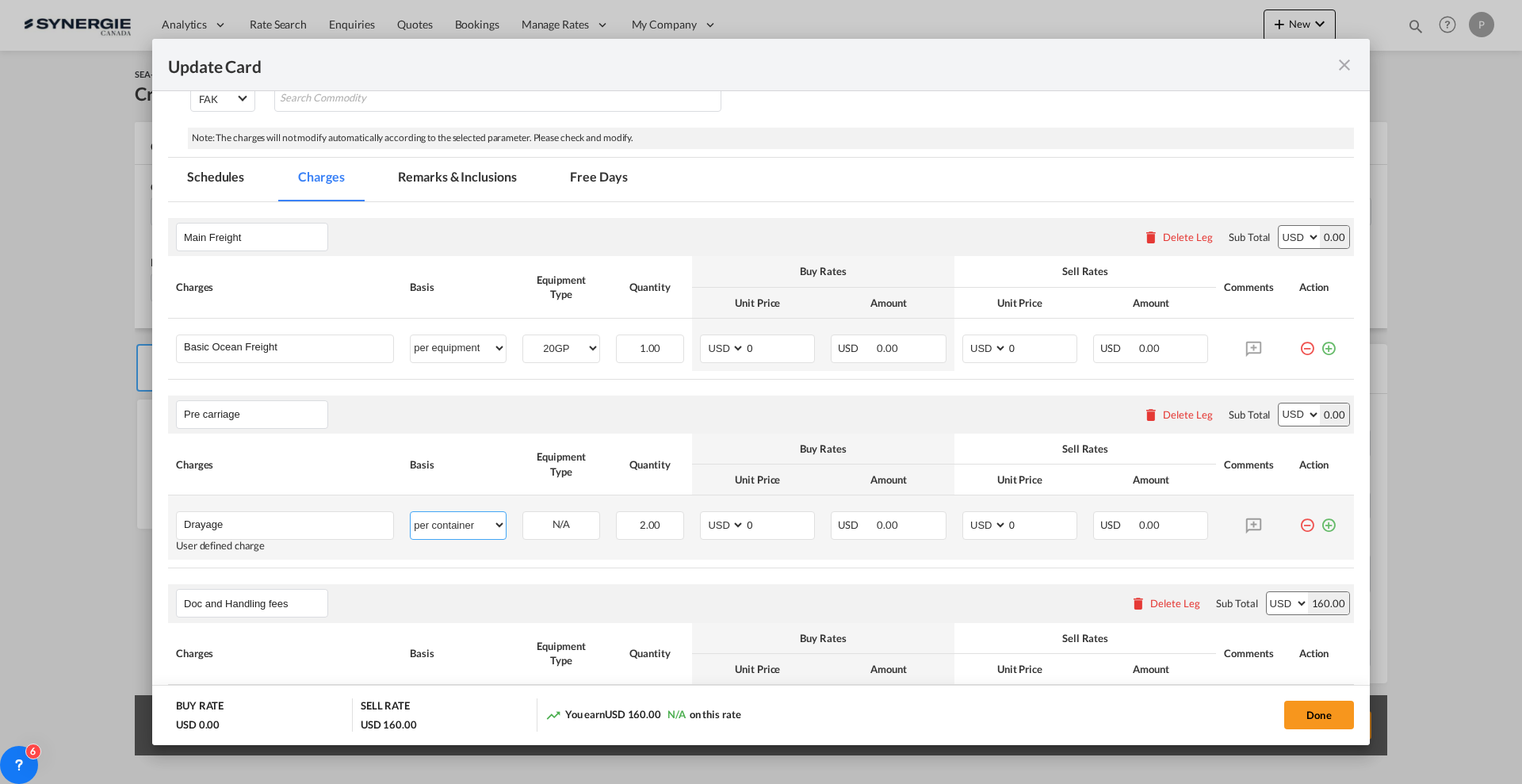
click at [475, 522] on select "per equipment per container per B/L per shipping bill per shipment per pallet p…" at bounding box center [459, 525] width 95 height 25
select select "per equipment"
click at [411, 512] on select "per equipment per container per B/L per shipping bill per shipment per pallet p…" at bounding box center [459, 525] width 95 height 25
click at [582, 513] on md-input-container "20GP 40HC" at bounding box center [561, 524] width 76 height 23
click at [579, 528] on select "20GP 40HC" at bounding box center [561, 525] width 76 height 22
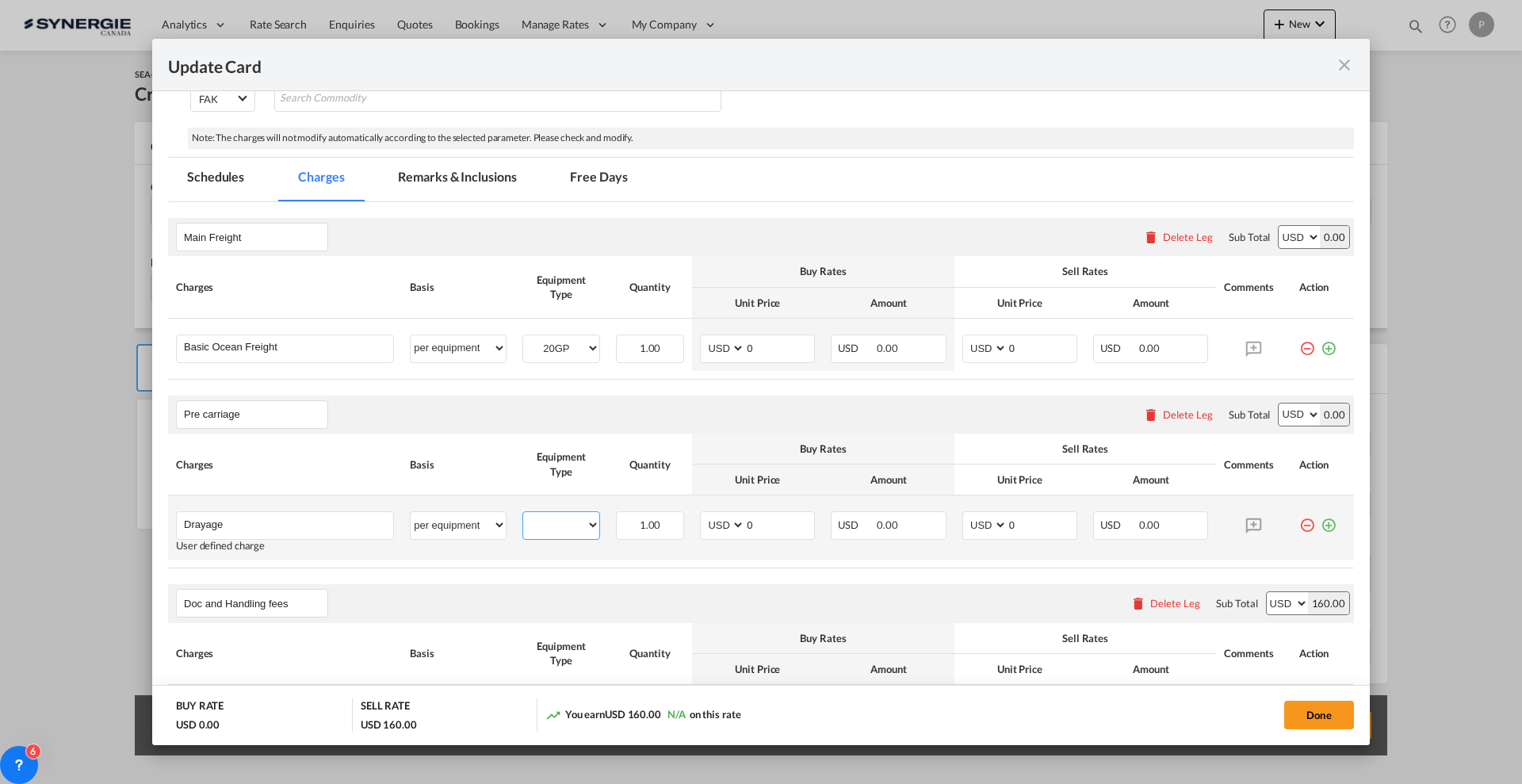
select select "20GP"
click at [523, 515] on select "20GP 40HC" at bounding box center [561, 525] width 76 height 22
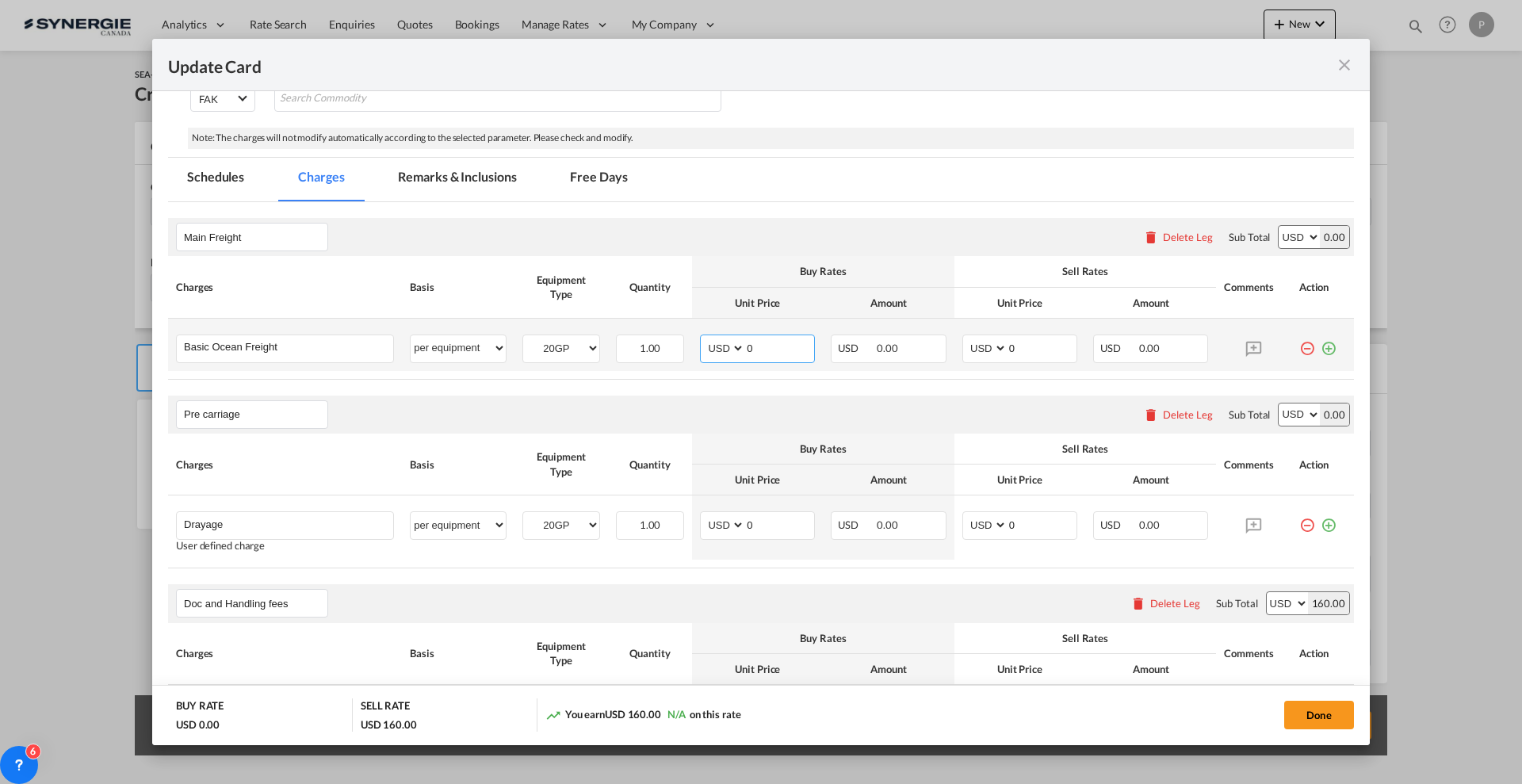
click at [760, 349] on input "0" at bounding box center [779, 347] width 69 height 23
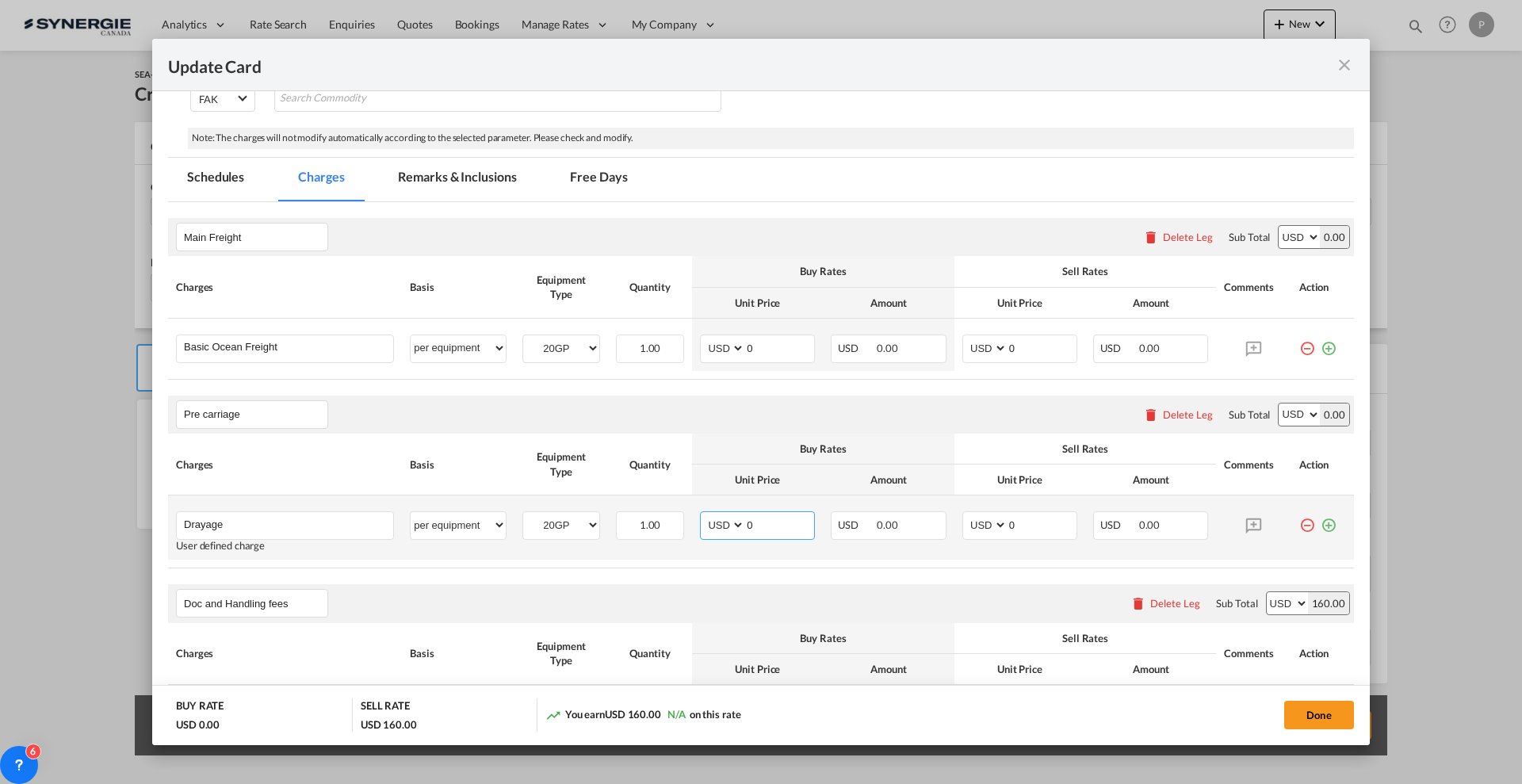
click at [793, 534] on input "0" at bounding box center [779, 524] width 69 height 23
type input "280"
type input "330"
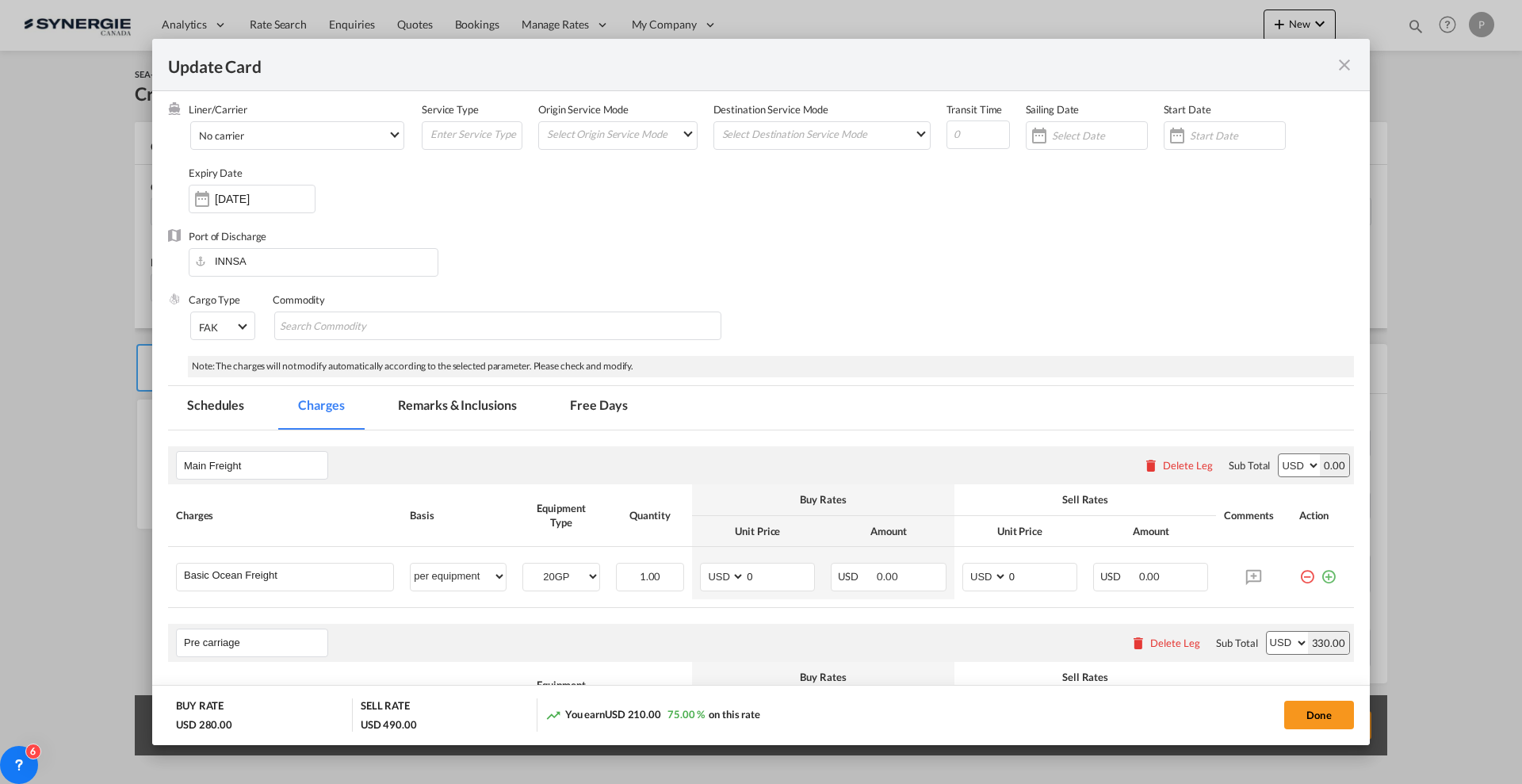
scroll to position [0, 0]
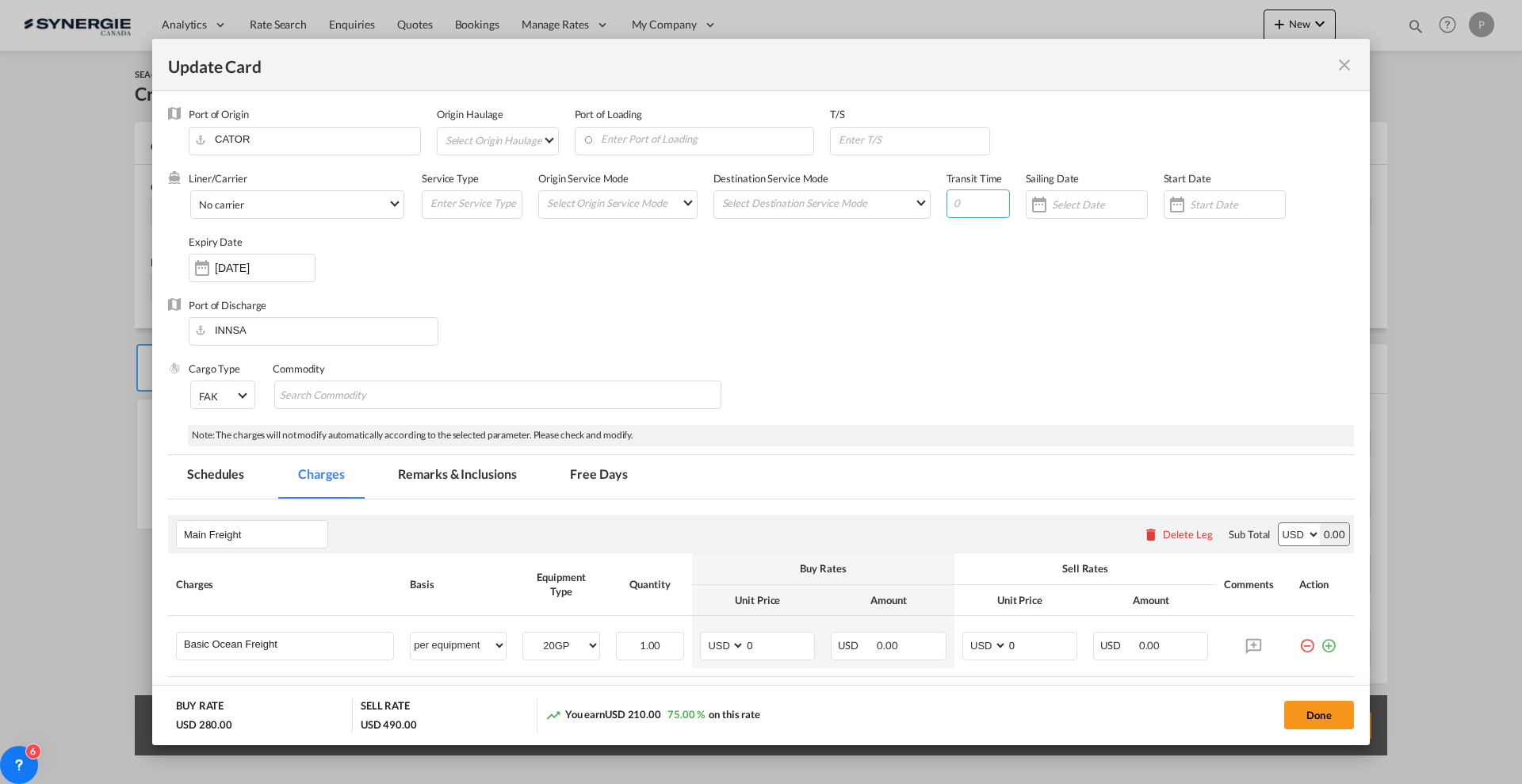
click at [965, 204] on input "Update Card Port ..." at bounding box center [979, 203] width 64 height 28
type input "80"
click at [938, 144] on input "Update Card Port ..." at bounding box center [913, 139] width 152 height 23
click at [861, 133] on input "DEBRE" at bounding box center [913, 139] width 152 height 23
click at [861, 134] on input "DEBRE" at bounding box center [913, 139] width 152 height 23
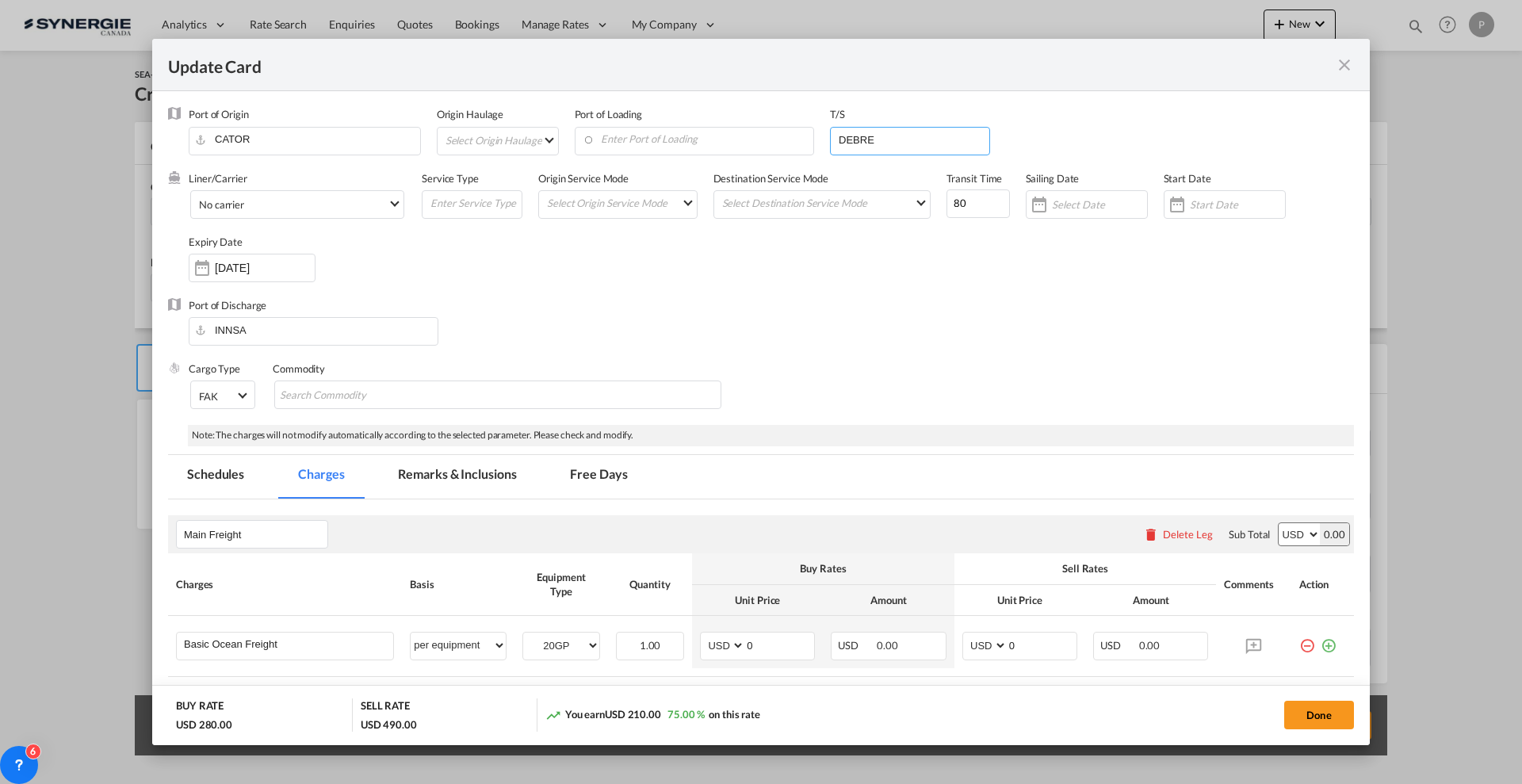
paste input "V"
click at [926, 143] on input "DEBRV >" at bounding box center [913, 139] width 152 height 23
type input "DEBRV > GBSOU"
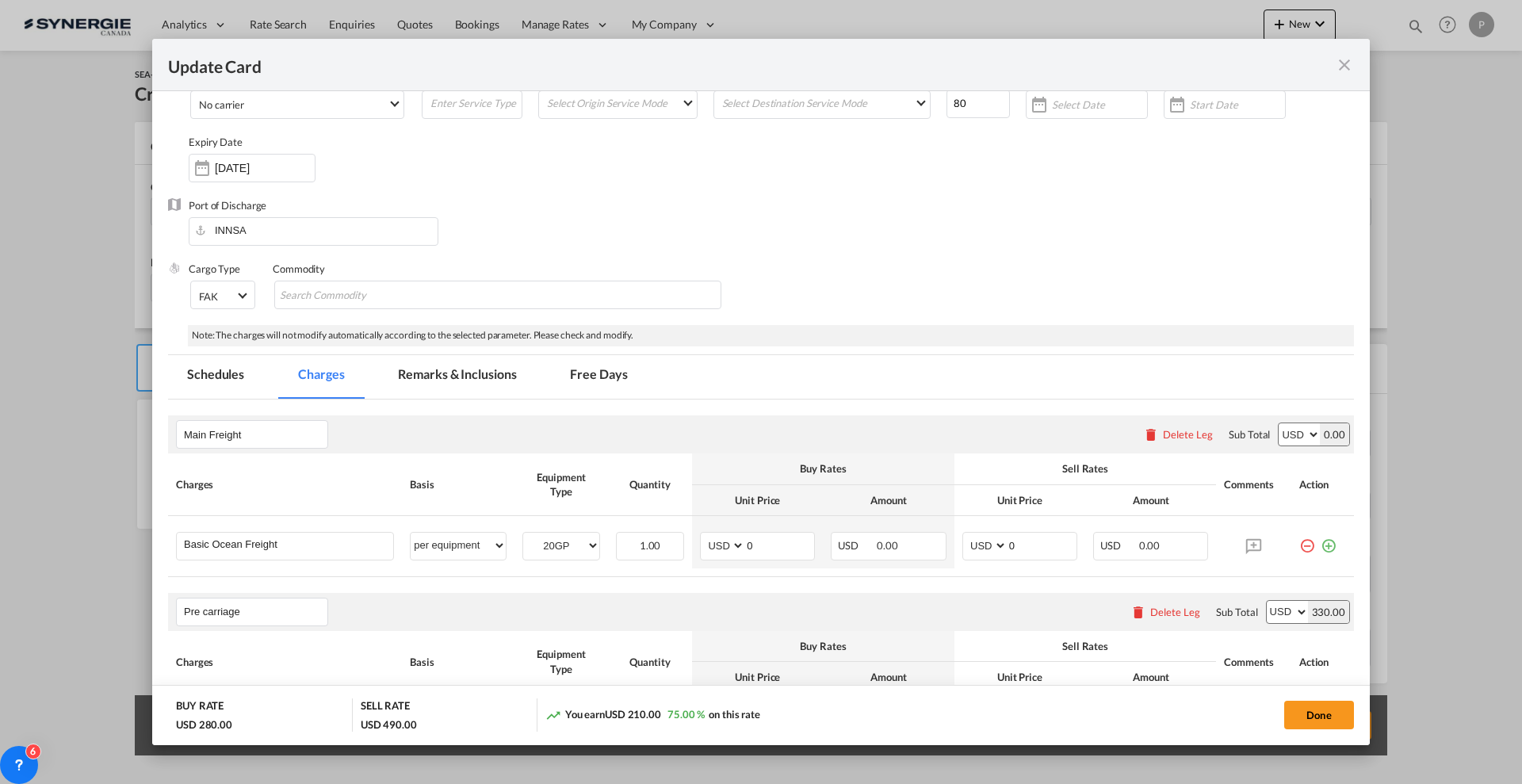
scroll to position [198, 0]
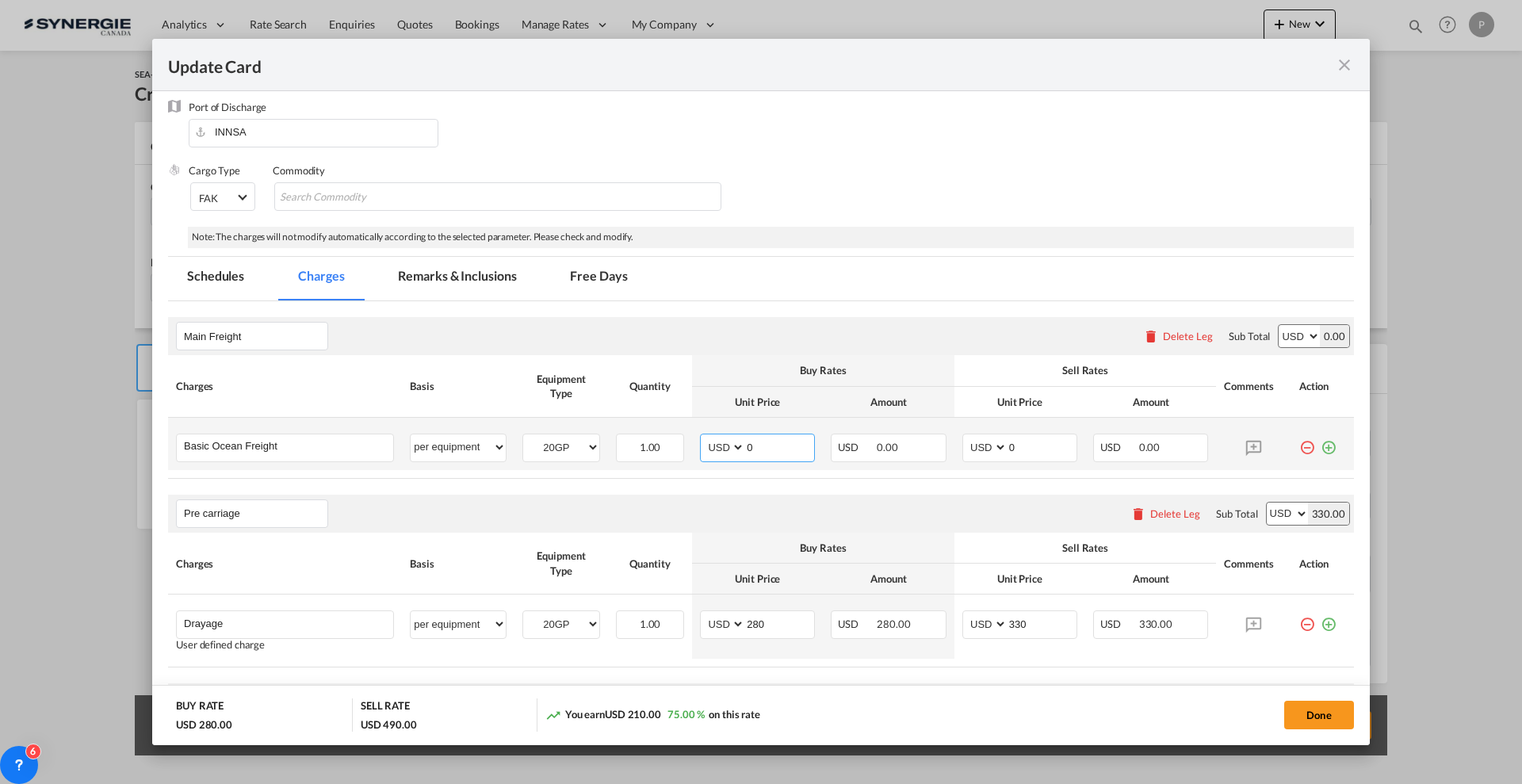
click at [769, 448] on input "0" at bounding box center [779, 446] width 69 height 23
click at [769, 447] on input "0" at bounding box center [779, 446] width 69 height 23
type input "1975"
type input "1"
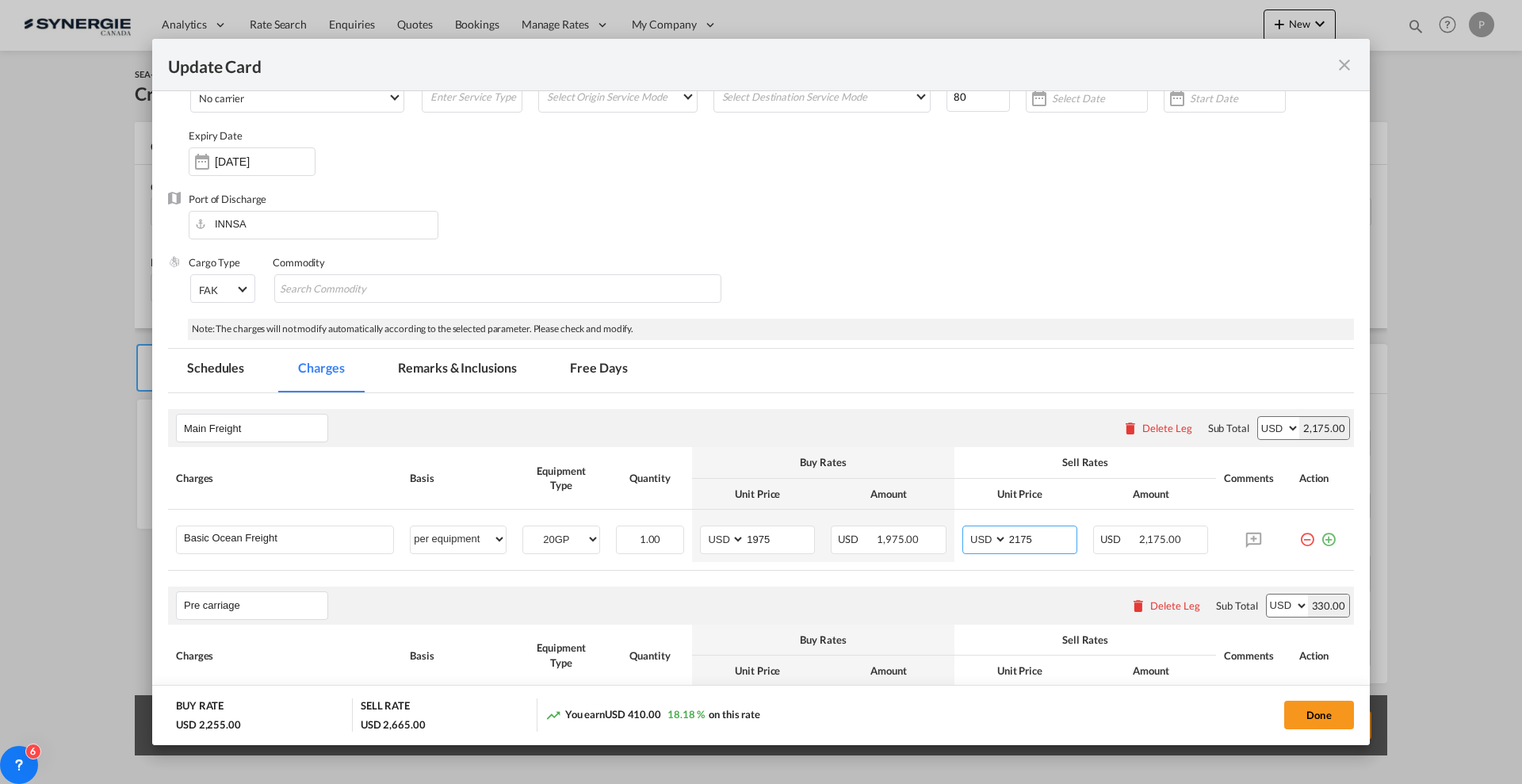
scroll to position [0, 0]
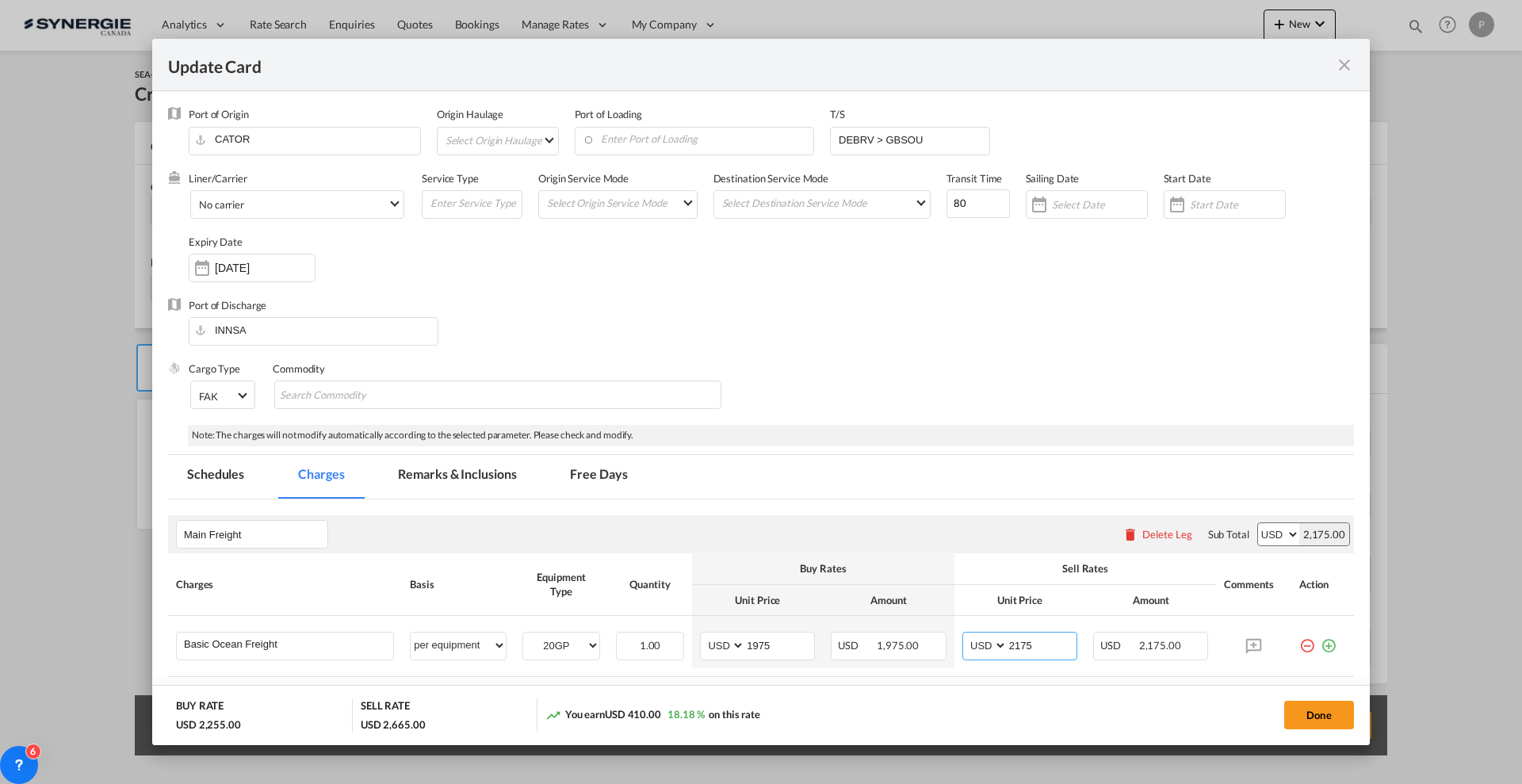
type input "2175"
click at [501, 472] on md-tab-item "Remarks & Inclusions" at bounding box center [457, 477] width 157 height 44
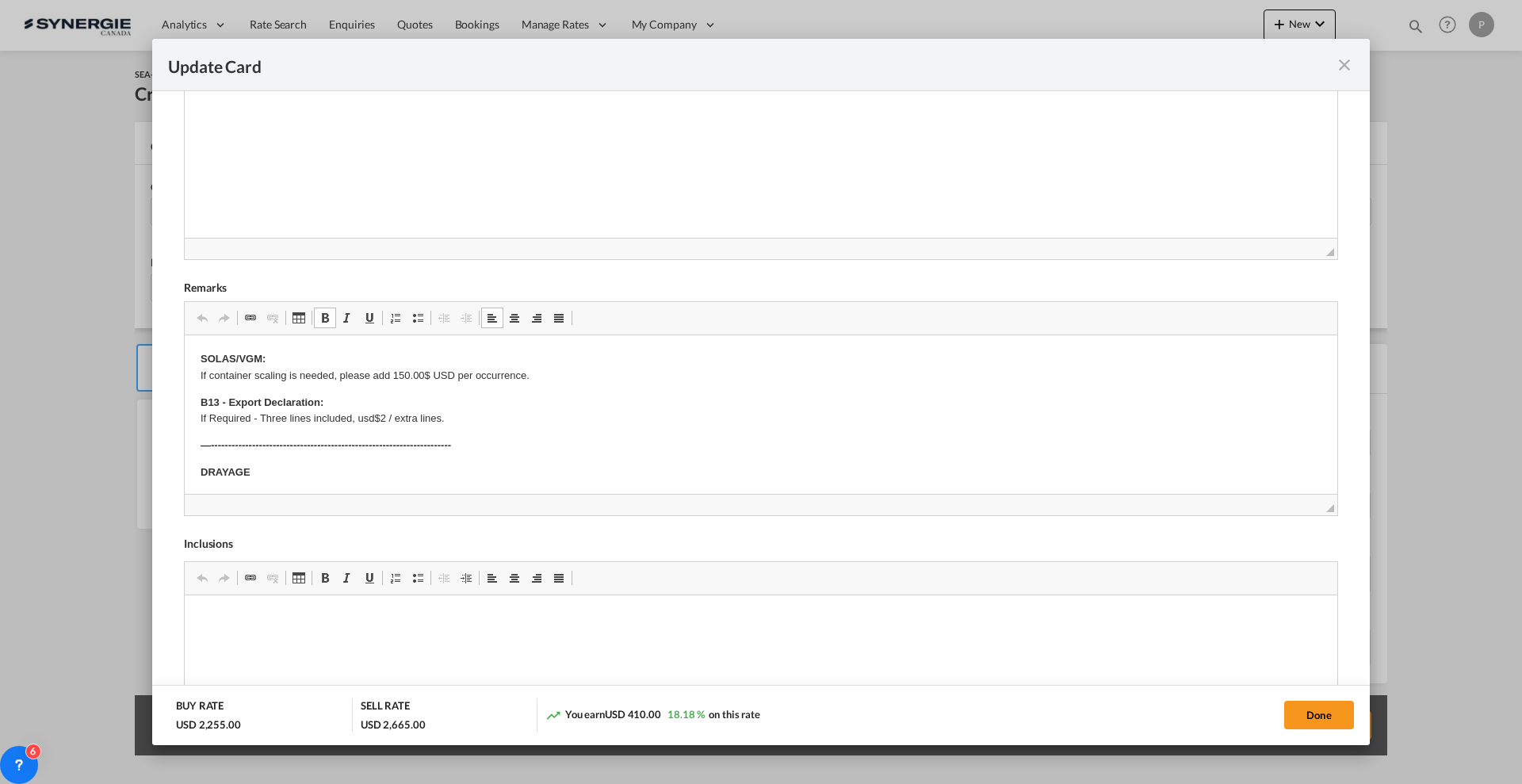
scroll to position [99, 0]
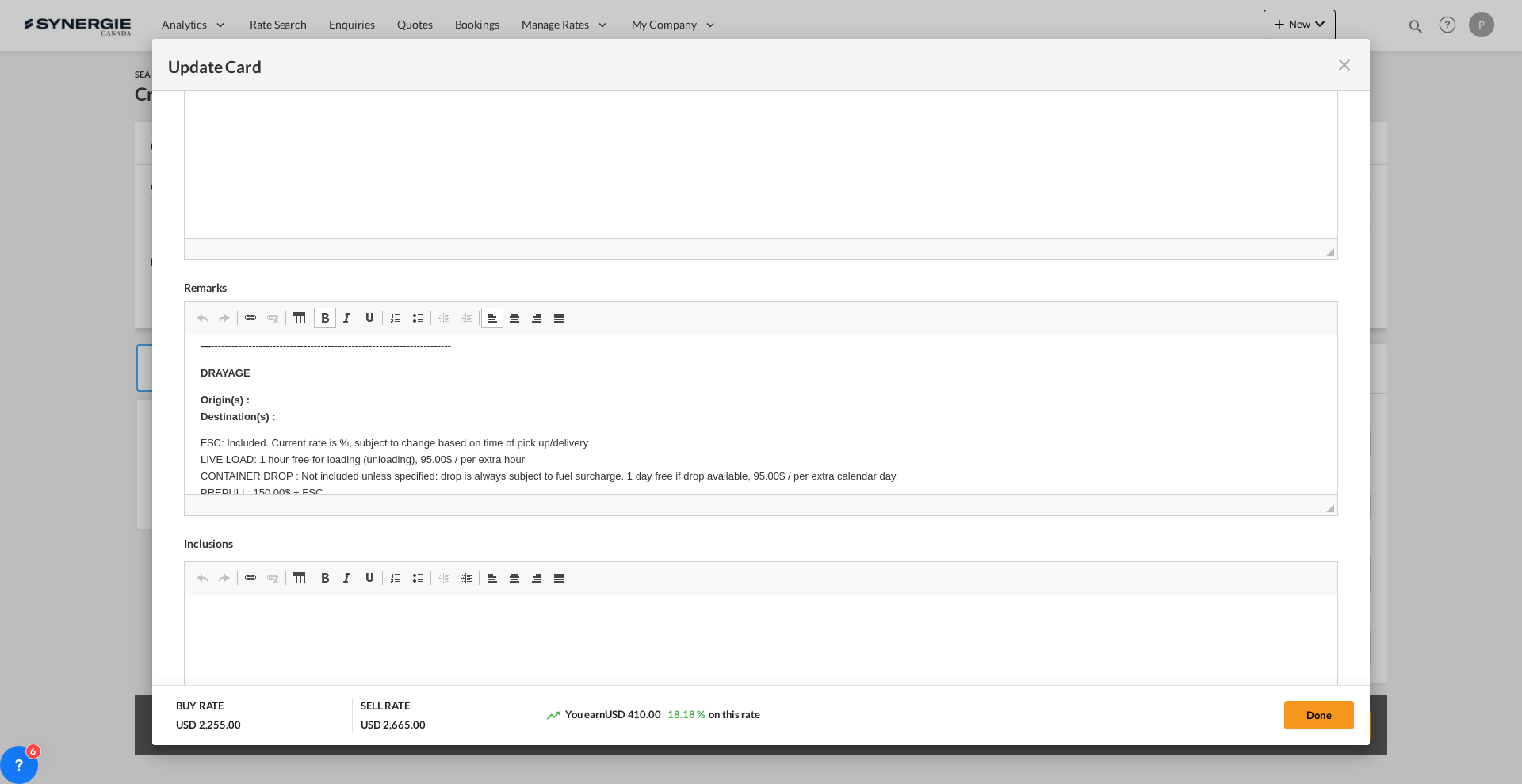
click at [278, 401] on p "Origin(s) : Destination(s) :" at bounding box center [761, 409] width 1121 height 33
click at [327, 413] on p "Origin(s) : 25 Worcester Rd, Toronto, Ontario, Canada, M9W 1K9 Destination(s) :" at bounding box center [761, 409] width 1121 height 33
click at [344, 442] on p "FSC: Included. Current rate is %, subject to change based on time of pick up/de…" at bounding box center [761, 484] width 1121 height 99
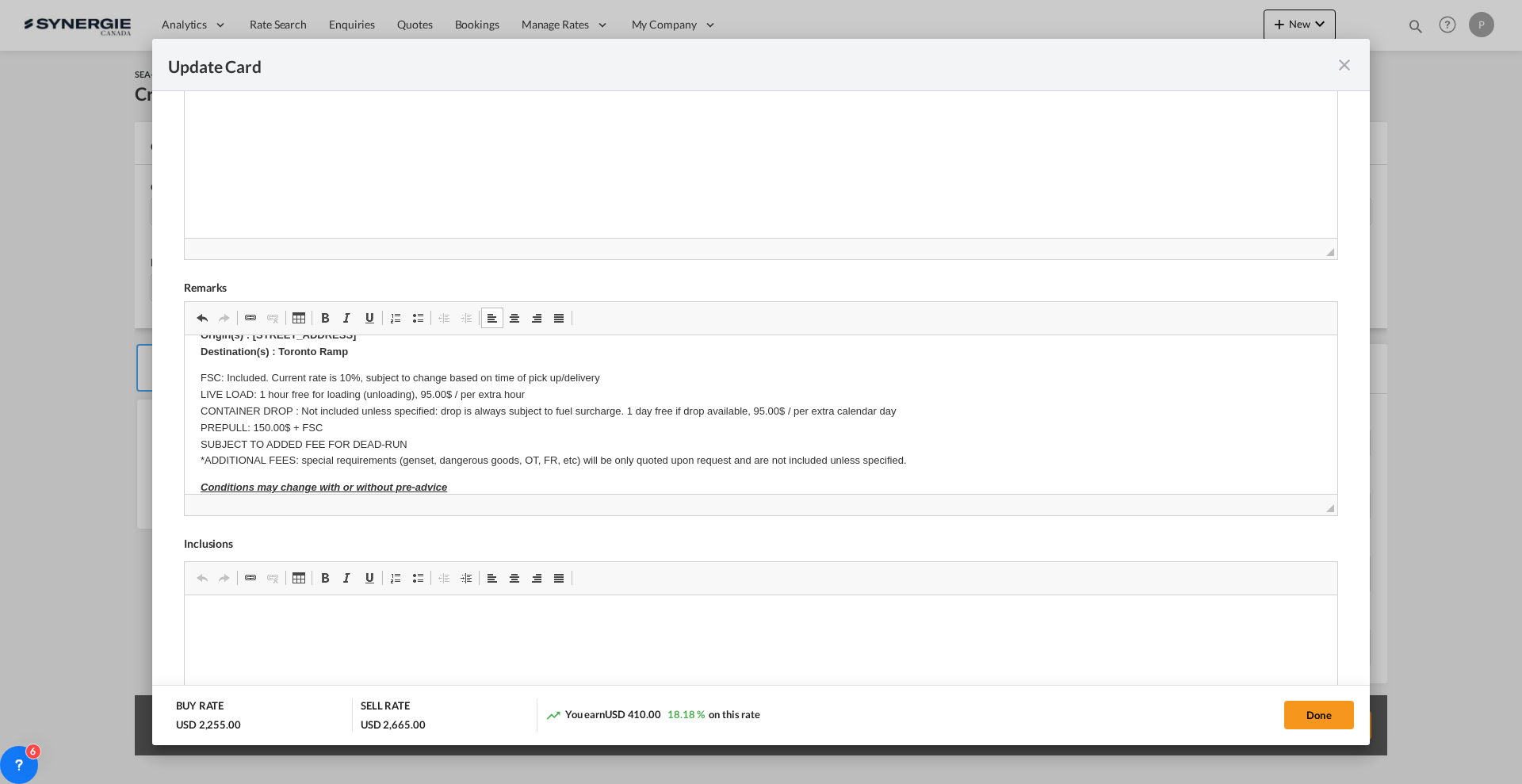
scroll to position [198, 0]
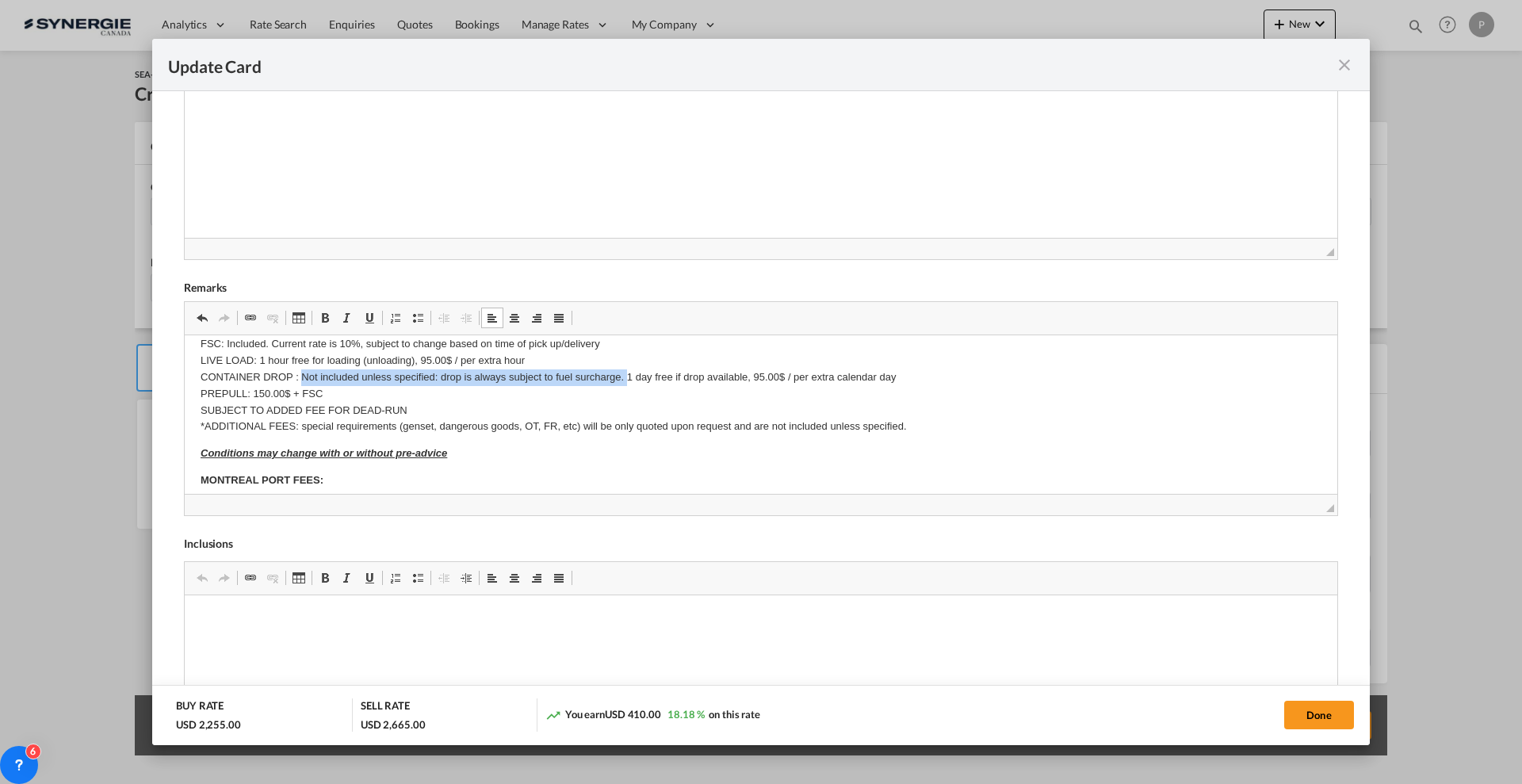
drag, startPoint x: 301, startPoint y: 372, endPoint x: 625, endPoint y: 372, distance: 324.0
click at [625, 372] on p "FSC: Included. Current rate is 10%, subject to change based on time of pick up/…" at bounding box center [761, 386] width 1121 height 99
click at [352, 372] on p "FSC: Included. Current rate is 10%, subject to change based on time of pick up/…" at bounding box center [761, 386] width 1121 height 99
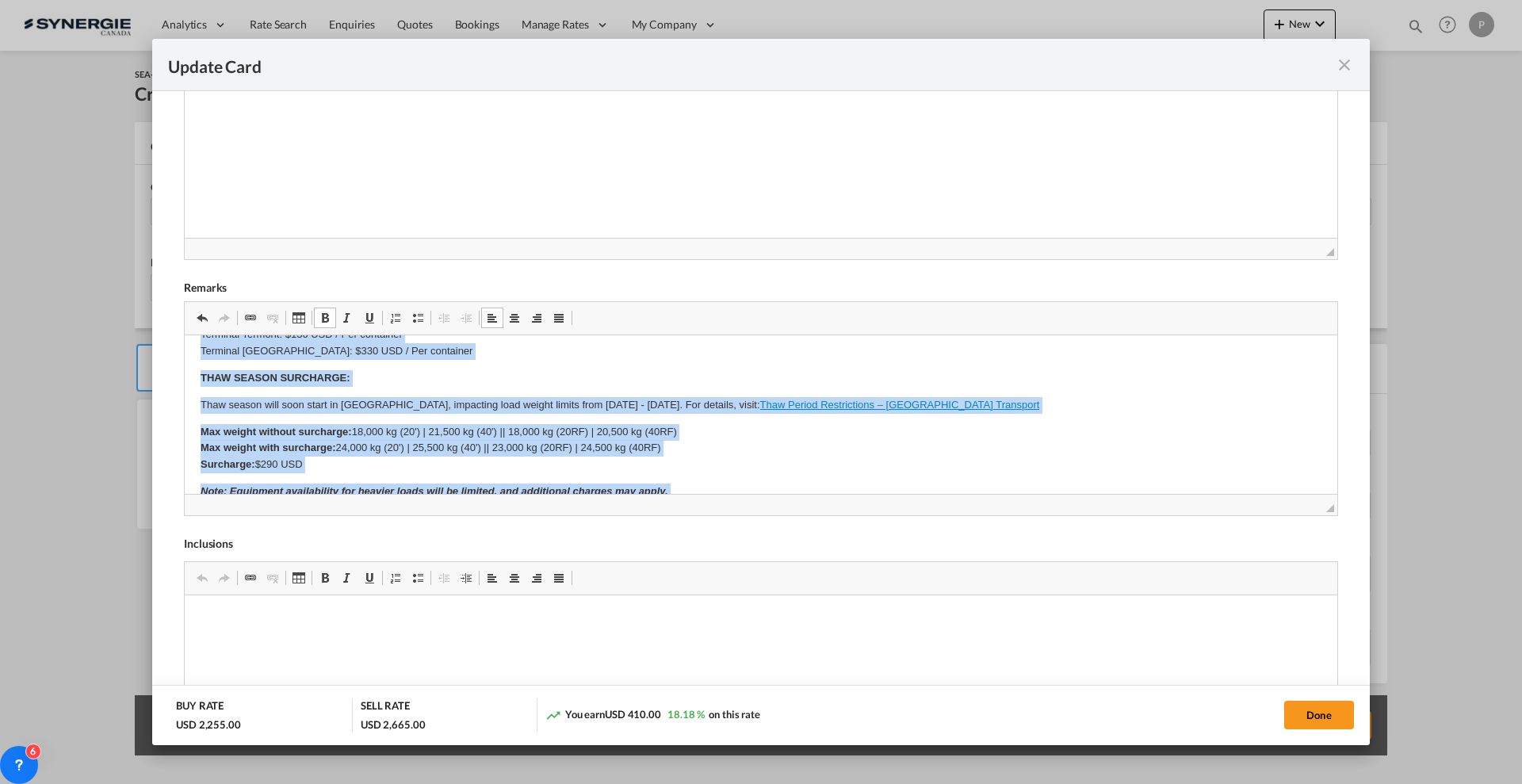
scroll to position [437, 0]
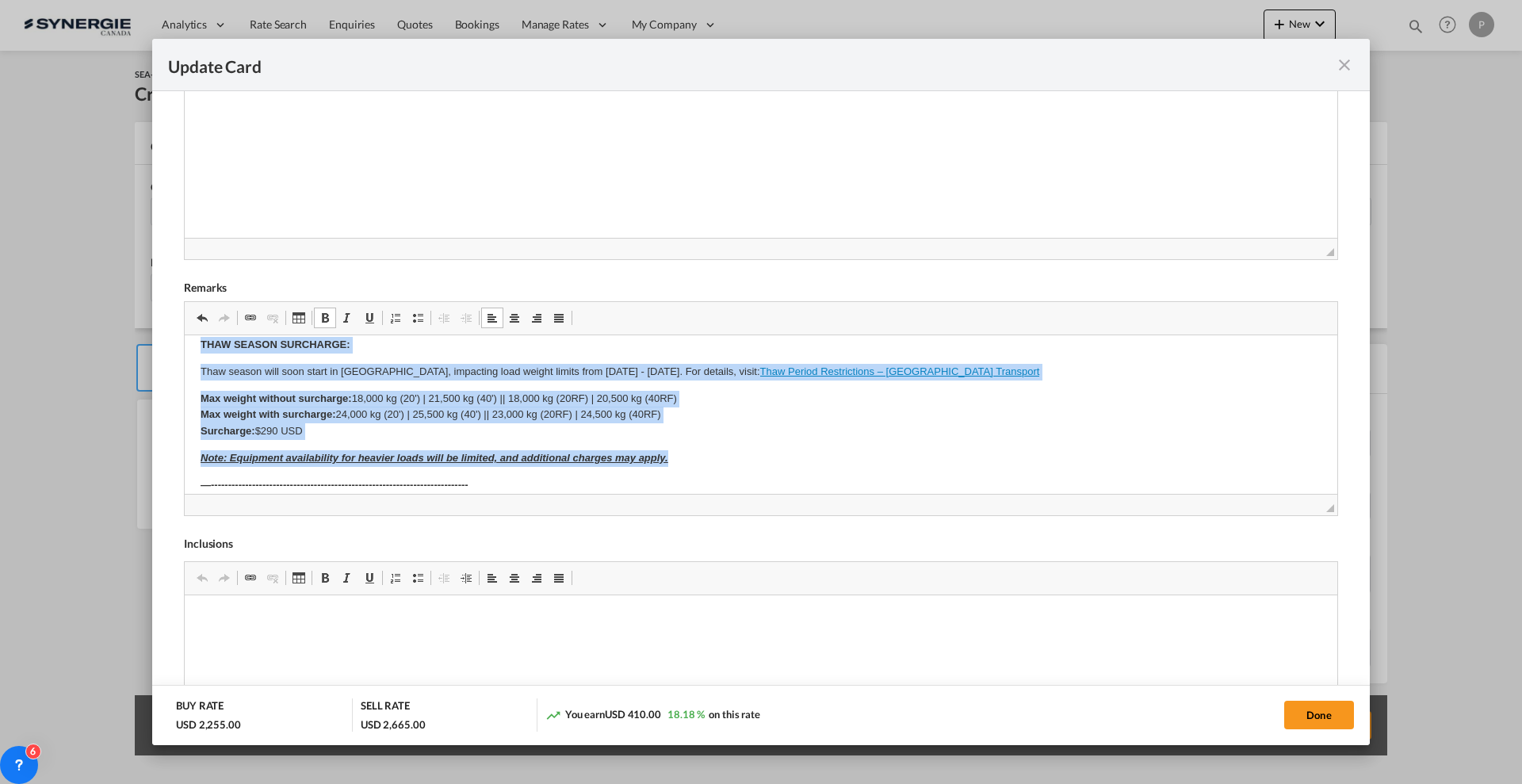
drag, startPoint x: 192, startPoint y: 384, endPoint x: 726, endPoint y: 444, distance: 537.4
click at [726, 444] on html "SOLAS/VGM: If container scaling is needed, please add 150.00$ USD per occurrenc…" at bounding box center [761, 373] width 1153 height 950
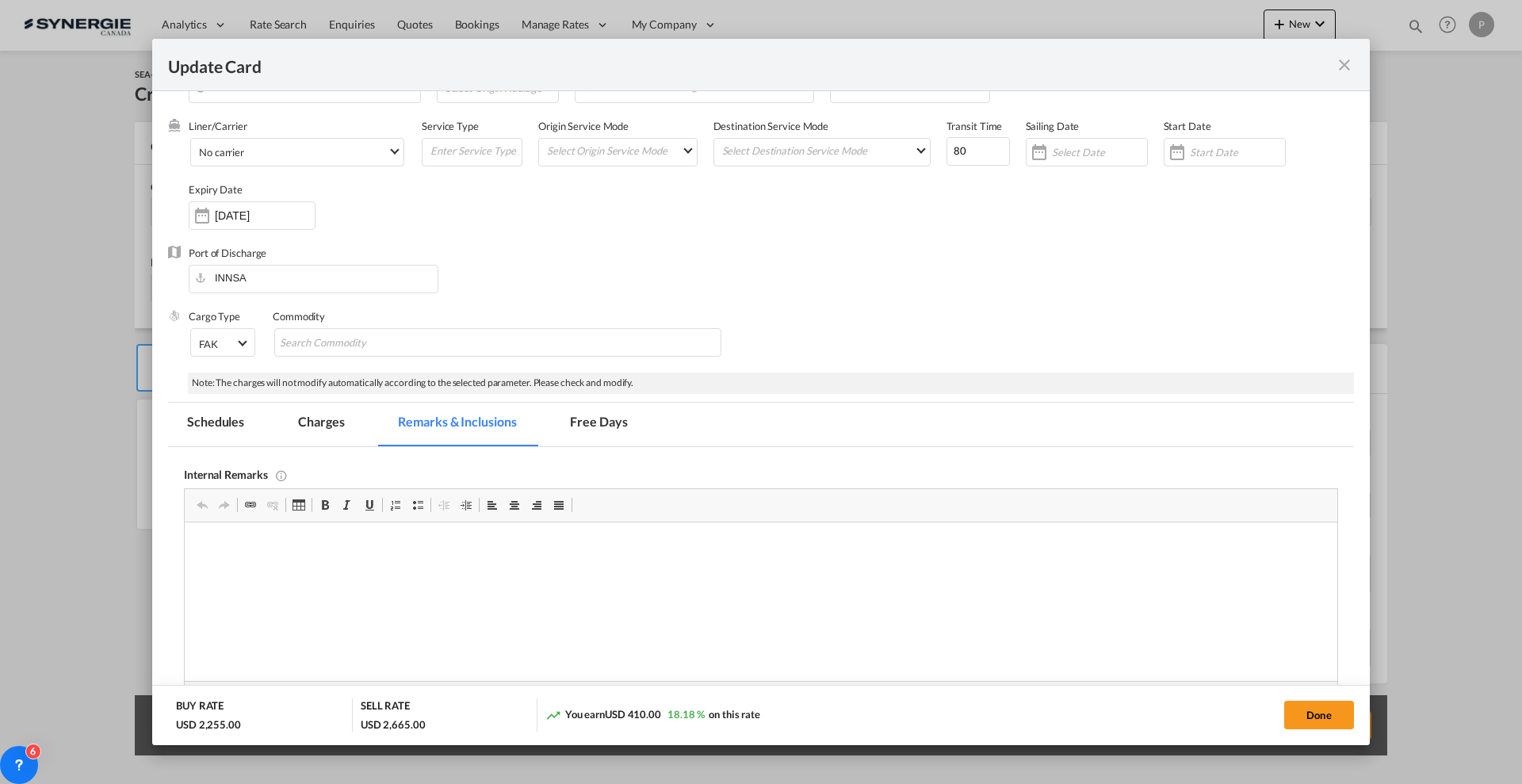
scroll to position [0, 0]
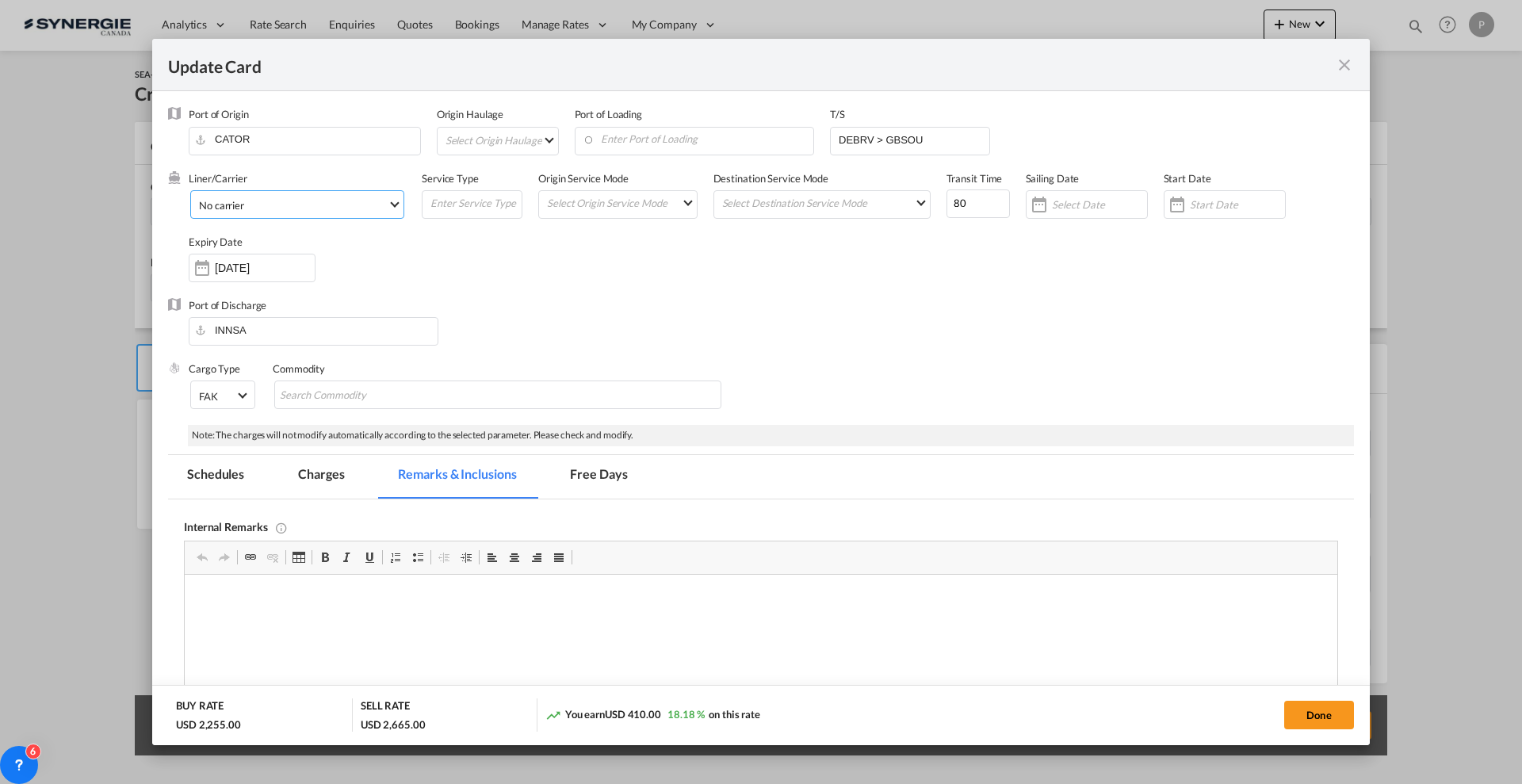
click at [278, 215] on md-select-value "No carrier" at bounding box center [301, 203] width 206 height 25
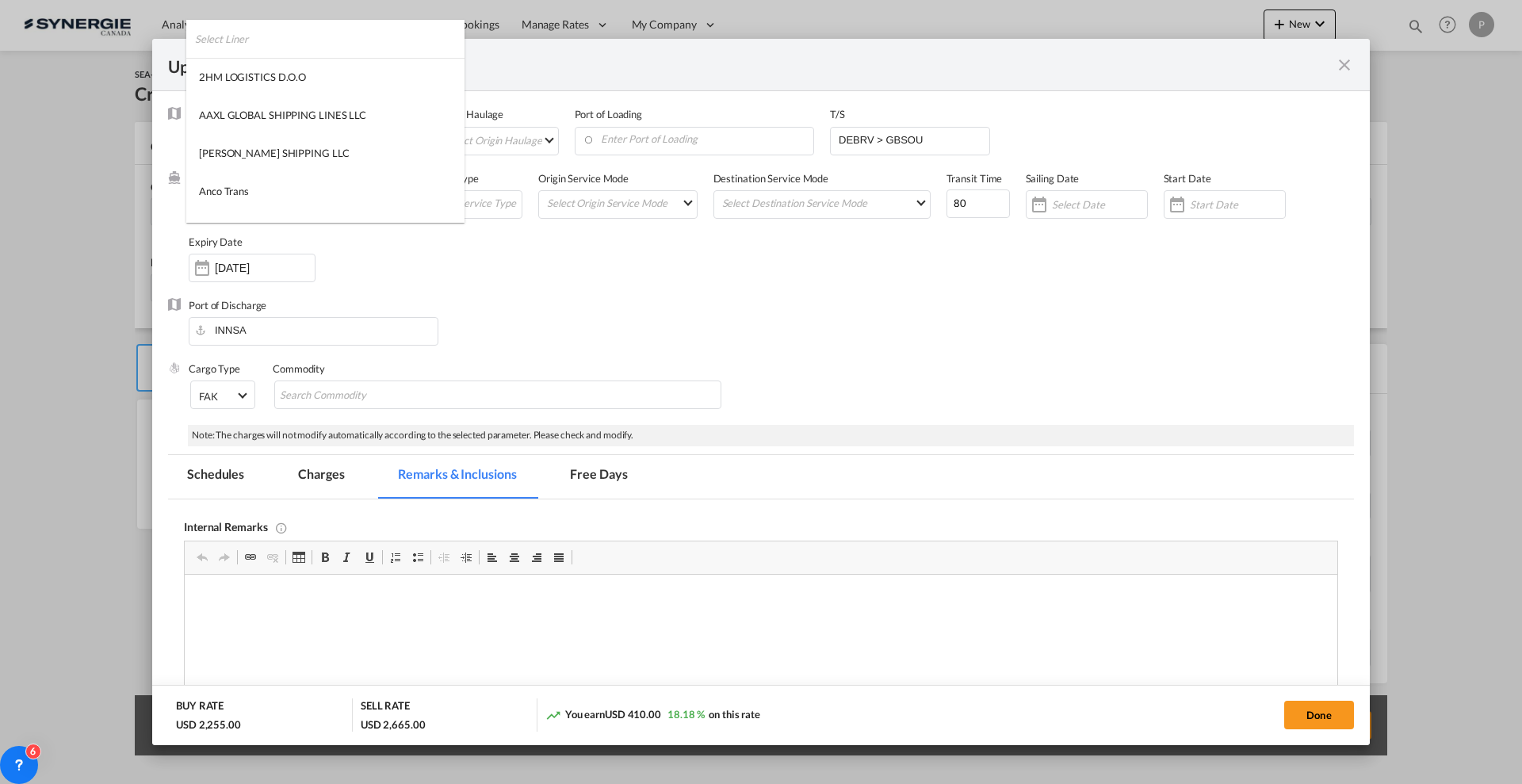
scroll to position [2155, 0]
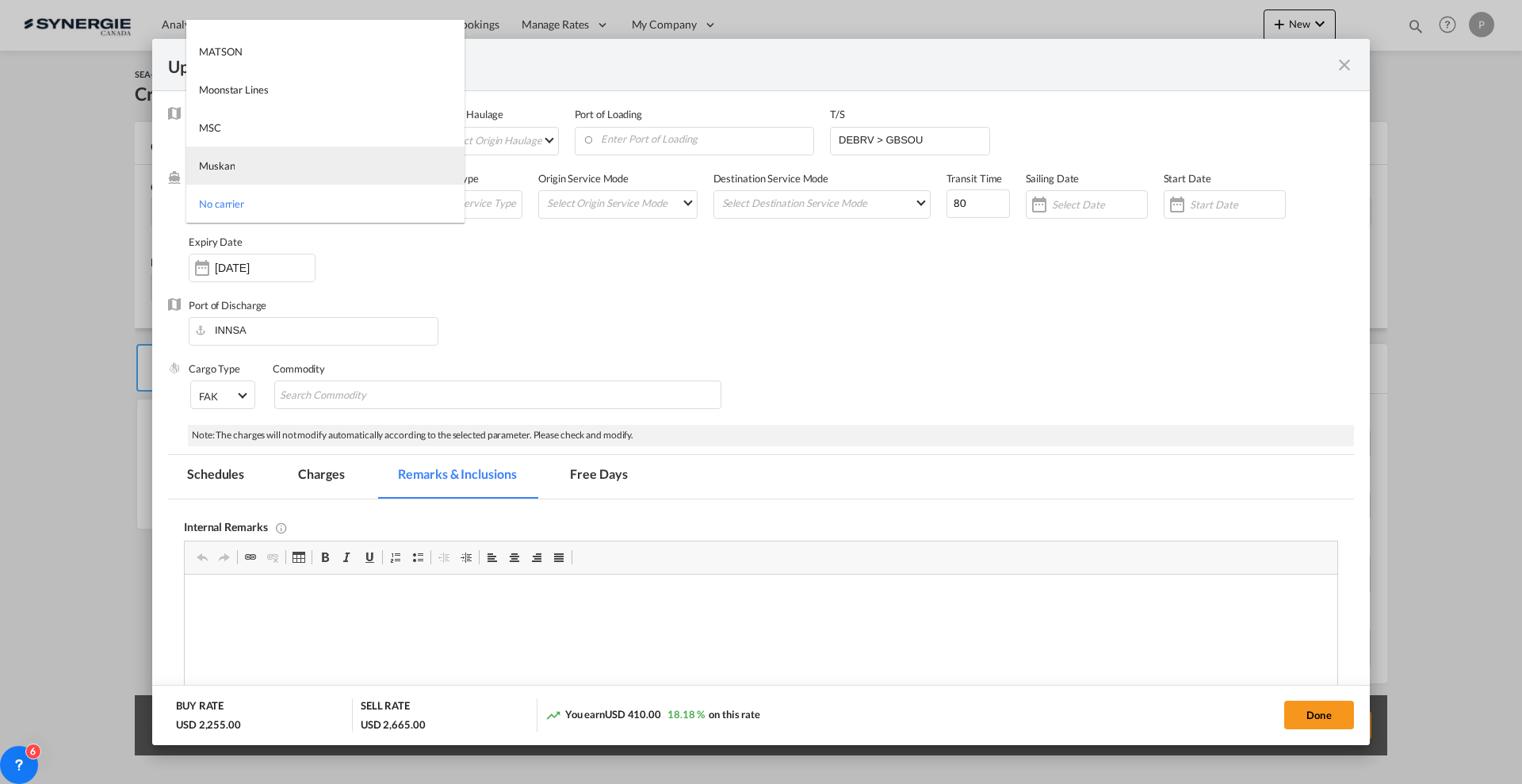
type md-option "1218"
type md-option "795"
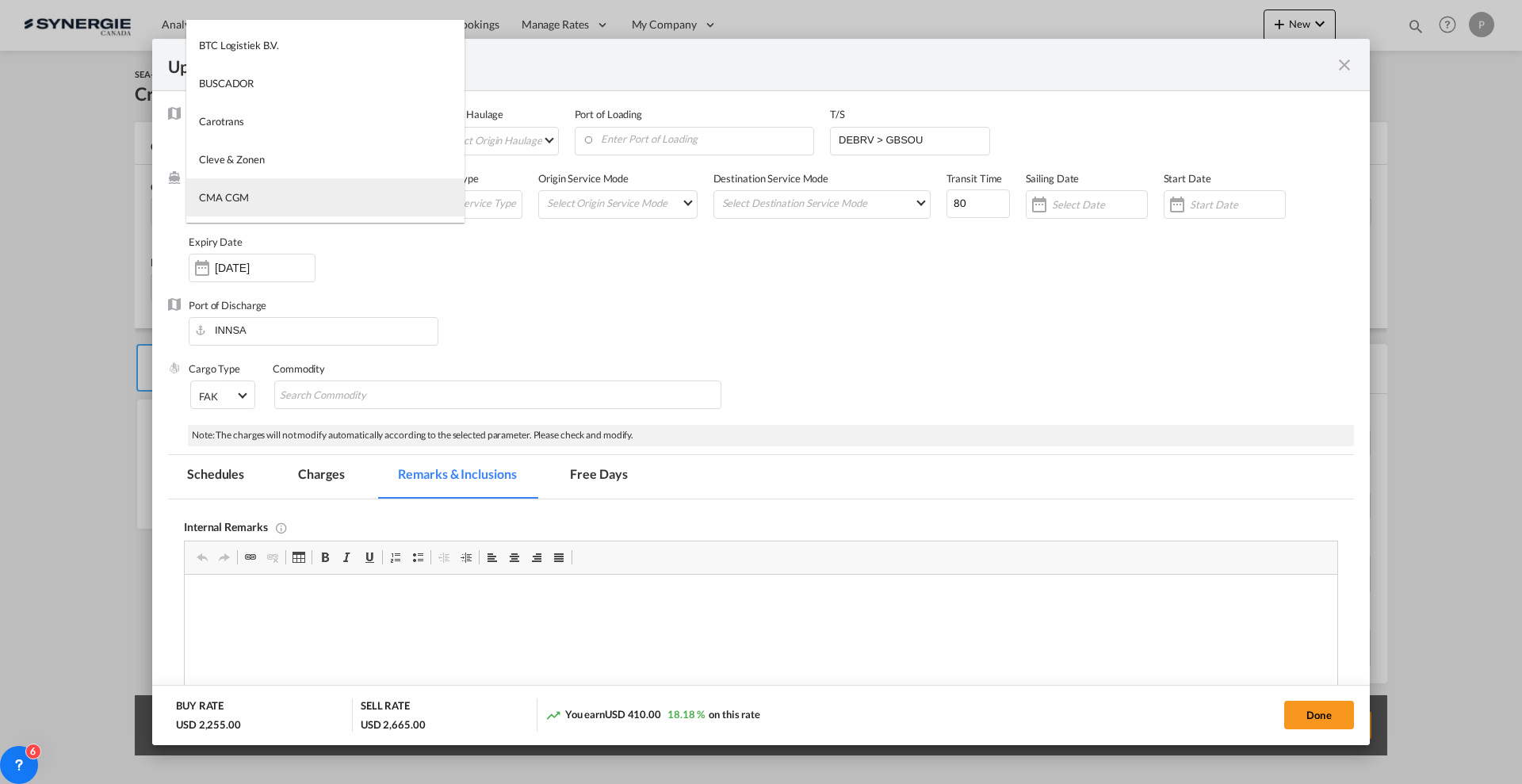
click at [275, 196] on md-option "CMA CGM" at bounding box center [326, 197] width 278 height 38
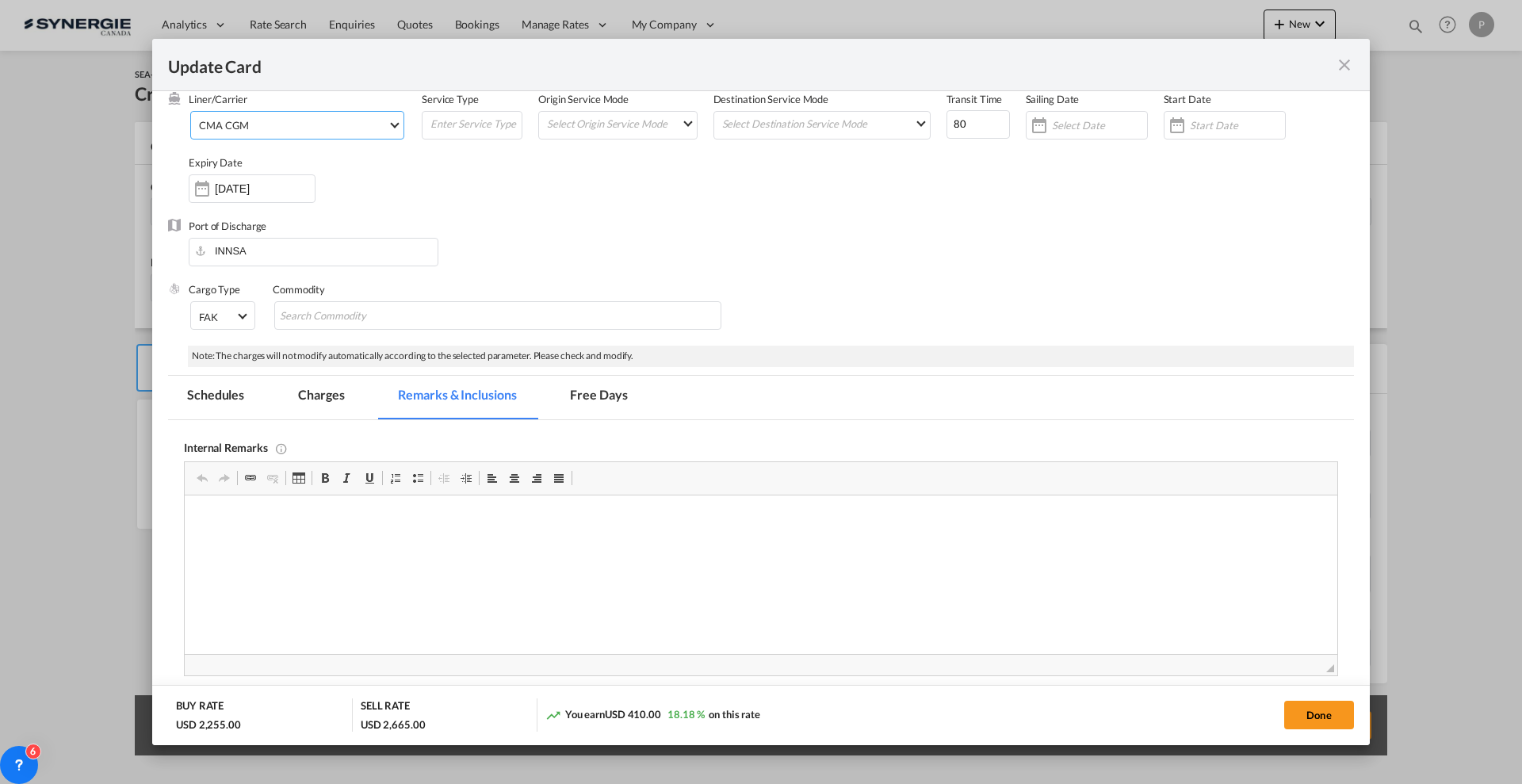
scroll to position [99, 0]
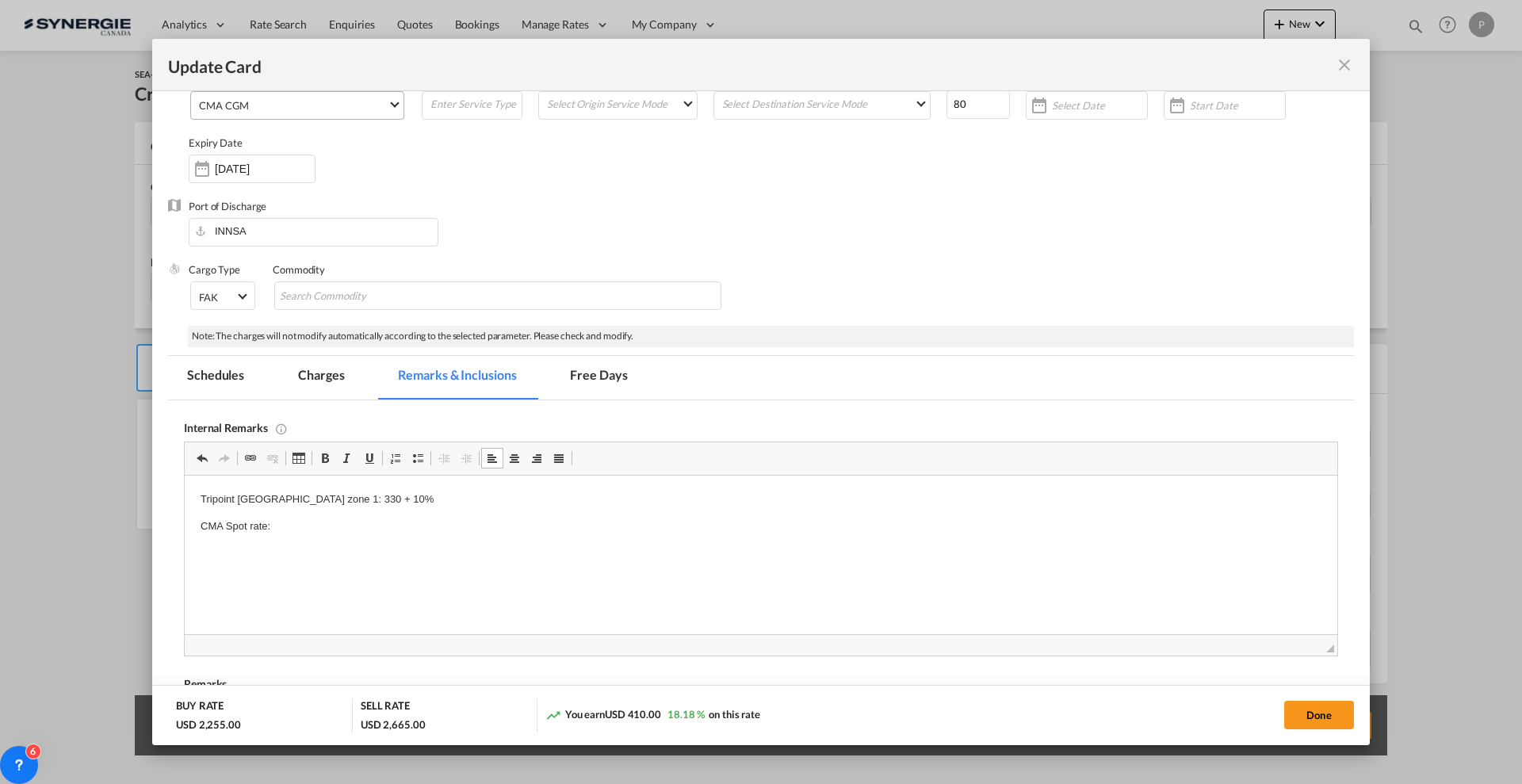
click at [369, 530] on p "CMA Spot rate:" at bounding box center [761, 526] width 1121 height 17
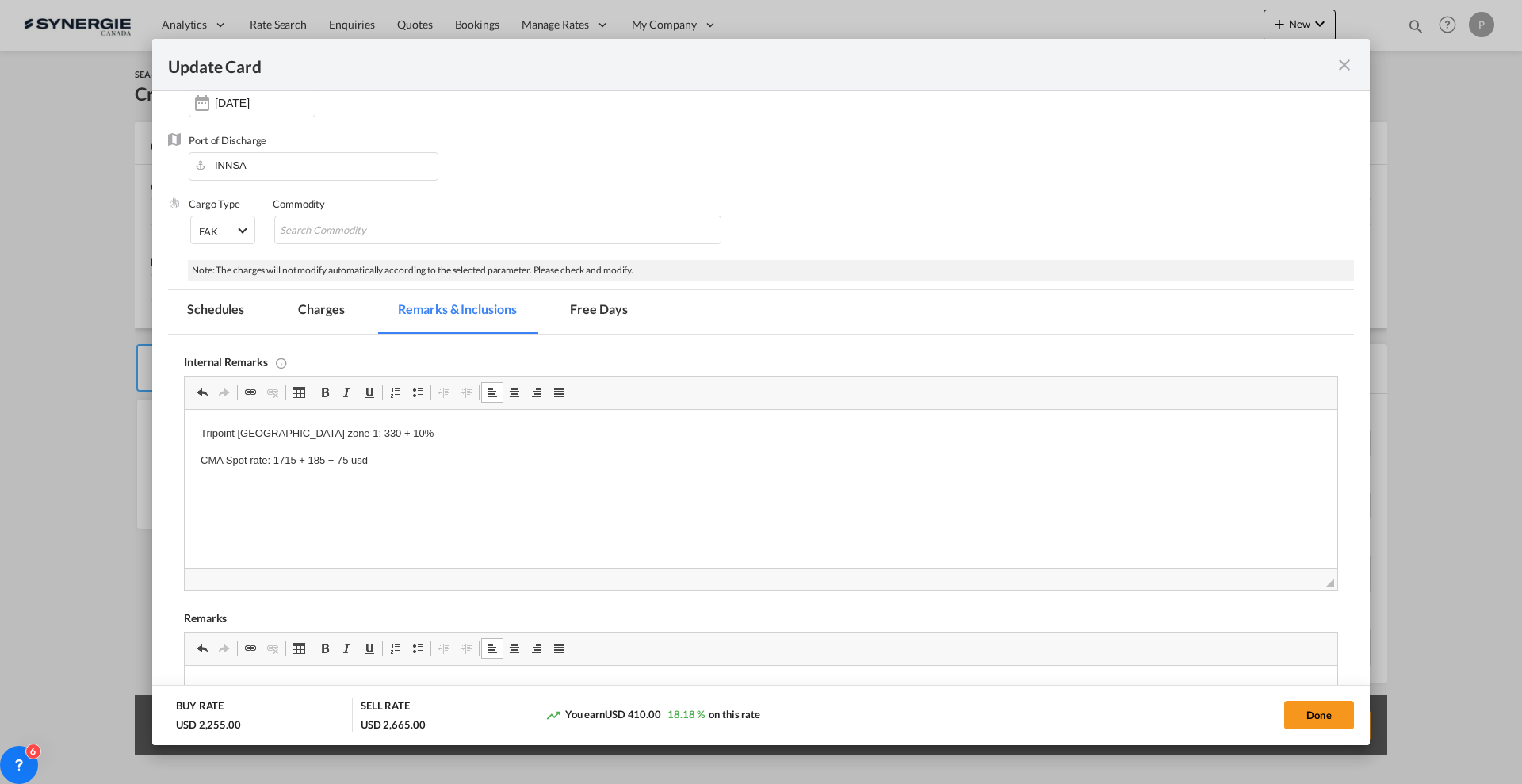
scroll to position [297, 0]
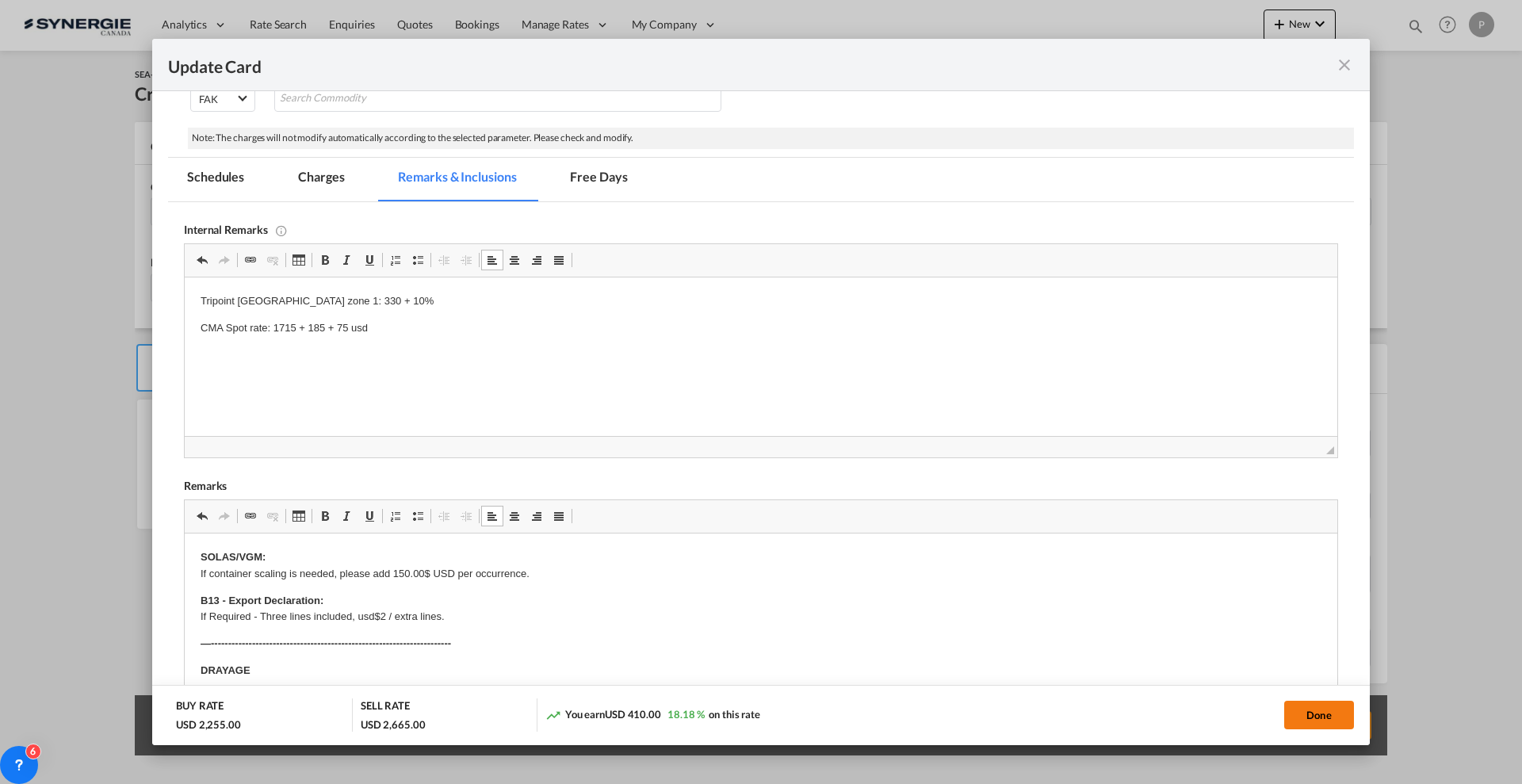
click at [1326, 719] on button "Done" at bounding box center [1319, 715] width 69 height 28
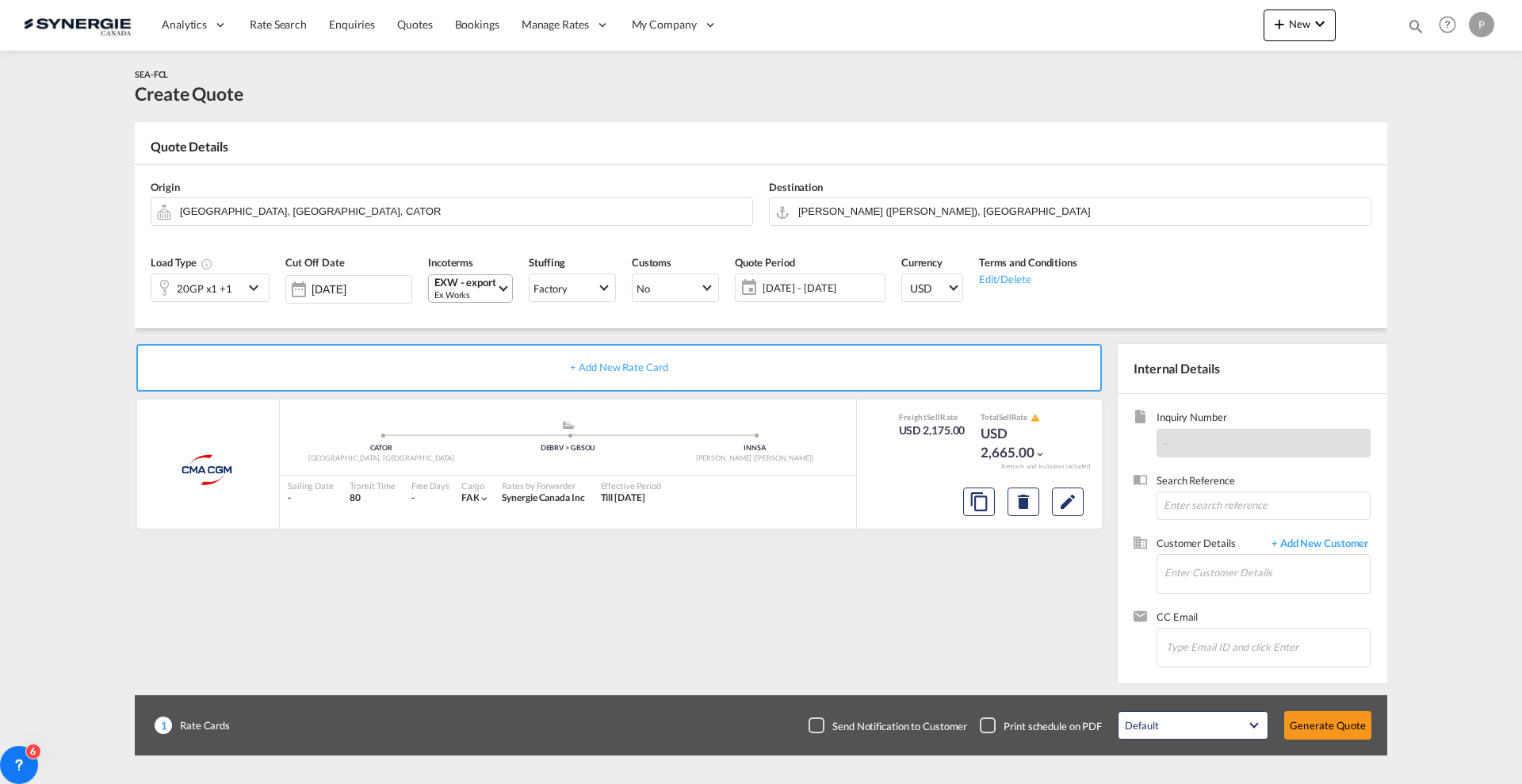
type input "12 Sep 2025"
click at [983, 500] on md-icon "assets/icons/custom/copyQuote.svg" at bounding box center [979, 501] width 19 height 19
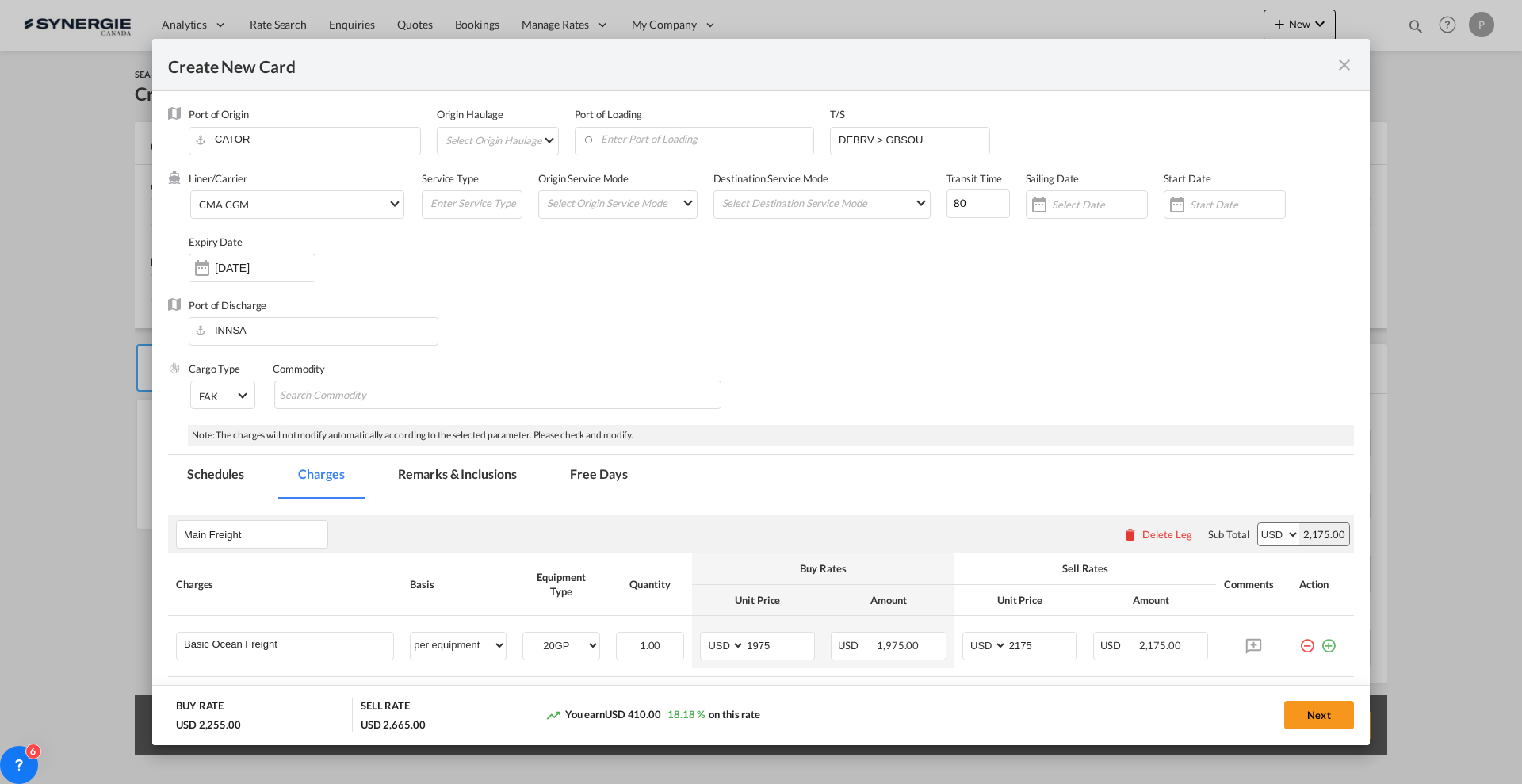
scroll to position [198, 0]
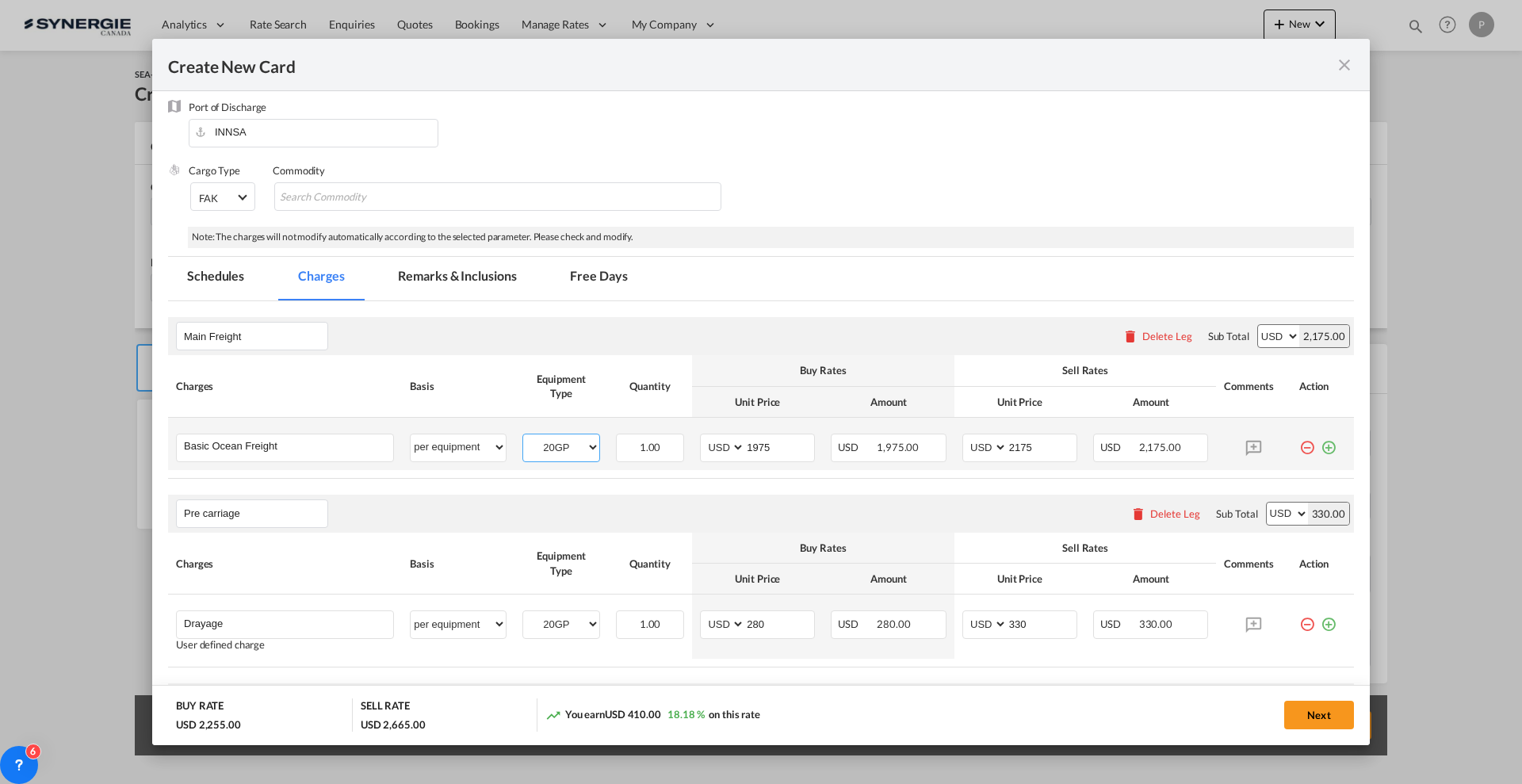
click at [589, 453] on select "20GP 40HC" at bounding box center [561, 448] width 76 height 22
select select "40HC"
click at [523, 437] on select "20GP 40HC" at bounding box center [561, 448] width 76 height 22
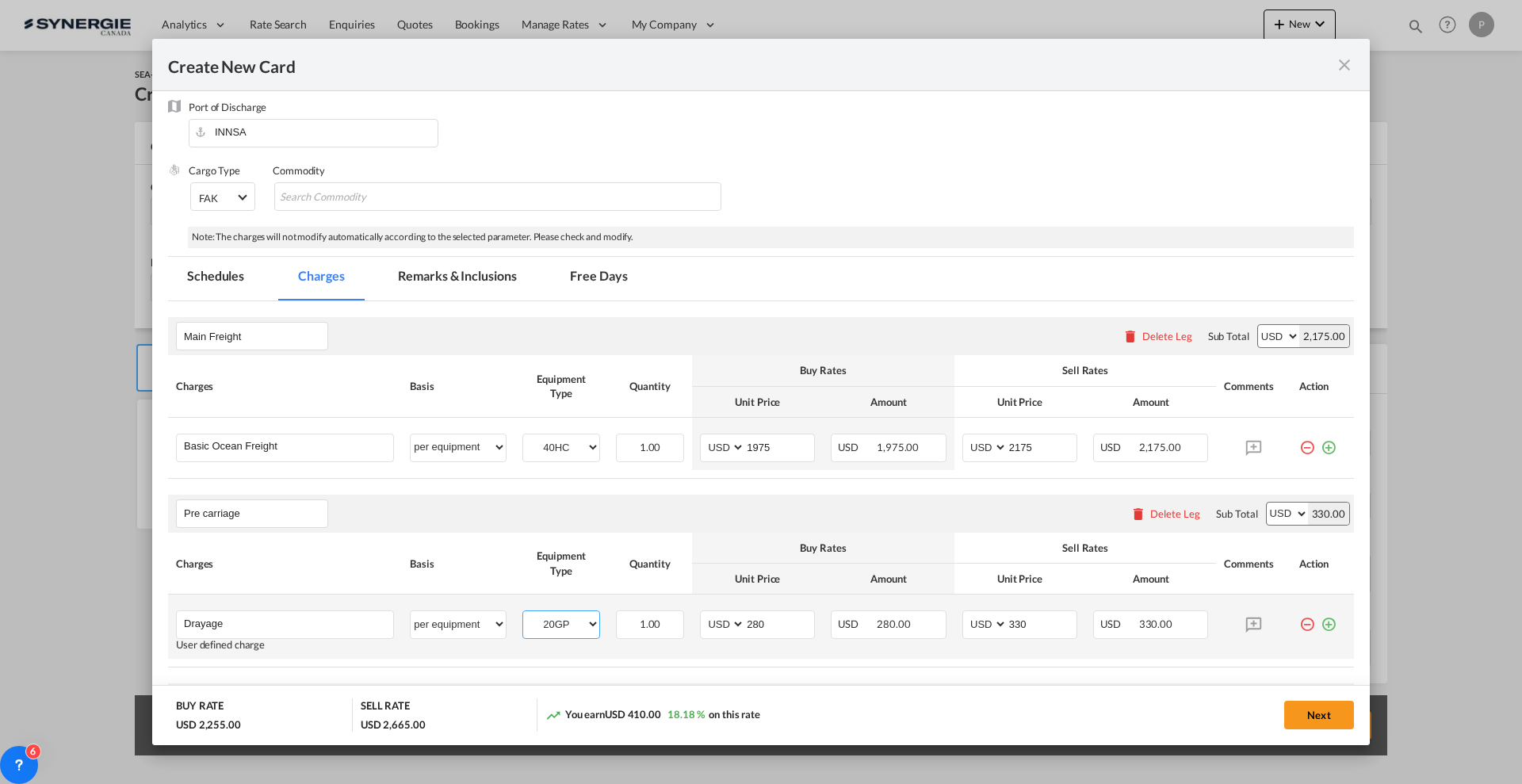
click at [563, 622] on select "20GP 40HC" at bounding box center [561, 624] width 76 height 22
select select "40HC"
click at [523, 613] on select "20GP 40HC" at bounding box center [561, 624] width 76 height 22
click at [782, 440] on input "1975" at bounding box center [779, 446] width 69 height 23
click at [775, 426] on td "AED AFN ALL AMD ANG AOA ARS AUD AWG AZN BAM BBD BDT BGN BHD BIF BMD BND BOB BRL…" at bounding box center [758, 443] width 131 height 53
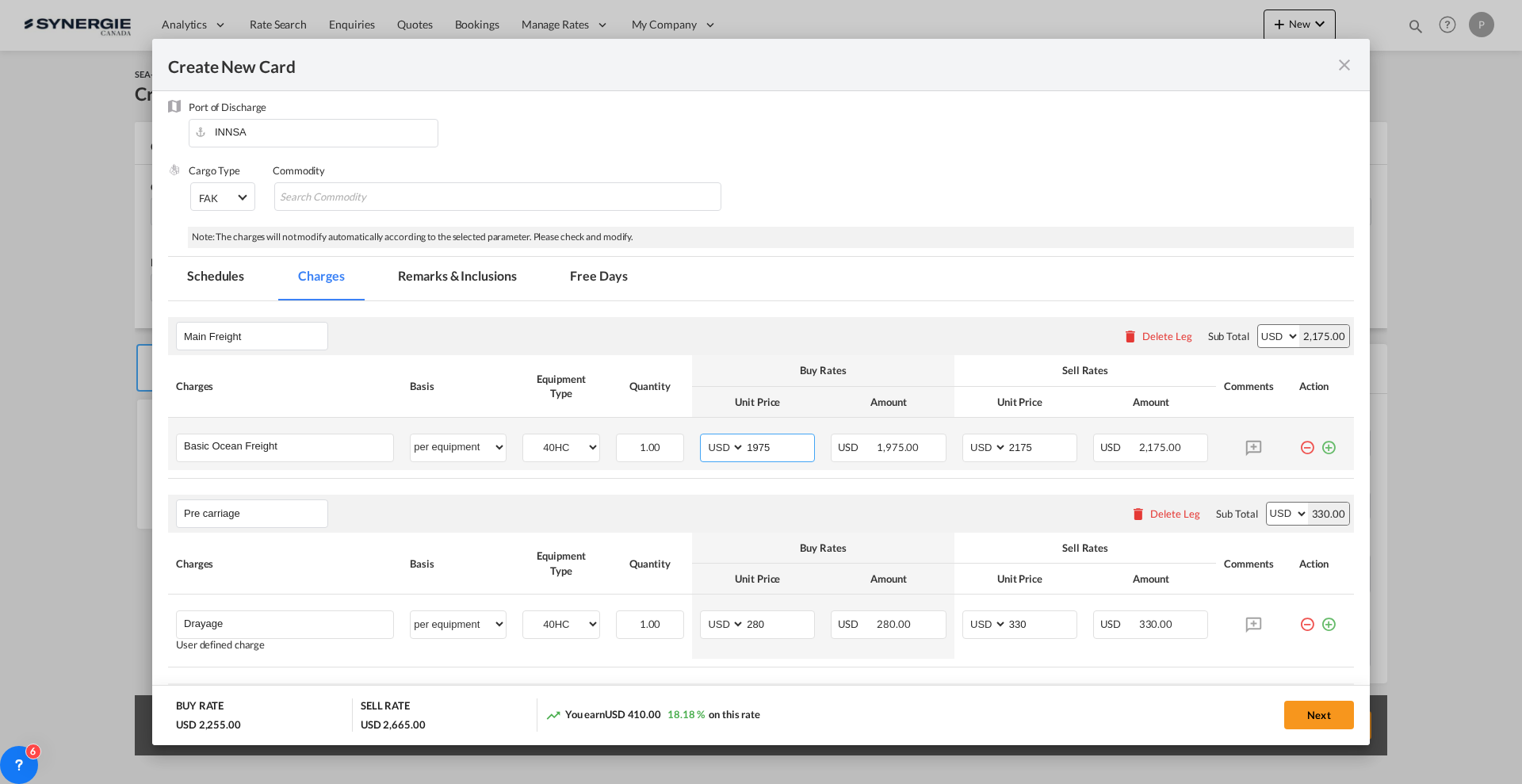
click at [769, 453] on input "1975" at bounding box center [779, 446] width 69 height 23
click at [769, 452] on input "1975" at bounding box center [779, 446] width 69 height 23
type input "3095"
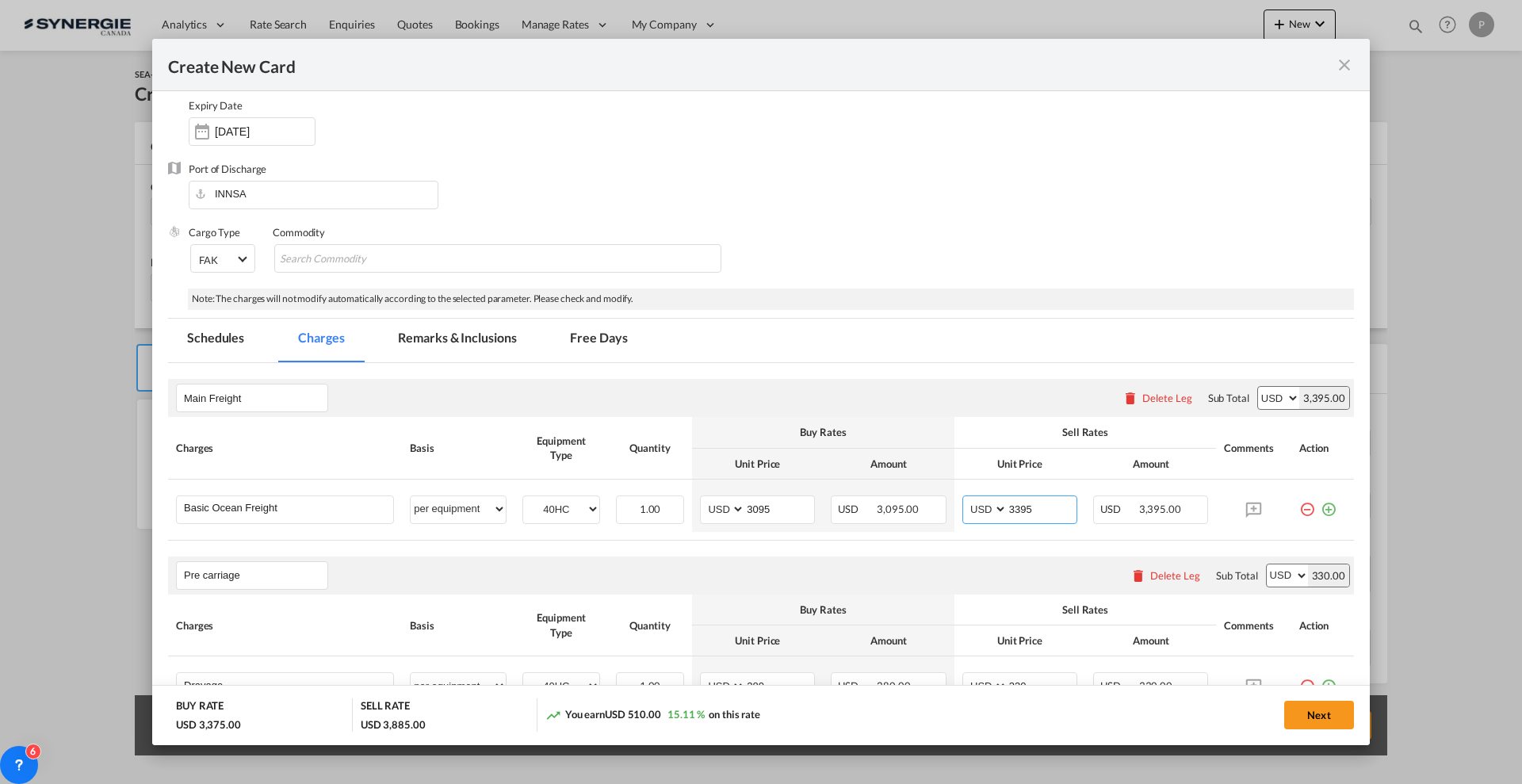
scroll to position [0, 0]
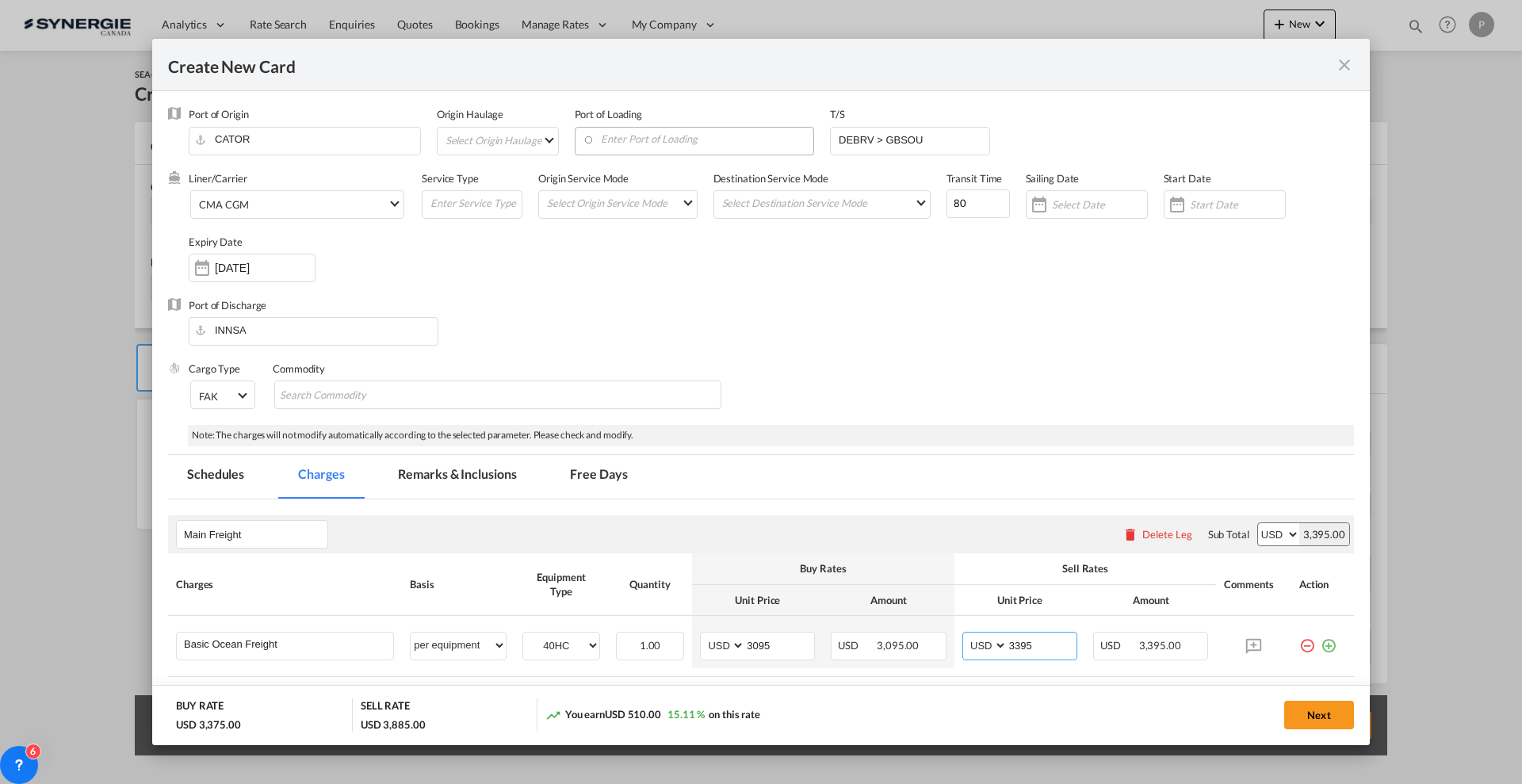
type input "3395"
click at [684, 134] on input "Enter Port of Loading" at bounding box center [698, 139] width 232 height 23
click at [686, 208] on div "[GEOGRAPHIC_DATA], [GEOGRAPHIC_DATA]" at bounding box center [735, 205] width 295 height 14
type input "Montreal, QC, CAMTR"
drag, startPoint x: 455, startPoint y: 475, endPoint x: 588, endPoint y: 354, distance: 179.8
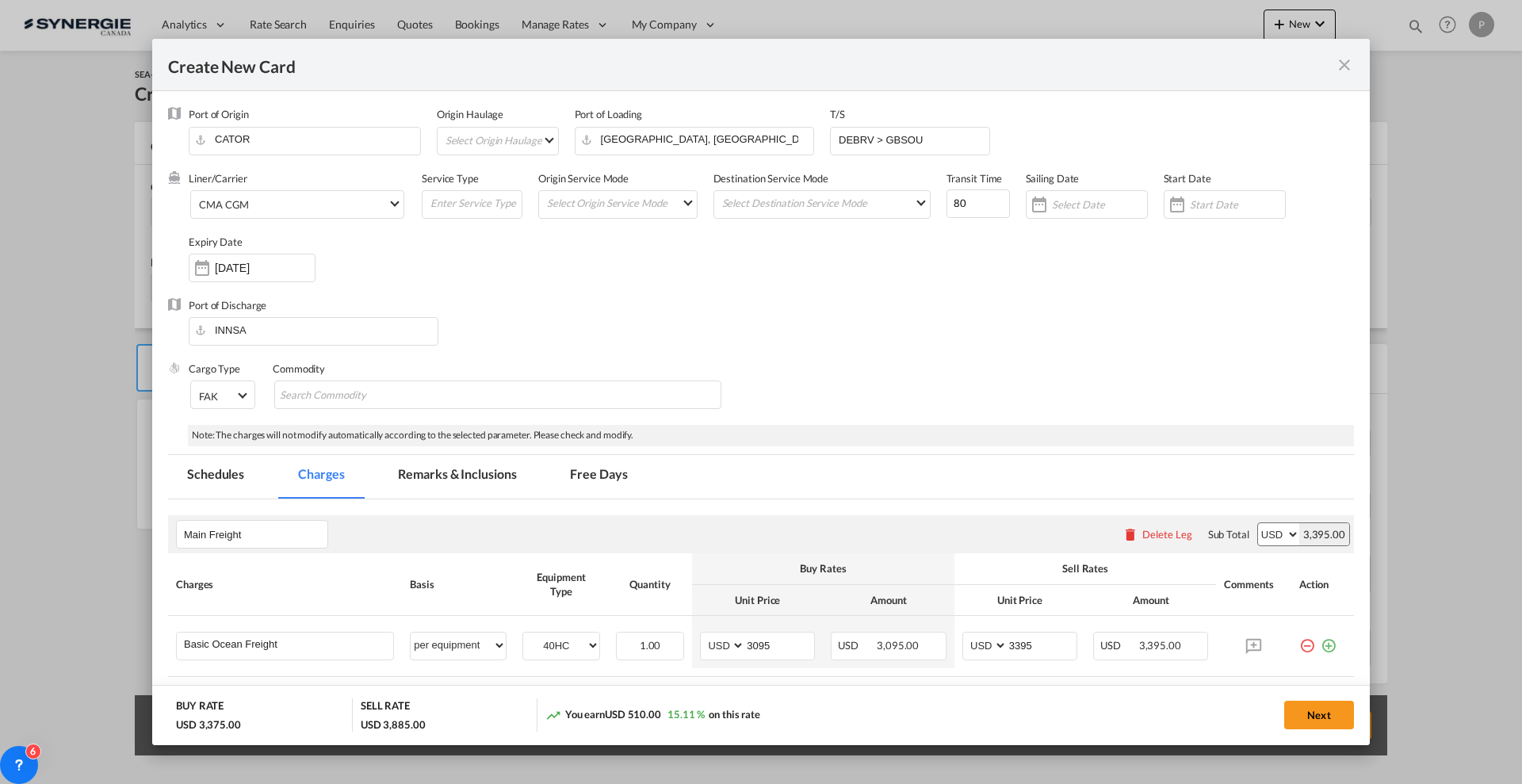
click at [455, 474] on md-tab-item "Remarks & Inclusions" at bounding box center [457, 477] width 157 height 44
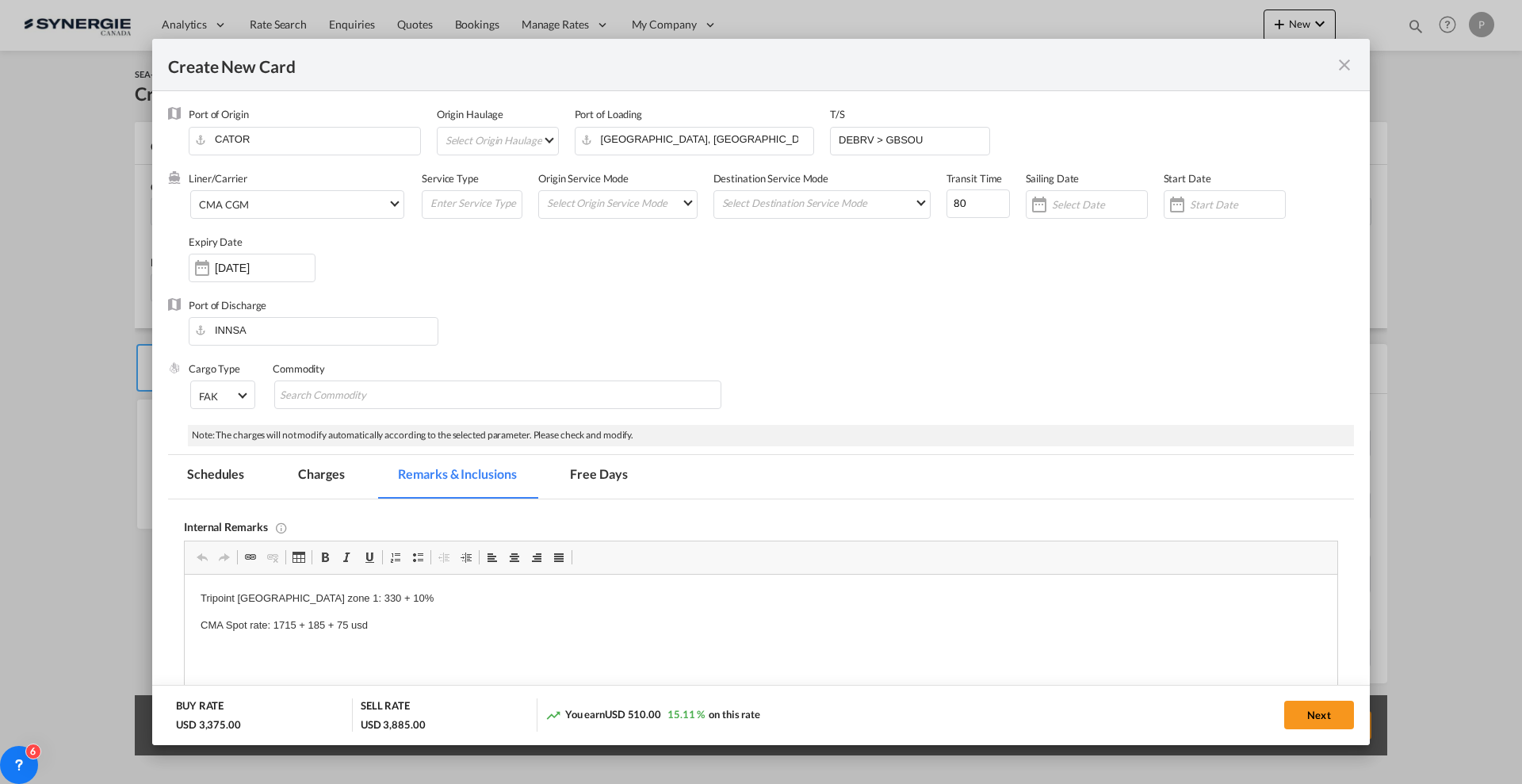
scroll to position [99, 0]
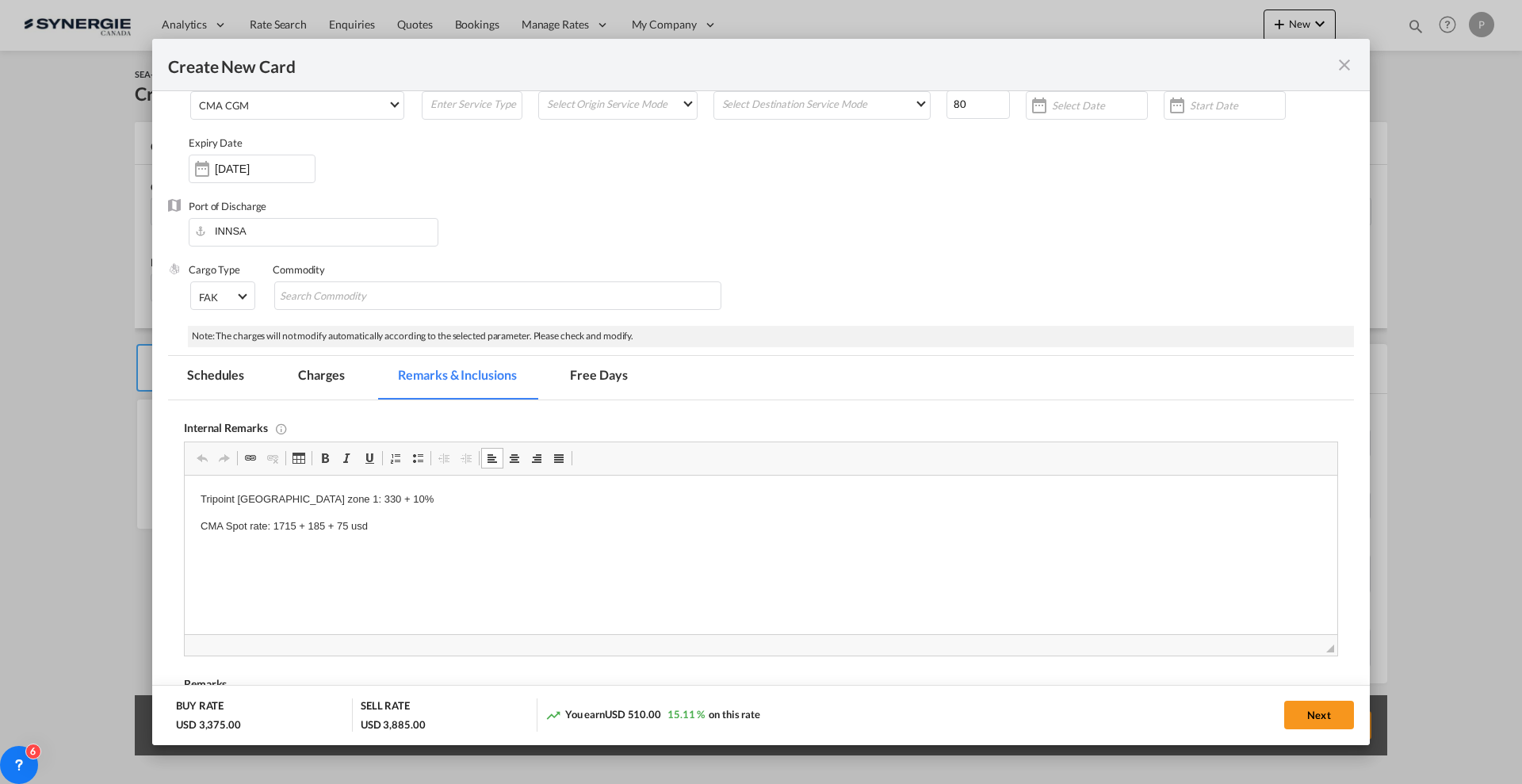
drag, startPoint x: 327, startPoint y: 526, endPoint x: 285, endPoint y: 522, distance: 42.2
click at [284, 521] on p "CMA Spot rate: 1715 + 185 + 75 usd" at bounding box center [761, 526] width 1121 height 17
drag, startPoint x: 275, startPoint y: 522, endPoint x: 329, endPoint y: 520, distance: 54.0
click at [329, 520] on p "CMA Spot rate: 1715 + 185 + 75 usd" at bounding box center [761, 526] width 1121 height 17
click at [1325, 715] on button "Next" at bounding box center [1319, 715] width 69 height 28
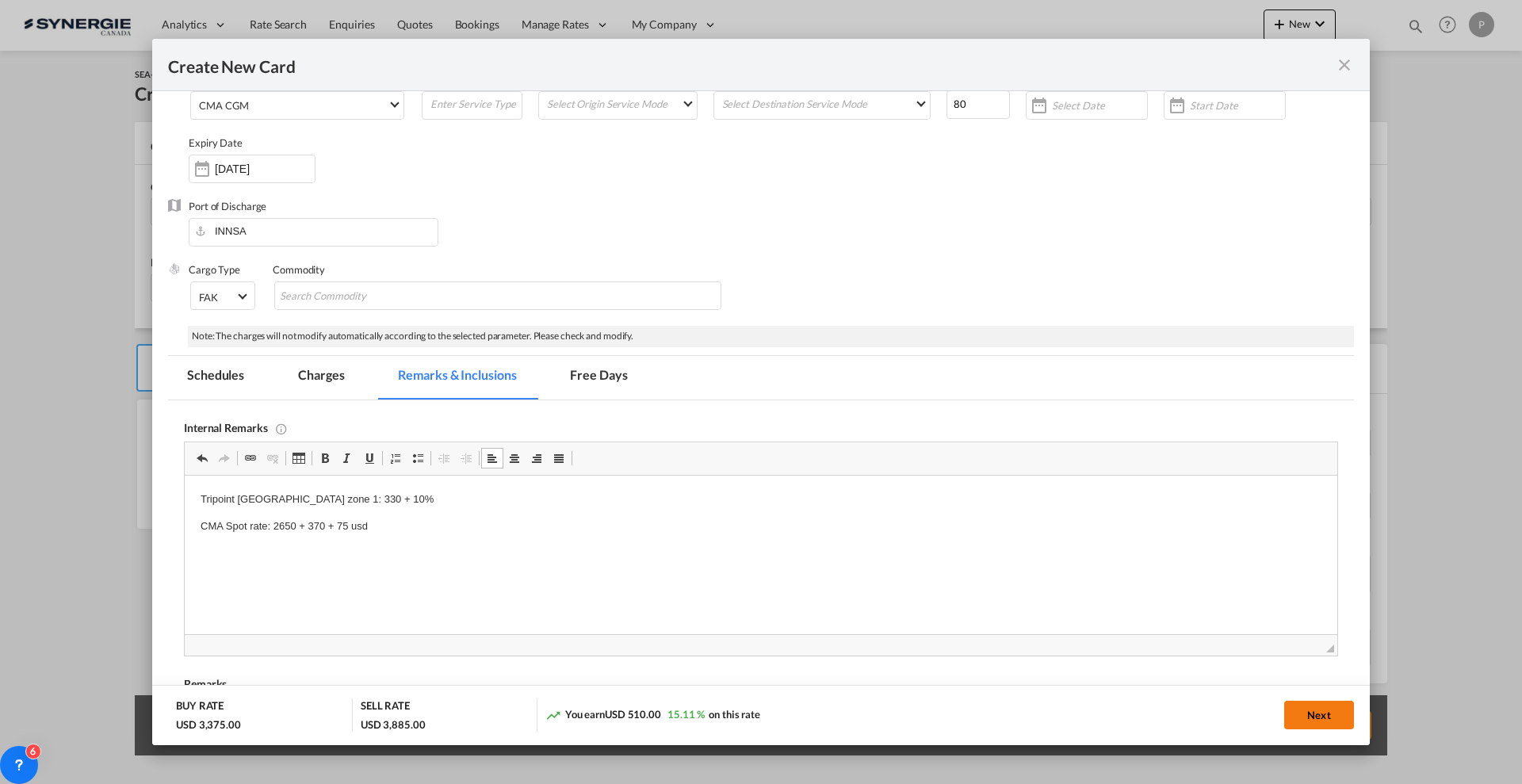
type input "12 Sep 2025"
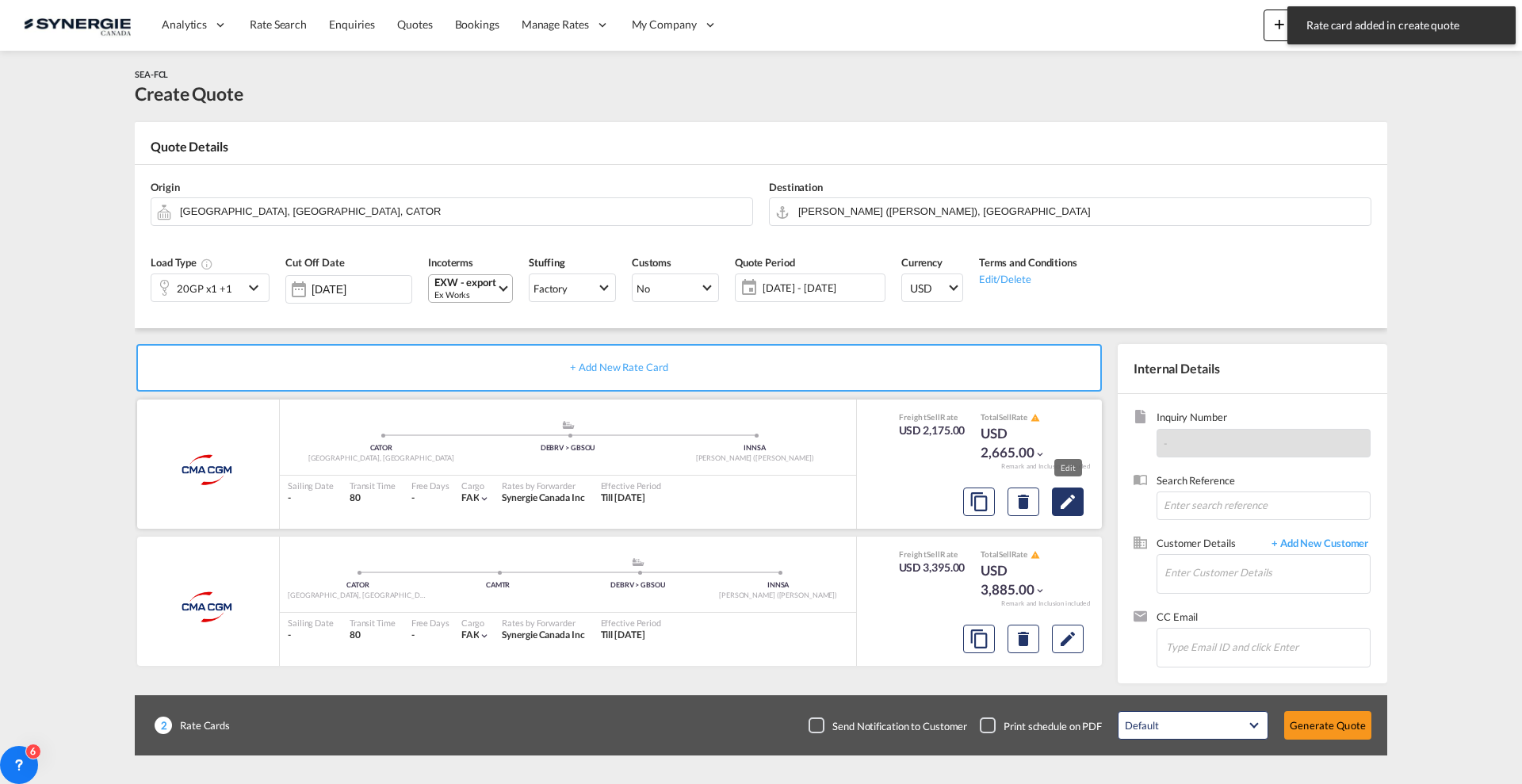
click at [1077, 504] on md-icon "Edit" at bounding box center [1067, 501] width 19 height 19
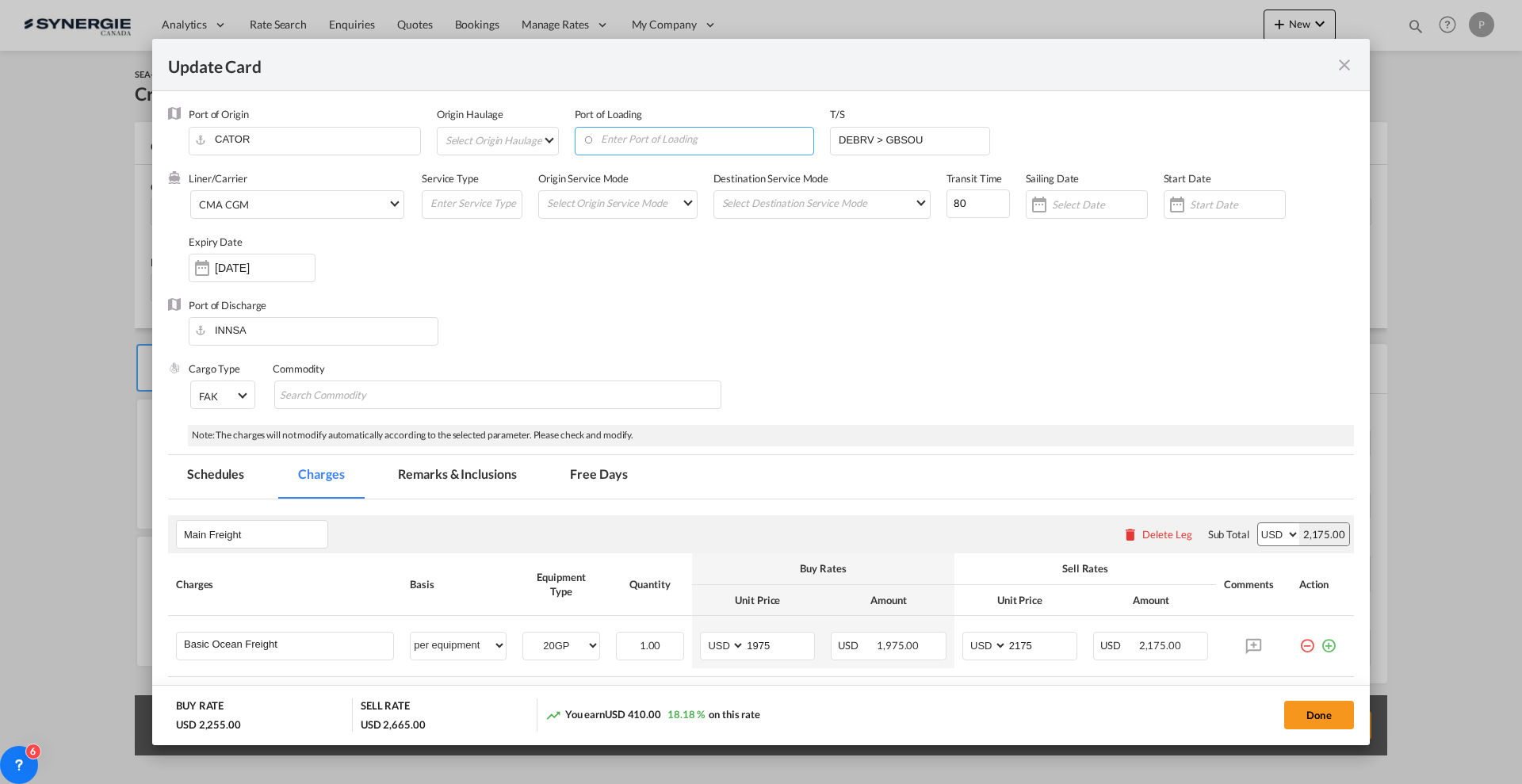
click at [629, 142] on input "Enter Port of Loading" at bounding box center [698, 139] width 232 height 23
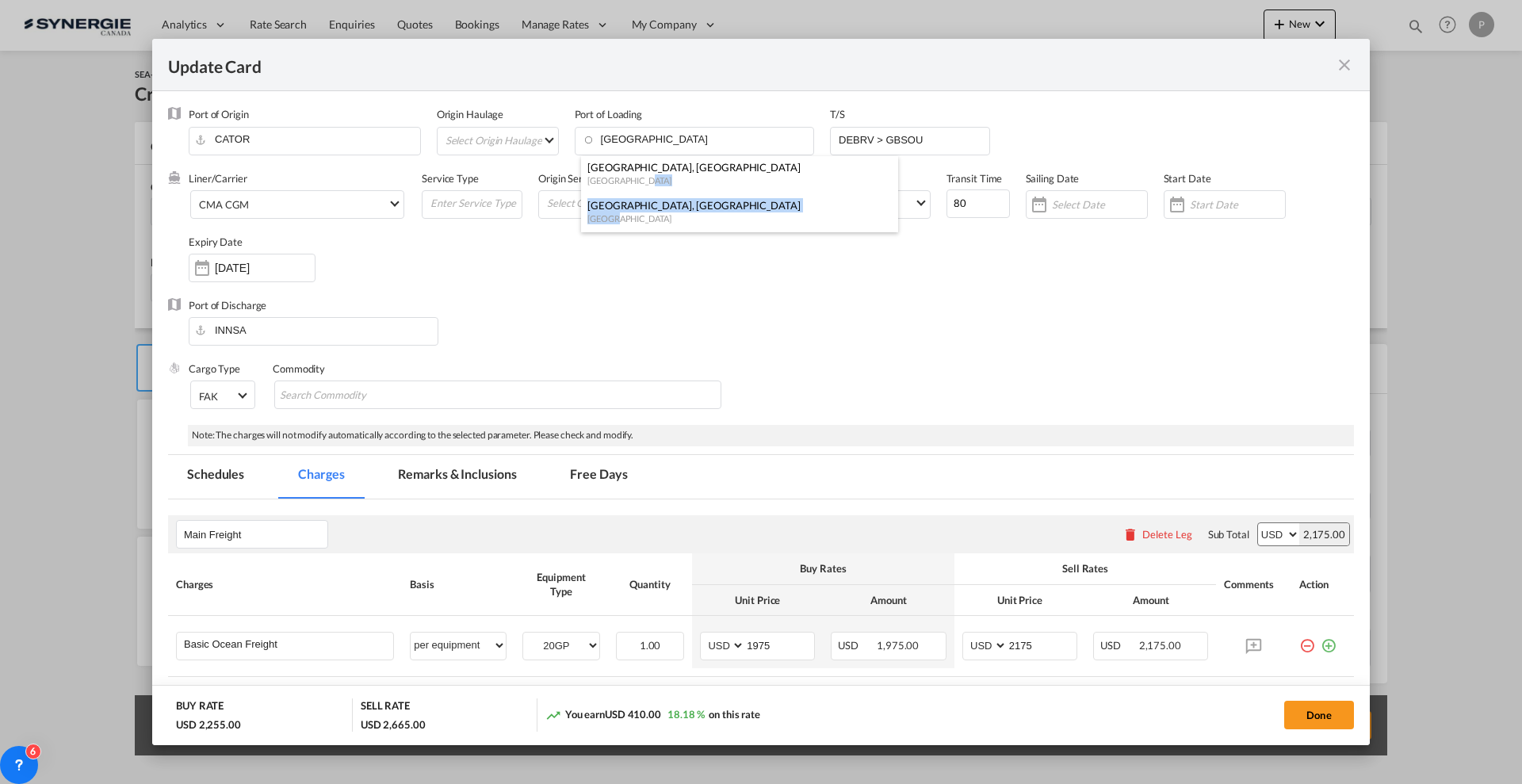
drag, startPoint x: 649, startPoint y: 179, endPoint x: 656, endPoint y: 216, distance: 37.7
click at [656, 216] on ul "Montreal, MO United States Montreal, QC Canada" at bounding box center [739, 194] width 317 height 76
click at [656, 213] on div "Canada" at bounding box center [735, 218] width 295 height 12
type input "Montreal, QC, CAMTR"
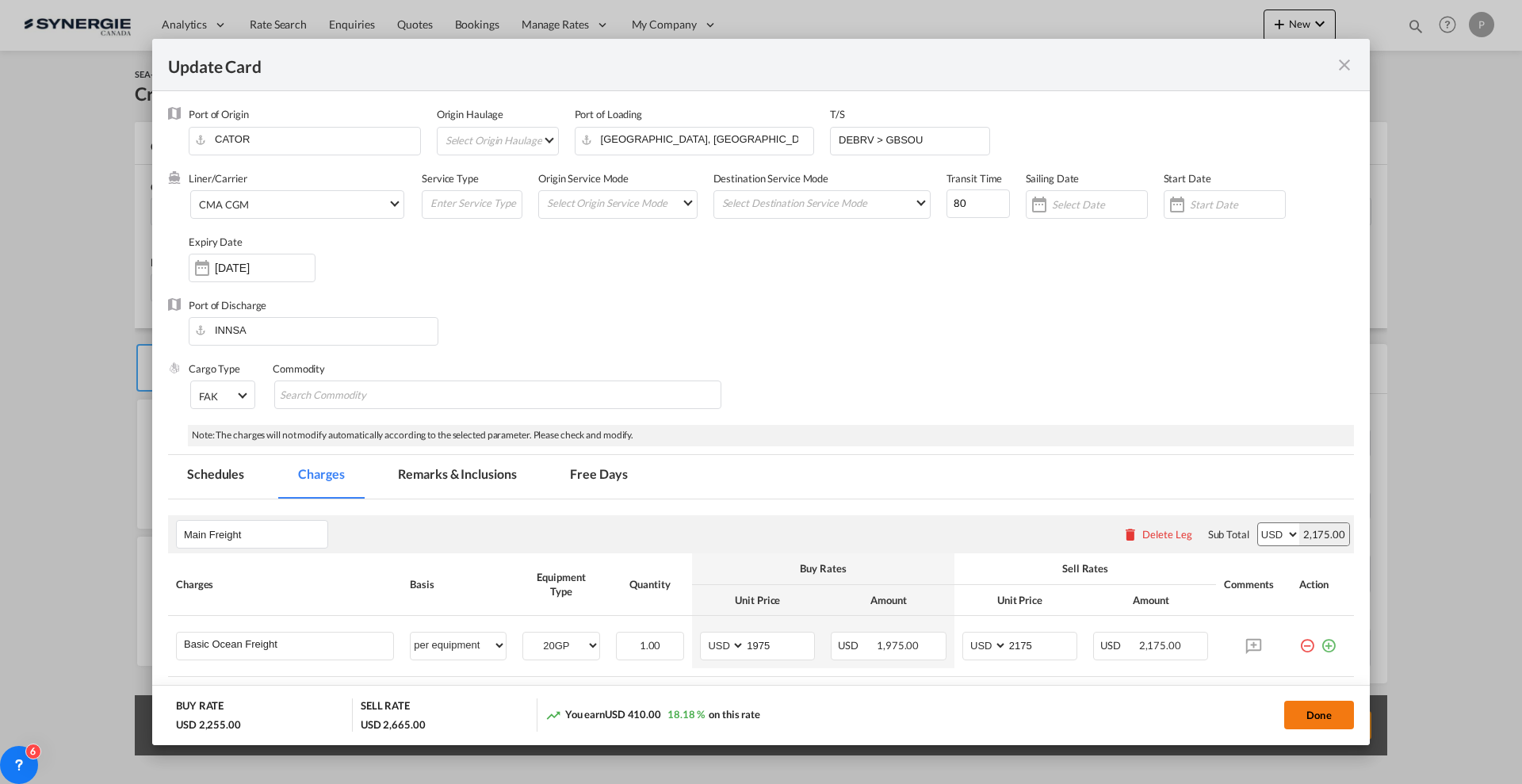
click at [1318, 720] on button "Done" at bounding box center [1319, 715] width 69 height 28
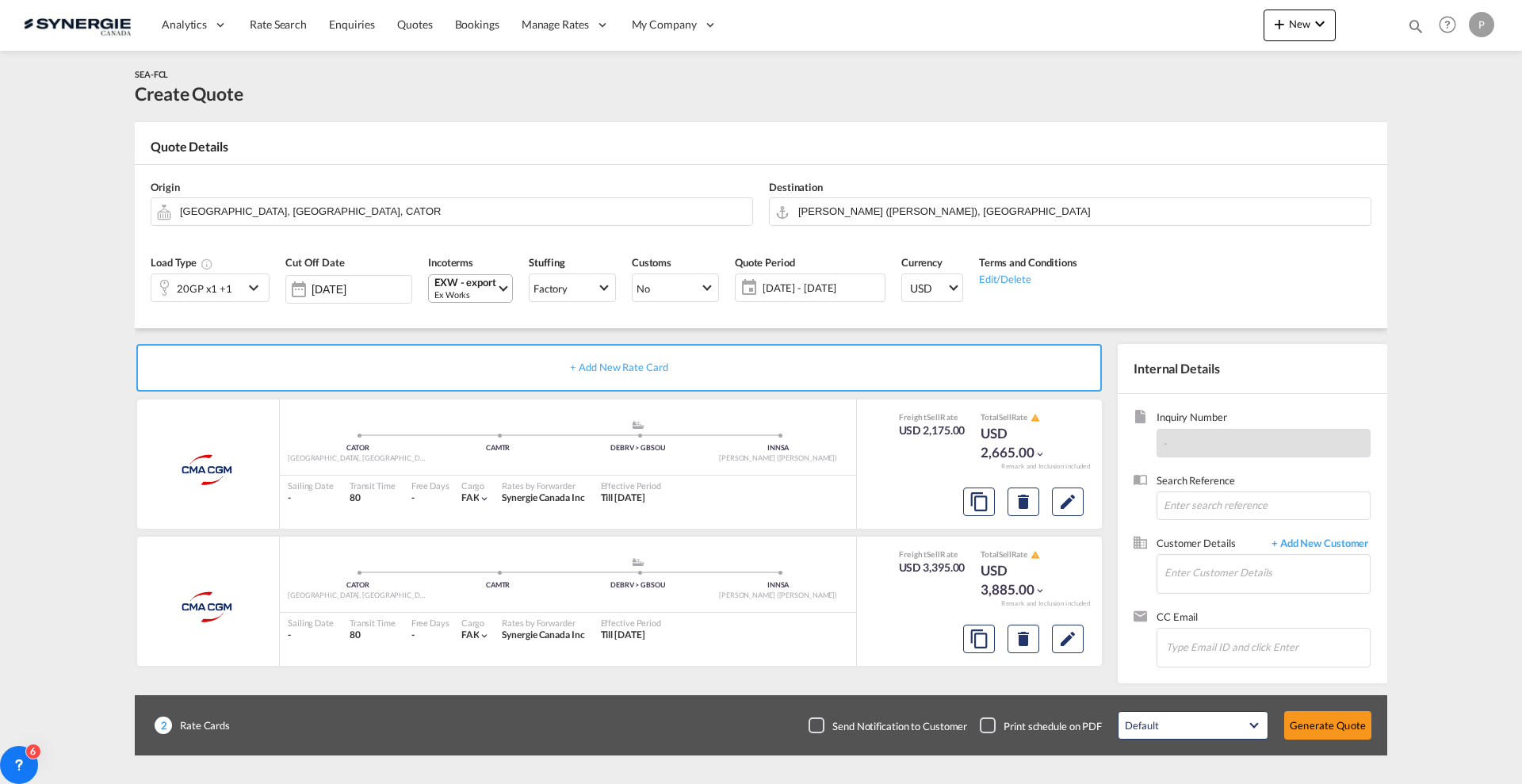
type input "12 Sep 2025"
click at [1243, 576] on input "Enter Customer Details" at bounding box center [1267, 572] width 205 height 36
paste input "vishal@pentagonindia.net"
click at [1236, 605] on div "Vishal Rawat vishal@pentagonindia.net" at bounding box center [1322, 599] width 317 height 43
type input "Pentagon Freight, Vishal Rawat, vishal@pentagonindia.net"
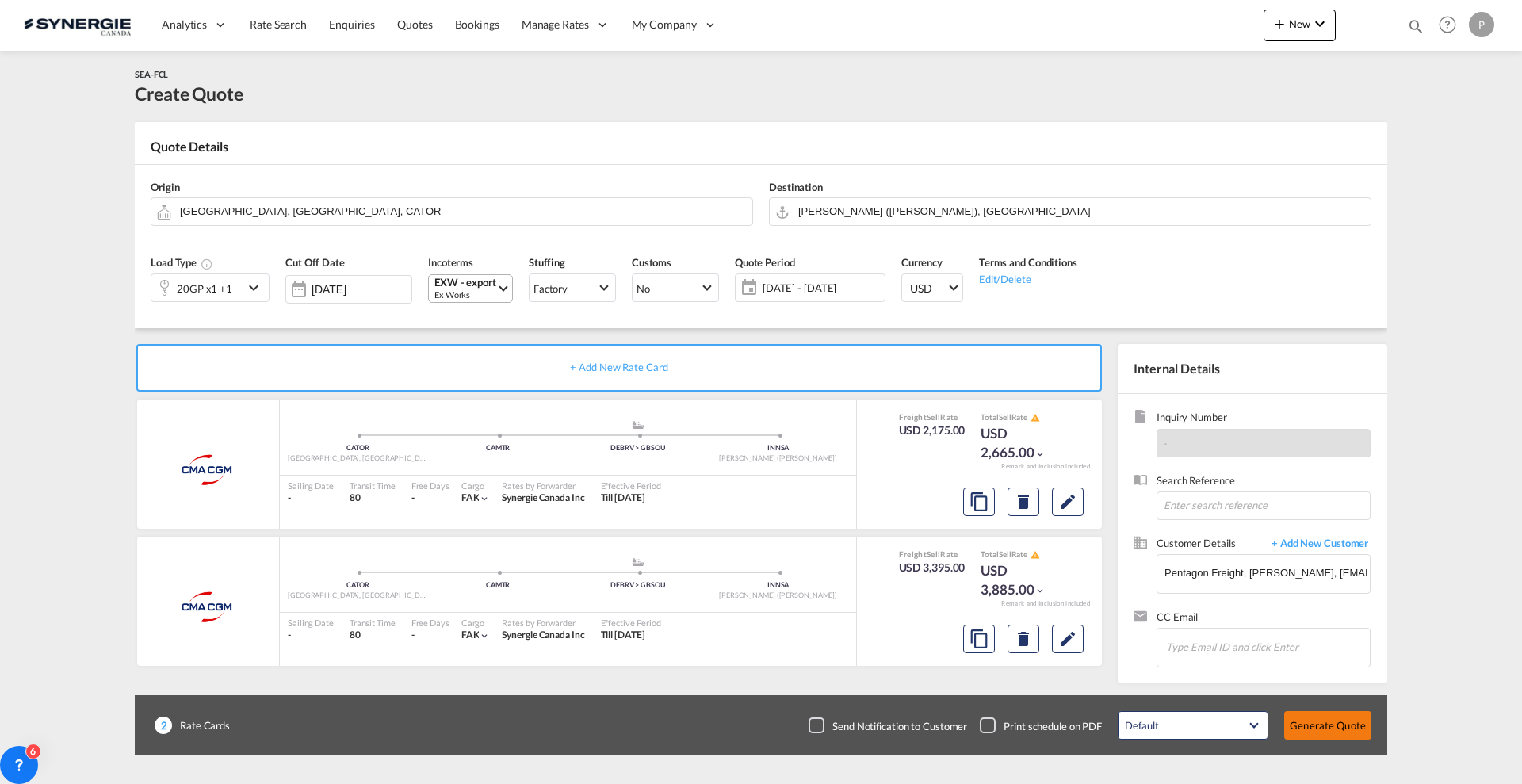
click at [1317, 725] on button "Generate Quote" at bounding box center [1328, 725] width 87 height 28
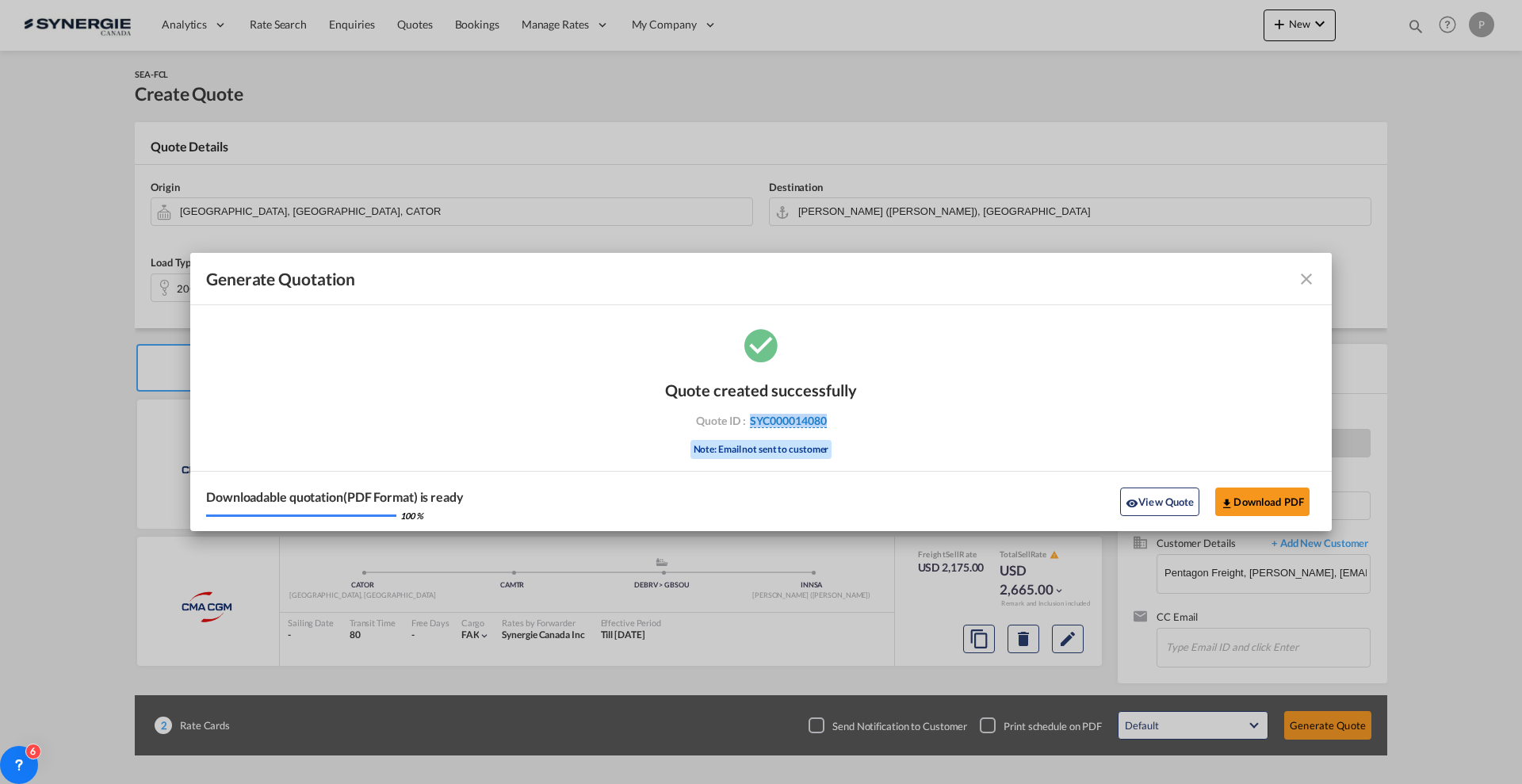
drag, startPoint x: 836, startPoint y: 430, endPoint x: 751, endPoint y: 424, distance: 85.2
click at [751, 424] on div "Quote created successfully Quote ID : SYC000014080 Note: Email not sent to cust…" at bounding box center [761, 418] width 192 height 107
copy span "SYC000014080"
click at [1257, 501] on button "Download PDF" at bounding box center [1262, 501] width 95 height 28
click at [1302, 274] on md-icon "icon-close fg-AAA8AD cursor m-0" at bounding box center [1306, 279] width 19 height 19
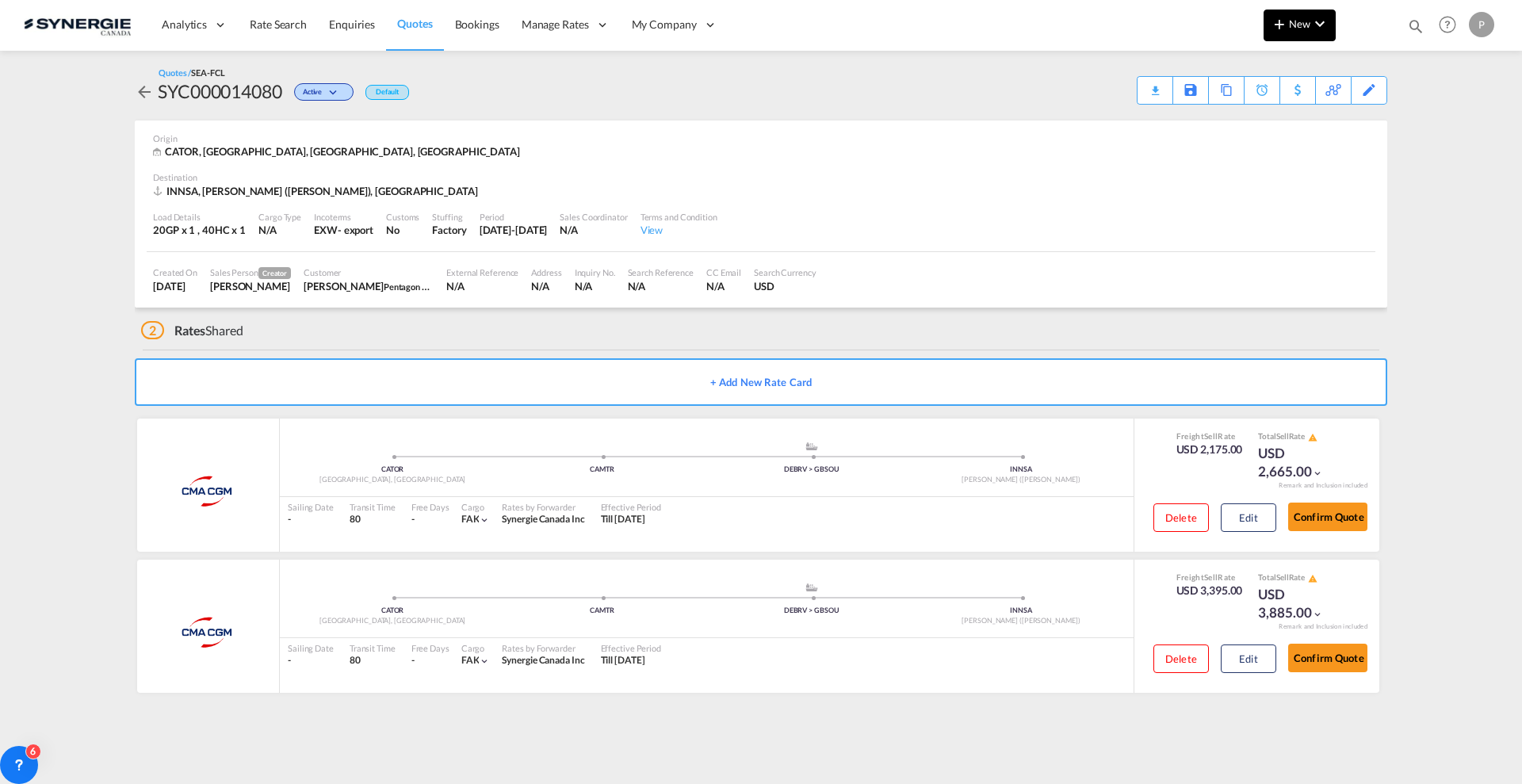
click at [1309, 21] on span "New" at bounding box center [1299, 23] width 59 height 13
click at [1295, 108] on div "Quote" at bounding box center [1278, 118] width 59 height 39
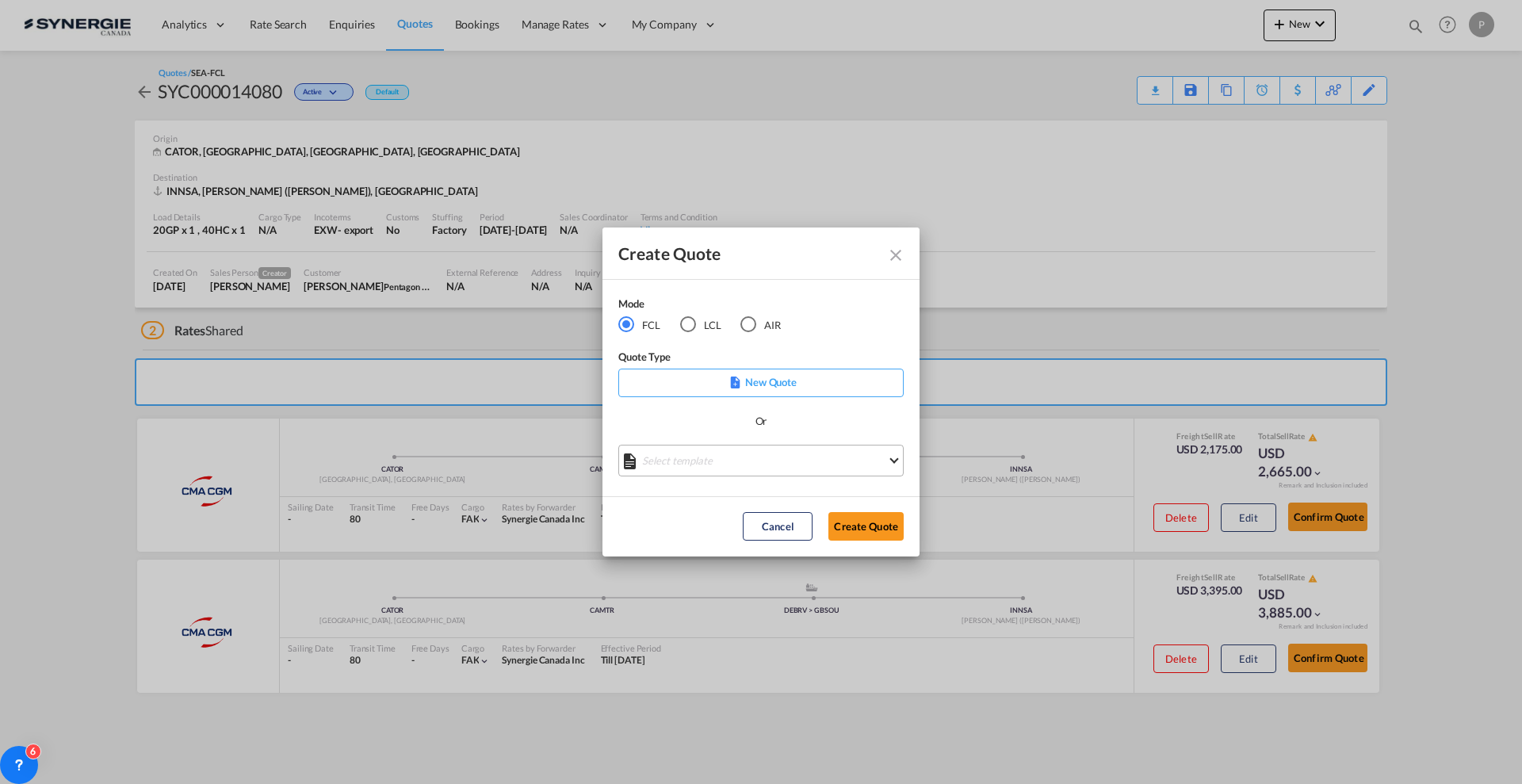
click at [700, 461] on md-select "Select template *NEW* FCL FREEHAND / DAP Pablo Gomez Saldarriaga | 10 Jul 2025 …" at bounding box center [761, 460] width 285 height 32
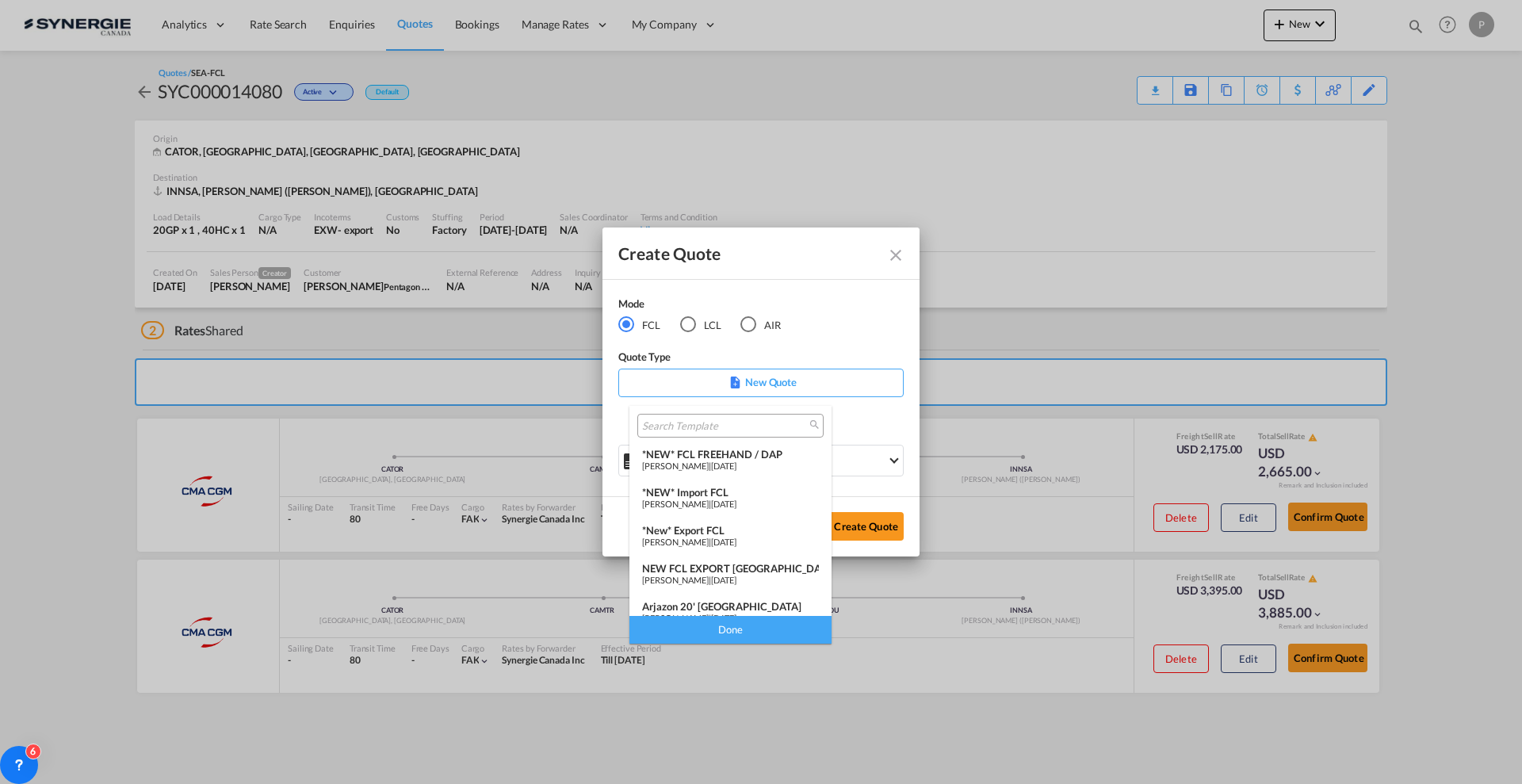
click at [692, 455] on div "*NEW* FCL FREEHAND / DAP" at bounding box center [730, 453] width 177 height 13
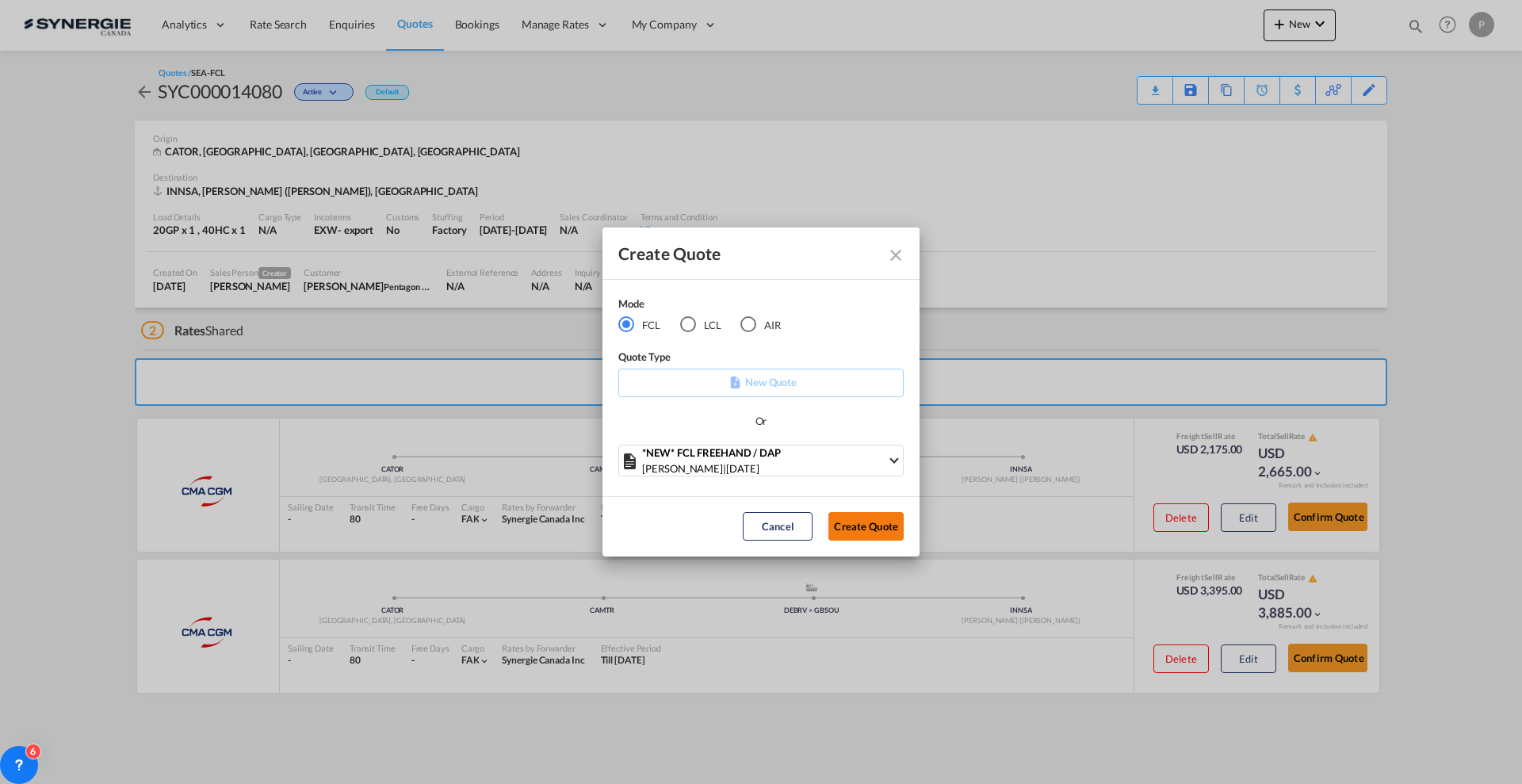
click at [851, 529] on button "Create Quote" at bounding box center [866, 526] width 75 height 28
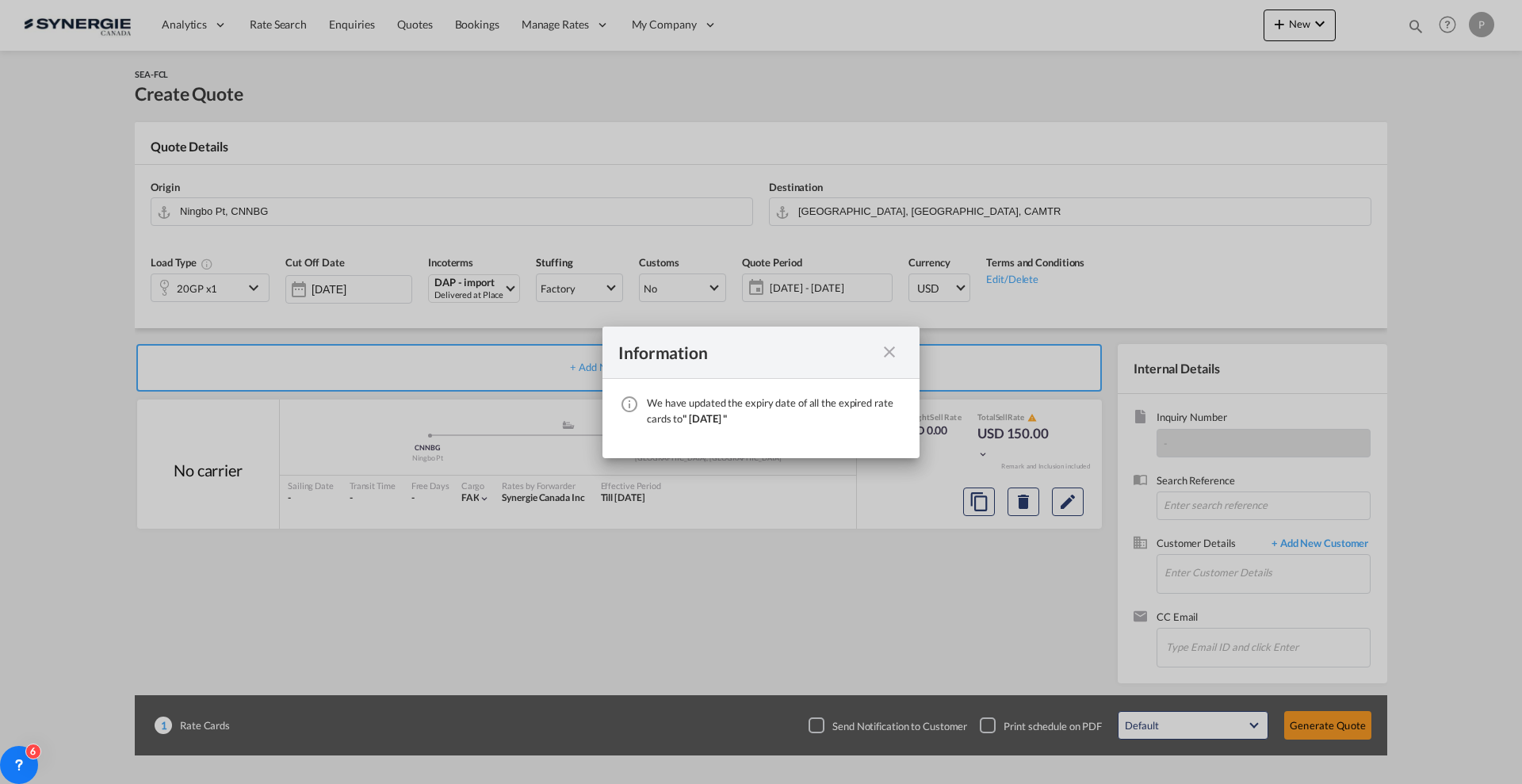
click at [888, 343] on md-icon "icon-close fg-AAA8AD cursor" at bounding box center [889, 351] width 19 height 19
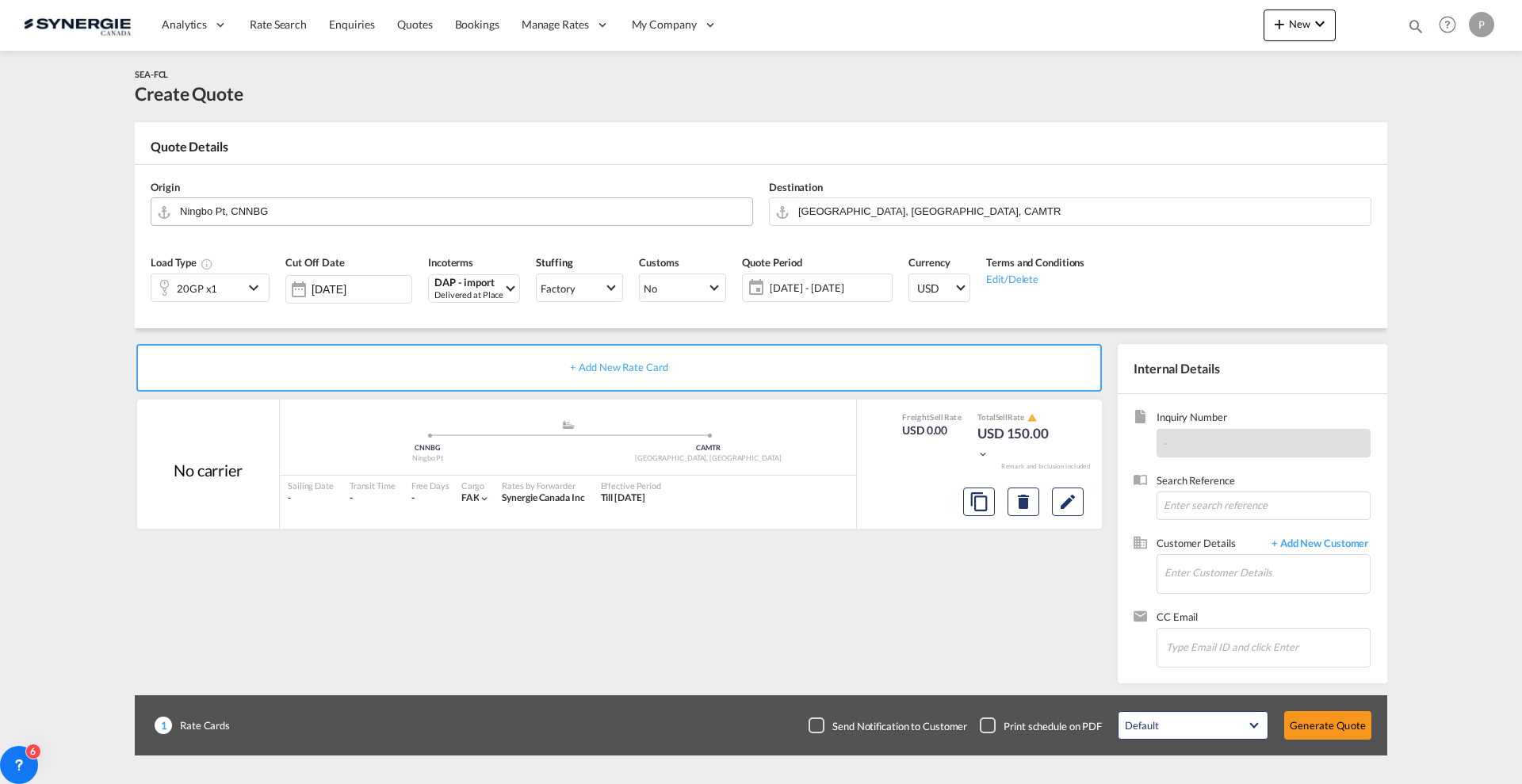
click at [430, 223] on md-autocomplete "Ningbo Pt, CNNBG" at bounding box center [461, 212] width 565 height 28
click at [425, 216] on input "Ningbo Pt, CNNBG" at bounding box center [462, 211] width 564 height 28
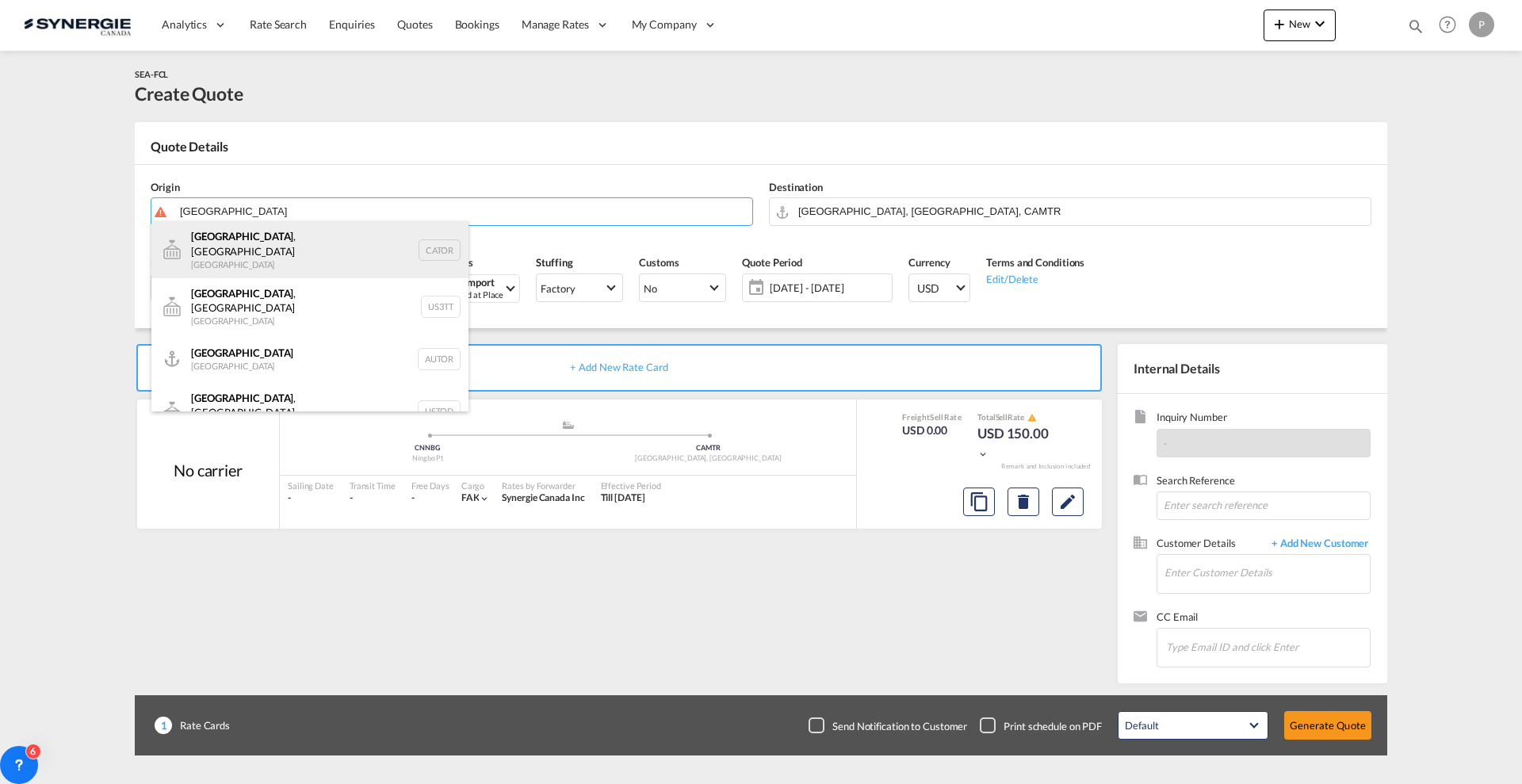
click at [387, 250] on div "Toronto , ON Canada CATOR" at bounding box center [310, 249] width 317 height 57
type input "Toronto, ON, CATOR"
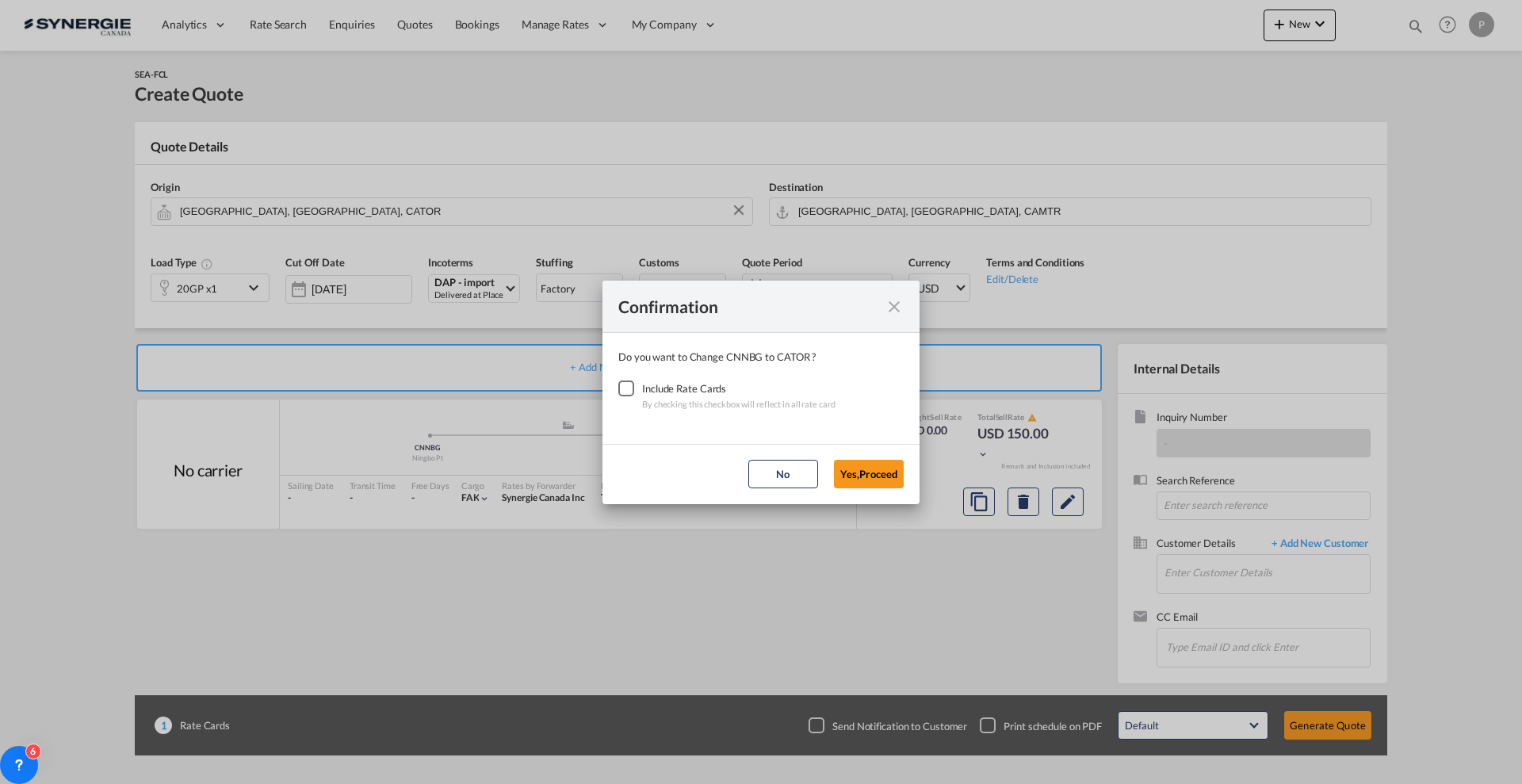
click at [633, 395] on div "Checkbox No Ink" at bounding box center [626, 388] width 16 height 16
click at [884, 469] on button "Yes,Proceed" at bounding box center [868, 474] width 69 height 28
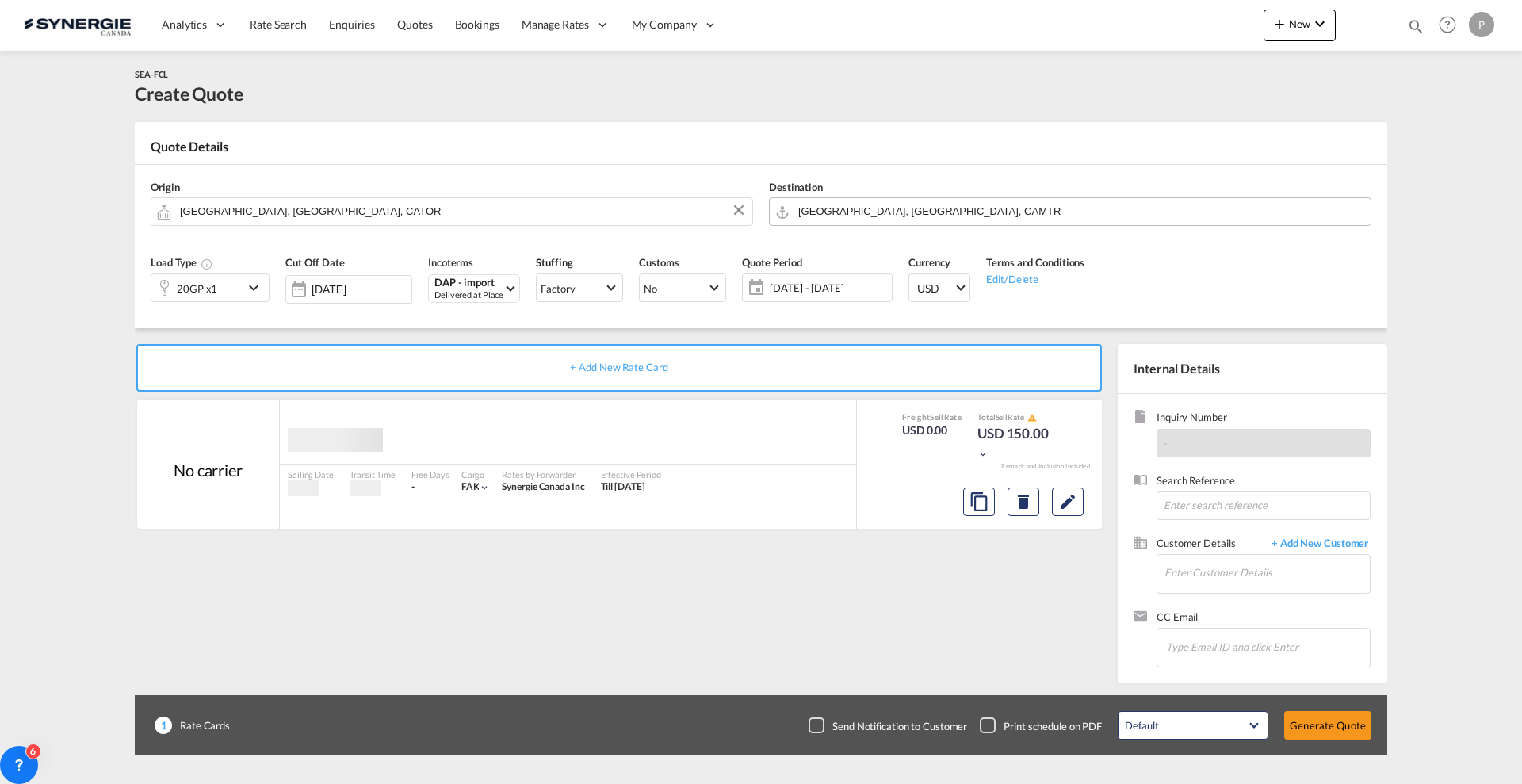
click at [901, 215] on input "Montreal, QC, CAMTR" at bounding box center [1081, 211] width 564 height 28
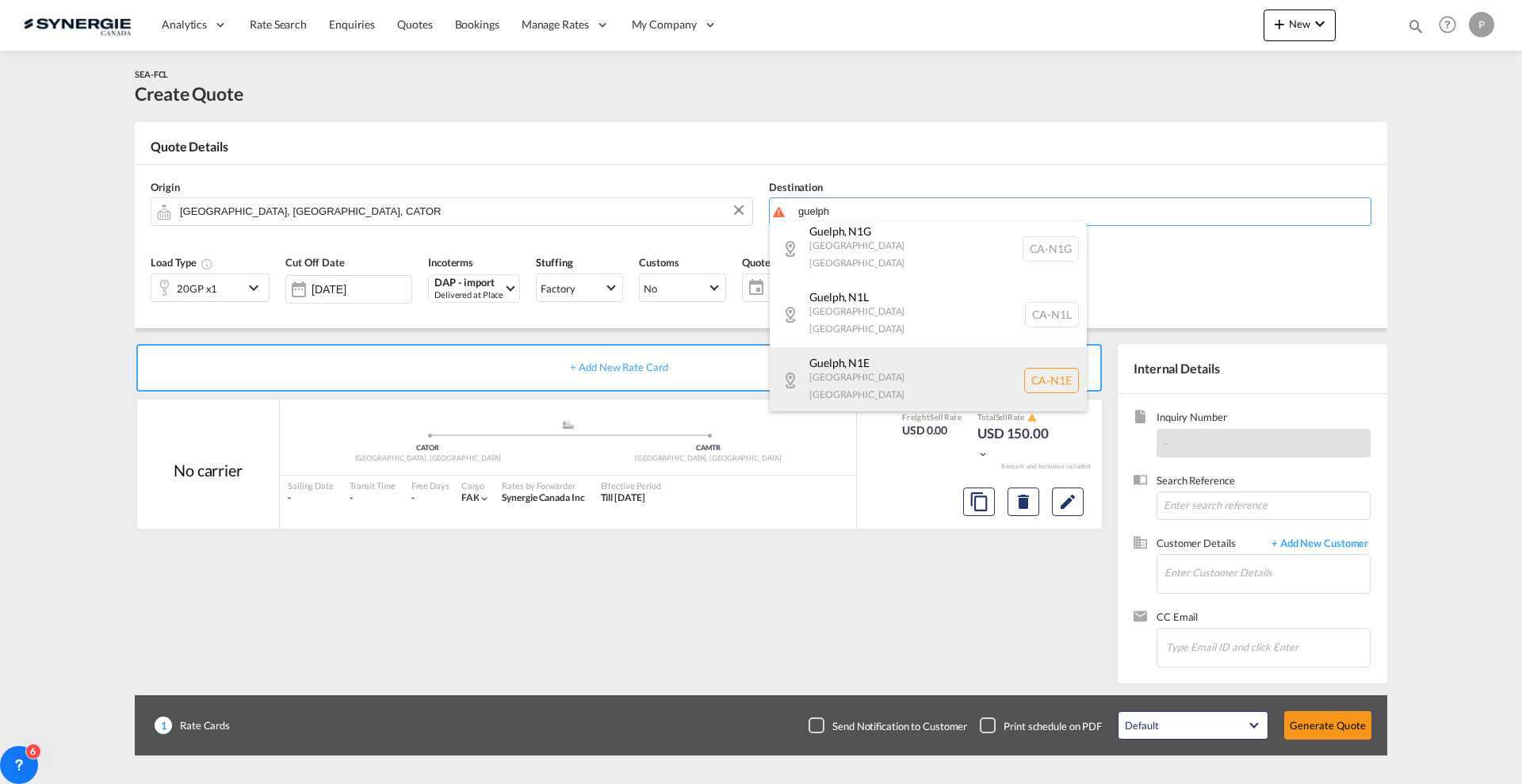
scroll to position [99, 0]
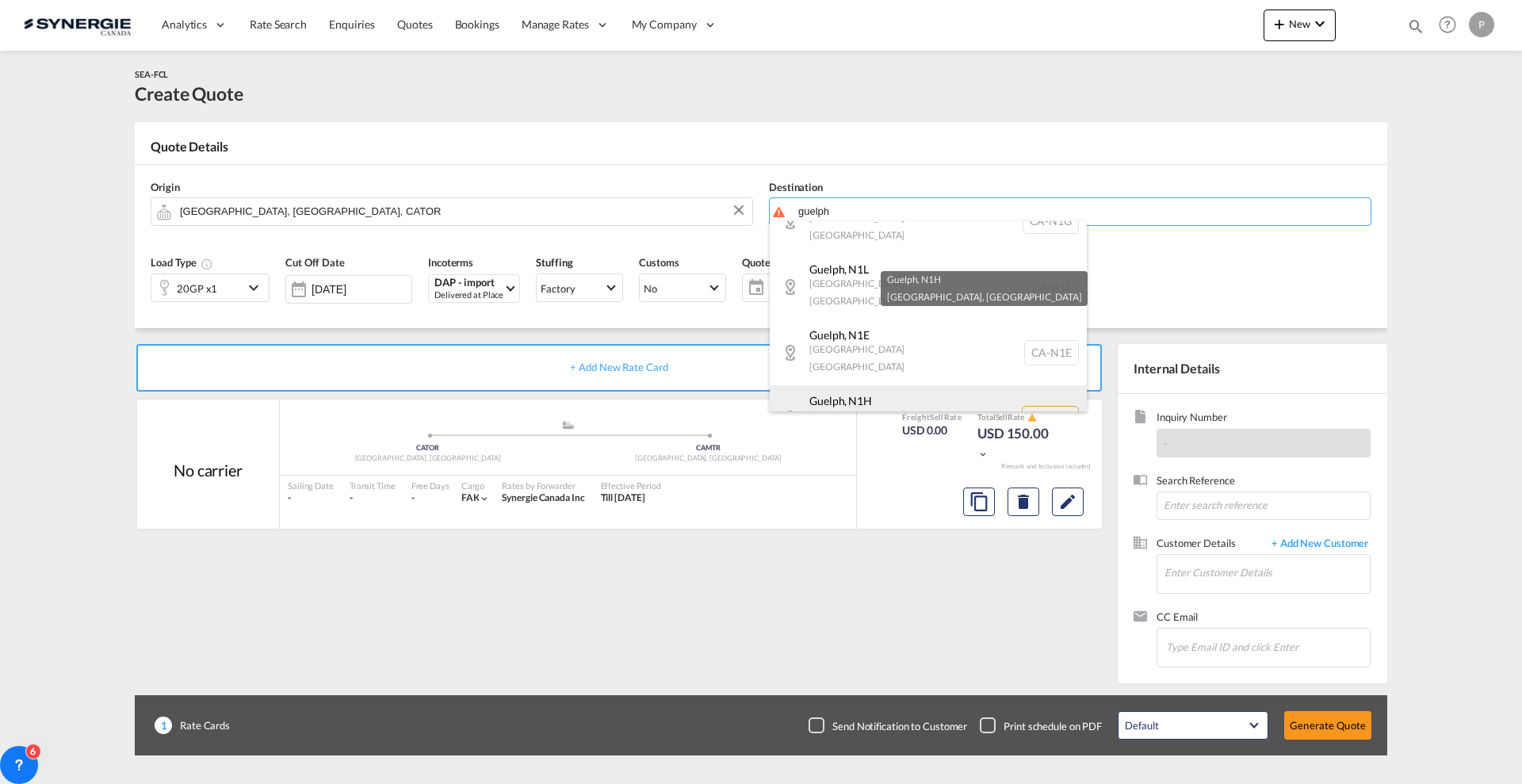
click at [949, 385] on div "Guelph , N1H Ontario Canada CA-N1H" at bounding box center [928, 418] width 317 height 66
type input "CA-N1H, Guelph, Ontario"
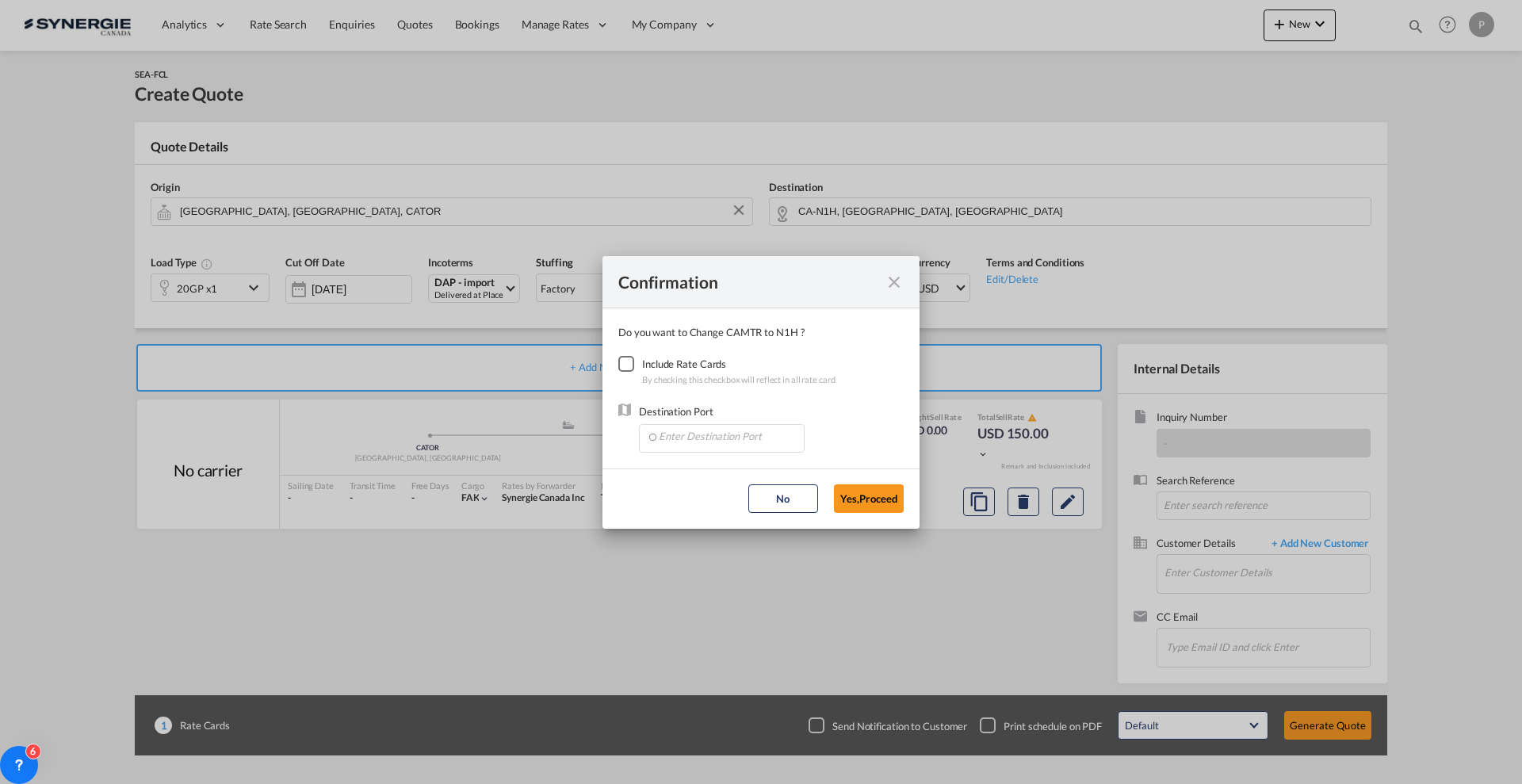
click at [651, 356] on div "Include Rate Cards" at bounding box center [738, 363] width 193 height 16
click at [629, 365] on div "Checkbox No Ink" at bounding box center [626, 363] width 16 height 16
click at [692, 432] on input "Enter Destination Port" at bounding box center [726, 437] width 157 height 23
click at [696, 462] on li "CAMIS, Mississauga, ON, Canada, North America, Americas" at bounding box center [725, 472] width 157 height 38
type input "CAMIS, Mississauga, ON, Canada, North America, Americas"
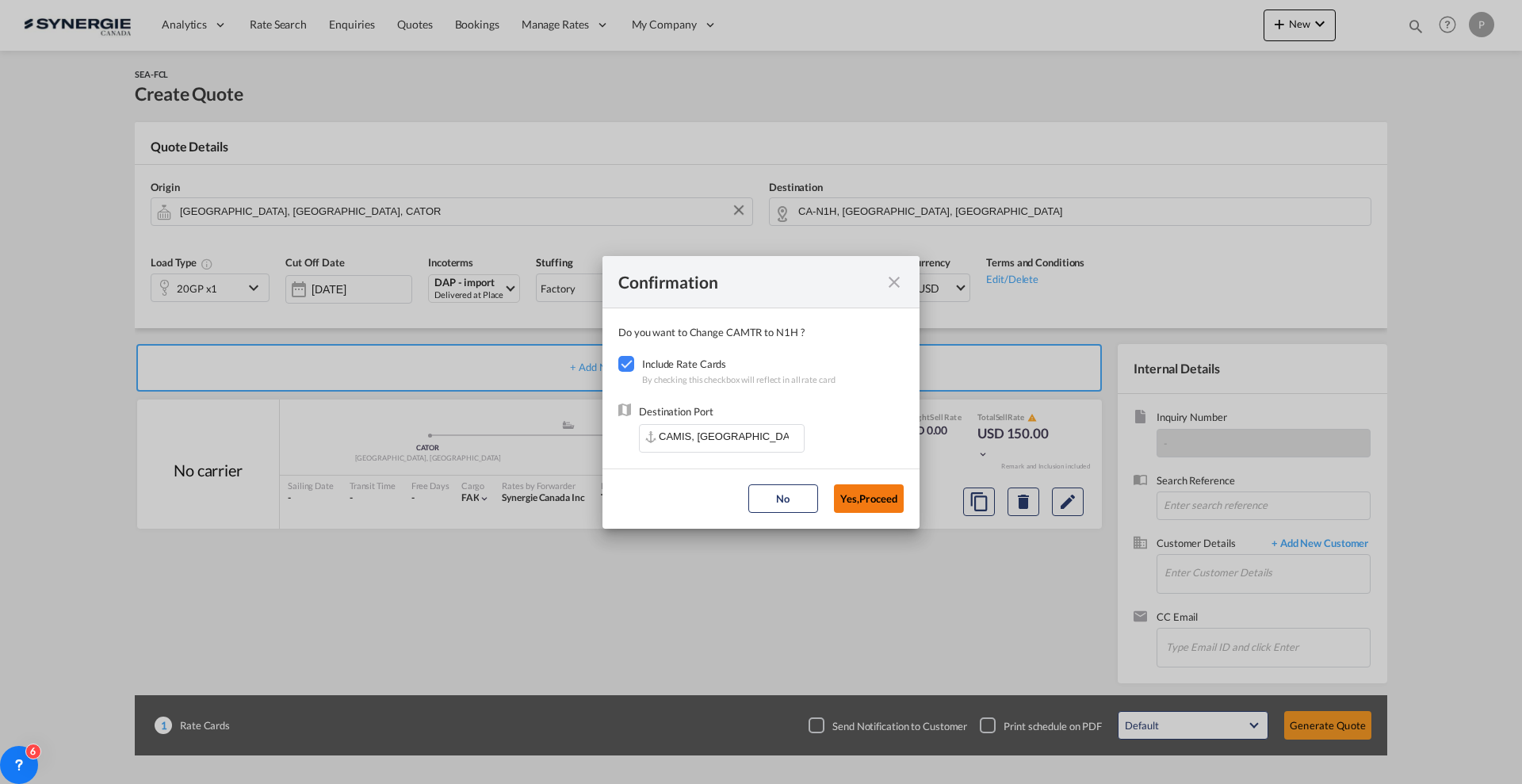
click at [857, 493] on button "Yes,Proceed" at bounding box center [868, 499] width 69 height 28
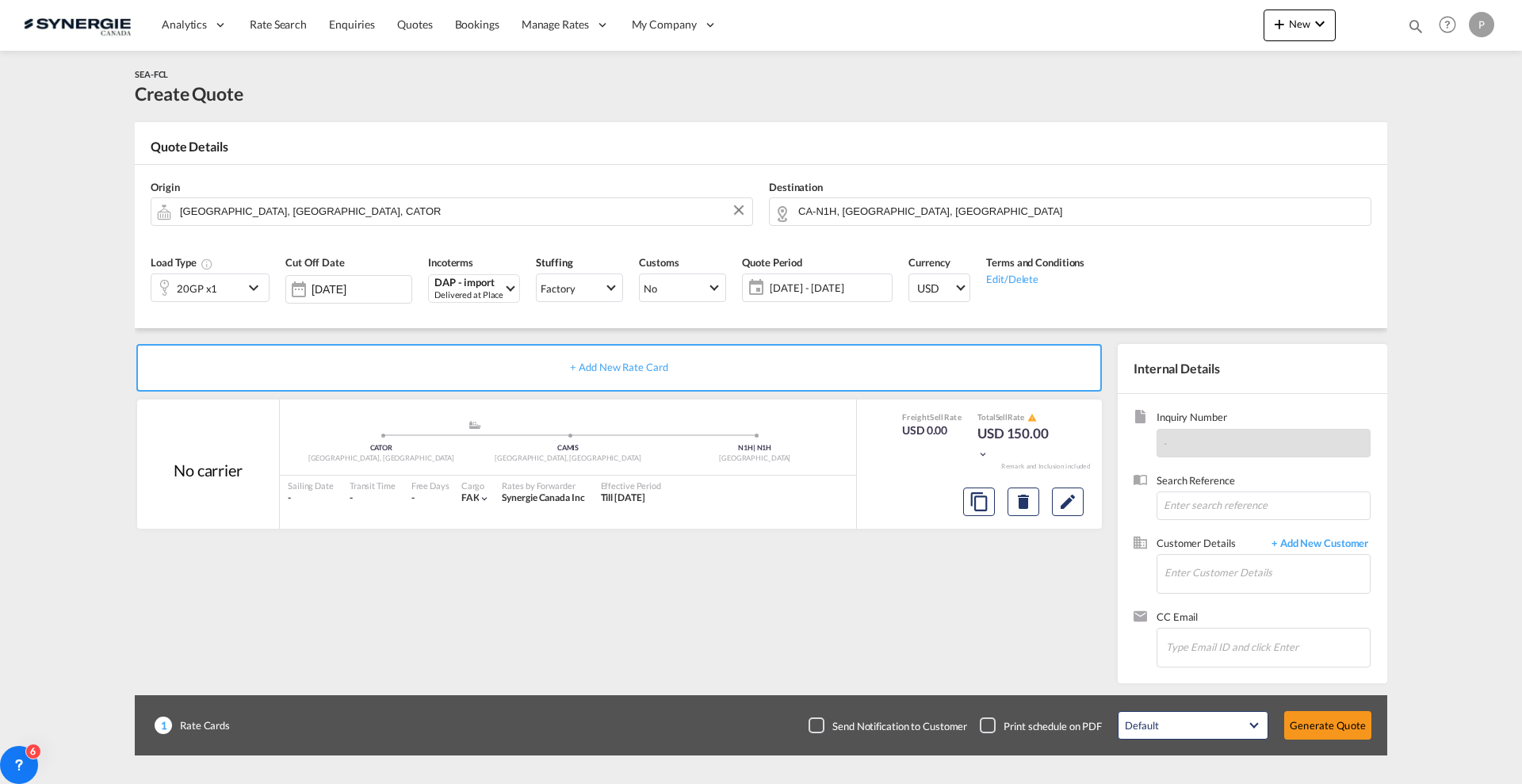
click at [245, 290] on md-icon "icon-chevron-down" at bounding box center [256, 287] width 23 height 19
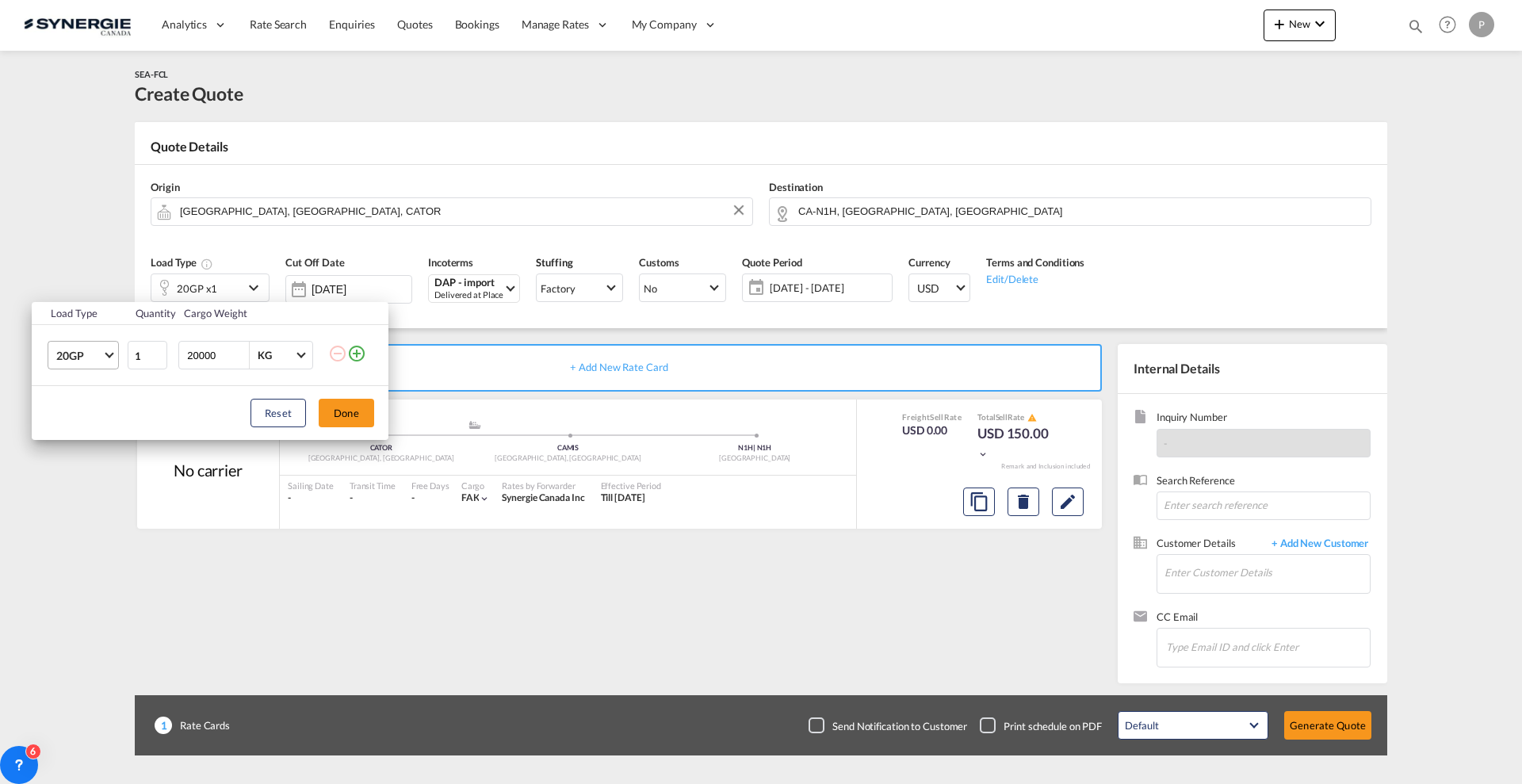
click at [105, 359] on md-select-value "20GP" at bounding box center [86, 355] width 64 height 27
click at [101, 434] on md-option "40HC" at bounding box center [97, 431] width 108 height 38
drag, startPoint x: 191, startPoint y: 351, endPoint x: 199, endPoint y: 355, distance: 8.9
click at [199, 355] on input "20000" at bounding box center [218, 355] width 64 height 27
type input "24000"
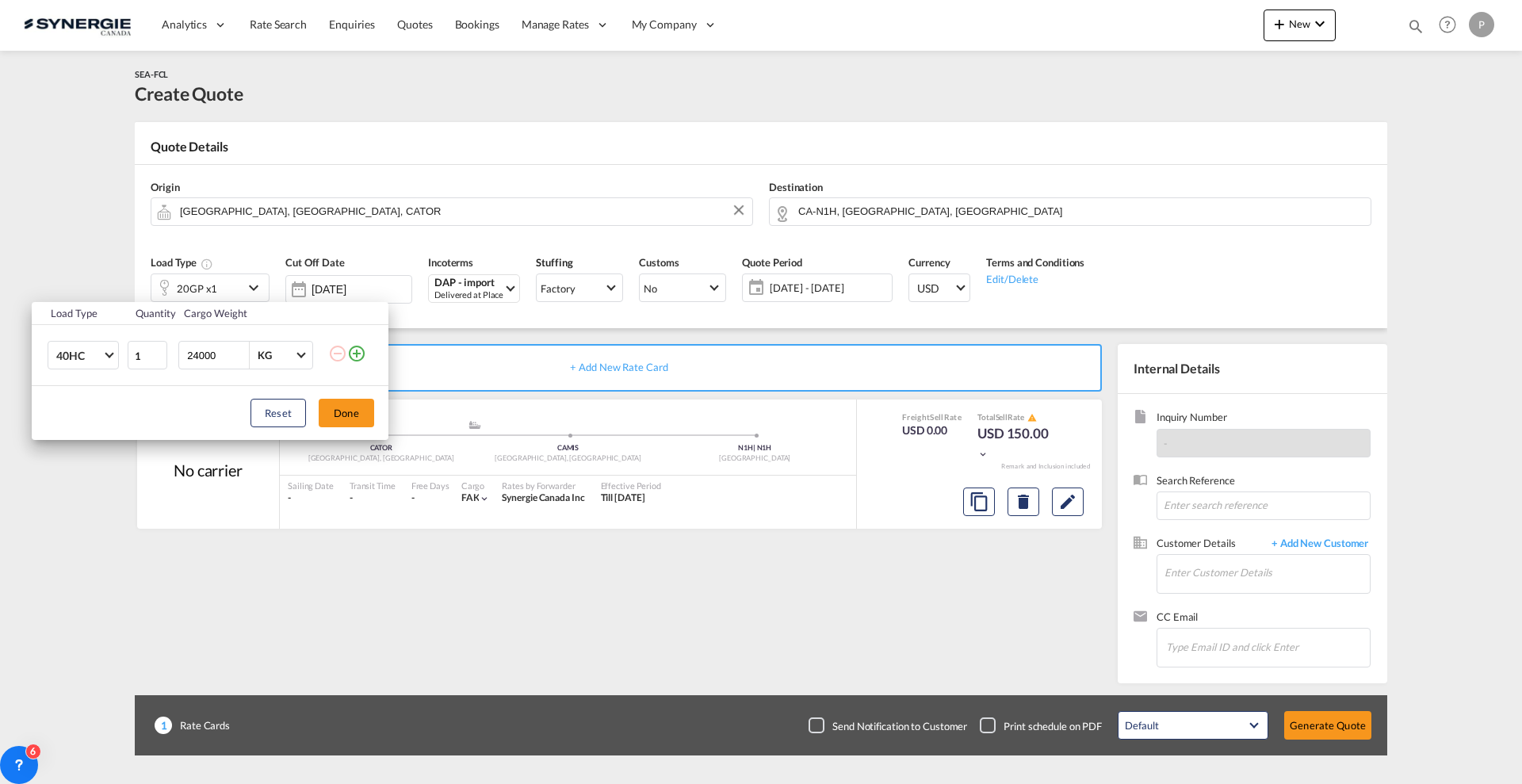
click at [312, 405] on div "Reset Done" at bounding box center [210, 412] width 357 height 54
click at [342, 415] on button "Done" at bounding box center [347, 412] width 55 height 28
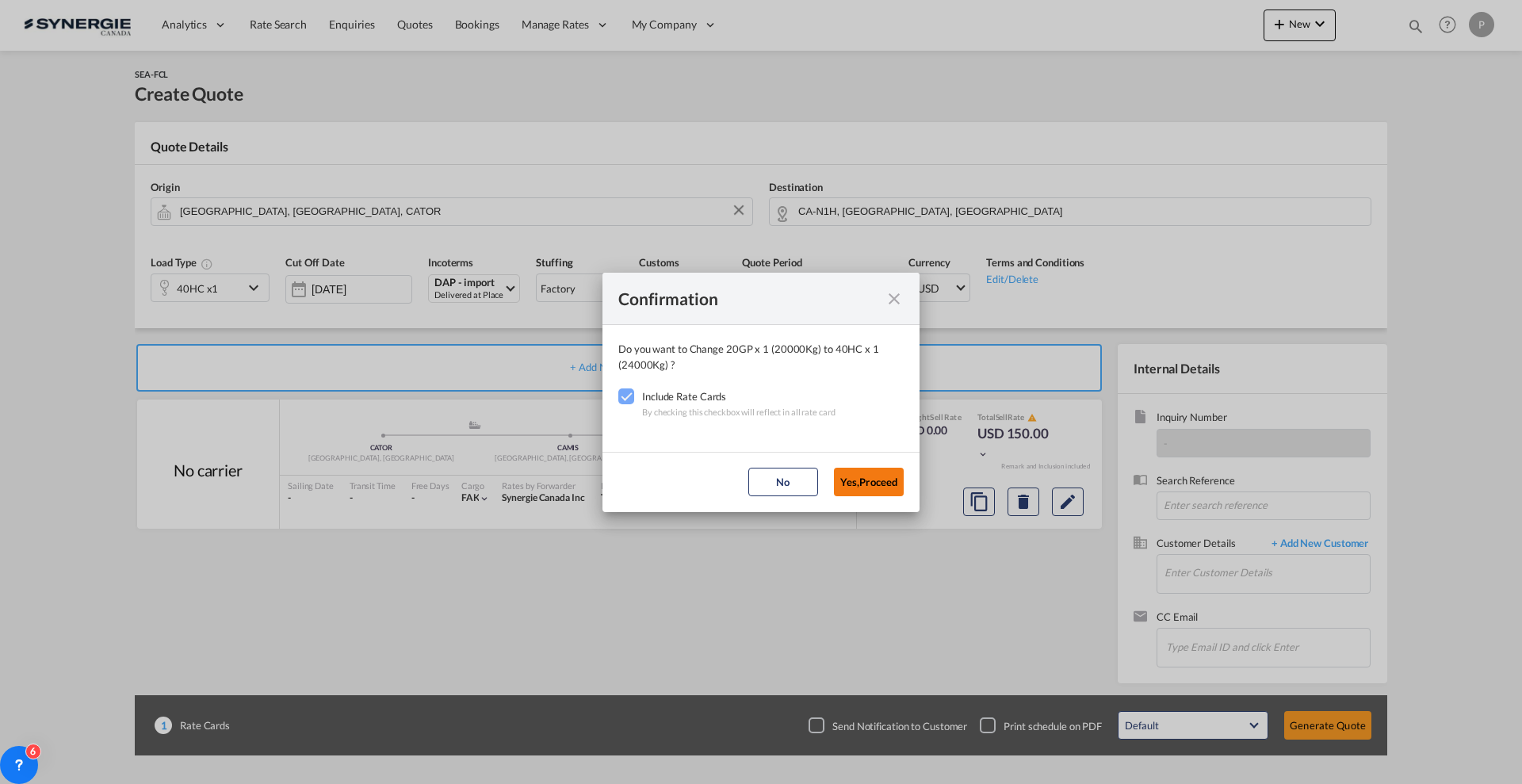
click at [865, 477] on button "Yes,Proceed" at bounding box center [868, 482] width 69 height 28
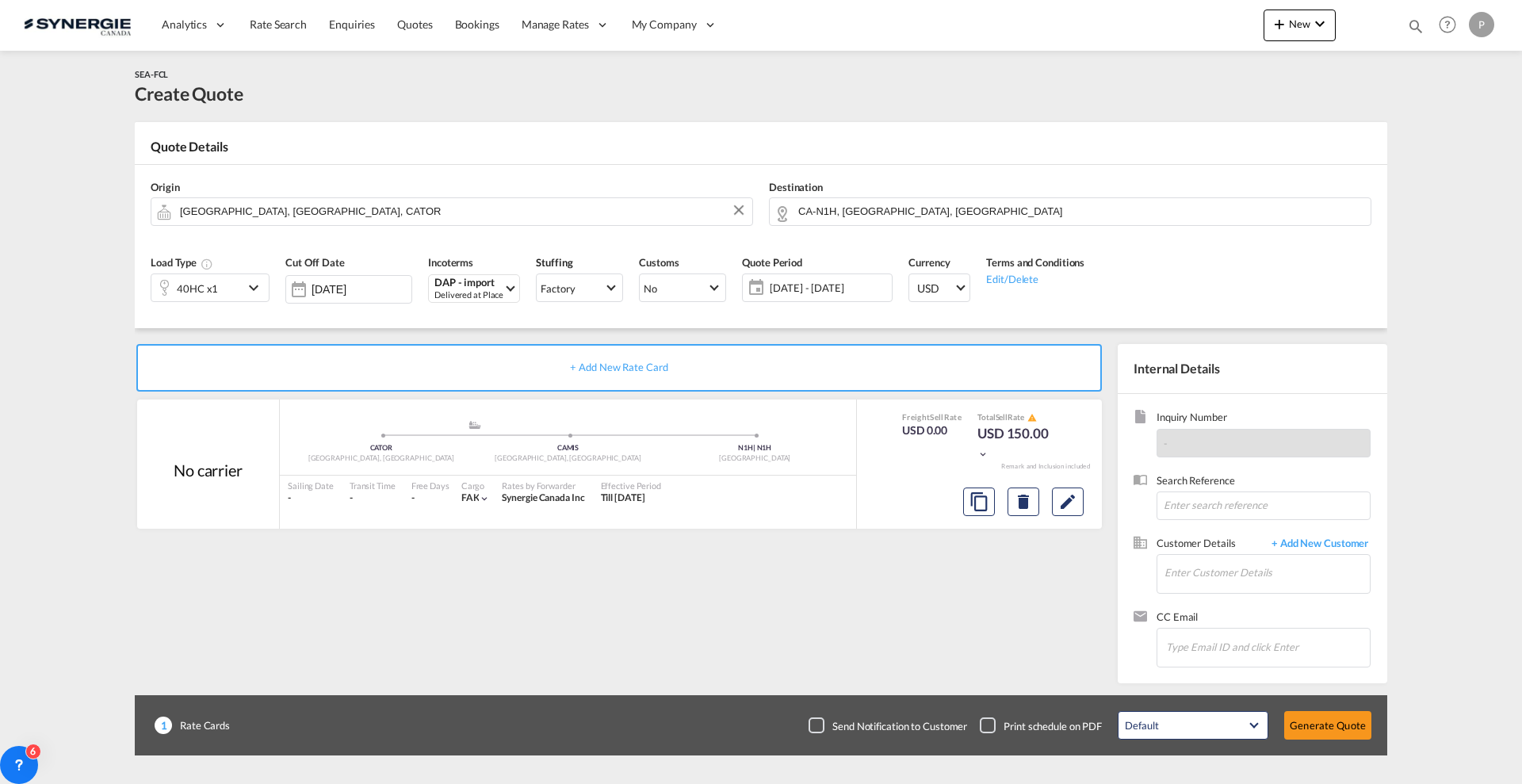
click at [1073, 510] on md-icon "Edit" at bounding box center [1067, 501] width 19 height 19
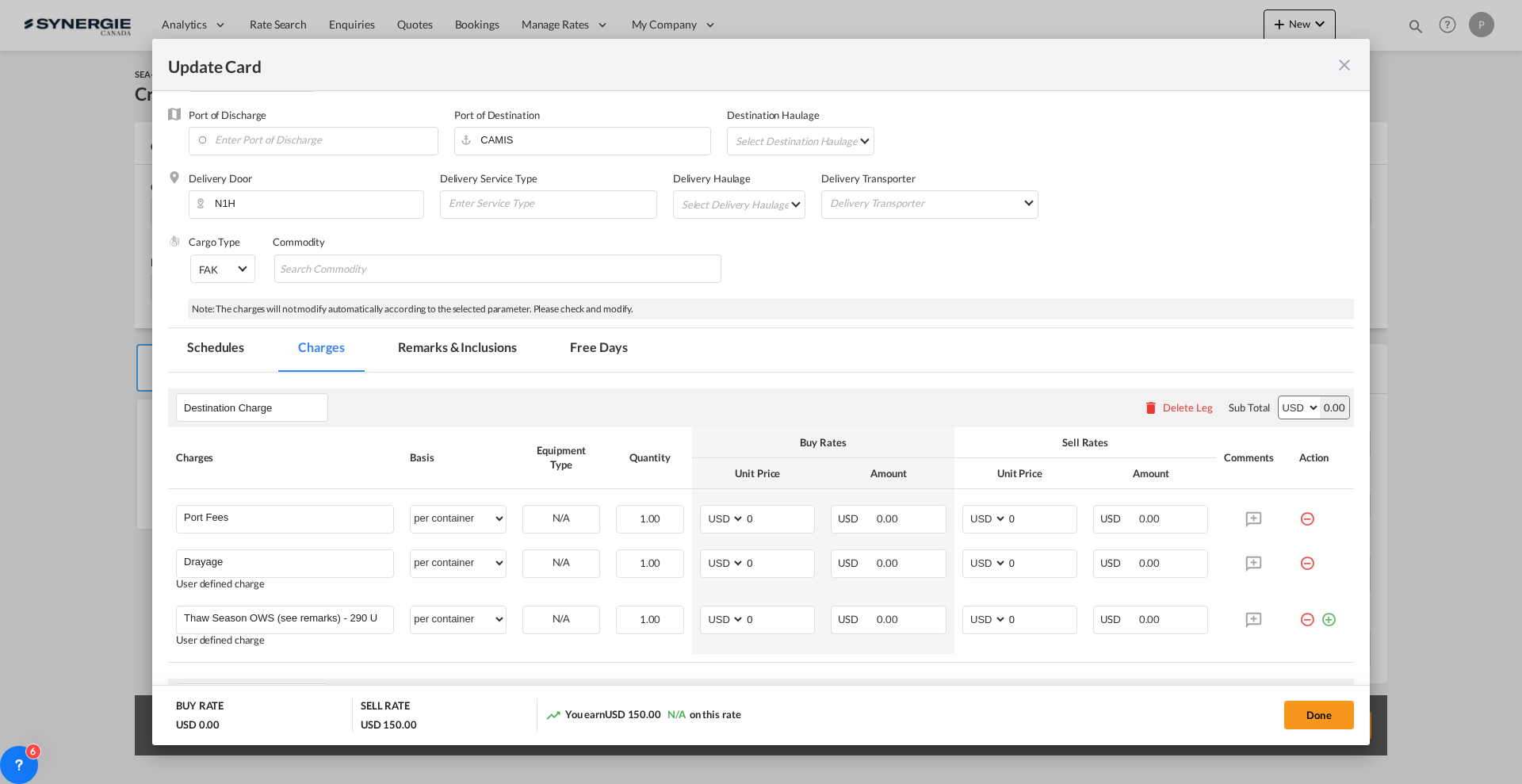
scroll to position [198, 0]
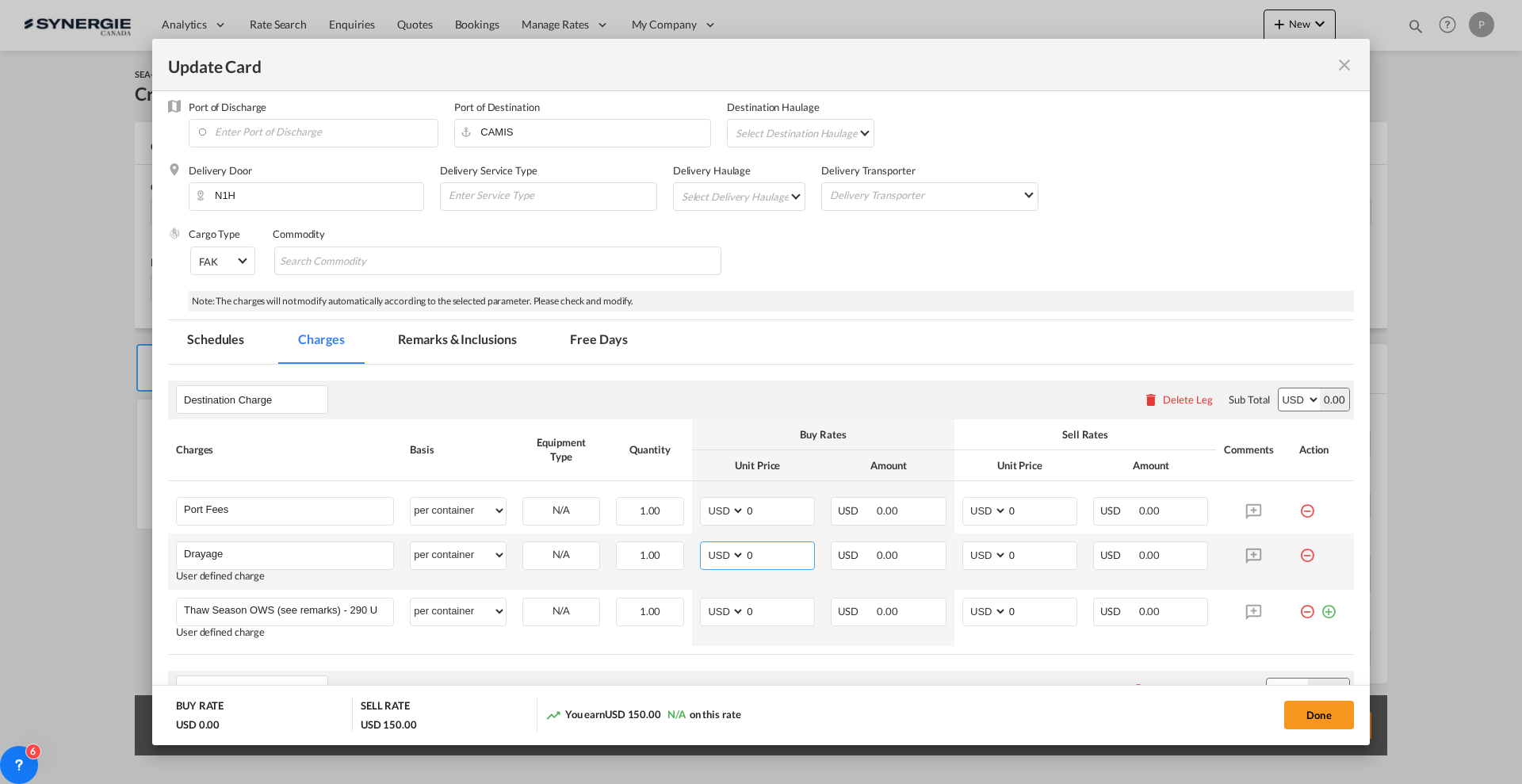
click at [772, 545] on input "0" at bounding box center [779, 554] width 69 height 23
type input "550"
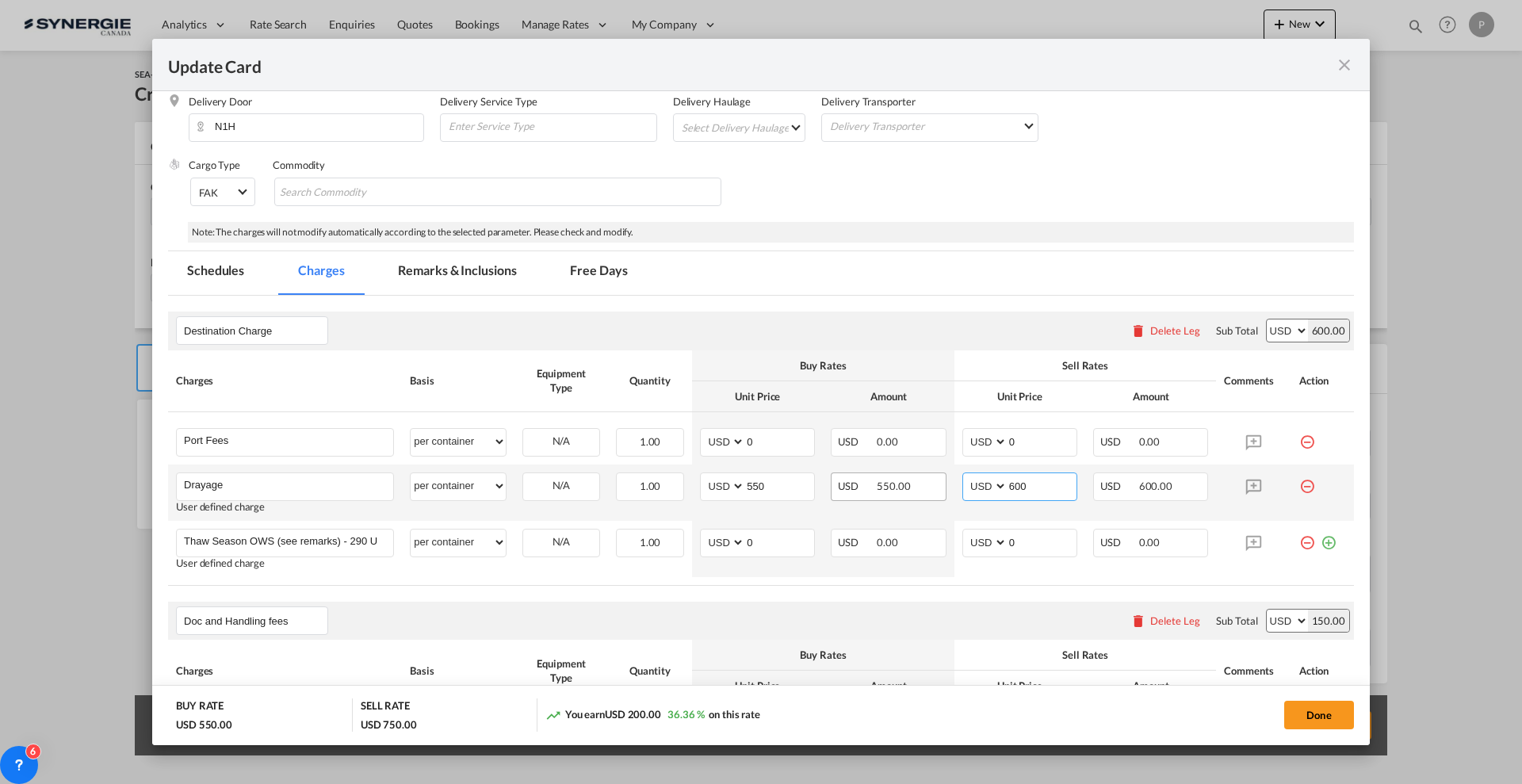
scroll to position [297, 0]
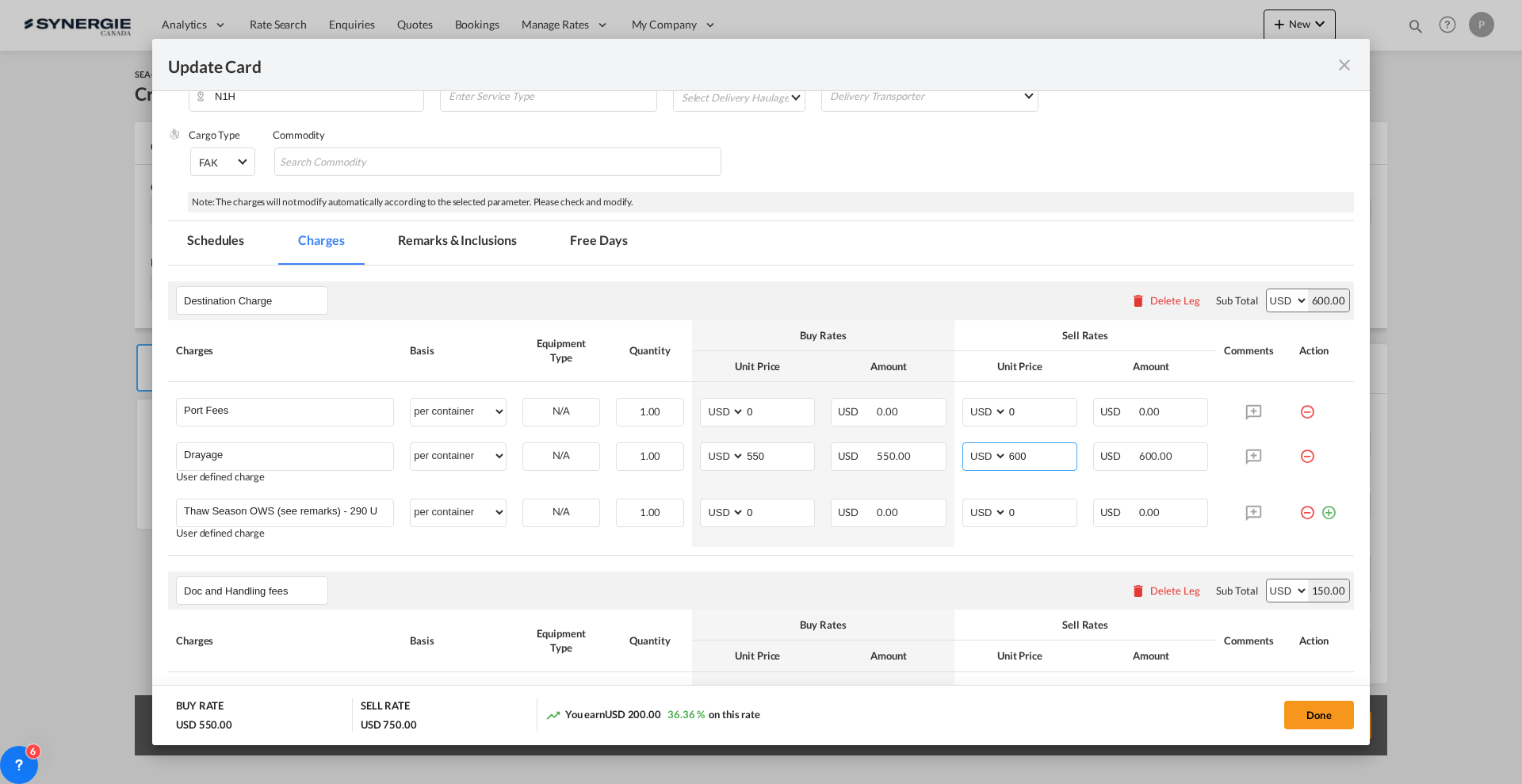
type input "600"
click at [1299, 412] on md-icon "icon-minus-circle-outline red-400-fg" at bounding box center [1307, 405] width 16 height 16
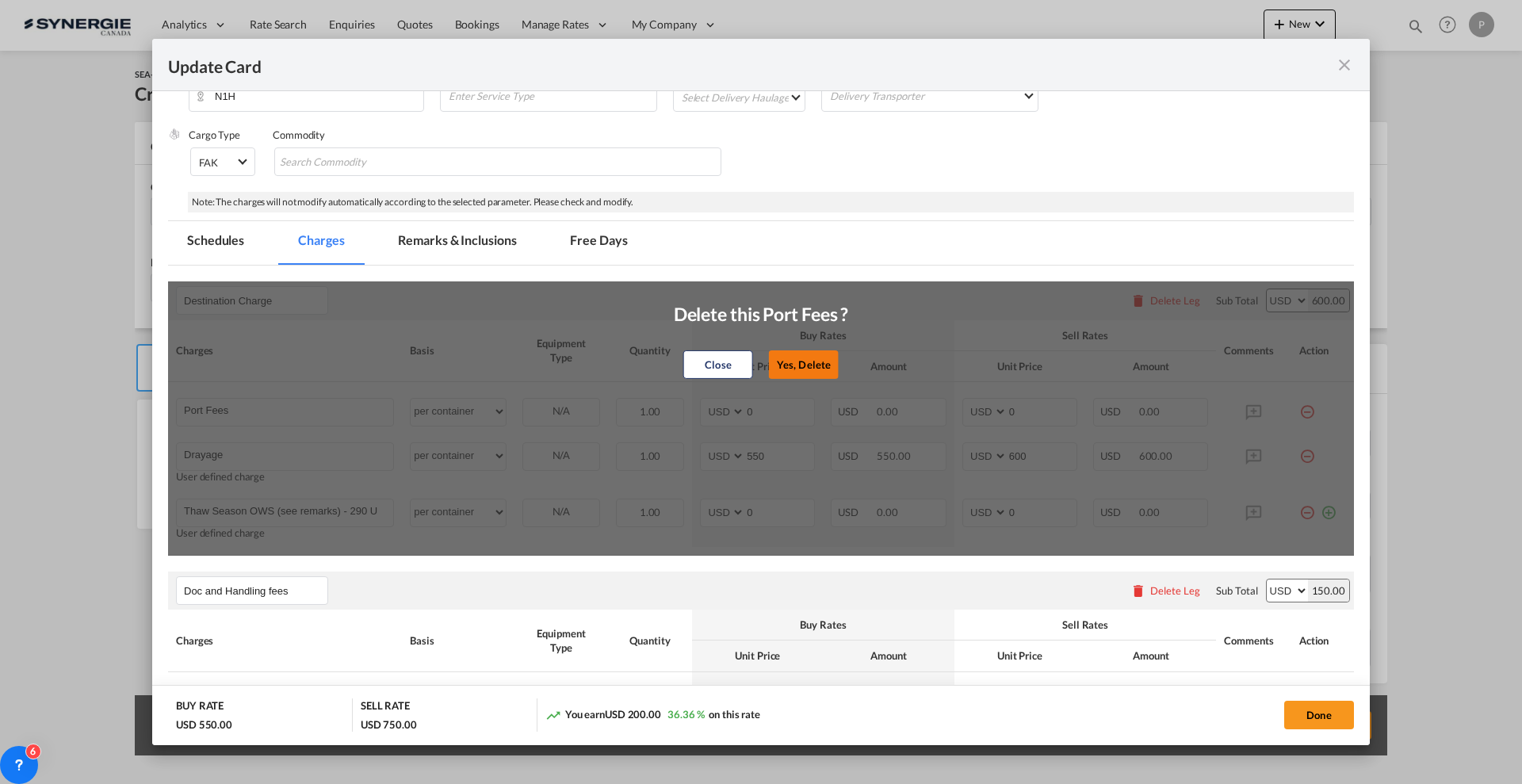
click at [800, 362] on button "Yes, Delete" at bounding box center [804, 364] width 69 height 28
type input "Drayage"
type input "550"
type input "600"
type input "Thaw Season OWS (see remarks) - 290 USD if applicable"
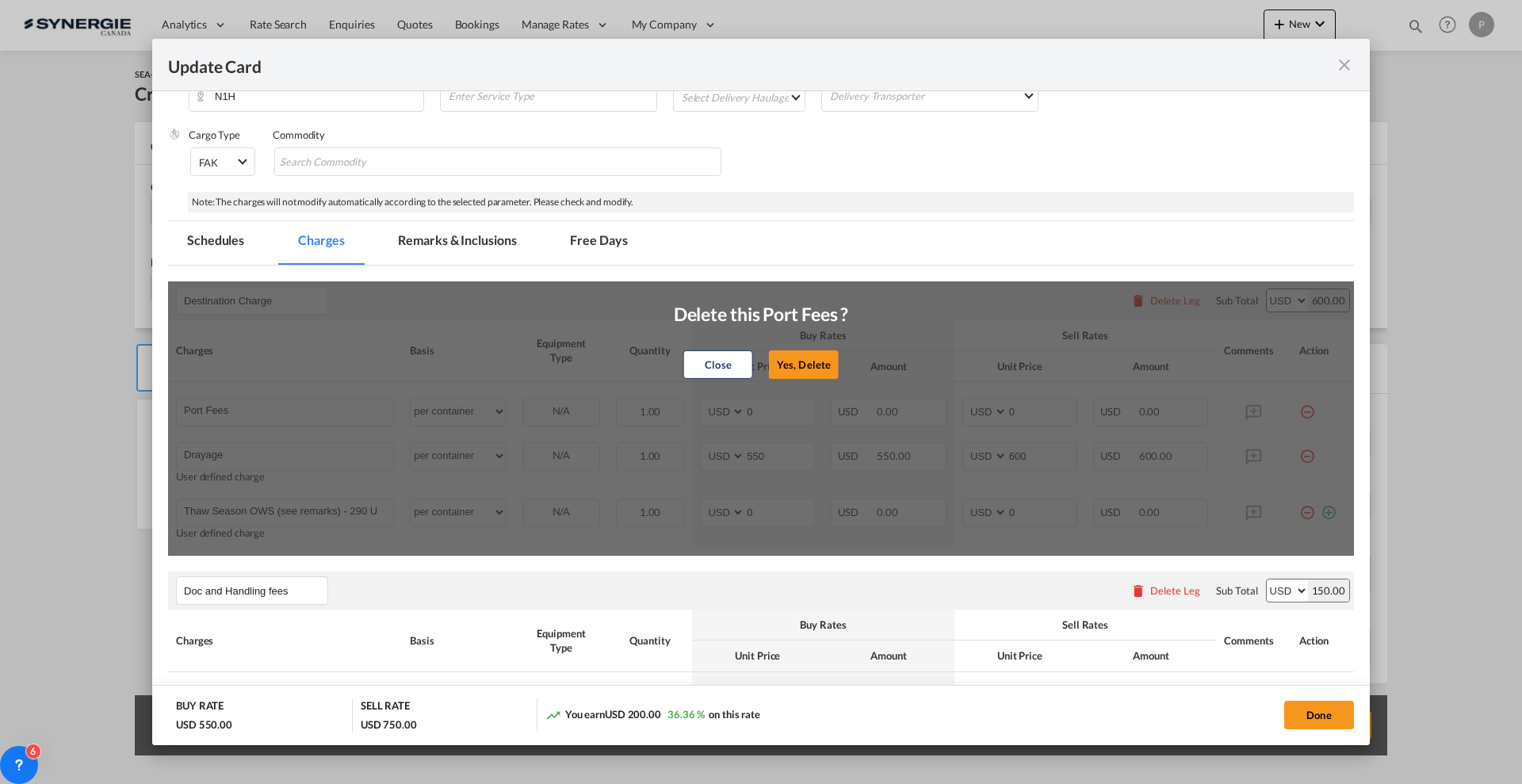
type input "0"
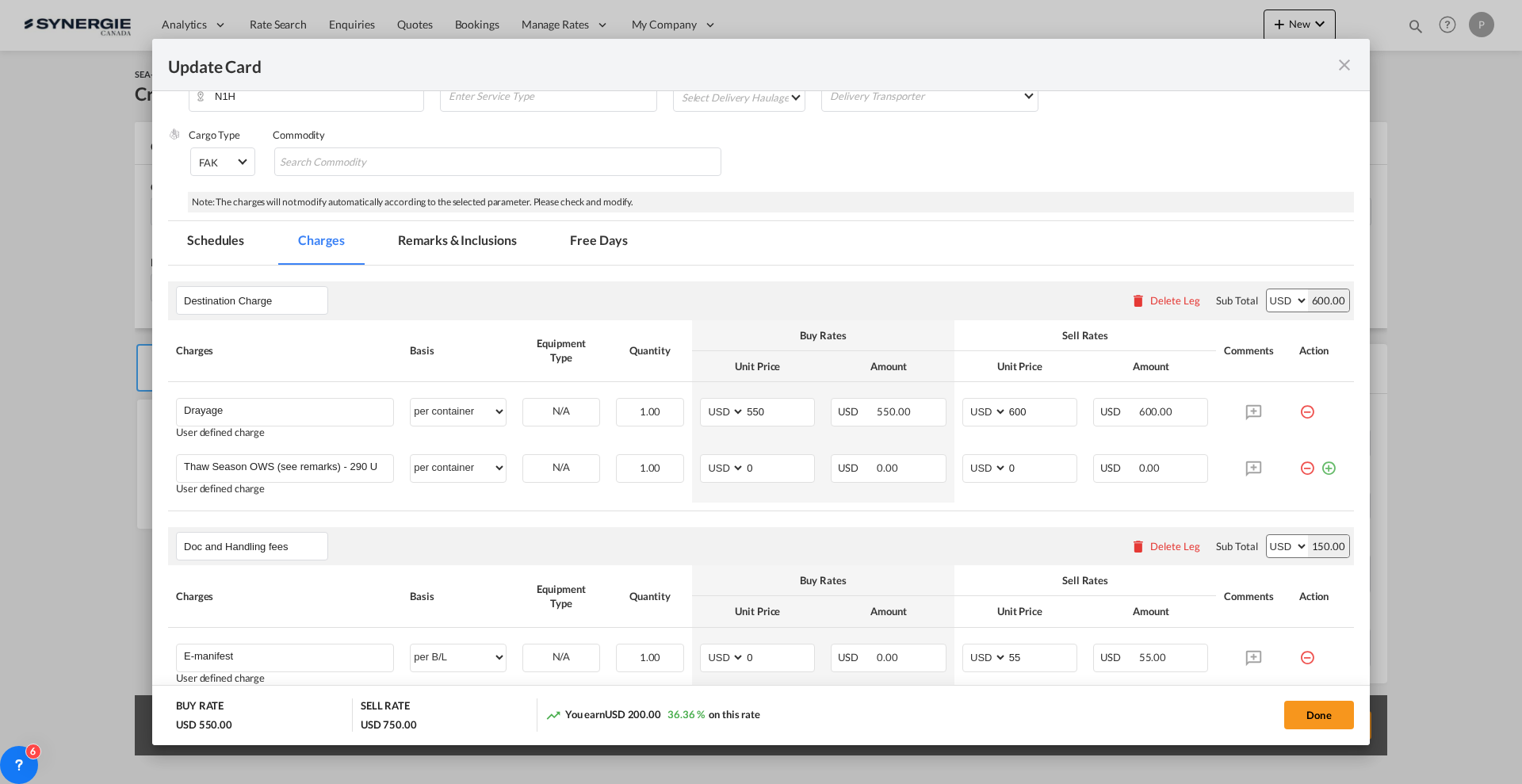
click at [1299, 466] on md-icon "icon-minus-circle-outline red-400-fg" at bounding box center [1307, 462] width 16 height 16
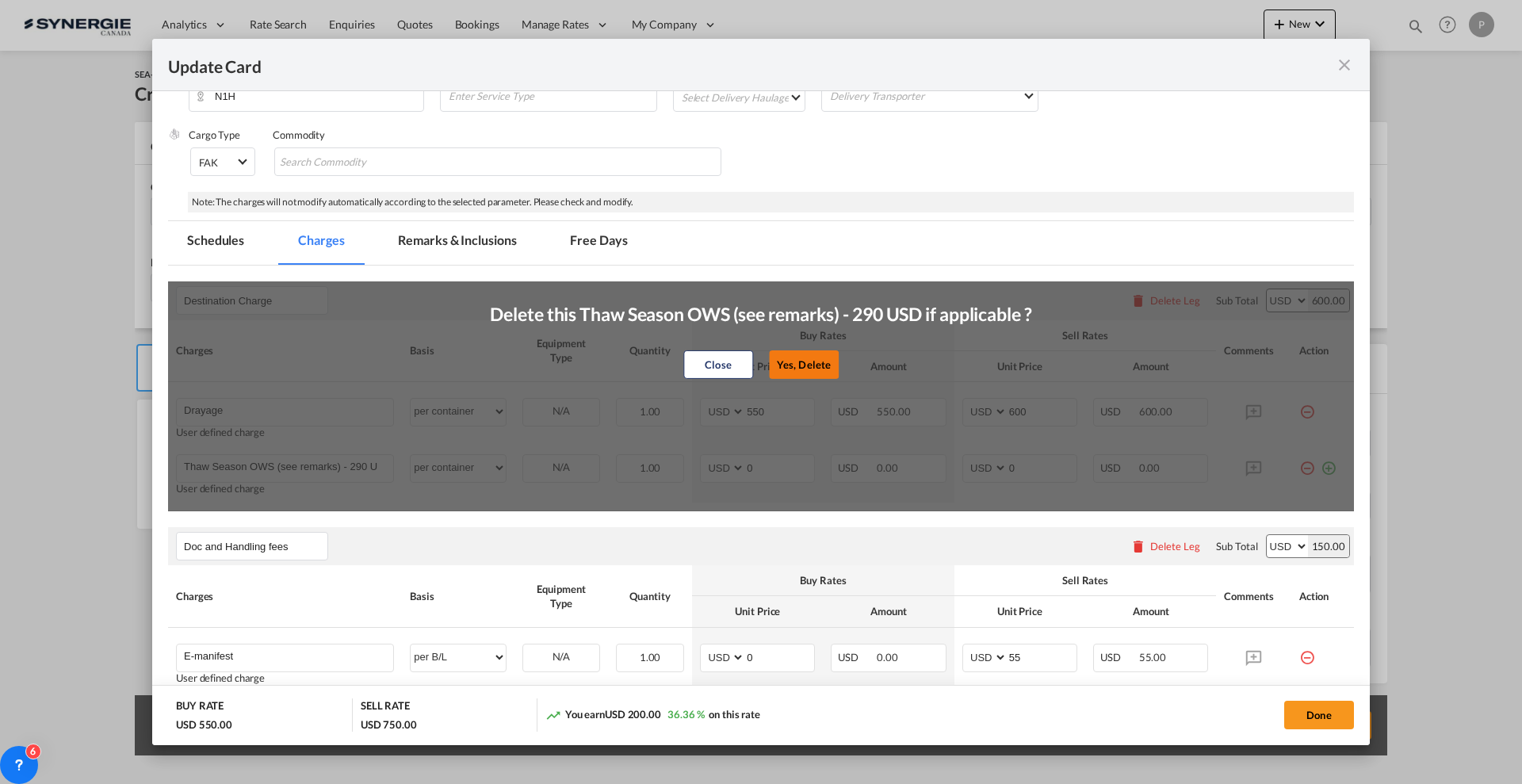
click at [824, 358] on button "Yes, Delete" at bounding box center [804, 364] width 69 height 28
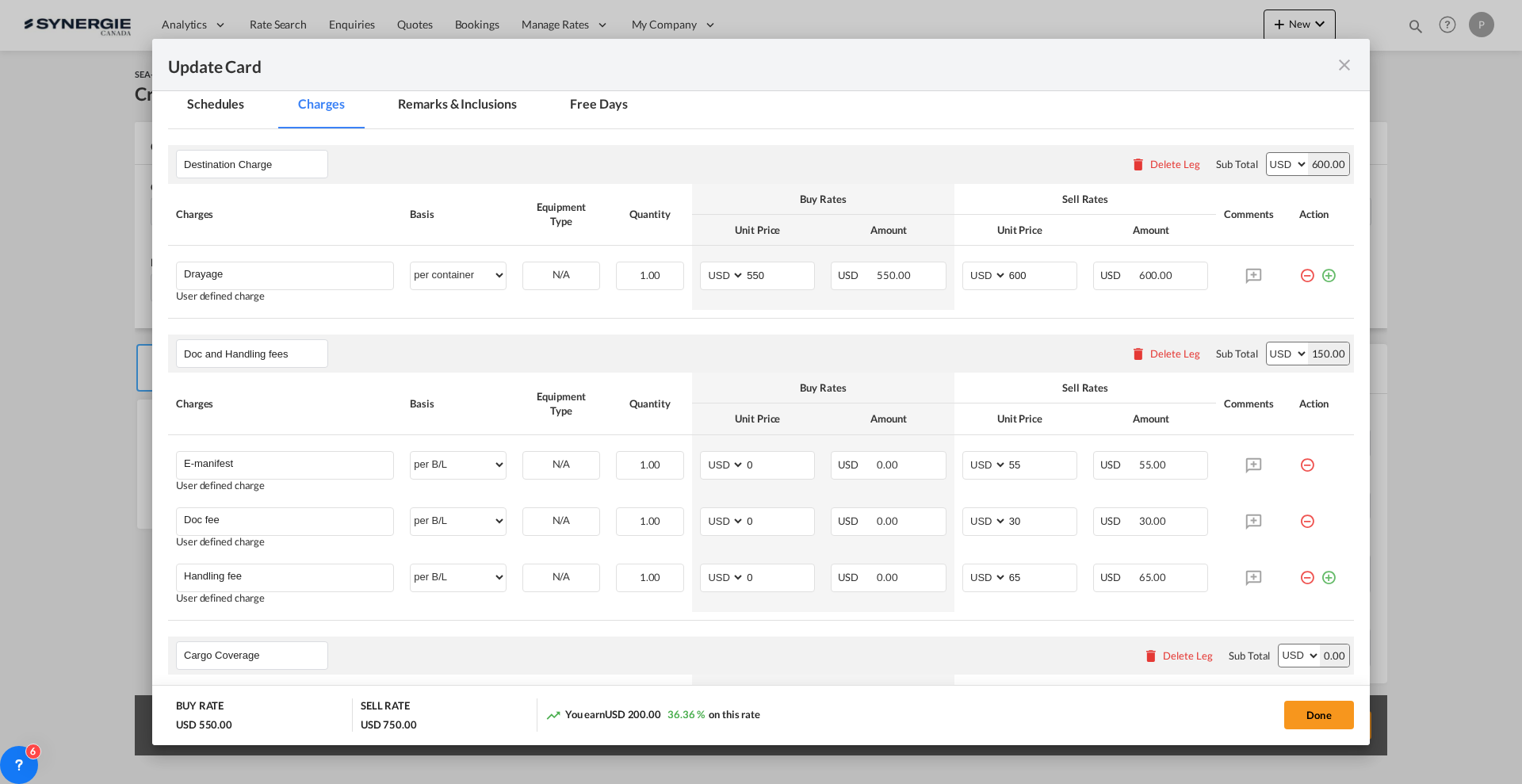
scroll to position [198, 0]
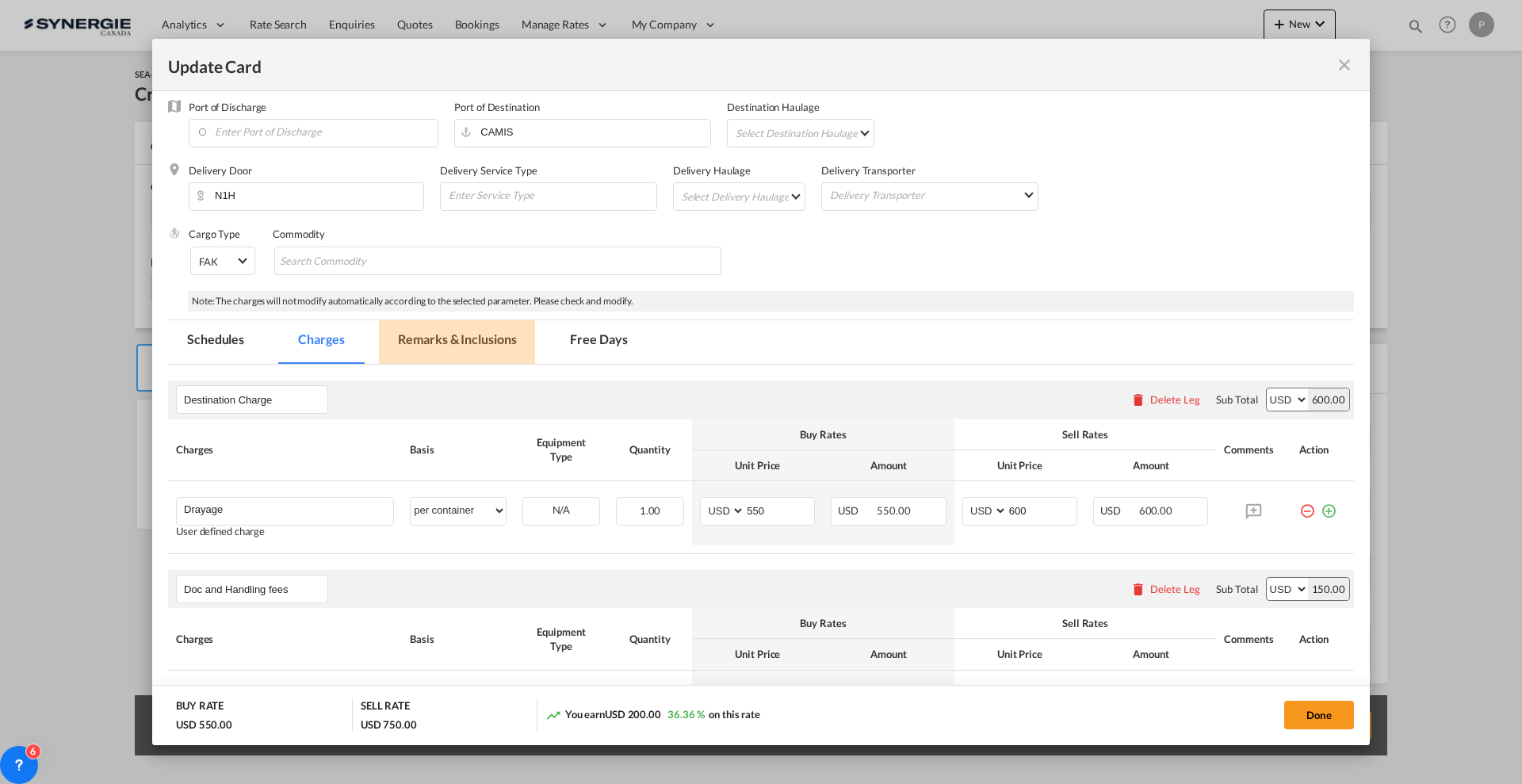
click at [460, 351] on md-tab-item "Remarks & Inclusions" at bounding box center [457, 342] width 157 height 44
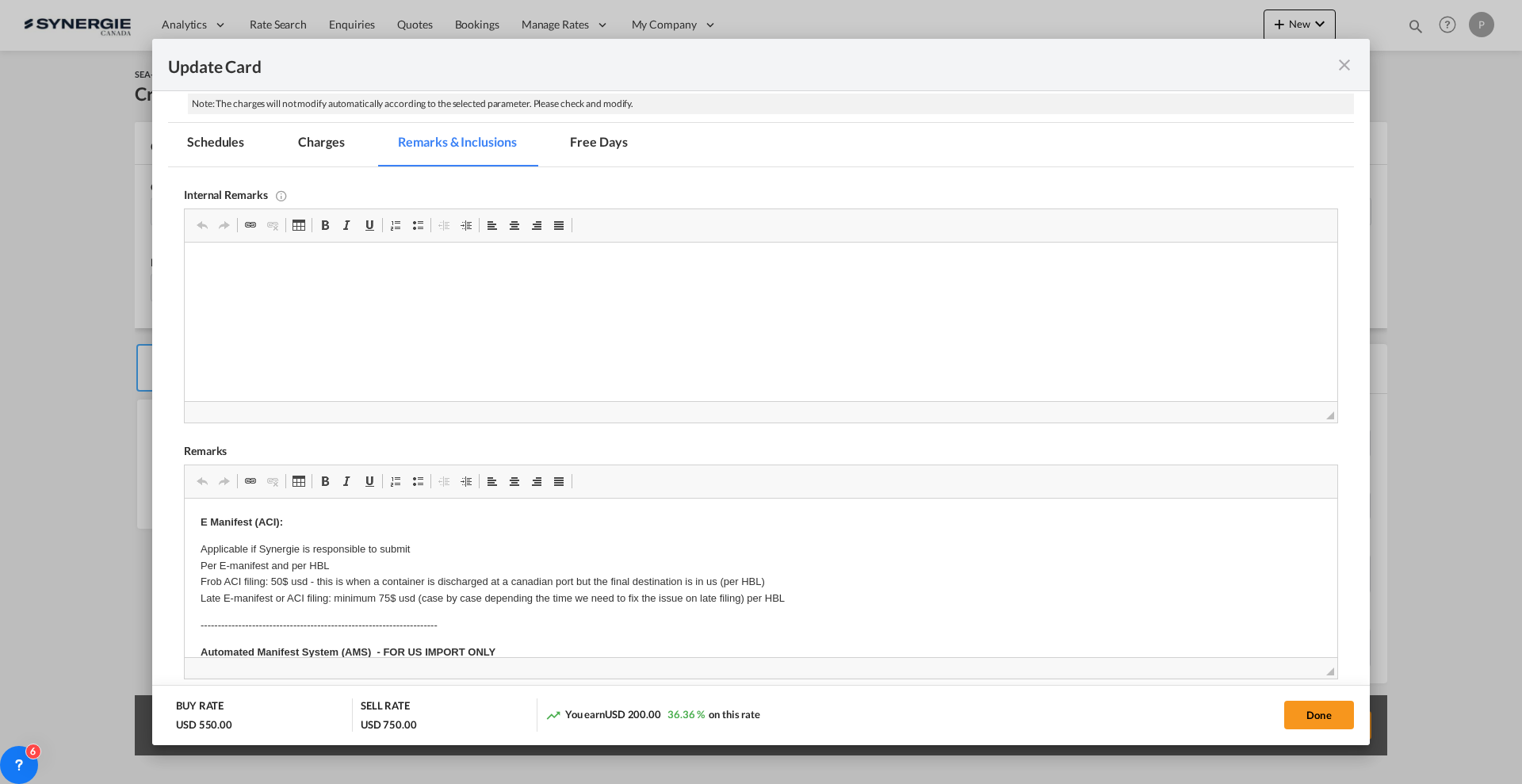
scroll to position [397, 0]
click at [268, 254] on html "Tripoint rate: 525 + 25%" at bounding box center [761, 266] width 1153 height 49
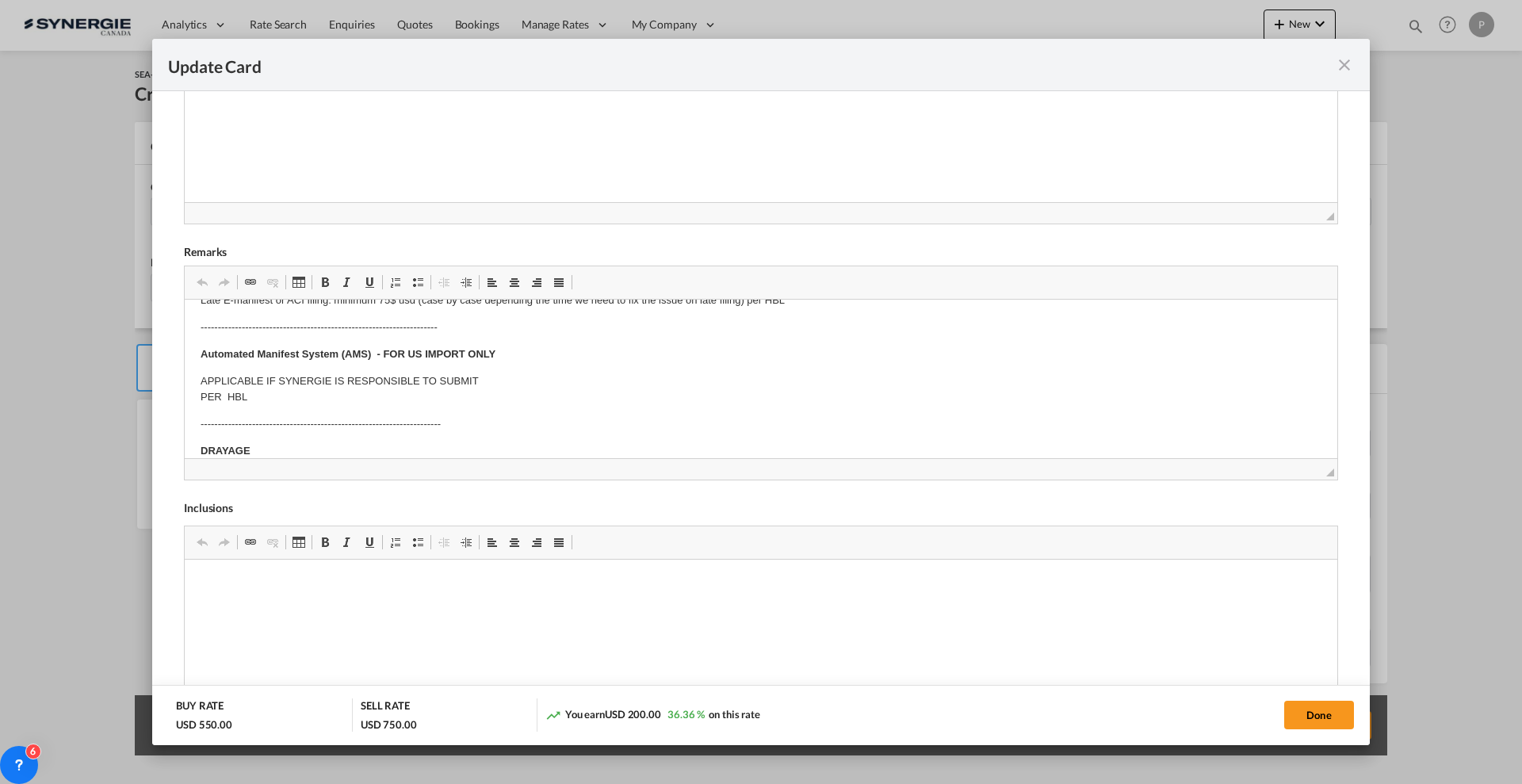
scroll to position [0, 0]
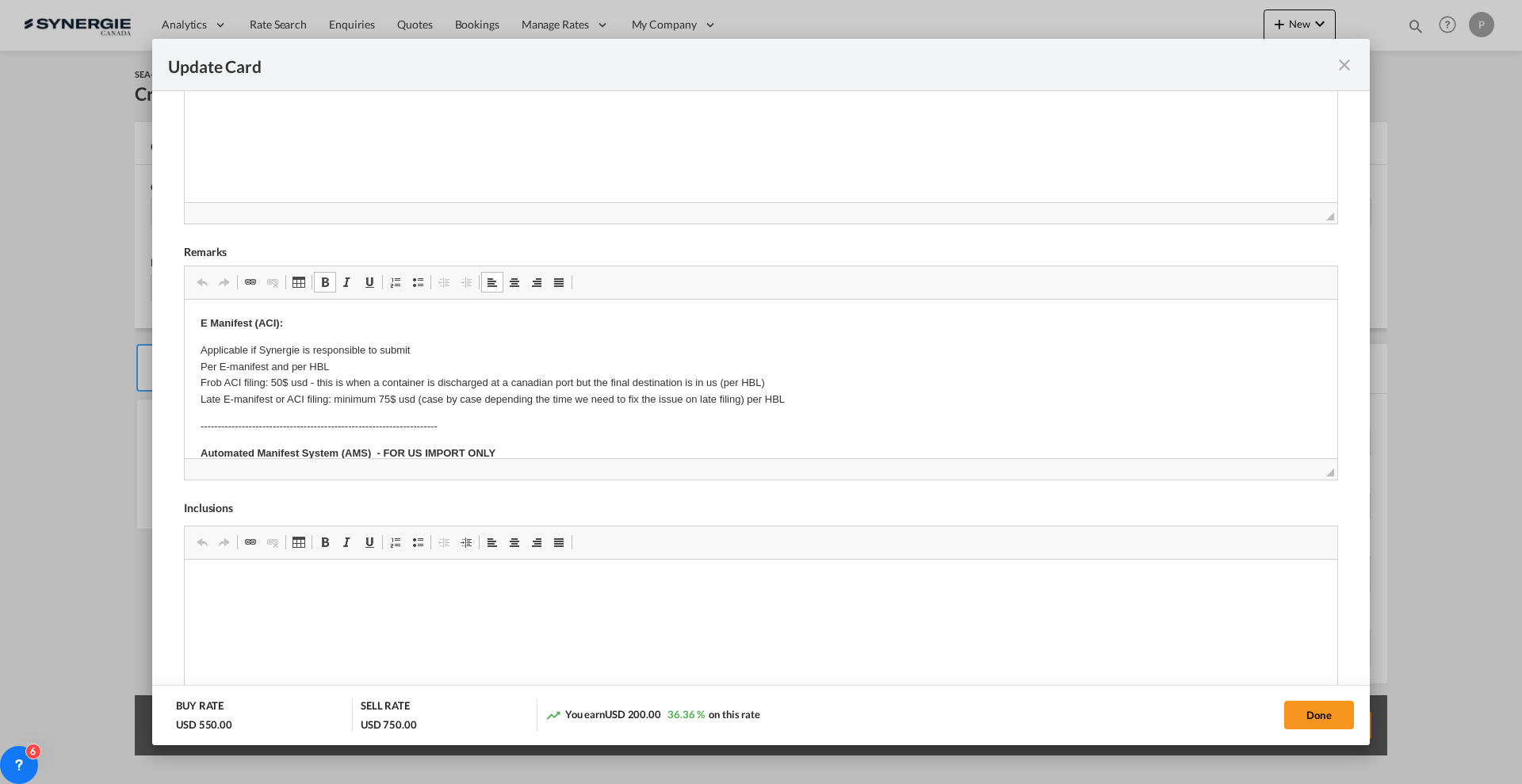
drag, startPoint x: 201, startPoint y: 349, endPoint x: 311, endPoint y: 374, distance: 112.8
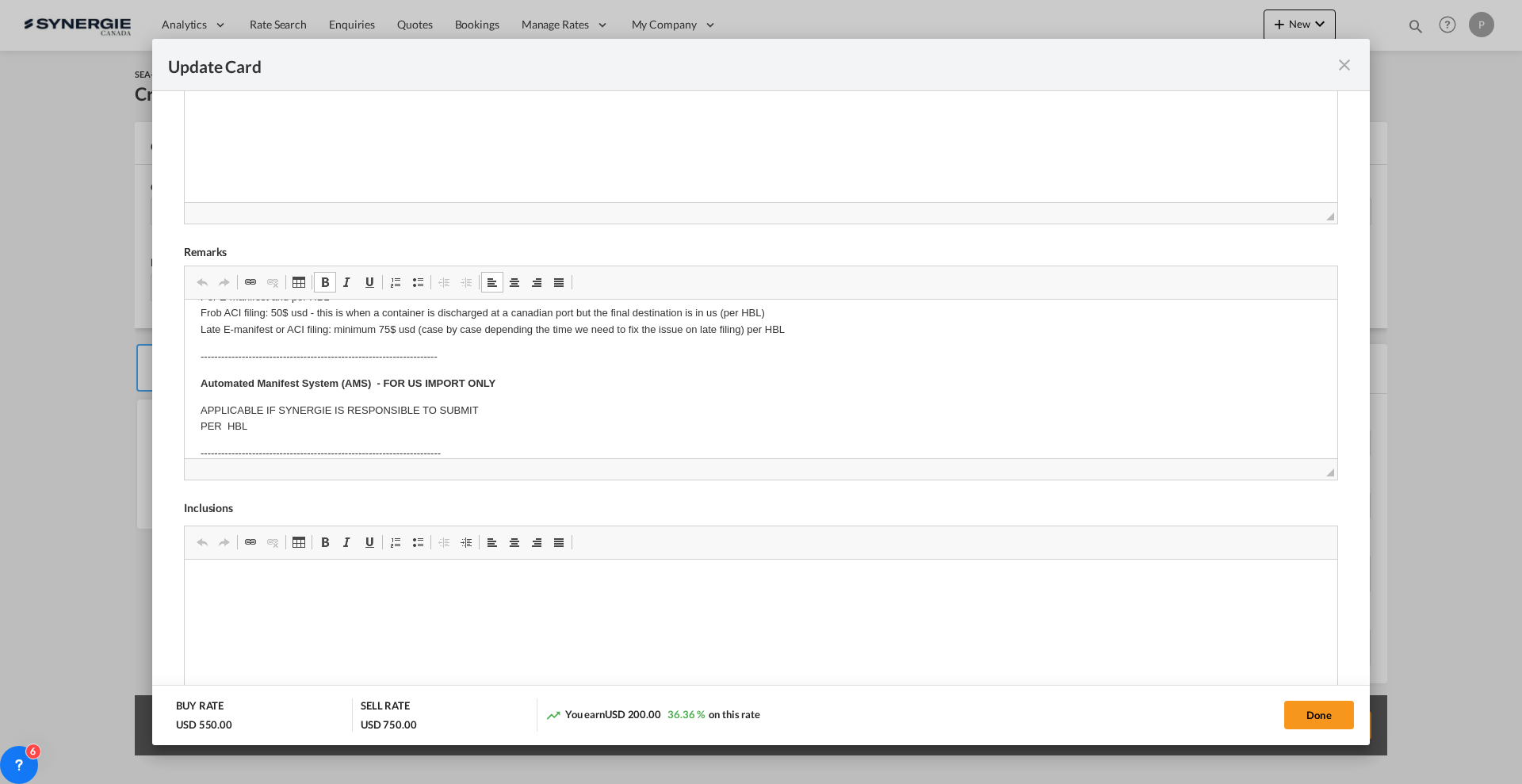
scroll to position [99, 0]
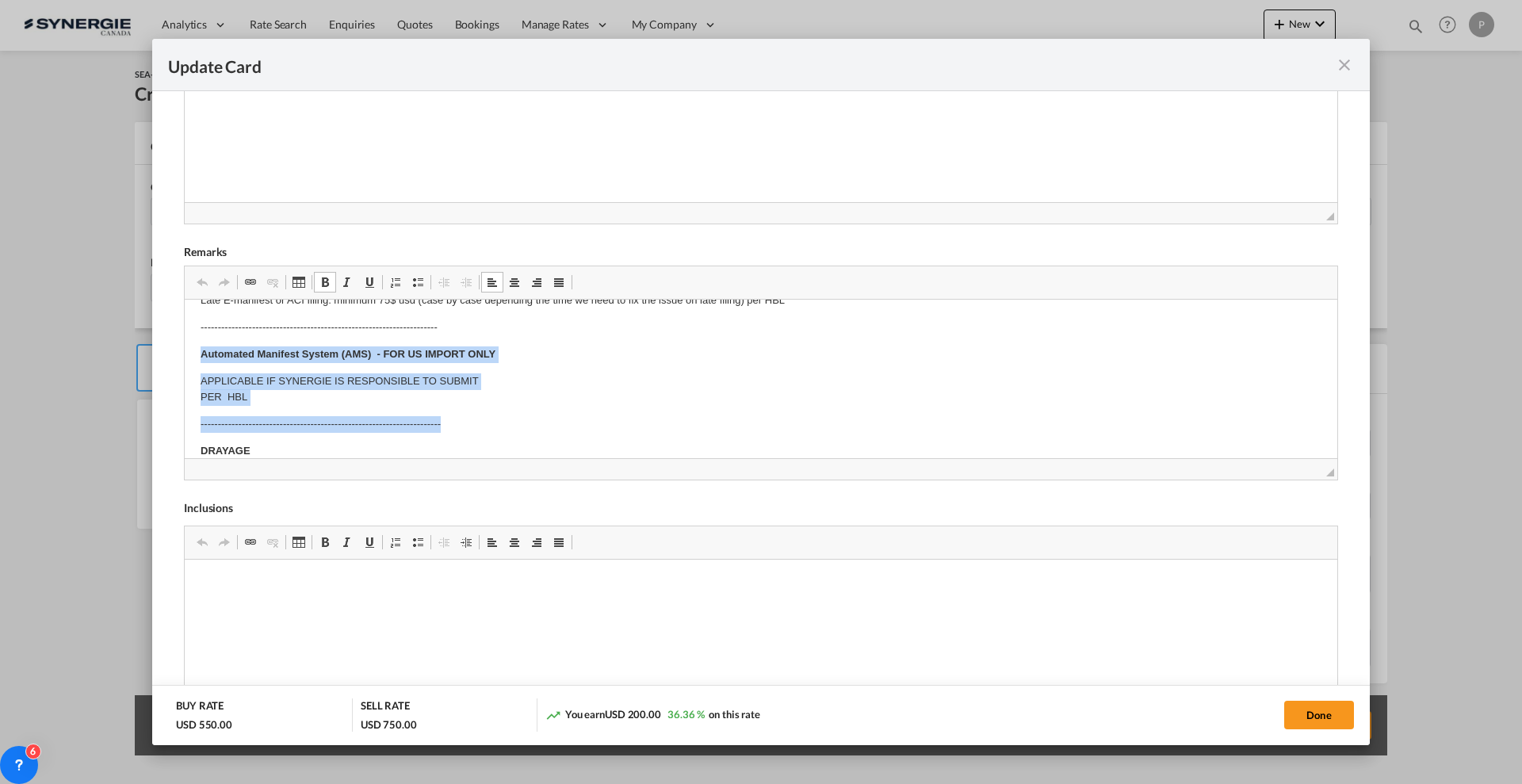
drag, startPoint x: 196, startPoint y: 349, endPoint x: 471, endPoint y: 415, distance: 282.8
click at [471, 415] on html "E Manifest (ACI): Applicable if Synergie is responsible to submit Per E-manifes…" at bounding box center [761, 628] width 1153 height 853
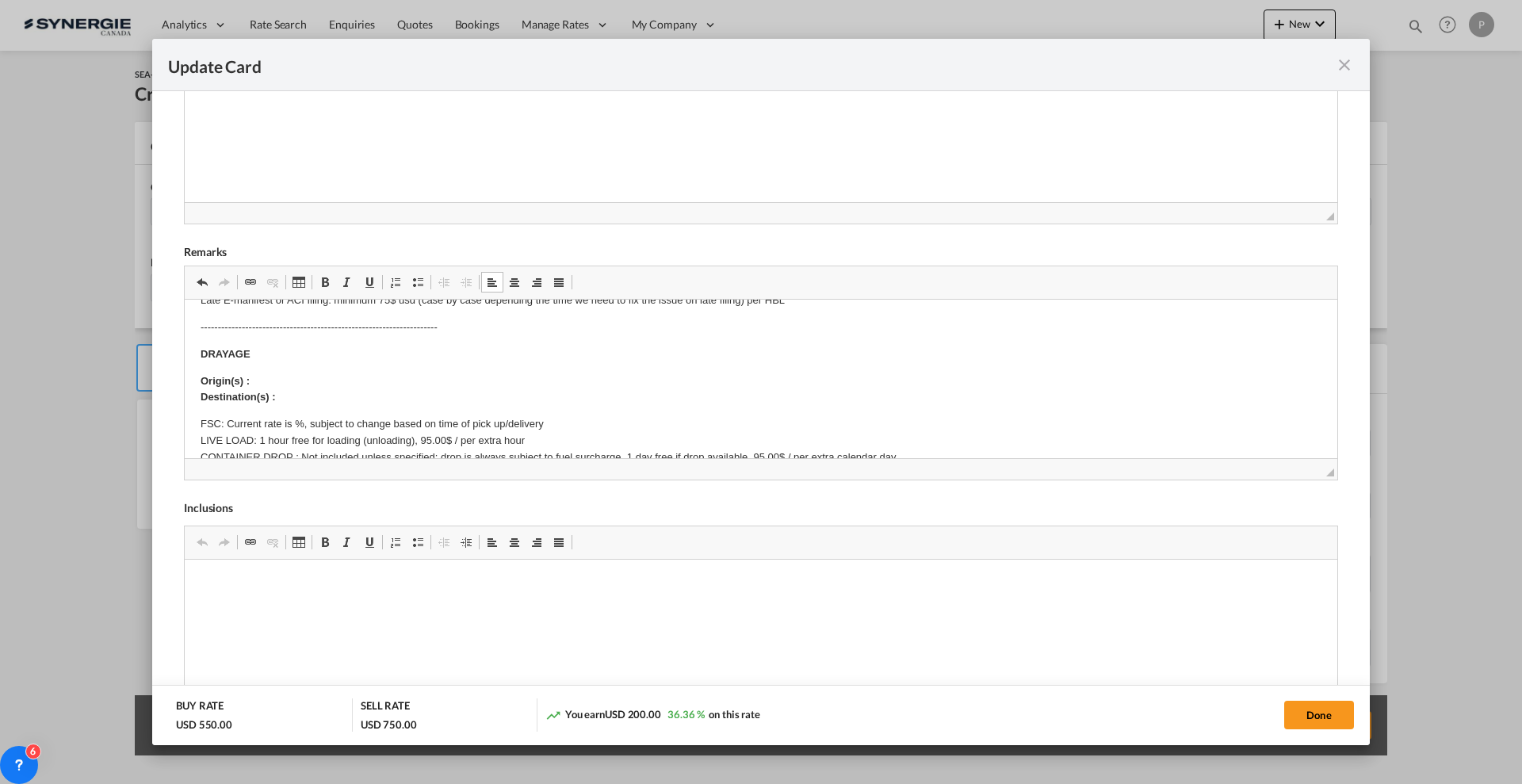
click at [351, 375] on p "Origin(s) : Destination(s) :" at bounding box center [761, 390] width 1121 height 33
click at [286, 397] on body "E Manifest (ACI): Applicable if Synergie is responsible to submit Per E-manifes…" at bounding box center [761, 579] width 1121 height 725
click at [306, 397] on p "Origin(s) : Toronto Ramp Destination(s) :" at bounding box center [761, 390] width 1121 height 33
click at [297, 422] on p "FSC: Current rate is %, subject to change based on time of pick up/delivery LIV…" at bounding box center [761, 465] width 1121 height 99
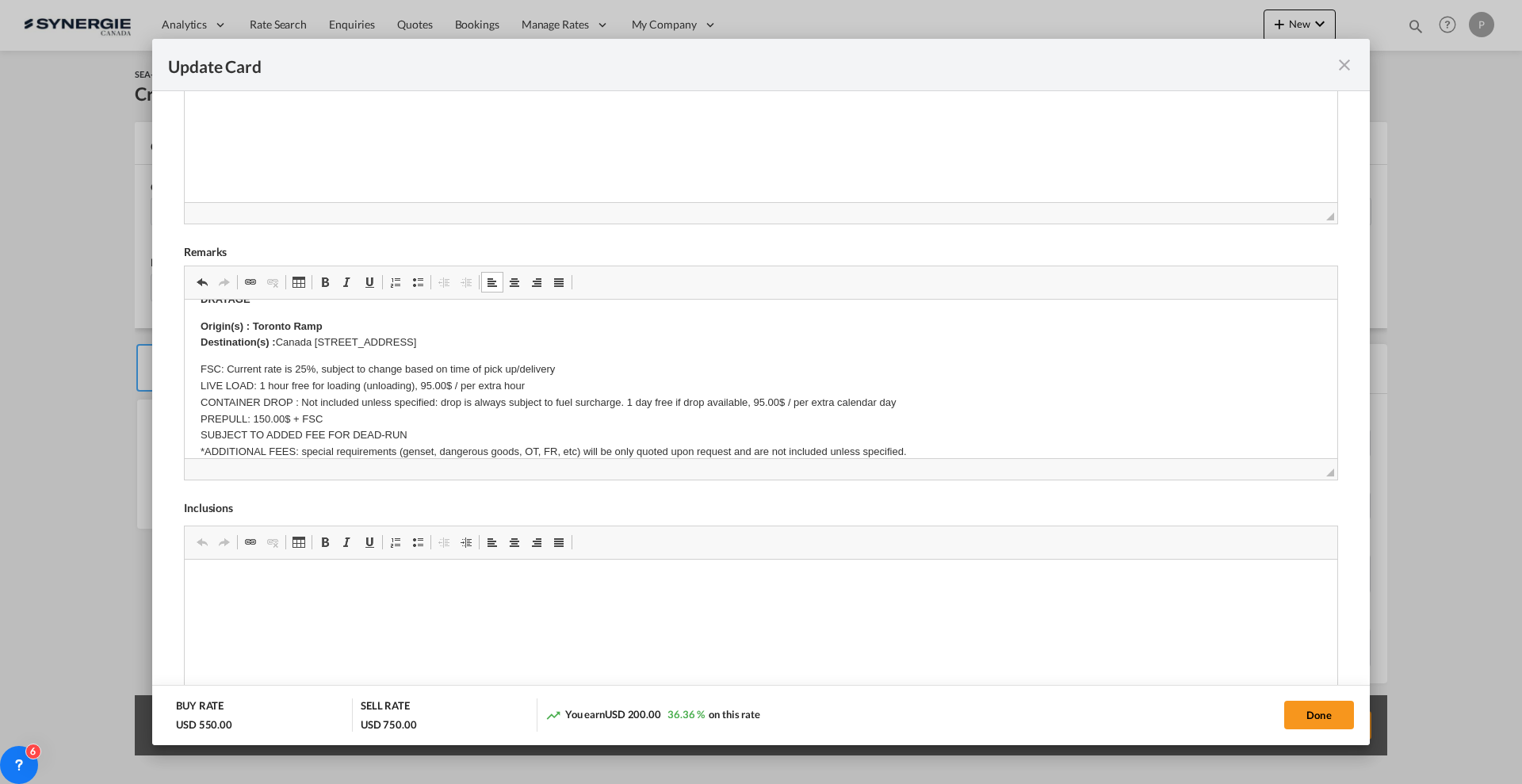
scroll to position [198, 0]
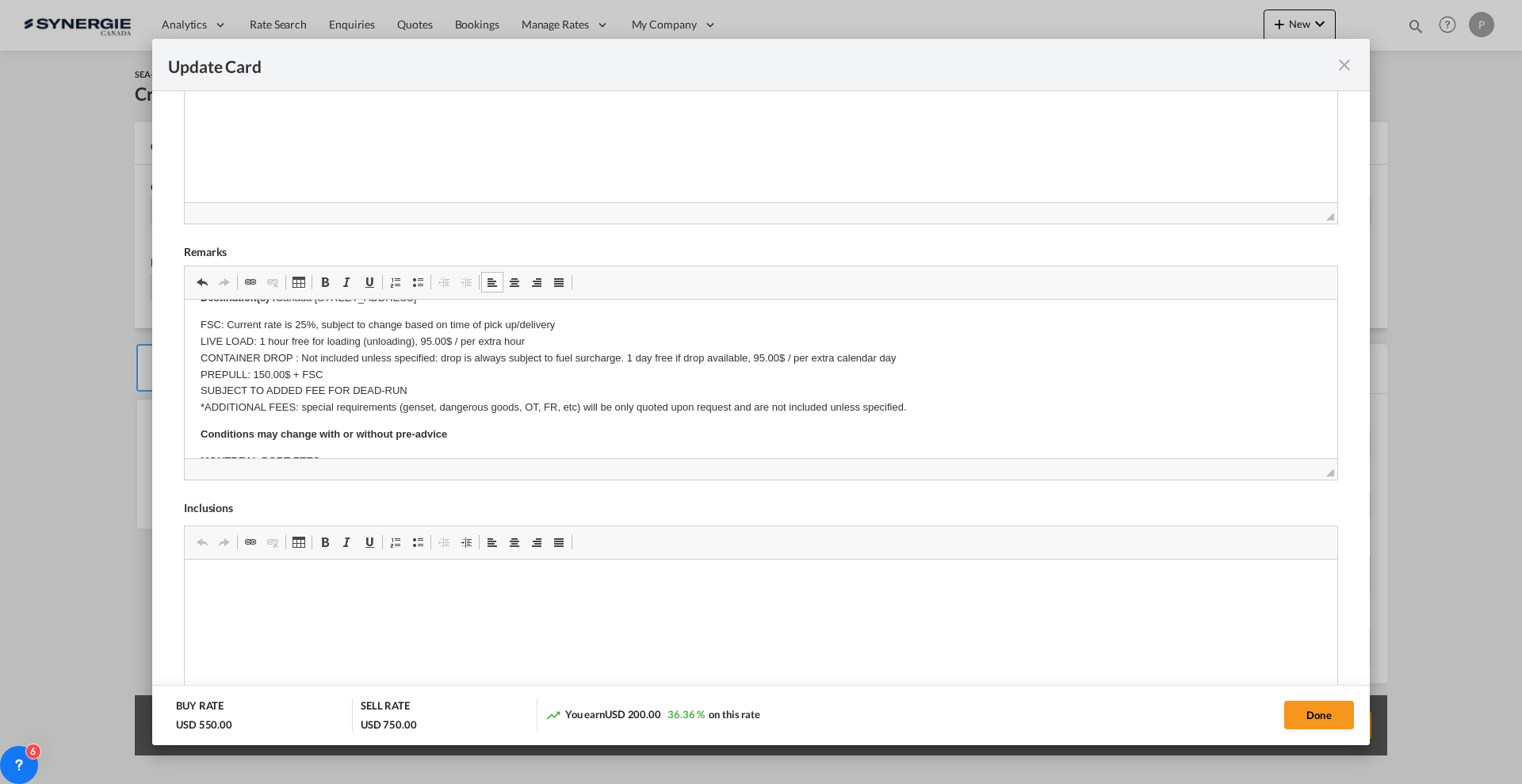
click at [296, 363] on p "FSC: Current rate is 25%, subject to change based on time of pick up/delivery L…" at bounding box center [761, 366] width 1121 height 99
click at [296, 362] on p "FSC: Current rate is 25%, subject to change based on time of pick up/delivery L…" at bounding box center [761, 366] width 1121 height 99
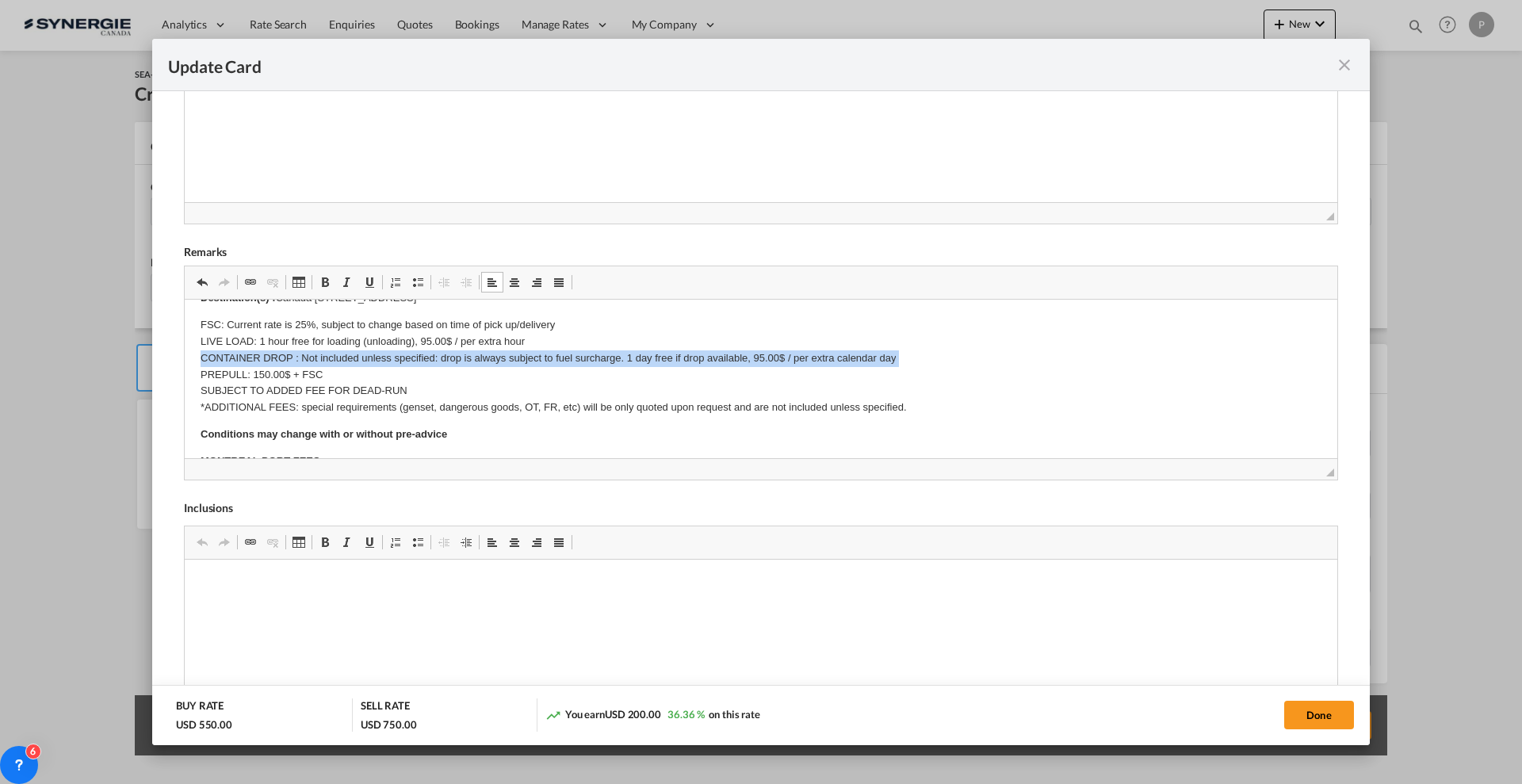
click at [296, 362] on p "FSC: Current rate is 25%, subject to change based on time of pick up/delivery L…" at bounding box center [761, 366] width 1121 height 99
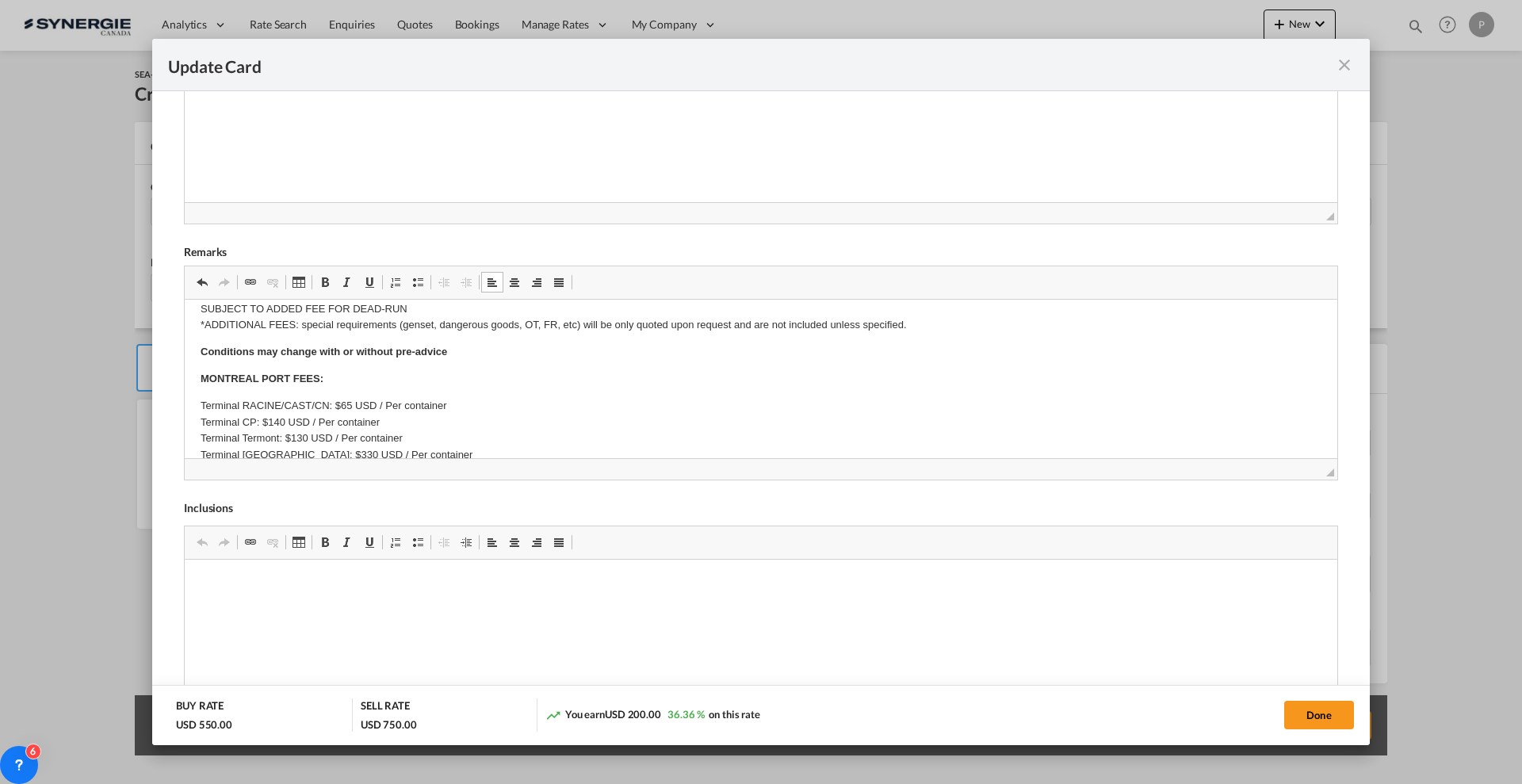
scroll to position [297, 0]
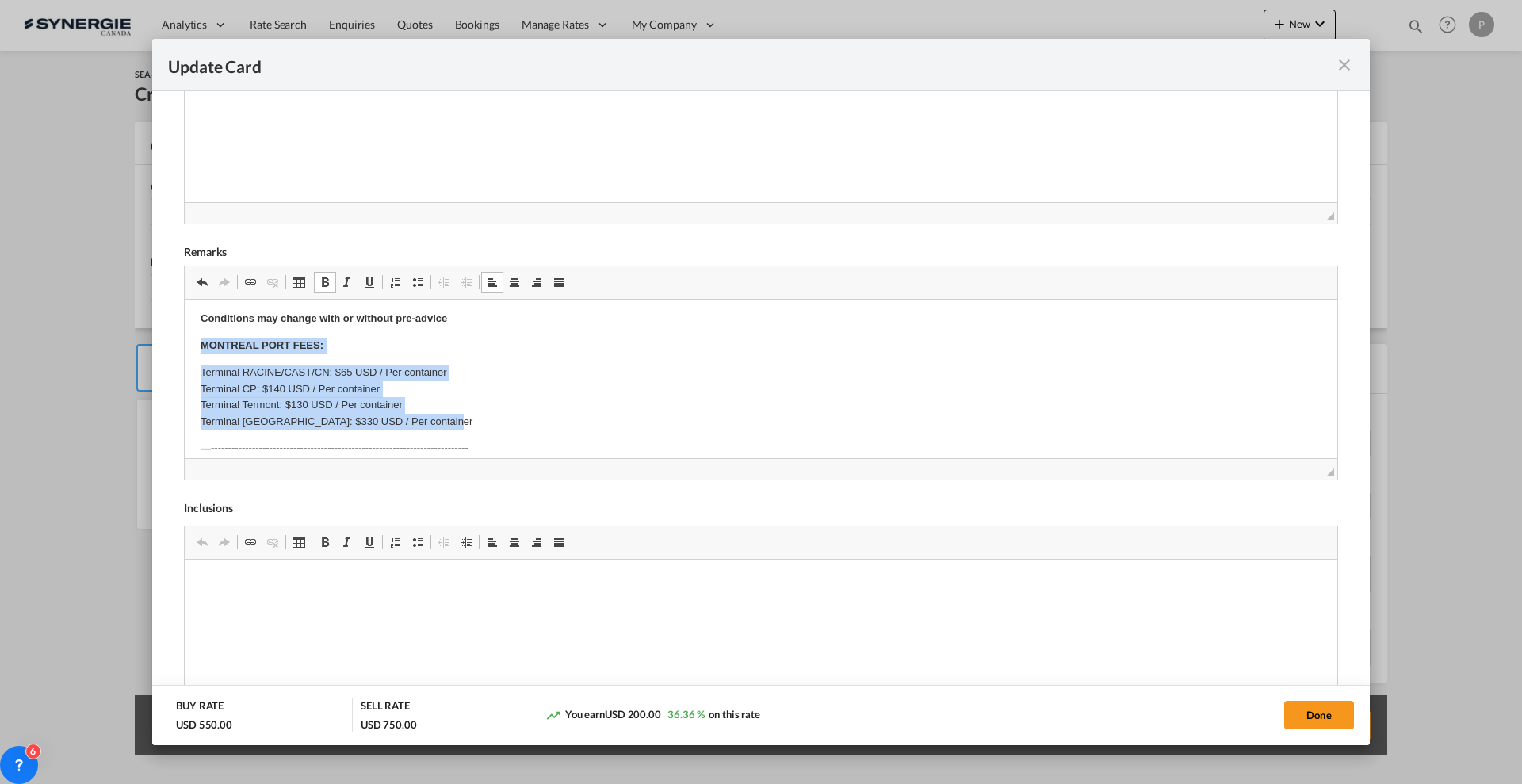
drag, startPoint x: 188, startPoint y: 338, endPoint x: 482, endPoint y: 420, distance: 305.2
click at [482, 420] on html "E Manifest (ACI): Applicable if Synergie is responsible to submit Per E-manifes…" at bounding box center [761, 372] width 1153 height 740
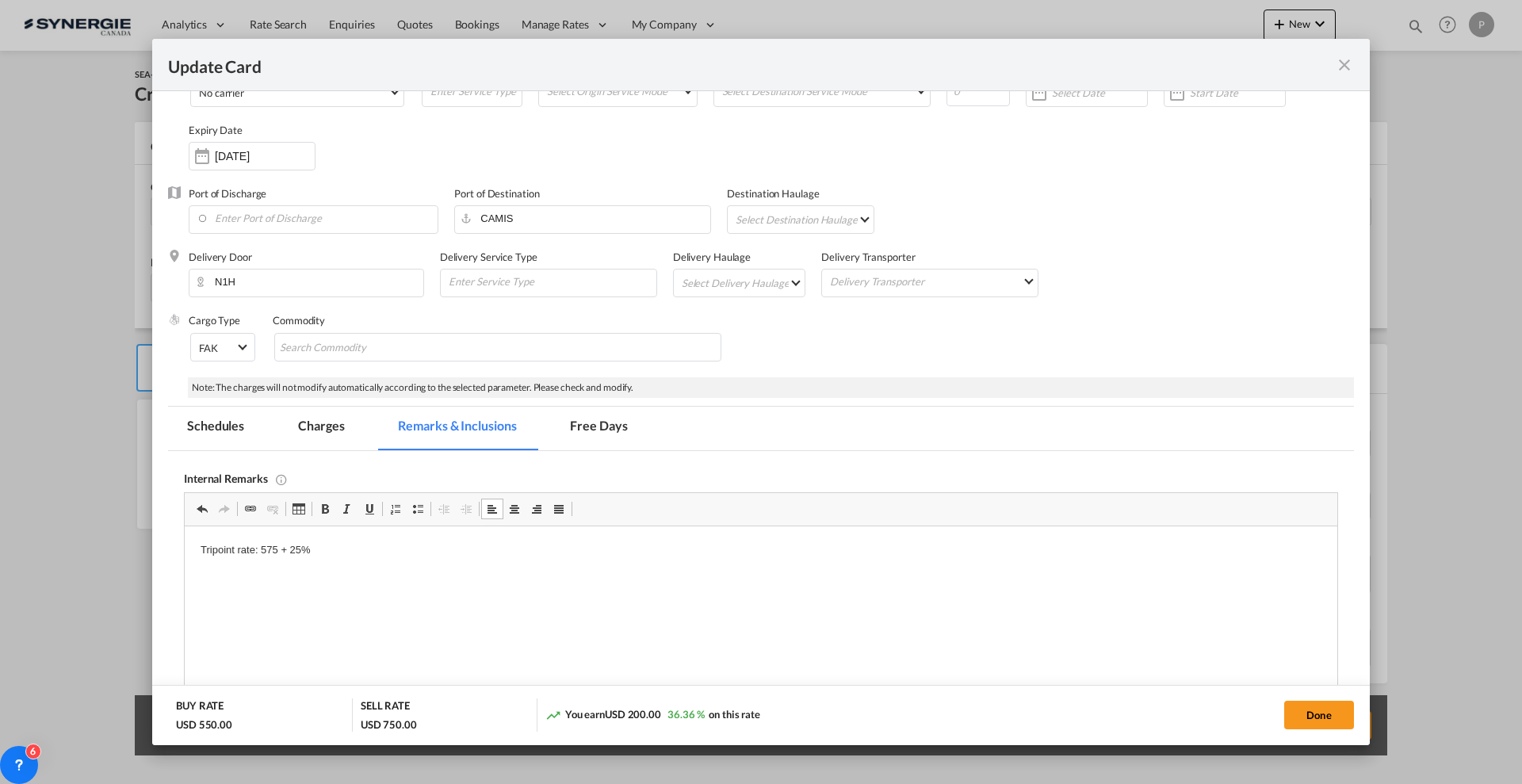
scroll to position [0, 0]
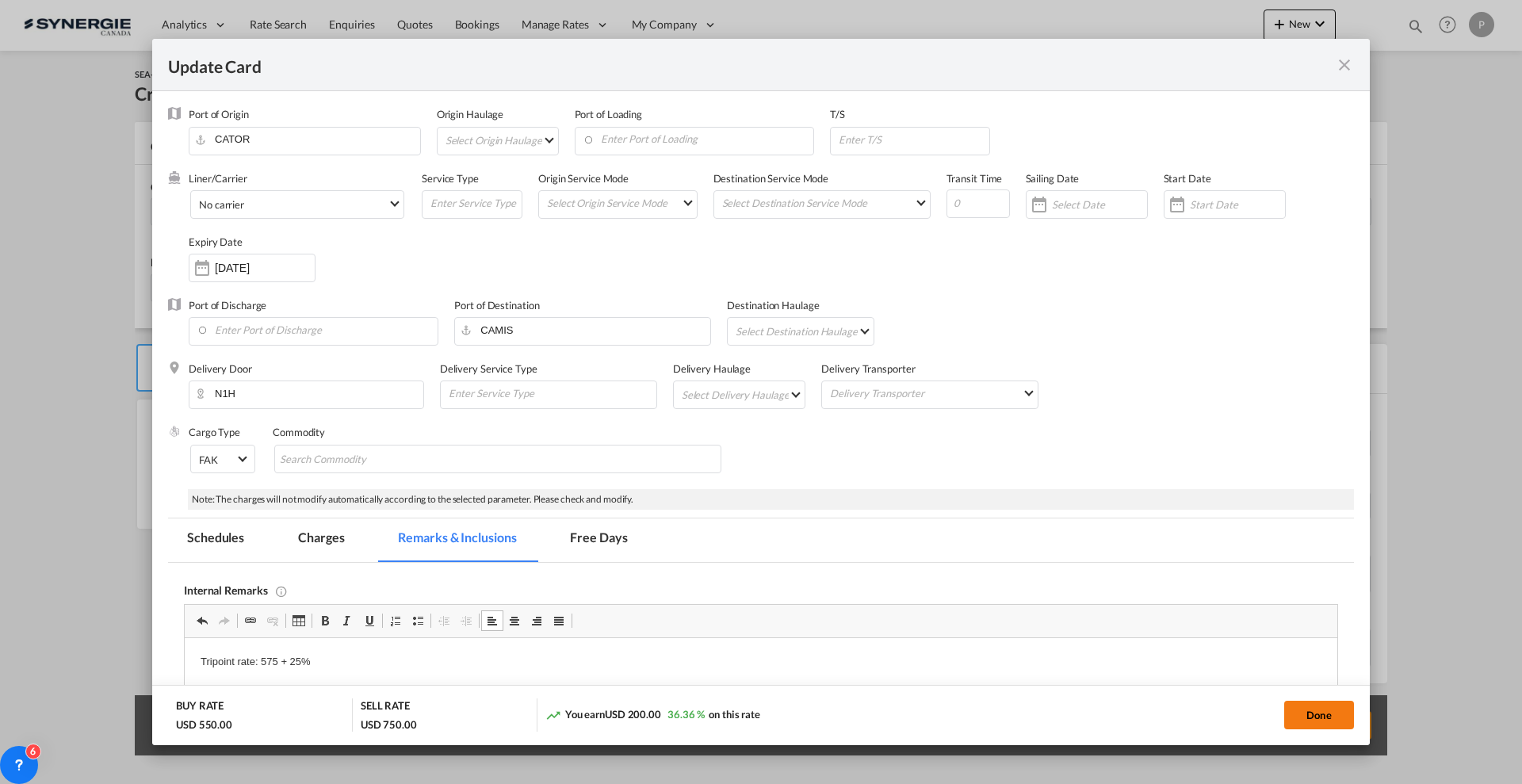
click at [1302, 707] on button "Done" at bounding box center [1319, 715] width 69 height 28
type input "12 Sep 2025"
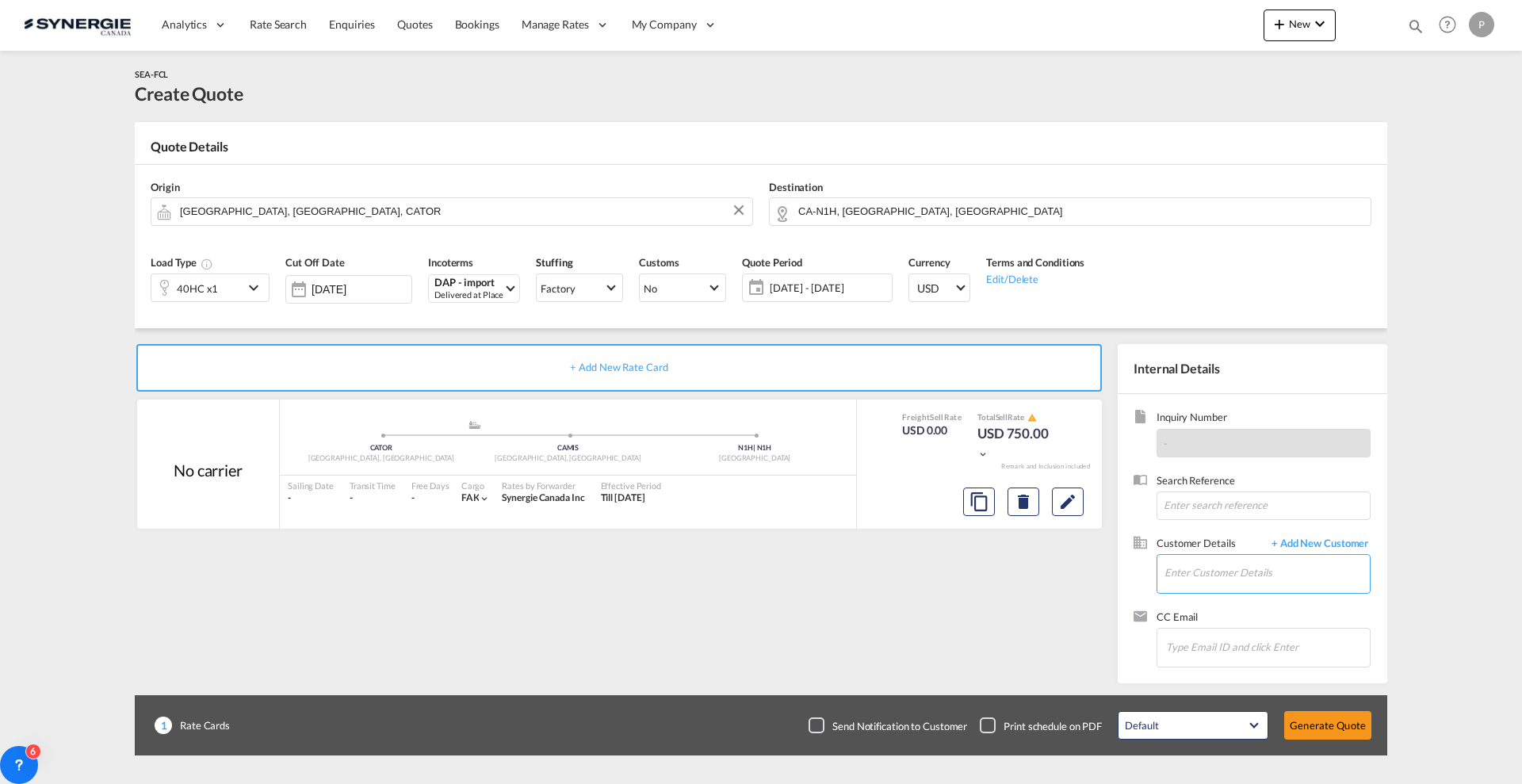
click at [1230, 570] on input "Enter Customer Details" at bounding box center [1267, 572] width 205 height 36
paste input "wanderson.wieck@brachmannlogistics.com"
click at [1230, 602] on div "Wanderson Weick wanderson.wieck@brachmannlogistics.com | Brachmann Worldwide Lo…" at bounding box center [1322, 599] width 317 height 43
type input "Brachmann Worldwide Logistics Ltda, Wanderson Weick, wanderson.wieck@brachmannl…"
click at [1344, 730] on button "Generate Quote" at bounding box center [1328, 725] width 87 height 28
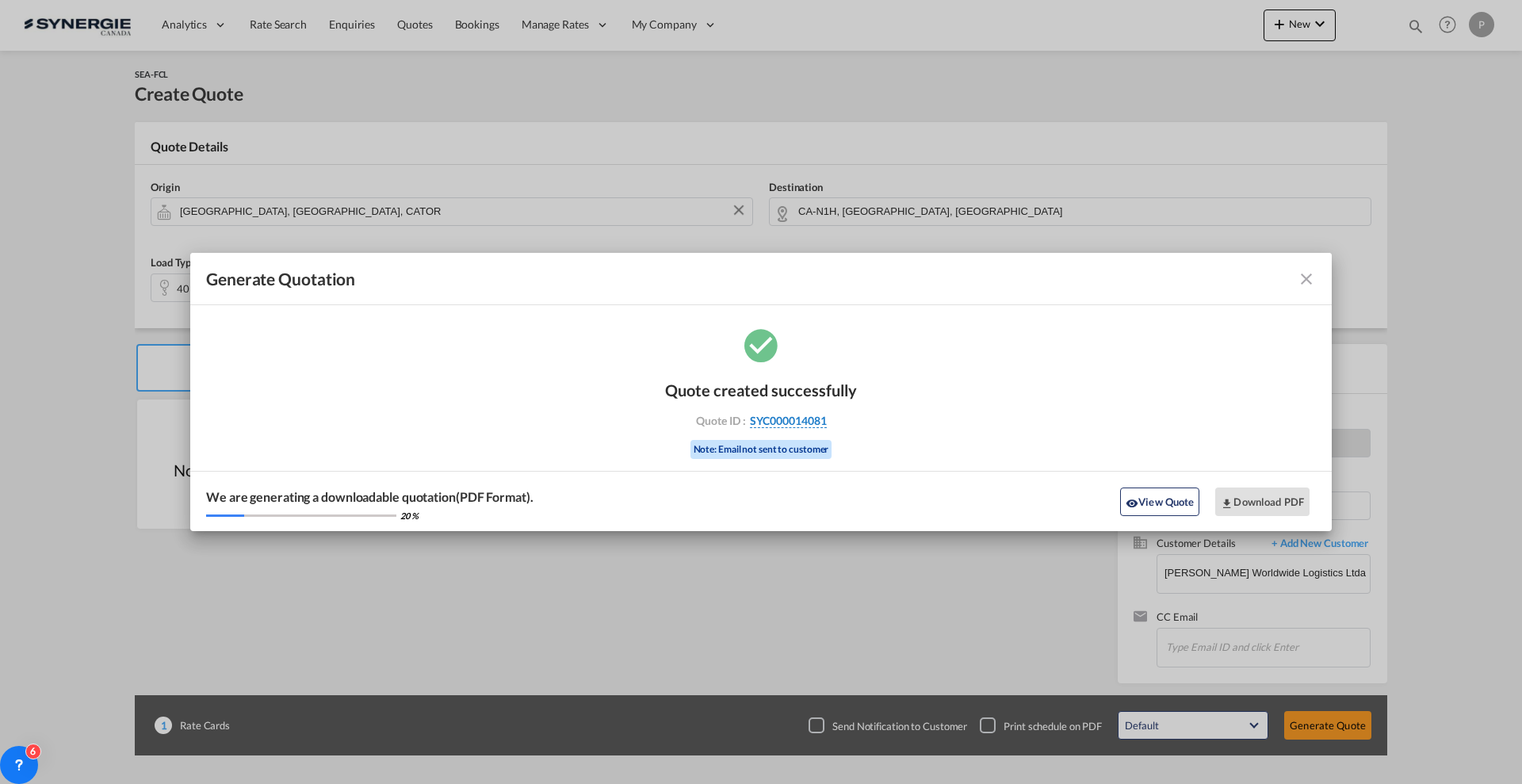
drag, startPoint x: 866, startPoint y: 423, endPoint x: 825, endPoint y: 425, distance: 41.0
click at [825, 425] on div "Quote created successfully Quote ID : SYC000014081 Note: Email not sent to cust…" at bounding box center [761, 428] width 1142 height 207
copy div "SYC000014081"
click at [1272, 502] on button "Download PDF" at bounding box center [1262, 501] width 95 height 28
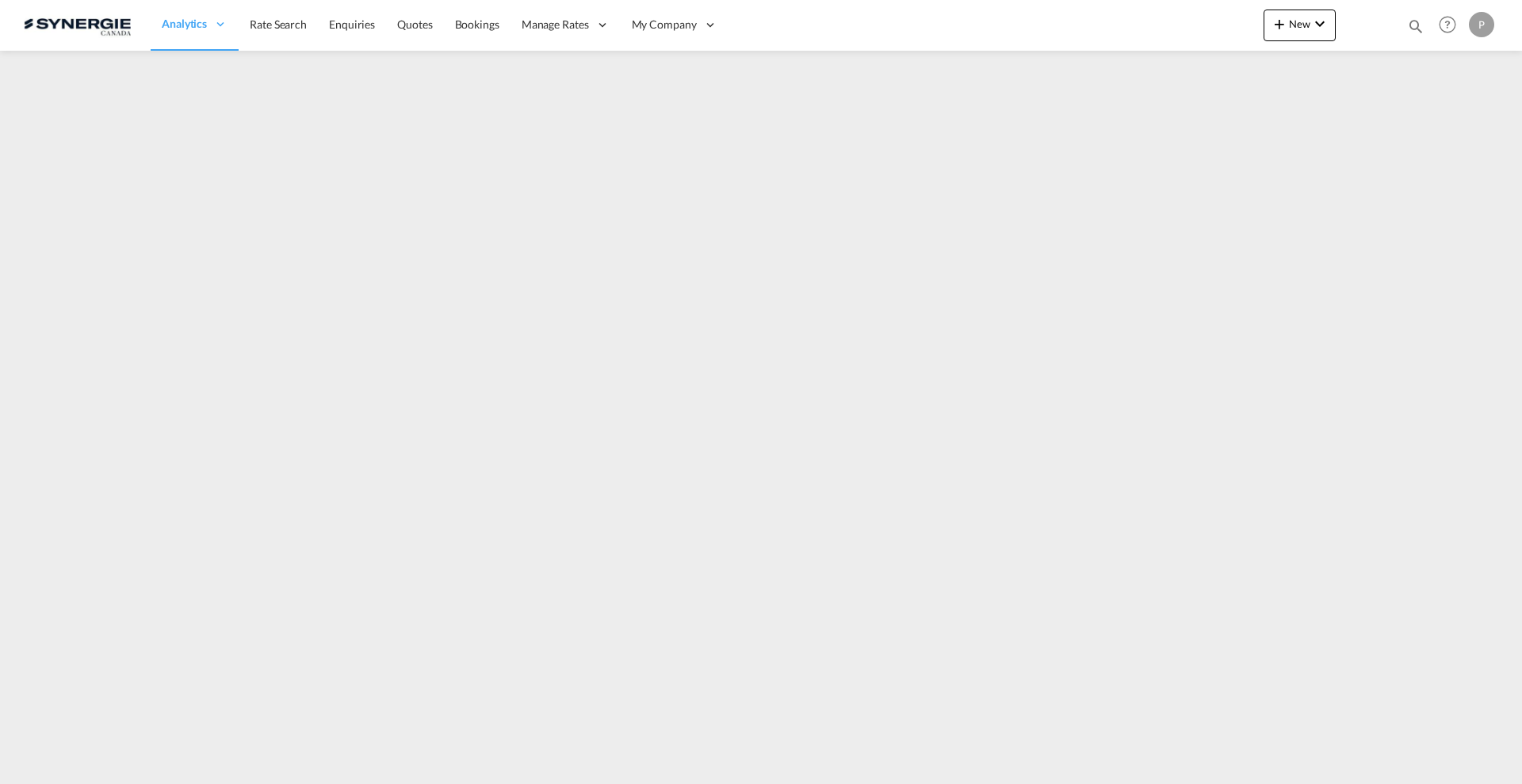
click at [1413, 27] on md-icon "icon-magnify" at bounding box center [1416, 26] width 18 height 18
click at [1154, 29] on select "Bookings Quotes Enquiries" at bounding box center [1164, 26] width 75 height 28
select select "Quotes"
click at [1126, 12] on select "Bookings Quotes Enquiries" at bounding box center [1164, 26] width 75 height 28
click at [1256, 8] on div "Bookings Quotes Enquiries Help Resources Product Release P My Profile Logout" at bounding box center [1294, 24] width 409 height 49
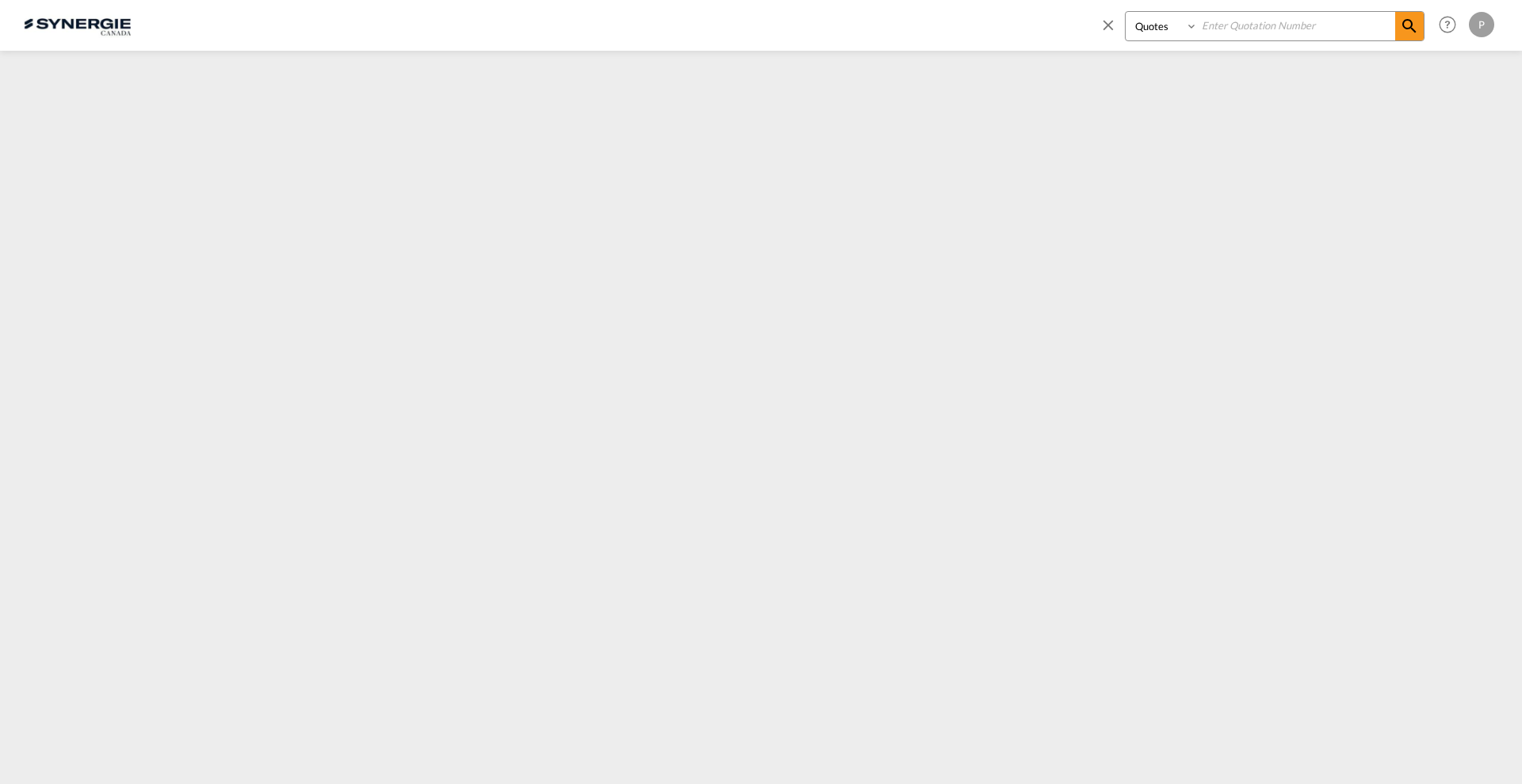
click at [1265, 28] on input at bounding box center [1297, 25] width 198 height 28
paste input "SYC000013055"
type input "SYC000013055"
click at [1415, 20] on md-icon "icon-magnify" at bounding box center [1409, 26] width 19 height 19
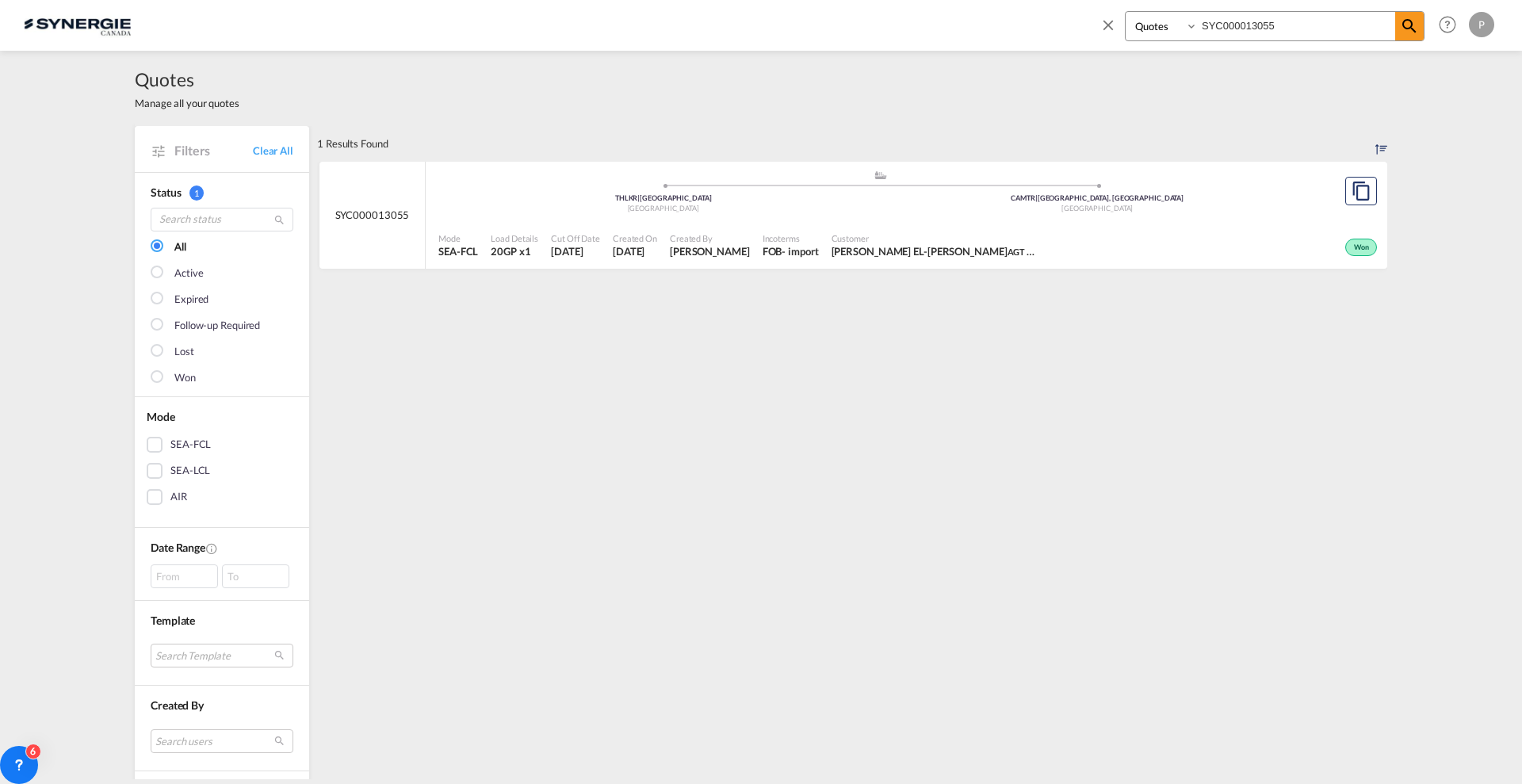
click at [794, 238] on span "Incoterms" at bounding box center [790, 238] width 56 height 12
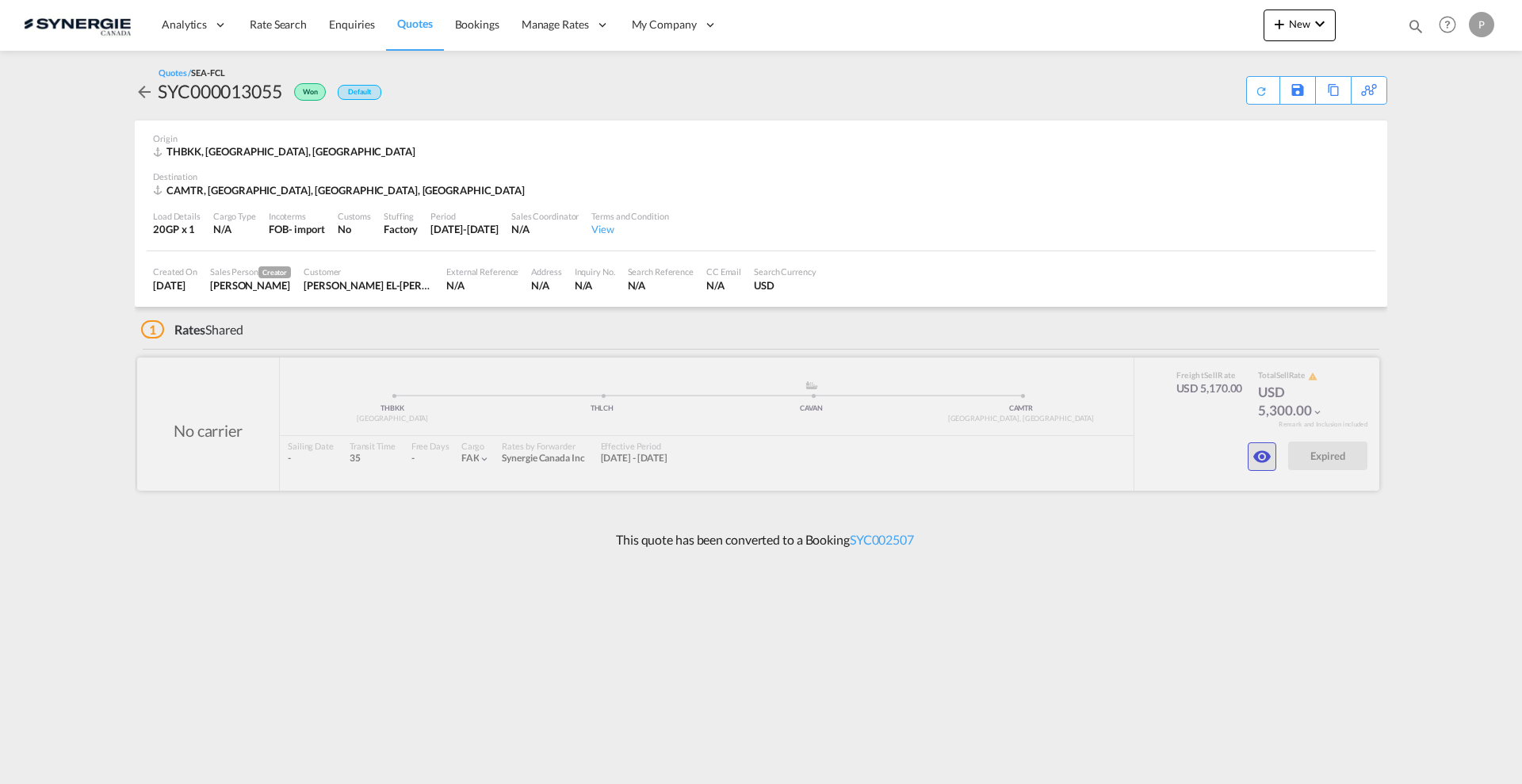
click at [1259, 459] on md-icon "icon-eye" at bounding box center [1262, 456] width 19 height 19
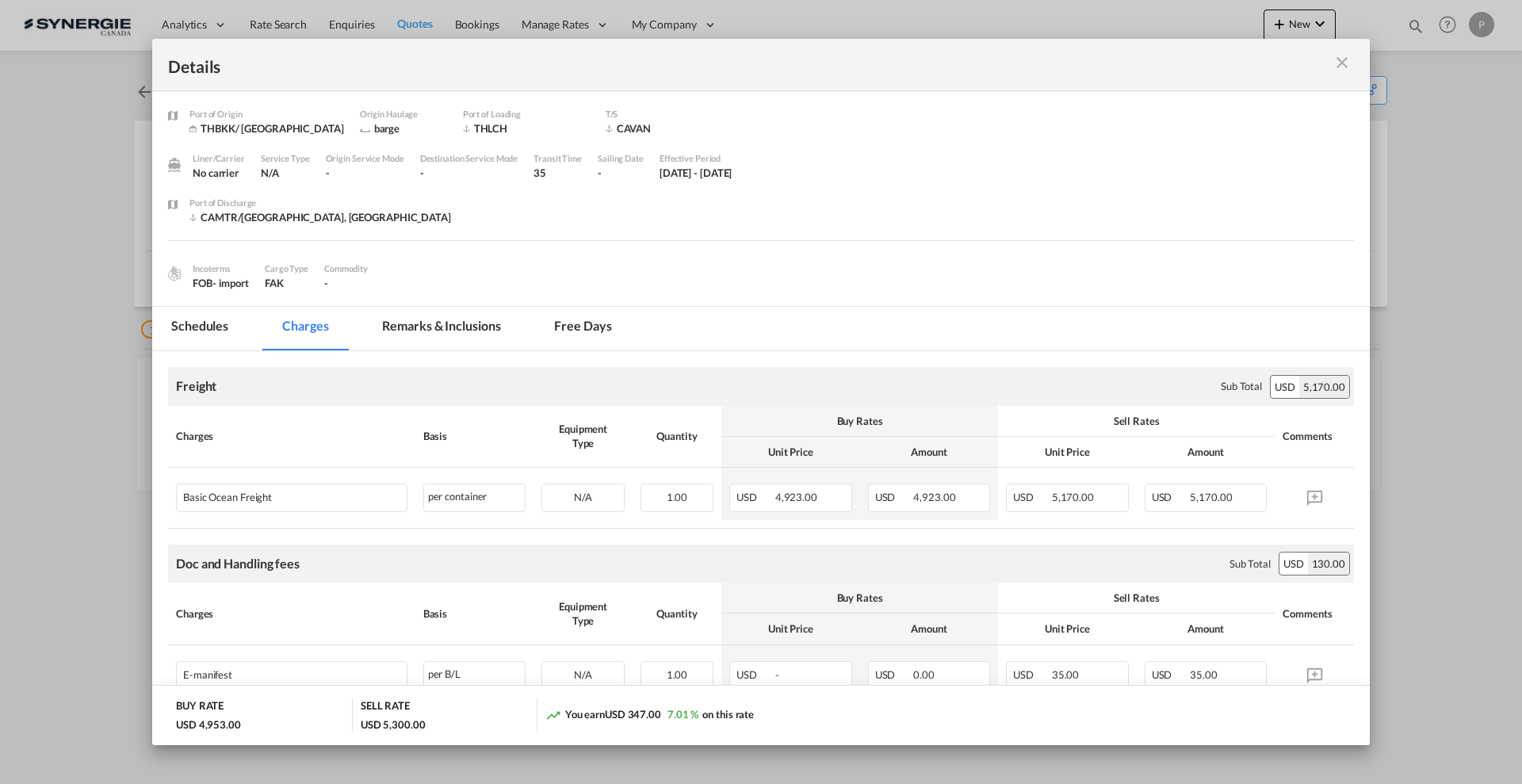
click at [479, 336] on md-tab-item "Remarks & Inclusions" at bounding box center [441, 328] width 157 height 44
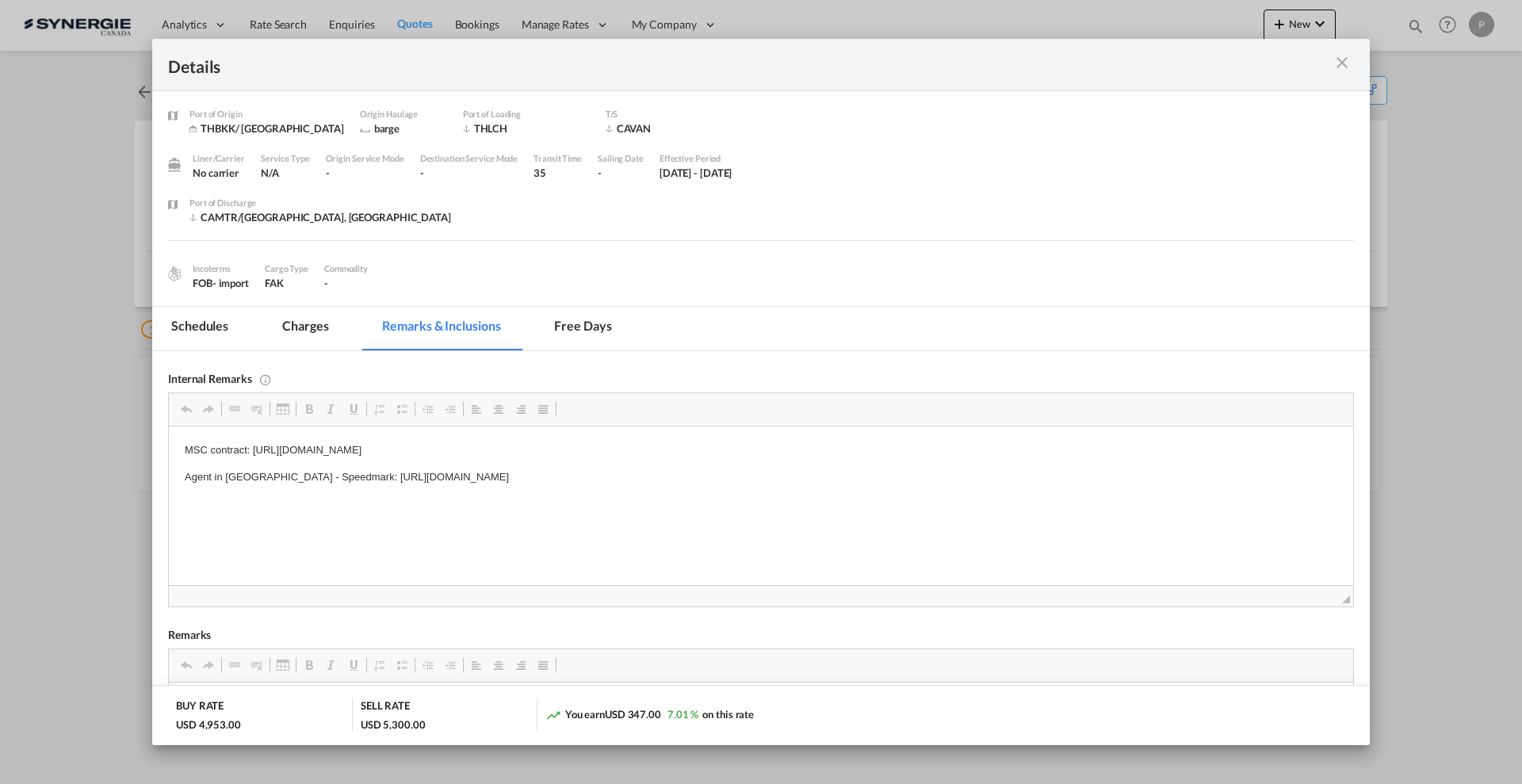
drag, startPoint x: 725, startPoint y: 441, endPoint x: 360, endPoint y: 452, distance: 365.2
drag, startPoint x: 249, startPoint y: 451, endPoint x: 878, endPoint y: 443, distance: 629.1
click at [878, 443] on p "MSC contract: [URL][DOMAIN_NAME]" at bounding box center [761, 450] width 1153 height 17
copy p "[URL][DOMAIN_NAME]"
click at [318, 336] on md-tab-item "Charges" at bounding box center [305, 328] width 84 height 44
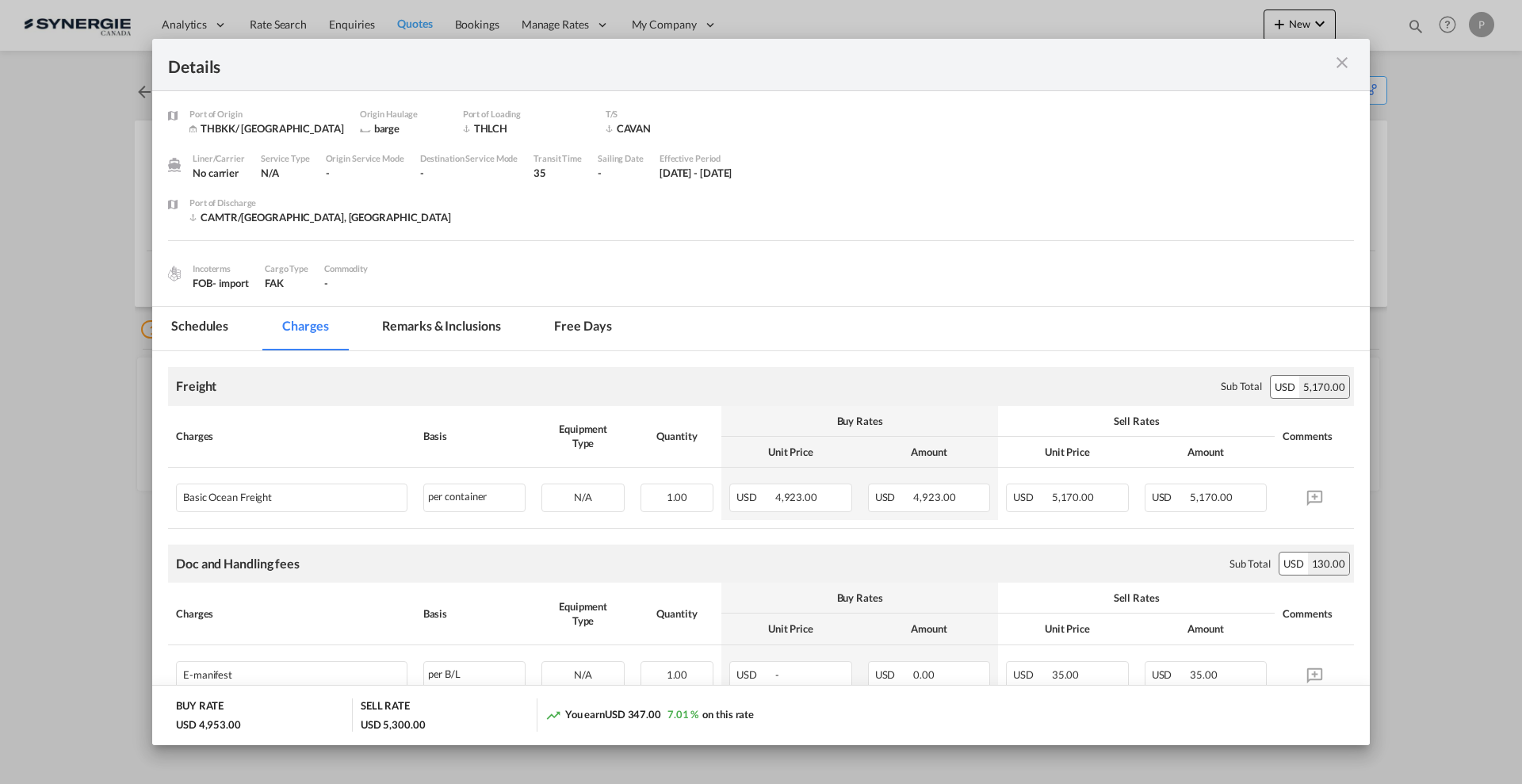
click at [1347, 62] on md-icon "icon-close m-3 fg-AAA8AD cursor" at bounding box center [1342, 62] width 19 height 19
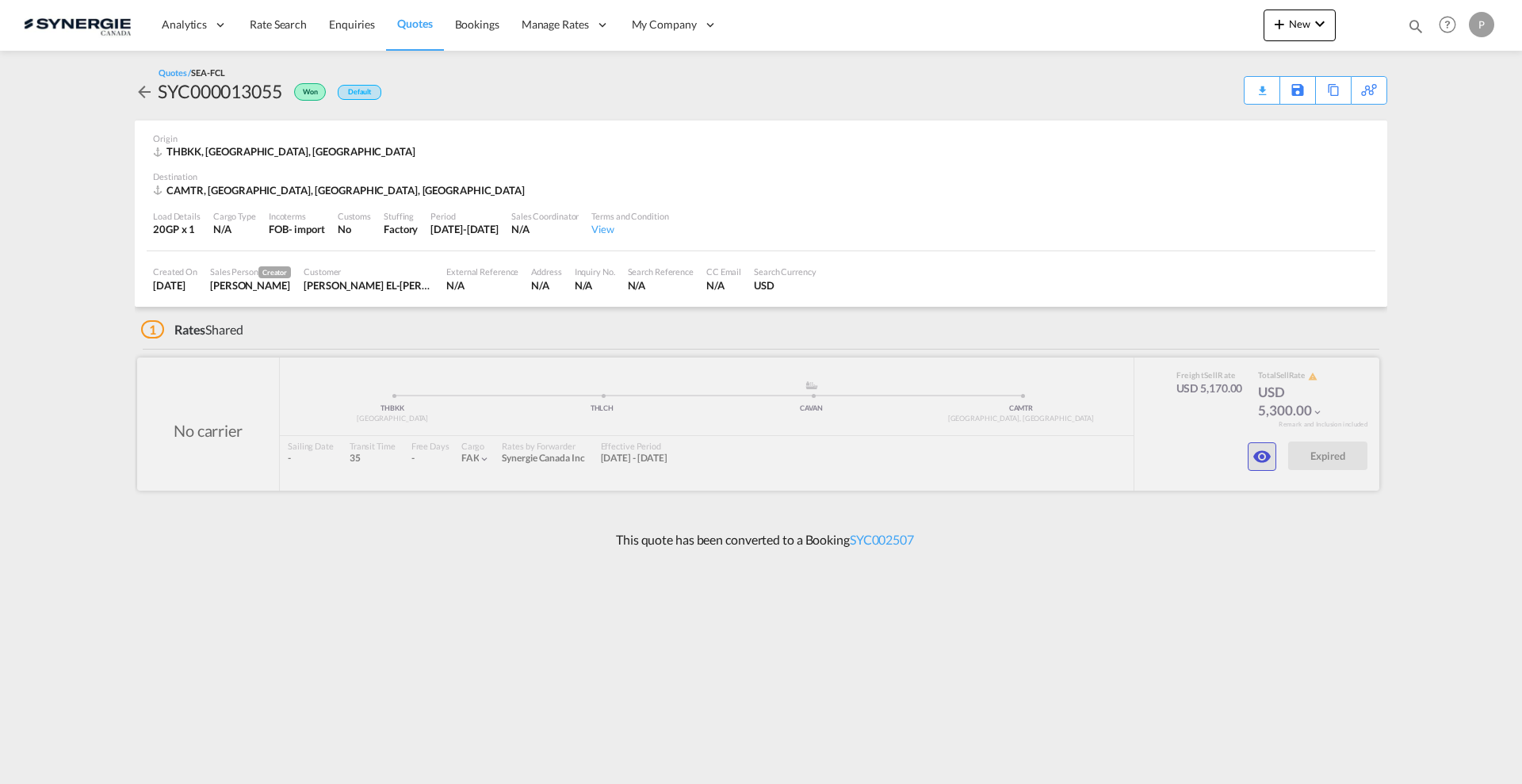
click at [1257, 460] on md-icon "icon-eye" at bounding box center [1262, 456] width 19 height 19
